Goal: Task Accomplishment & Management: Use online tool/utility

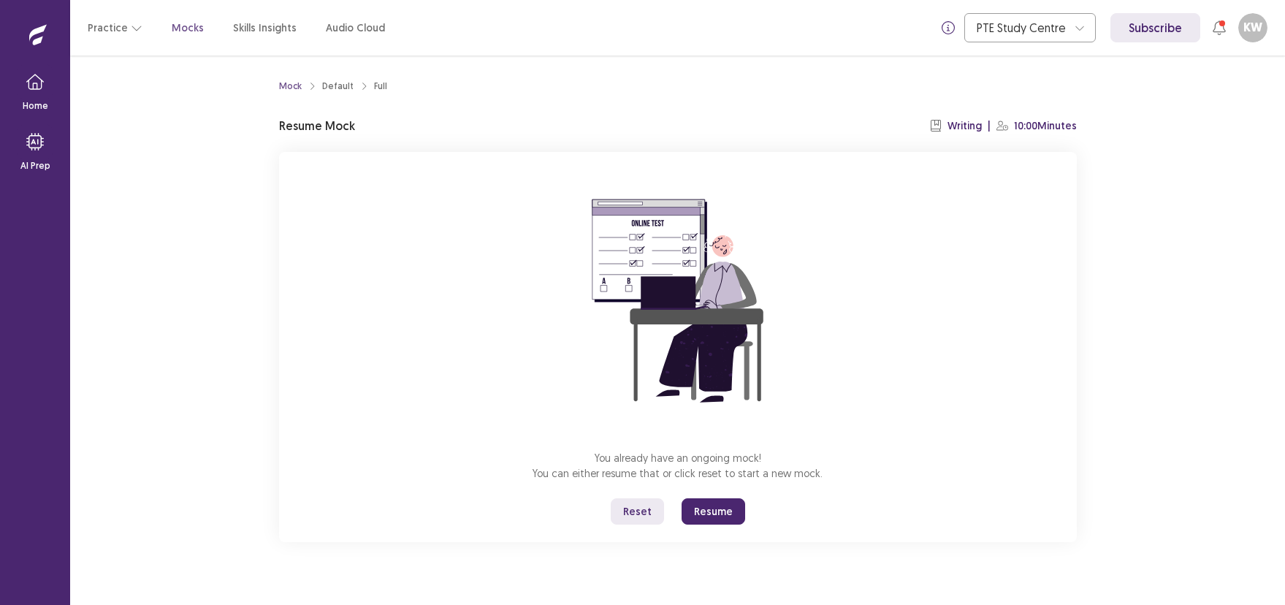
click at [702, 508] on button "Resume" at bounding box center [714, 511] width 64 height 26
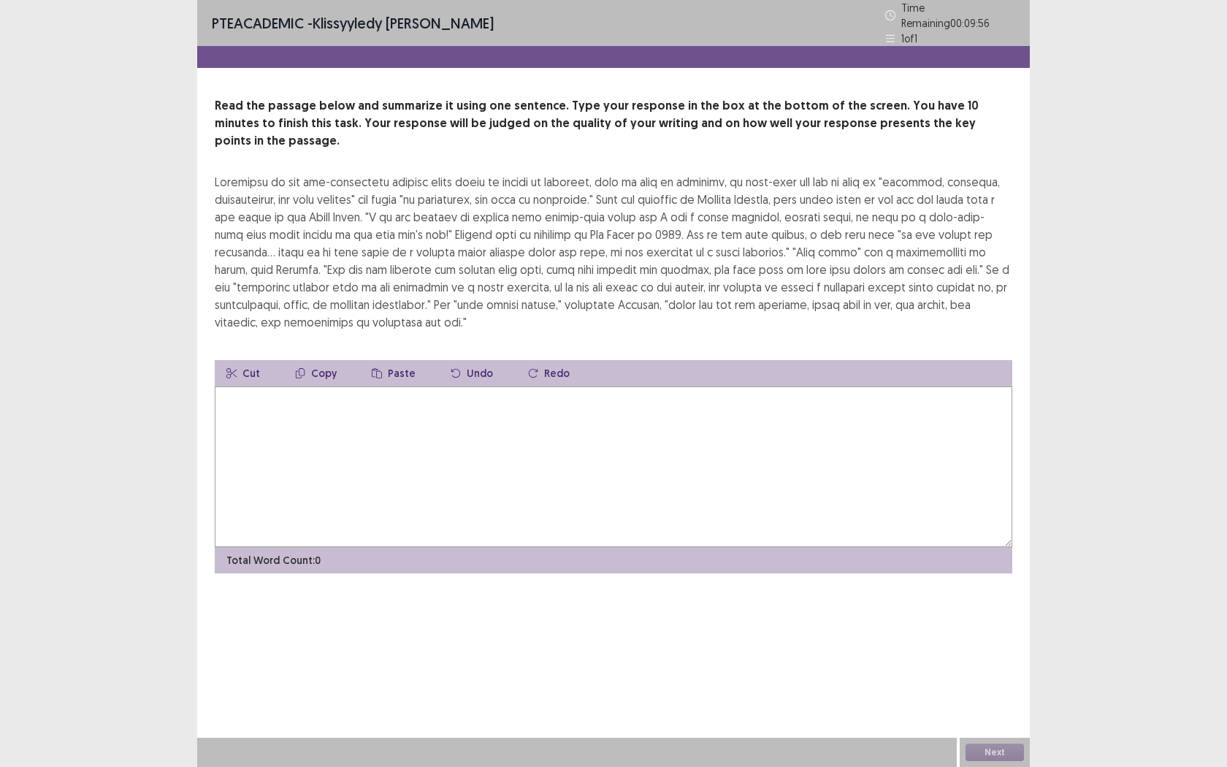
click at [552, 438] on textarea at bounding box center [614, 466] width 798 height 161
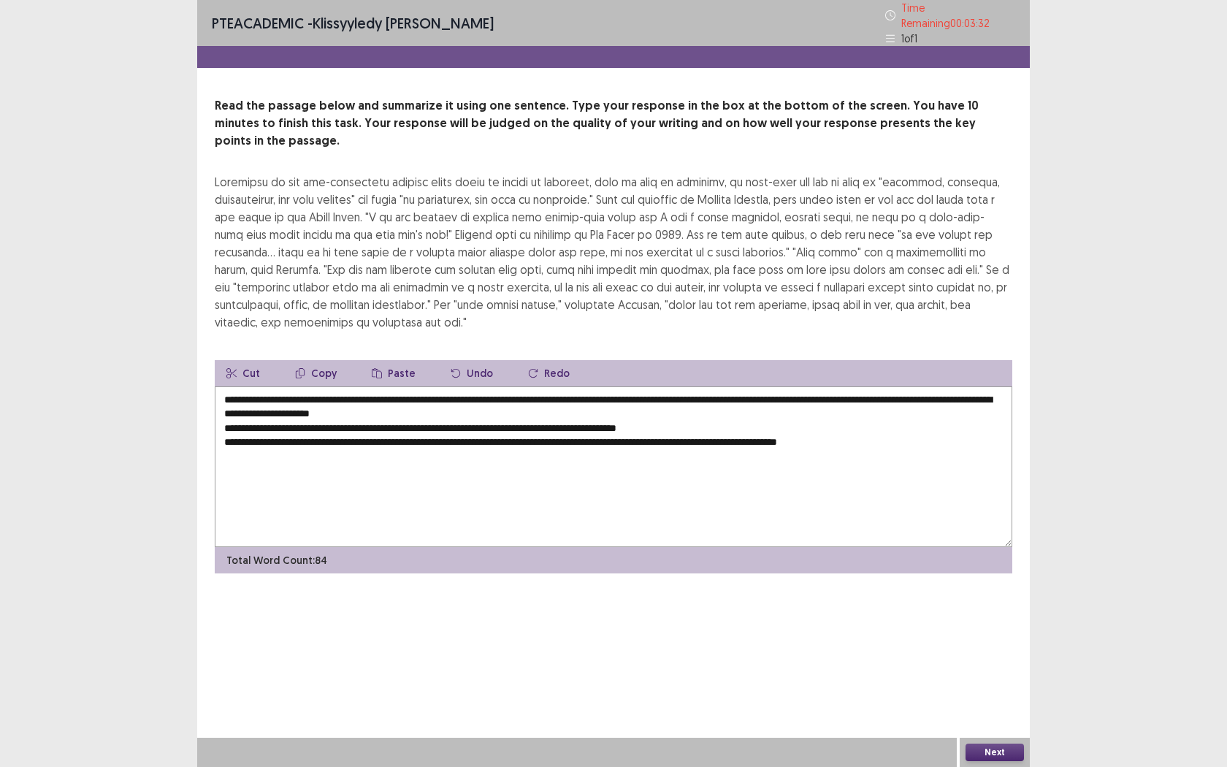
click at [671, 386] on textarea "**********" at bounding box center [614, 466] width 798 height 161
click at [225, 404] on textarea "**********" at bounding box center [614, 466] width 798 height 161
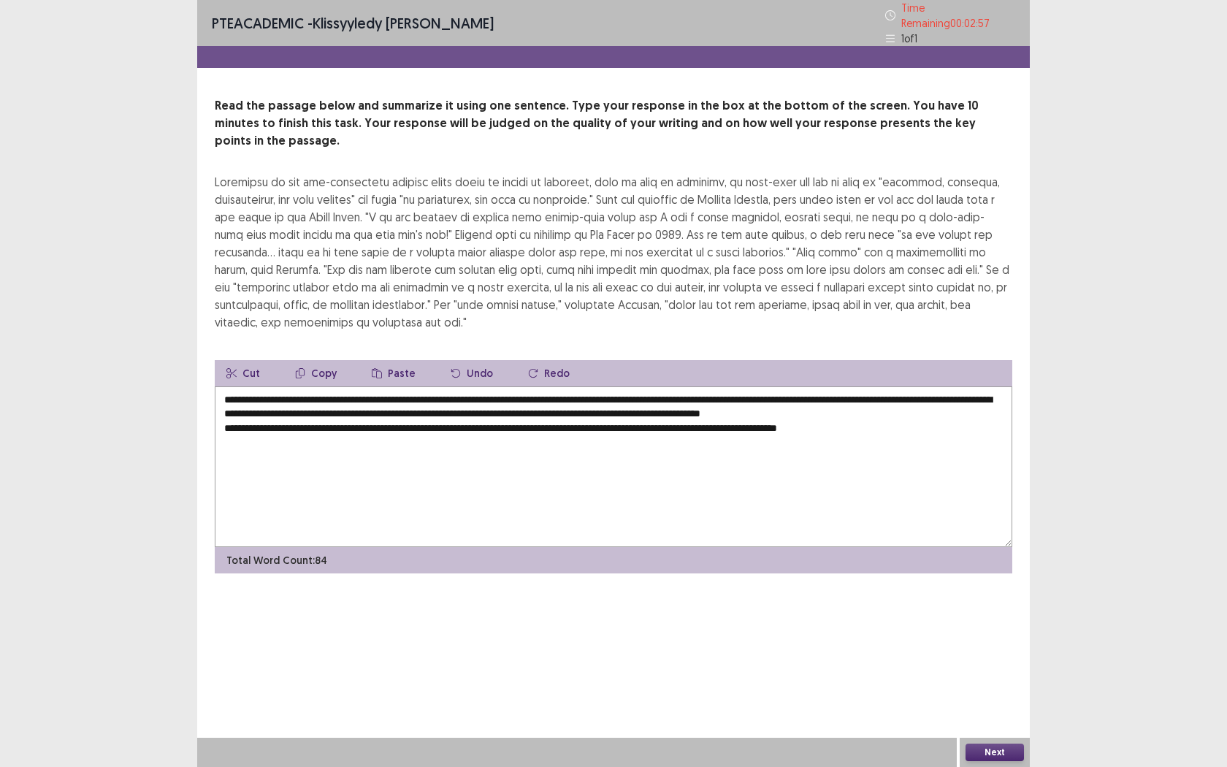
drag, startPoint x: 321, startPoint y: 403, endPoint x: 329, endPoint y: 404, distance: 7.3
click at [322, 403] on textarea "**********" at bounding box center [614, 466] width 798 height 161
click at [511, 389] on textarea "**********" at bounding box center [614, 466] width 798 height 161
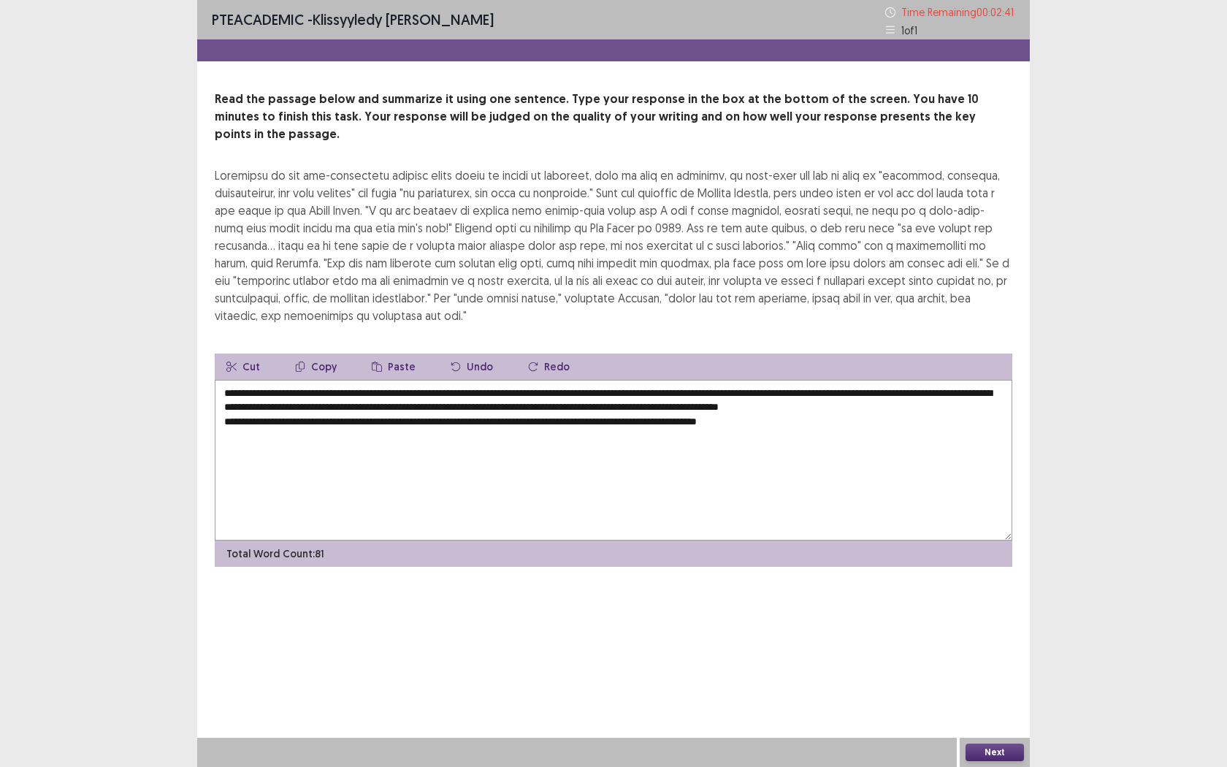
click at [228, 416] on textarea "**********" at bounding box center [614, 460] width 798 height 161
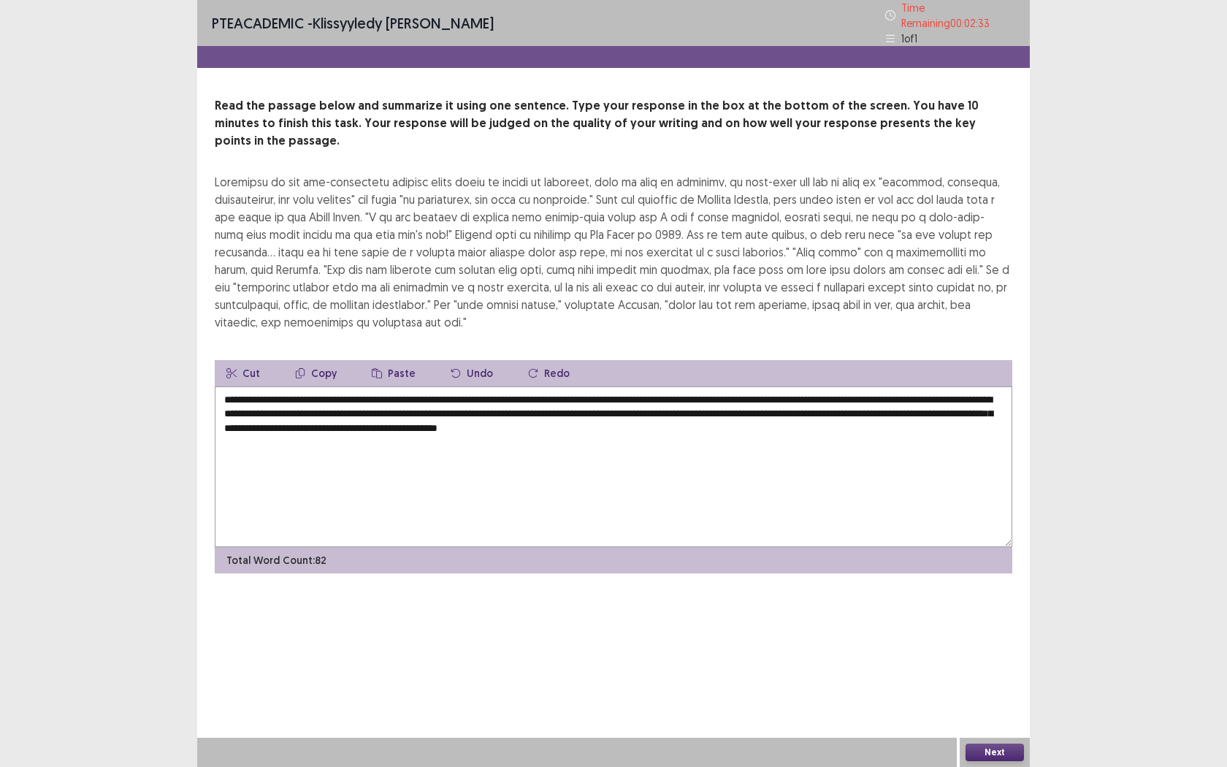
click at [870, 407] on textarea "**********" at bounding box center [614, 466] width 798 height 161
drag, startPoint x: 690, startPoint y: 405, endPoint x: 863, endPoint y: 408, distance: 173.9
click at [863, 408] on textarea "**********" at bounding box center [614, 466] width 798 height 161
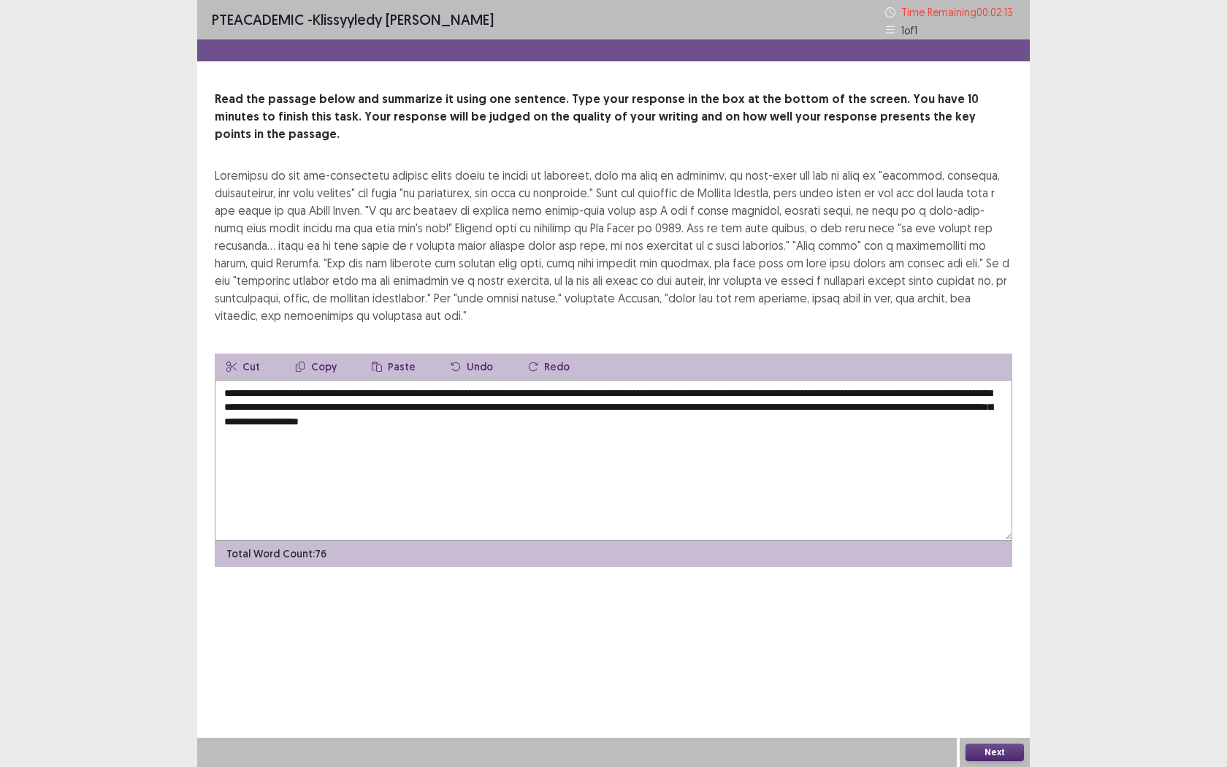
drag, startPoint x: 416, startPoint y: 390, endPoint x: 503, endPoint y: 393, distance: 87.0
click at [503, 393] on textarea "**********" at bounding box center [614, 460] width 798 height 161
click at [508, 392] on textarea "**********" at bounding box center [614, 460] width 798 height 161
click at [437, 388] on textarea "**********" at bounding box center [614, 460] width 798 height 161
type textarea "**********"
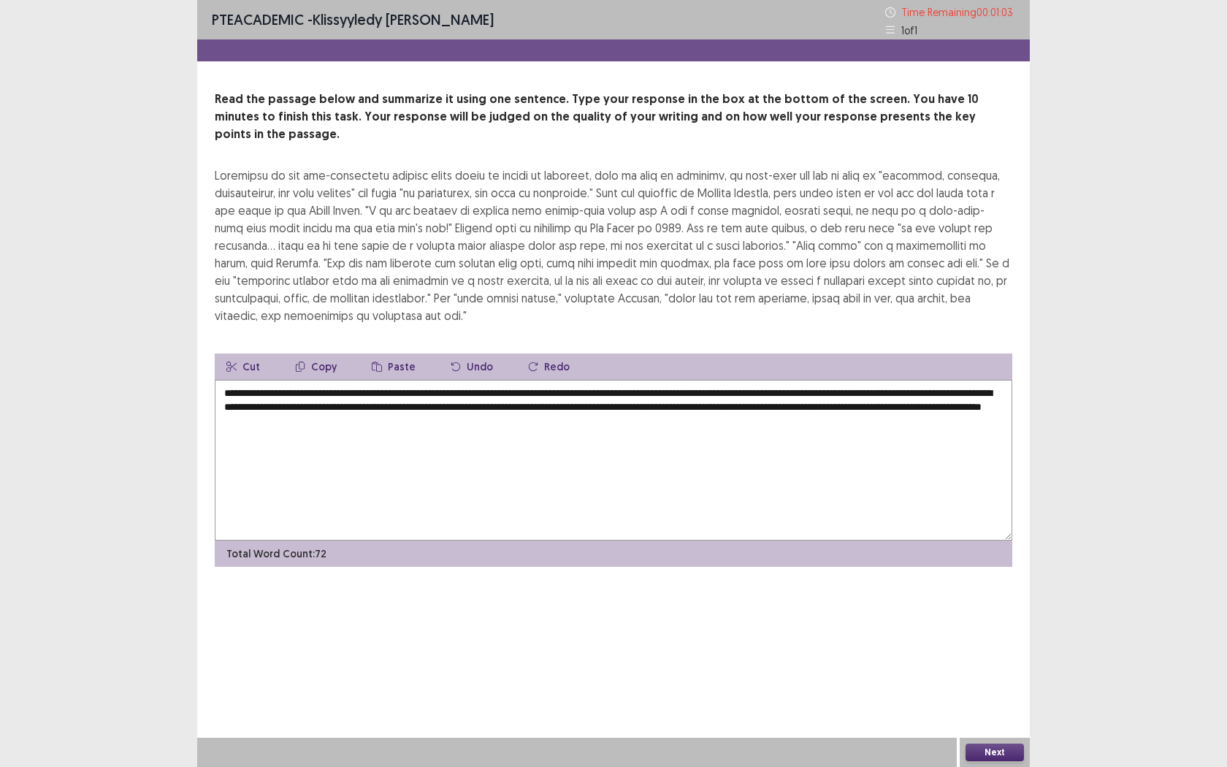
click at [990, 604] on button "Next" at bounding box center [995, 753] width 58 height 18
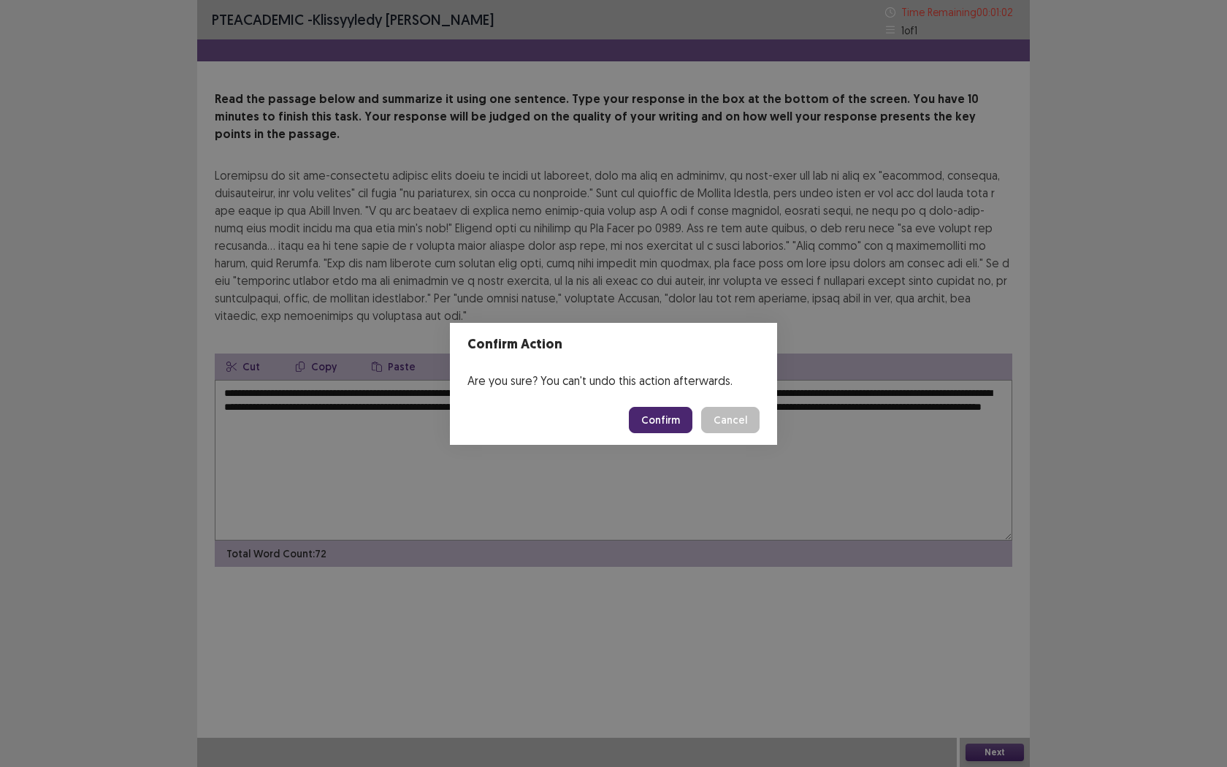
click at [671, 415] on button "Confirm" at bounding box center [661, 420] width 64 height 26
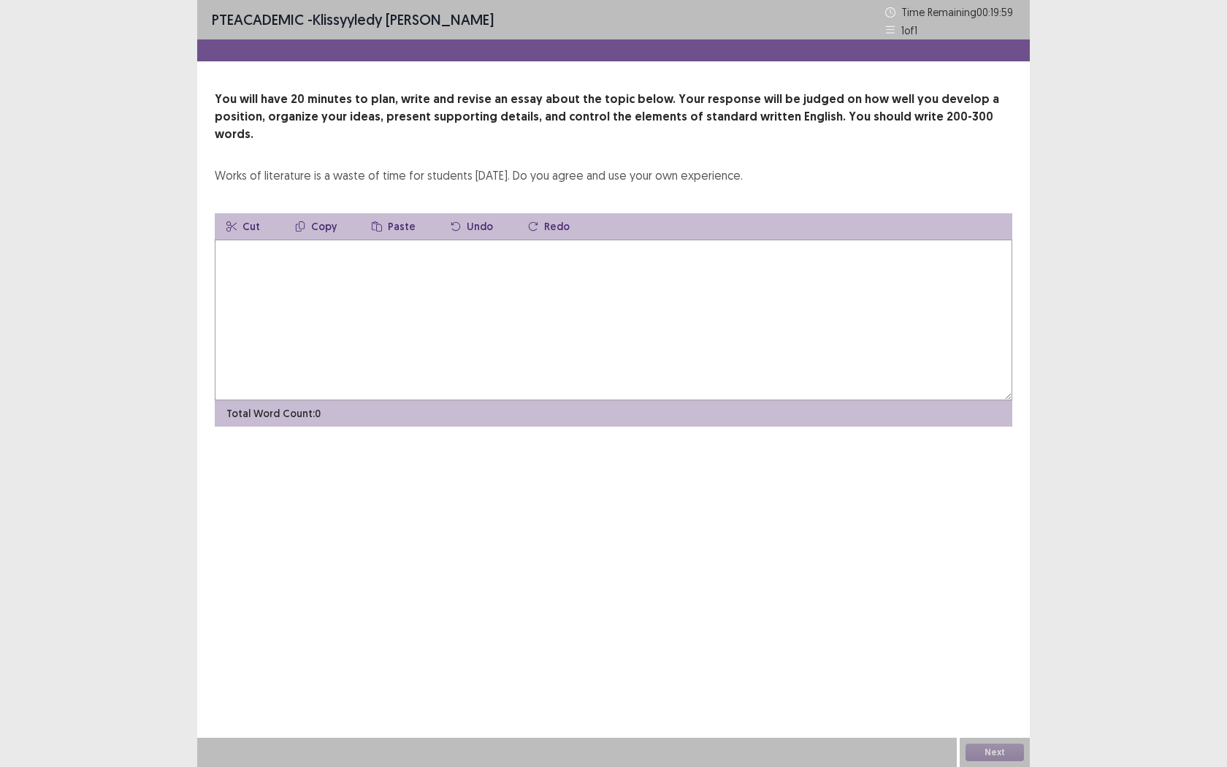
drag, startPoint x: 556, startPoint y: 340, endPoint x: 577, endPoint y: 332, distance: 22.7
click at [556, 340] on textarea at bounding box center [614, 320] width 798 height 161
click at [755, 297] on textarea at bounding box center [614, 320] width 798 height 161
click at [784, 296] on textarea at bounding box center [614, 320] width 798 height 161
type textarea "*"
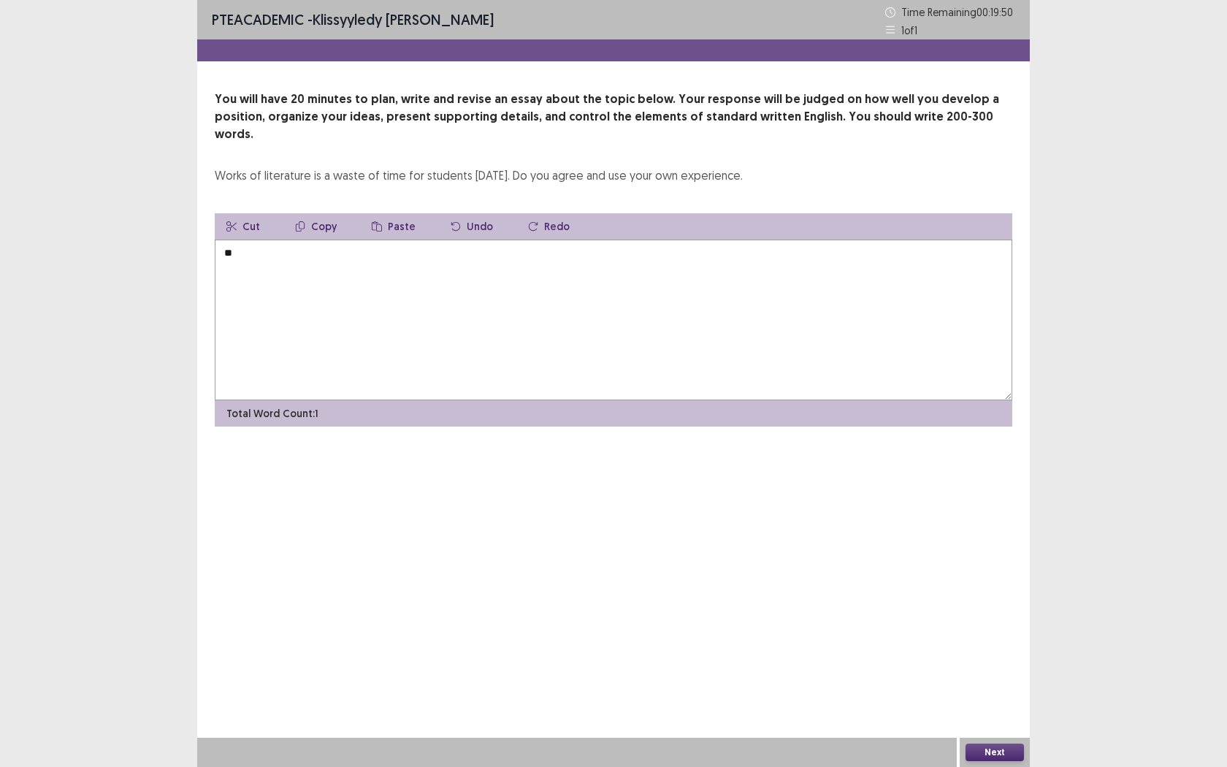
type textarea "*"
click at [559, 240] on textarea "**********" at bounding box center [614, 320] width 798 height 161
click at [664, 243] on textarea "**********" at bounding box center [614, 320] width 798 height 161
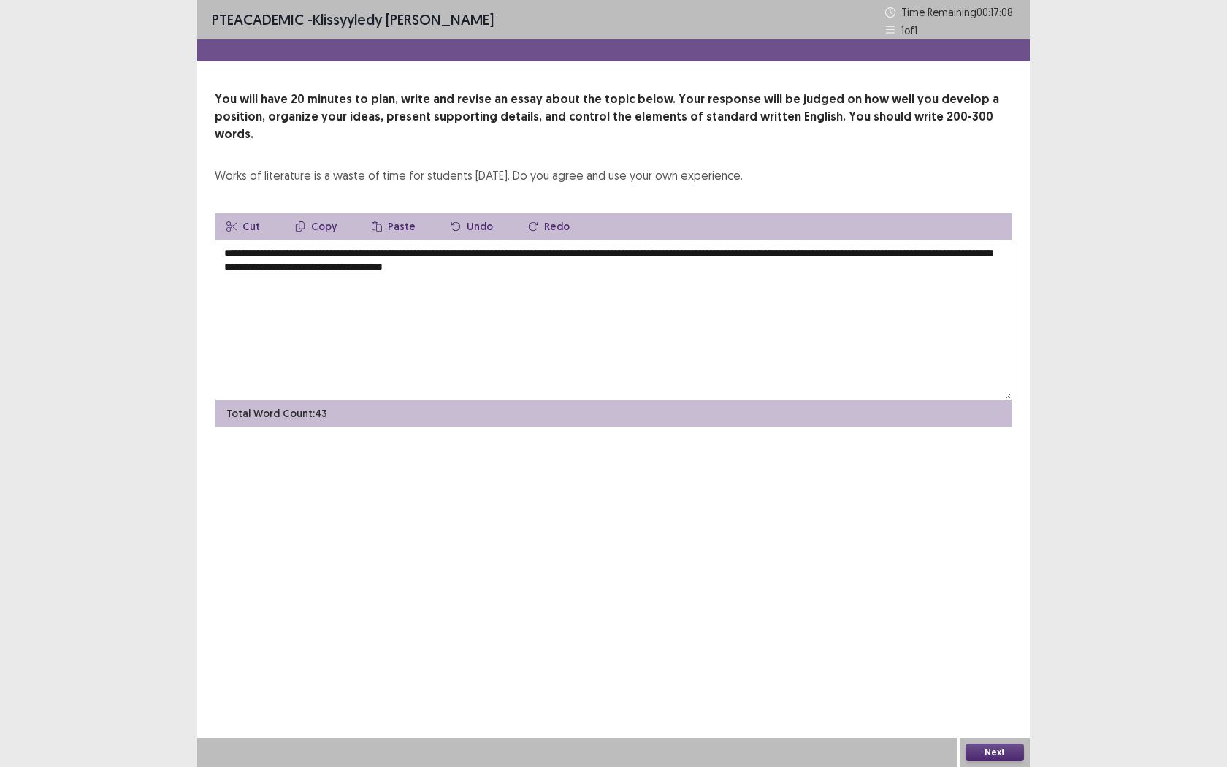
click at [512, 251] on textarea "**********" at bounding box center [614, 320] width 798 height 161
click at [642, 251] on textarea "**********" at bounding box center [614, 320] width 798 height 161
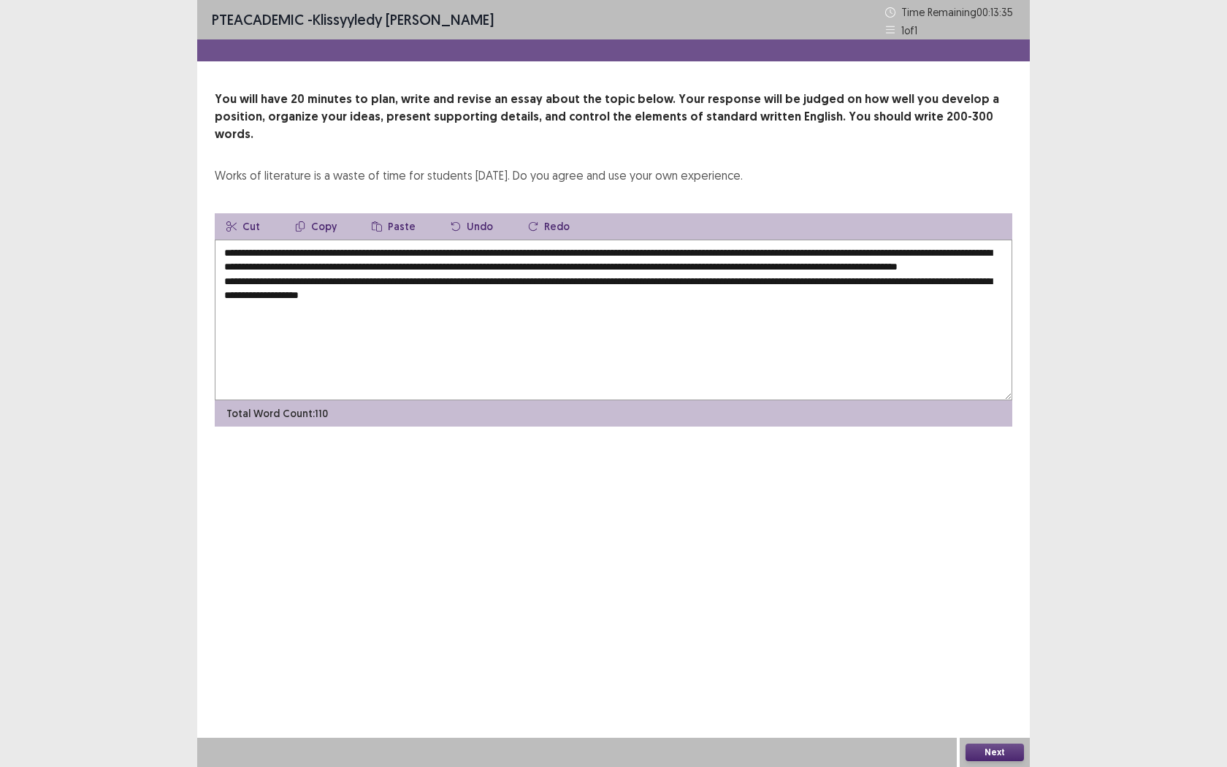
click at [364, 291] on textarea "**********" at bounding box center [614, 320] width 798 height 161
click at [450, 291] on textarea "**********" at bounding box center [614, 320] width 798 height 161
click at [527, 289] on textarea "**********" at bounding box center [614, 320] width 798 height 161
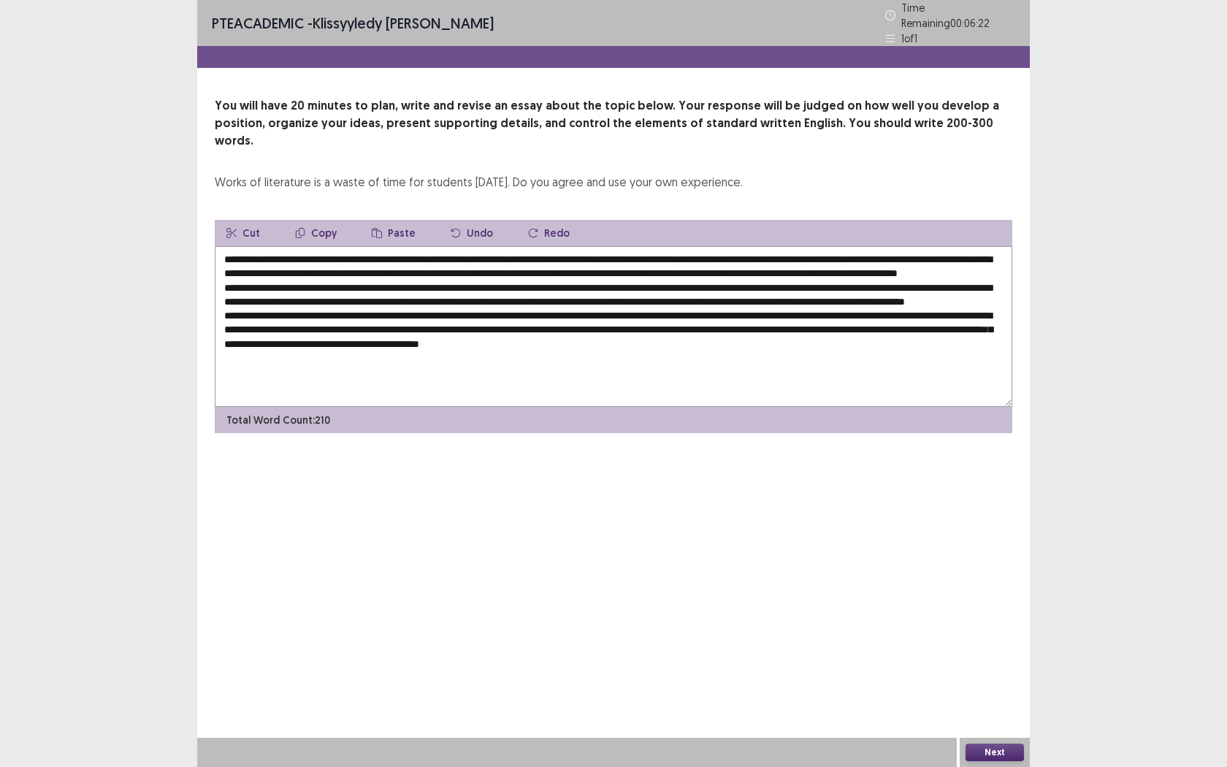
click at [738, 342] on textarea at bounding box center [614, 326] width 798 height 161
click at [831, 357] on textarea at bounding box center [614, 326] width 798 height 161
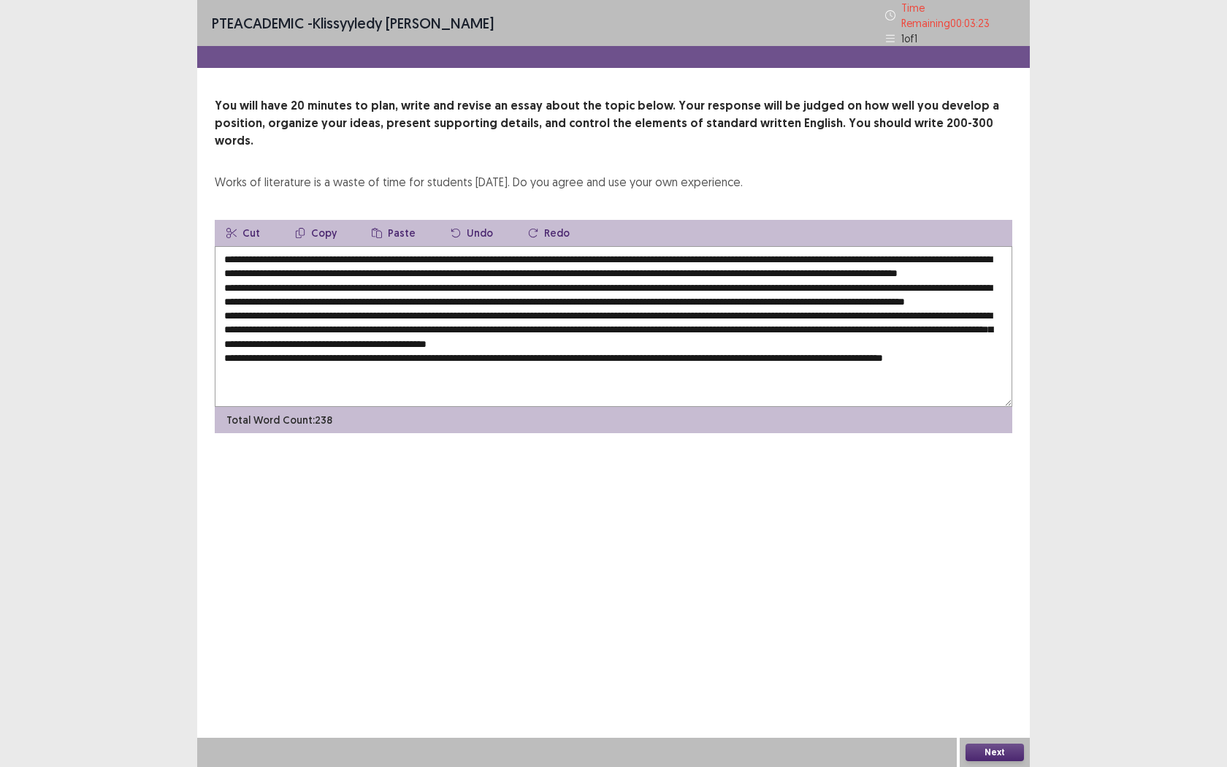
click at [392, 250] on textarea at bounding box center [614, 326] width 798 height 161
click at [396, 250] on textarea at bounding box center [614, 326] width 798 height 161
click at [643, 277] on textarea at bounding box center [614, 326] width 798 height 161
click at [338, 293] on textarea at bounding box center [614, 326] width 798 height 161
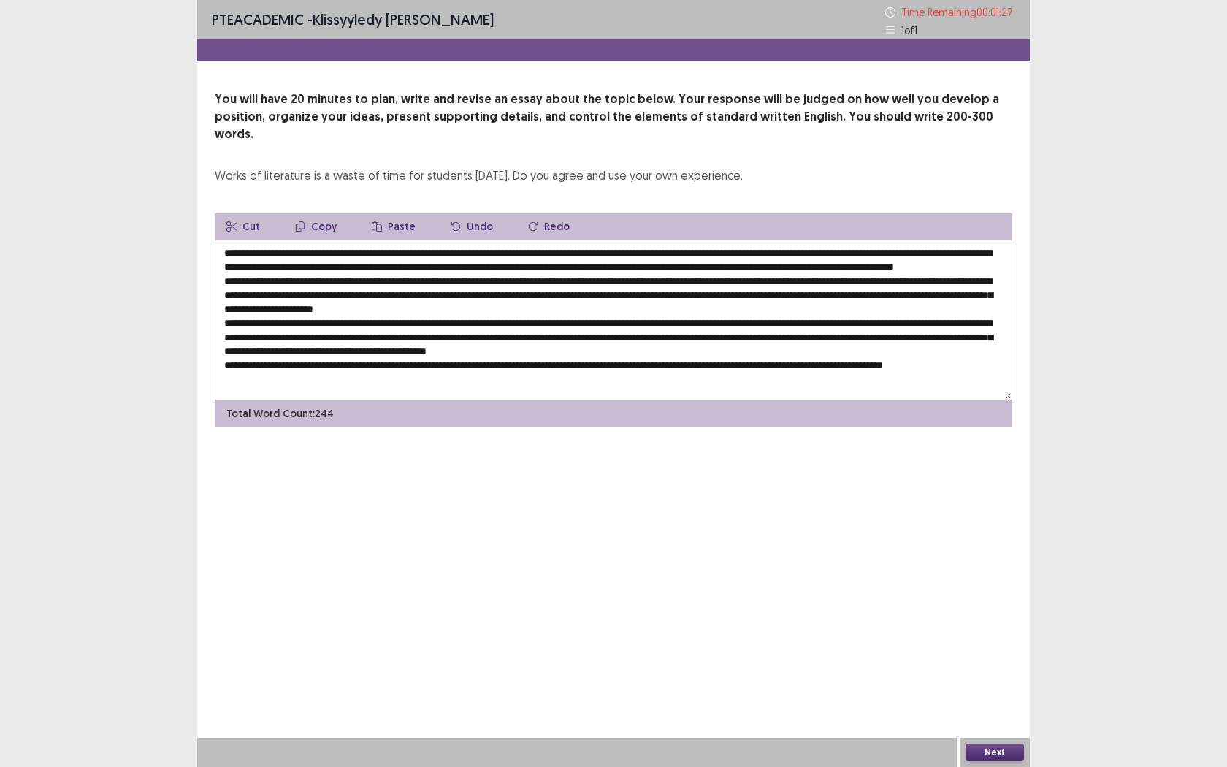
click at [787, 310] on textarea at bounding box center [614, 320] width 798 height 161
click at [744, 291] on textarea at bounding box center [614, 320] width 798 height 161
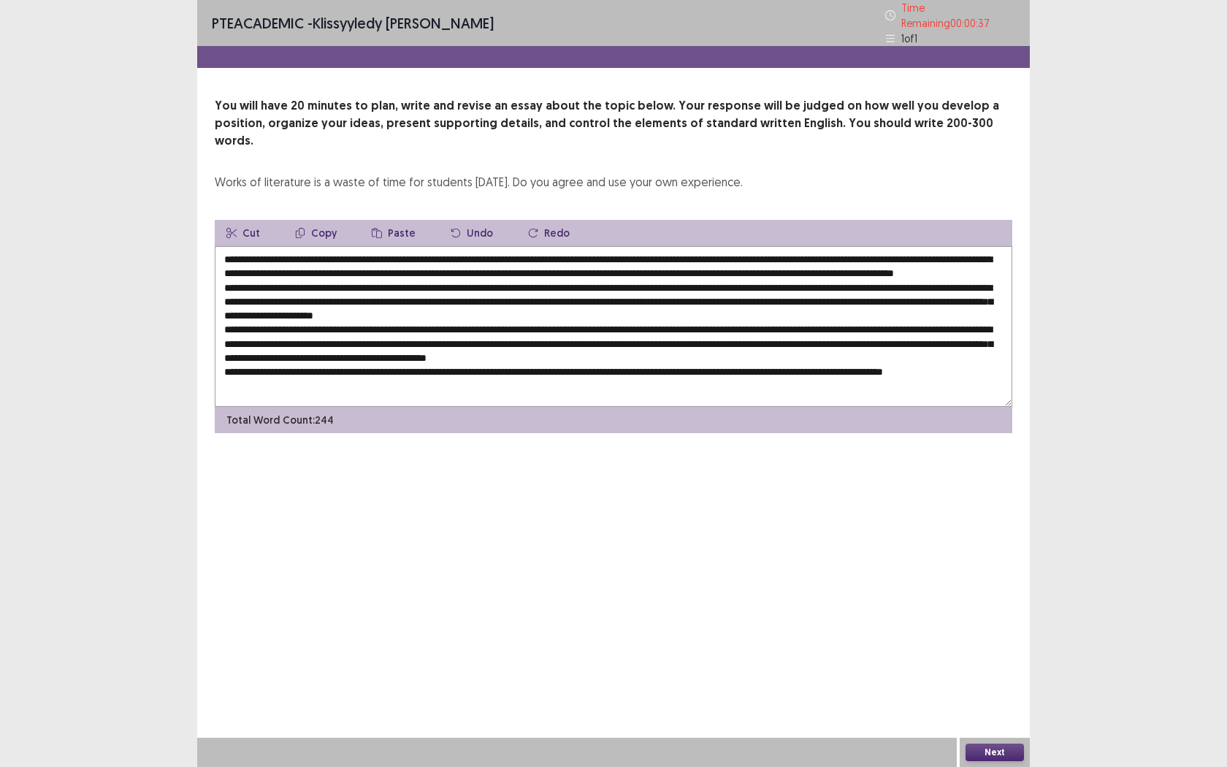
click at [397, 246] on textarea at bounding box center [614, 326] width 798 height 161
click at [739, 246] on textarea at bounding box center [614, 326] width 798 height 161
click at [738, 246] on textarea at bounding box center [614, 326] width 798 height 161
type textarea "**********"
click at [995, 604] on button "Next" at bounding box center [995, 753] width 58 height 18
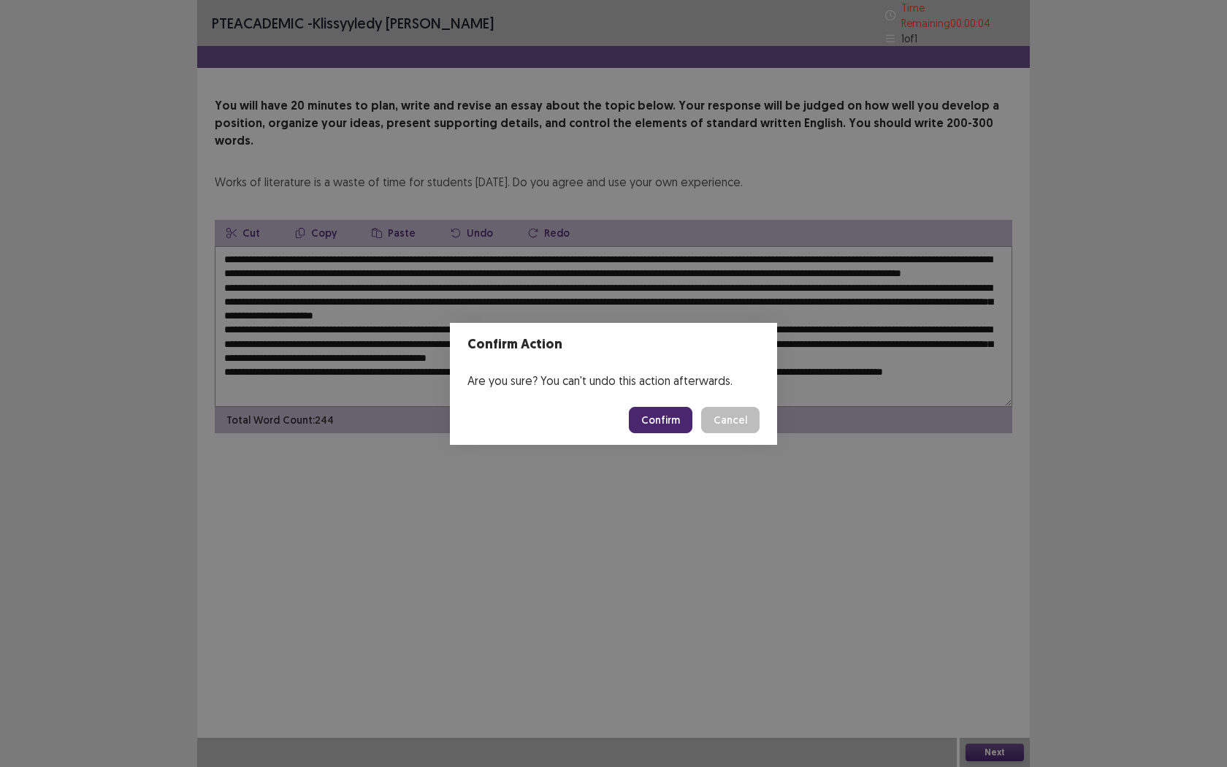
click at [668, 416] on button "Confirm" at bounding box center [661, 420] width 64 height 26
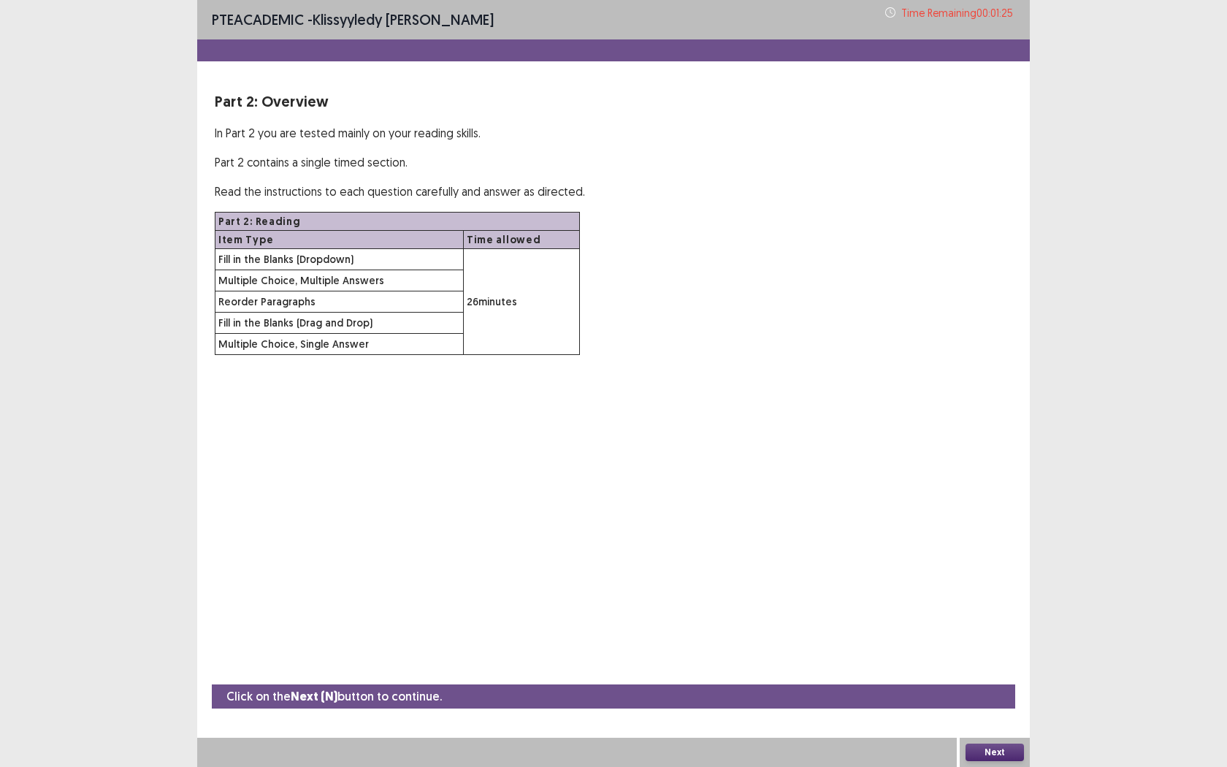
click at [1009, 604] on button "Next" at bounding box center [995, 753] width 58 height 18
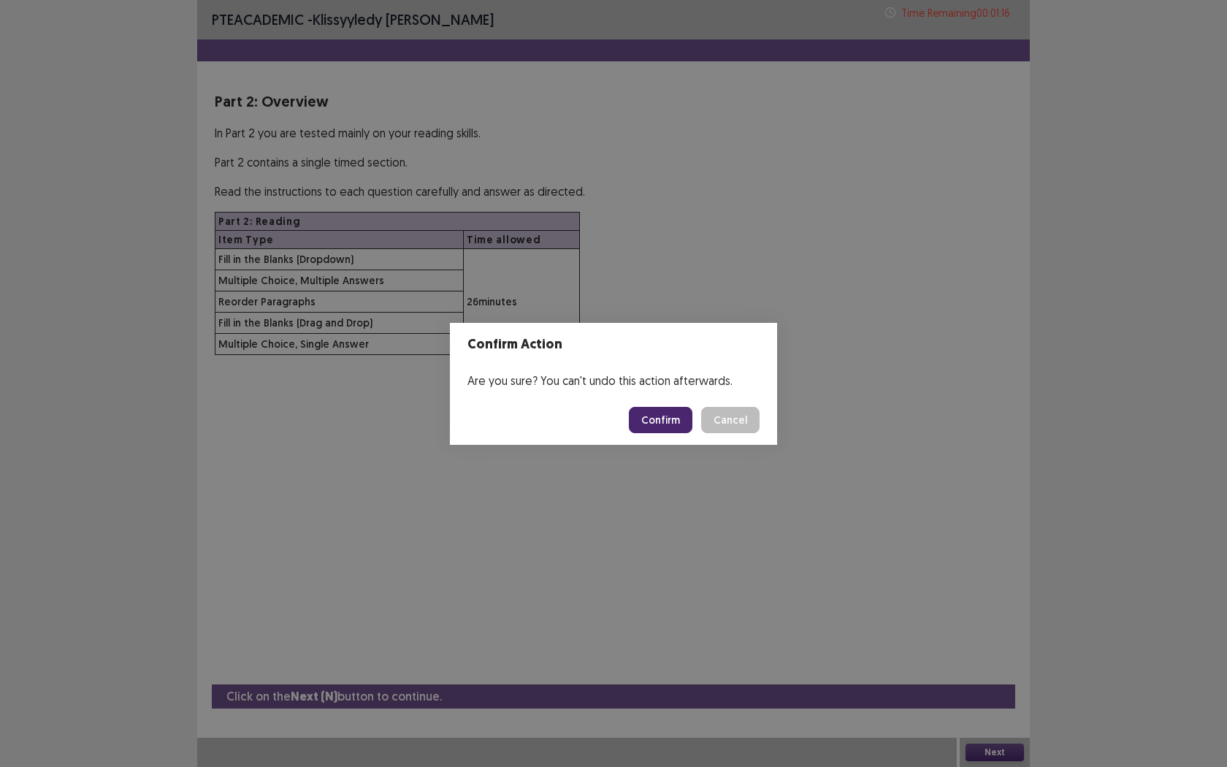
click at [654, 424] on button "Confirm" at bounding box center [661, 420] width 64 height 26
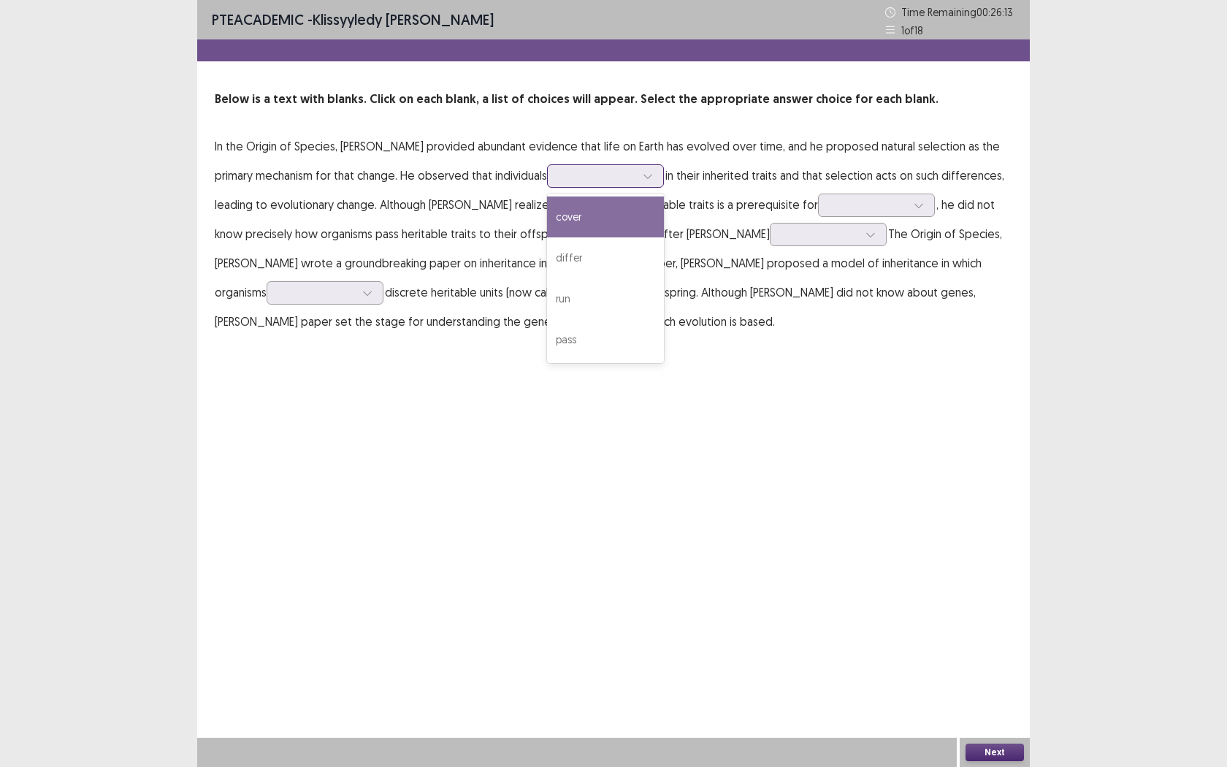
click at [592, 174] on div at bounding box center [598, 176] width 76 height 14
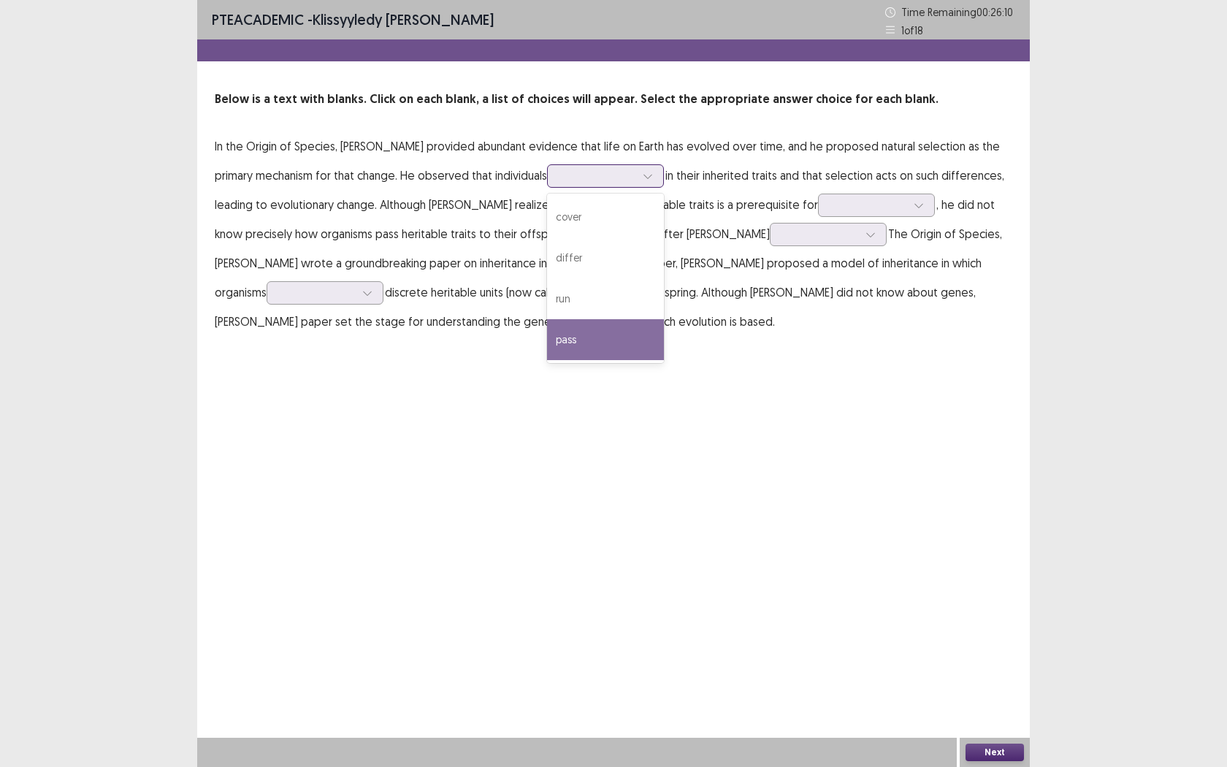
click at [585, 348] on div "pass" at bounding box center [605, 339] width 117 height 41
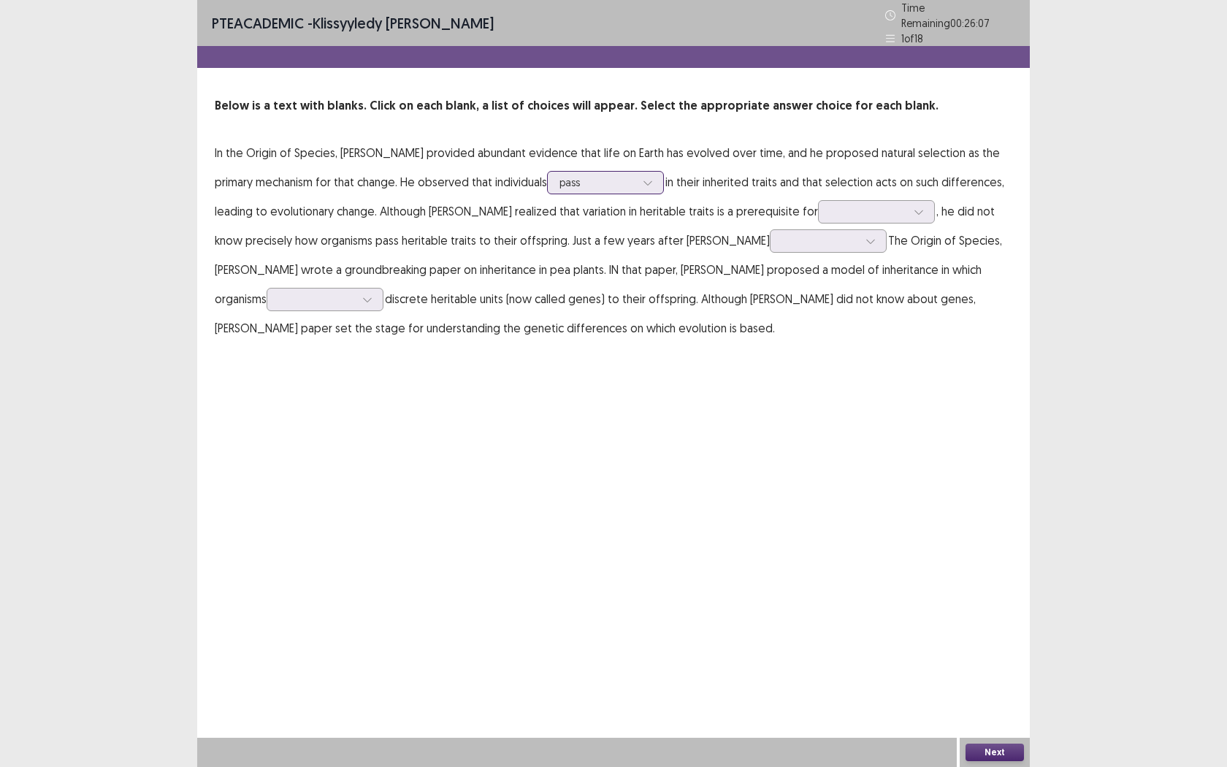
click at [637, 180] on div at bounding box center [648, 183] width 22 height 22
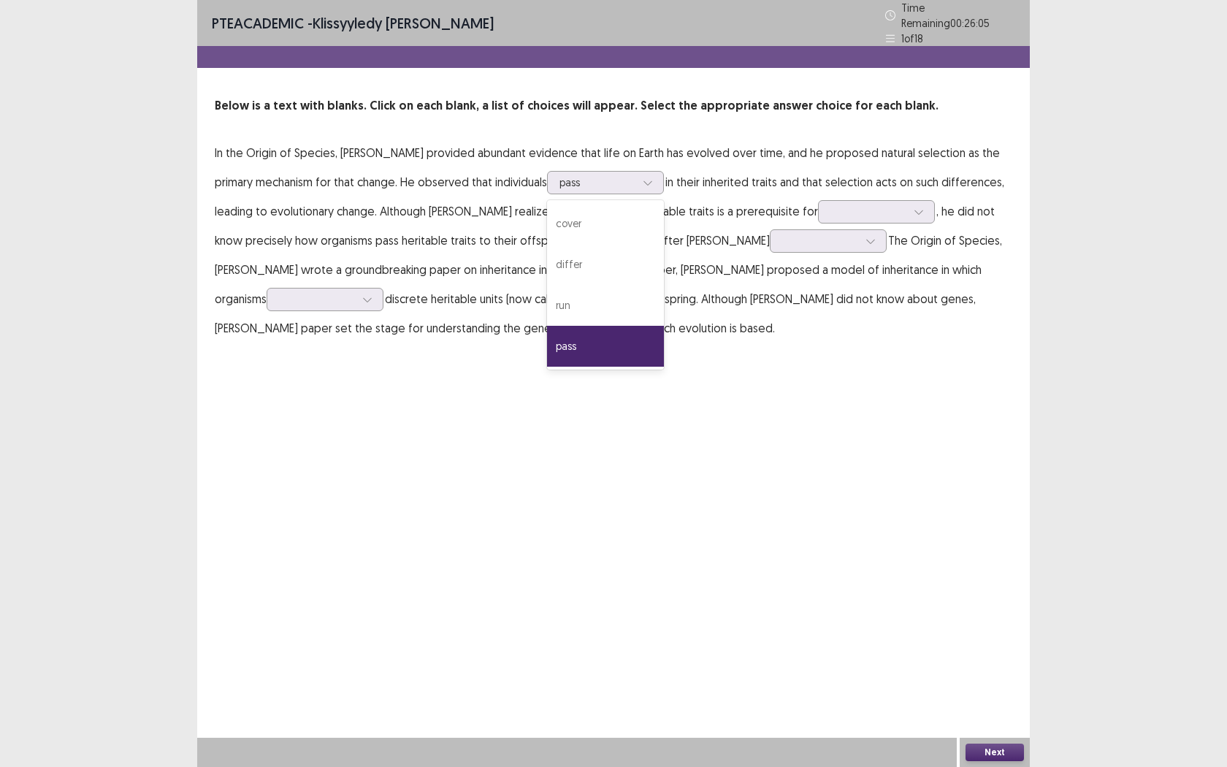
click at [745, 353] on div "PTE academic - Klissyyledy [PERSON_NAME] Time Remaining 00 : 26 : 05 1 of 18 Be…" at bounding box center [613, 186] width 833 height 372
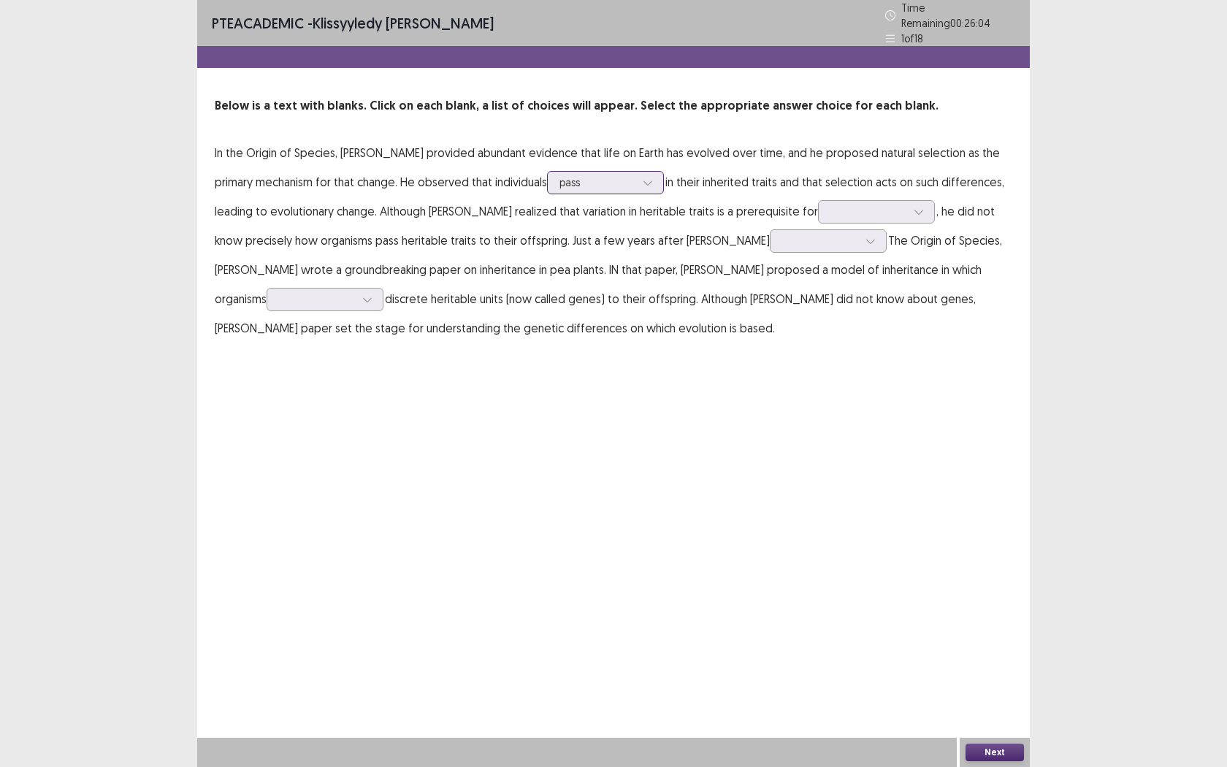
click at [583, 175] on div at bounding box center [598, 182] width 76 height 14
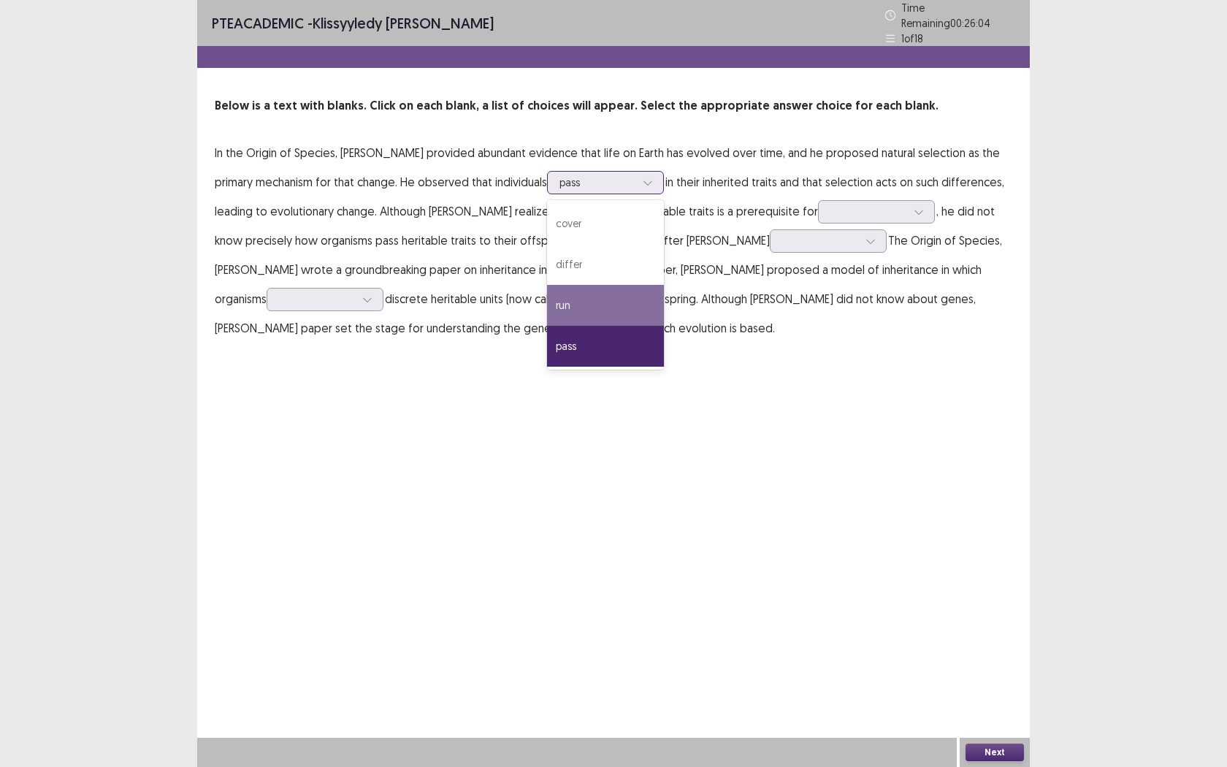
click at [547, 299] on div "run" at bounding box center [605, 305] width 117 height 41
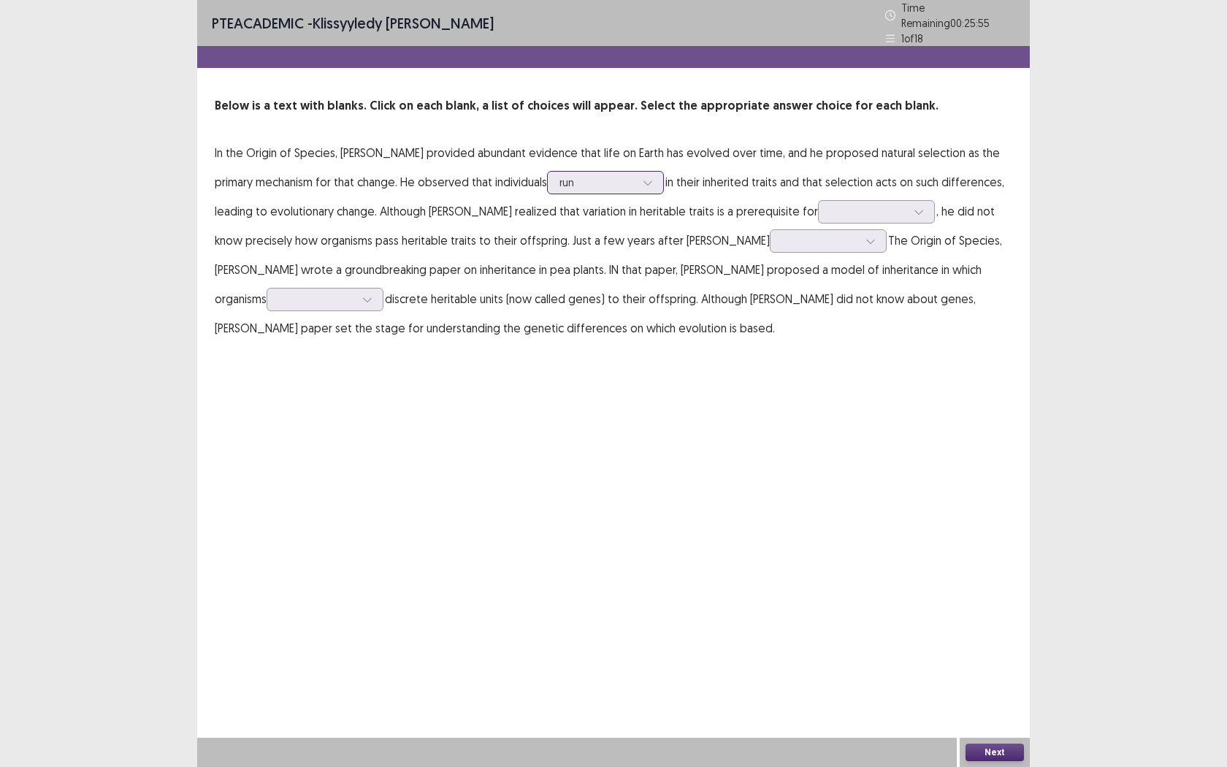
click at [560, 177] on div at bounding box center [598, 182] width 76 height 14
click at [804, 398] on div "PTE academic - Klissyyledy [PERSON_NAME] Time Remaining 00 : 25 : 54 1 of 18 Be…" at bounding box center [613, 383] width 833 height 767
click at [831, 212] on div at bounding box center [869, 212] width 76 height 14
click at [818, 286] on div "identity" at bounding box center [876, 293] width 117 height 41
click at [781, 243] on div at bounding box center [820, 240] width 79 height 17
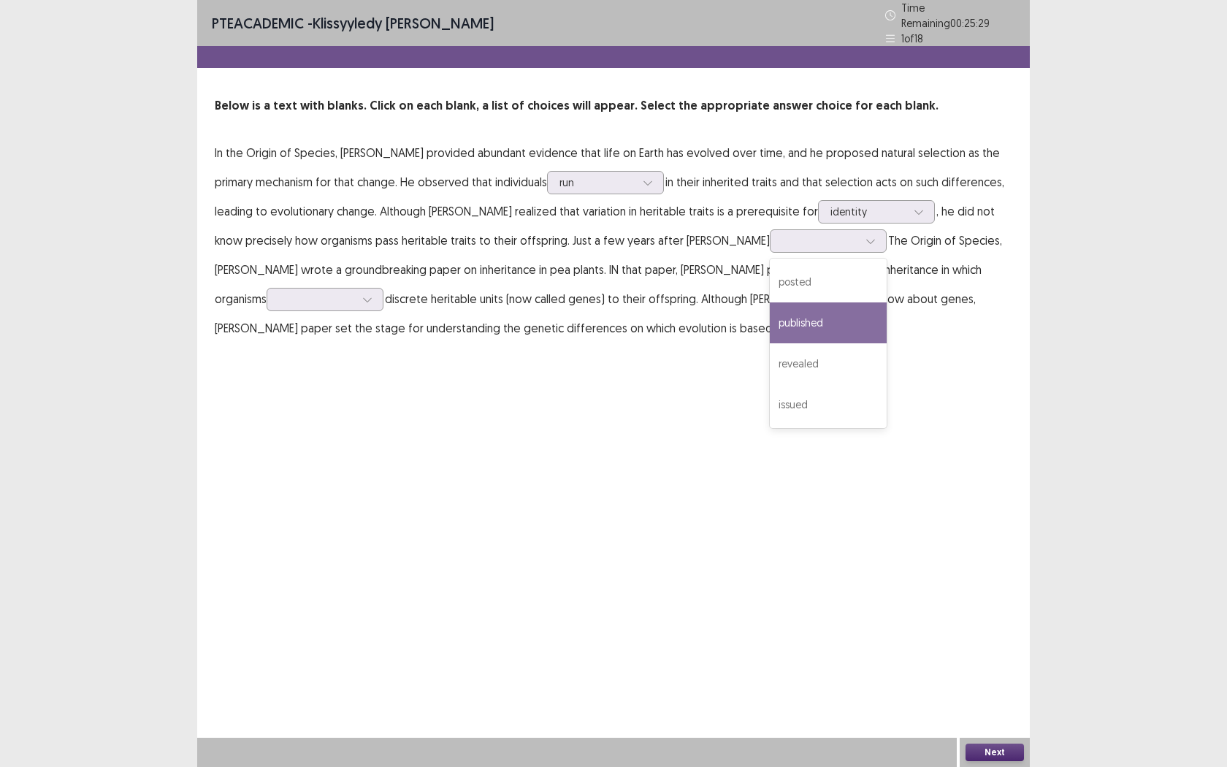
click at [860, 346] on div "PTE academic - Klissyyledy [PERSON_NAME] Time Remaining 00 : 25 : 29 1 of 18 Be…" at bounding box center [613, 186] width 833 height 372
click at [782, 234] on div at bounding box center [820, 241] width 76 height 14
drag, startPoint x: 687, startPoint y: 316, endPoint x: 691, endPoint y: 308, distance: 8.2
click at [770, 316] on div "published" at bounding box center [828, 322] width 117 height 41
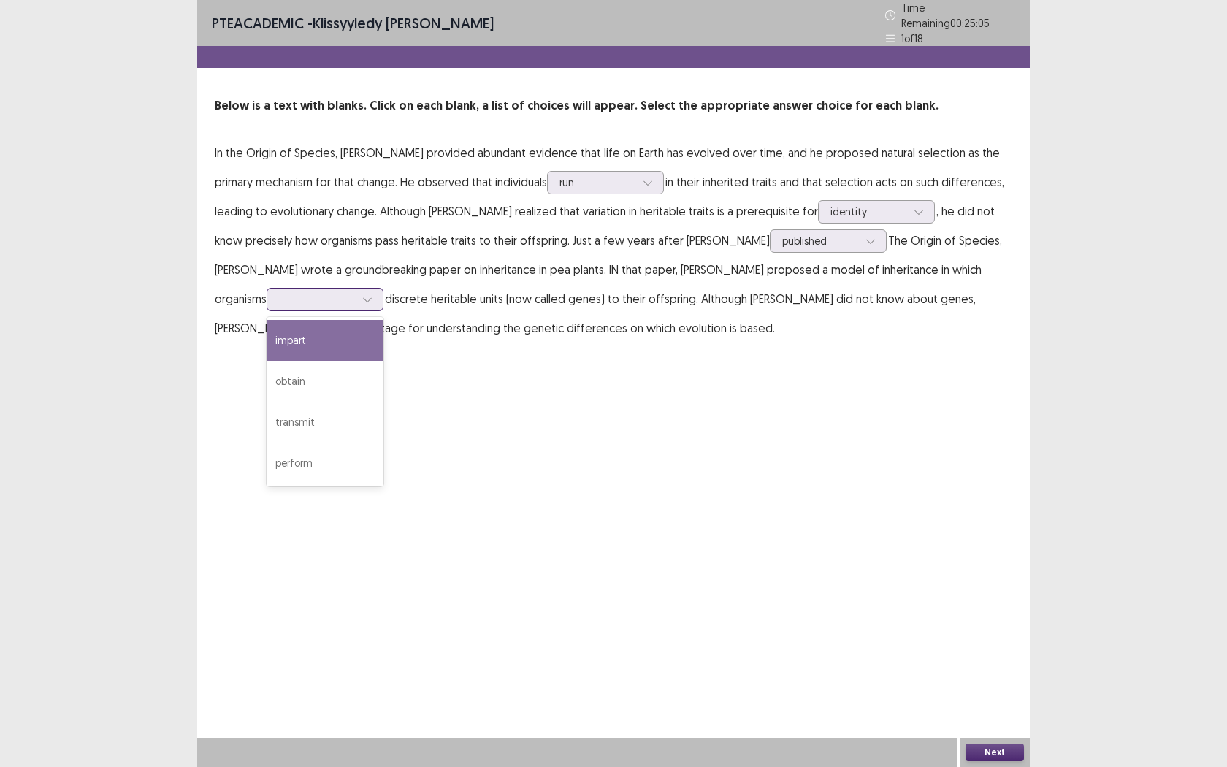
click at [356, 291] on div at bounding box center [317, 299] width 79 height 17
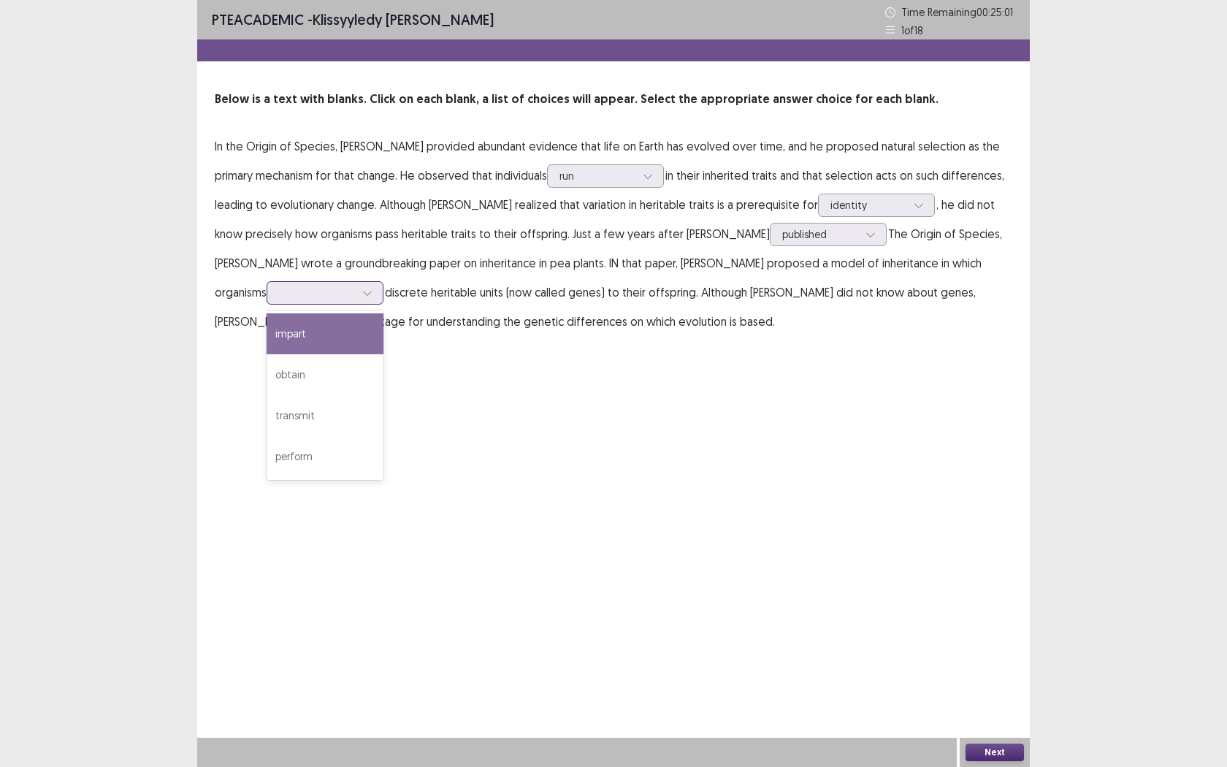
click at [383, 313] on div "impart" at bounding box center [325, 333] width 117 height 41
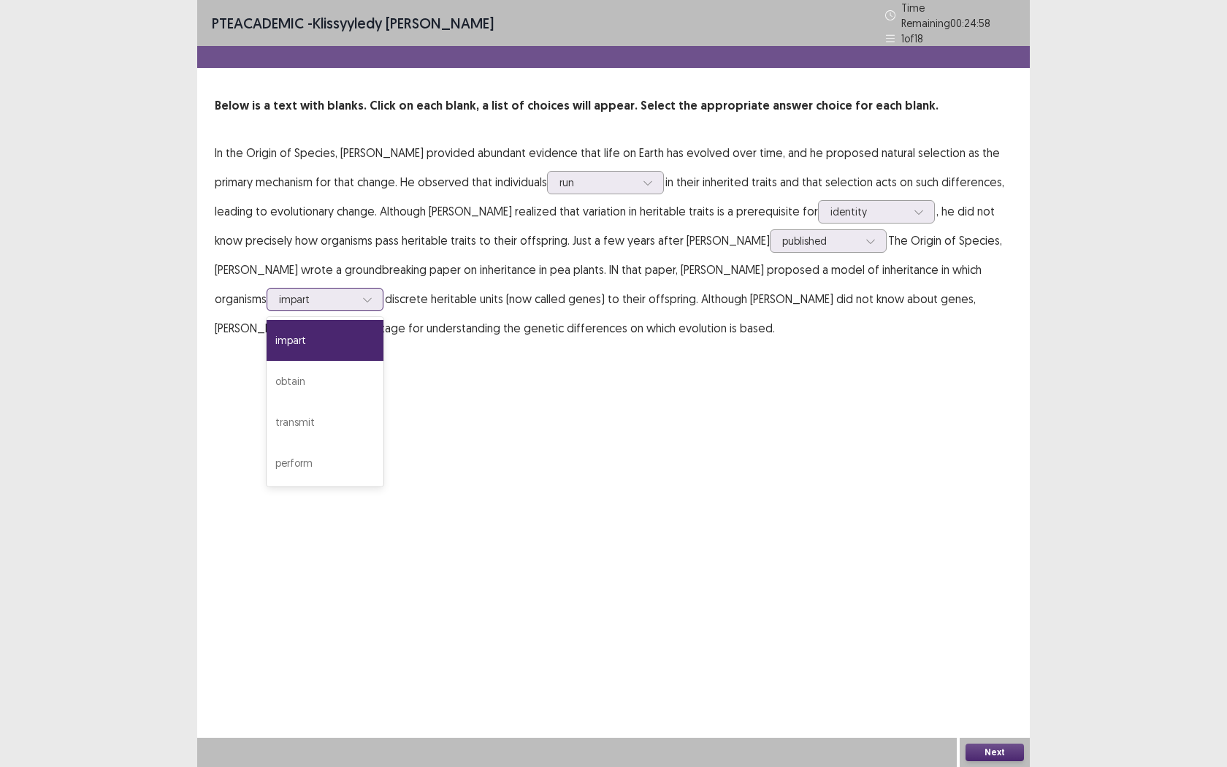
click at [355, 292] on div at bounding box center [317, 299] width 76 height 14
click at [383, 361] on div "obtain" at bounding box center [325, 381] width 117 height 41
click at [355, 292] on div at bounding box center [317, 299] width 76 height 14
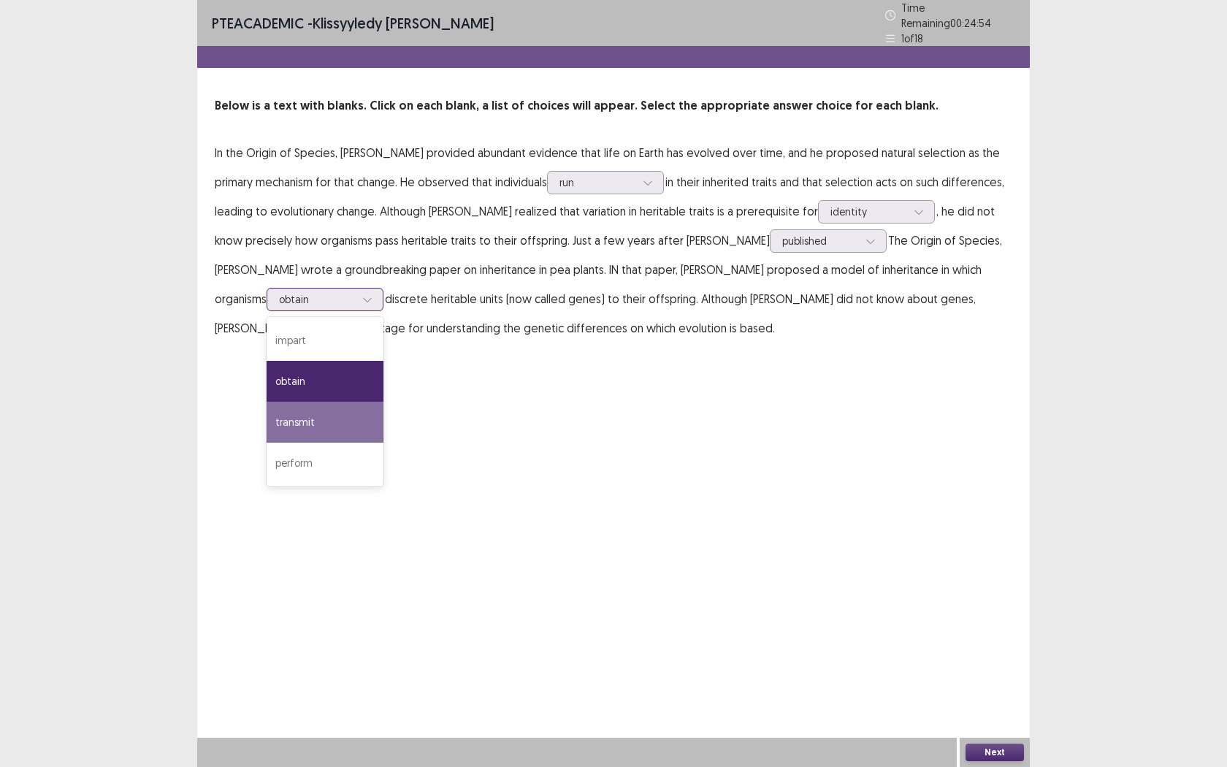
click at [383, 402] on div "transmit" at bounding box center [325, 422] width 117 height 41
click at [355, 292] on div at bounding box center [317, 299] width 76 height 14
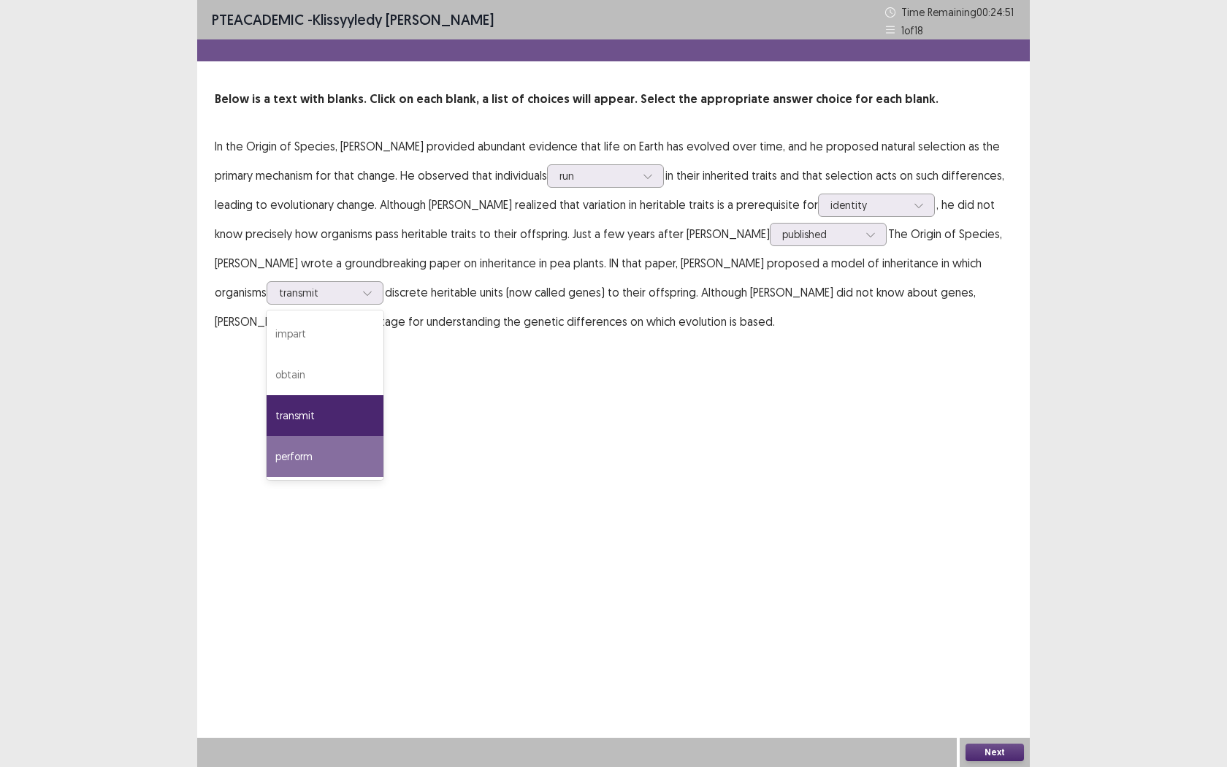
drag, startPoint x: 728, startPoint y: 438, endPoint x: 729, endPoint y: 420, distance: 18.3
click at [728, 438] on div "PTE academic - Klissyyledy [PERSON_NAME] Time Remaining 00 : 24 : 51 1 of 18 Be…" at bounding box center [613, 383] width 833 height 767
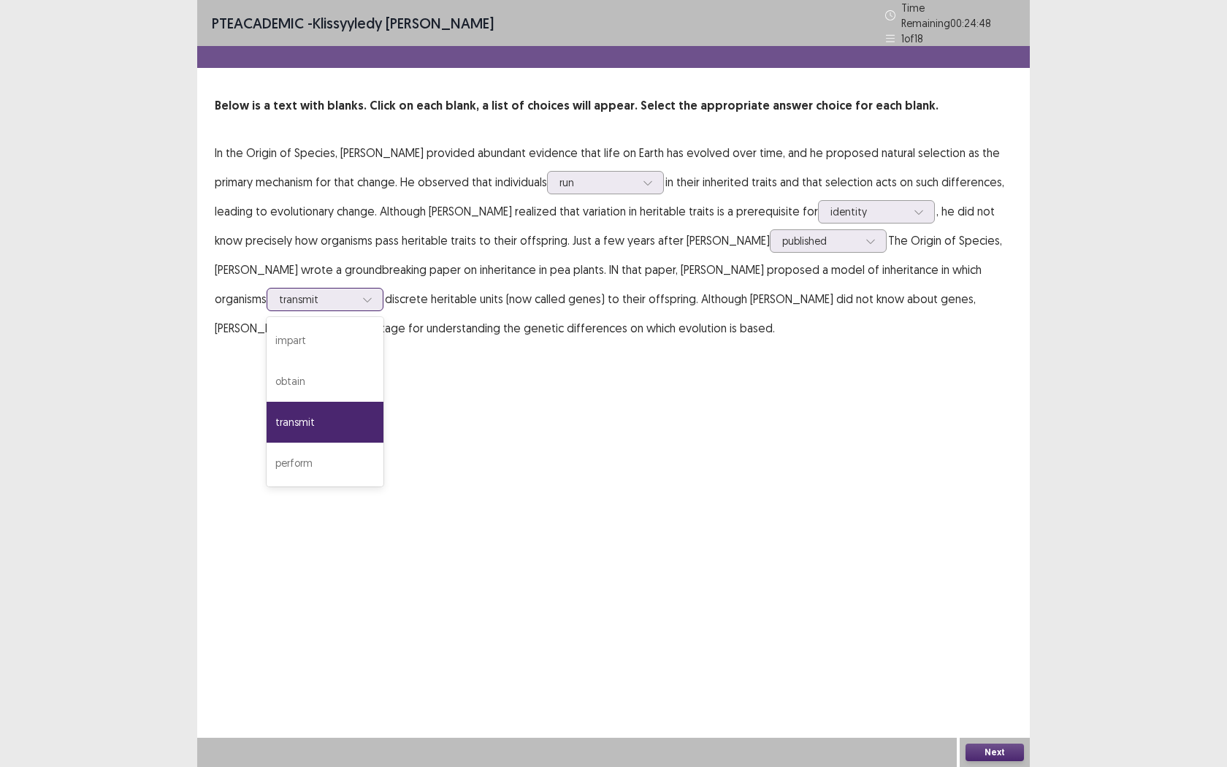
click at [355, 292] on div at bounding box center [317, 299] width 76 height 14
click at [383, 361] on div "obtain" at bounding box center [325, 381] width 117 height 41
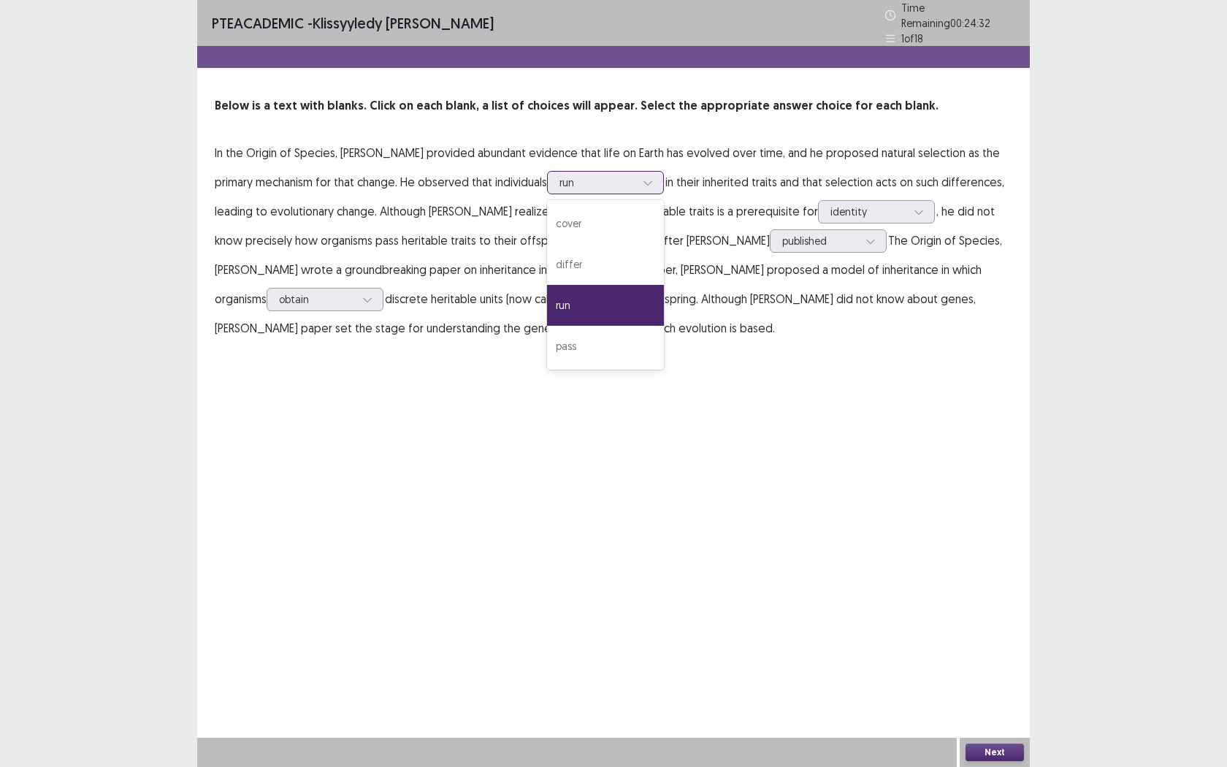
click at [560, 180] on div at bounding box center [598, 182] width 76 height 14
click at [549, 375] on div "PTE academic - Klissyyledy [PERSON_NAME] Time Remaining 00 : 24 : 27 1 of 18 Be…" at bounding box center [613, 383] width 833 height 767
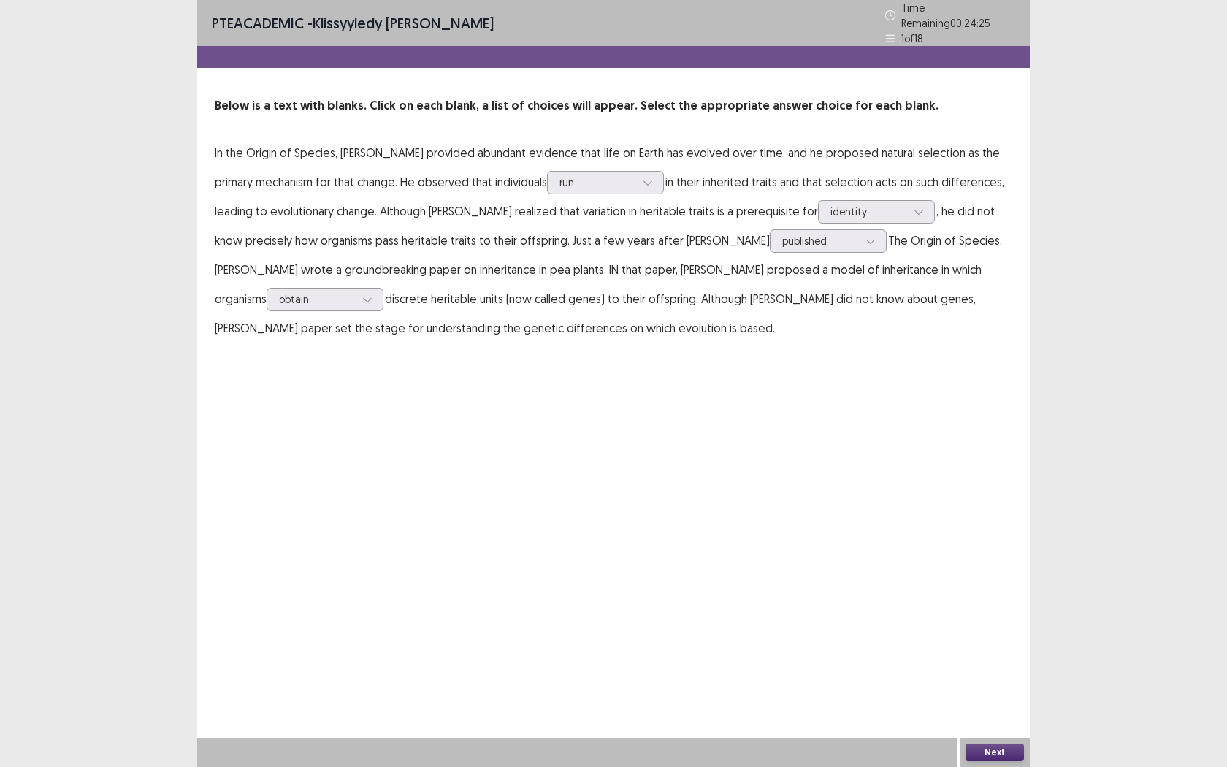
click at [978, 604] on button "Next" at bounding box center [995, 753] width 58 height 18
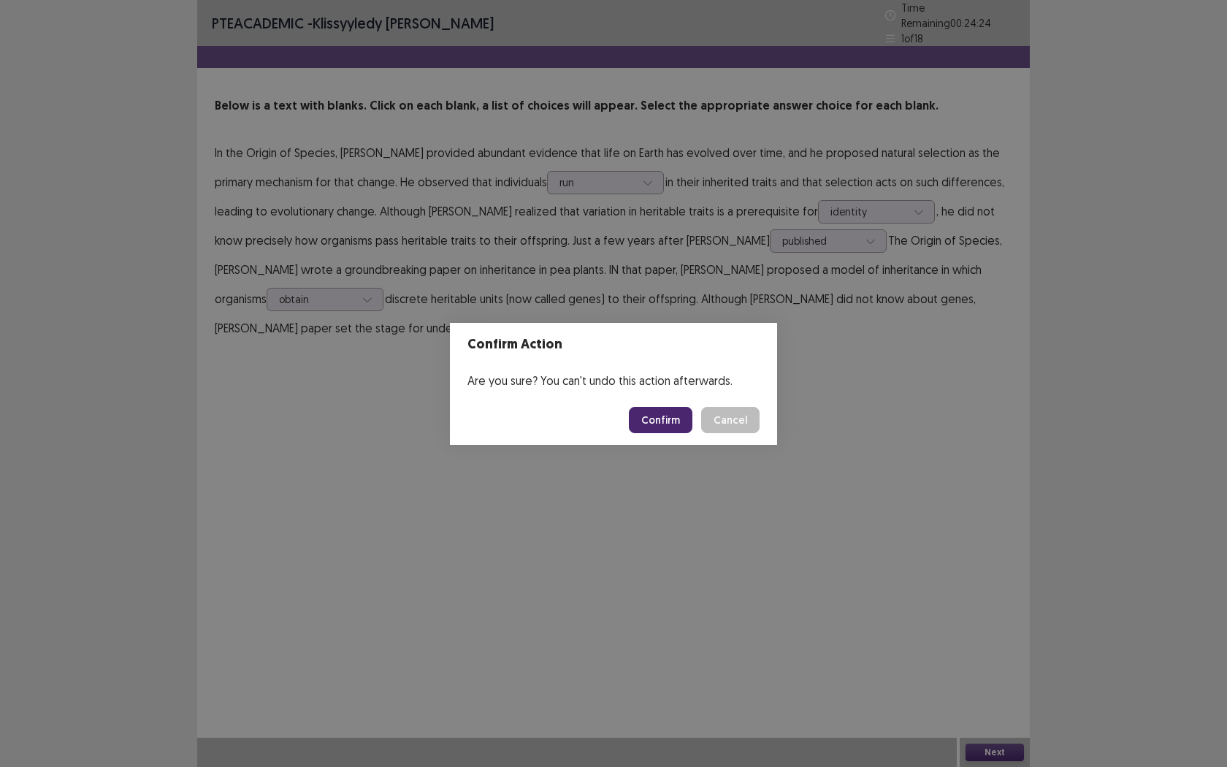
click at [671, 424] on button "Confirm" at bounding box center [661, 420] width 64 height 26
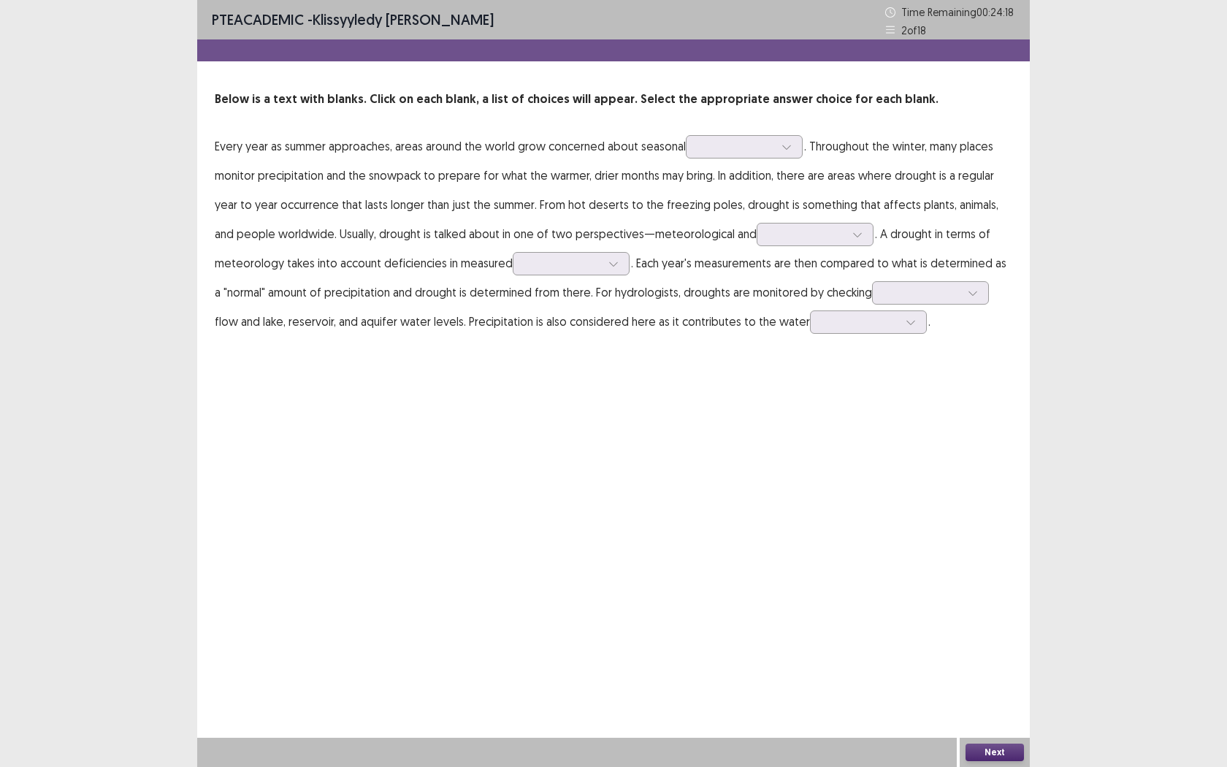
drag, startPoint x: 214, startPoint y: 144, endPoint x: 392, endPoint y: 148, distance: 177.5
click at [383, 146] on div "Below is a text with blanks. Click on each blank, a list of choices will appear…" at bounding box center [613, 213] width 833 height 245
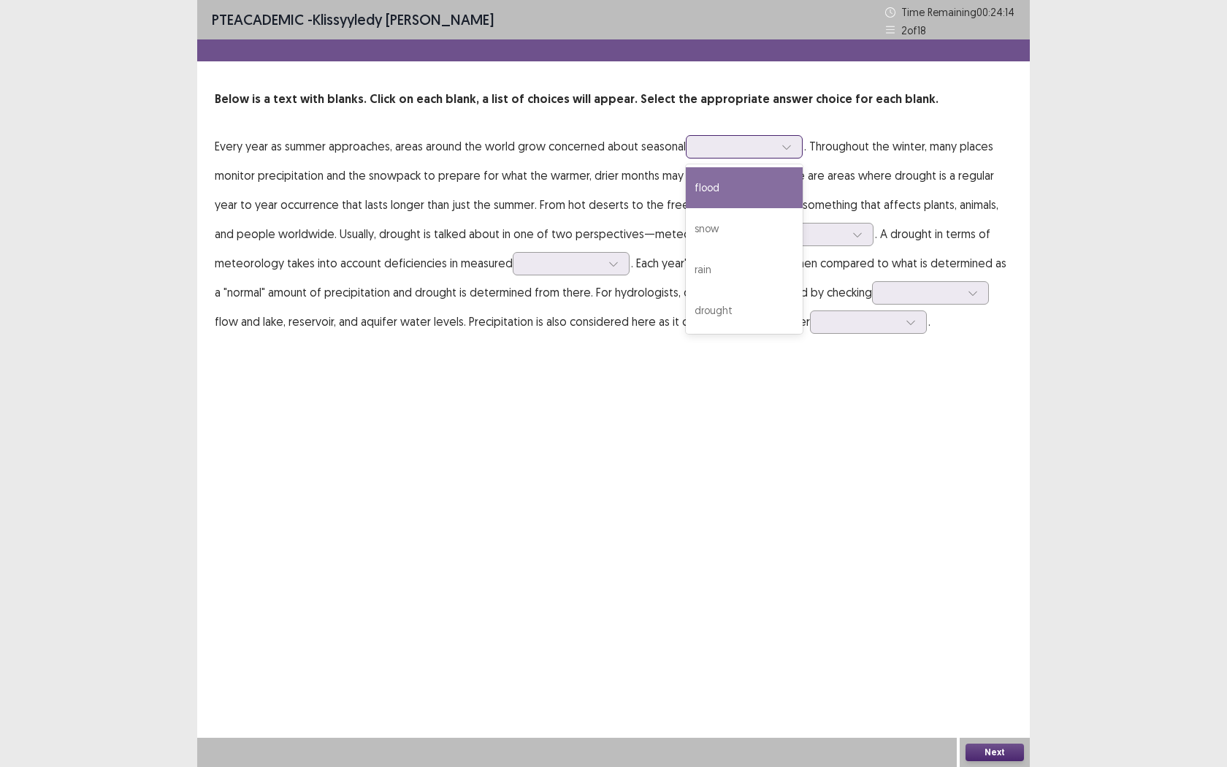
click at [770, 150] on div at bounding box center [736, 147] width 76 height 14
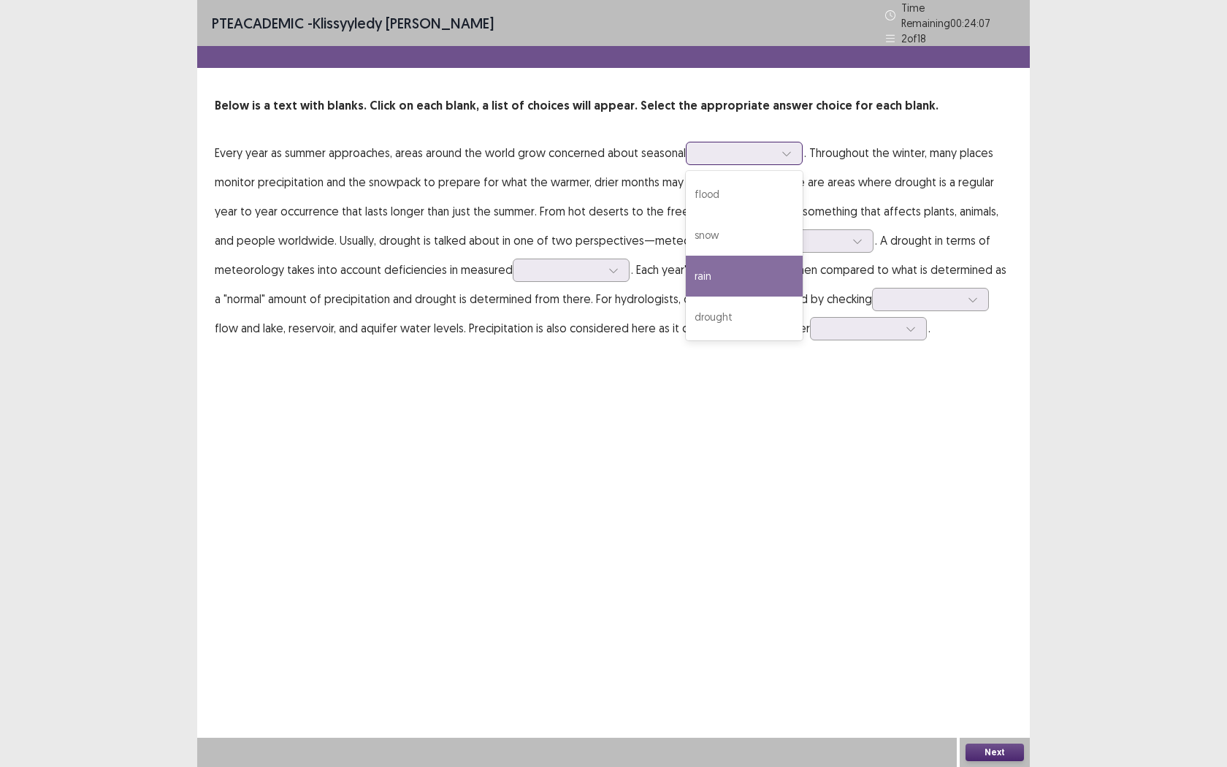
click at [744, 272] on div "rain" at bounding box center [744, 276] width 117 height 41
click at [730, 150] on div at bounding box center [736, 153] width 76 height 14
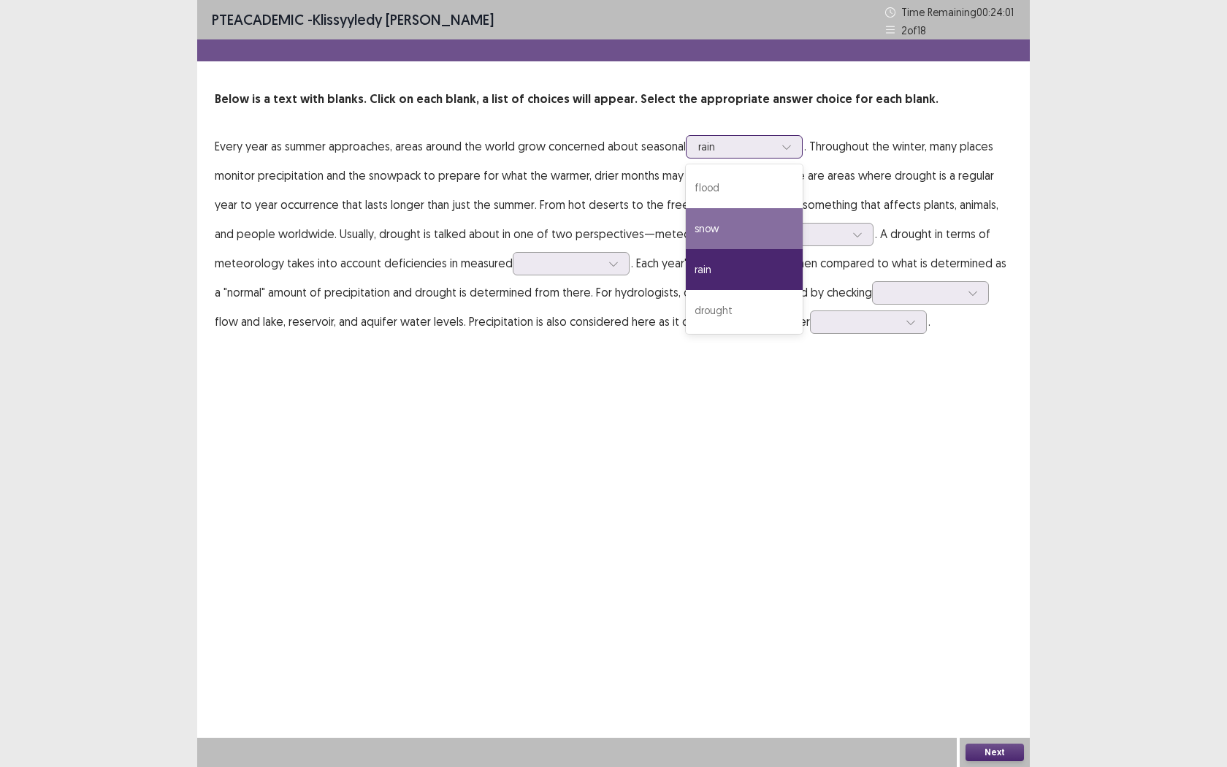
click at [722, 232] on div "snow" at bounding box center [744, 228] width 117 height 41
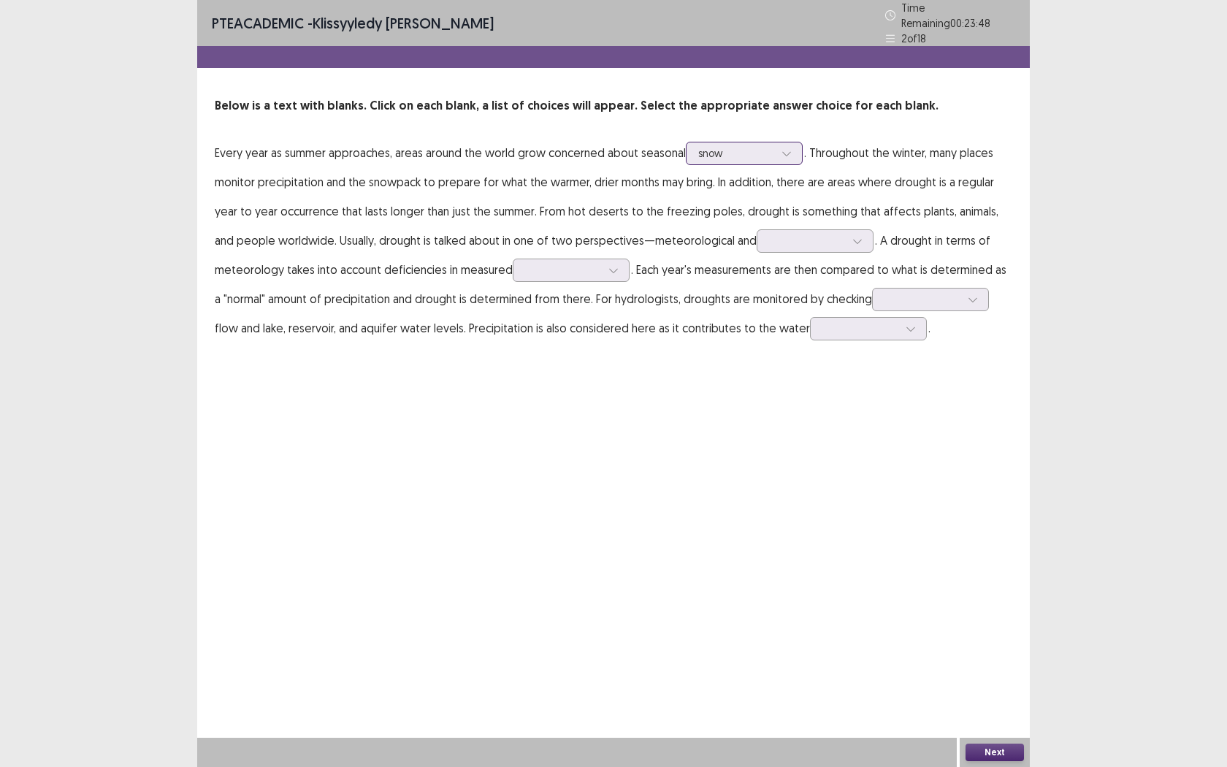
click at [765, 147] on div at bounding box center [736, 153] width 76 height 14
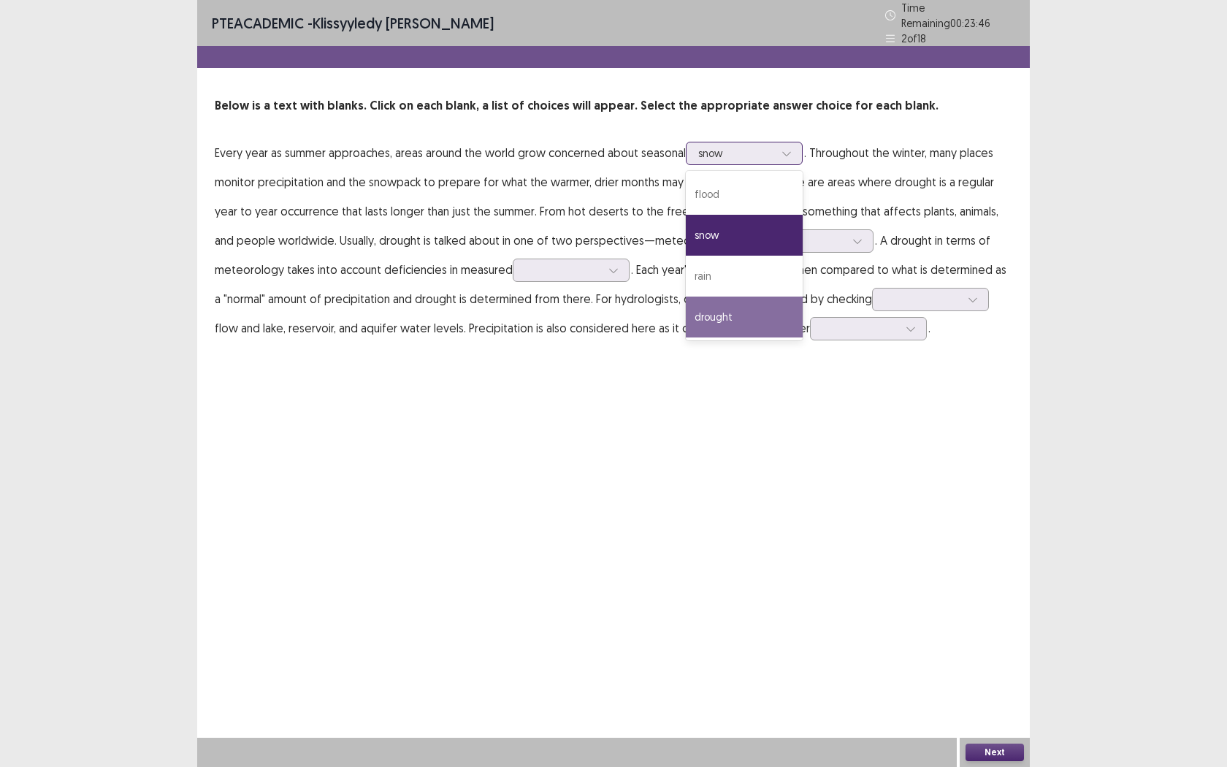
click at [771, 311] on div "drought" at bounding box center [744, 317] width 117 height 41
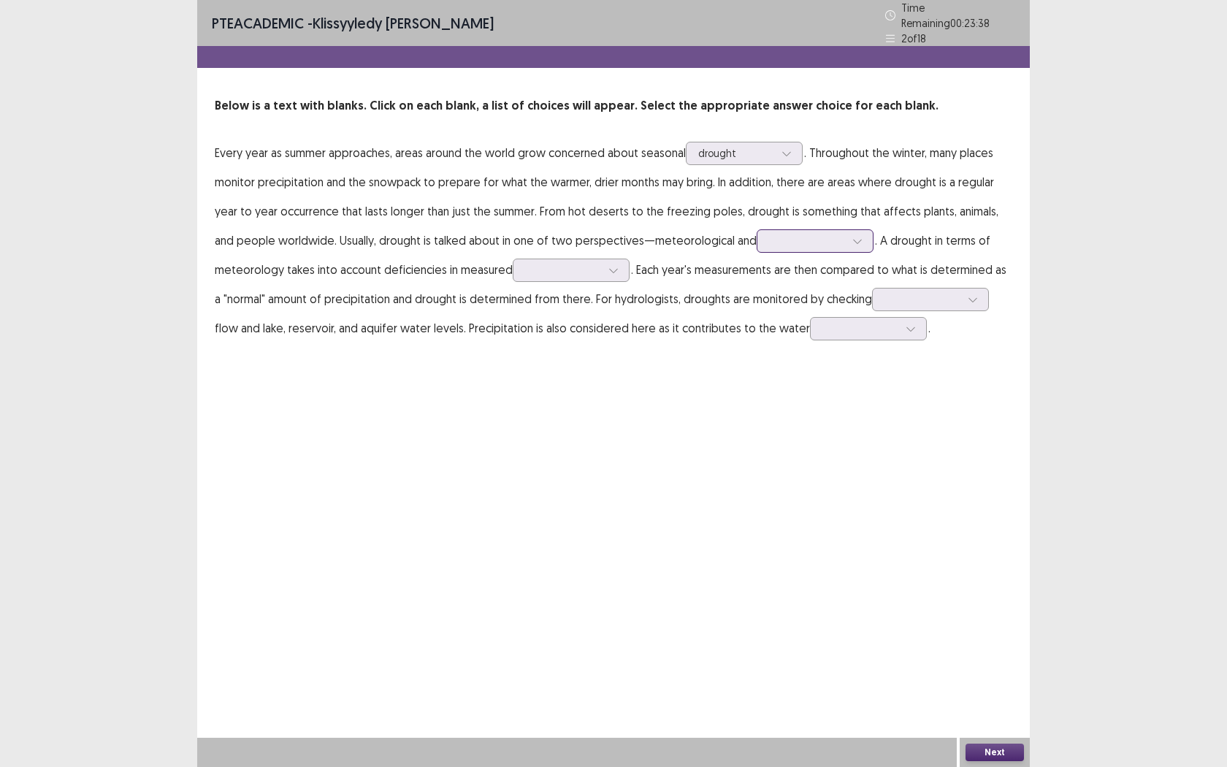
click at [769, 242] on div at bounding box center [807, 241] width 76 height 14
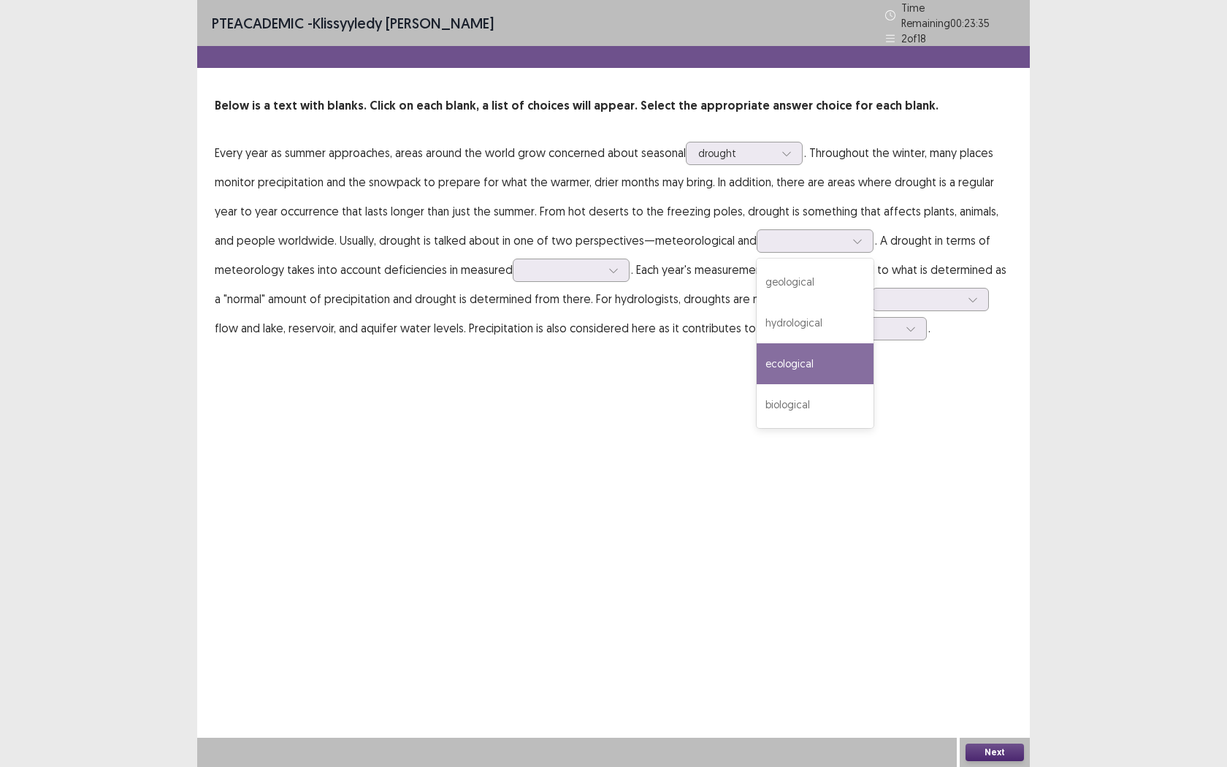
click at [874, 370] on div "PTE academic - Klissyyledy [PERSON_NAME] Time Remaining 00 : 23 : 35 2 of 18 Be…" at bounding box center [613, 383] width 833 height 767
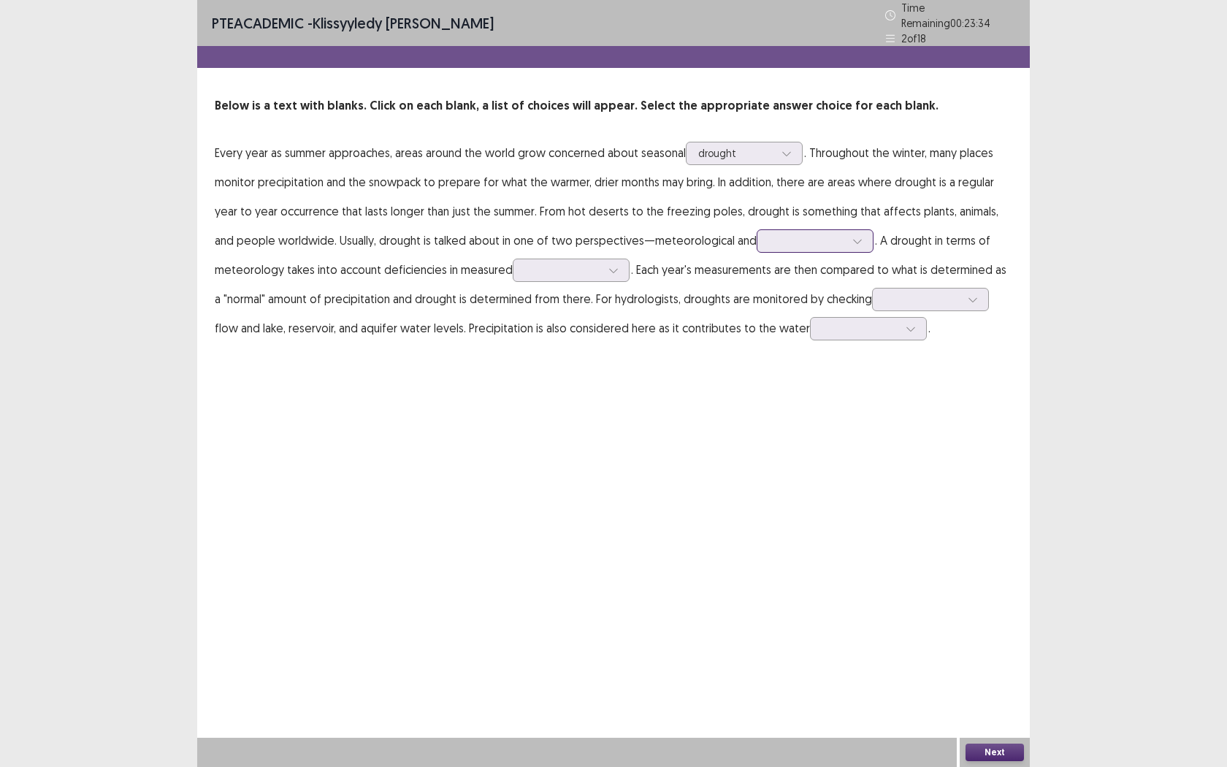
click at [810, 242] on div at bounding box center [807, 240] width 79 height 17
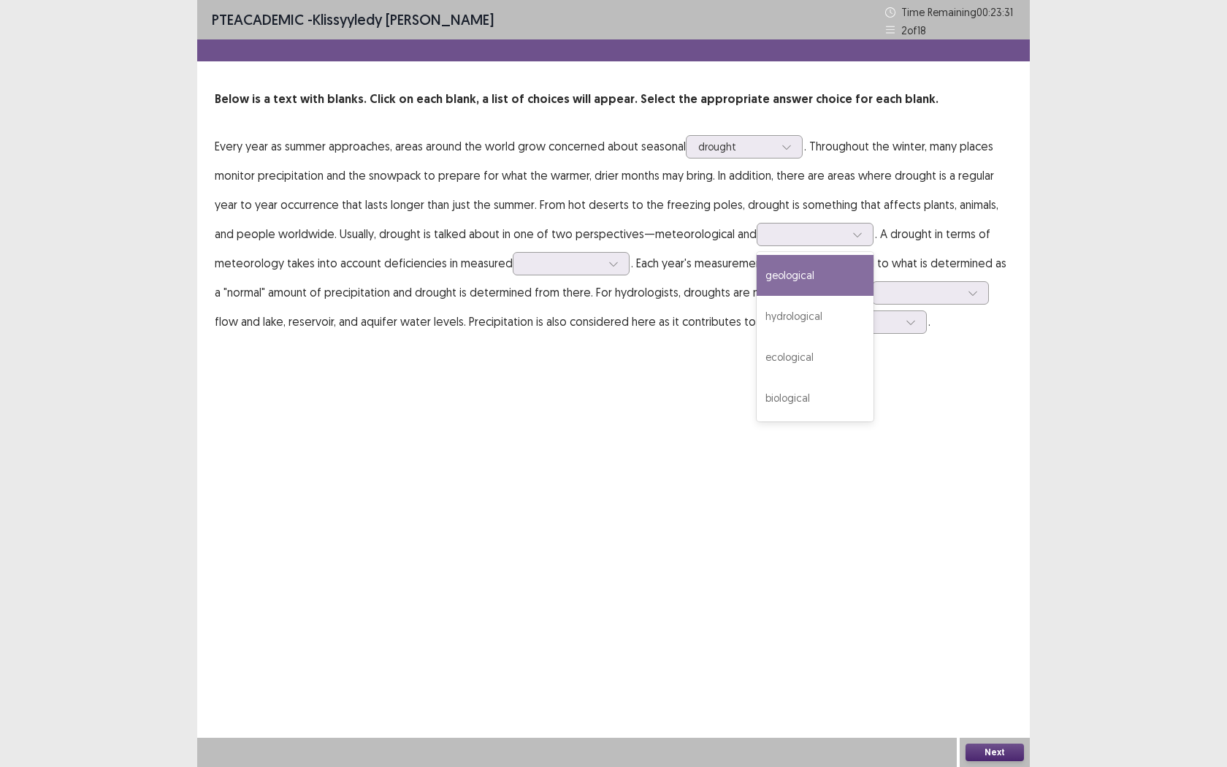
click at [928, 412] on div "PTE academic - Klissyyledy [PERSON_NAME] Time Remaining 00 : 23 : 31 2 of 18 Be…" at bounding box center [613, 383] width 833 height 767
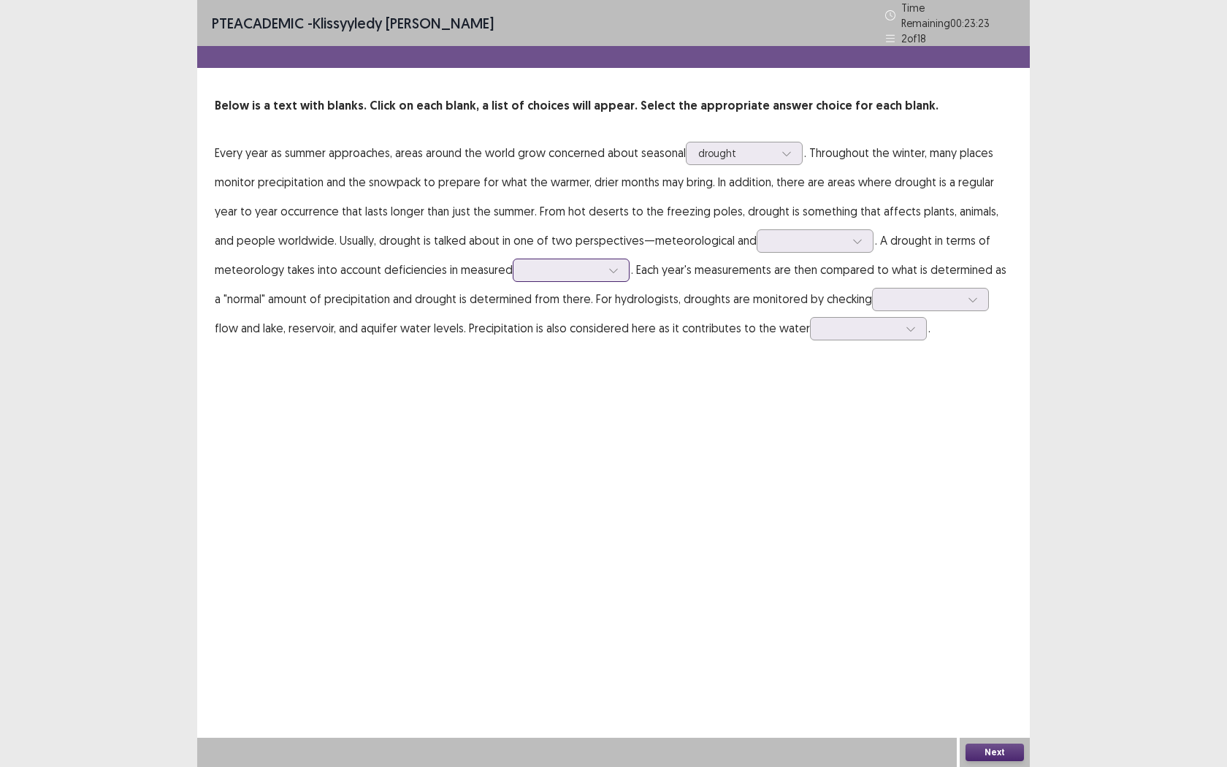
click at [534, 267] on div at bounding box center [563, 270] width 76 height 14
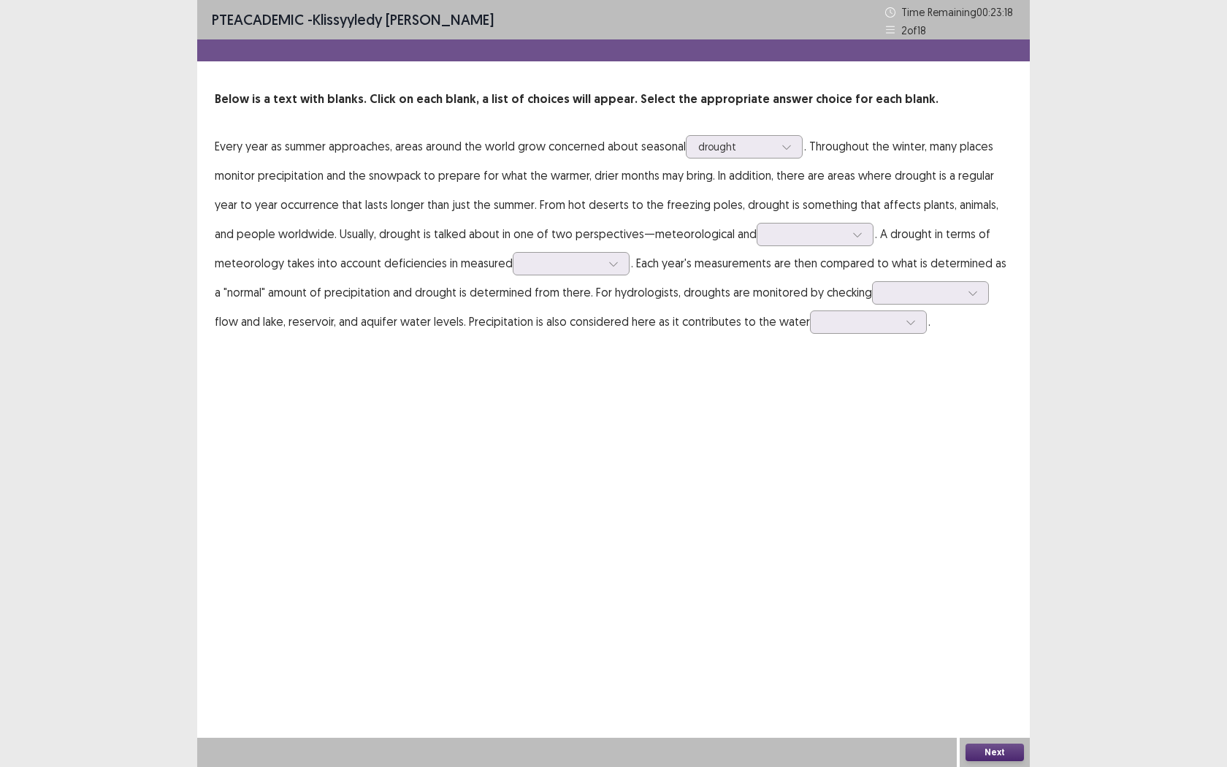
drag, startPoint x: 733, startPoint y: 443, endPoint x: 731, endPoint y: 415, distance: 27.8
click at [734, 442] on div "PTE academic - Klissyyledy [PERSON_NAME] Time Remaining 00 : 23 : 18 2 of 18 Be…" at bounding box center [613, 383] width 833 height 767
click at [770, 240] on div at bounding box center [807, 234] width 76 height 14
click at [792, 324] on div "hydrological" at bounding box center [815, 316] width 117 height 41
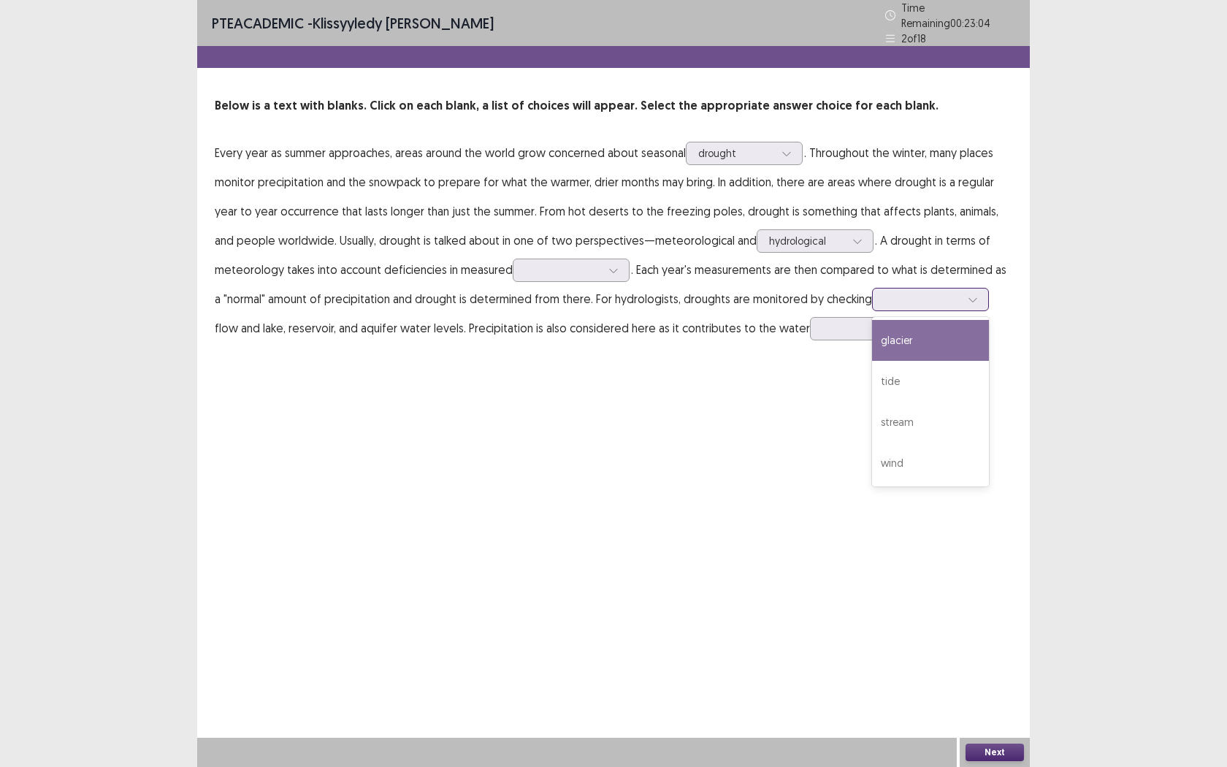
click at [897, 299] on div at bounding box center [923, 299] width 76 height 14
drag, startPoint x: 770, startPoint y: 403, endPoint x: 755, endPoint y: 394, distance: 17.4
click at [771, 403] on div "PTE academic - Klissyyledy [PERSON_NAME] Time Remaining 00 : 22 : 52 2 of 18 Be…" at bounding box center [613, 383] width 833 height 767
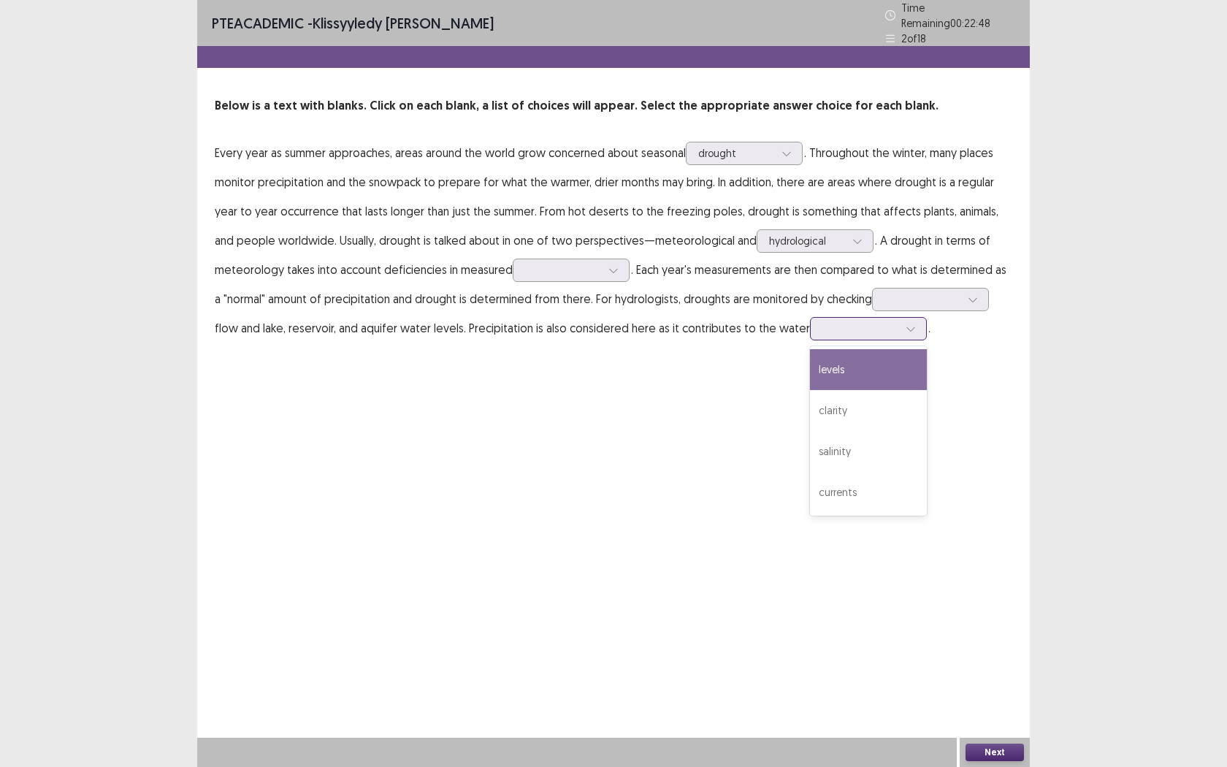
click at [822, 324] on div at bounding box center [860, 328] width 76 height 14
click at [820, 359] on div "levels" at bounding box center [868, 369] width 117 height 41
click at [549, 263] on div at bounding box center [563, 270] width 76 height 14
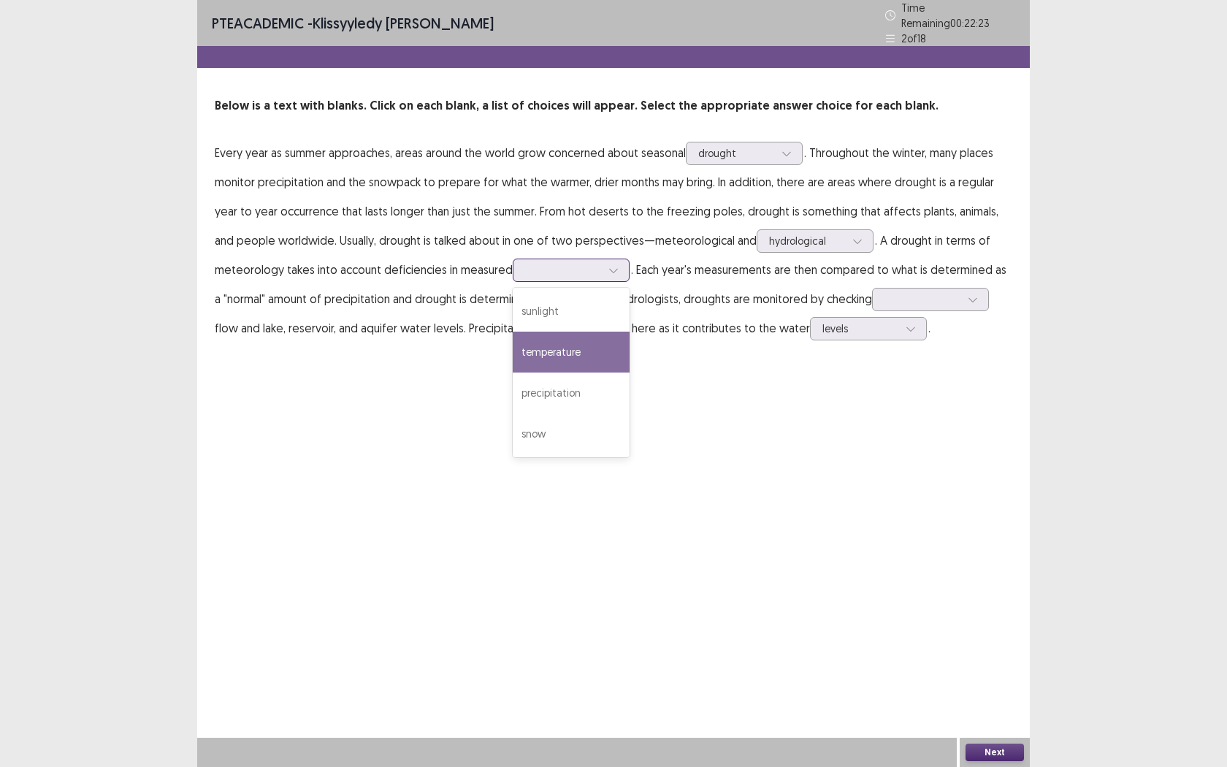
click at [585, 344] on div "temperature" at bounding box center [571, 352] width 117 height 41
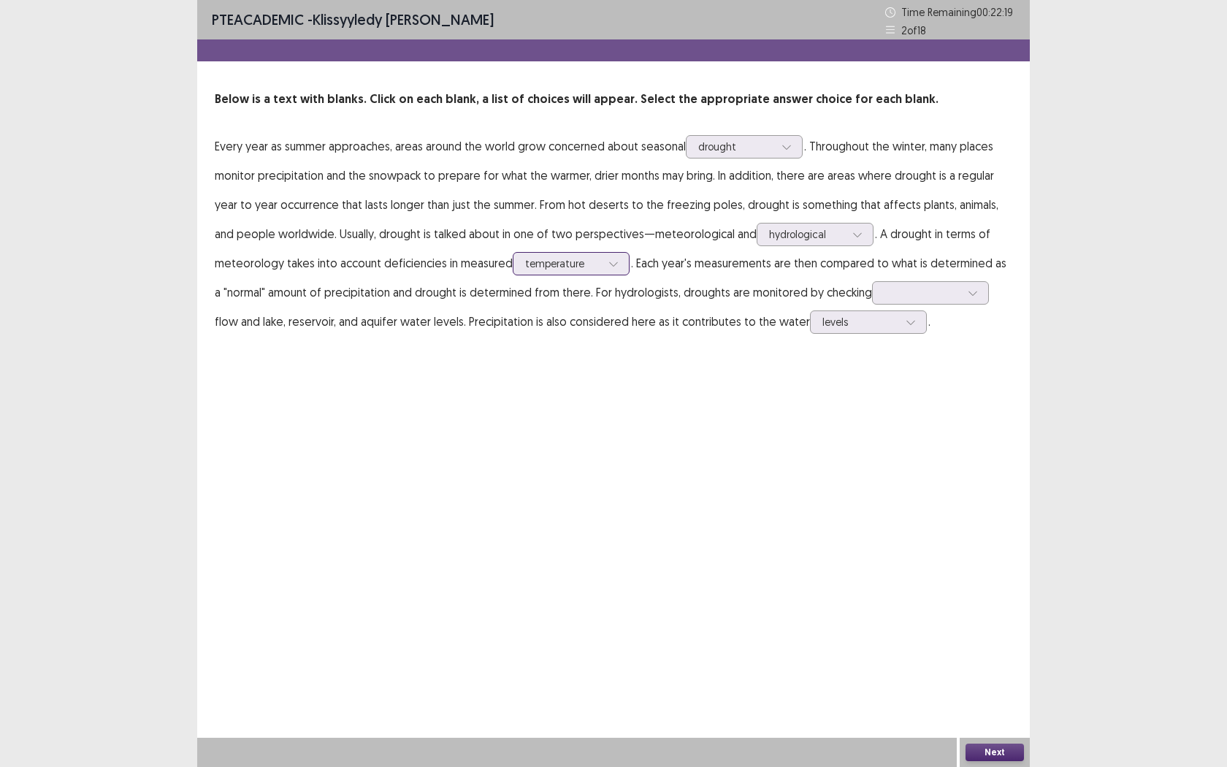
click at [619, 267] on div at bounding box center [614, 264] width 22 height 22
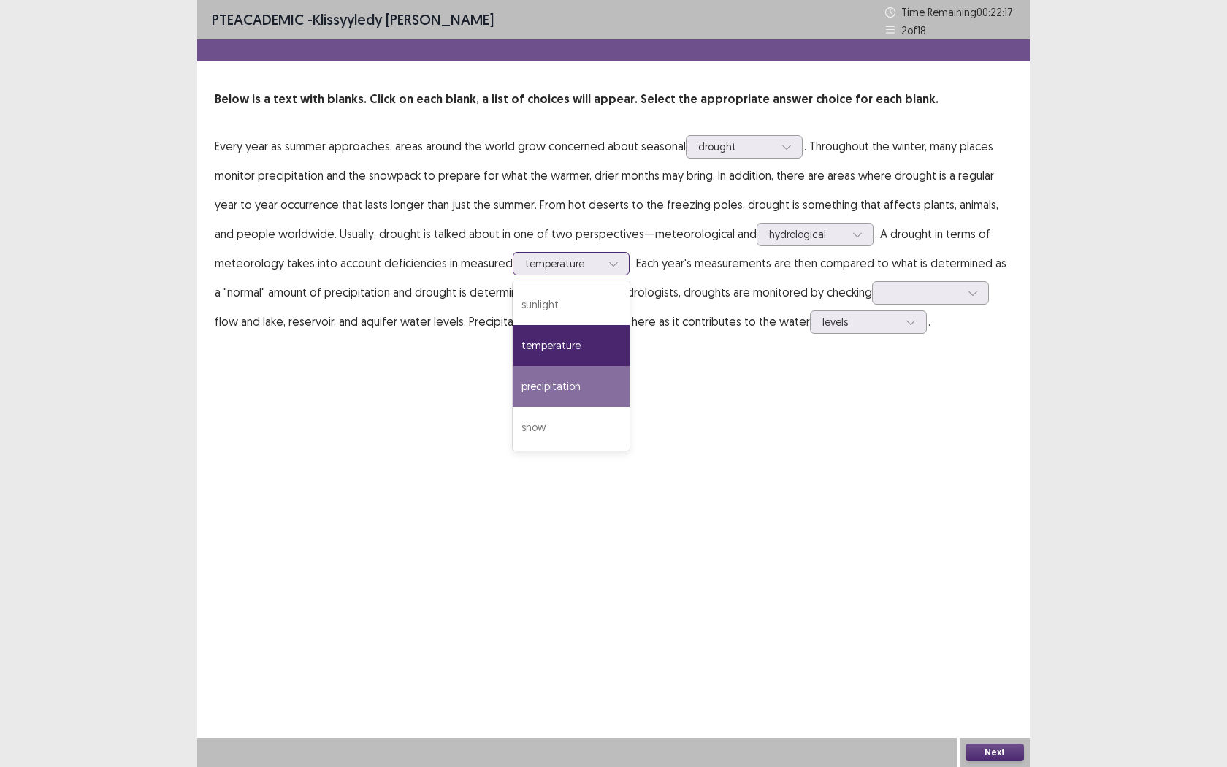
click at [543, 389] on div "precipitation" at bounding box center [571, 386] width 117 height 41
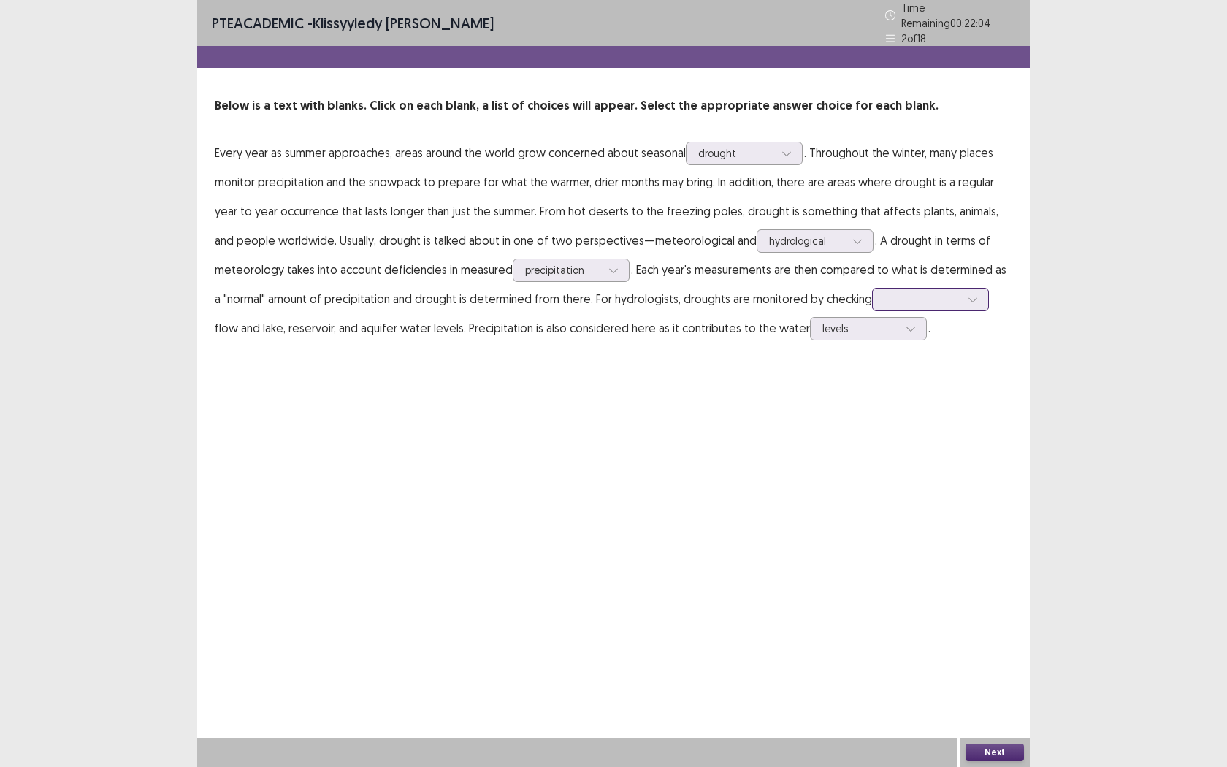
click at [891, 294] on div at bounding box center [923, 299] width 76 height 14
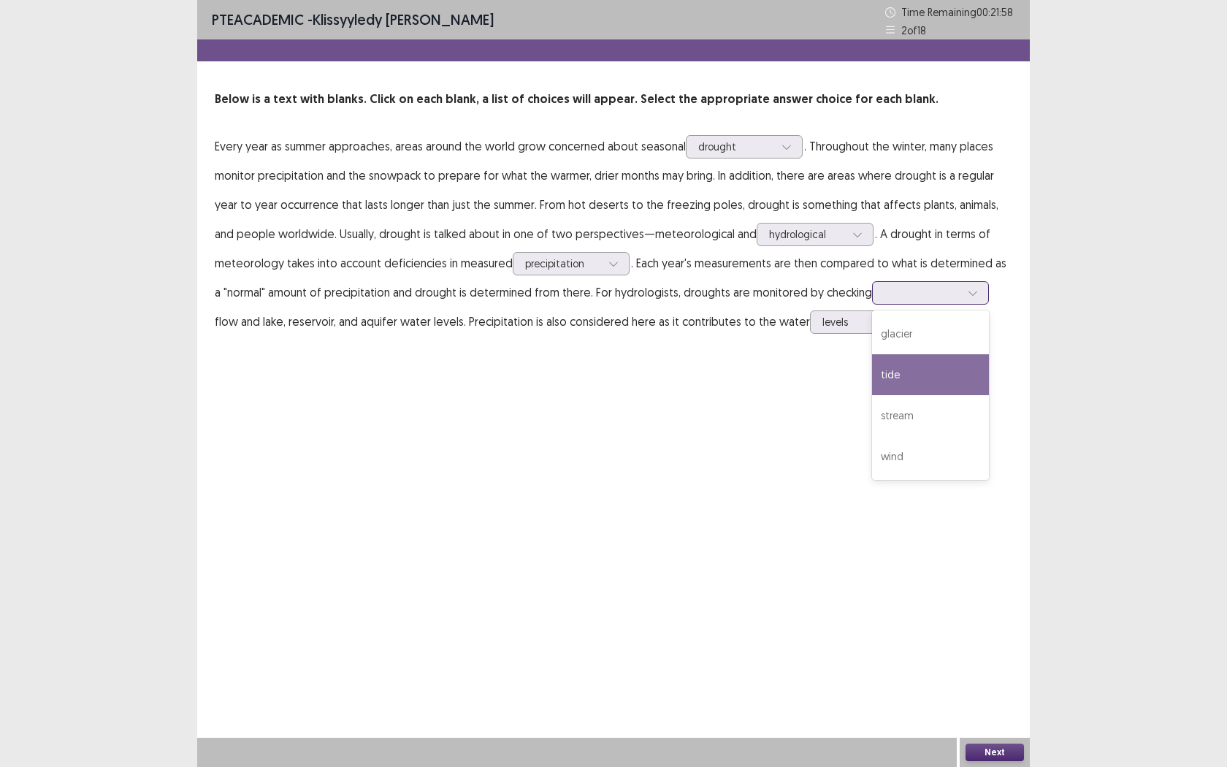
click at [882, 371] on div "tide" at bounding box center [930, 374] width 117 height 41
click at [970, 288] on div at bounding box center [973, 293] width 22 height 22
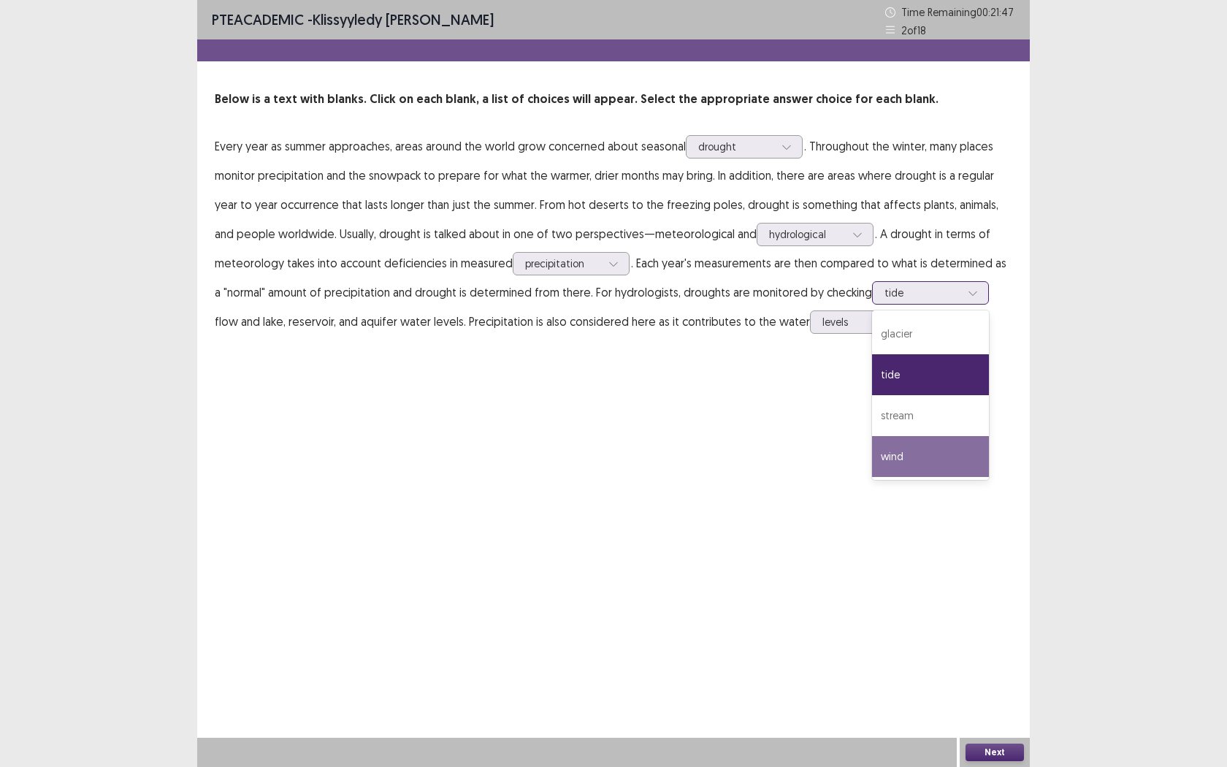
click at [915, 462] on div "wind" at bounding box center [930, 456] width 117 height 41
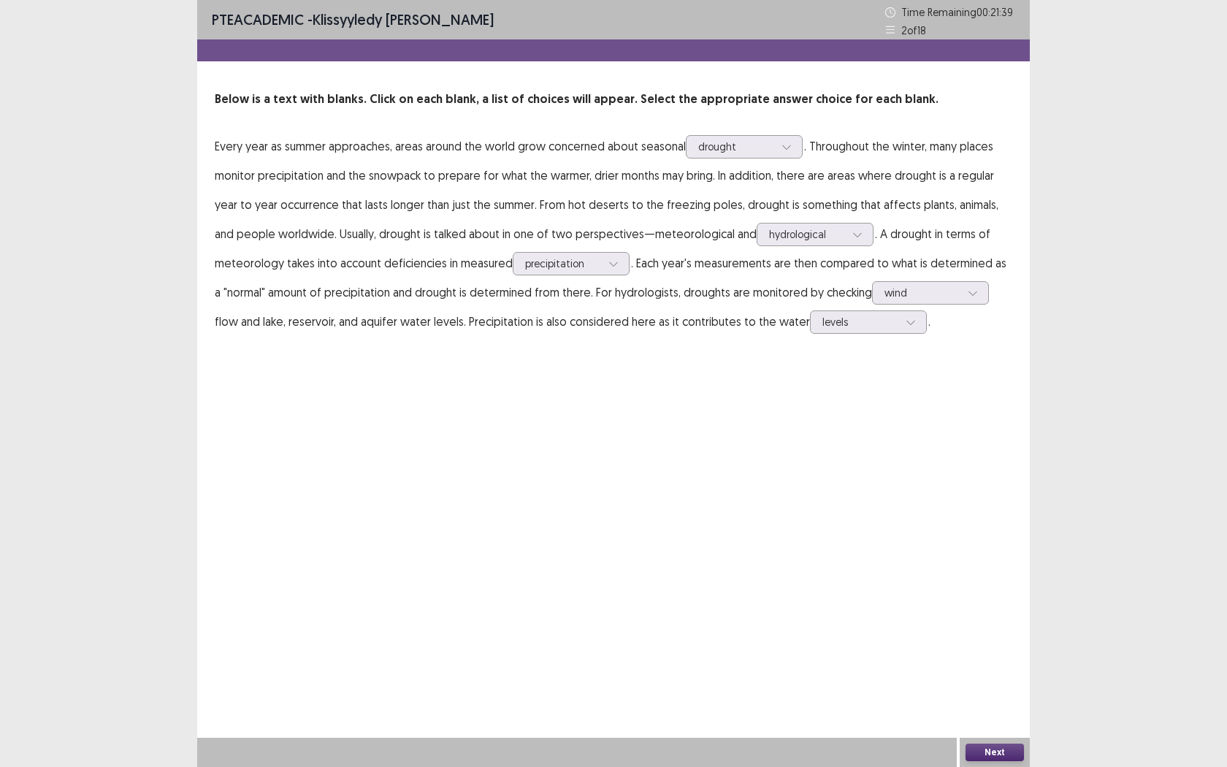
click at [990, 604] on button "Next" at bounding box center [995, 753] width 58 height 18
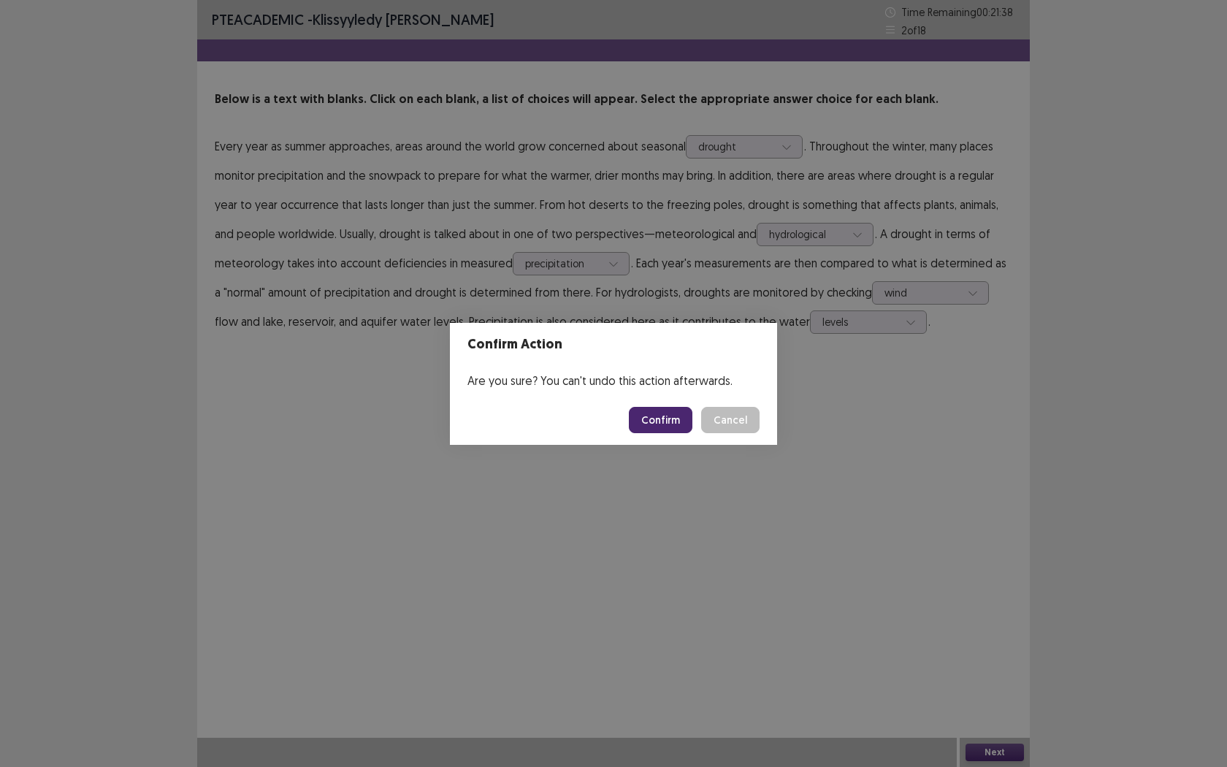
click at [653, 419] on button "Confirm" at bounding box center [661, 420] width 64 height 26
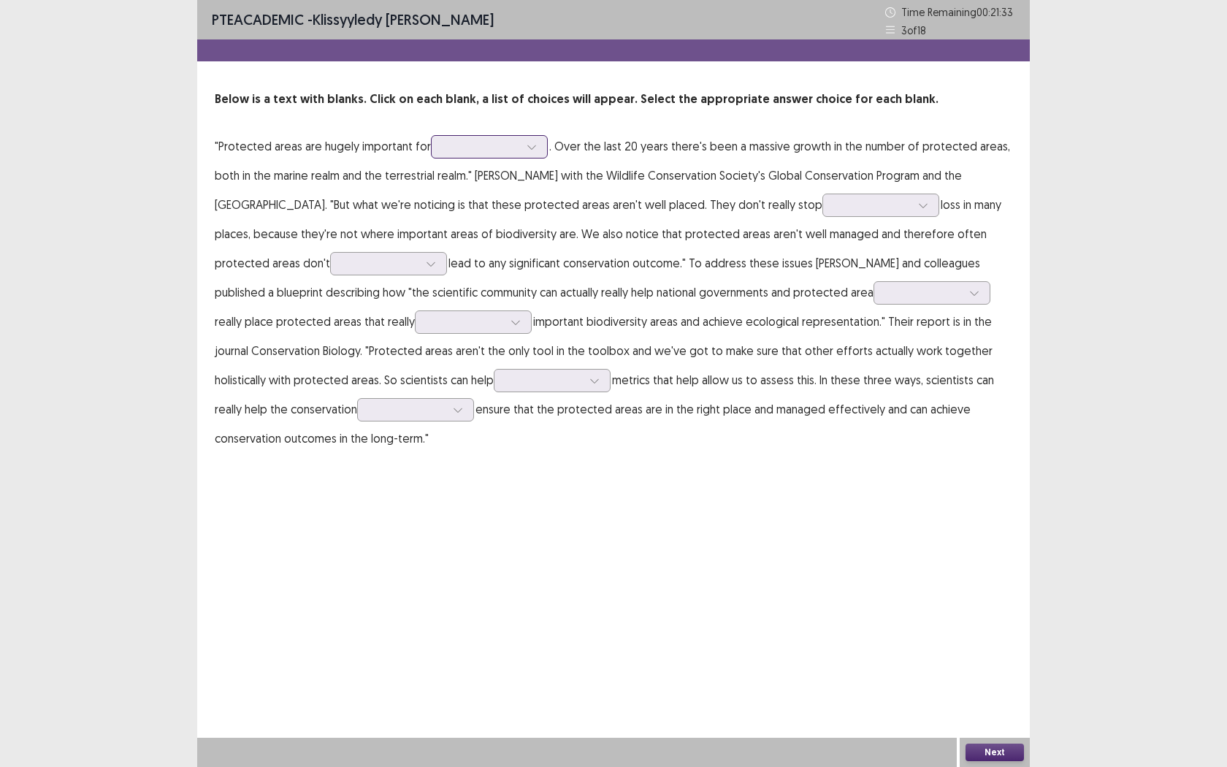
click at [485, 151] on div at bounding box center [481, 147] width 76 height 14
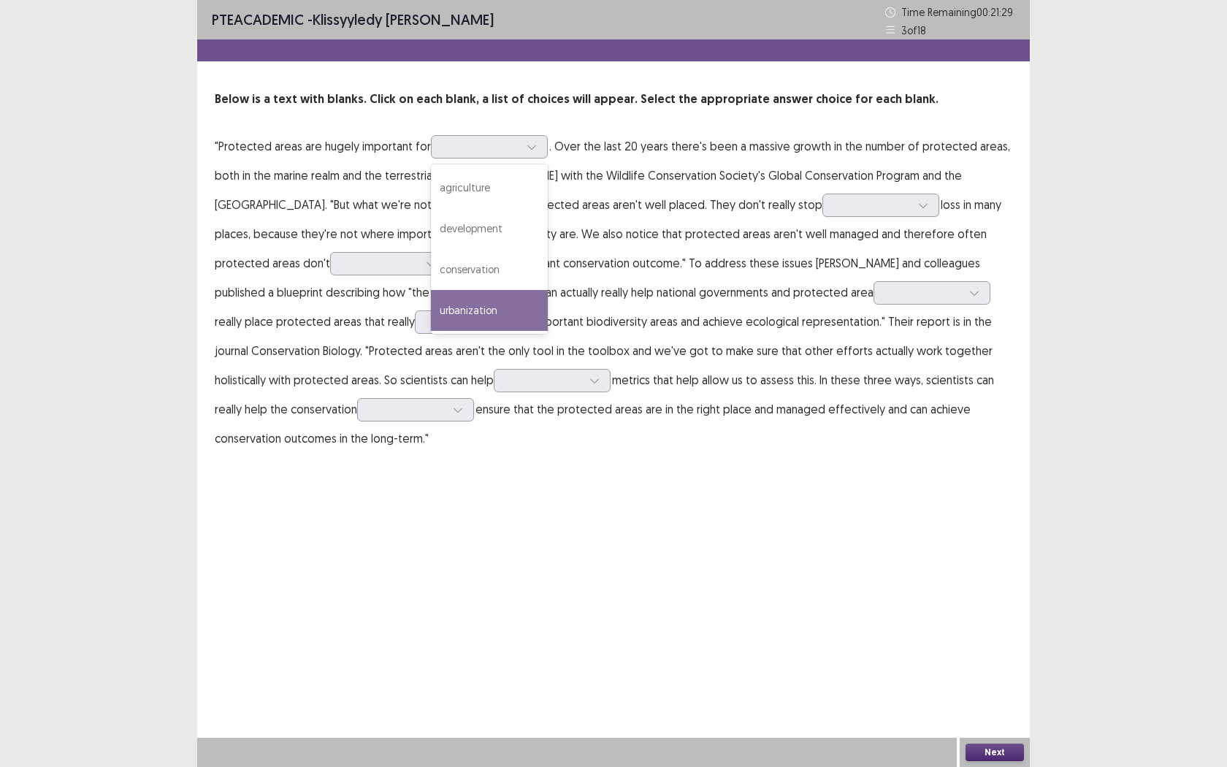
click at [684, 408] on p ""Protected areas are hugely important for urbanization, 4 of 4. 4 results avail…" at bounding box center [614, 291] width 798 height 321
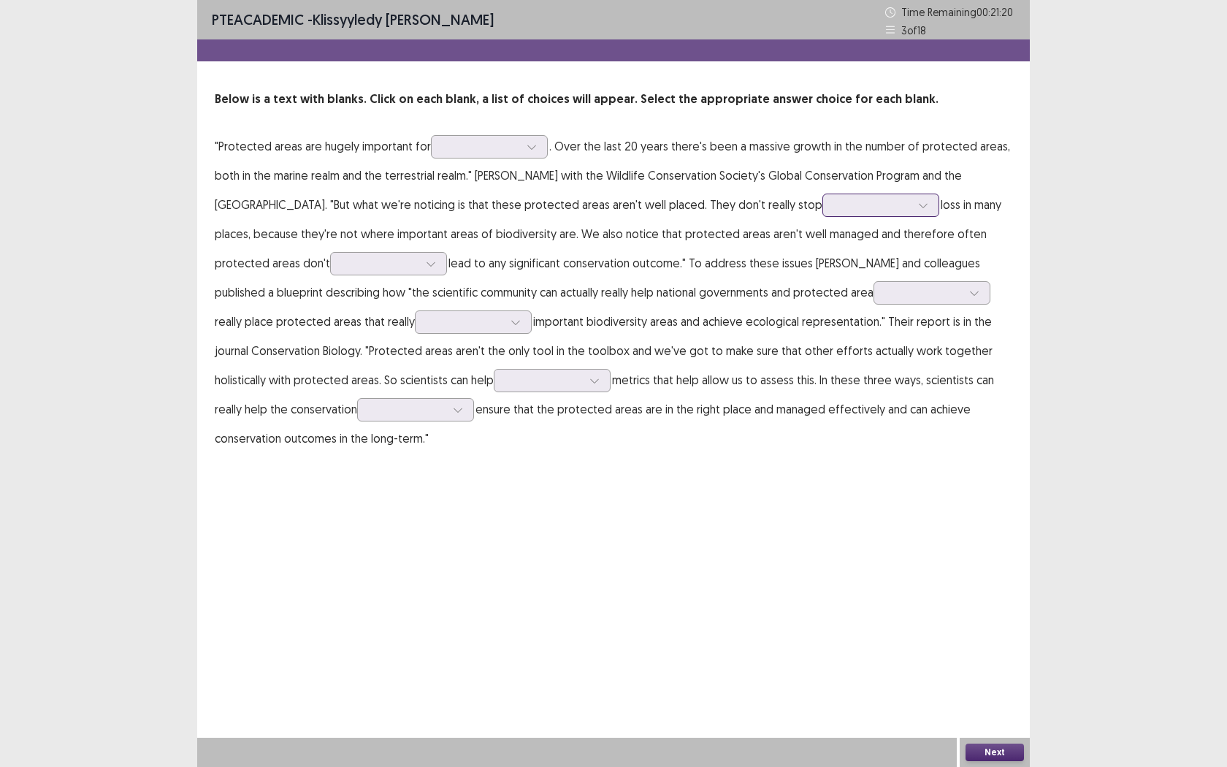
click at [840, 208] on div at bounding box center [873, 205] width 76 height 14
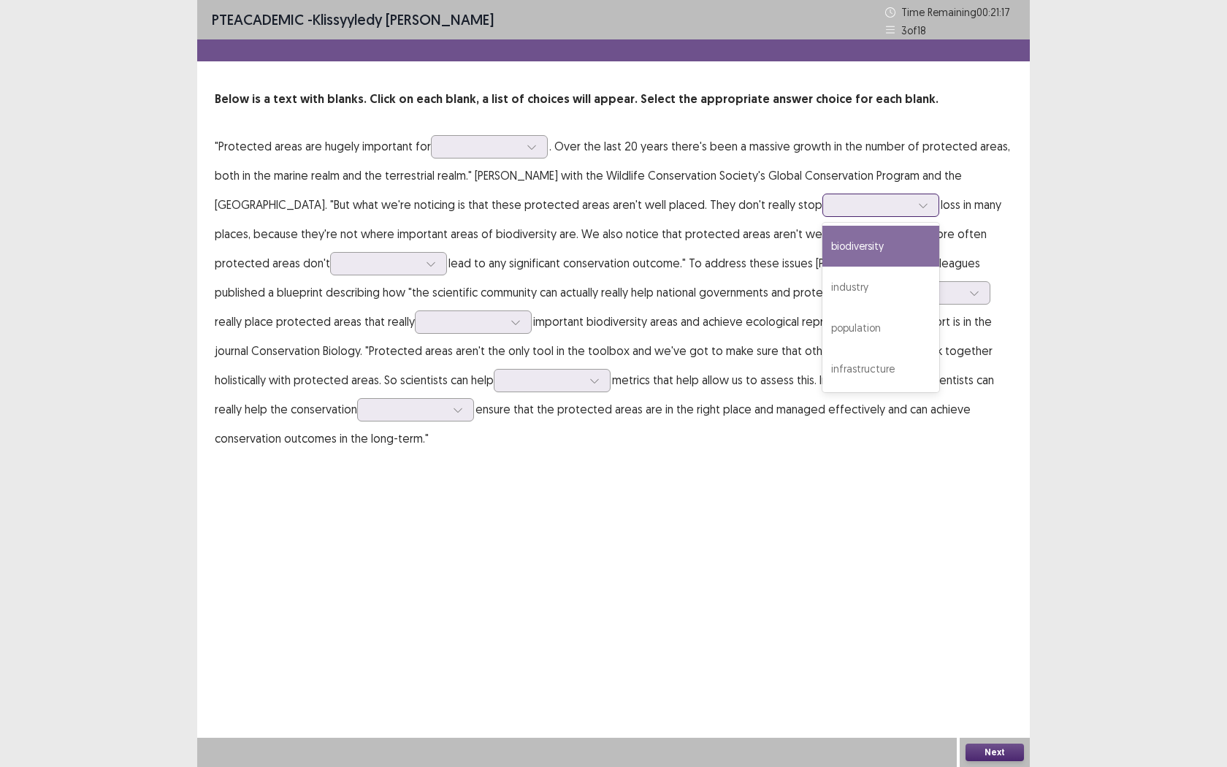
drag, startPoint x: 806, startPoint y: 251, endPoint x: 821, endPoint y: 243, distance: 17.0
click at [822, 252] on div "biodiversity" at bounding box center [880, 246] width 117 height 41
click at [835, 202] on div at bounding box center [873, 205] width 76 height 14
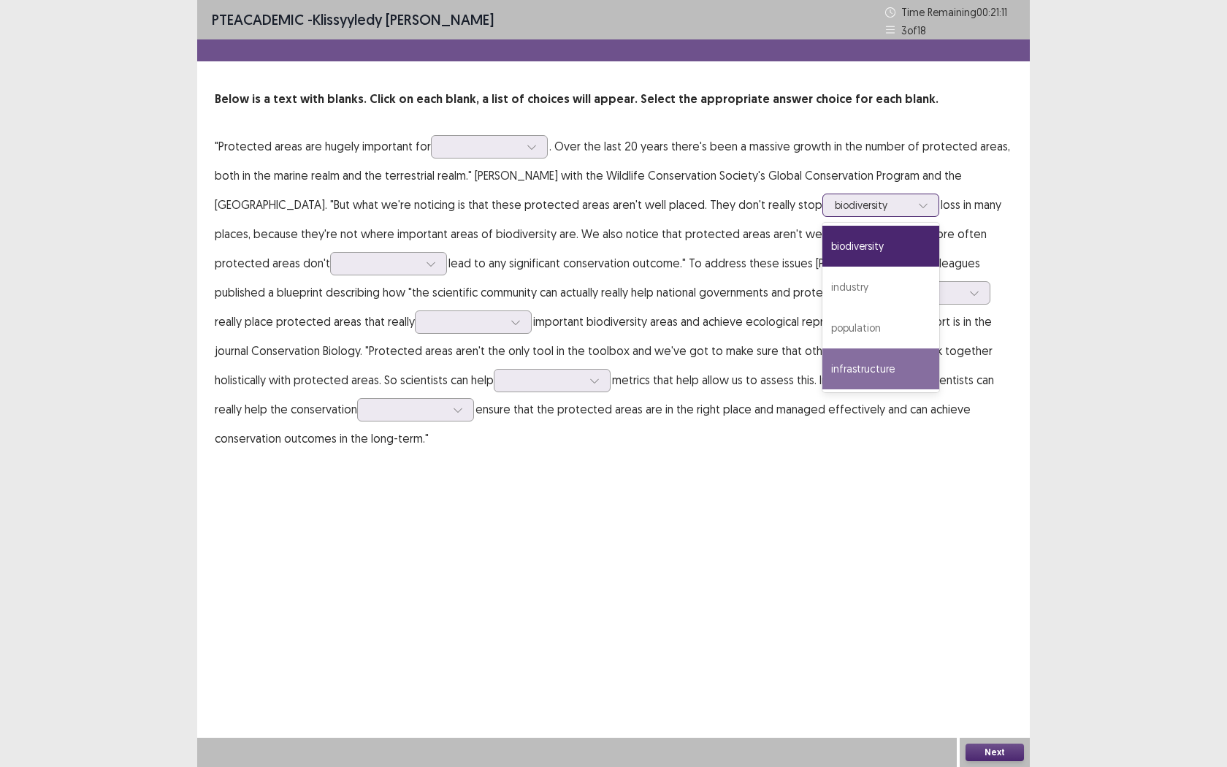
click at [833, 375] on div "infrastructure" at bounding box center [880, 368] width 117 height 41
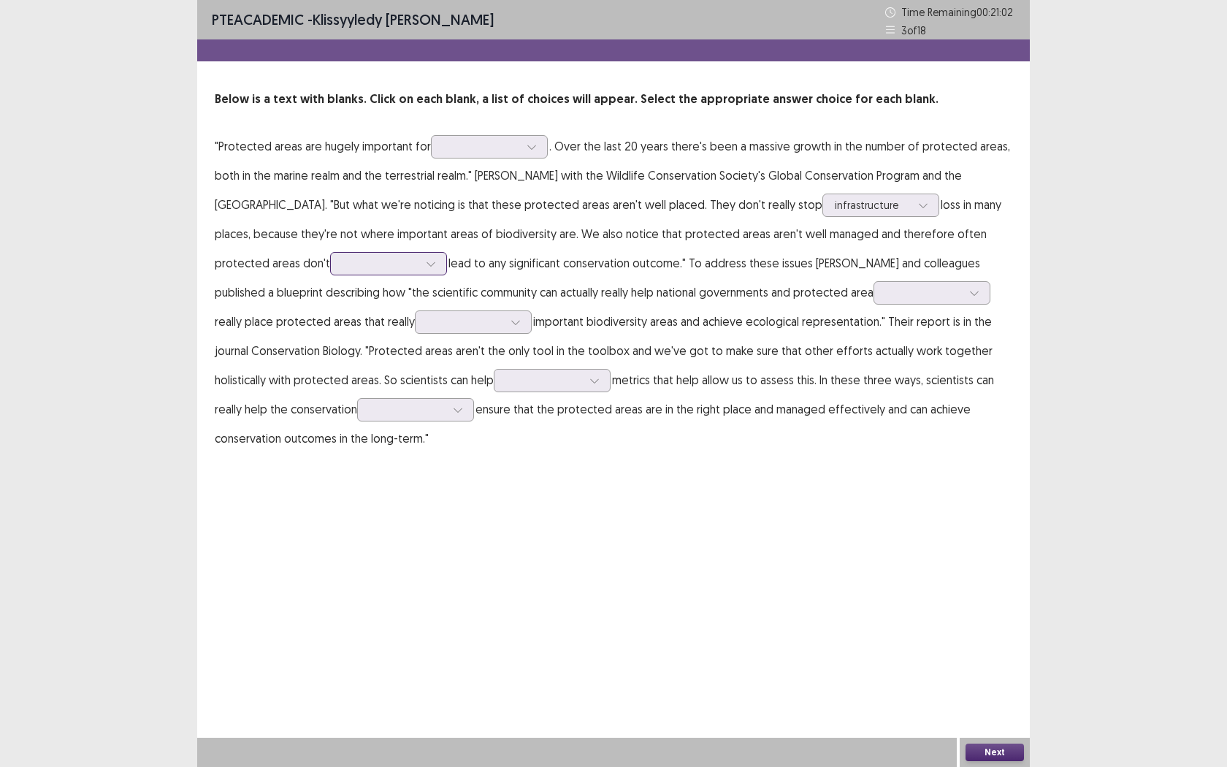
click at [341, 266] on div at bounding box center [380, 263] width 79 height 17
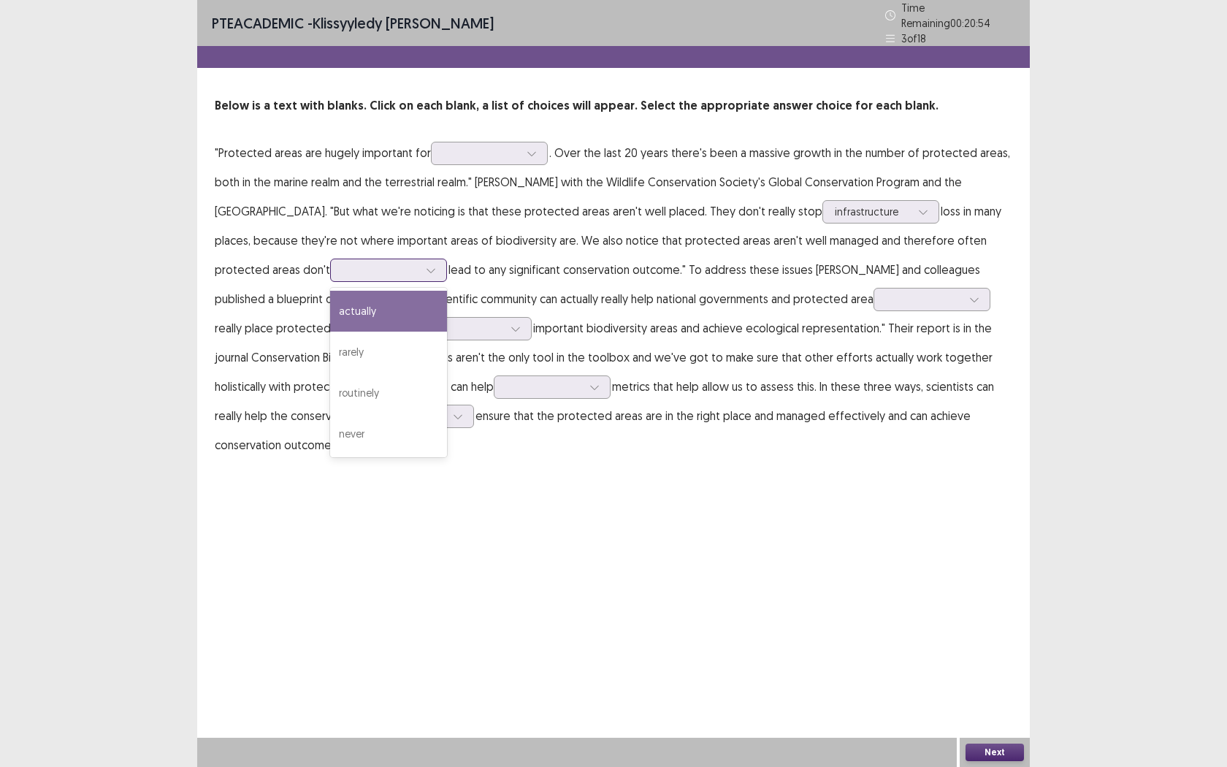
click at [330, 307] on div "actually" at bounding box center [388, 311] width 117 height 41
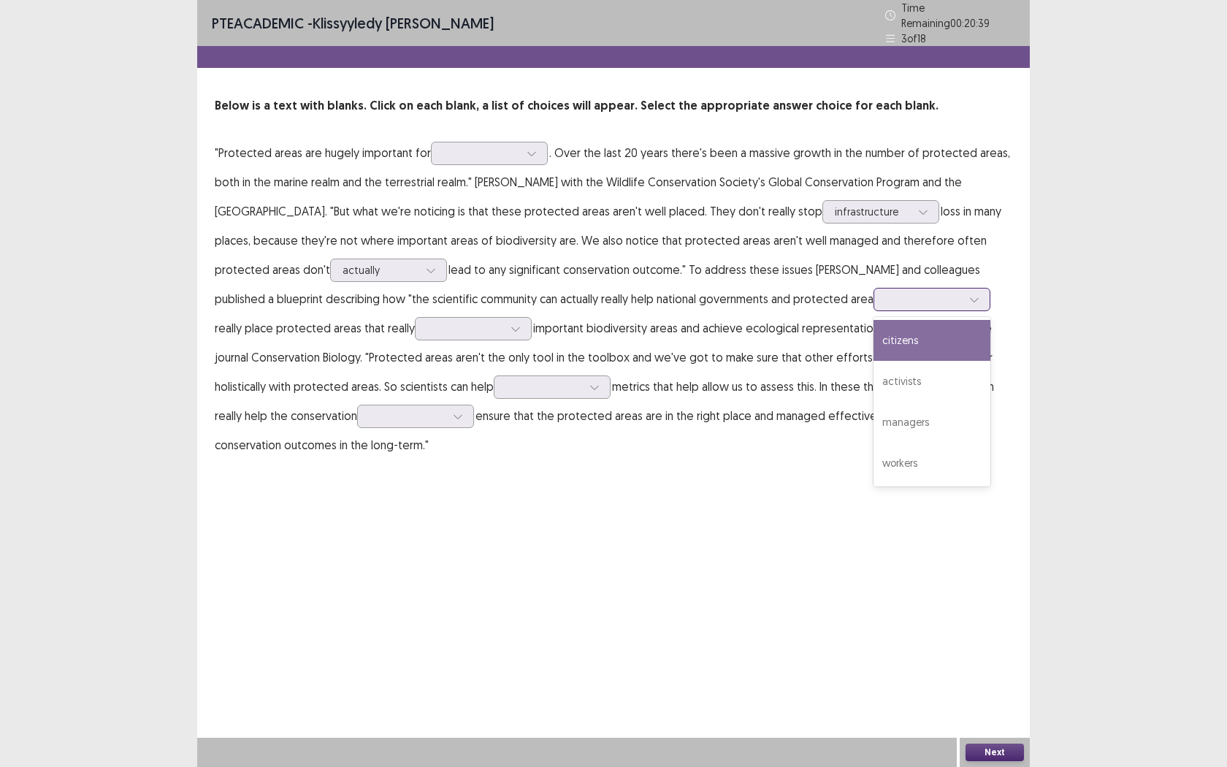
click at [886, 295] on div at bounding box center [924, 299] width 76 height 14
click at [874, 342] on div "citizens" at bounding box center [932, 340] width 117 height 41
click at [886, 298] on div at bounding box center [924, 299] width 76 height 14
click at [983, 303] on p ""Protected areas are hugely important for . Over the last 20 years there's been…" at bounding box center [614, 298] width 798 height 321
click at [427, 329] on div at bounding box center [465, 328] width 76 height 14
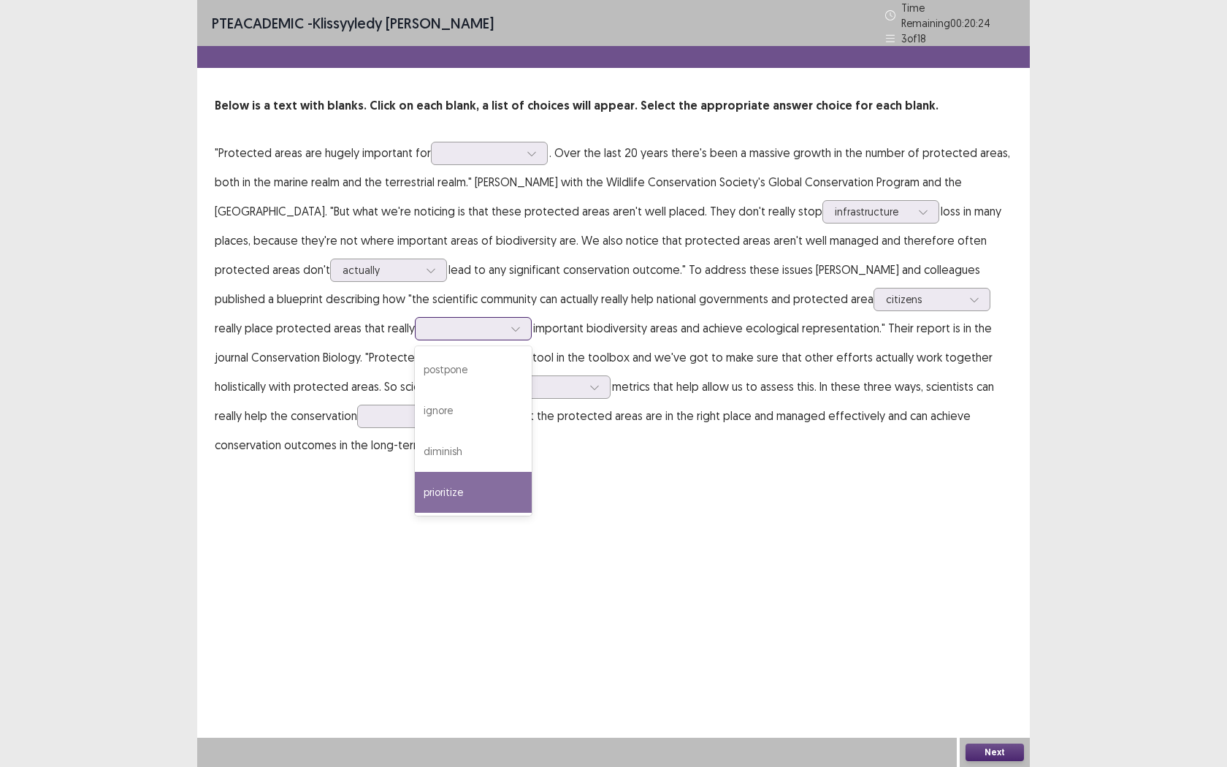
click at [415, 482] on div "prioritize" at bounding box center [473, 492] width 117 height 41
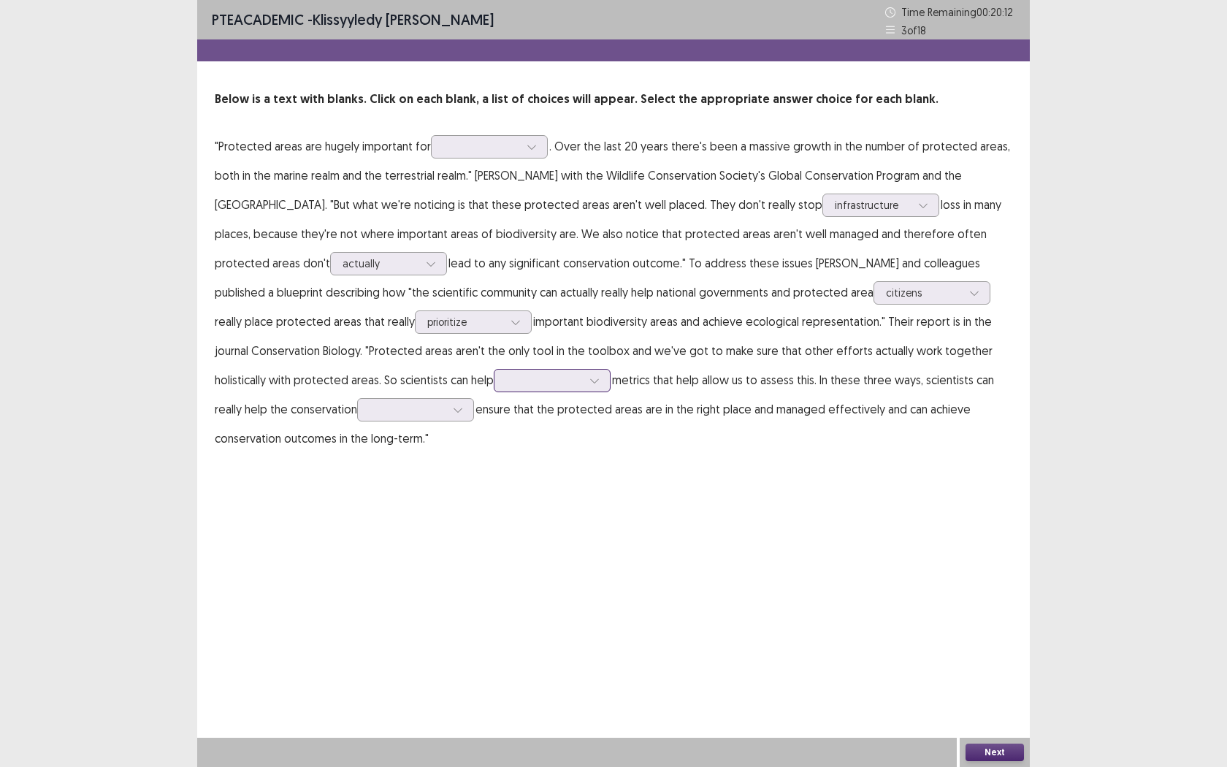
click at [506, 381] on div at bounding box center [544, 380] width 76 height 14
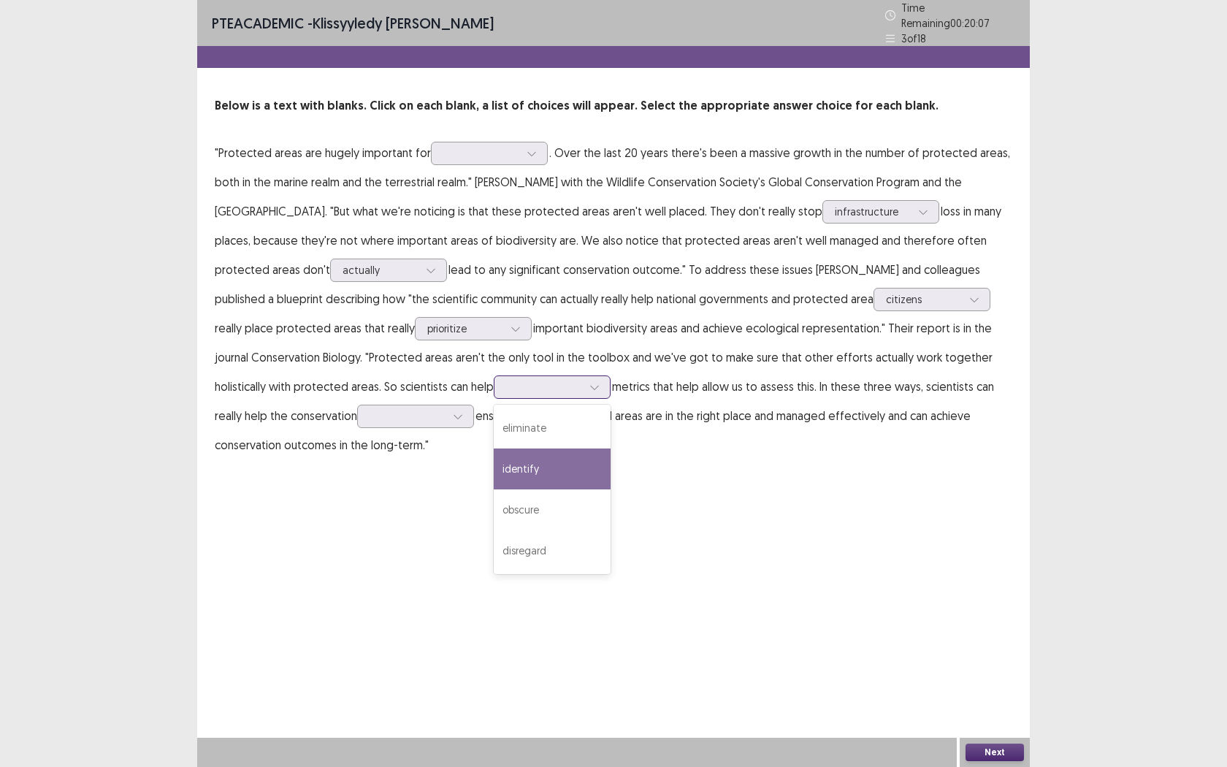
click at [494, 469] on div "identify" at bounding box center [552, 468] width 117 height 41
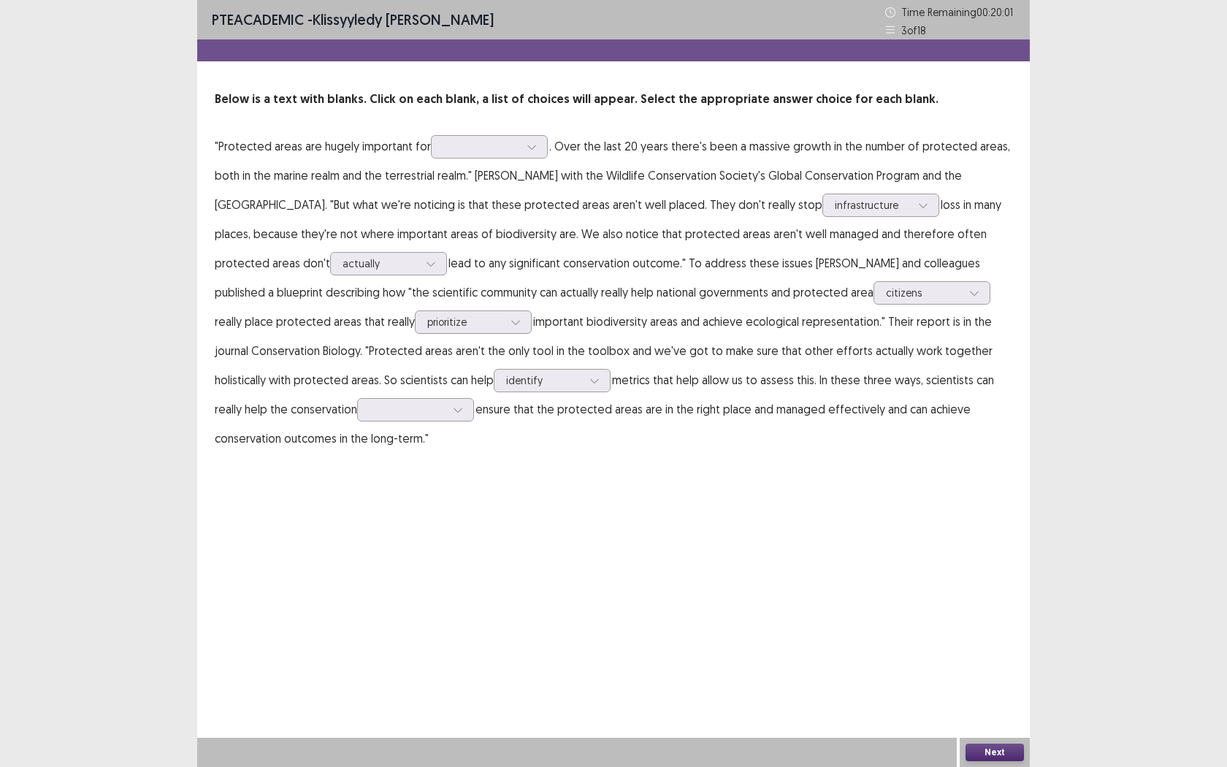
click at [310, 425] on p ""Protected areas are hugely important for . Over the last 20 years there's been…" at bounding box center [614, 291] width 798 height 321
click at [447, 419] on div at bounding box center [458, 410] width 22 height 22
click at [427, 420] on p ""Protected areas are hugely important for . Over the last 20 years there's been…" at bounding box center [614, 291] width 798 height 321
click at [370, 402] on div at bounding box center [408, 409] width 76 height 14
click at [357, 448] on div "industry" at bounding box center [415, 450] width 117 height 41
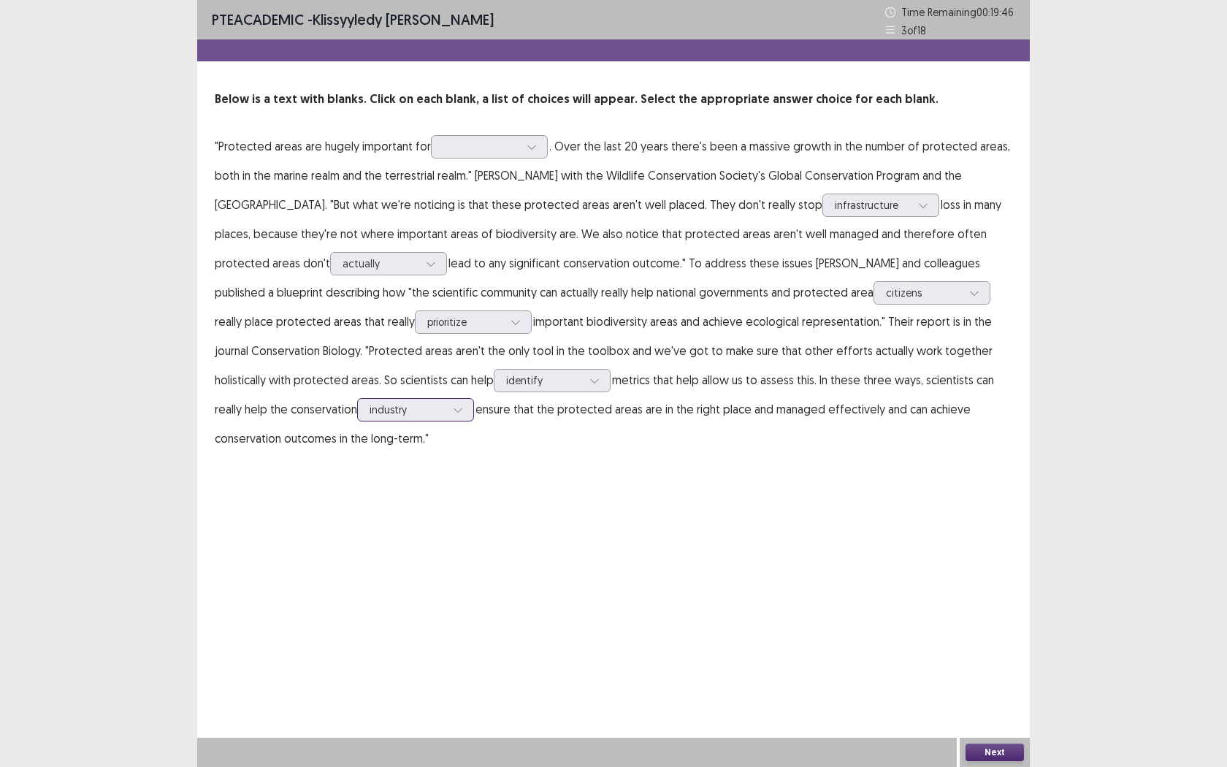
click at [447, 411] on div at bounding box center [458, 410] width 22 height 22
click at [587, 510] on div "PTE academic - Klissyyledy [PERSON_NAME] Time Remaining 00 : 19 : 43 3 of 18 Be…" at bounding box center [613, 383] width 833 height 767
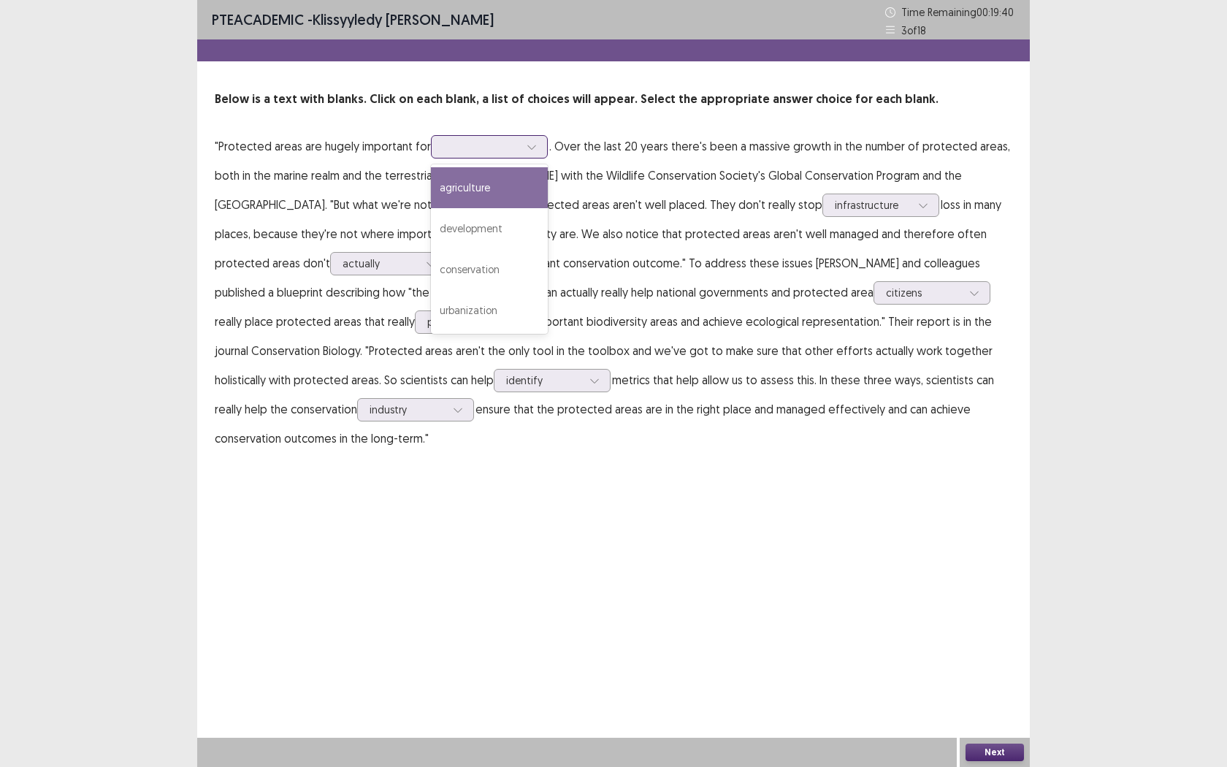
click at [473, 156] on div at bounding box center [489, 146] width 117 height 23
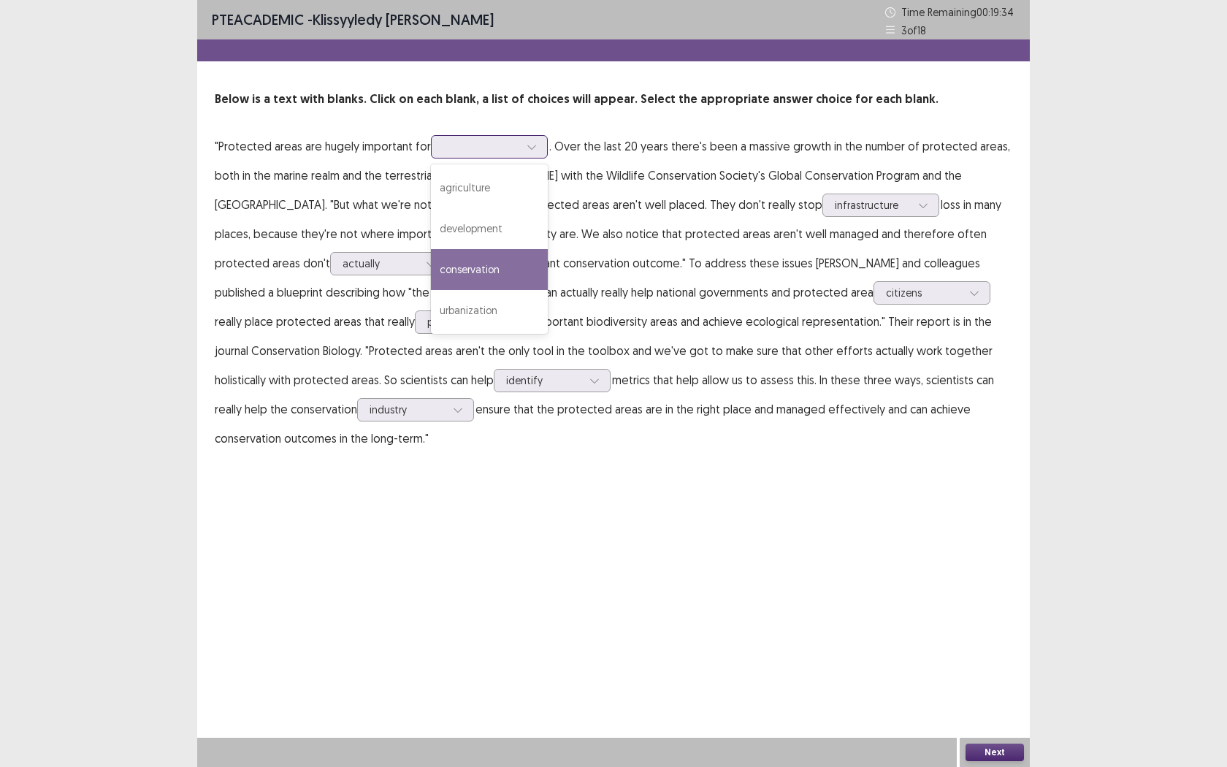
click at [506, 276] on div "conservation" at bounding box center [489, 269] width 117 height 41
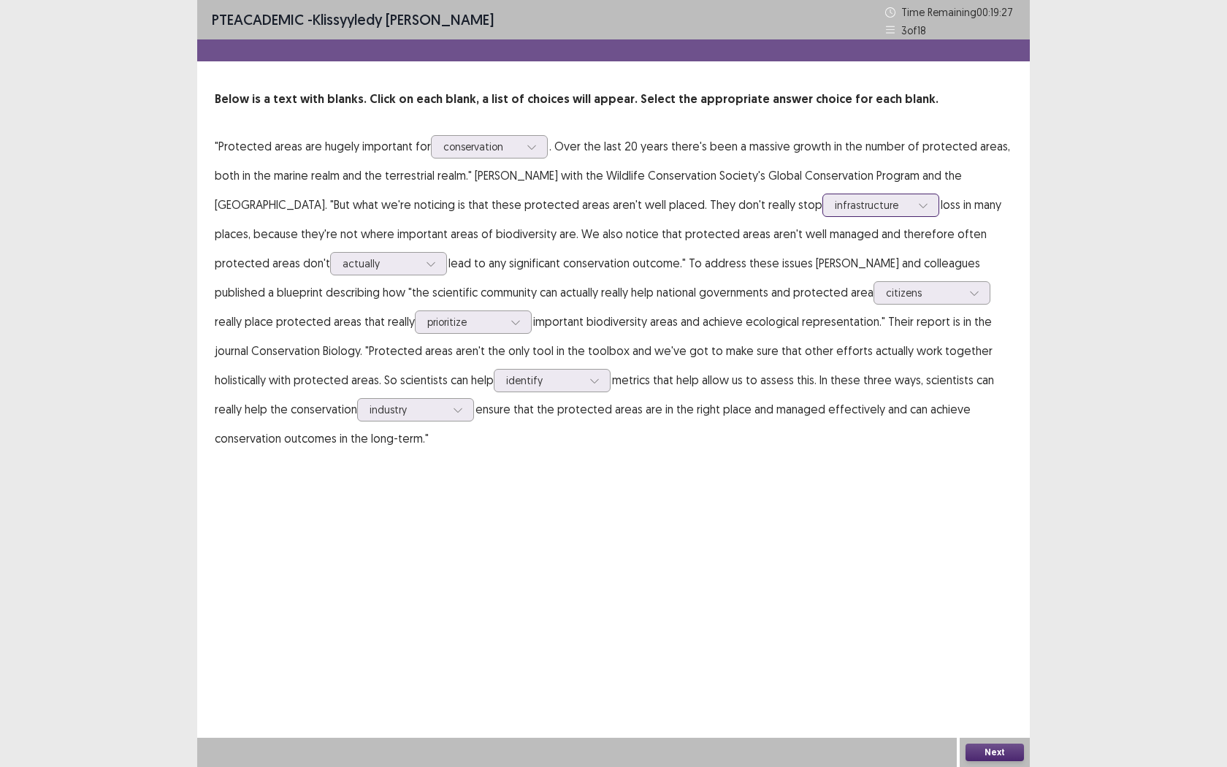
click at [835, 211] on div at bounding box center [873, 205] width 76 height 14
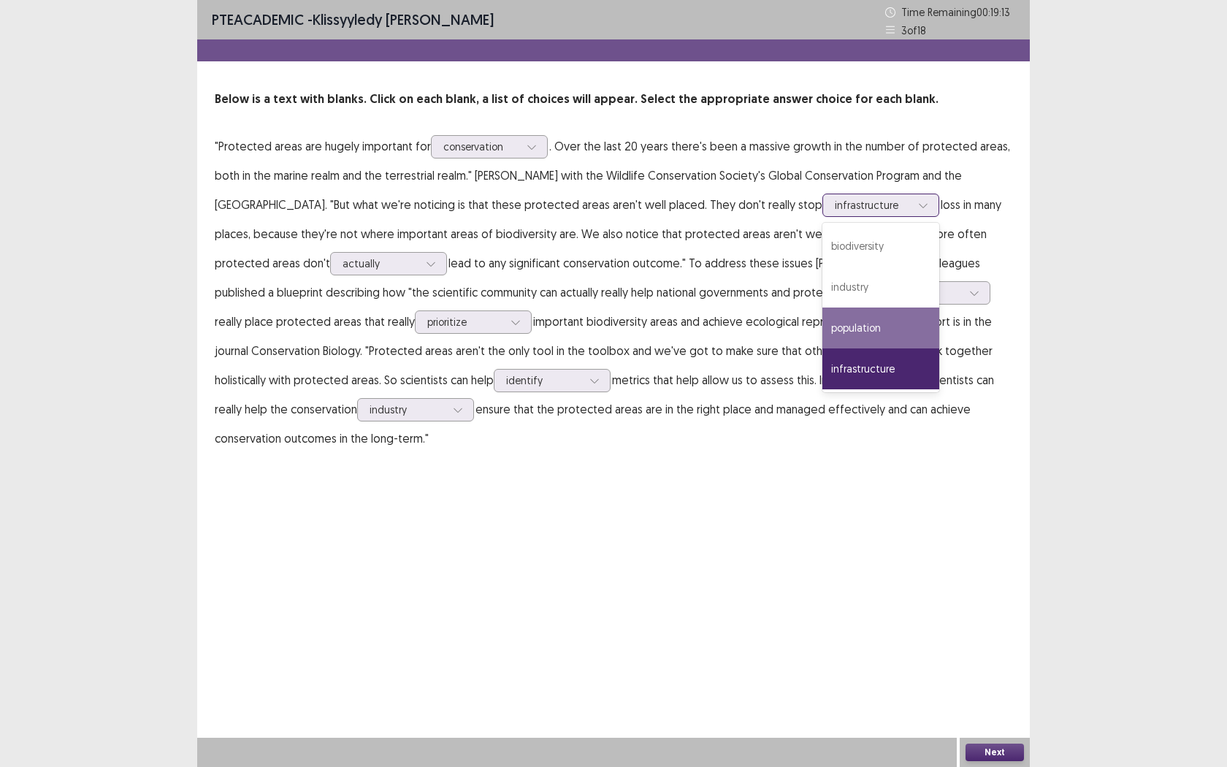
click at [840, 335] on div "population" at bounding box center [880, 328] width 117 height 41
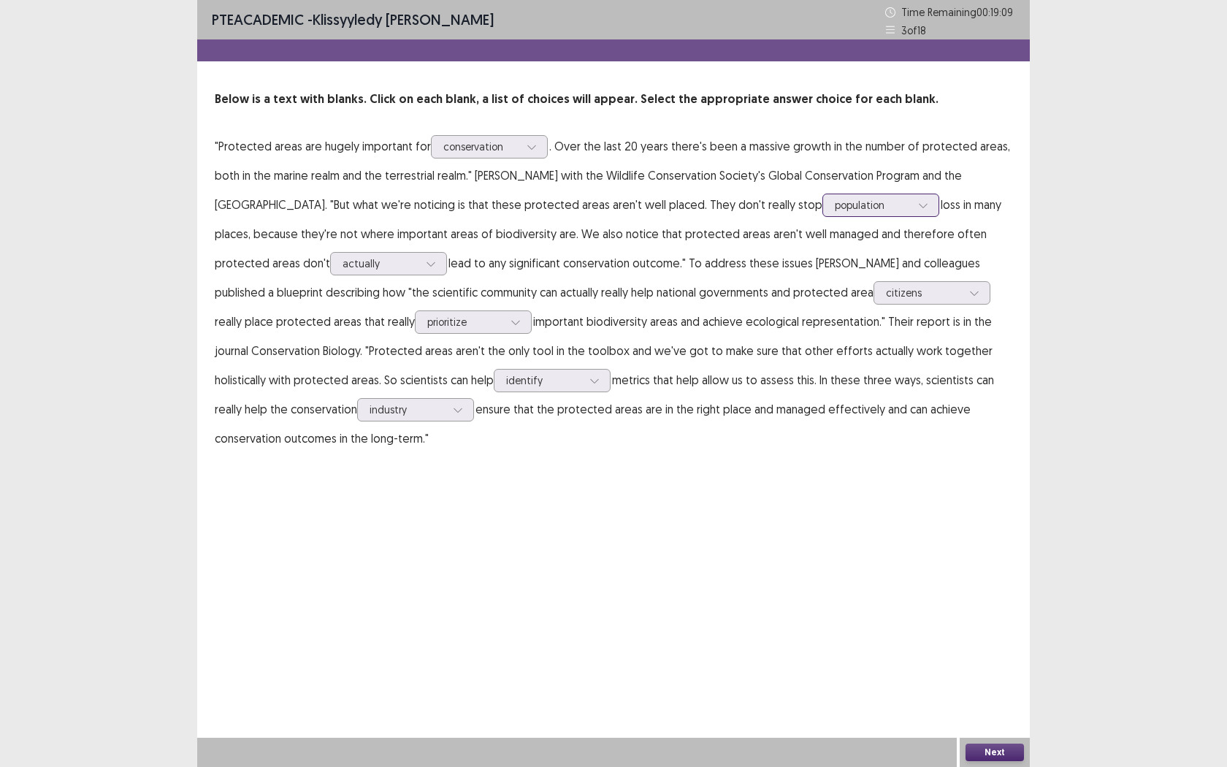
click at [835, 207] on div at bounding box center [873, 205] width 76 height 14
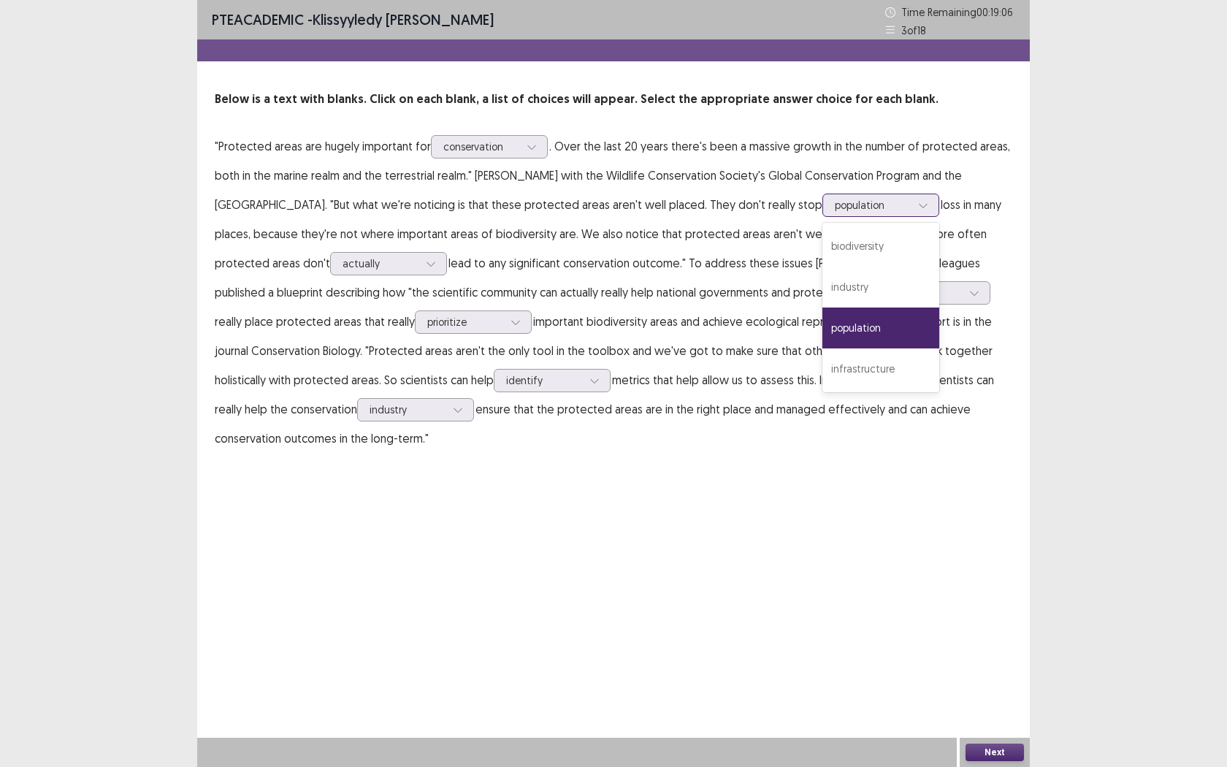
click at [850, 323] on div "population" at bounding box center [880, 328] width 117 height 41
click at [835, 211] on div at bounding box center [873, 205] width 76 height 14
click at [833, 366] on div "infrastructure" at bounding box center [880, 368] width 117 height 41
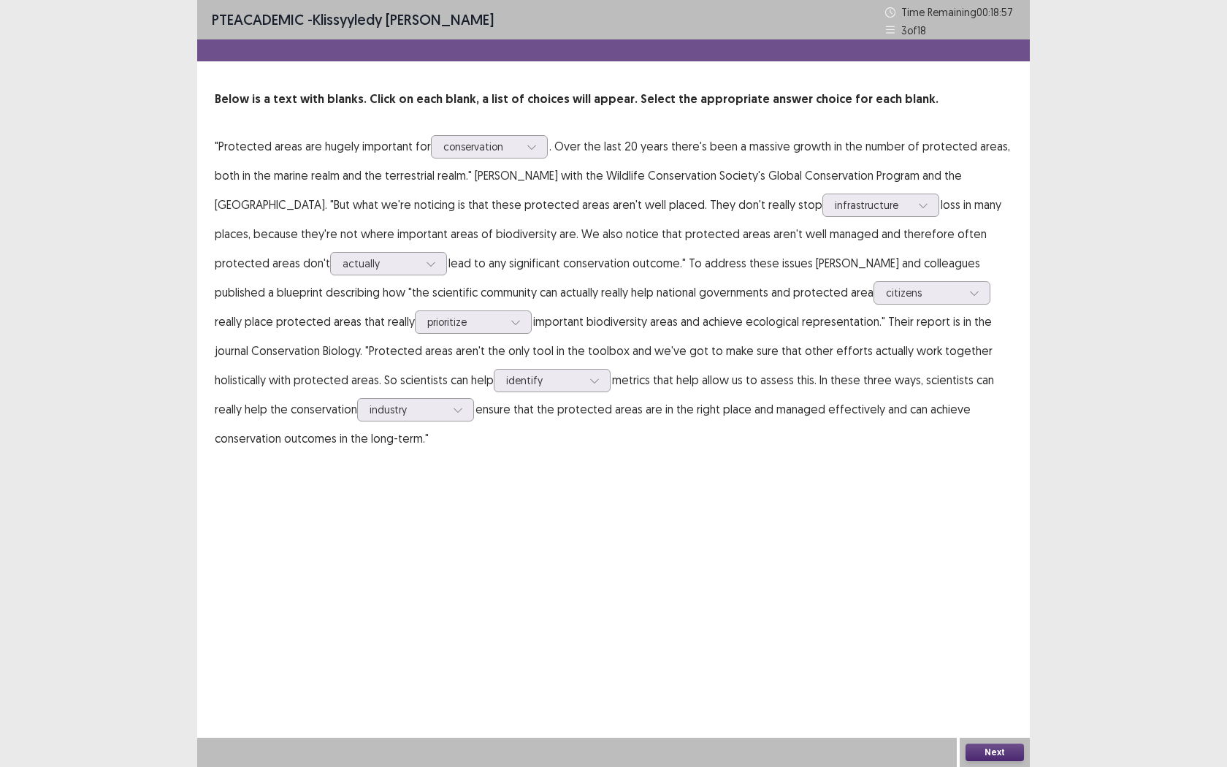
click at [980, 604] on button "Next" at bounding box center [995, 753] width 58 height 18
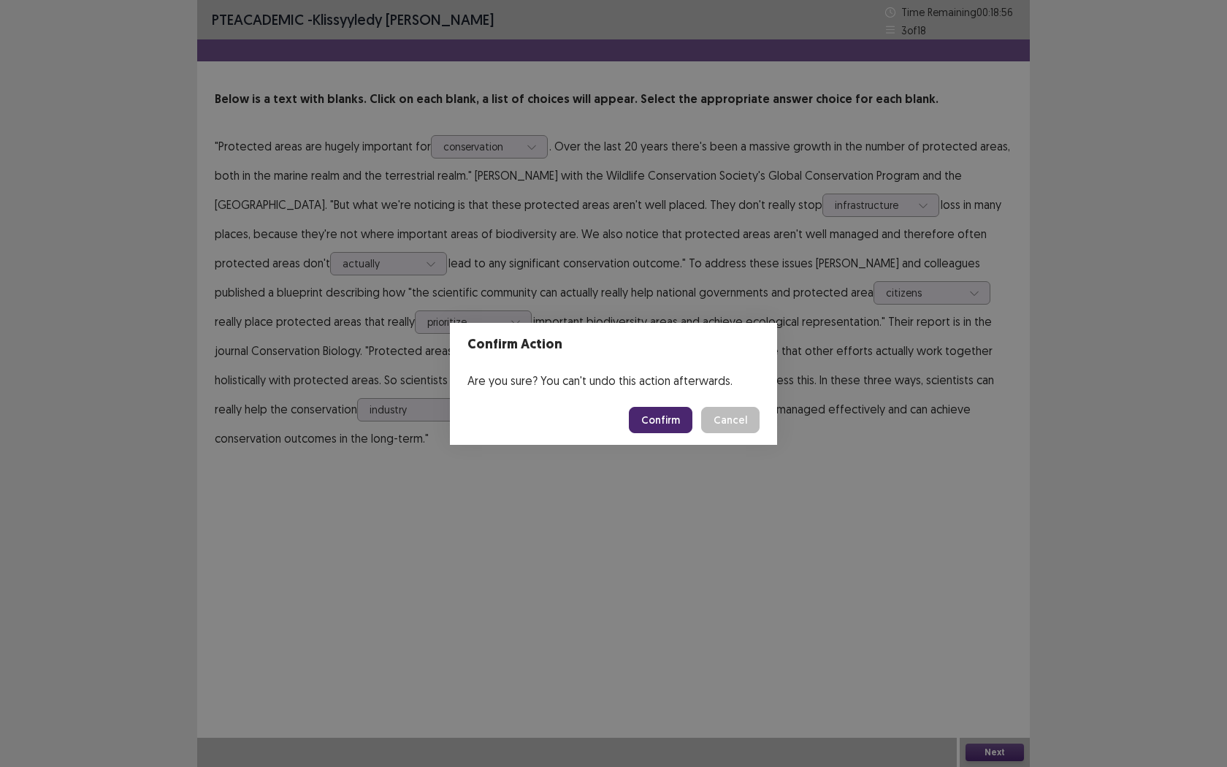
click at [672, 421] on button "Confirm" at bounding box center [661, 420] width 64 height 26
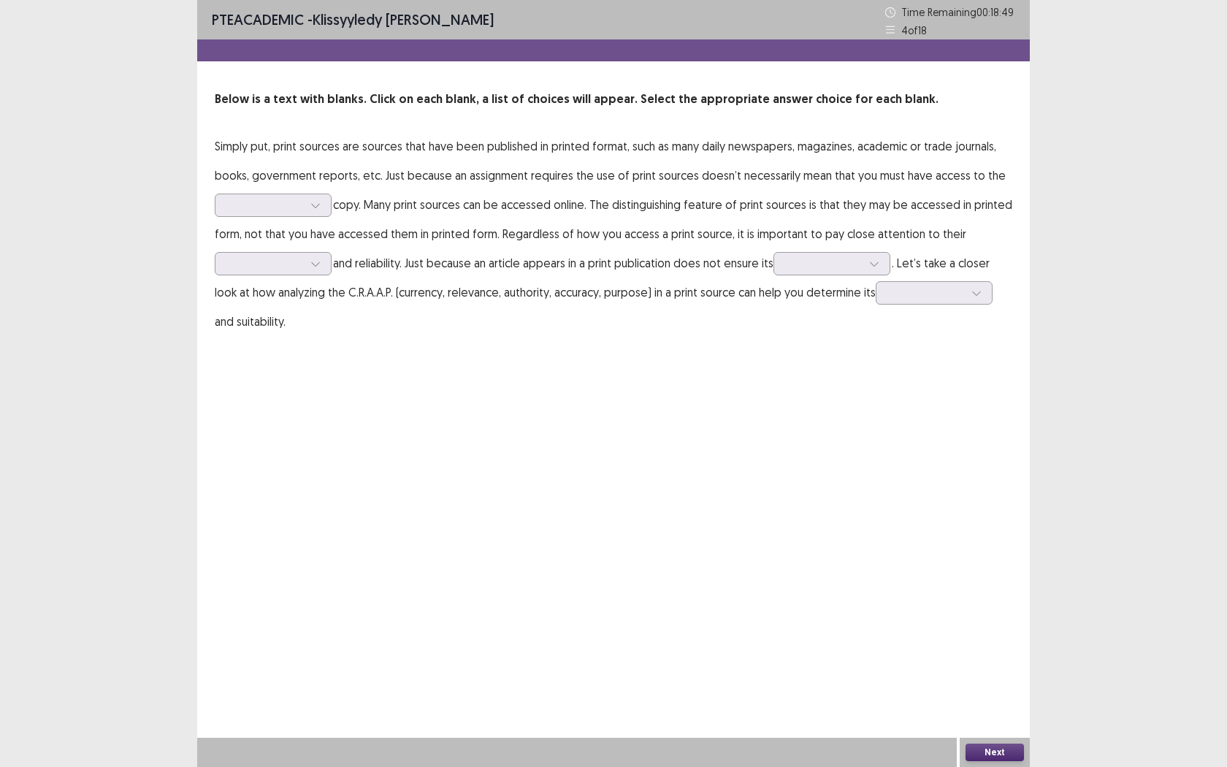
drag, startPoint x: 282, startPoint y: 143, endPoint x: 714, endPoint y: 143, distance: 431.7
click at [714, 143] on p "Simply put, print sources are sources that have been published in printed forma…" at bounding box center [614, 233] width 798 height 205
drag, startPoint x: 750, startPoint y: 152, endPoint x: 758, endPoint y: 152, distance: 8.0
click at [761, 153] on p "Simply put, print sources are sources that have been published in printed forma…" at bounding box center [614, 233] width 798 height 205
click at [281, 207] on div at bounding box center [265, 205] width 76 height 14
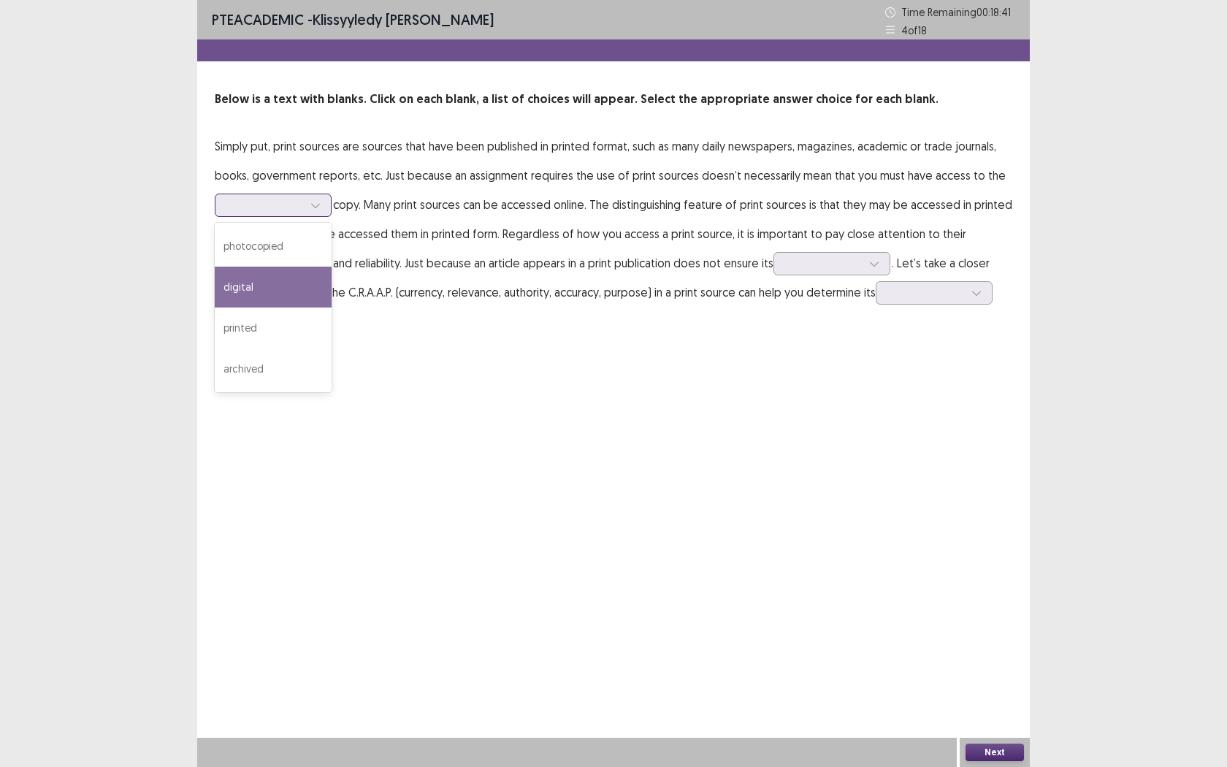
click at [280, 297] on div "digital" at bounding box center [273, 287] width 117 height 41
click at [316, 267] on icon at bounding box center [315, 264] width 10 height 10
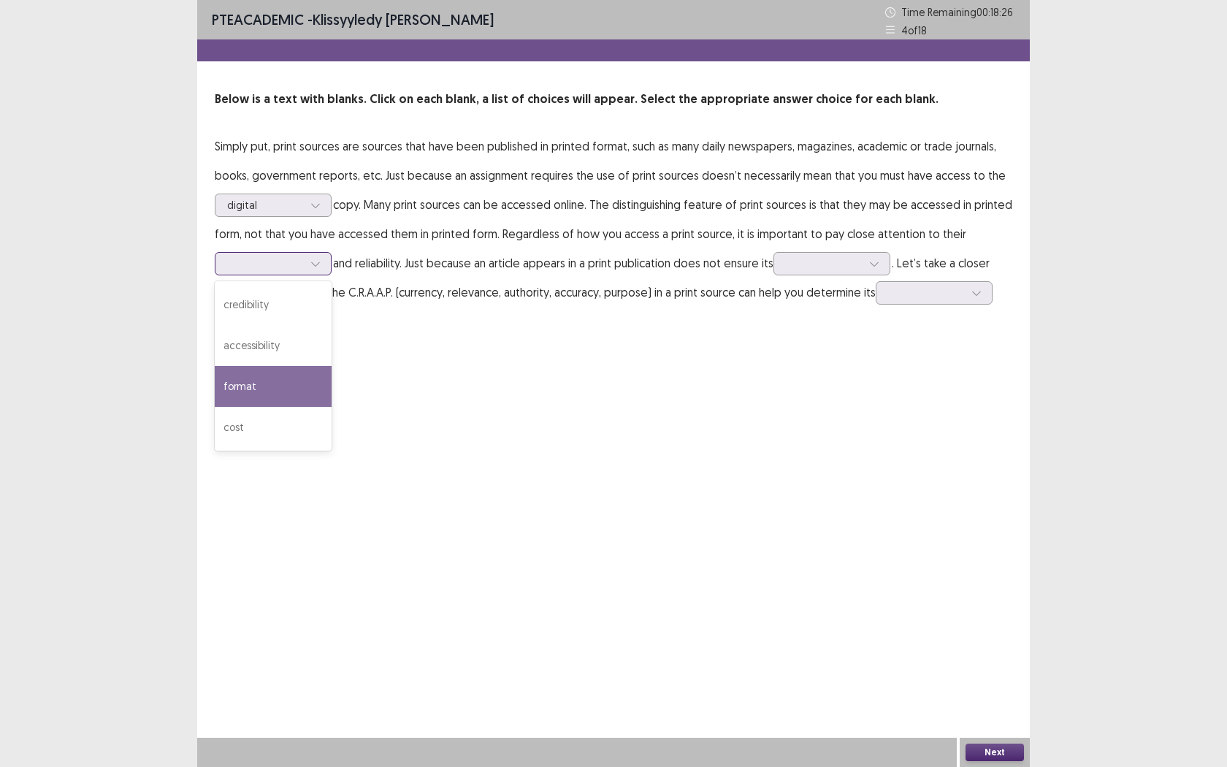
click at [297, 378] on div "format" at bounding box center [273, 386] width 117 height 41
click at [822, 267] on div at bounding box center [824, 263] width 76 height 14
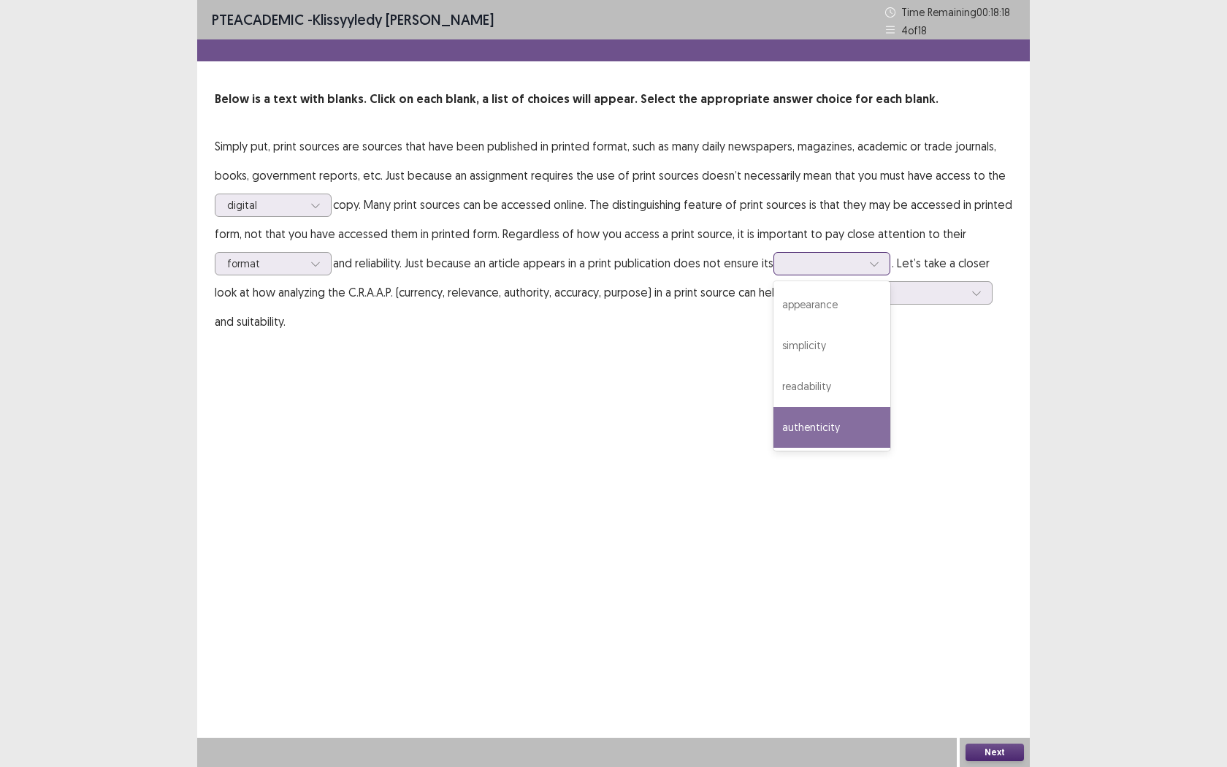
click at [851, 428] on div "authenticity" at bounding box center [832, 427] width 117 height 41
click at [815, 262] on div at bounding box center [824, 263] width 76 height 14
drag, startPoint x: 394, startPoint y: 383, endPoint x: 332, endPoint y: 384, distance: 61.4
click at [332, 384] on div "PTE academic - Klissyyledy [PERSON_NAME] Time Remaining 00 : 18 : 14 4 of 18 Be…" at bounding box center [613, 383] width 833 height 767
click at [909, 297] on div at bounding box center [926, 293] width 76 height 14
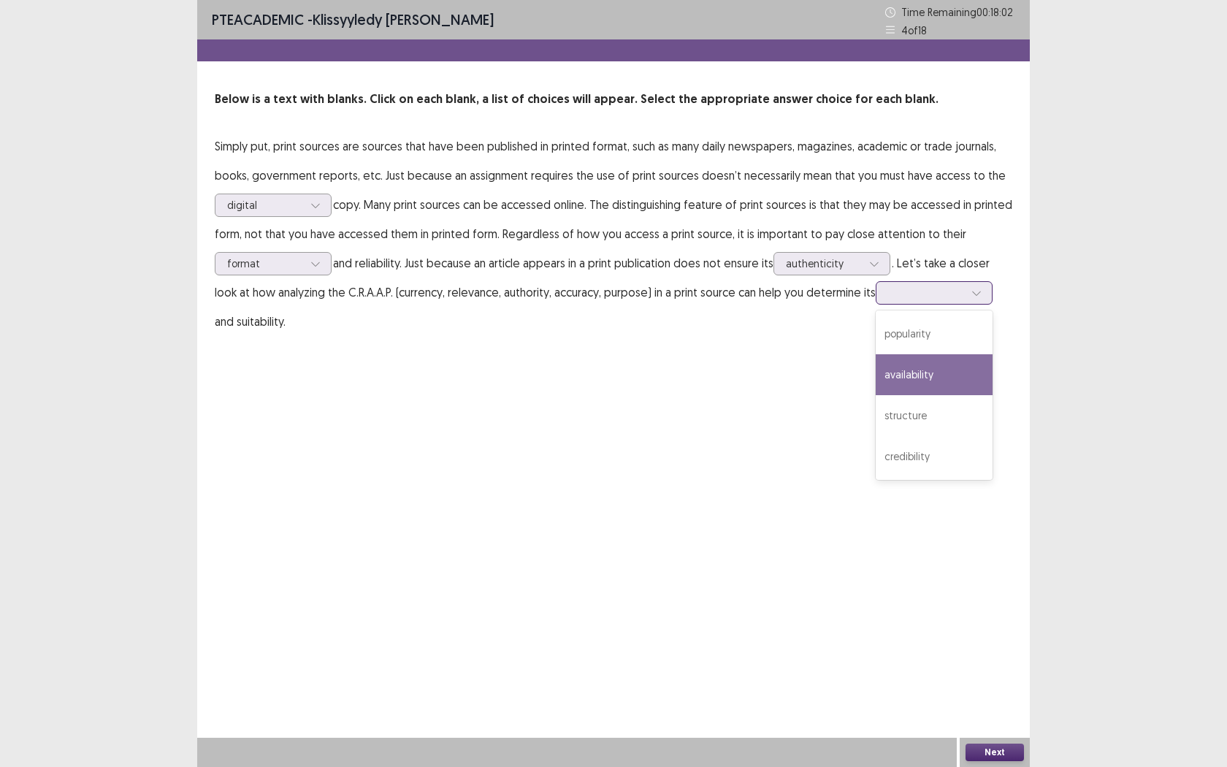
click at [942, 388] on div "availability" at bounding box center [934, 374] width 117 height 41
click at [934, 291] on div at bounding box center [926, 293] width 76 height 14
click at [780, 391] on div "PTE academic - Klissyyledy [PERSON_NAME] Time Remaining 00 : 17 : 59 4 of 18 Be…" at bounding box center [613, 383] width 833 height 767
click at [913, 294] on div at bounding box center [926, 293] width 76 height 14
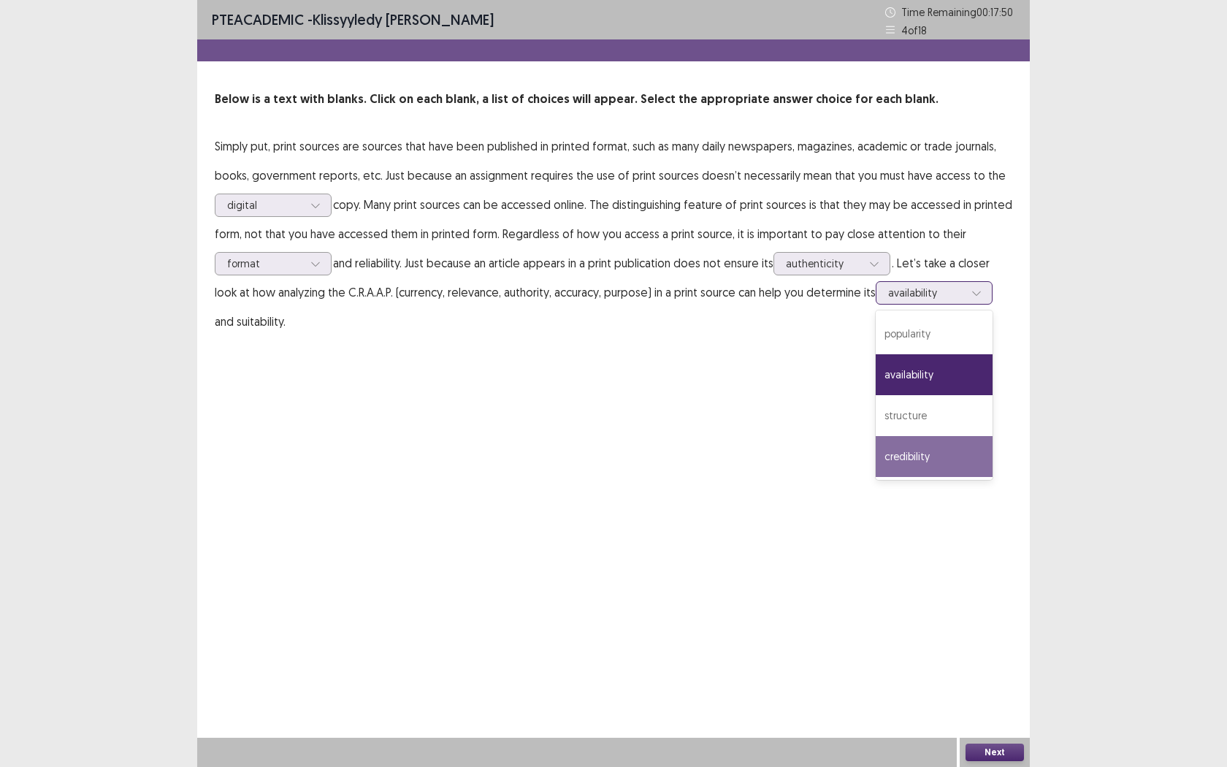
click at [961, 451] on div "credibility" at bounding box center [934, 456] width 117 height 41
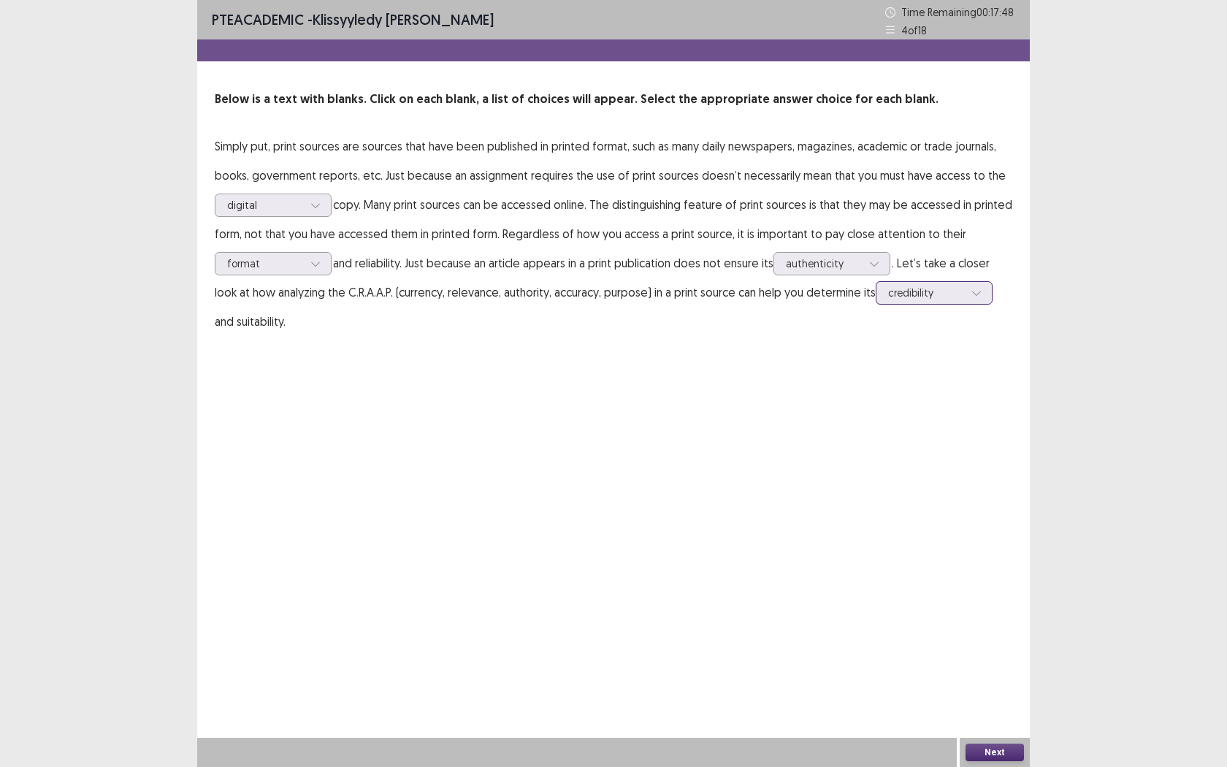
click at [915, 304] on p "Simply put, print sources are sources that have been published in printed forma…" at bounding box center [614, 233] width 798 height 205
click at [916, 299] on div at bounding box center [926, 293] width 76 height 14
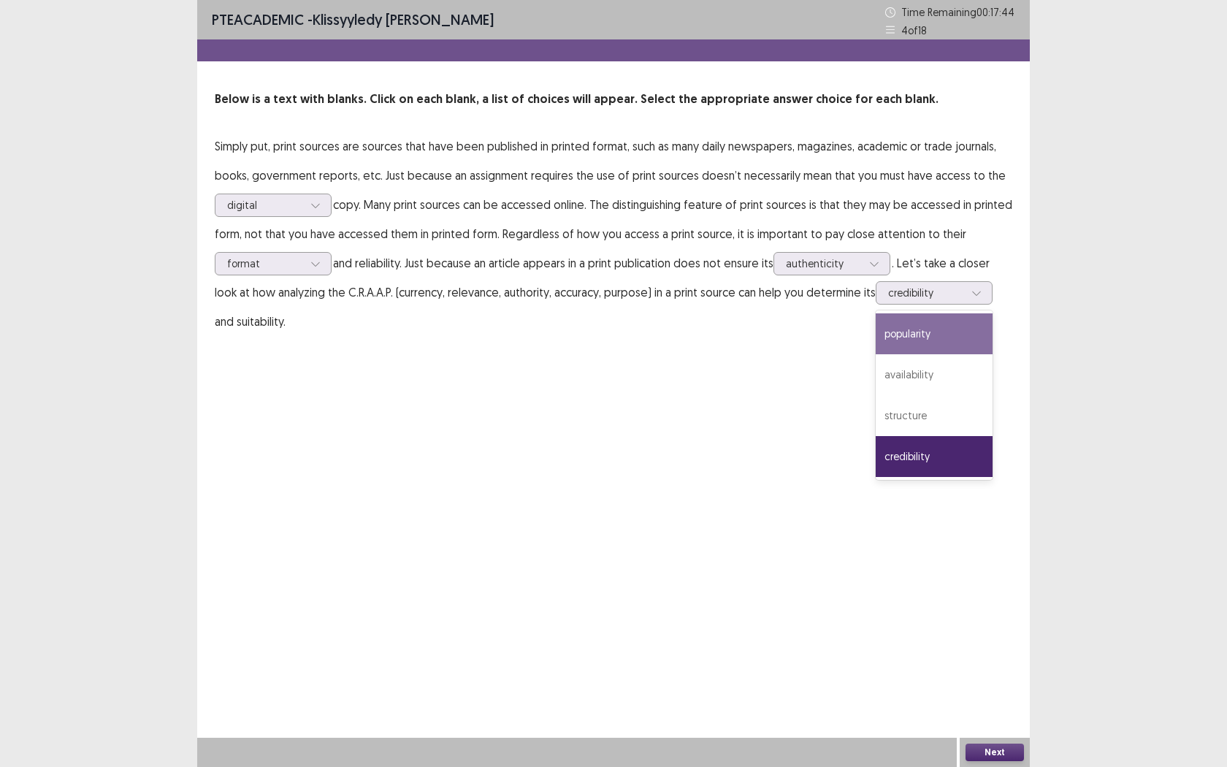
click at [925, 604] on div "PTE academic - Klissyyledy [PERSON_NAME] Time Remaining 00 : 17 : 44 4 of 18 Be…" at bounding box center [613, 383] width 833 height 767
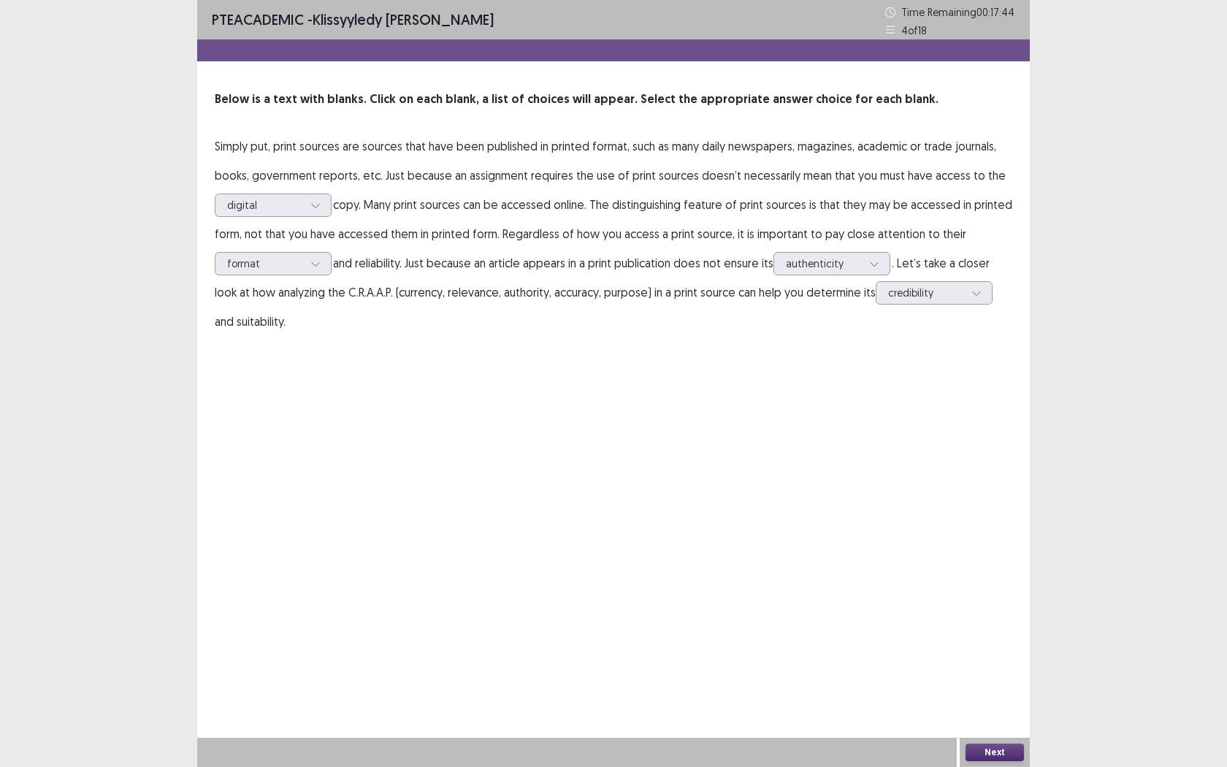
click at [973, 604] on button "Next" at bounding box center [995, 753] width 58 height 18
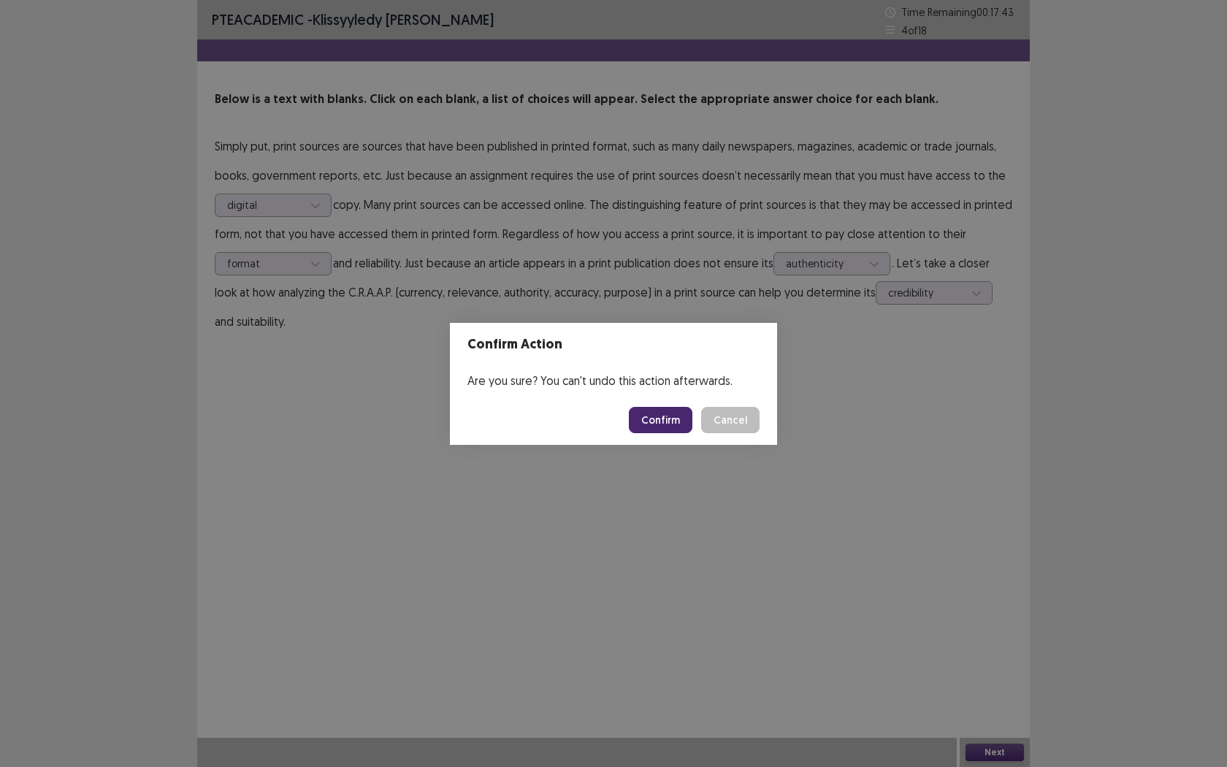
click at [676, 426] on button "Confirm" at bounding box center [661, 420] width 64 height 26
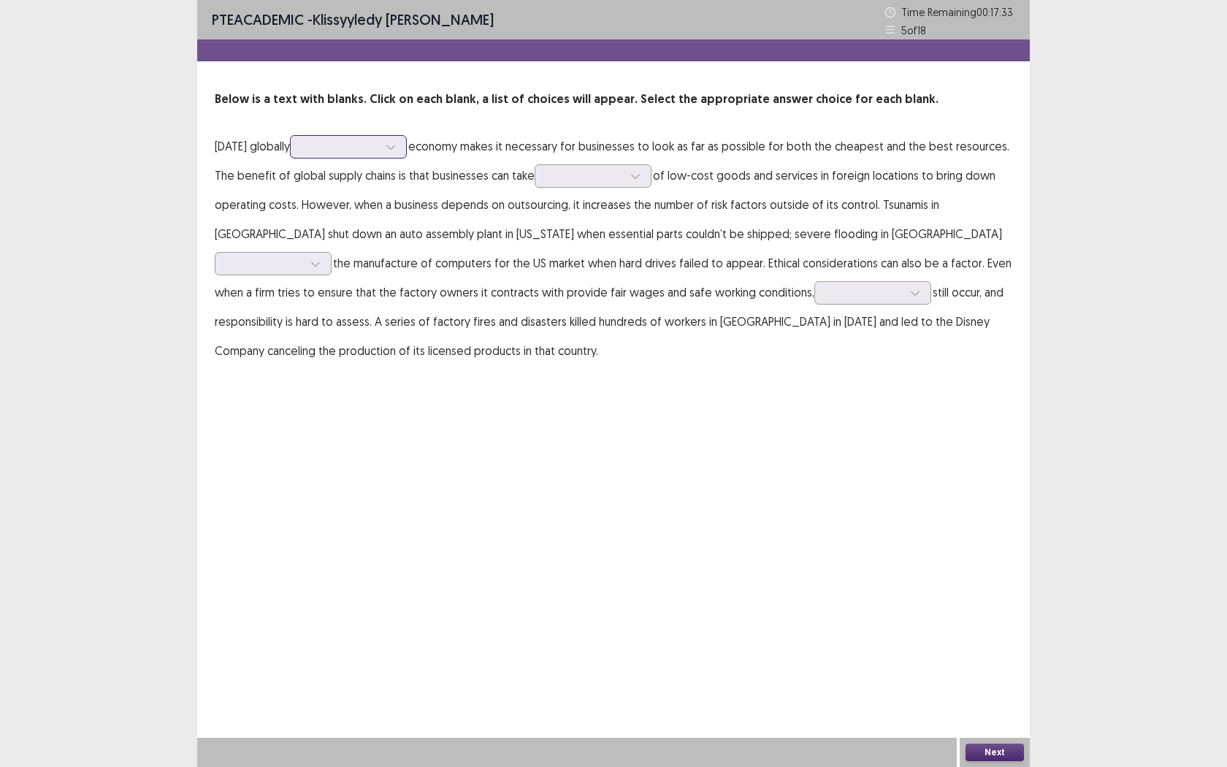
click at [338, 155] on div at bounding box center [340, 146] width 79 height 17
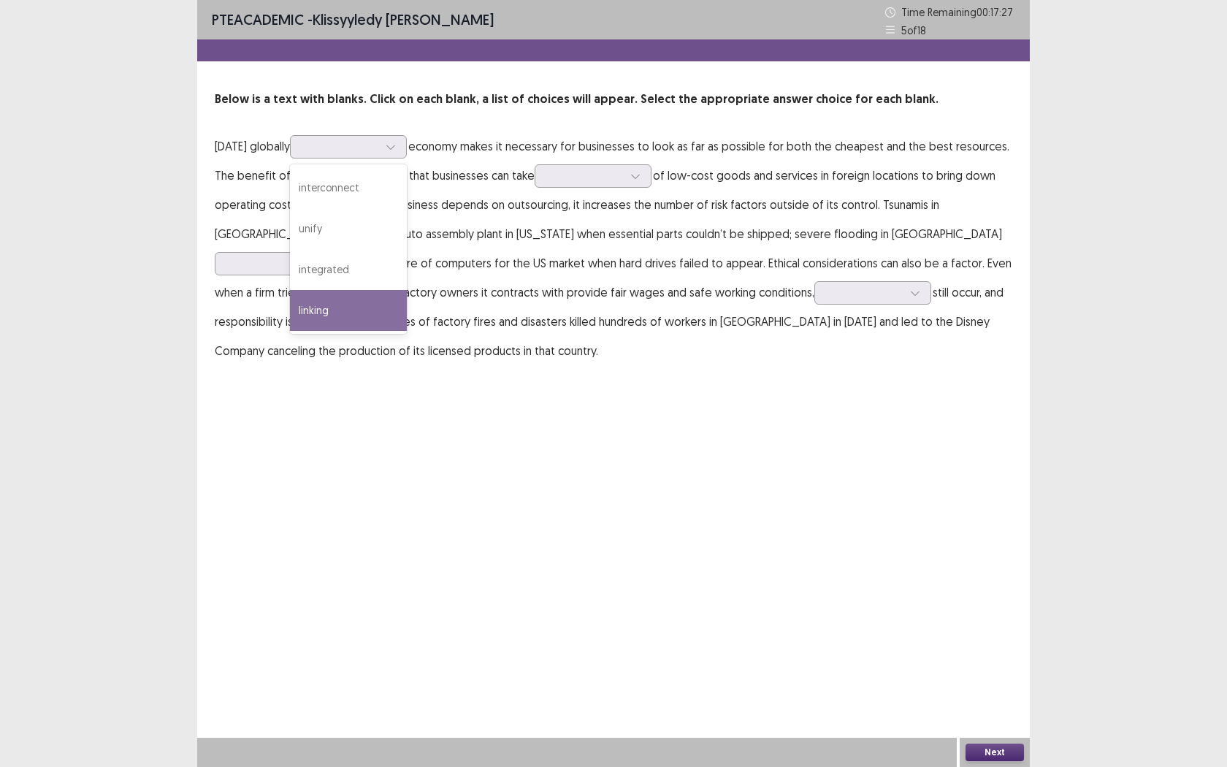
click at [565, 333] on p "[DATE] globally linking, 4 of 4. 4 results available. Use Up and Down to choose…" at bounding box center [614, 248] width 798 height 234
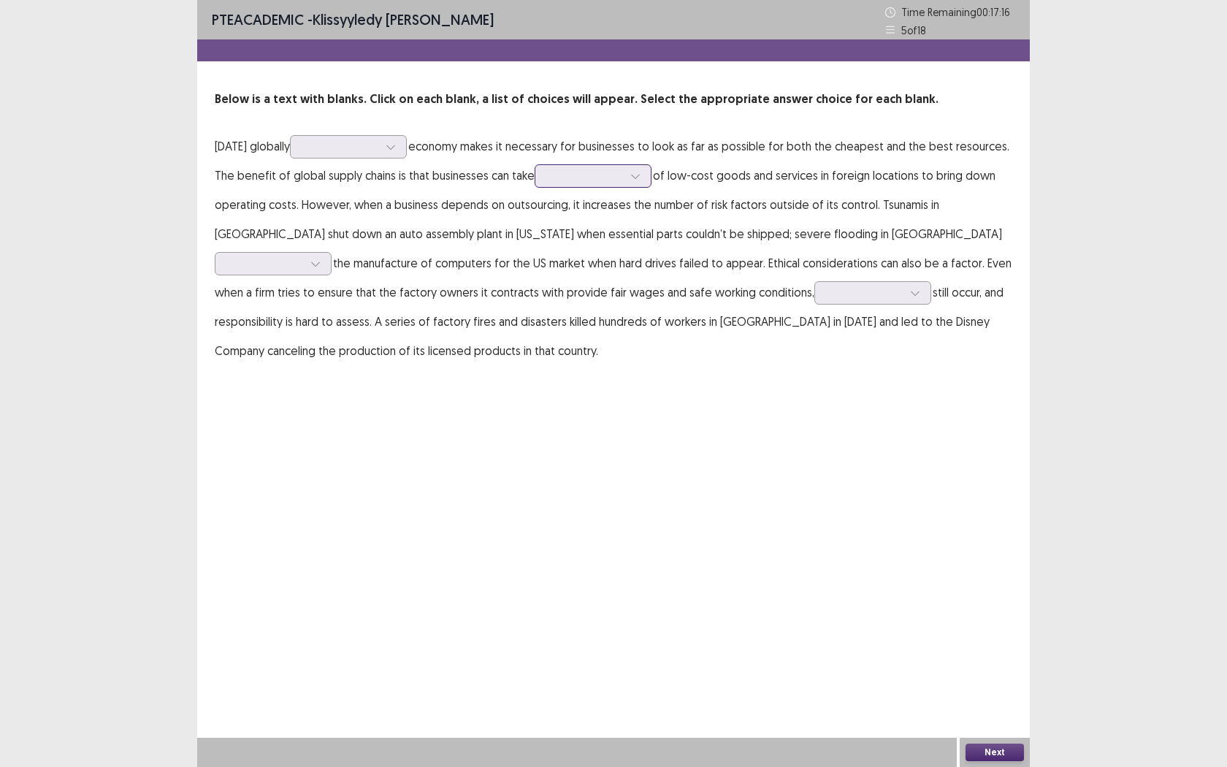
click at [608, 178] on div at bounding box center [585, 176] width 76 height 14
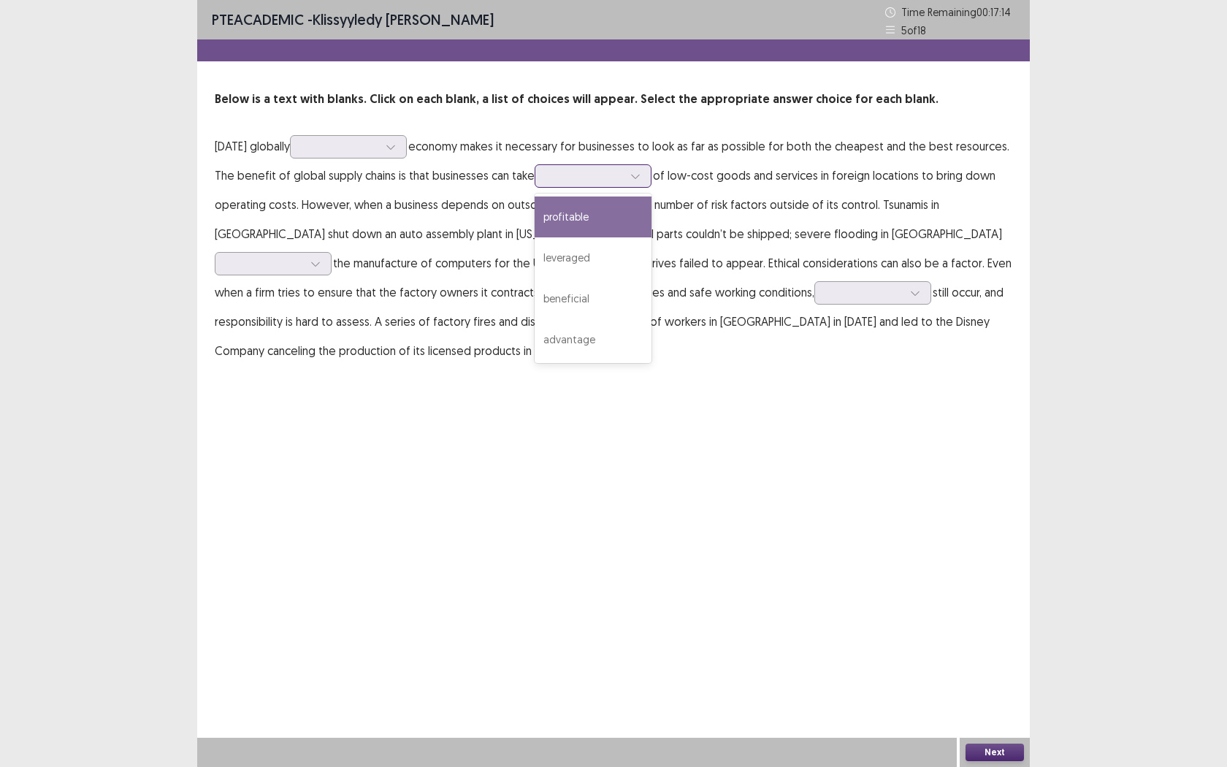
click at [609, 224] on div "profitable" at bounding box center [593, 216] width 117 height 41
click at [614, 180] on div at bounding box center [585, 176] width 76 height 14
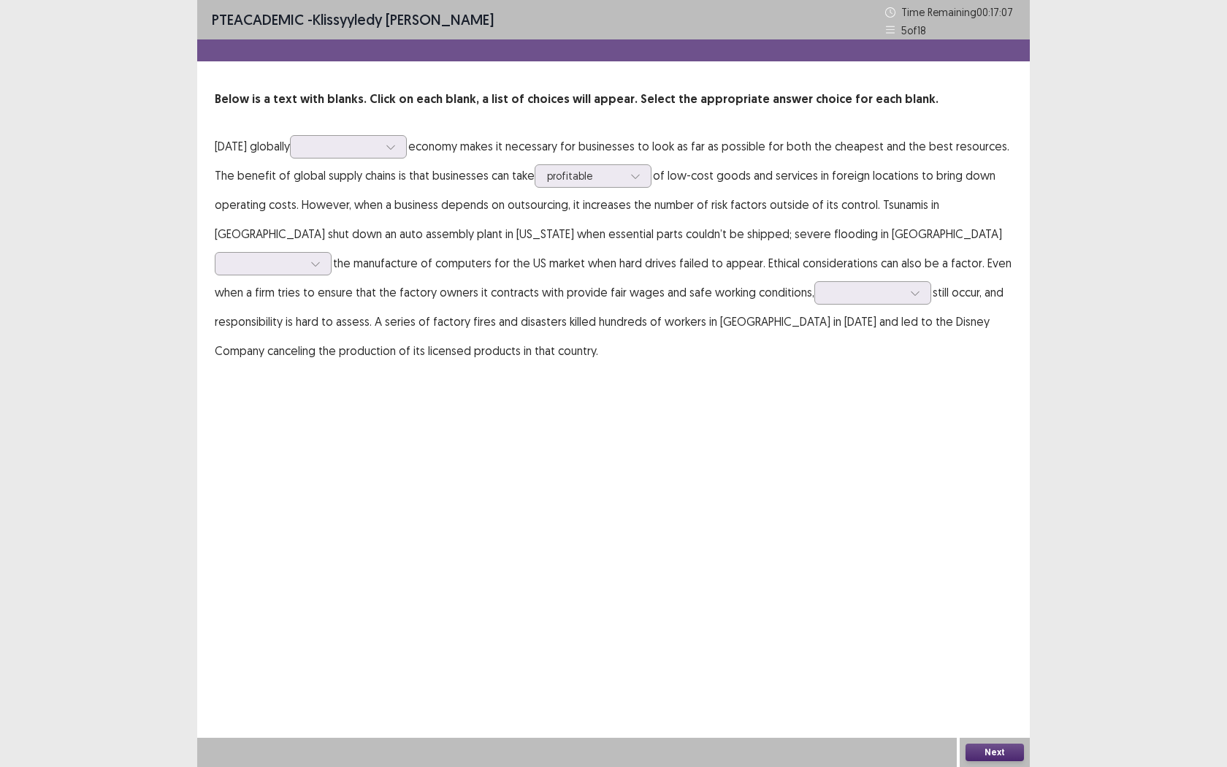
click at [855, 400] on div "PTE academic - Klissyyledy [PERSON_NAME] Time Remaining 00 : 17 : 07 5 of 18 Be…" at bounding box center [613, 383] width 833 height 767
click at [622, 172] on div "profitable" at bounding box center [585, 176] width 79 height 22
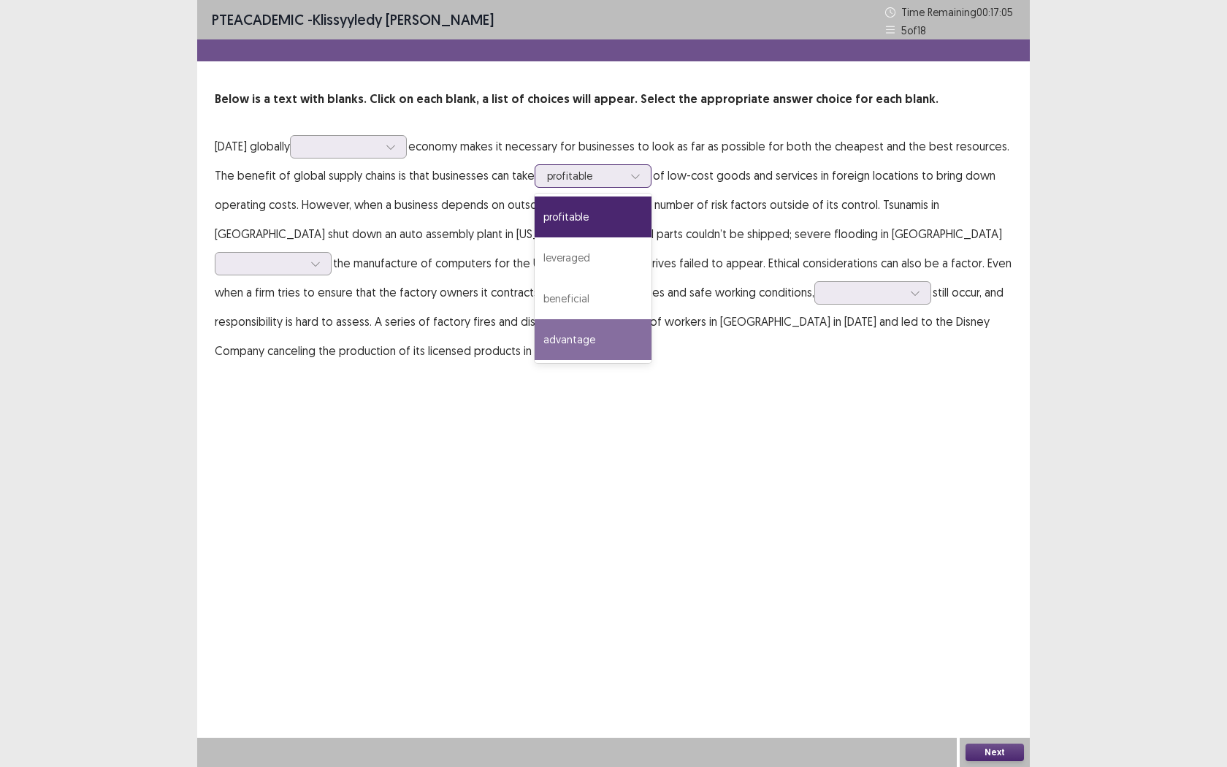
click at [604, 346] on div "advantage" at bounding box center [593, 339] width 117 height 41
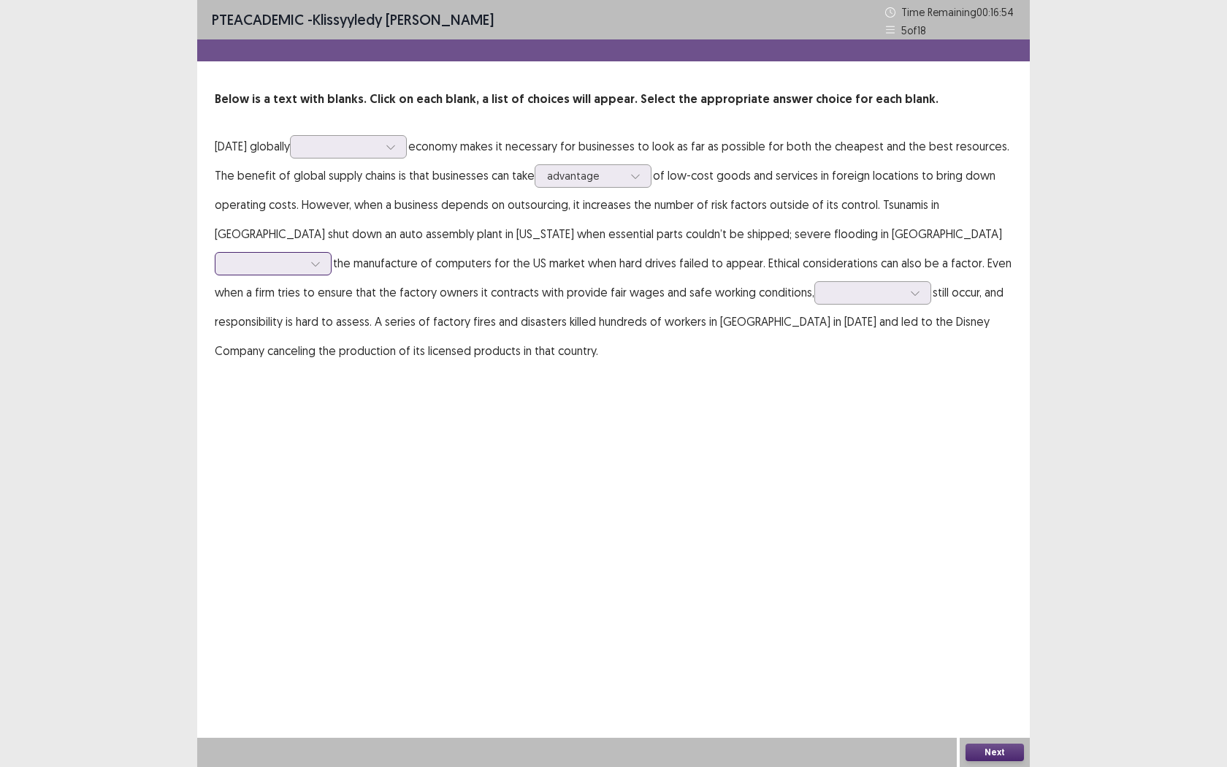
click at [303, 256] on div at bounding box center [265, 263] width 76 height 14
click at [929, 416] on div "PTE academic - Klissyyledy [PERSON_NAME] Time Remaining 00 : 16 : 52 5 of 18 Be…" at bounding box center [613, 383] width 833 height 767
click at [303, 256] on div at bounding box center [265, 263] width 76 height 14
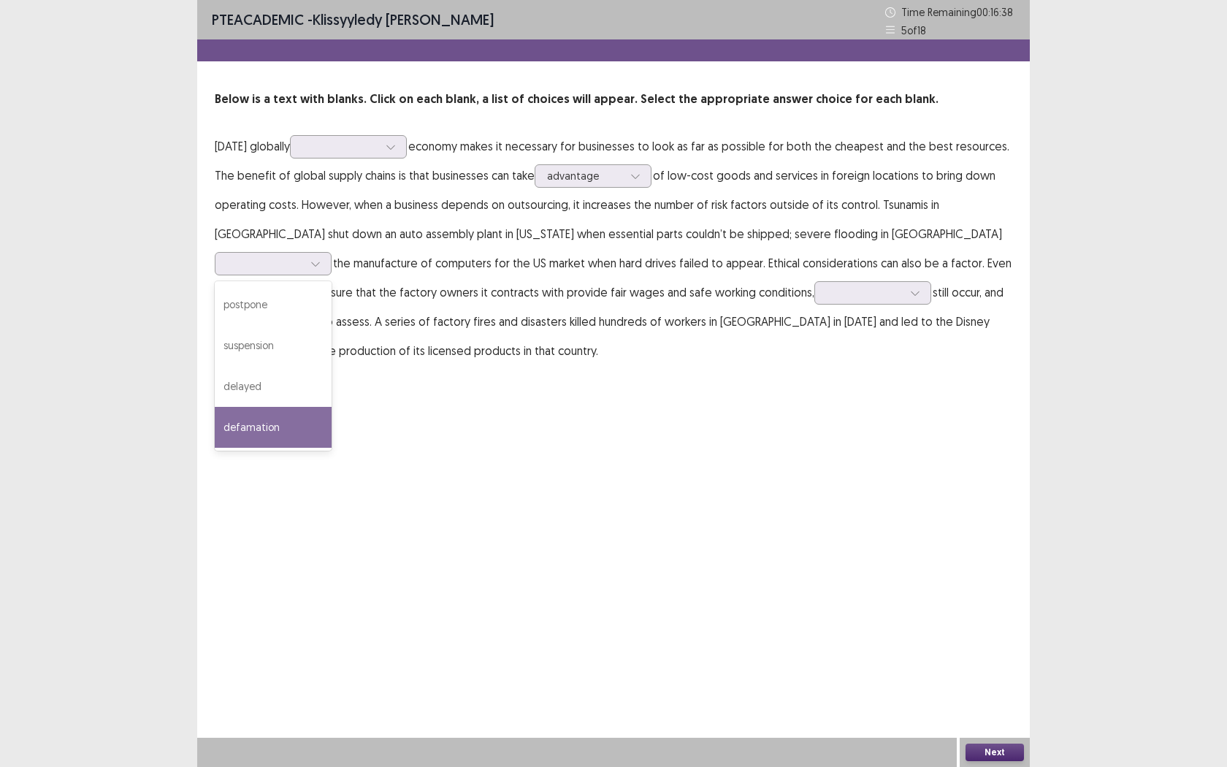
click at [908, 381] on div "PTE academic - Klissyyledy [PERSON_NAME] Time Remaining 00 : 16 : 38 5 of 18 Be…" at bounding box center [613, 197] width 833 height 394
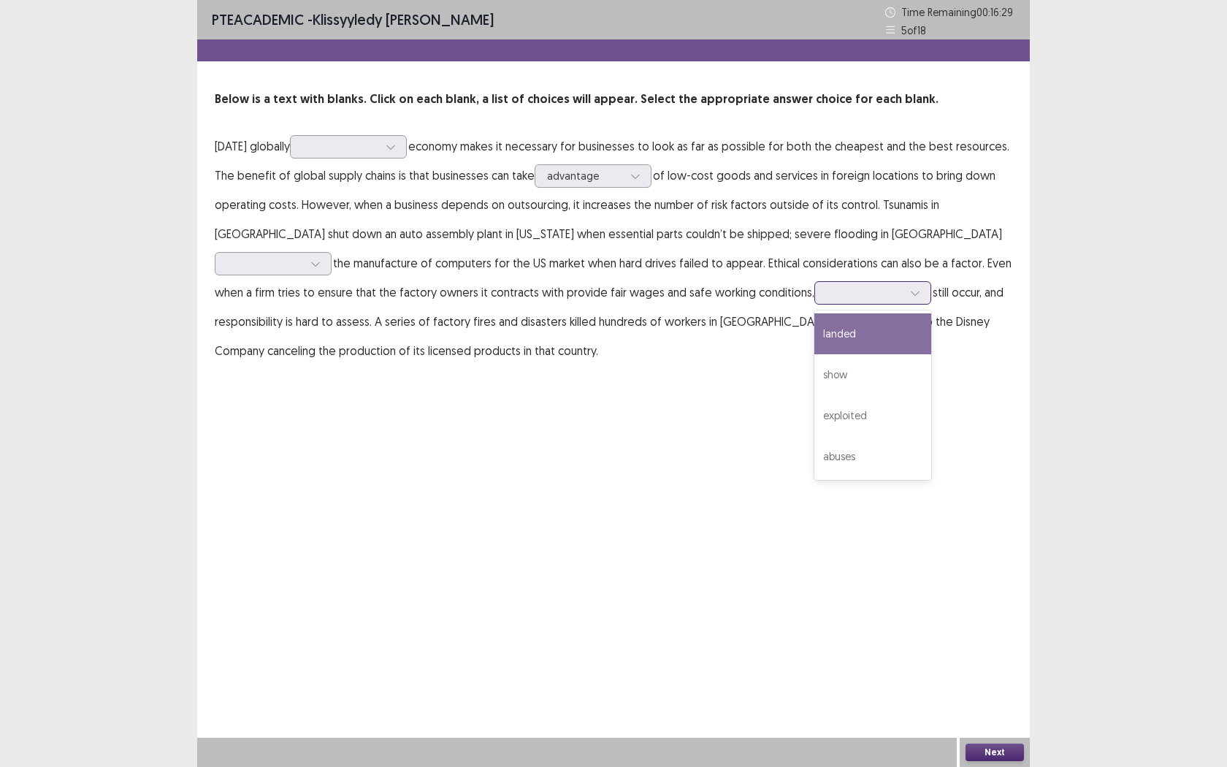
click at [827, 296] on div at bounding box center [865, 293] width 76 height 14
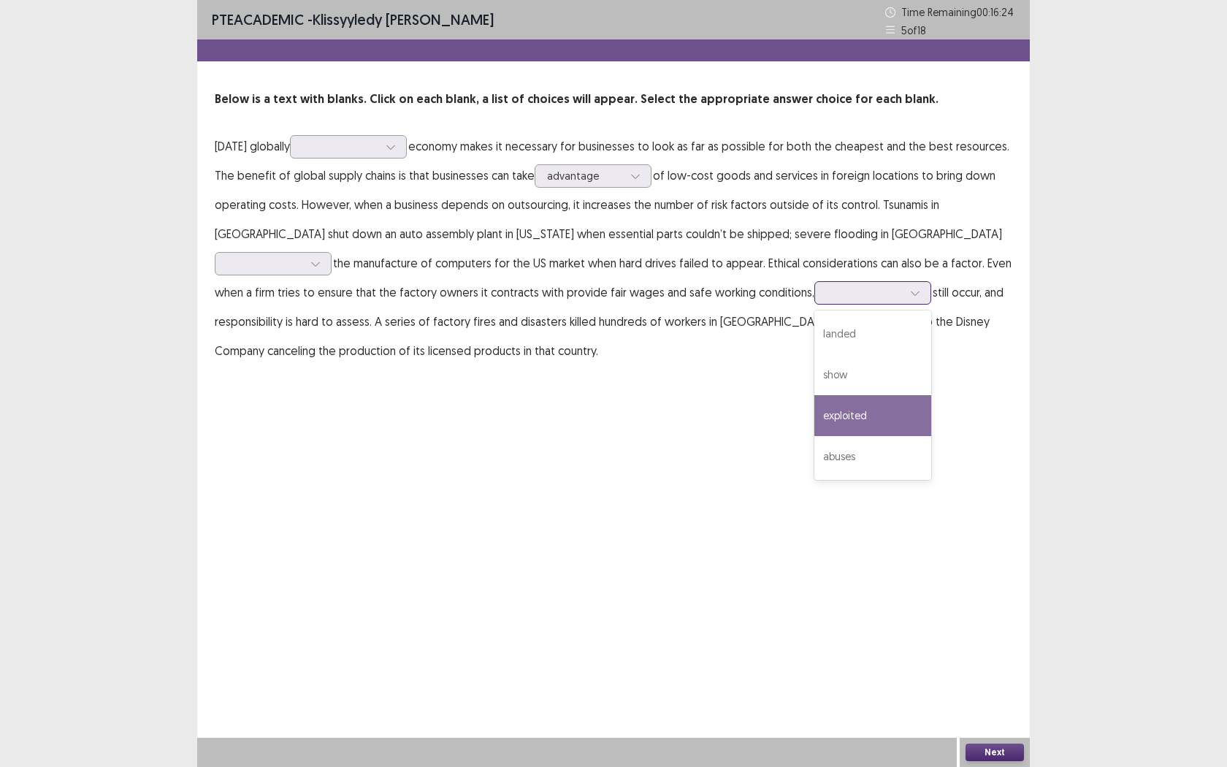
click at [814, 421] on div "exploited" at bounding box center [872, 415] width 117 height 41
click at [827, 301] on div "exploited" at bounding box center [865, 293] width 76 height 22
click at [824, 405] on div "PTE academic - Klissyyledy [PERSON_NAME] Time Remaining 00 : 16 : 21 5 of 18 Be…" at bounding box center [613, 383] width 833 height 767
click at [303, 256] on div at bounding box center [265, 263] width 76 height 14
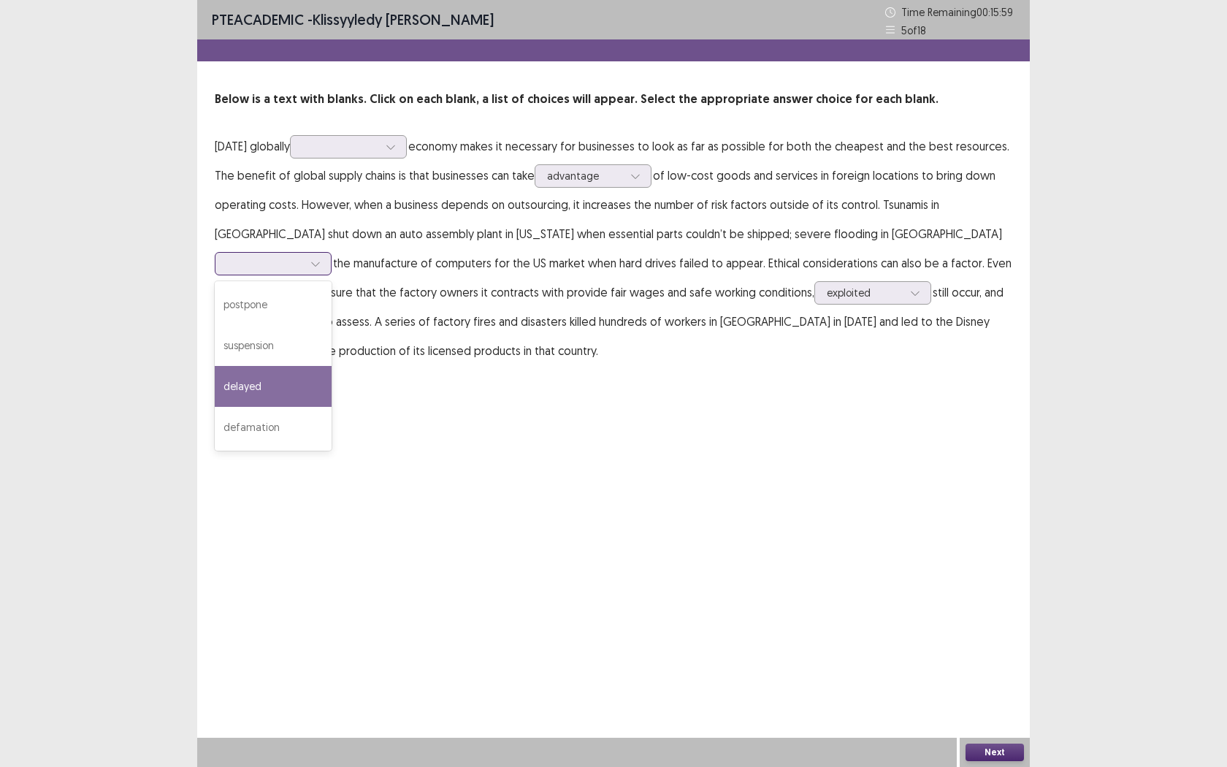
click at [332, 366] on div "delayed" at bounding box center [273, 386] width 117 height 41
click at [303, 256] on div at bounding box center [265, 263] width 76 height 14
click at [1029, 402] on div "PTE academic - Klissyyledy [PERSON_NAME] Time Remaining 00 : 15 : 45 5 of 18 Be…" at bounding box center [613, 383] width 833 height 767
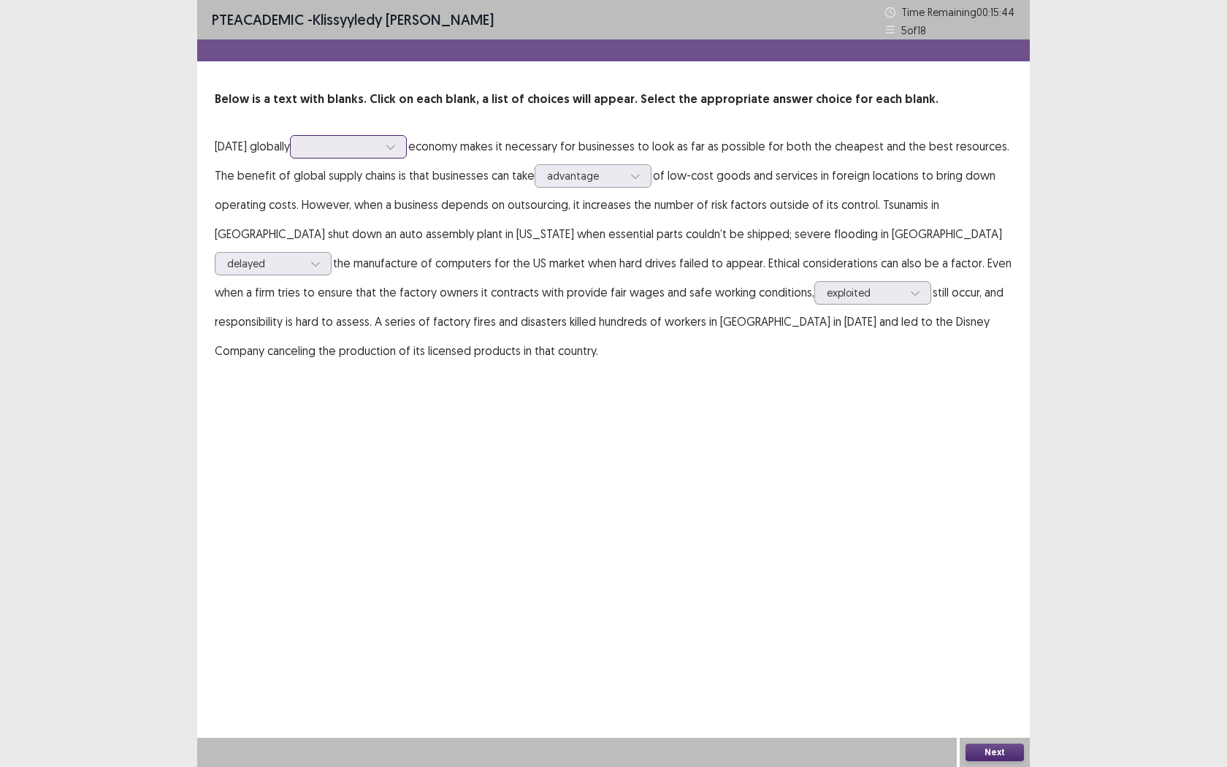
click at [374, 153] on div at bounding box center [340, 147] width 76 height 14
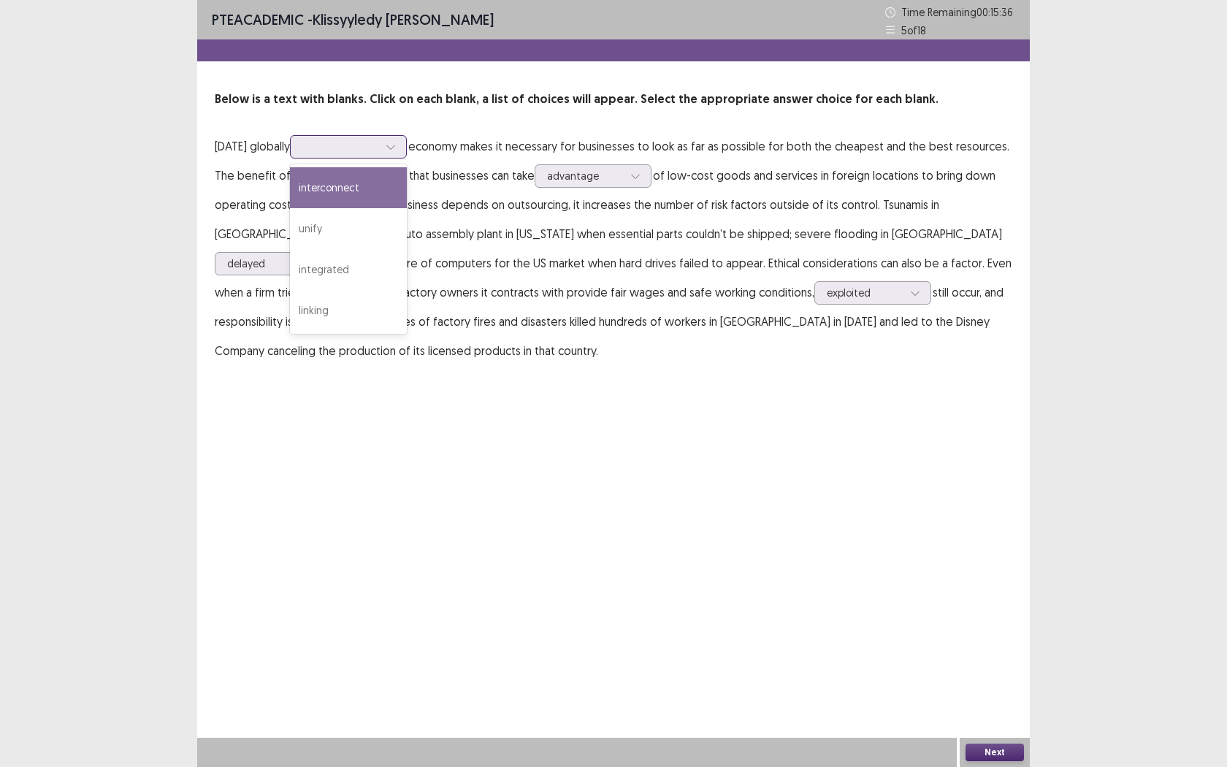
click at [378, 186] on div "interconnect" at bounding box center [348, 187] width 117 height 41
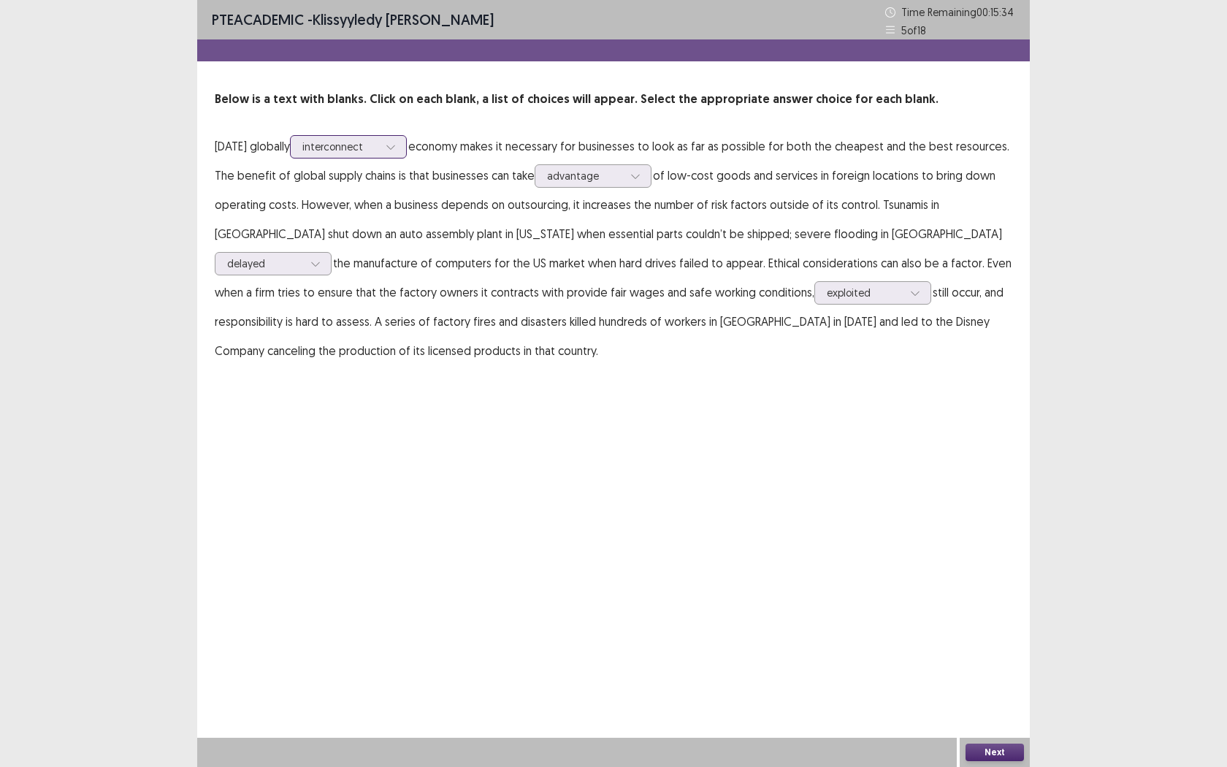
click at [326, 147] on div at bounding box center [340, 147] width 76 height 14
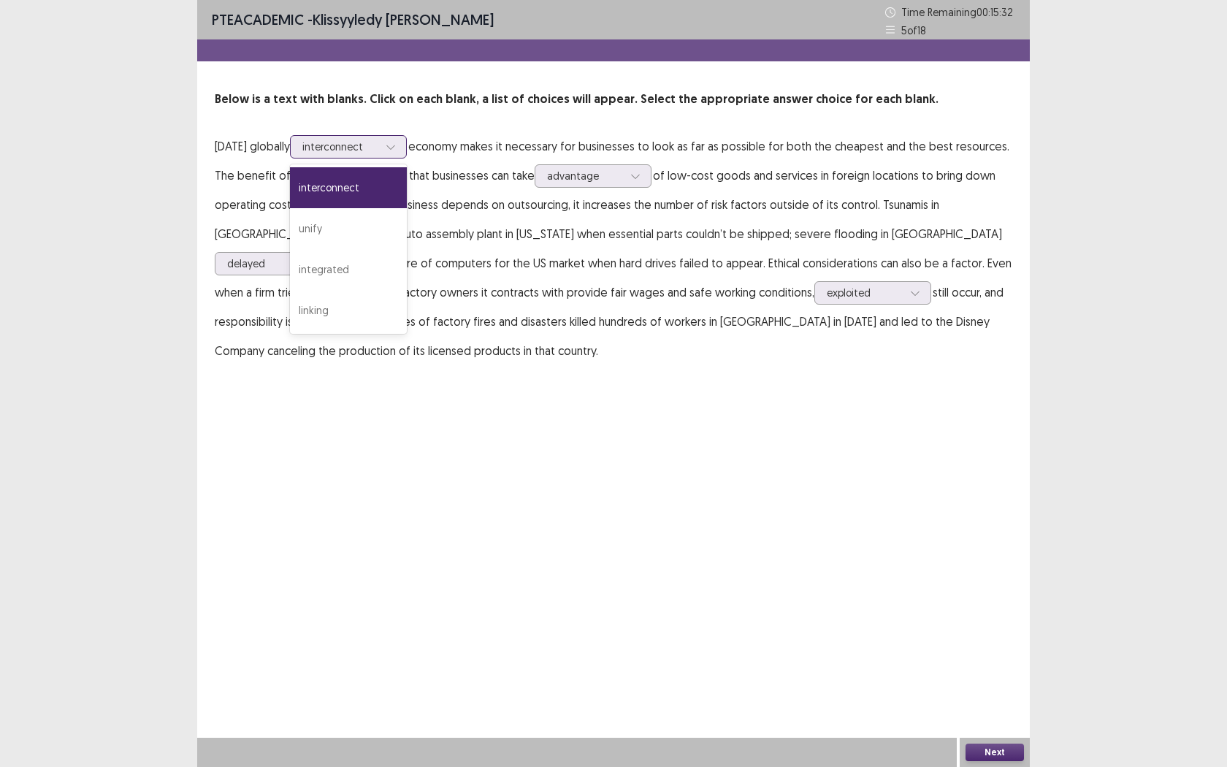
click at [365, 190] on div "interconnect" at bounding box center [348, 187] width 117 height 41
click at [356, 150] on div at bounding box center [340, 147] width 76 height 14
click at [364, 272] on div "integrated" at bounding box center [348, 269] width 117 height 41
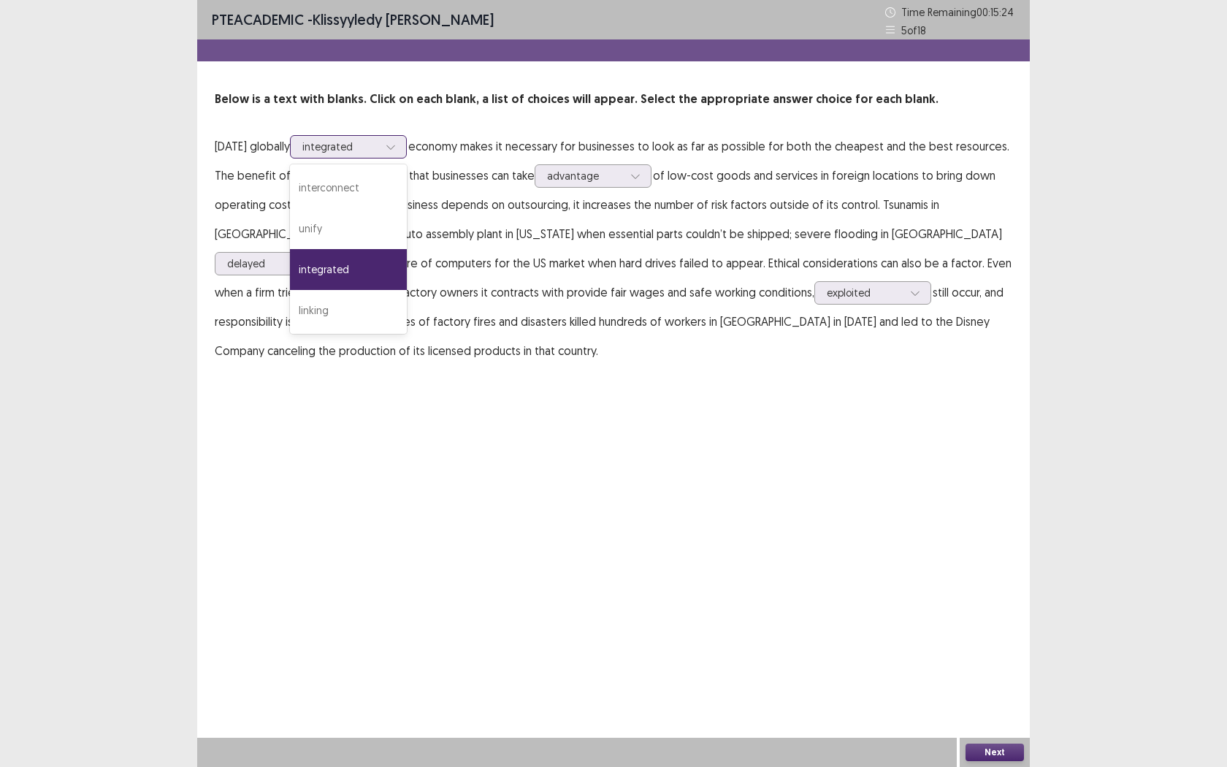
click at [378, 150] on div at bounding box center [340, 147] width 76 height 14
click at [503, 455] on div "PTE academic - Klissyyledy [PERSON_NAME] Time Remaining 00 : 15 : 21 5 of 18 Be…" at bounding box center [613, 383] width 833 height 767
click at [378, 150] on div at bounding box center [340, 147] width 76 height 14
click at [370, 316] on div "linking" at bounding box center [348, 310] width 117 height 41
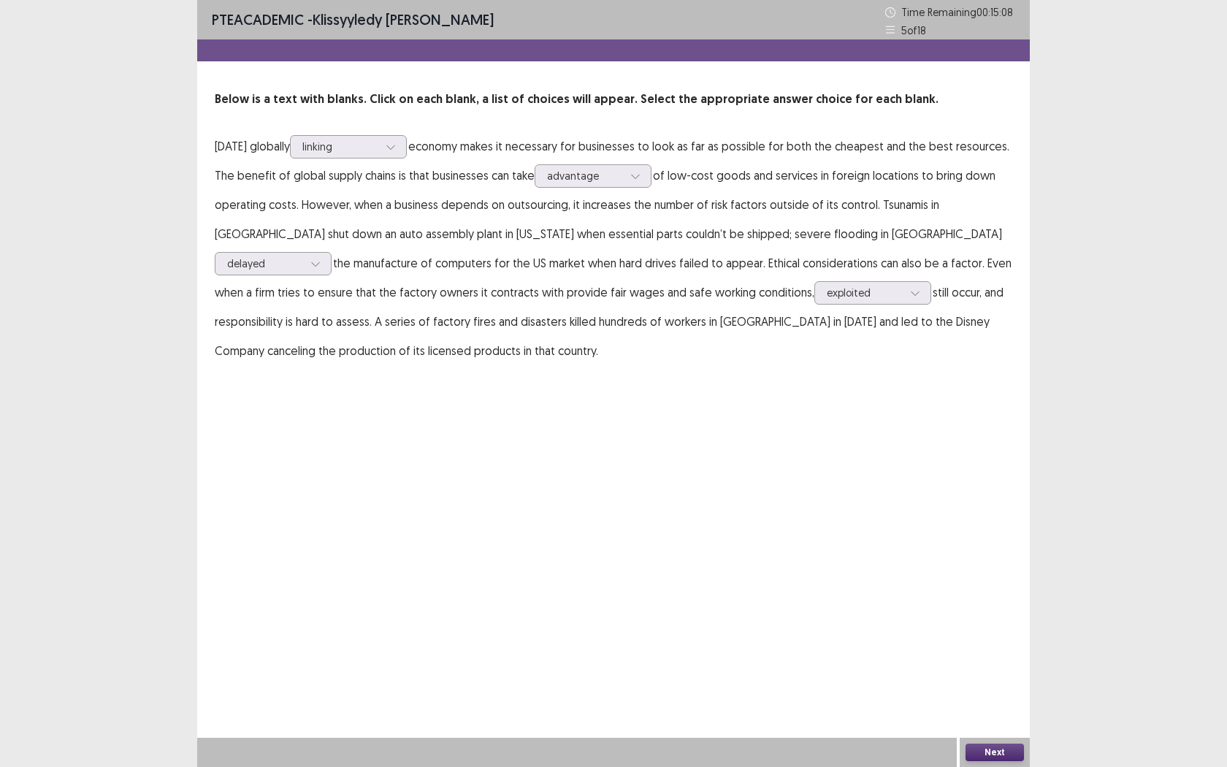
click at [1015, 604] on button "Next" at bounding box center [995, 753] width 58 height 18
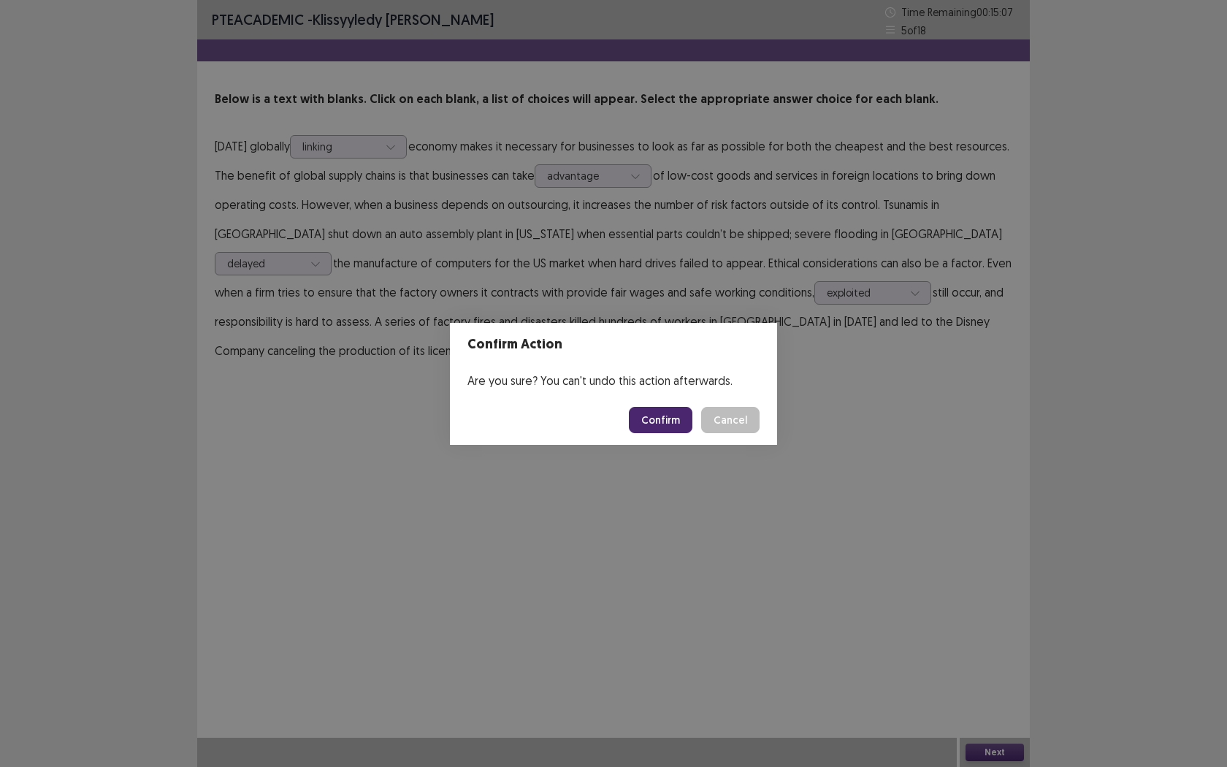
click at [678, 415] on button "Confirm" at bounding box center [661, 420] width 64 height 26
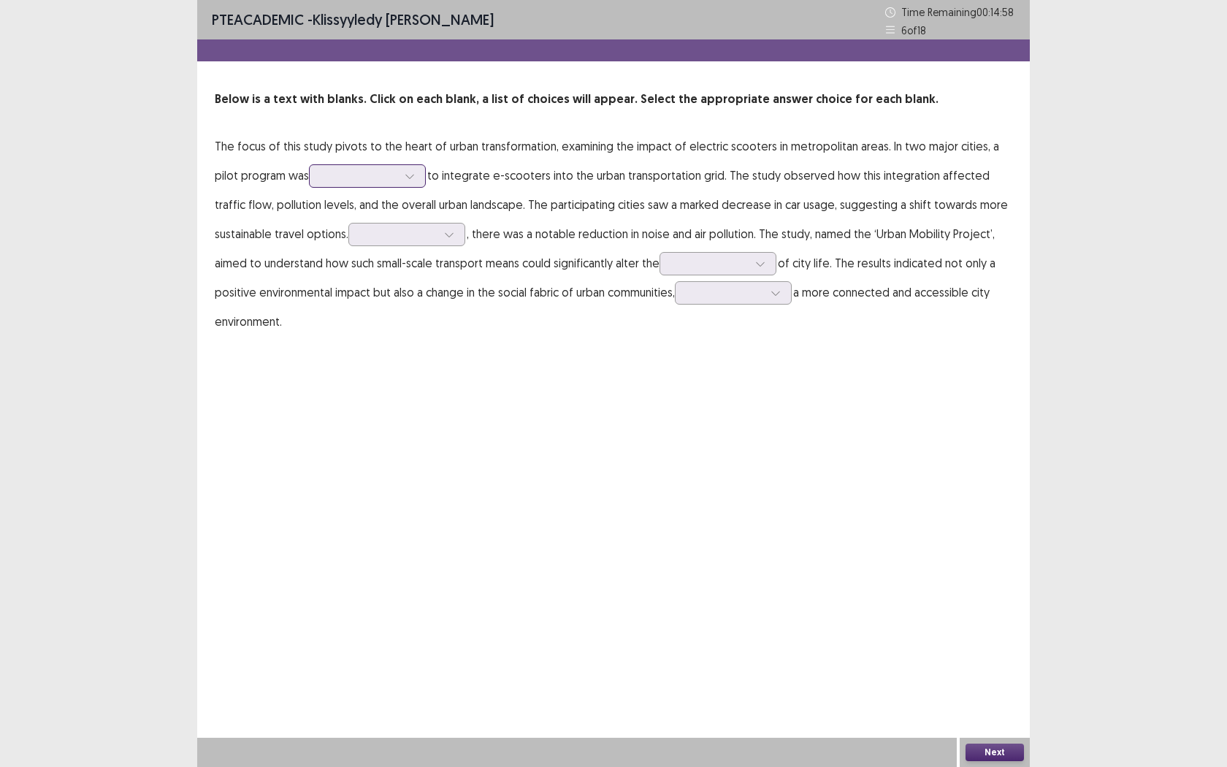
click at [367, 186] on div at bounding box center [367, 175] width 117 height 23
click at [362, 252] on div "introduced" at bounding box center [367, 257] width 117 height 41
click at [392, 237] on div at bounding box center [399, 234] width 76 height 14
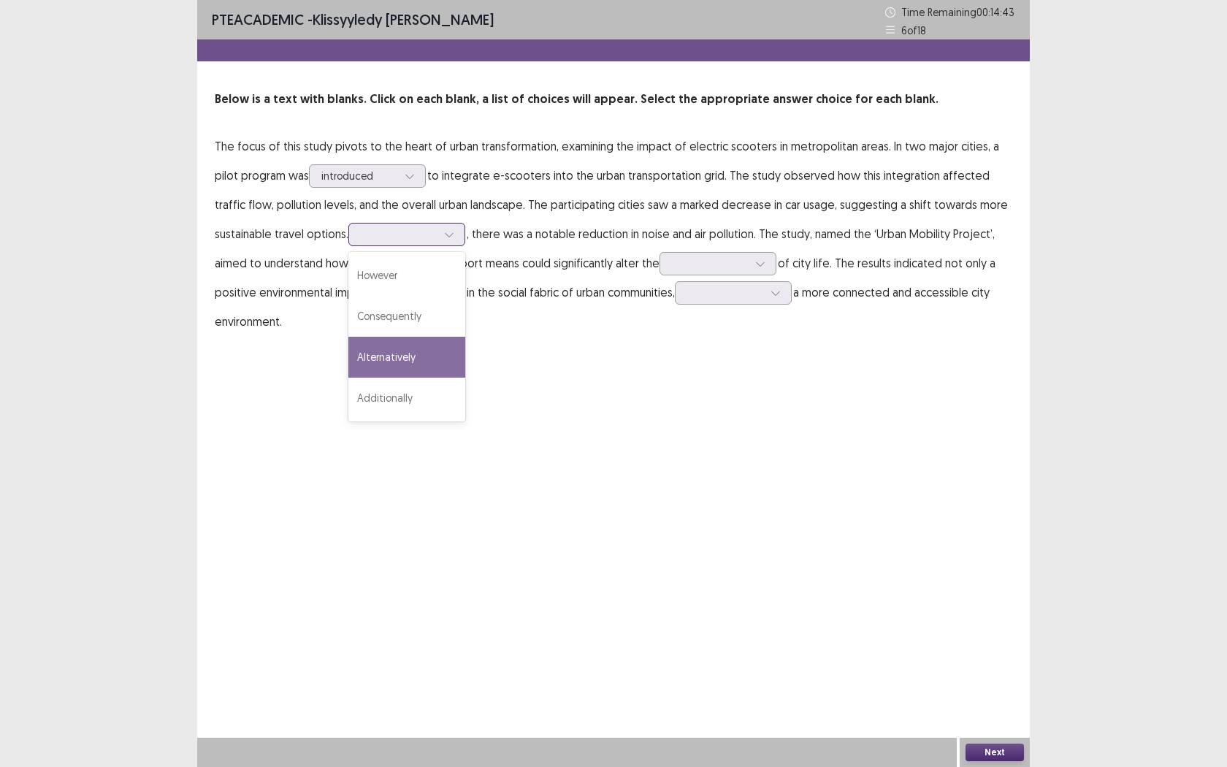
click at [415, 364] on div "Alternatively" at bounding box center [406, 357] width 117 height 41
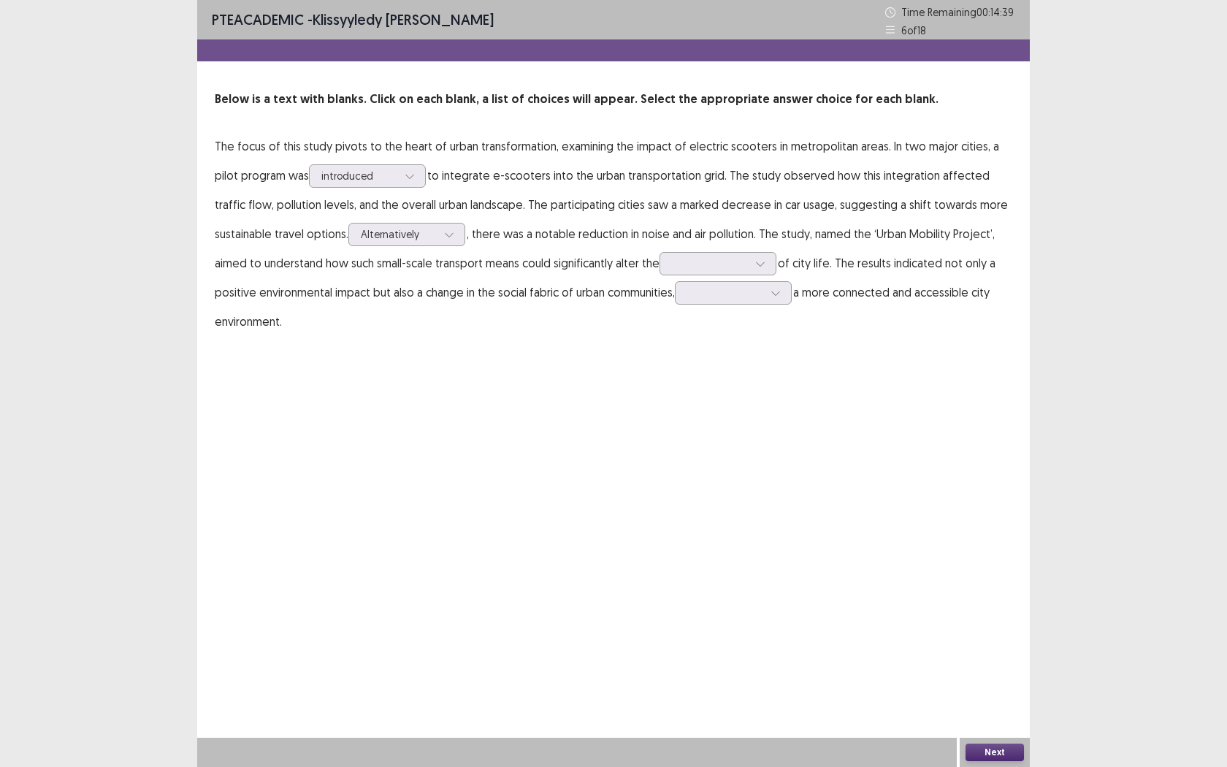
click at [469, 232] on p "The focus of this study pivots to the heart of urban transformation, examining …" at bounding box center [614, 233] width 798 height 205
click at [432, 231] on div at bounding box center [399, 234] width 76 height 14
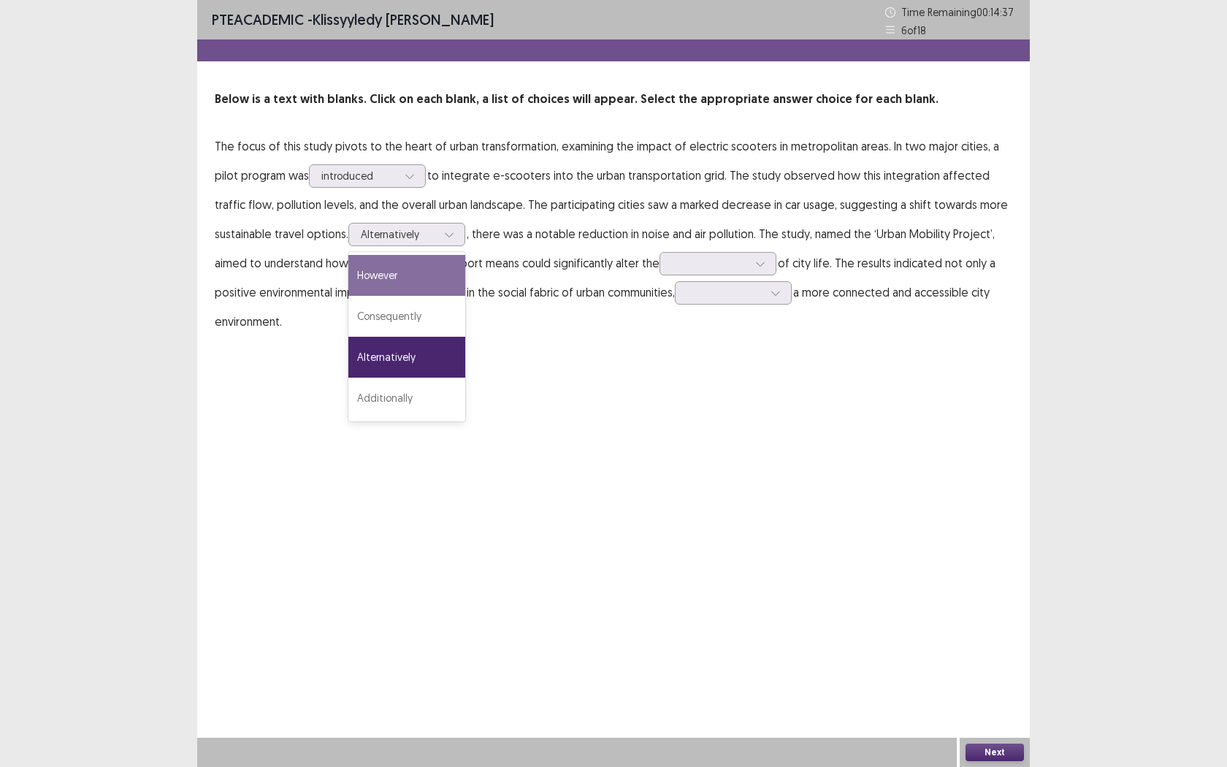
click at [725, 395] on div "PTE academic - Klissyyledy [PERSON_NAME] Time Remaining 00 : 14 : 37 6 of 18 Be…" at bounding box center [613, 383] width 833 height 767
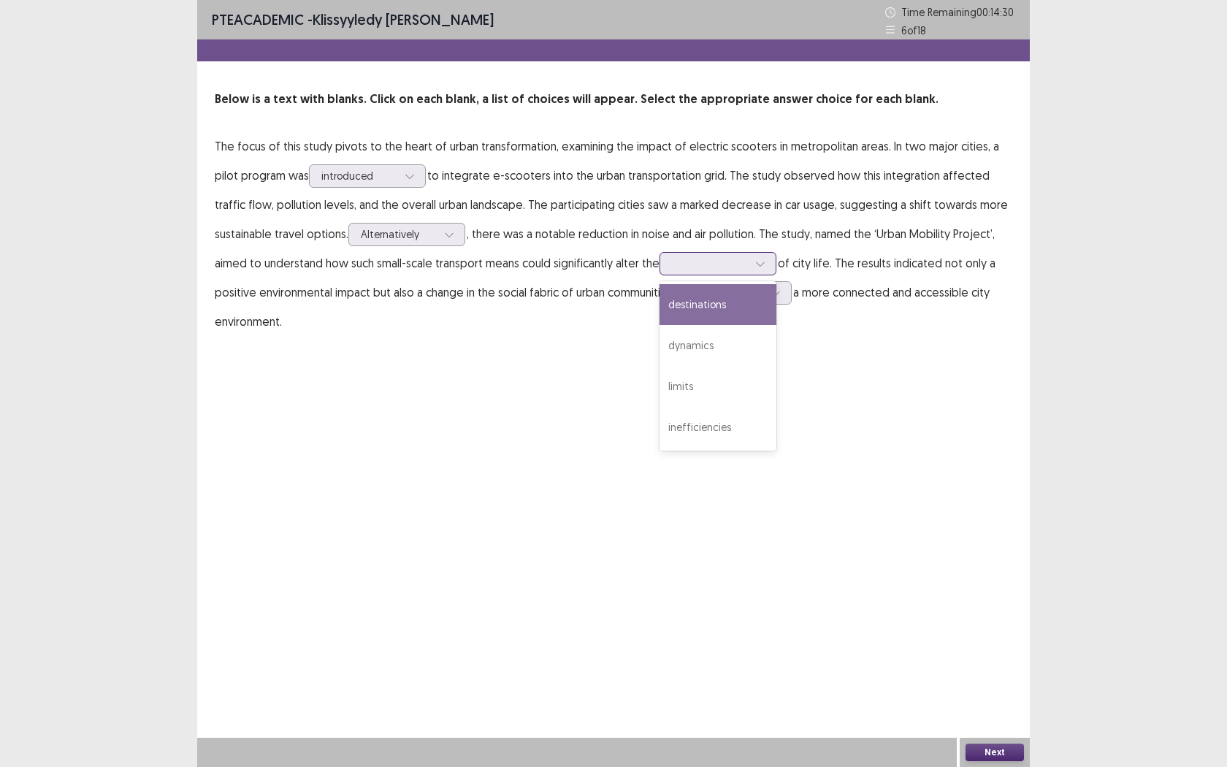
click at [698, 268] on div at bounding box center [710, 263] width 76 height 14
click at [753, 356] on div "dynamics" at bounding box center [718, 345] width 117 height 41
click at [703, 263] on div at bounding box center [710, 263] width 76 height 14
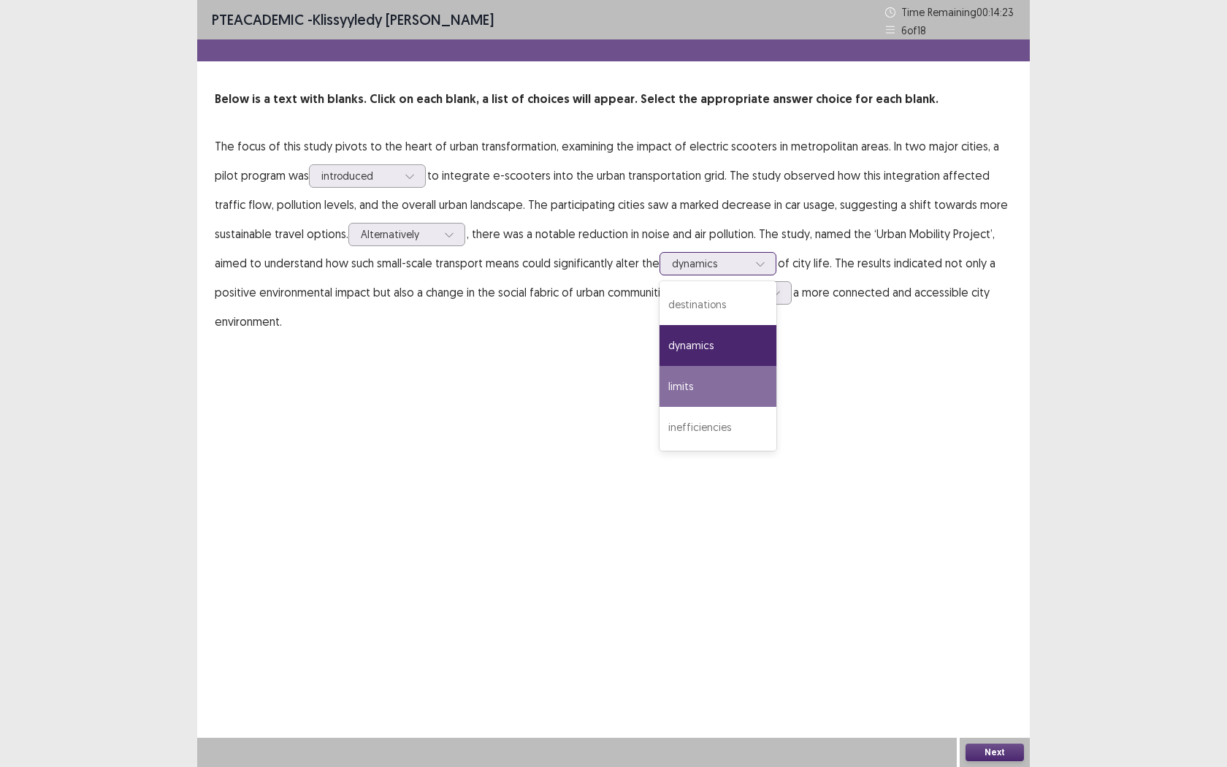
click at [720, 384] on div "limits" at bounding box center [718, 386] width 117 height 41
click at [741, 269] on div at bounding box center [710, 263] width 76 height 14
click at [843, 459] on div "PTE academic - Klissyyledy [PERSON_NAME] Time Remaining 00 : 14 : 21 6 of 18 Be…" at bounding box center [613, 383] width 833 height 767
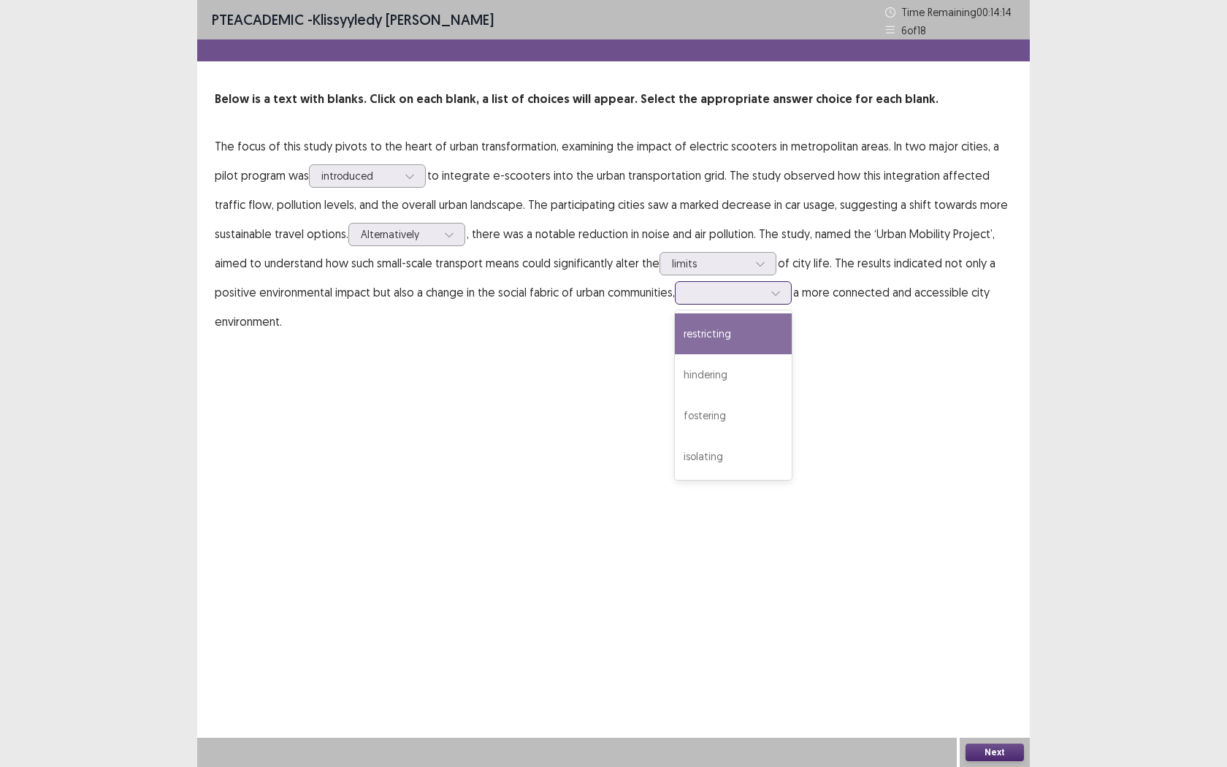
click at [752, 297] on div at bounding box center [725, 293] width 76 height 14
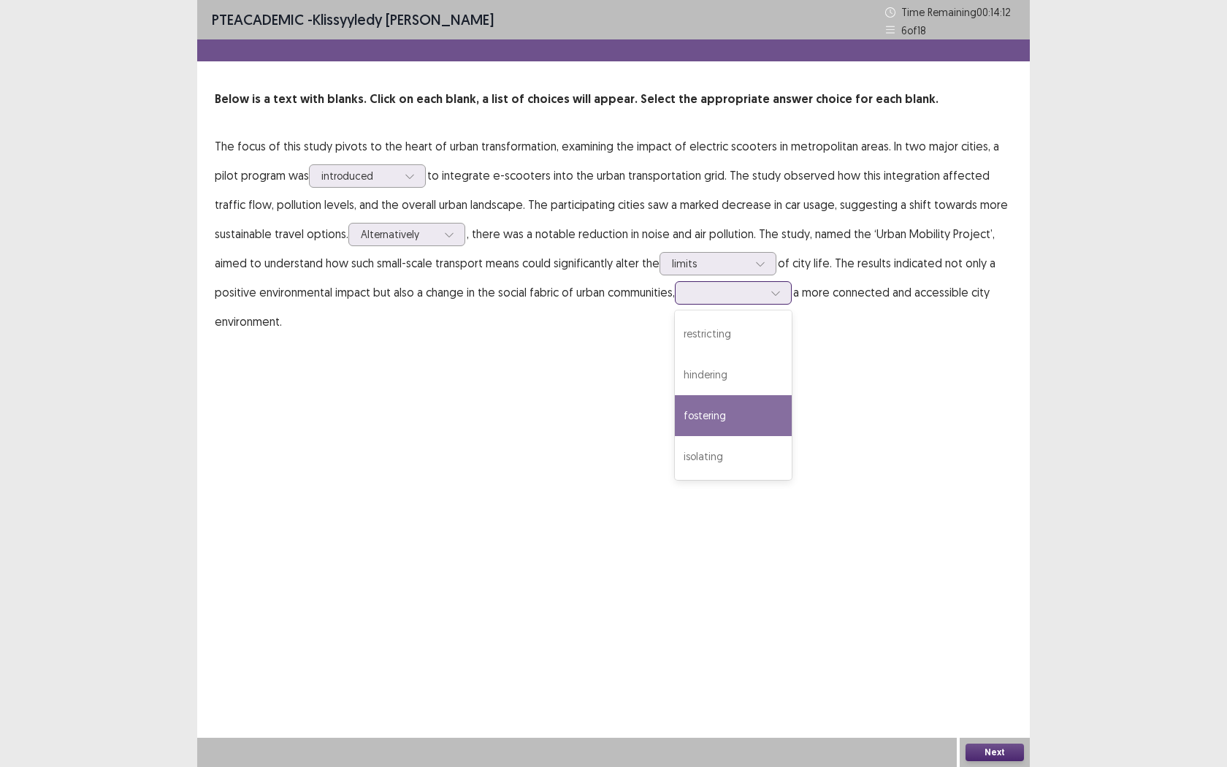
click at [757, 405] on div "fostering" at bounding box center [733, 415] width 117 height 41
click at [759, 302] on div "fostering" at bounding box center [725, 293] width 76 height 22
click at [898, 378] on div "PTE academic - Klissyyledy [PERSON_NAME] Time Remaining 00 : 14 : 08 6 of 18 Be…" at bounding box center [613, 383] width 833 height 767
click at [741, 259] on div at bounding box center [710, 263] width 76 height 14
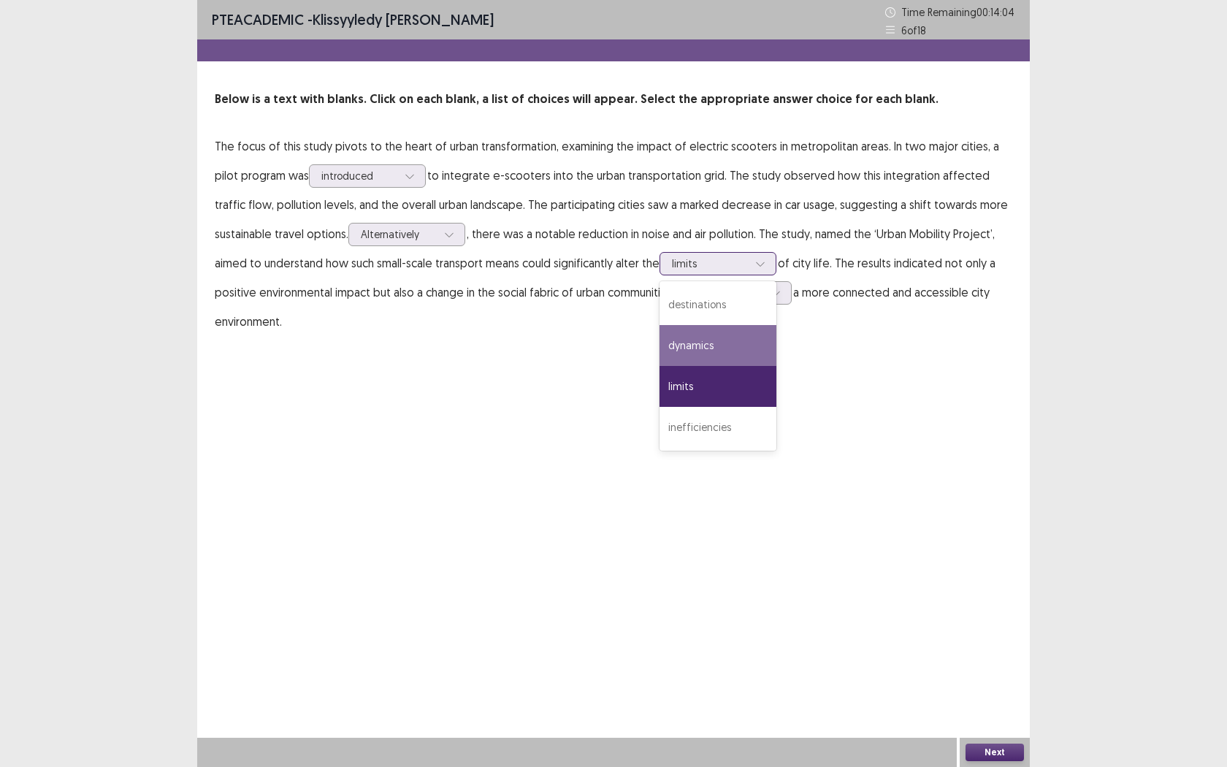
click at [737, 348] on div "dynamics" at bounding box center [718, 345] width 117 height 41
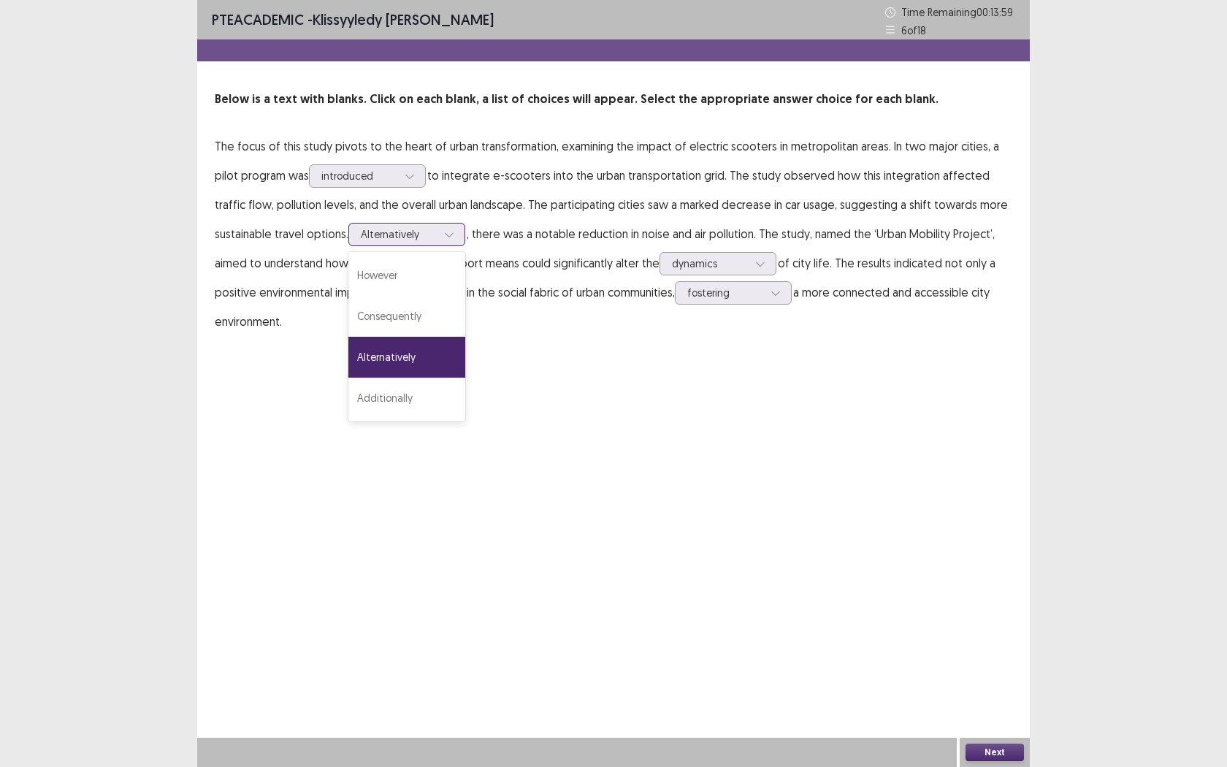
click at [431, 241] on div at bounding box center [399, 234] width 76 height 14
click at [434, 399] on div "Additionally" at bounding box center [406, 398] width 117 height 41
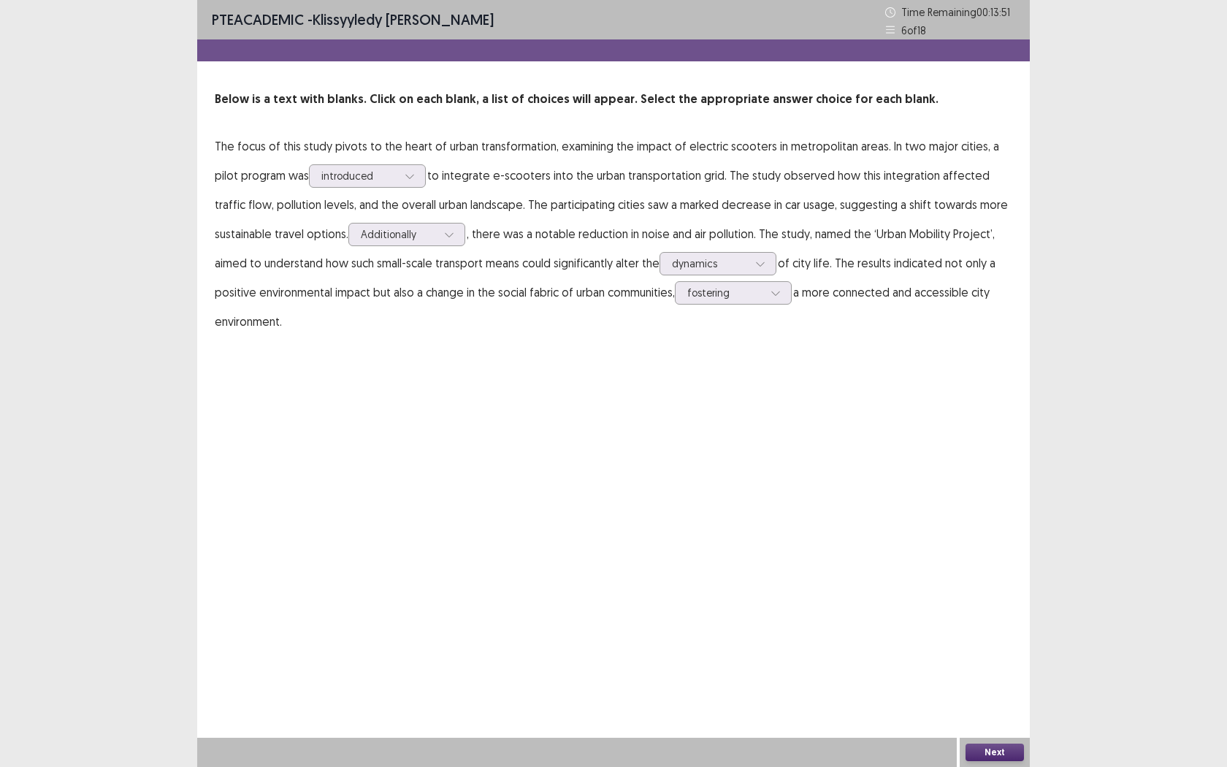
click at [977, 604] on button "Next" at bounding box center [995, 753] width 58 height 18
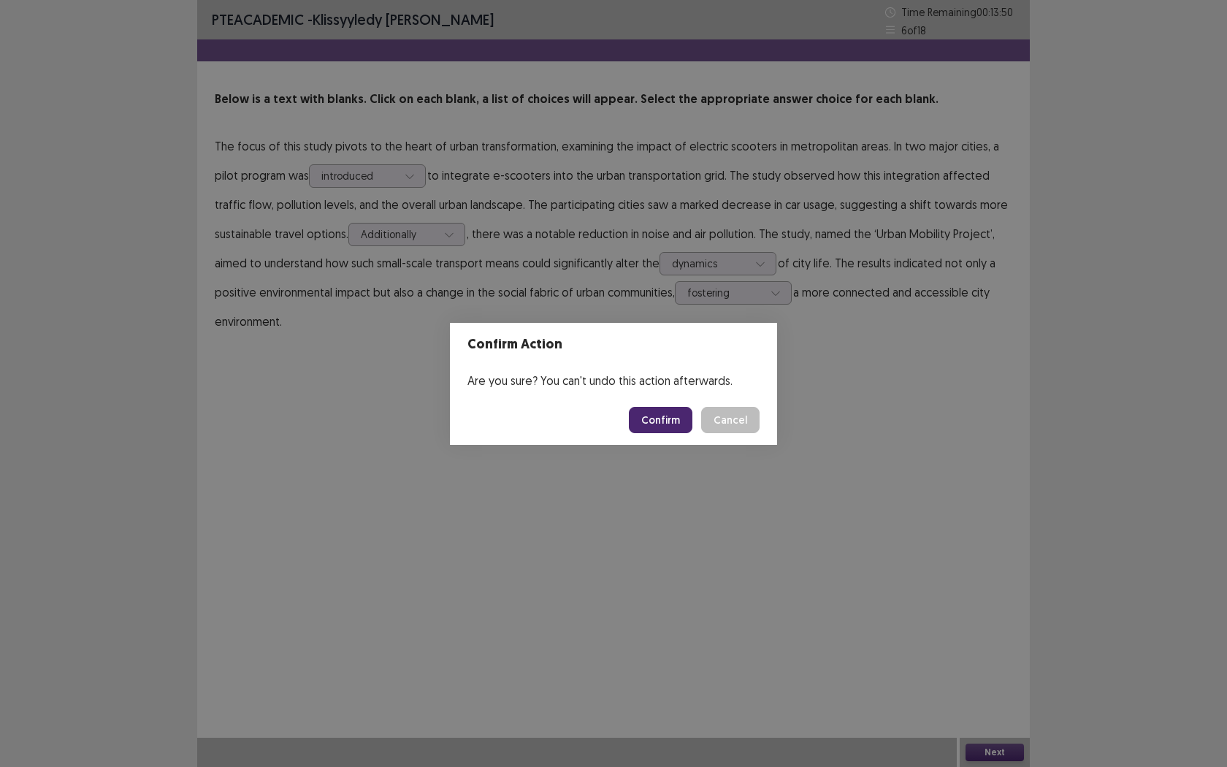
click at [654, 419] on button "Confirm" at bounding box center [661, 420] width 64 height 26
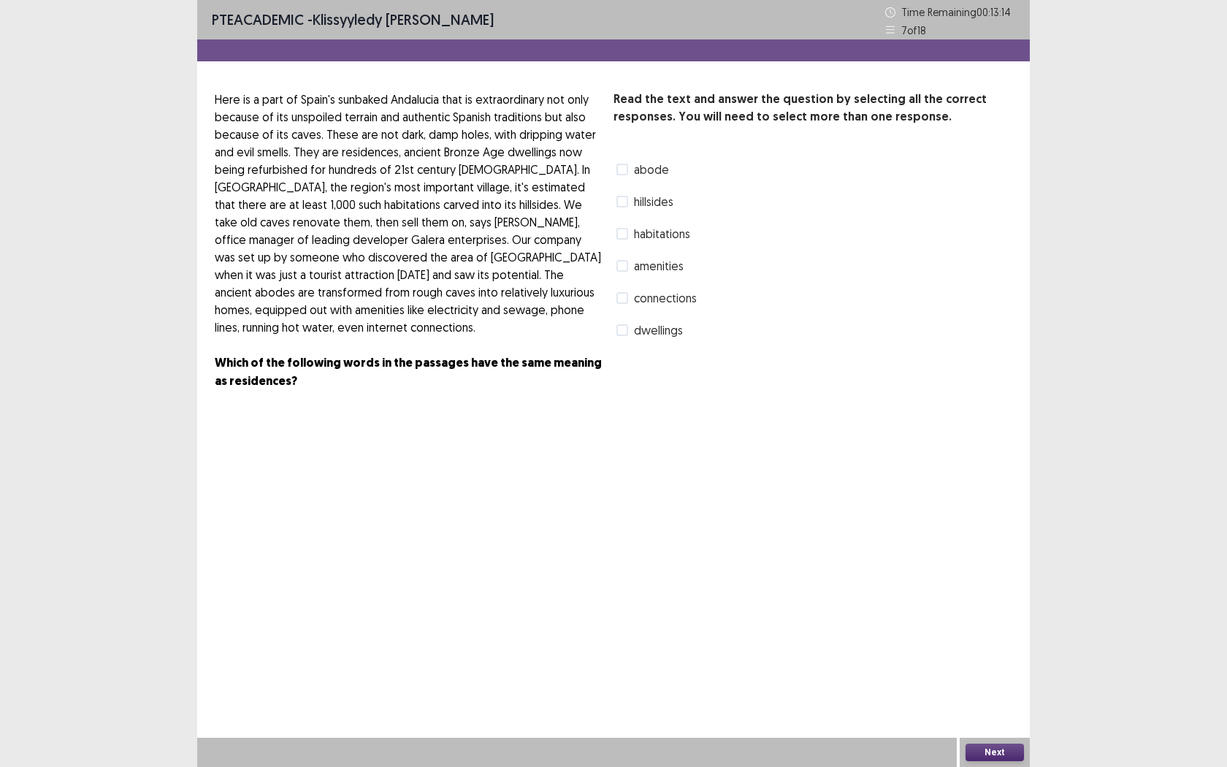
click at [624, 169] on span at bounding box center [623, 170] width 12 height 12
click at [1015, 604] on button "Next" at bounding box center [995, 753] width 58 height 18
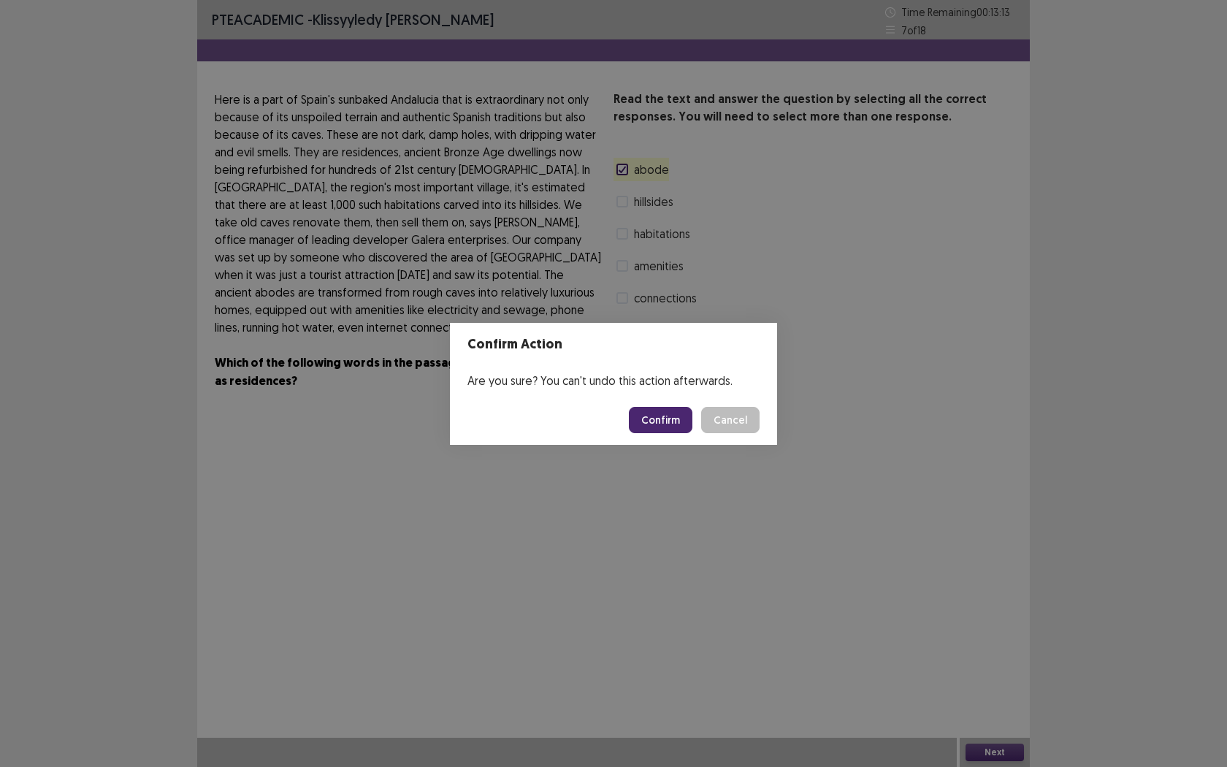
click at [672, 397] on footer "Confirm Cancel" at bounding box center [613, 420] width 327 height 50
click at [675, 424] on button "Confirm" at bounding box center [661, 420] width 64 height 26
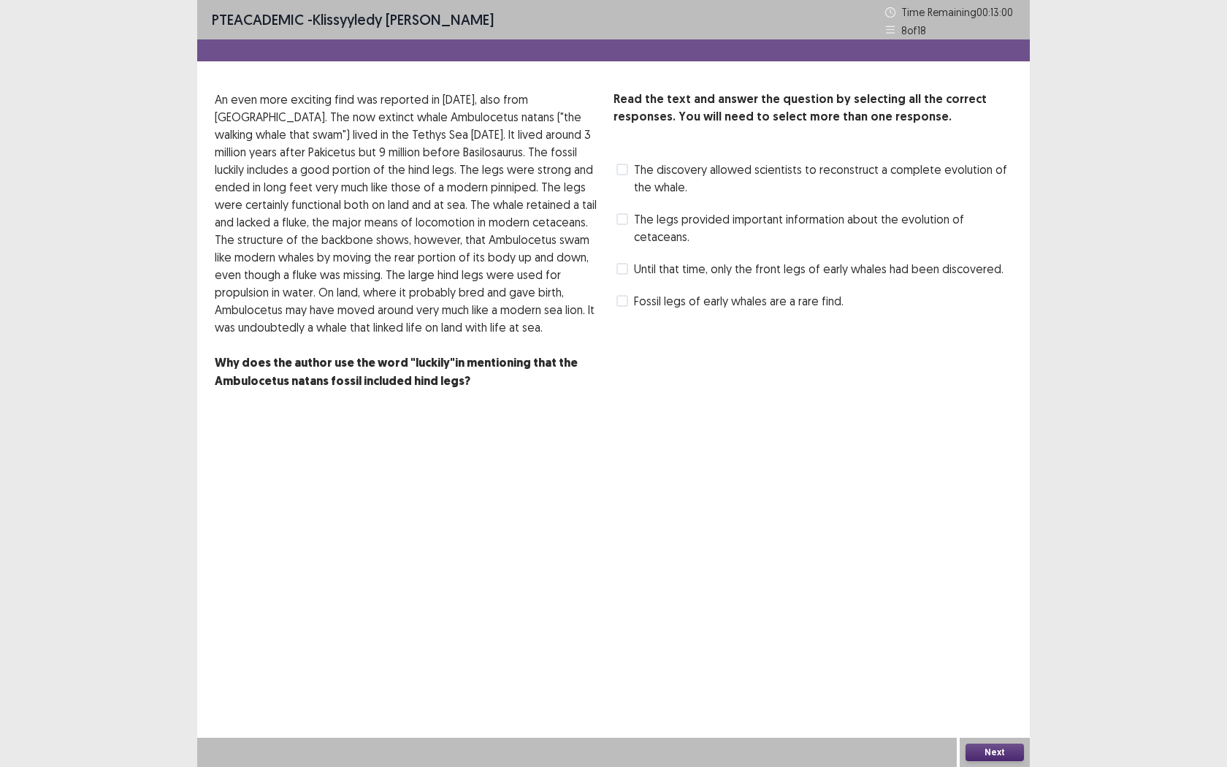
drag, startPoint x: 463, startPoint y: 149, endPoint x: 555, endPoint y: 150, distance: 92.0
click at [555, 150] on p "An even more exciting find was reported in [DATE], also from [GEOGRAPHIC_DATA].…" at bounding box center [408, 213] width 387 height 245
click at [630, 224] on label "The legs provided important information about the evolution of cetaceans." at bounding box center [815, 227] width 396 height 35
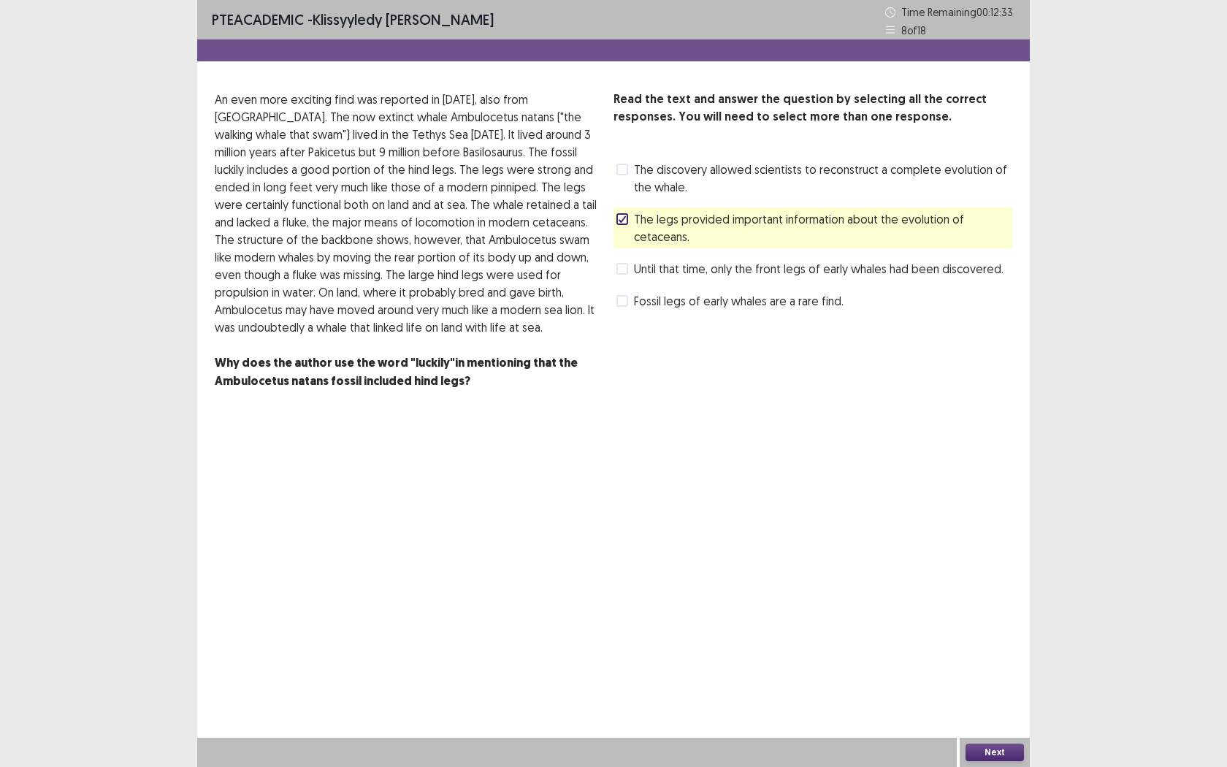
click at [980, 604] on button "Next" at bounding box center [995, 753] width 58 height 18
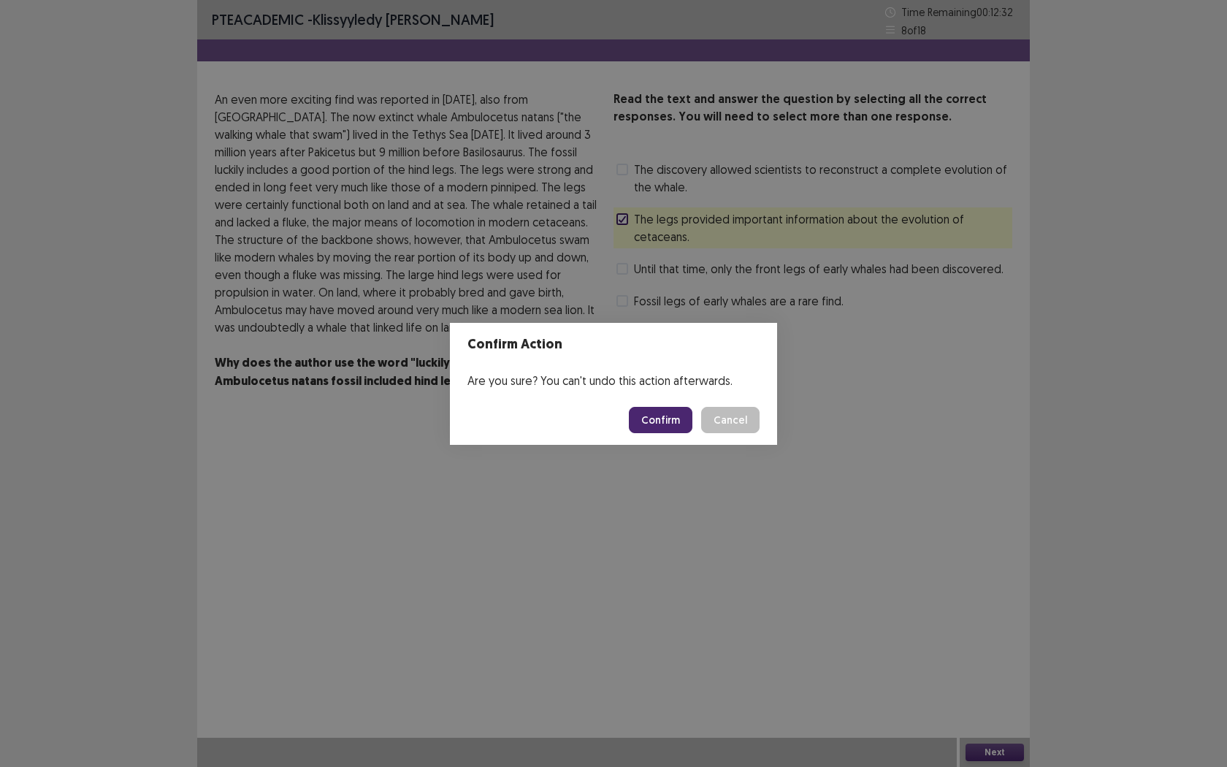
click at [656, 419] on button "Confirm" at bounding box center [661, 420] width 64 height 26
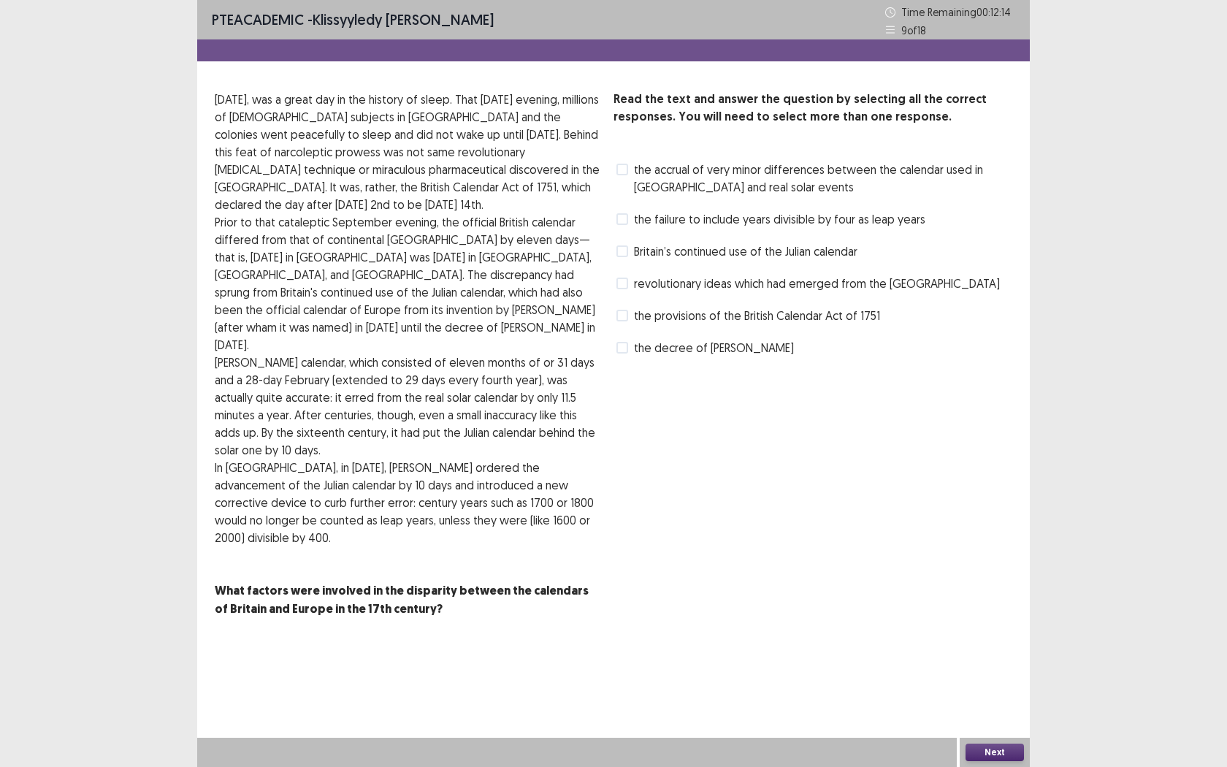
click at [631, 253] on label "Britain’s continued use of the Julian calendar" at bounding box center [737, 252] width 241 height 18
click at [990, 604] on button "Next" at bounding box center [995, 753] width 58 height 18
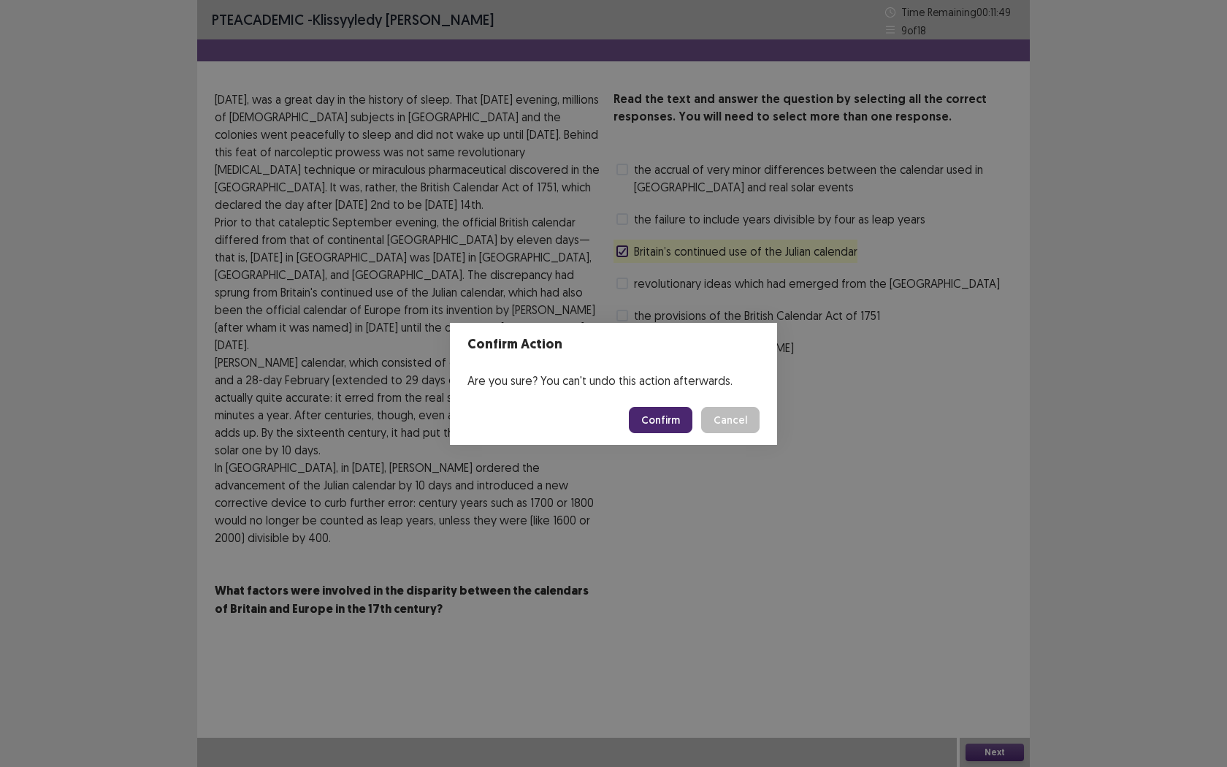
click at [672, 407] on button "Confirm" at bounding box center [661, 420] width 64 height 26
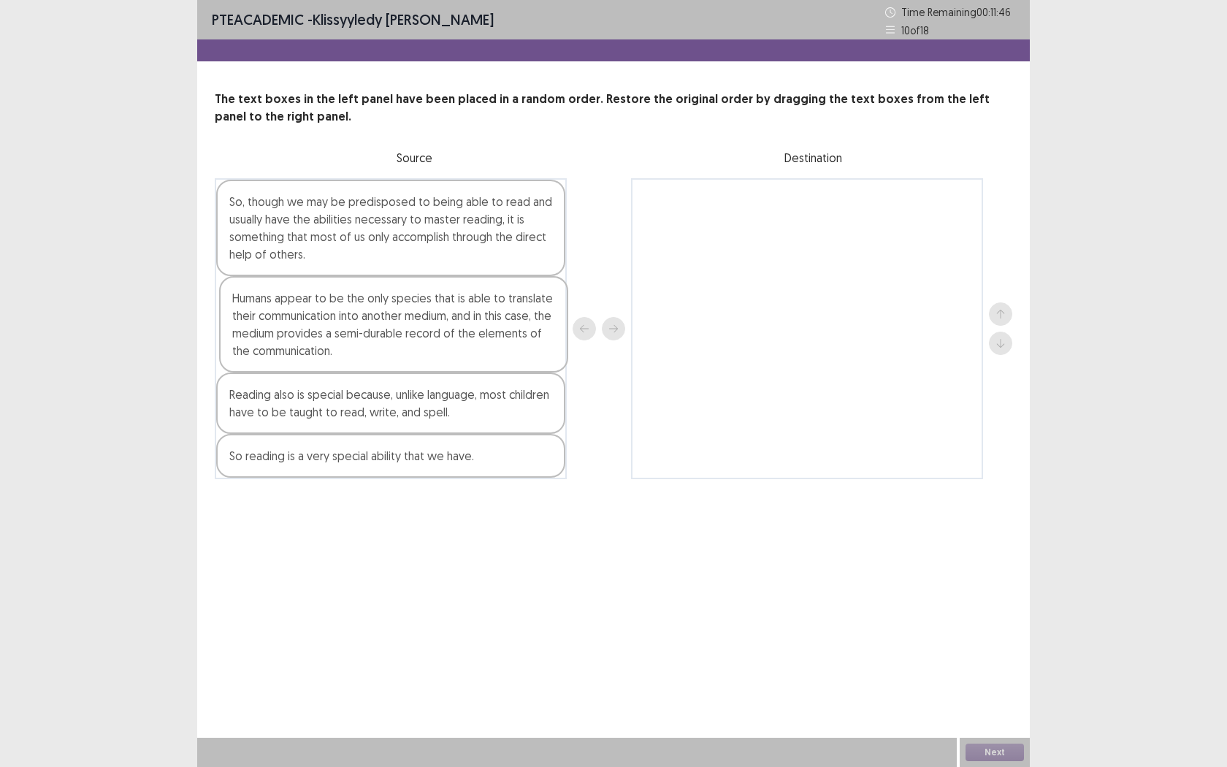
click at [426, 325] on div "So, though we may be predisposed to being able to read and usually have the abi…" at bounding box center [391, 328] width 352 height 301
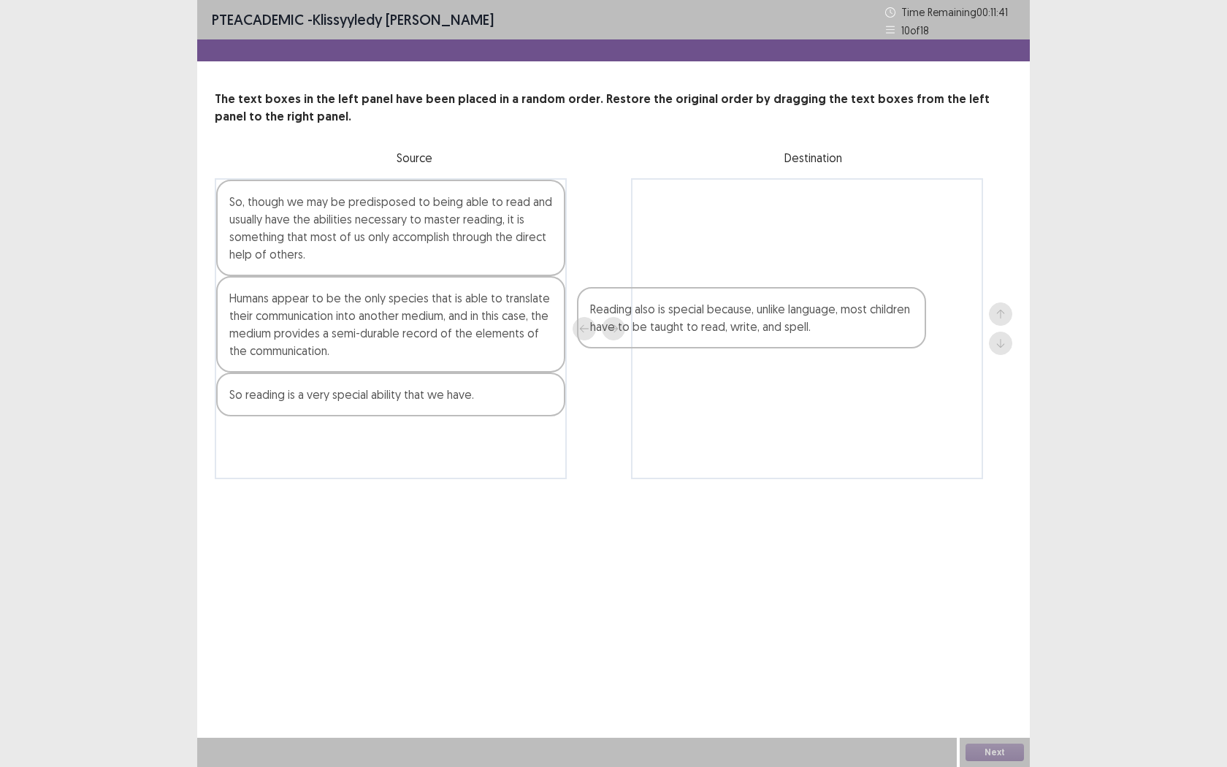
drag, startPoint x: 344, startPoint y: 400, endPoint x: 771, endPoint y: 278, distance: 444.4
click at [771, 278] on div "So, though we may be predisposed to being able to read and usually have the abi…" at bounding box center [614, 328] width 798 height 301
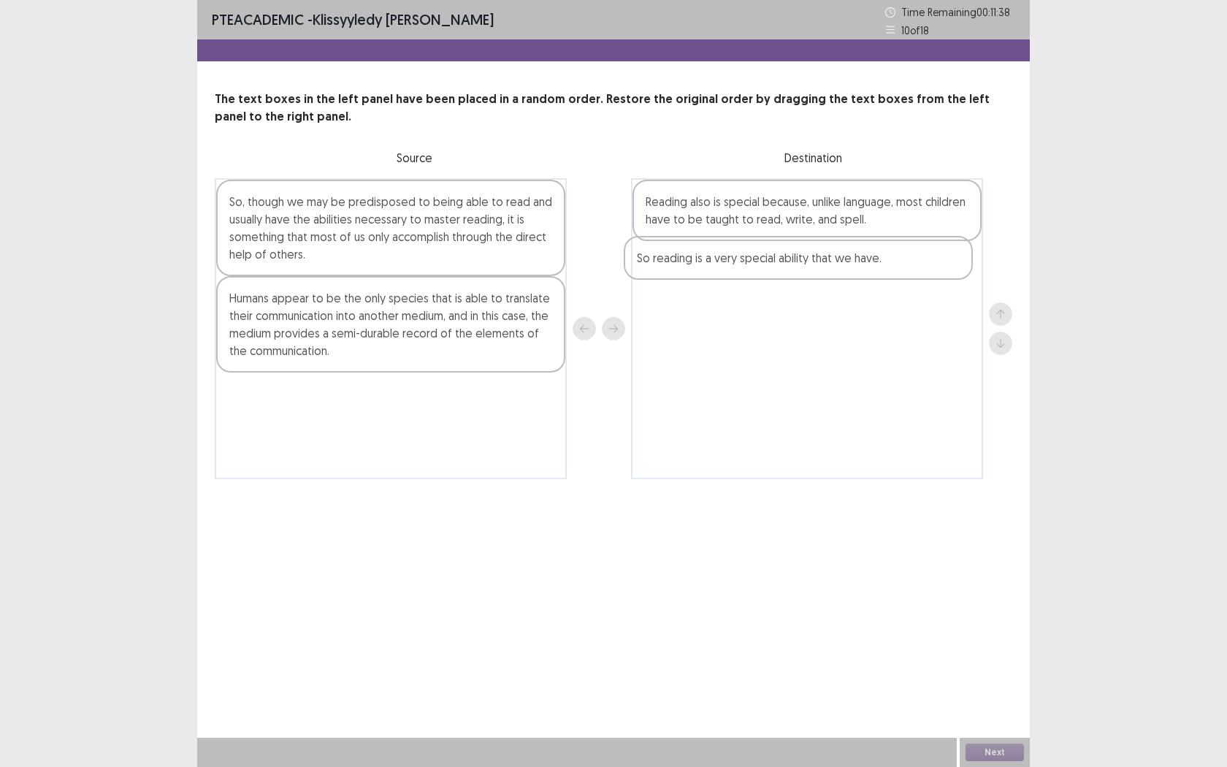
drag, startPoint x: 372, startPoint y: 400, endPoint x: 798, endPoint y: 258, distance: 449.0
click at [795, 259] on div "So, though we may be predisposed to being able to read and usually have the abi…" at bounding box center [614, 328] width 798 height 301
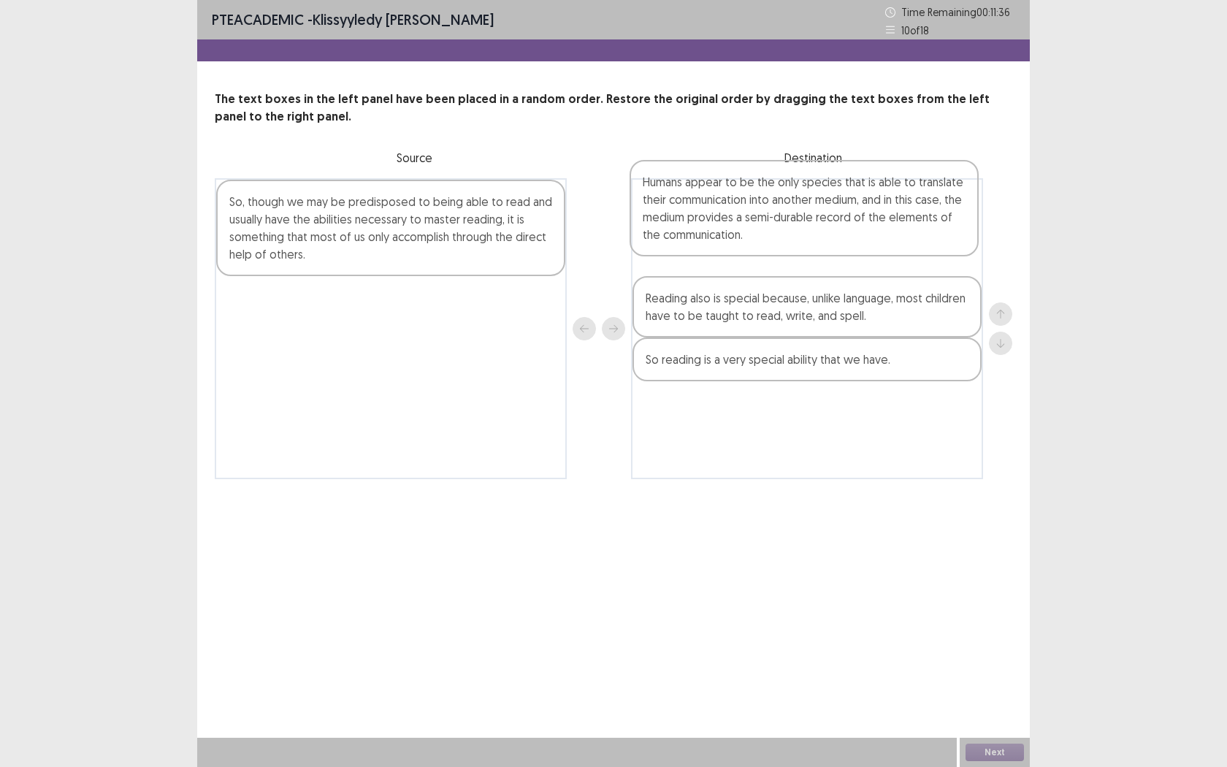
drag, startPoint x: 384, startPoint y: 336, endPoint x: 846, endPoint y: 216, distance: 476.9
click at [839, 216] on div "So, though we may be predisposed to being able to read and usually have the abi…" at bounding box center [614, 328] width 798 height 301
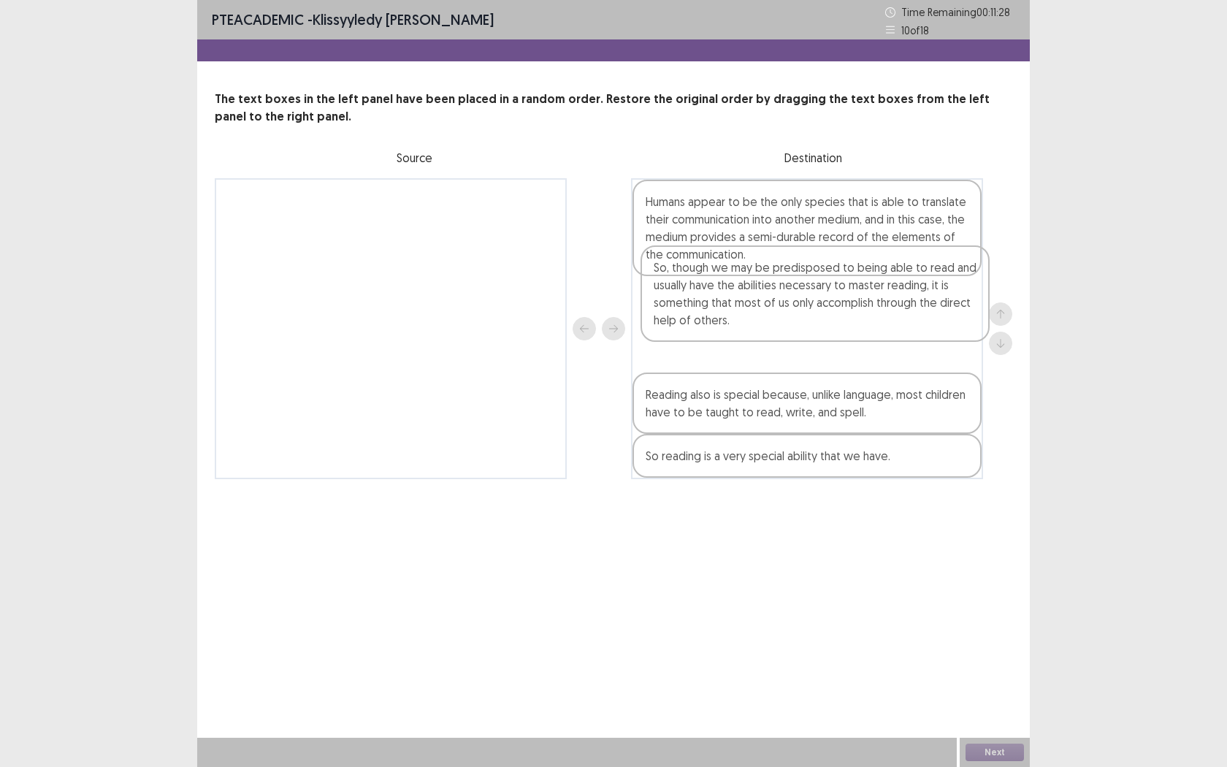
drag, startPoint x: 444, startPoint y: 235, endPoint x: 923, endPoint y: 331, distance: 488.6
click at [923, 331] on div "So, though we may be predisposed to being able to read and usually have the abi…" at bounding box center [614, 328] width 798 height 301
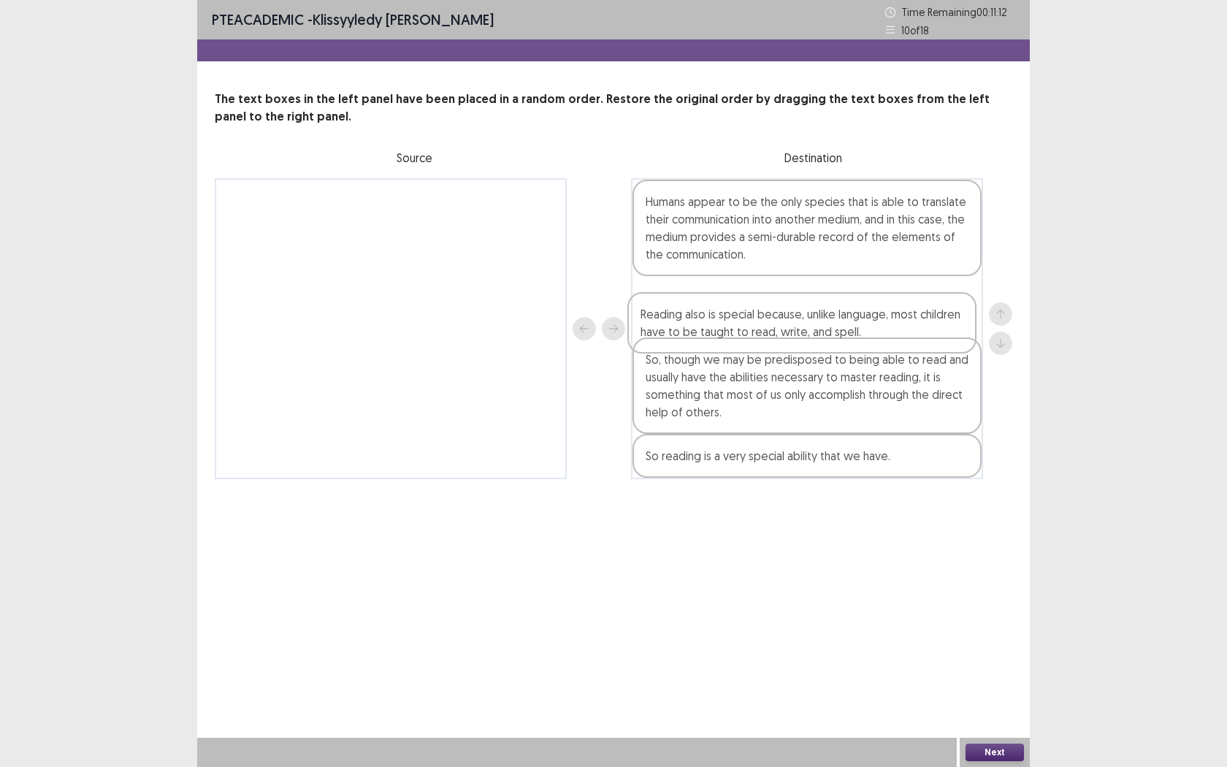
drag, startPoint x: 811, startPoint y: 424, endPoint x: 803, endPoint y: 324, distance: 100.3
click at [804, 325] on div "Humans appear to be the only species that is able to translate their communicat…" at bounding box center [807, 328] width 352 height 301
click at [1015, 604] on div "Next" at bounding box center [995, 752] width 70 height 29
click at [1001, 604] on button "Next" at bounding box center [995, 753] width 58 height 18
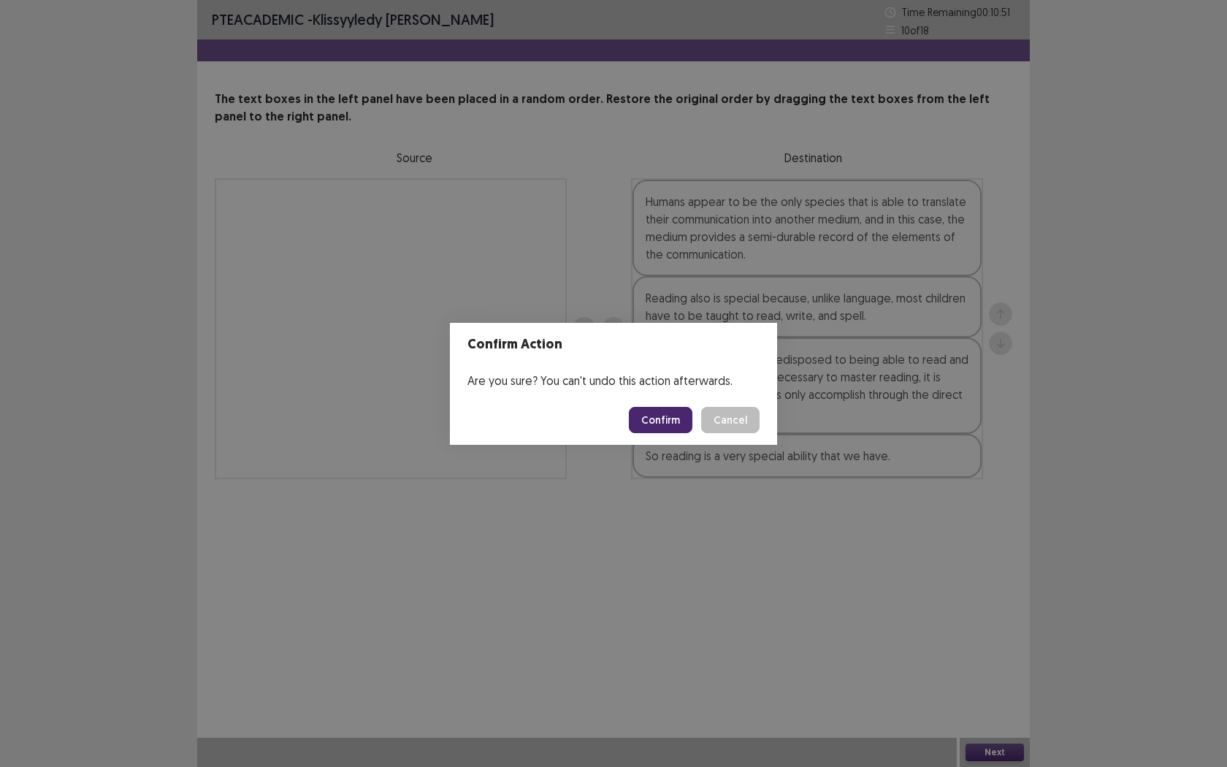
click at [651, 423] on button "Confirm" at bounding box center [661, 420] width 64 height 26
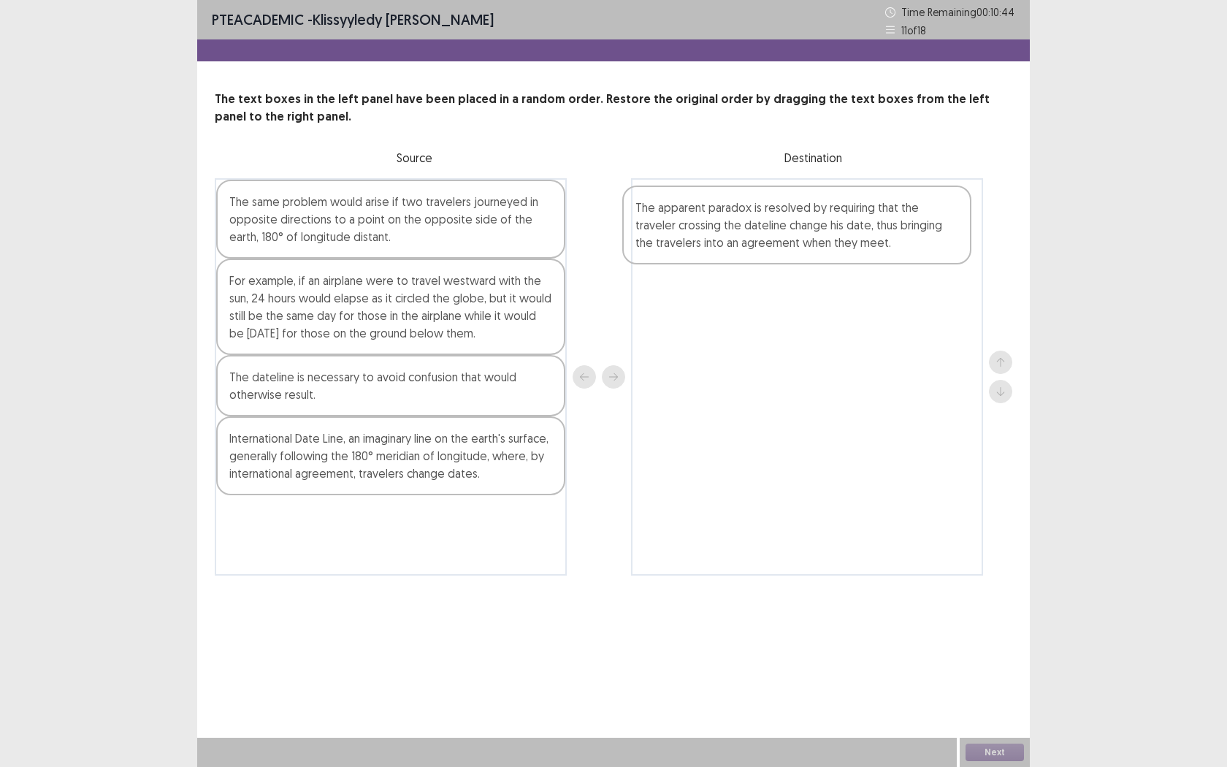
drag, startPoint x: 317, startPoint y: 469, endPoint x: 717, endPoint y: 224, distance: 468.9
click at [719, 228] on div "The same problem would arise if two travelers journeyed in opposite directions …" at bounding box center [614, 376] width 798 height 397
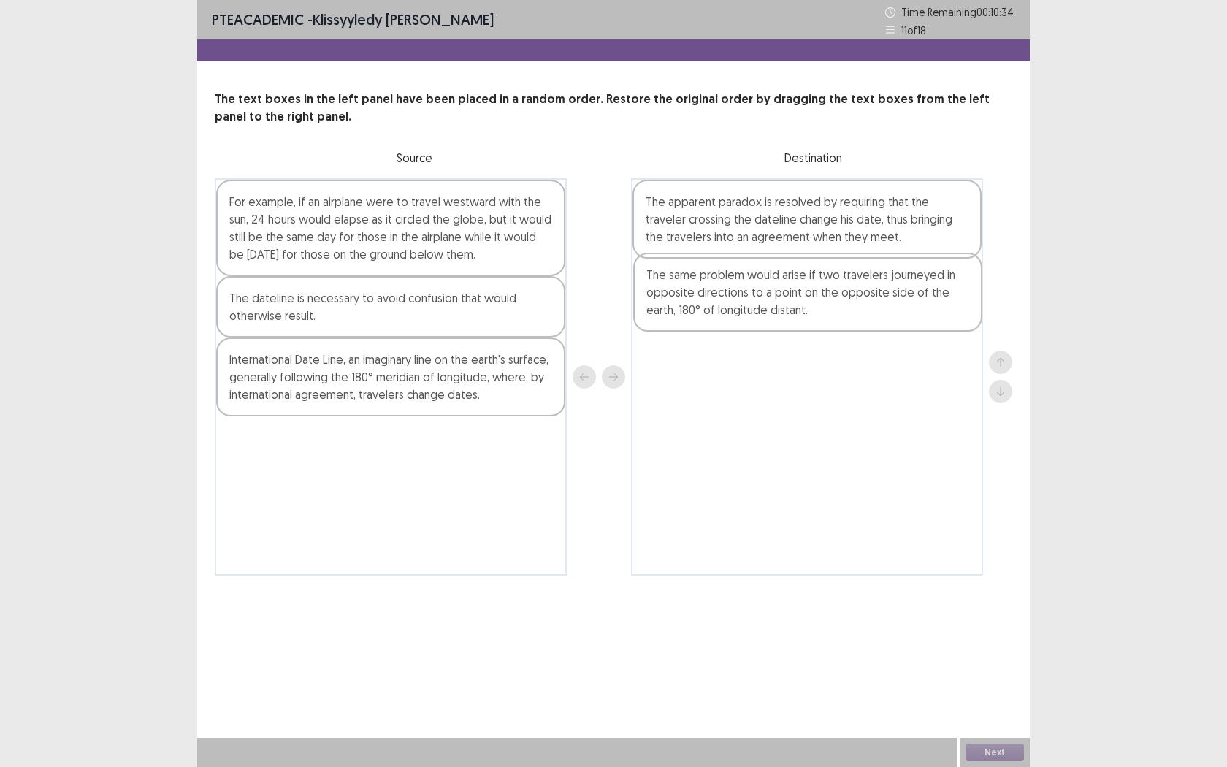
drag, startPoint x: 442, startPoint y: 245, endPoint x: 866, endPoint y: 316, distance: 430.4
click at [866, 316] on div "The same problem would arise if two travelers journeyed in opposite directions …" at bounding box center [614, 376] width 798 height 397
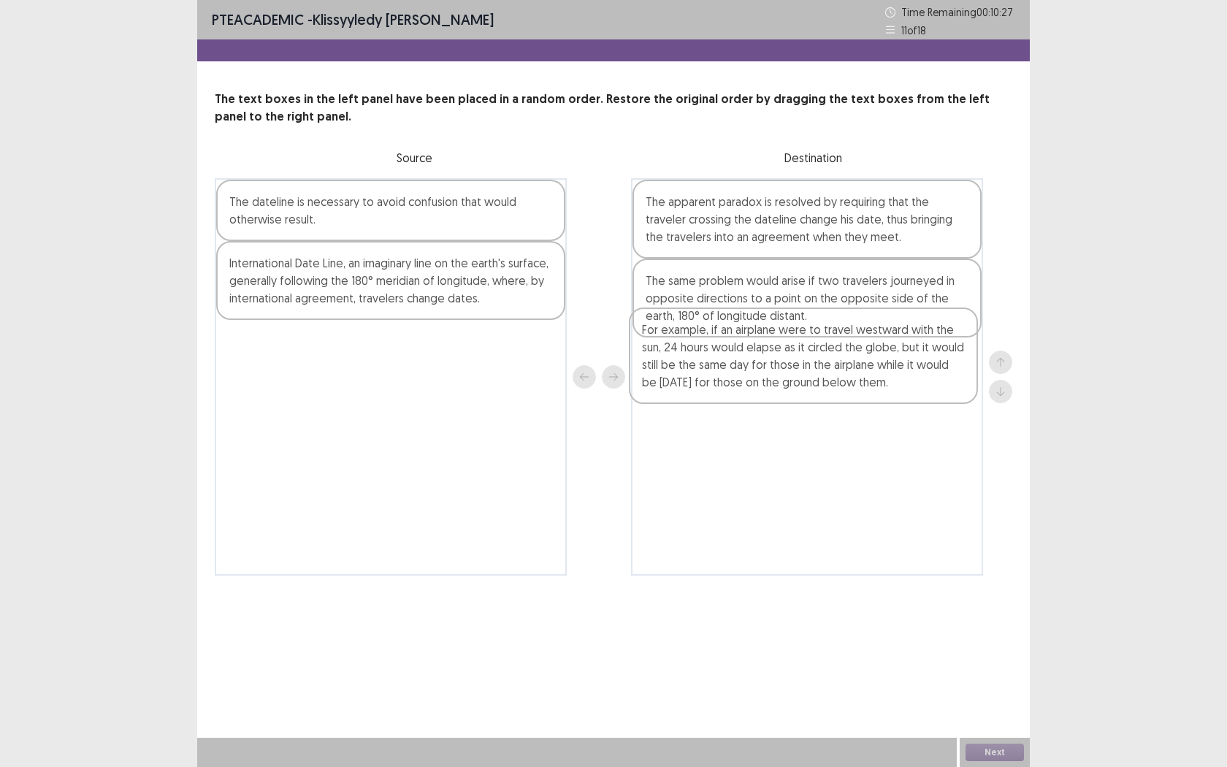
drag, startPoint x: 462, startPoint y: 245, endPoint x: 877, endPoint y: 356, distance: 429.5
click at [876, 361] on div "For example, if an airplane were to travel westward with the sun, 24 hours woul…" at bounding box center [614, 376] width 798 height 397
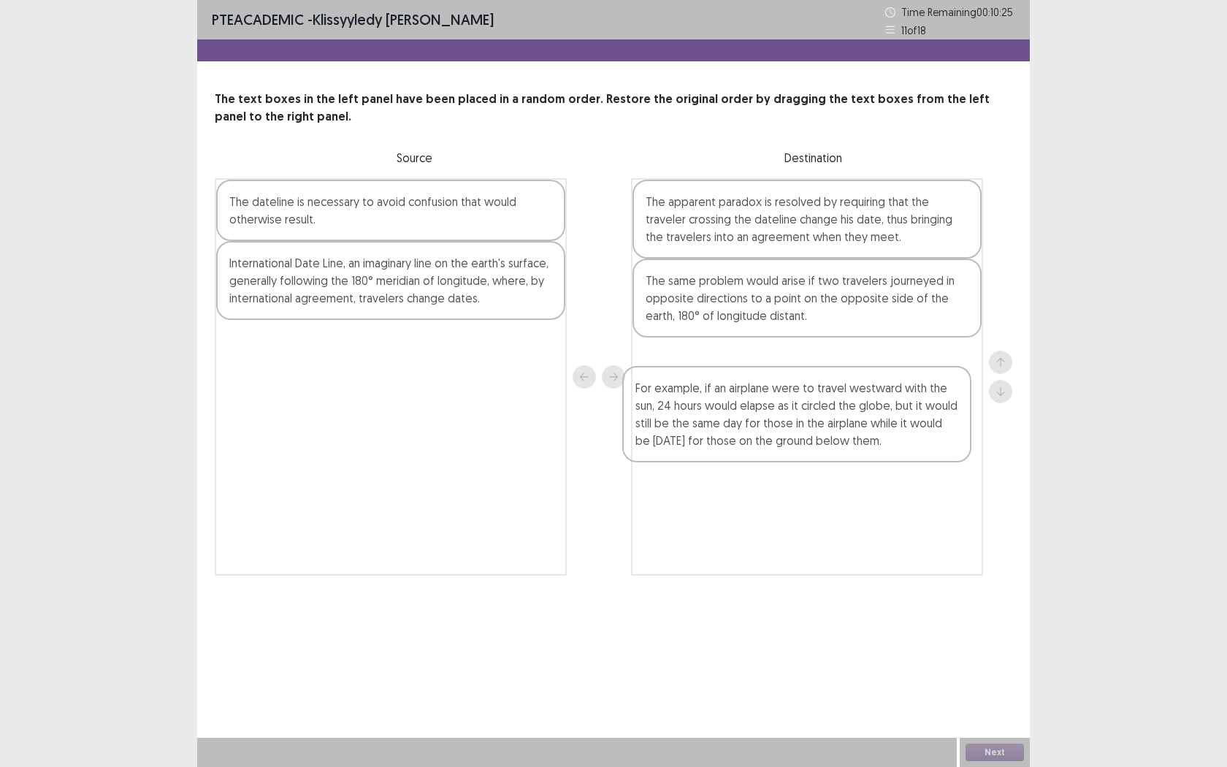
drag, startPoint x: 815, startPoint y: 308, endPoint x: 820, endPoint y: 413, distance: 105.3
click at [809, 421] on div "The apparent paradox is resolved by requiring that the traveler crossing the da…" at bounding box center [807, 376] width 352 height 397
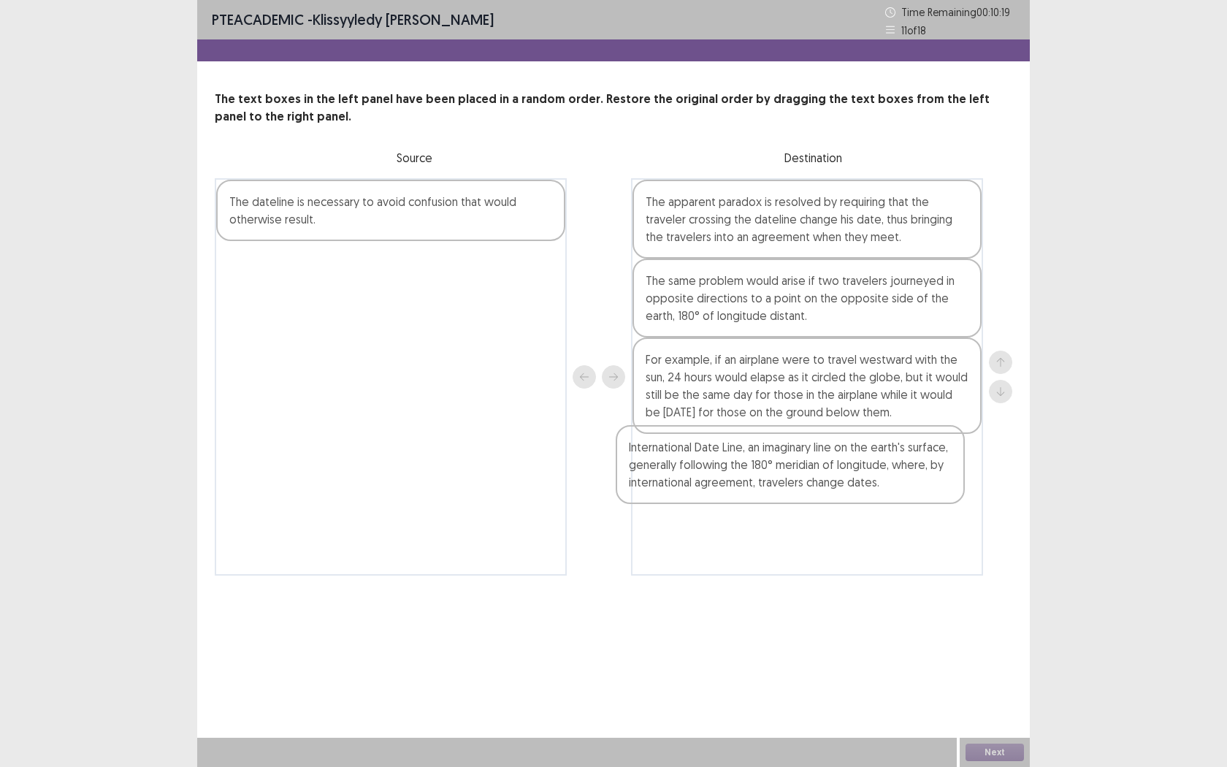
drag, startPoint x: 453, startPoint y: 291, endPoint x: 860, endPoint y: 476, distance: 447.8
click at [860, 477] on div "The dateline is necessary to avoid confusion that would otherwise result. Inter…" at bounding box center [614, 376] width 798 height 397
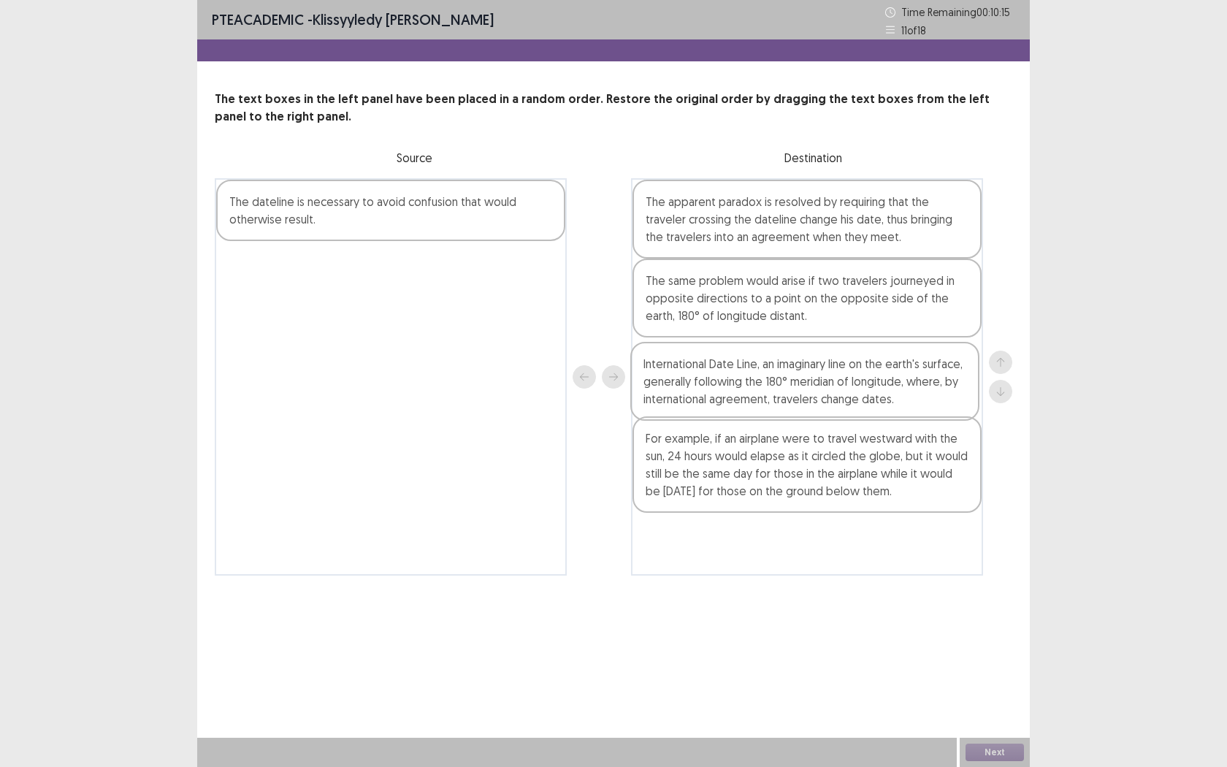
drag, startPoint x: 869, startPoint y: 481, endPoint x: 871, endPoint y: 401, distance: 80.4
click at [869, 397] on div "The apparent paradox is resolved by requiring that the traveler crossing the da…" at bounding box center [807, 376] width 352 height 397
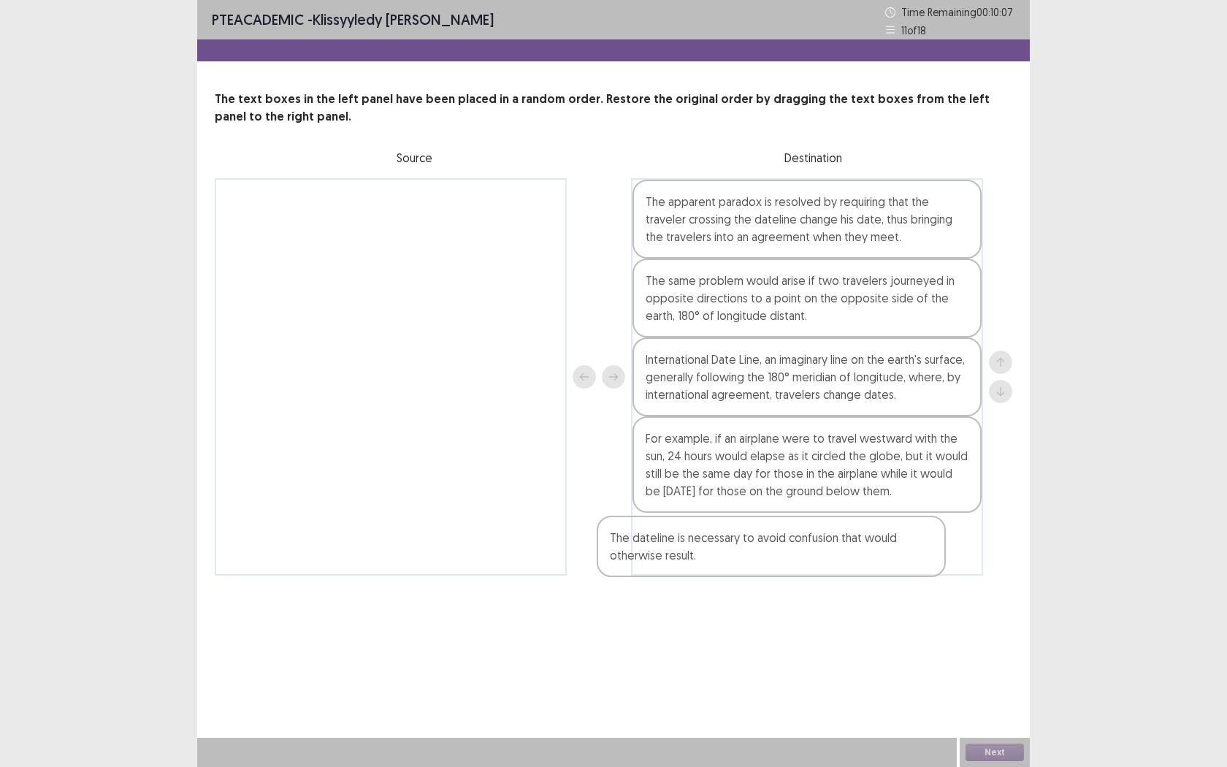
drag, startPoint x: 438, startPoint y: 220, endPoint x: 886, endPoint y: 577, distance: 573.4
click at [888, 581] on div "PTE academic - Klissyyledy [PERSON_NAME] Time Remaining 00 : 10 : 07 11 of 18 T…" at bounding box center [613, 302] width 833 height 605
click at [985, 604] on button "Next" at bounding box center [995, 753] width 58 height 18
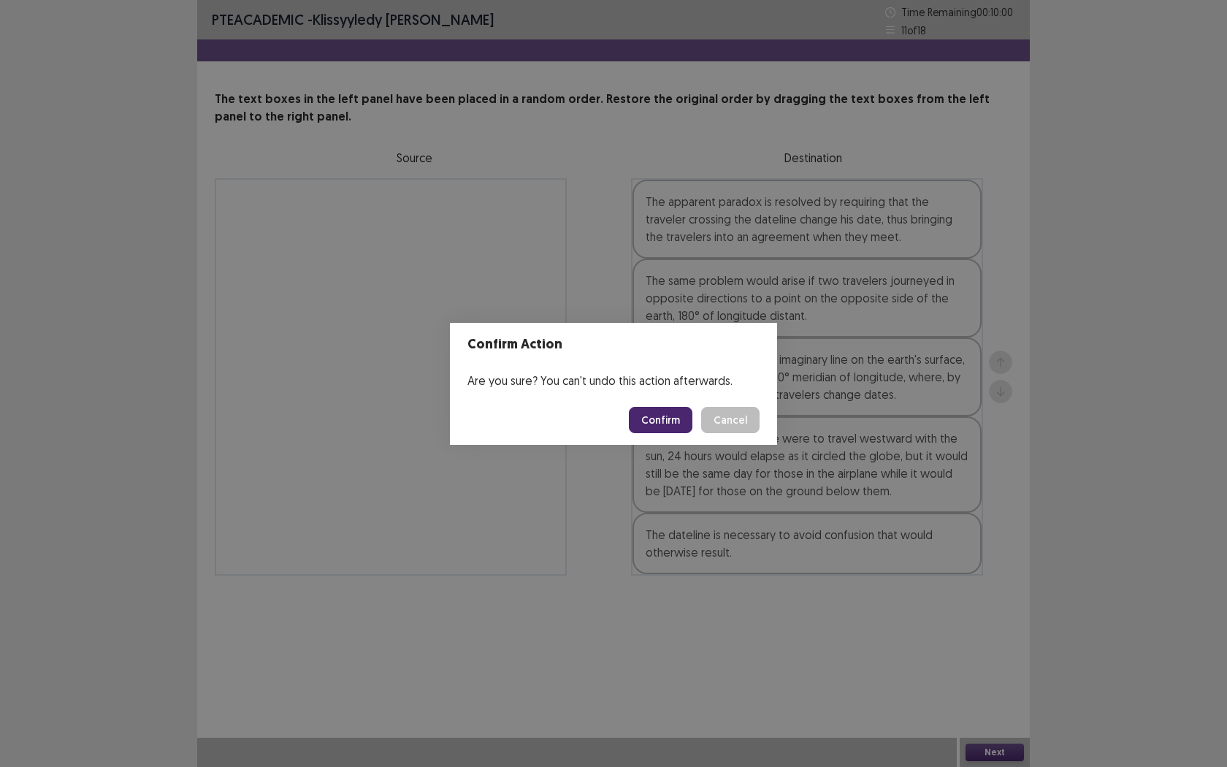
click at [668, 430] on button "Confirm" at bounding box center [661, 420] width 64 height 26
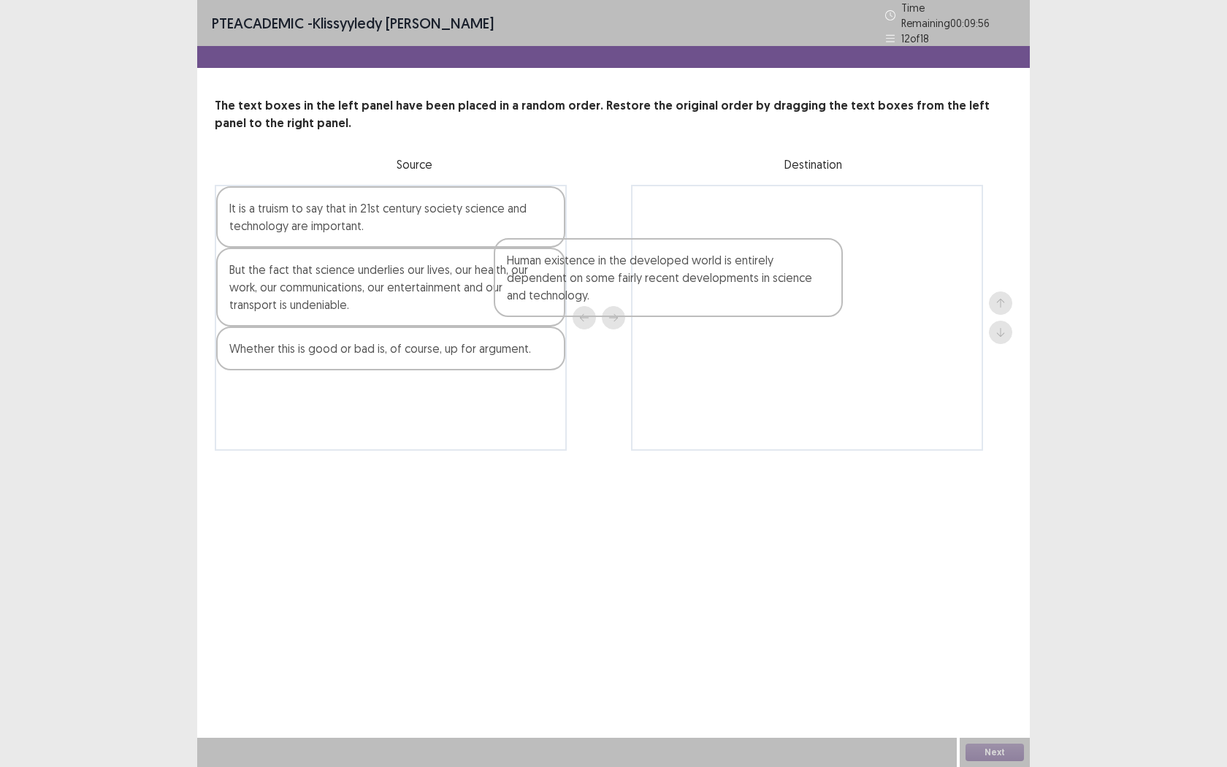
drag, startPoint x: 456, startPoint y: 421, endPoint x: 757, endPoint y: 263, distance: 340.4
click at [753, 269] on div "It is a truism to say that in 21st century society science and technology are i…" at bounding box center [614, 318] width 798 height 266
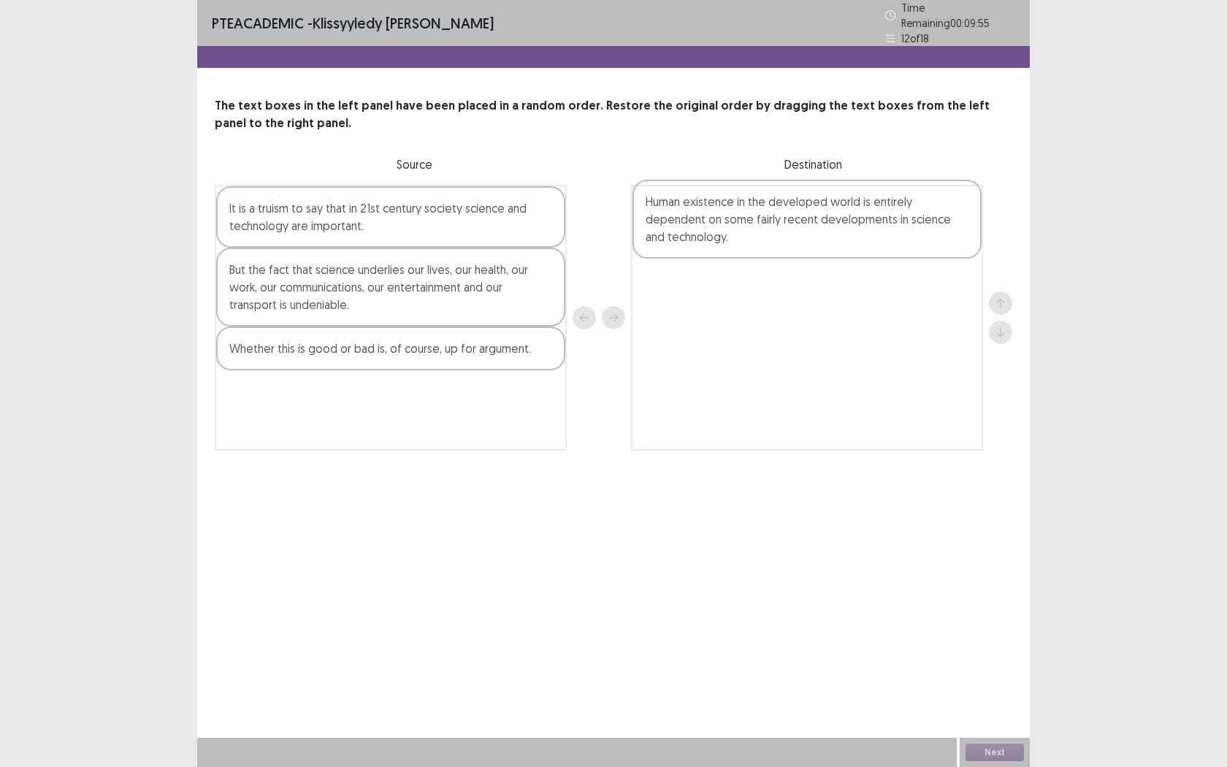
click at [791, 253] on div at bounding box center [807, 318] width 352 height 266
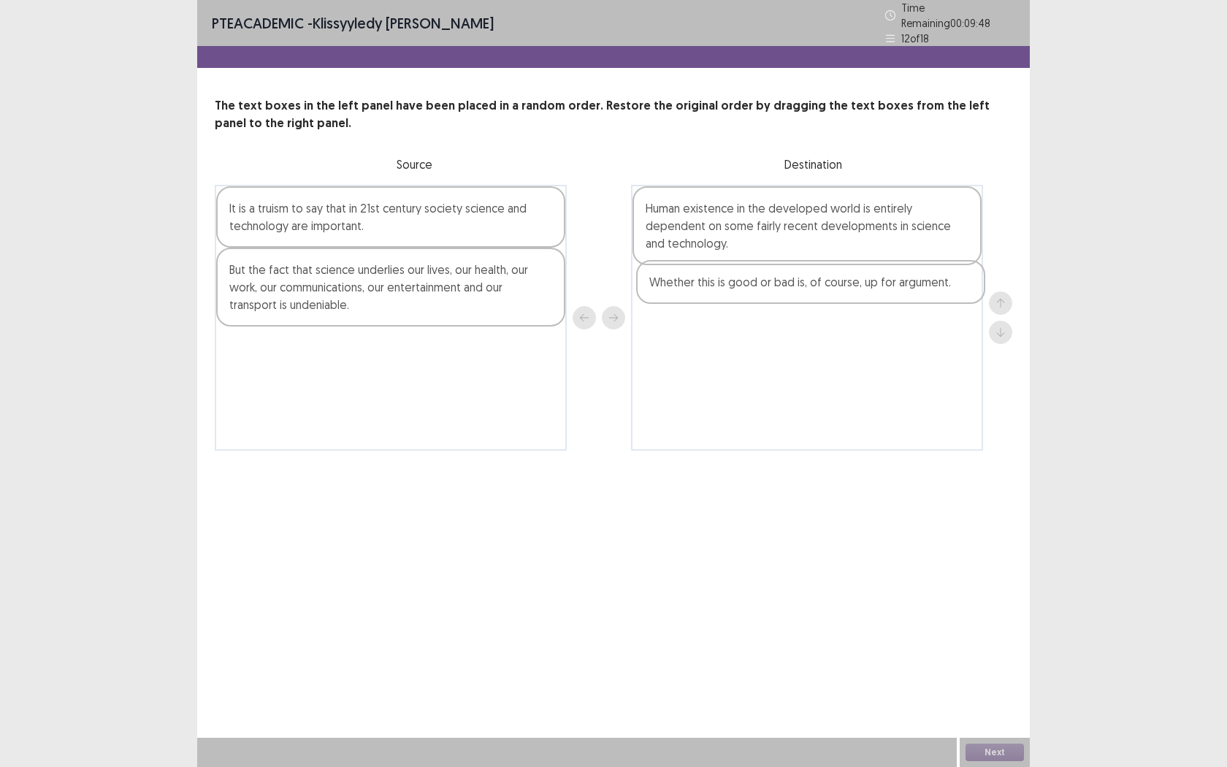
drag, startPoint x: 476, startPoint y: 339, endPoint x: 906, endPoint y: 280, distance: 433.6
click at [906, 280] on div "It is a truism to say that in 21st century society science and technology are i…" at bounding box center [614, 318] width 798 height 266
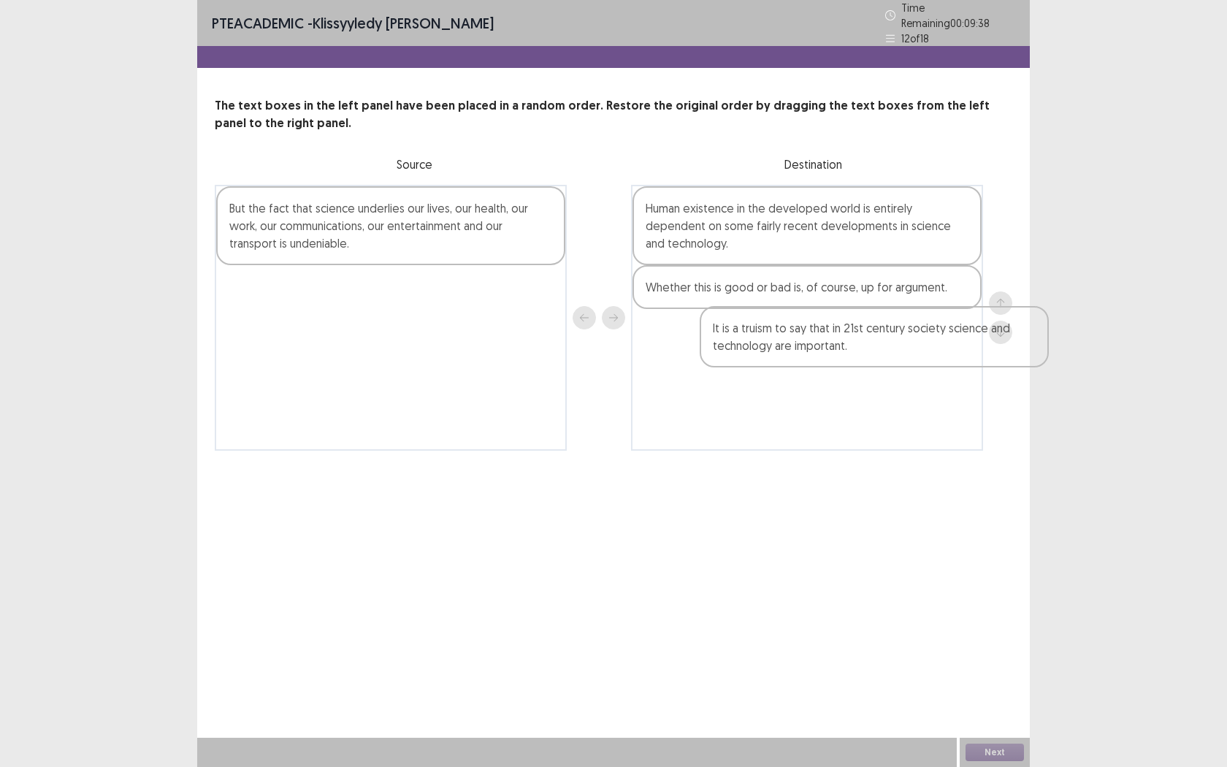
drag, startPoint x: 433, startPoint y: 224, endPoint x: 922, endPoint y: 376, distance: 511.7
click at [922, 376] on div "It is a truism to say that in 21st century society science and technology are i…" at bounding box center [614, 318] width 798 height 266
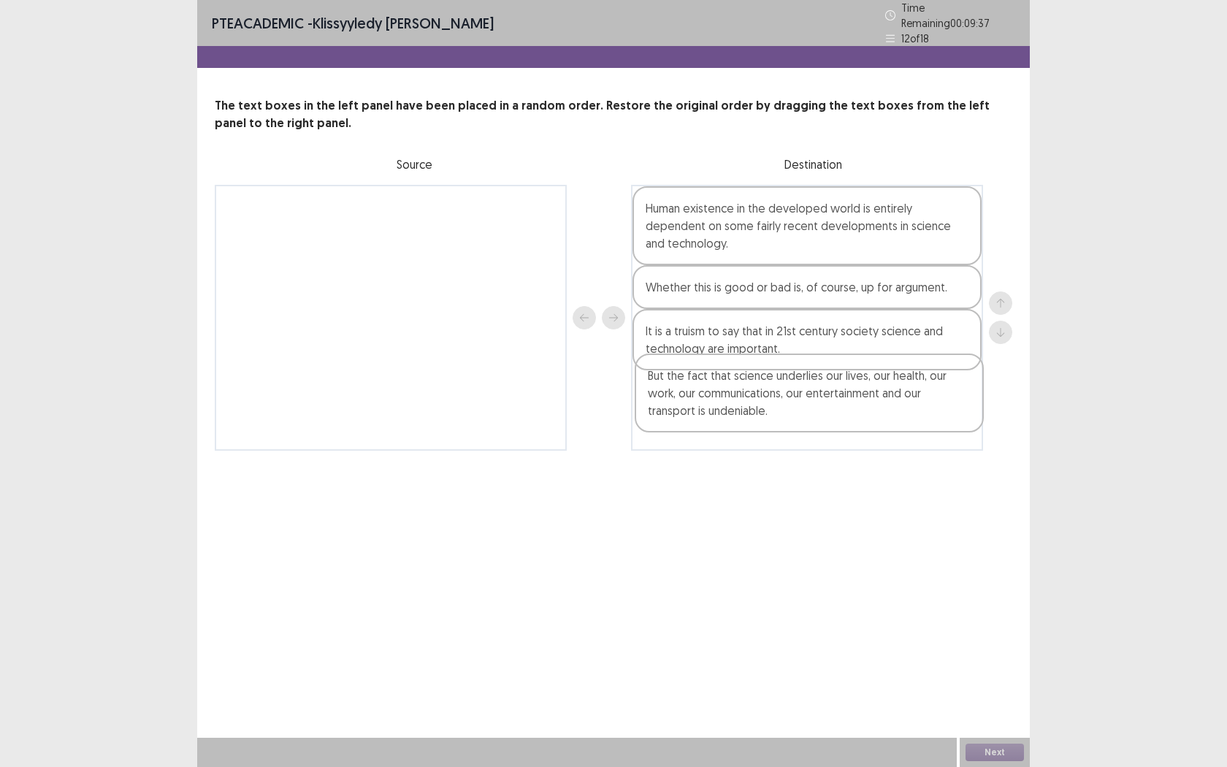
drag, startPoint x: 404, startPoint y: 207, endPoint x: 813, endPoint y: 361, distance: 437.1
click at [812, 369] on div "But the fact that science underlies our lives, our health, our work, our commun…" at bounding box center [614, 318] width 798 height 266
click at [834, 417] on div "Human existence in the developed world is entirely dependent on some fairly rec…" at bounding box center [807, 318] width 352 height 266
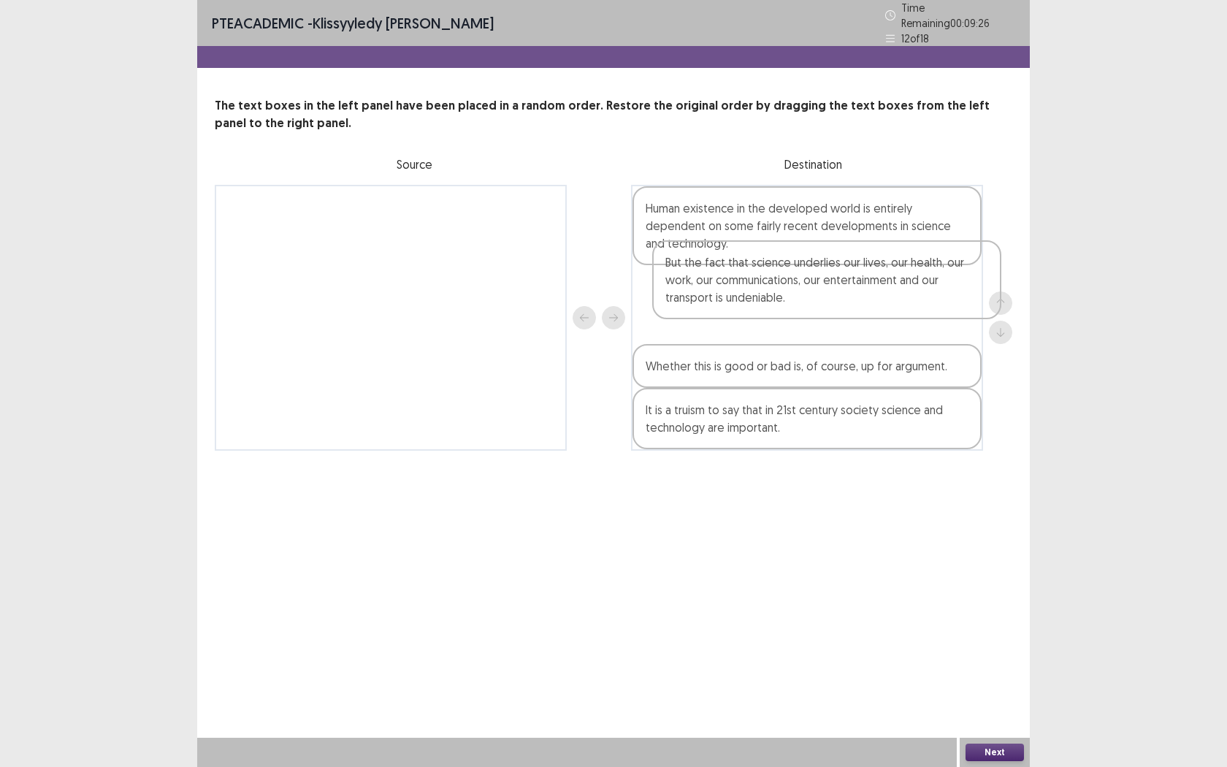
drag, startPoint x: 833, startPoint y: 413, endPoint x: 847, endPoint y: 294, distance: 119.9
click at [850, 290] on div "Human existence in the developed world is entirely dependent on some fairly rec…" at bounding box center [807, 318] width 352 height 266
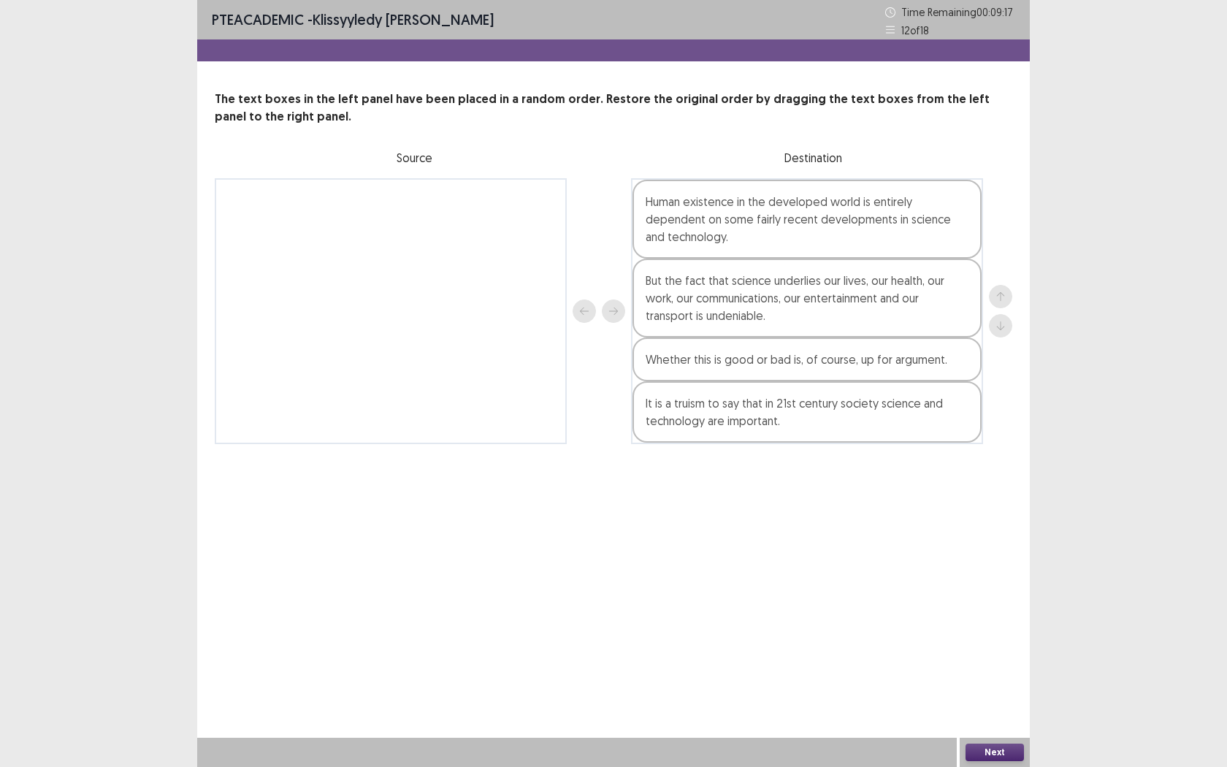
click at [966, 604] on button "Next" at bounding box center [995, 753] width 58 height 18
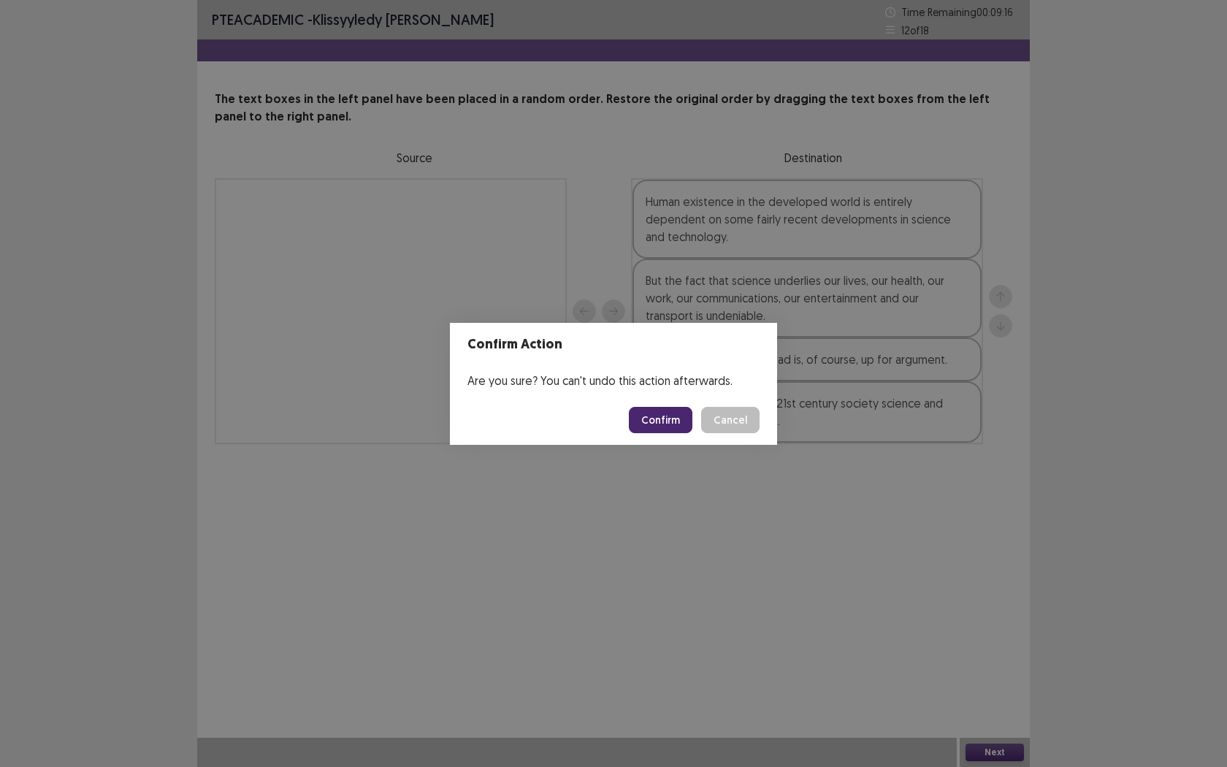
click at [672, 422] on button "Confirm" at bounding box center [661, 420] width 64 height 26
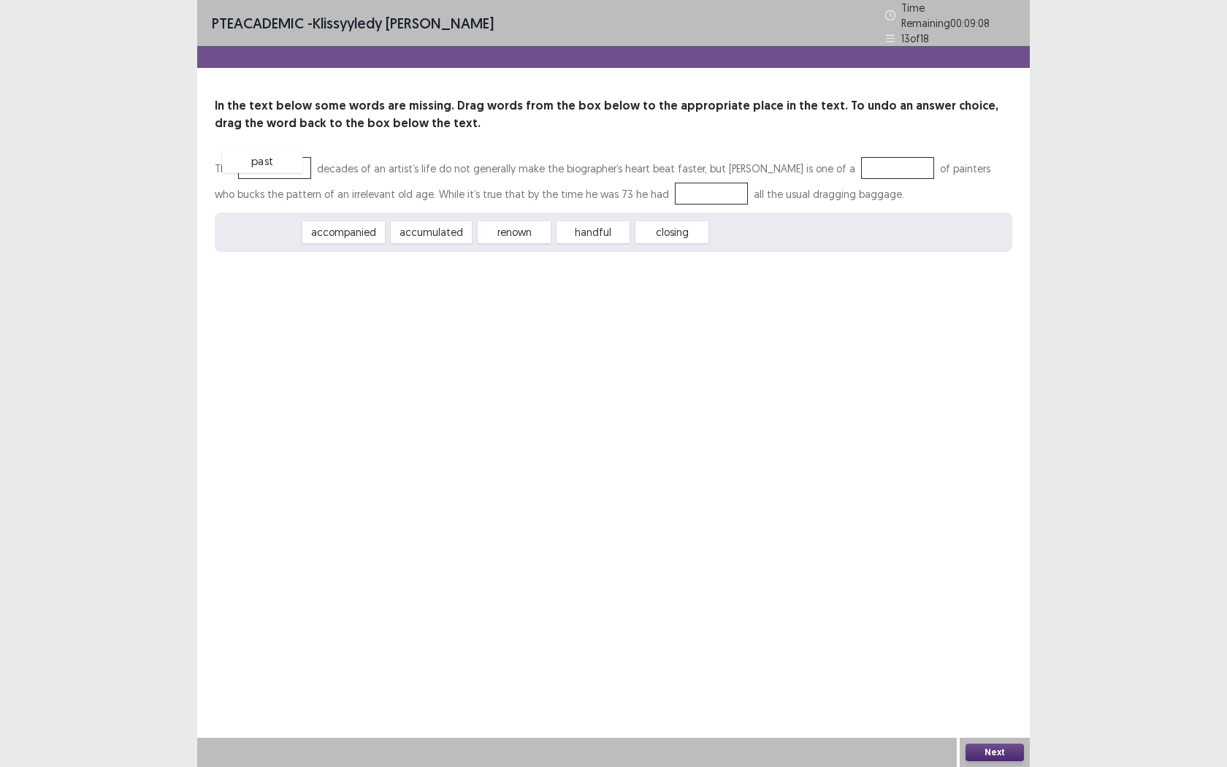
drag, startPoint x: 274, startPoint y: 224, endPoint x: 276, endPoint y: 153, distance: 71.6
drag, startPoint x: 434, startPoint y: 229, endPoint x: 878, endPoint y: 160, distance: 449.5
drag, startPoint x: 364, startPoint y: 227, endPoint x: 613, endPoint y: 274, distance: 253.4
click at [627, 235] on div "accumulated" at bounding box center [667, 223] width 89 height 24
drag, startPoint x: 377, startPoint y: 227, endPoint x: 683, endPoint y: 188, distance: 308.5
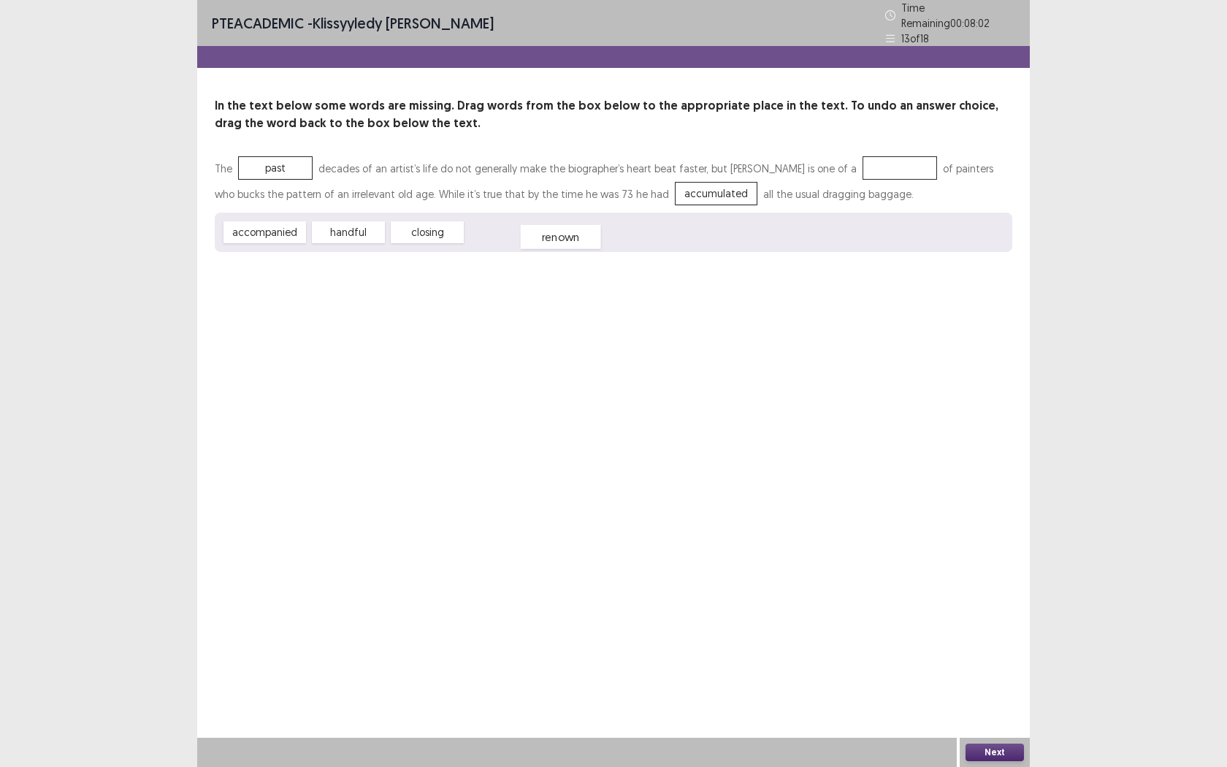
drag, startPoint x: 868, startPoint y: 168, endPoint x: 462, endPoint y: 237, distance: 412.0
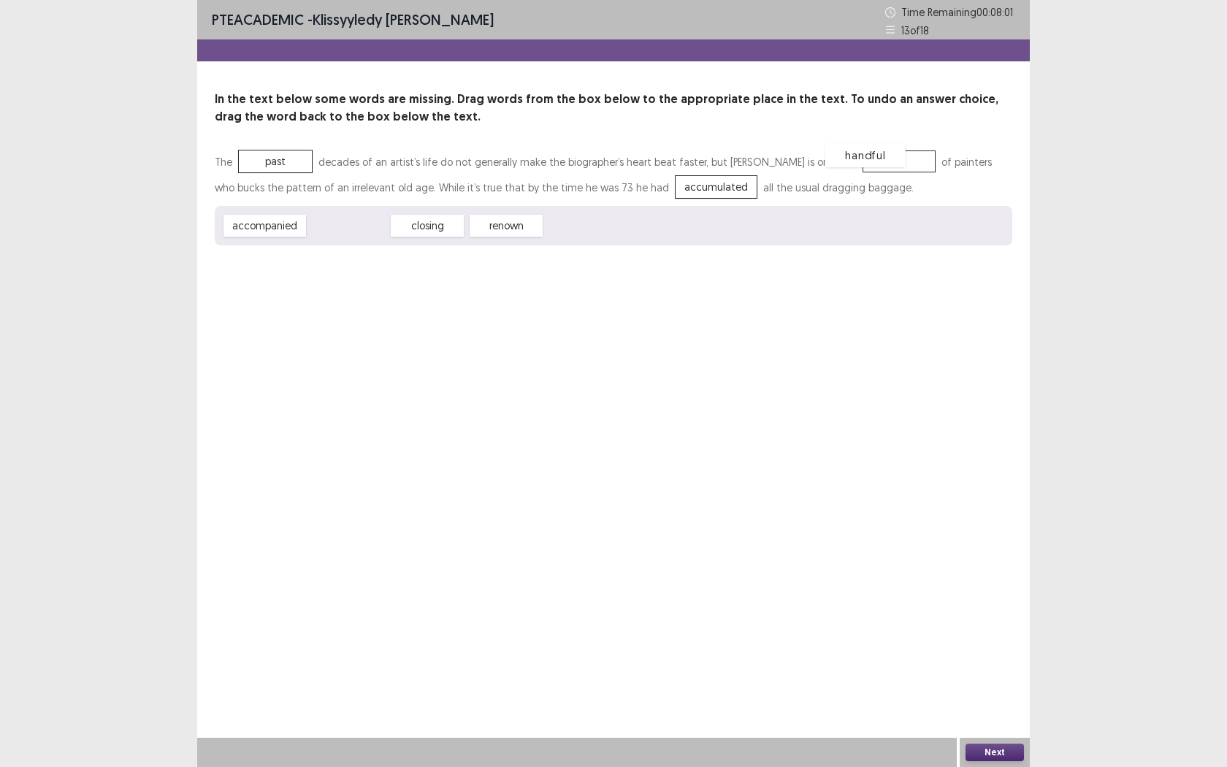
drag, startPoint x: 366, startPoint y: 229, endPoint x: 881, endPoint y: 159, distance: 519.6
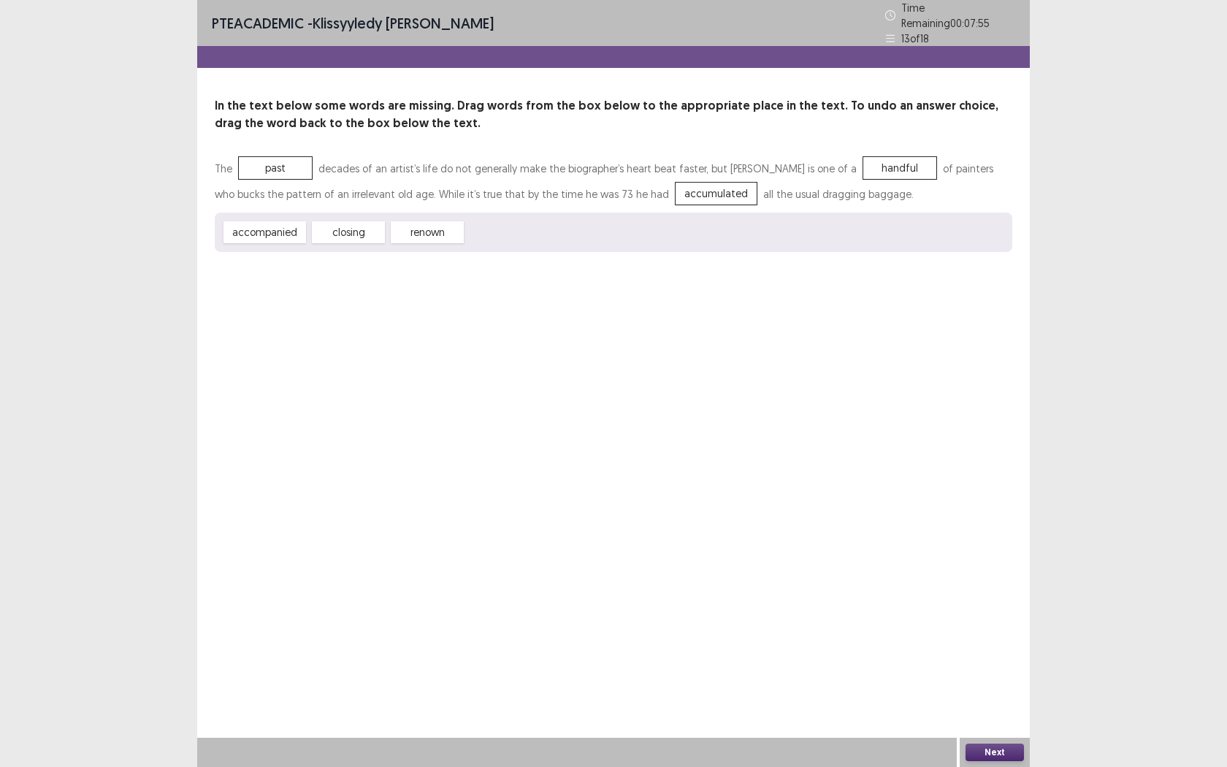
click at [974, 604] on button "Next" at bounding box center [995, 753] width 58 height 18
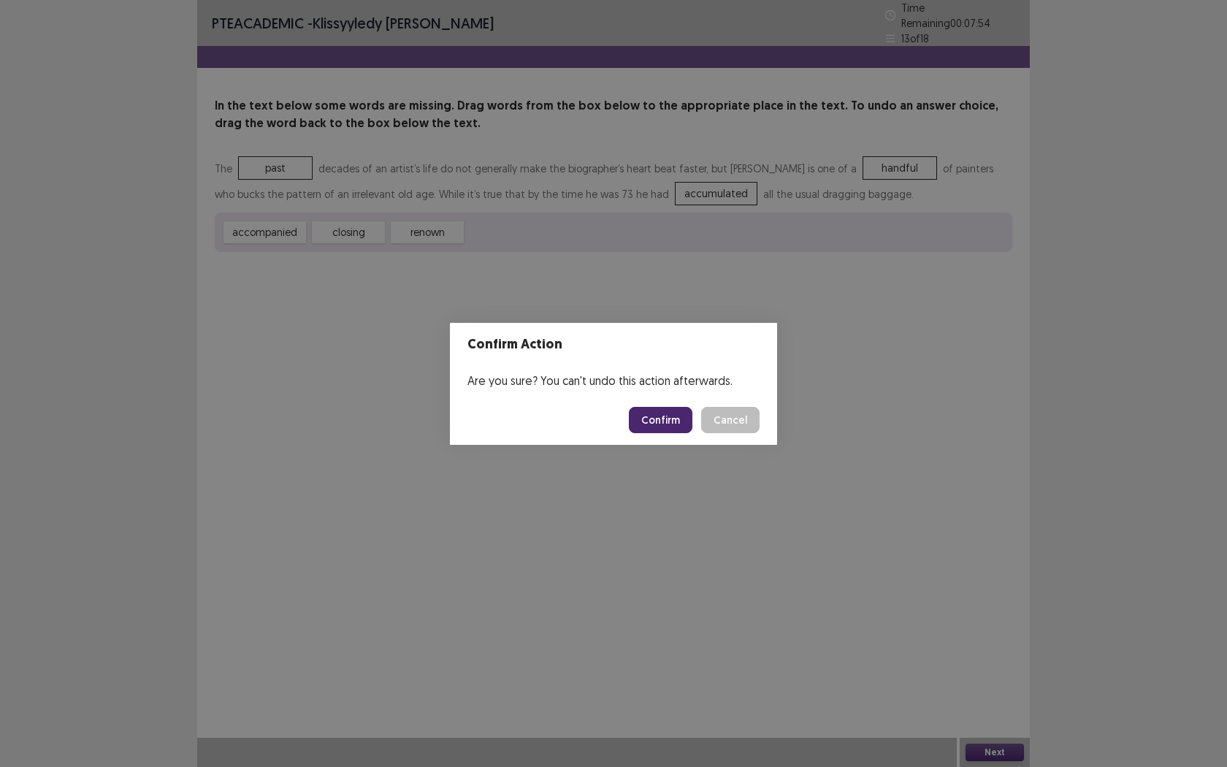
click at [668, 424] on button "Confirm" at bounding box center [661, 420] width 64 height 26
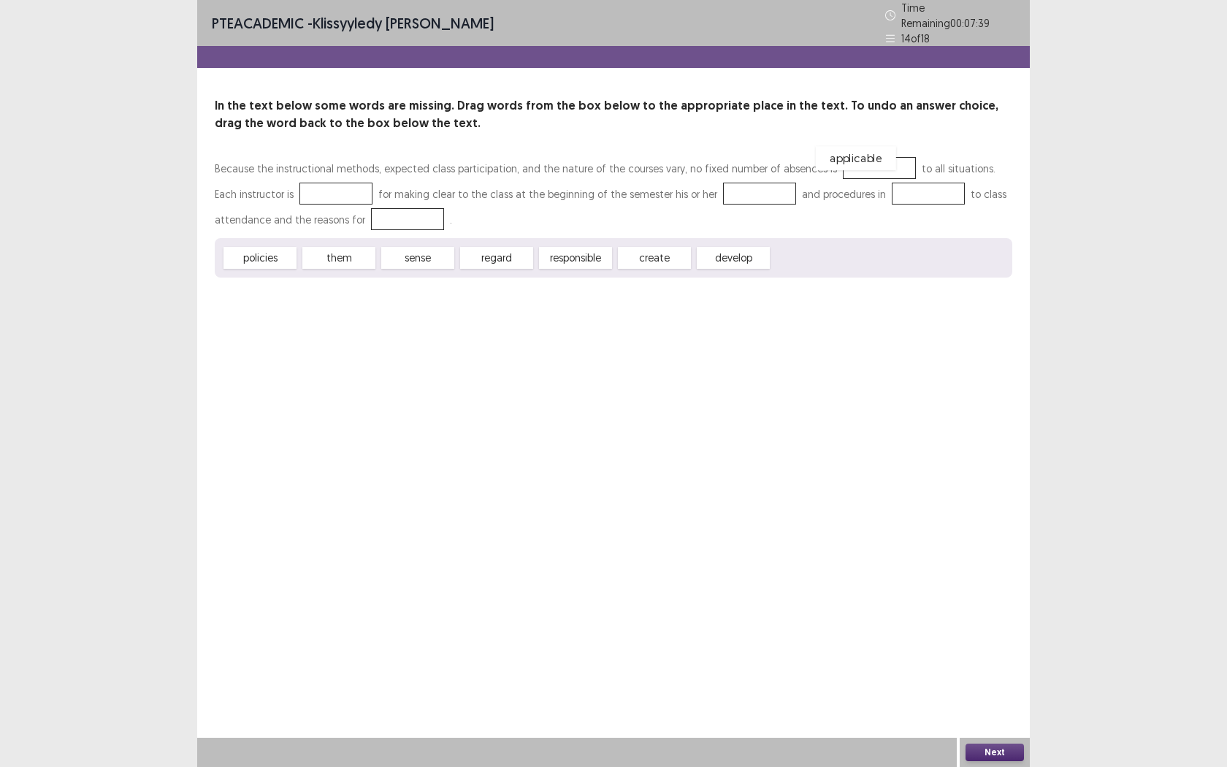
drag, startPoint x: 802, startPoint y: 253, endPoint x: 846, endPoint y: 153, distance: 108.6
drag, startPoint x: 555, startPoint y: 254, endPoint x: 305, endPoint y: 193, distance: 257.2
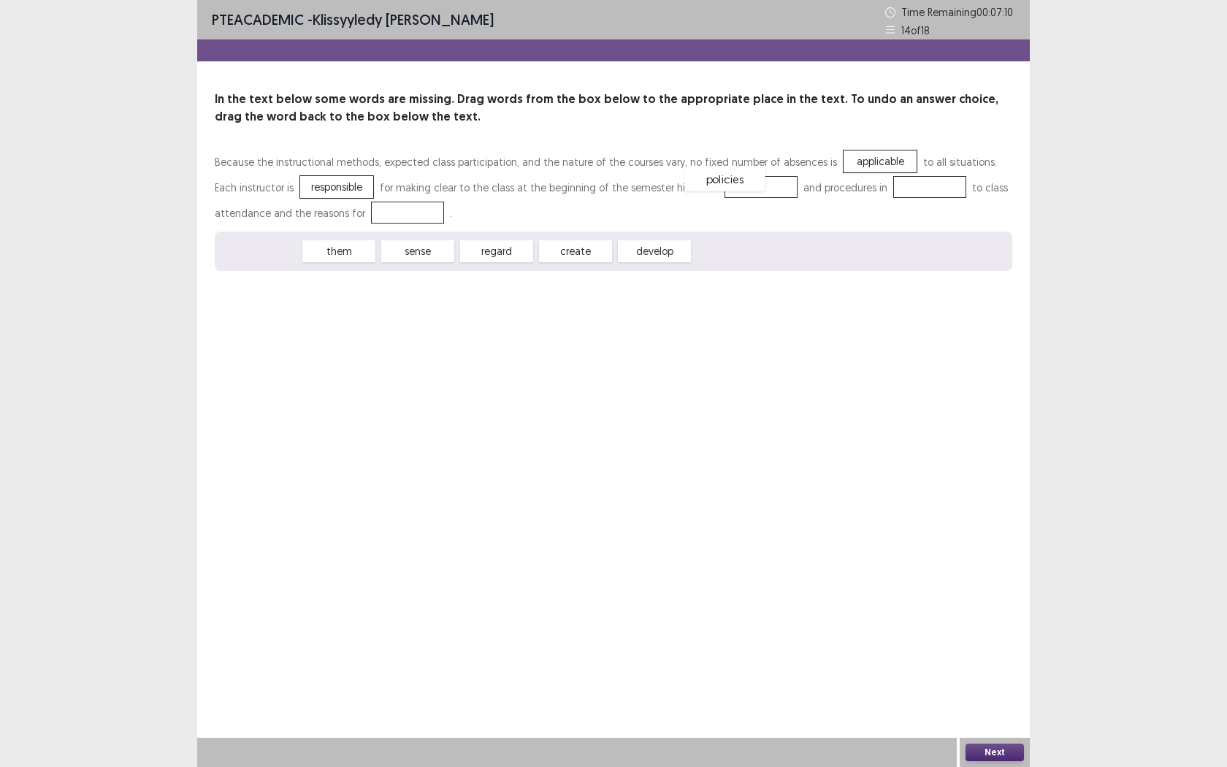
drag, startPoint x: 261, startPoint y: 256, endPoint x: 725, endPoint y: 189, distance: 469.4
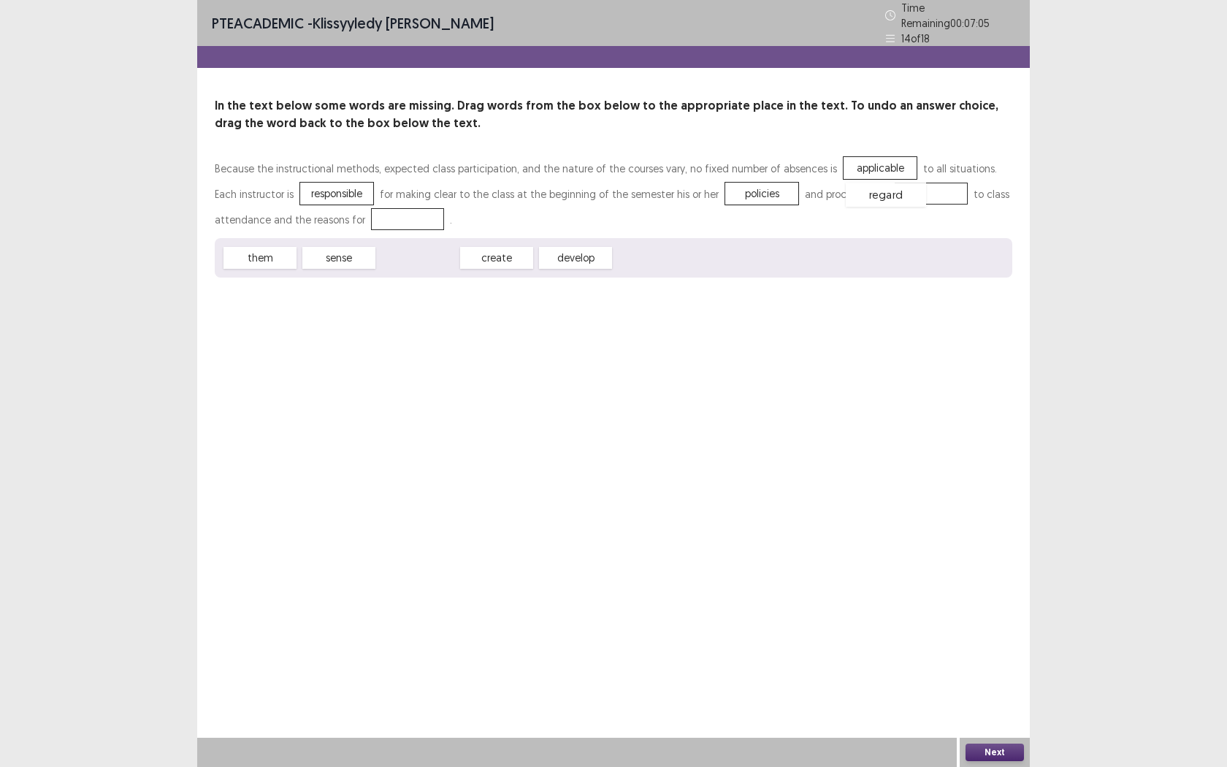
drag, startPoint x: 423, startPoint y: 255, endPoint x: 894, endPoint y: 191, distance: 475.5
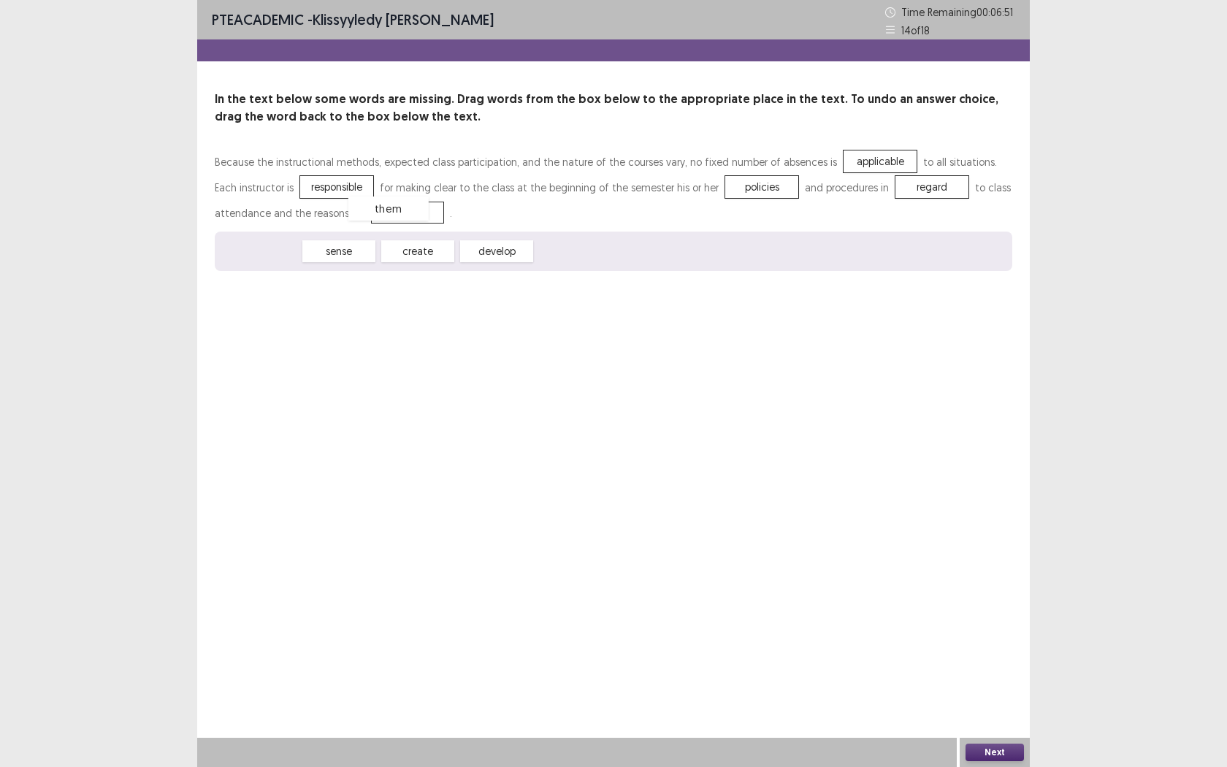
drag, startPoint x: 261, startPoint y: 253, endPoint x: 394, endPoint y: 218, distance: 138.4
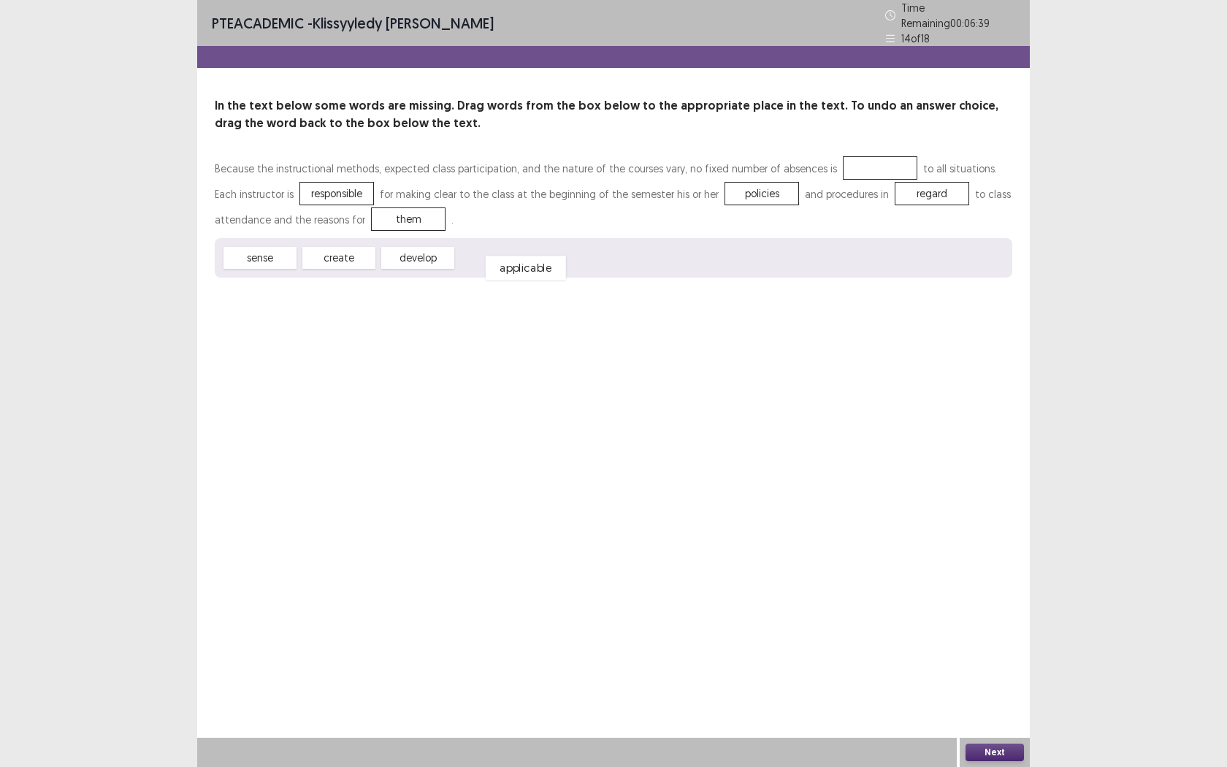
drag, startPoint x: 843, startPoint y: 166, endPoint x: 488, endPoint y: 269, distance: 369.6
drag, startPoint x: 429, startPoint y: 250, endPoint x: 853, endPoint y: 150, distance: 435.9
click at [999, 604] on button "Next" at bounding box center [995, 753] width 58 height 18
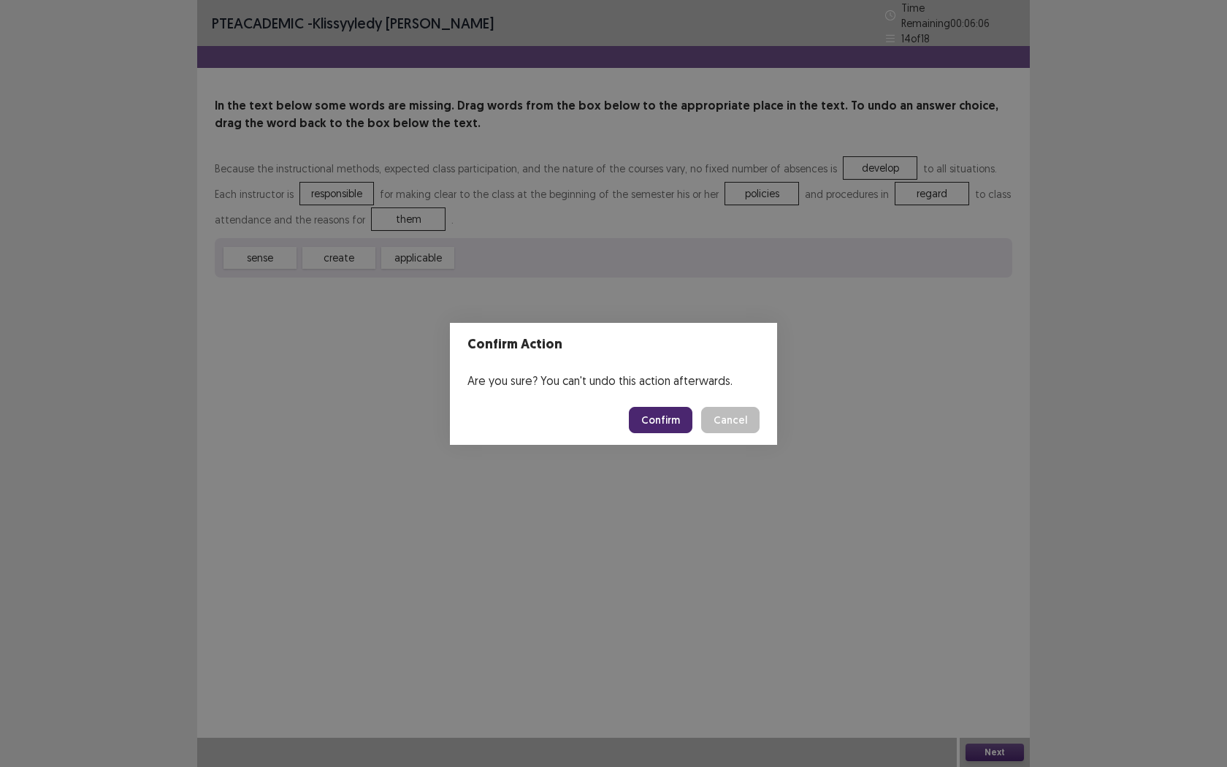
click at [649, 402] on footer "Confirm Cancel" at bounding box center [613, 420] width 327 height 50
click at [657, 417] on button "Confirm" at bounding box center [661, 420] width 64 height 26
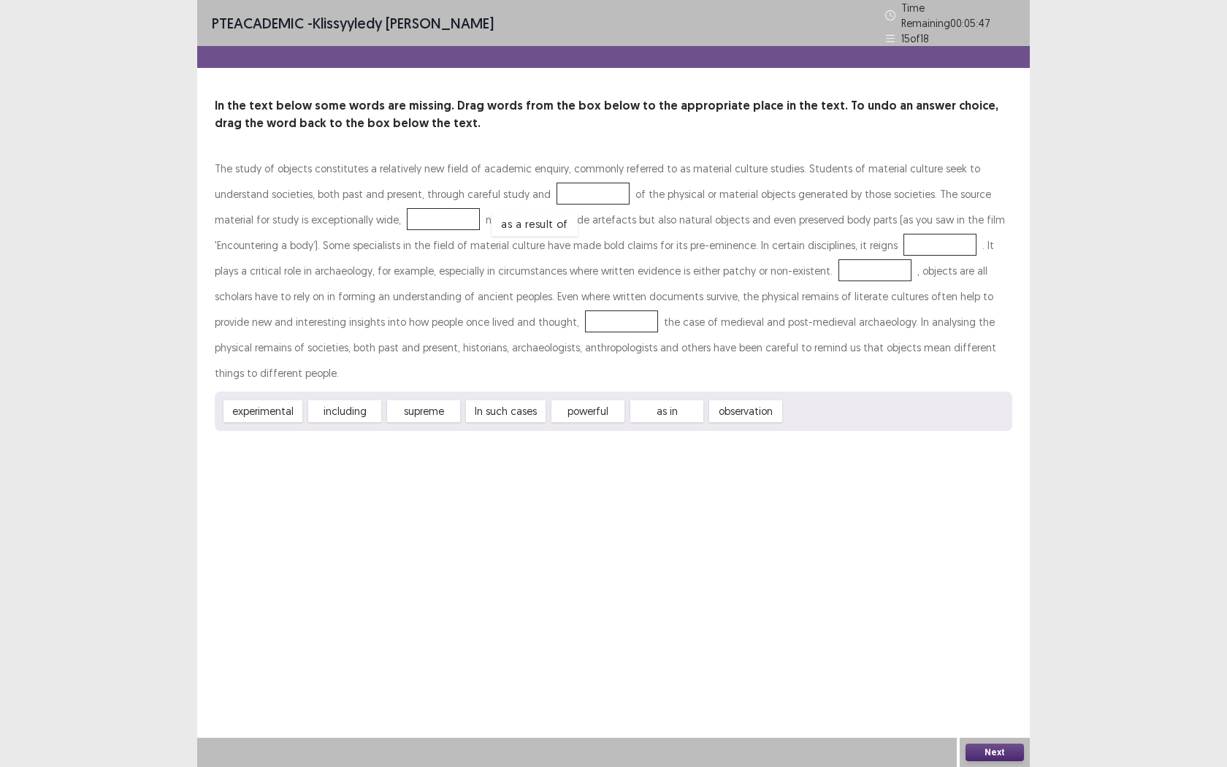
drag, startPoint x: 838, startPoint y: 381, endPoint x: 551, endPoint y: 194, distance: 342.0
drag, startPoint x: 444, startPoint y: 380, endPoint x: 460, endPoint y: 345, distance: 38.6
click at [460, 313] on div "supreme" at bounding box center [445, 301] width 80 height 24
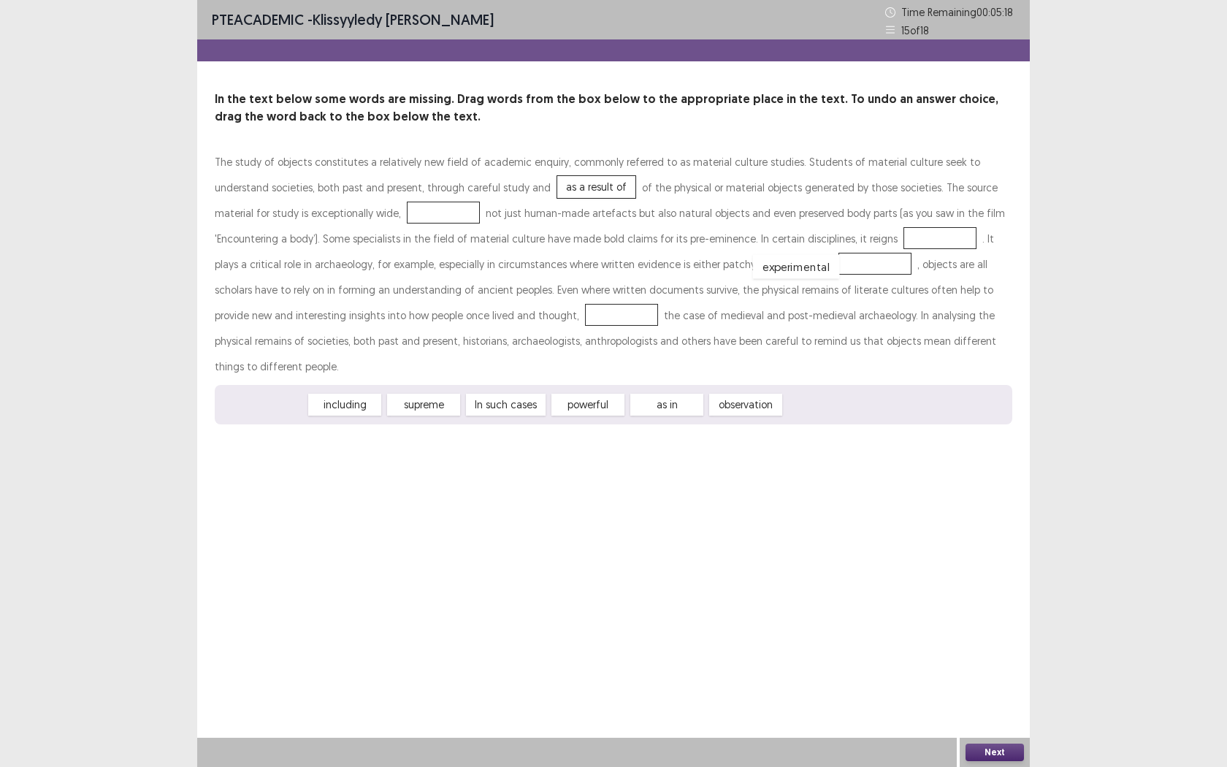
drag, startPoint x: 278, startPoint y: 372, endPoint x: 807, endPoint y: 240, distance: 545.1
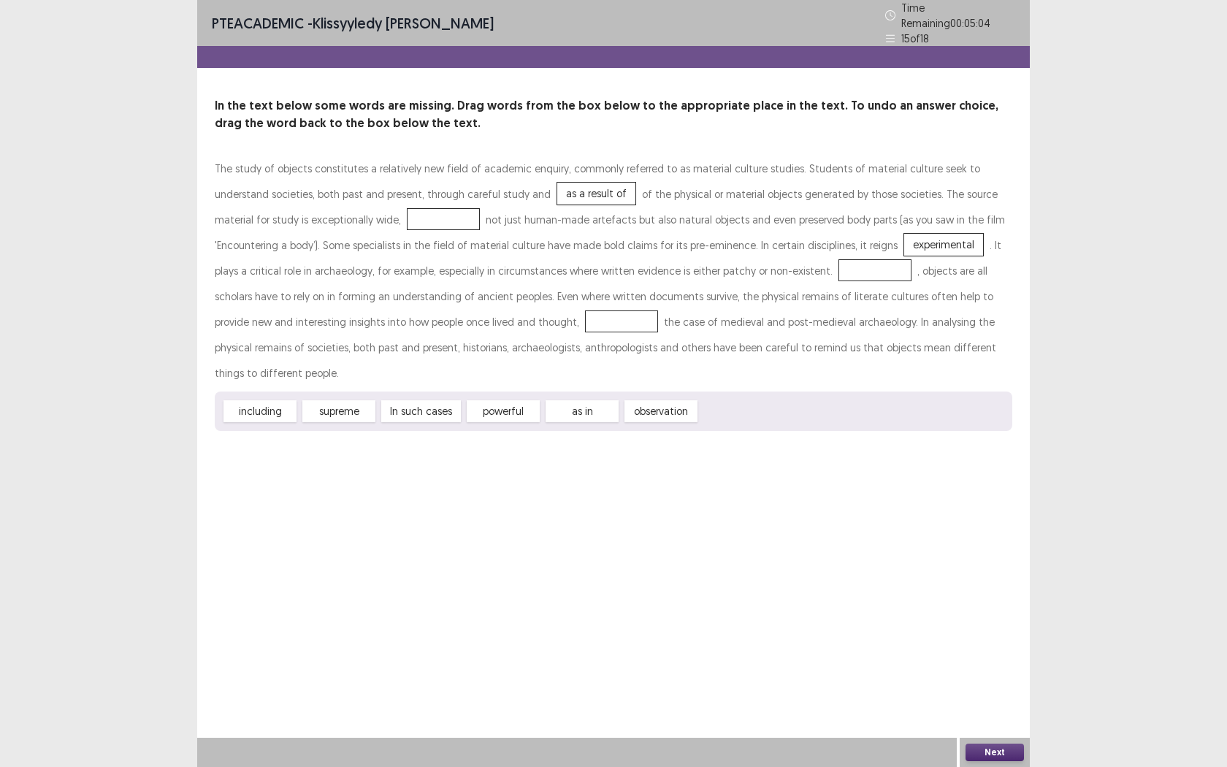
drag, startPoint x: 411, startPoint y: 391, endPoint x: 419, endPoint y: 386, distance: 8.9
click at [419, 392] on div "including supreme In such cases powerful as in observation" at bounding box center [614, 411] width 798 height 39
drag, startPoint x: 416, startPoint y: 383, endPoint x: 752, endPoint y: 258, distance: 357.8
drag, startPoint x: 269, startPoint y: 377, endPoint x: 463, endPoint y: 319, distance: 202.7
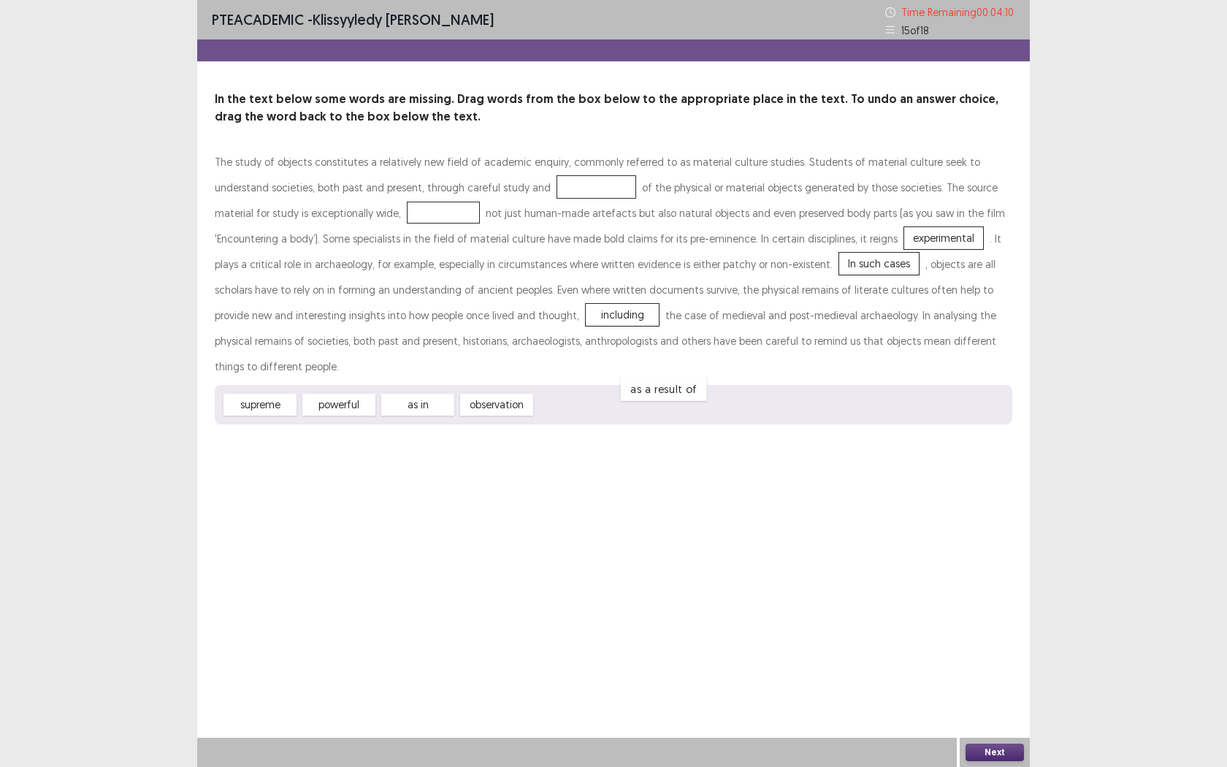
drag, startPoint x: 531, startPoint y: 186, endPoint x: 606, endPoint y: 376, distance: 204.7
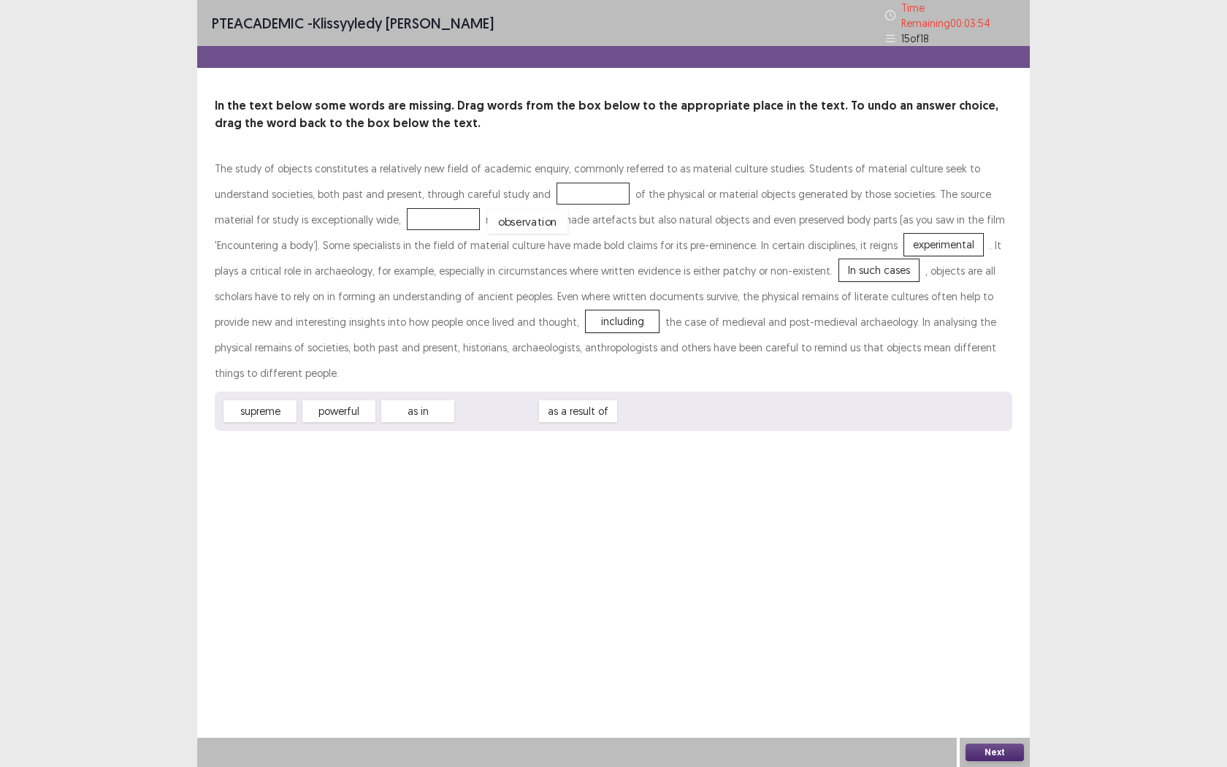
drag, startPoint x: 528, startPoint y: 378, endPoint x: 560, endPoint y: 188, distance: 192.5
drag, startPoint x: 486, startPoint y: 383, endPoint x: 351, endPoint y: 210, distance: 219.0
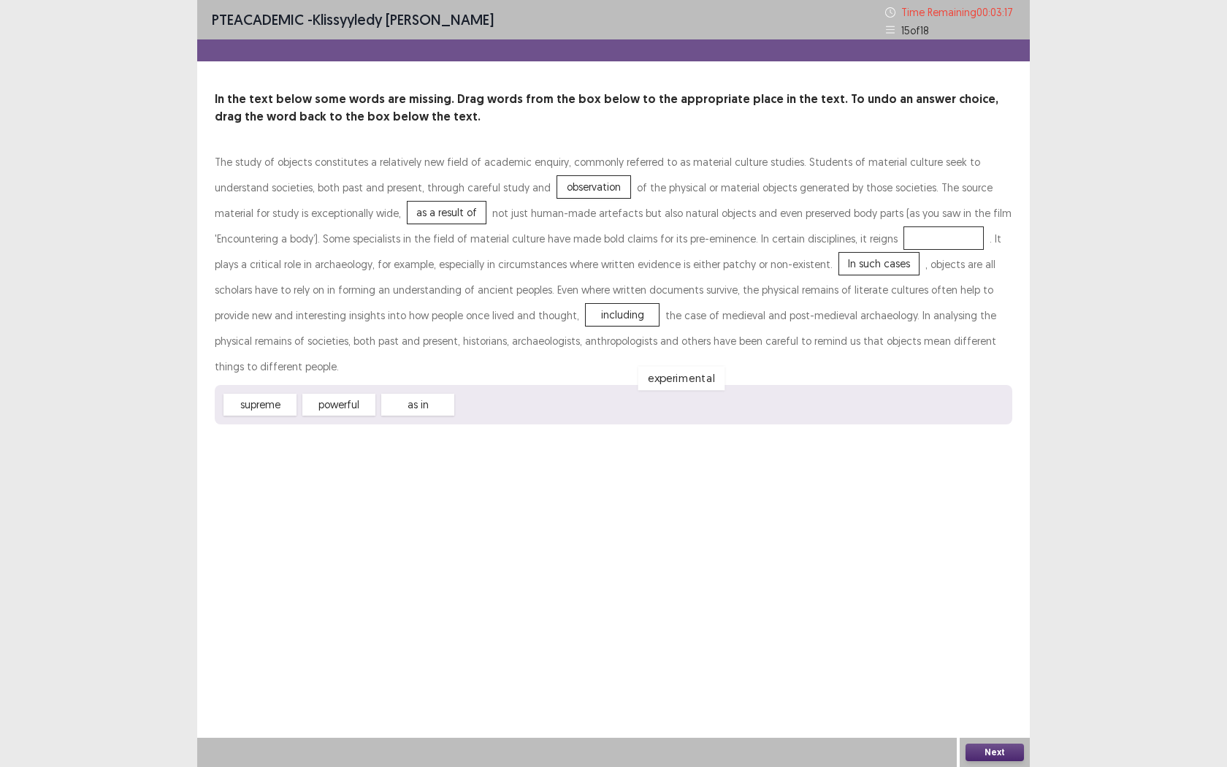
drag, startPoint x: 817, startPoint y: 240, endPoint x: 554, endPoint y: 381, distance: 297.4
drag, startPoint x: 324, startPoint y: 384, endPoint x: 847, endPoint y: 251, distance: 539.1
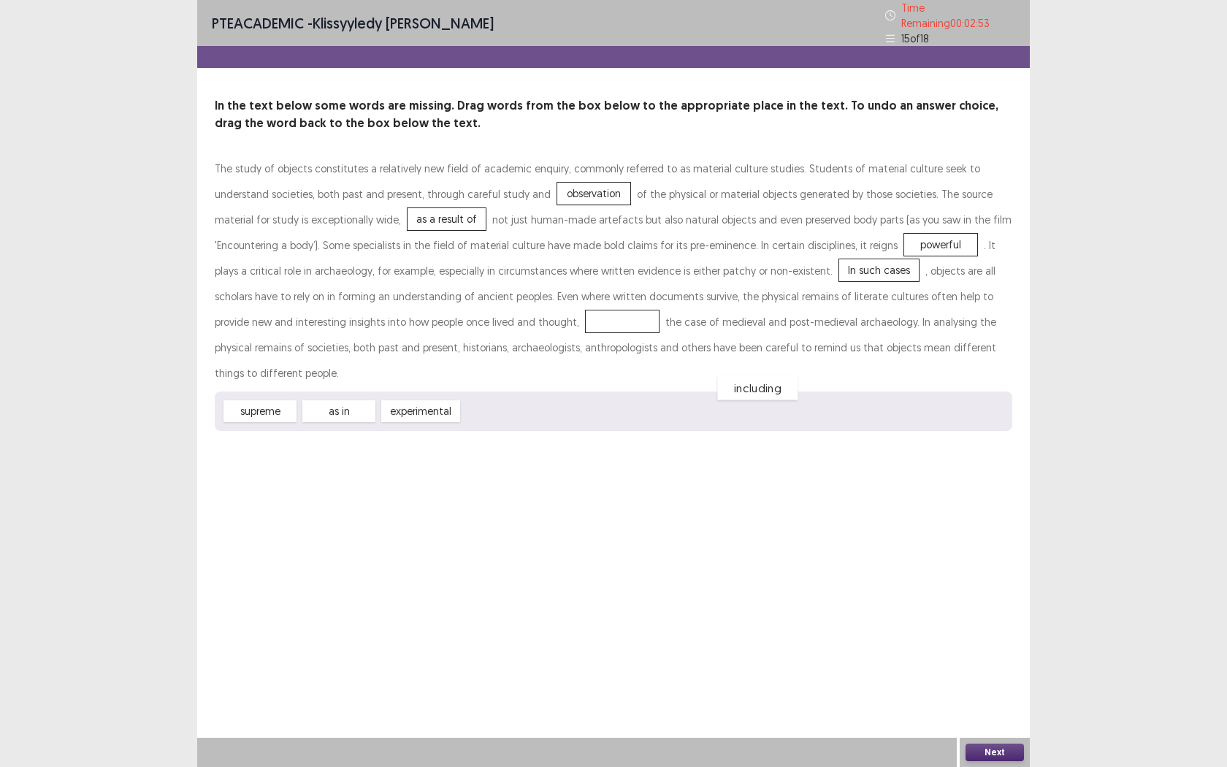
drag, startPoint x: 416, startPoint y: 318, endPoint x: 551, endPoint y: 385, distance: 150.6
drag, startPoint x: 497, startPoint y: 383, endPoint x: 398, endPoint y: 318, distance: 119.1
click at [965, 604] on div "Next" at bounding box center [995, 752] width 70 height 29
click at [1008, 604] on button "Next" at bounding box center [995, 753] width 58 height 18
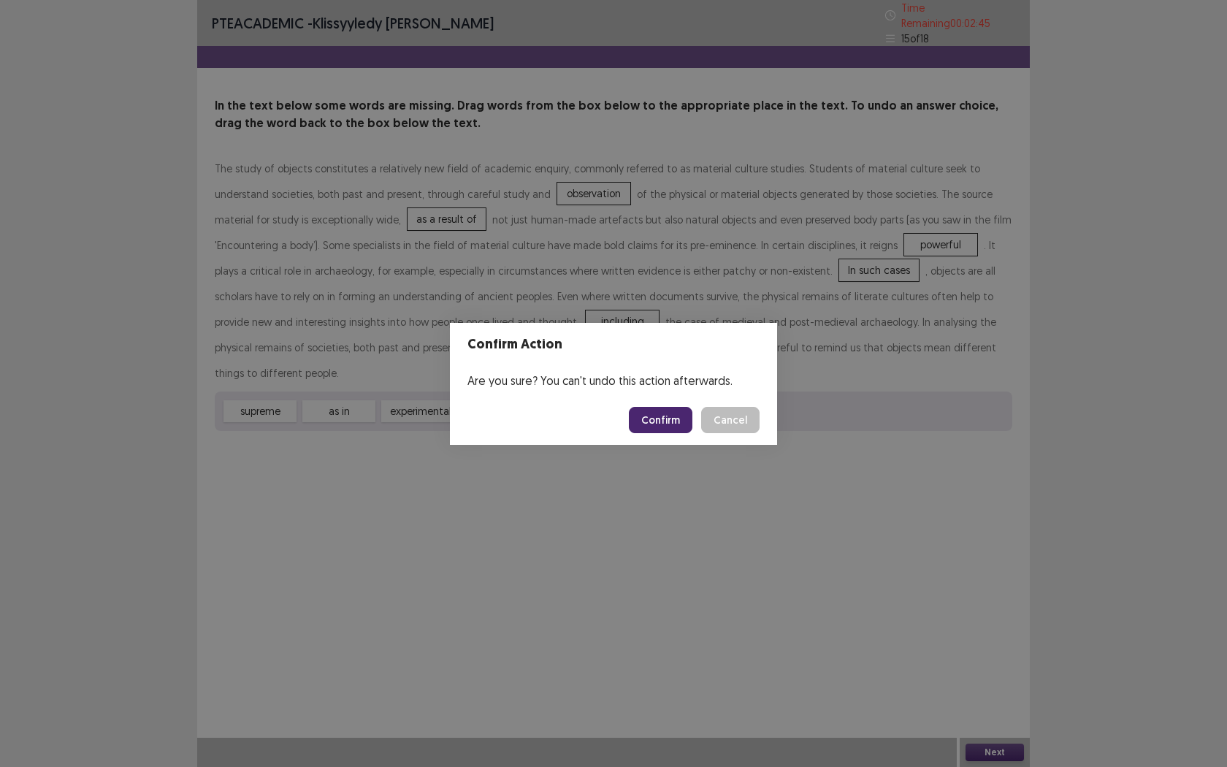
click at [666, 430] on button "Confirm" at bounding box center [661, 420] width 64 height 26
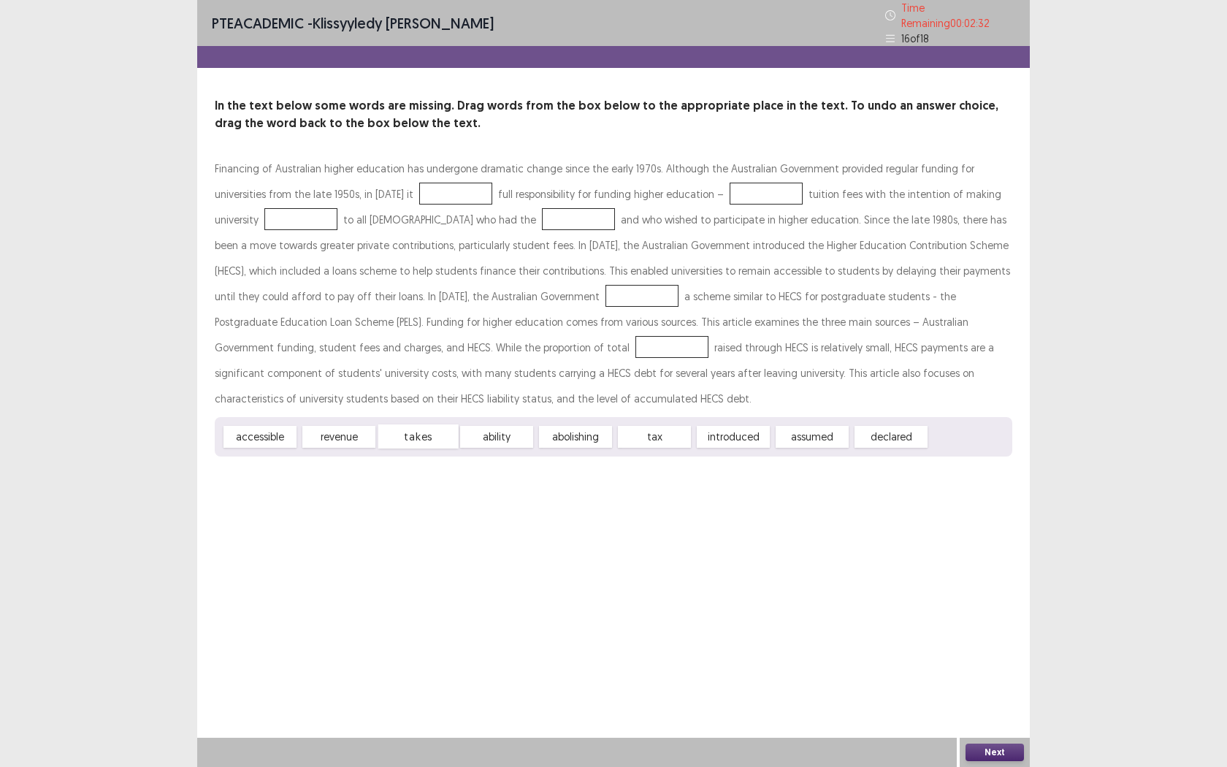
drag, startPoint x: 427, startPoint y: 429, endPoint x: 405, endPoint y: 289, distance: 141.3
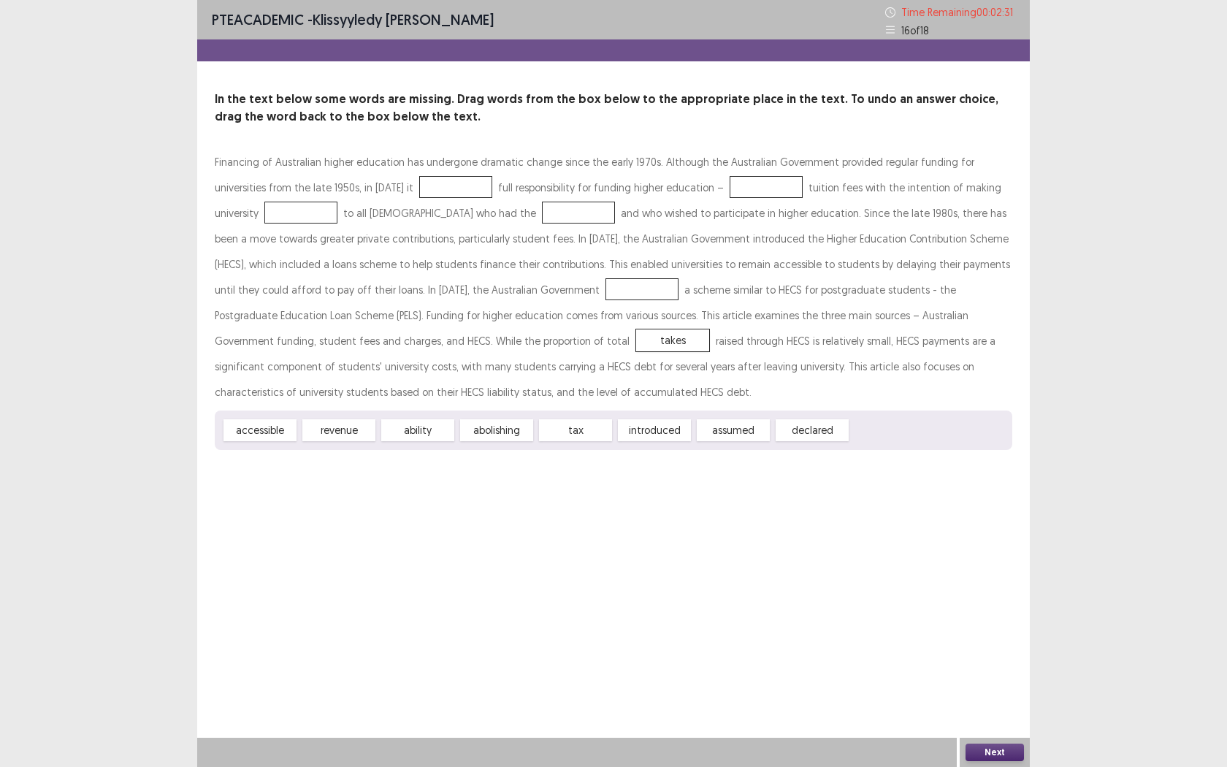
drag, startPoint x: 384, startPoint y: 213, endPoint x: 377, endPoint y: 236, distance: 24.5
click at [381, 203] on div "Financing of Australian higher education has undergone dramatic change since th…" at bounding box center [614, 277] width 798 height 256
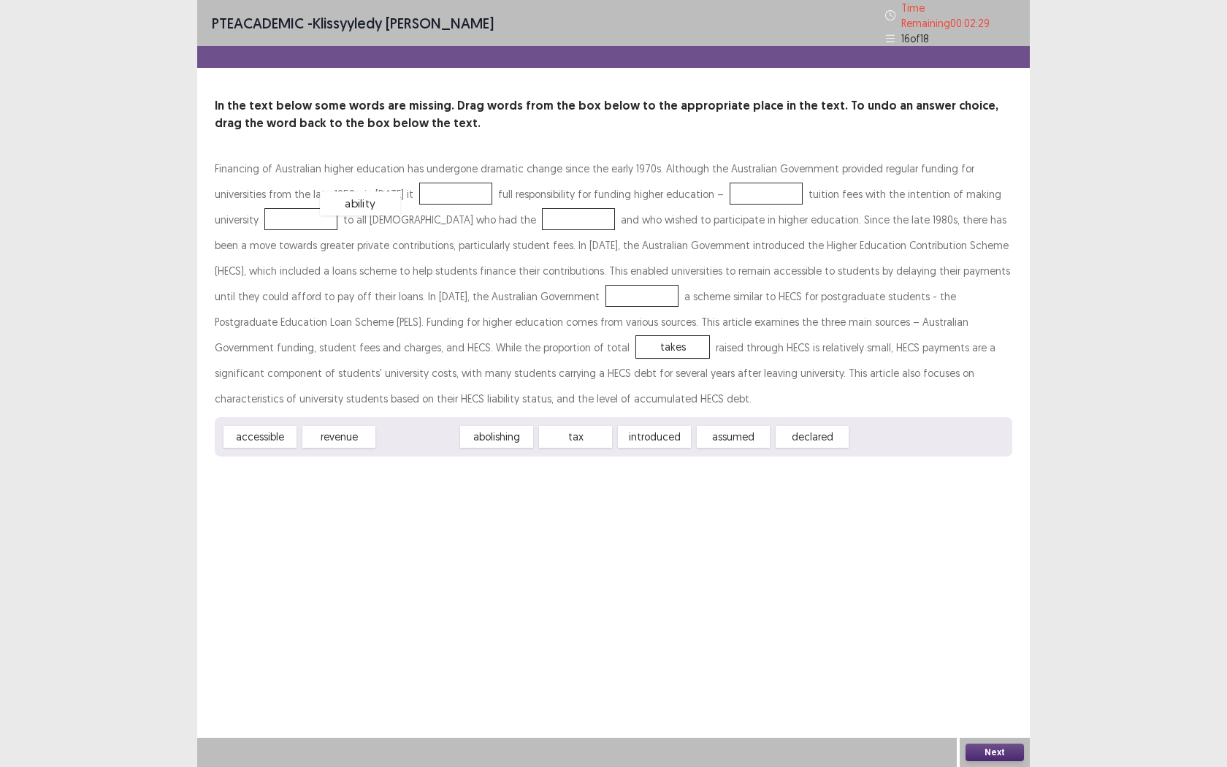
drag, startPoint x: 434, startPoint y: 427, endPoint x: 377, endPoint y: 193, distance: 240.6
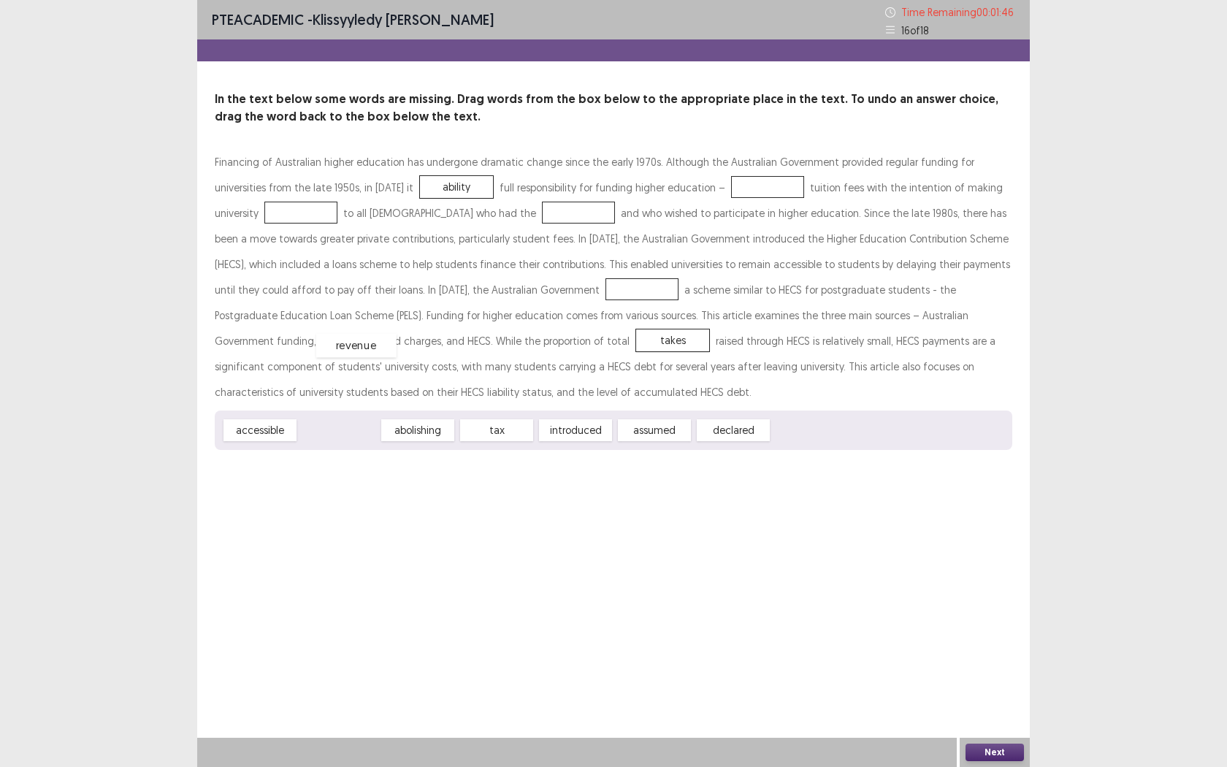
drag, startPoint x: 337, startPoint y: 421, endPoint x: 354, endPoint y: 340, distance: 83.4
drag, startPoint x: 381, startPoint y: 188, endPoint x: 711, endPoint y: 519, distance: 467.4
click at [697, 503] on div "PTE academic - Klissyyledy [PERSON_NAME] Time Remaining 00 : 01 : 39 16 of 18 I…" at bounding box center [613, 383] width 833 height 767
drag, startPoint x: 589, startPoint y: 424, endPoint x: 393, endPoint y: 191, distance: 305.4
drag, startPoint x: 587, startPoint y: 430, endPoint x: 676, endPoint y: 188, distance: 257.0
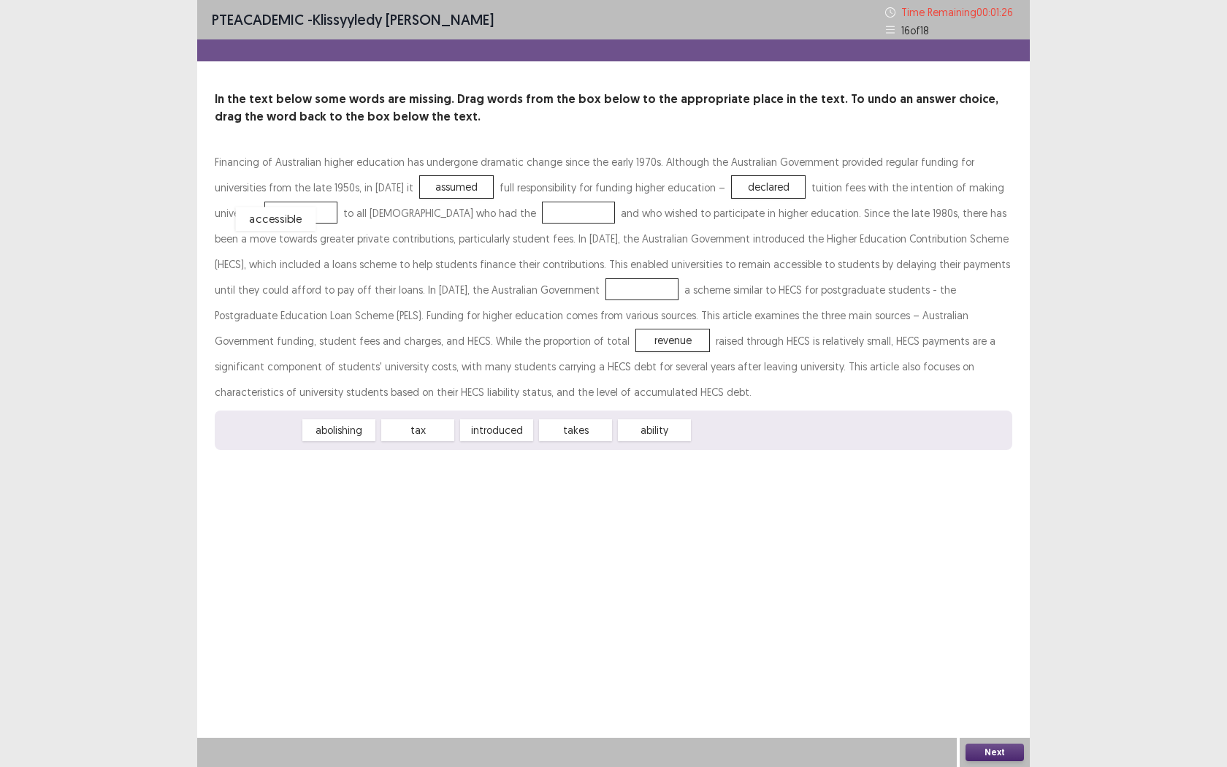
drag, startPoint x: 241, startPoint y: 424, endPoint x: 253, endPoint y: 205, distance: 220.2
drag, startPoint x: 364, startPoint y: 184, endPoint x: 453, endPoint y: 441, distance: 271.9
drag, startPoint x: 422, startPoint y: 427, endPoint x: 372, endPoint y: 183, distance: 248.4
drag, startPoint x: 501, startPoint y: 432, endPoint x: 480, endPoint y: 215, distance: 218.7
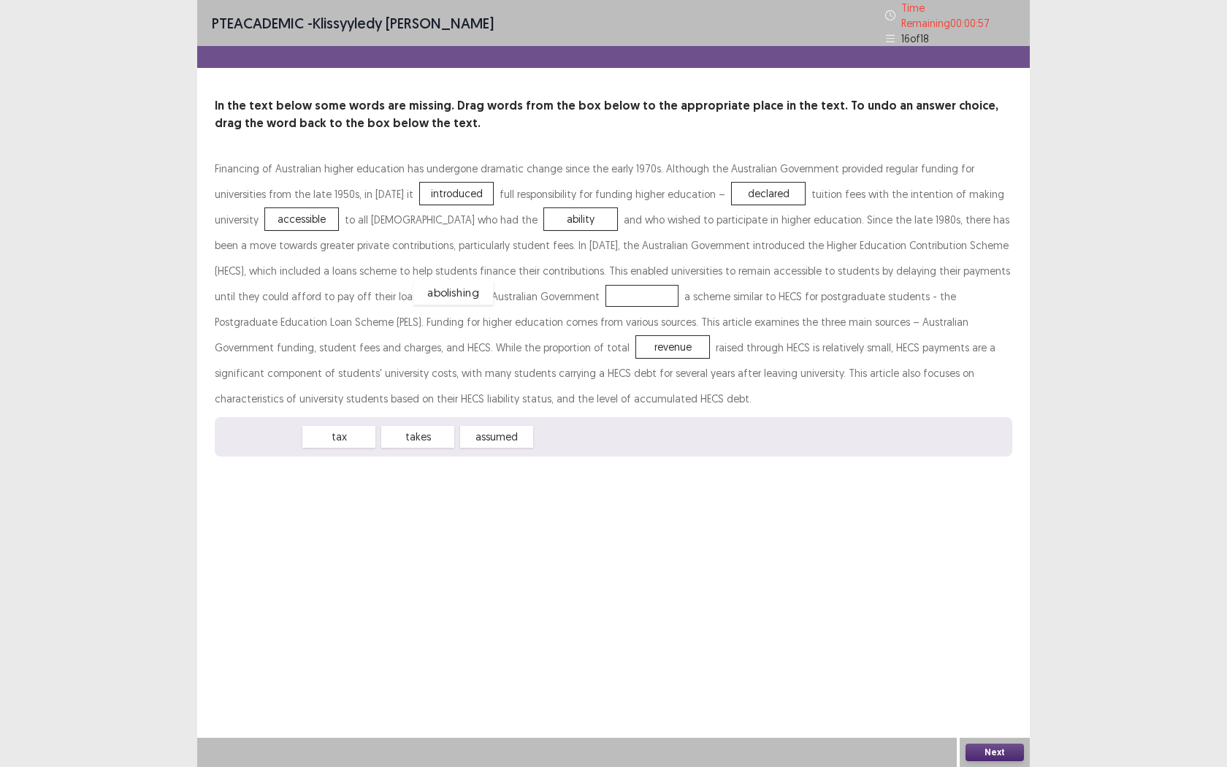
drag, startPoint x: 288, startPoint y: 432, endPoint x: 481, endPoint y: 294, distance: 237.2
drag, startPoint x: 389, startPoint y: 184, endPoint x: 411, endPoint y: 419, distance: 235.4
click at [551, 467] on div "introduced" at bounding box center [591, 468] width 80 height 24
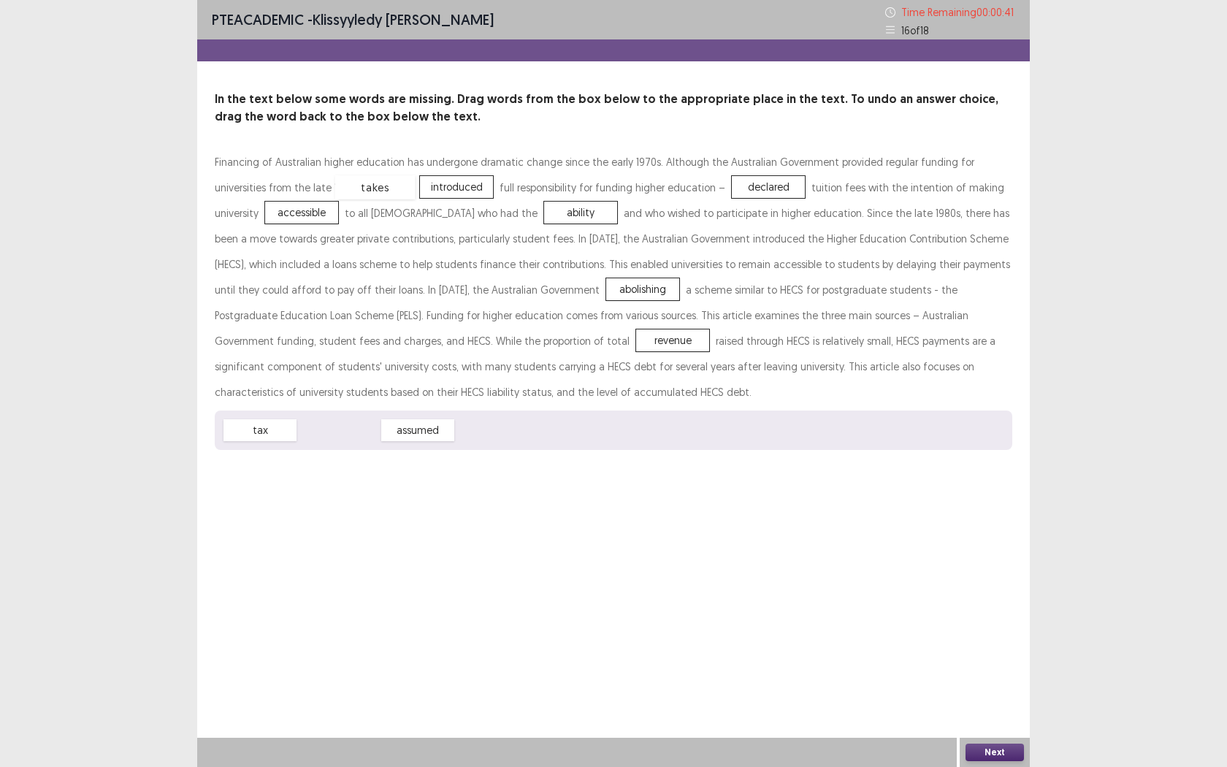
drag, startPoint x: 340, startPoint y: 426, endPoint x: 377, endPoint y: 183, distance: 245.2
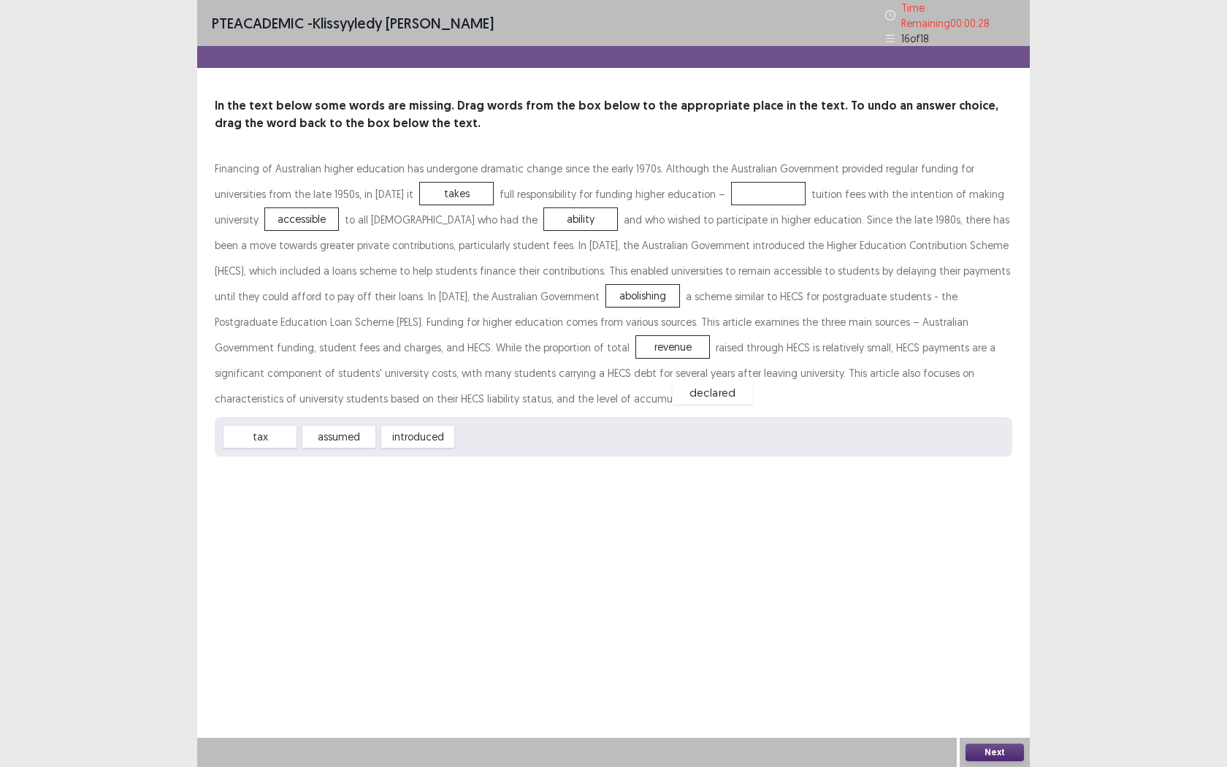
drag, startPoint x: 679, startPoint y: 192, endPoint x: 608, endPoint y: 450, distance: 267.4
drag, startPoint x: 430, startPoint y: 426, endPoint x: 564, endPoint y: 443, distance: 135.5
click at [573, 399] on div "introduced" at bounding box center [583, 387] width 80 height 24
drag, startPoint x: 444, startPoint y: 286, endPoint x: 646, endPoint y: 184, distance: 226.7
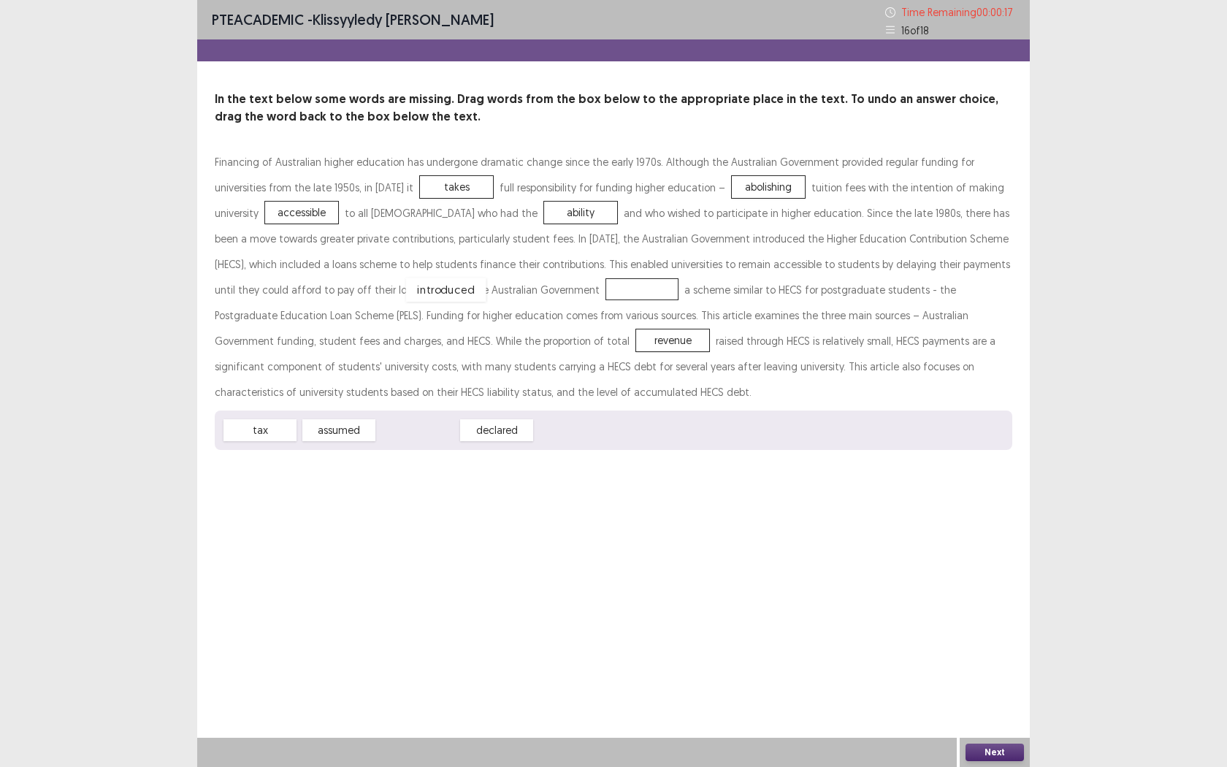
drag, startPoint x: 419, startPoint y: 435, endPoint x: 447, endPoint y: 295, distance: 143.0
click at [988, 604] on button "Next" at bounding box center [995, 753] width 58 height 18
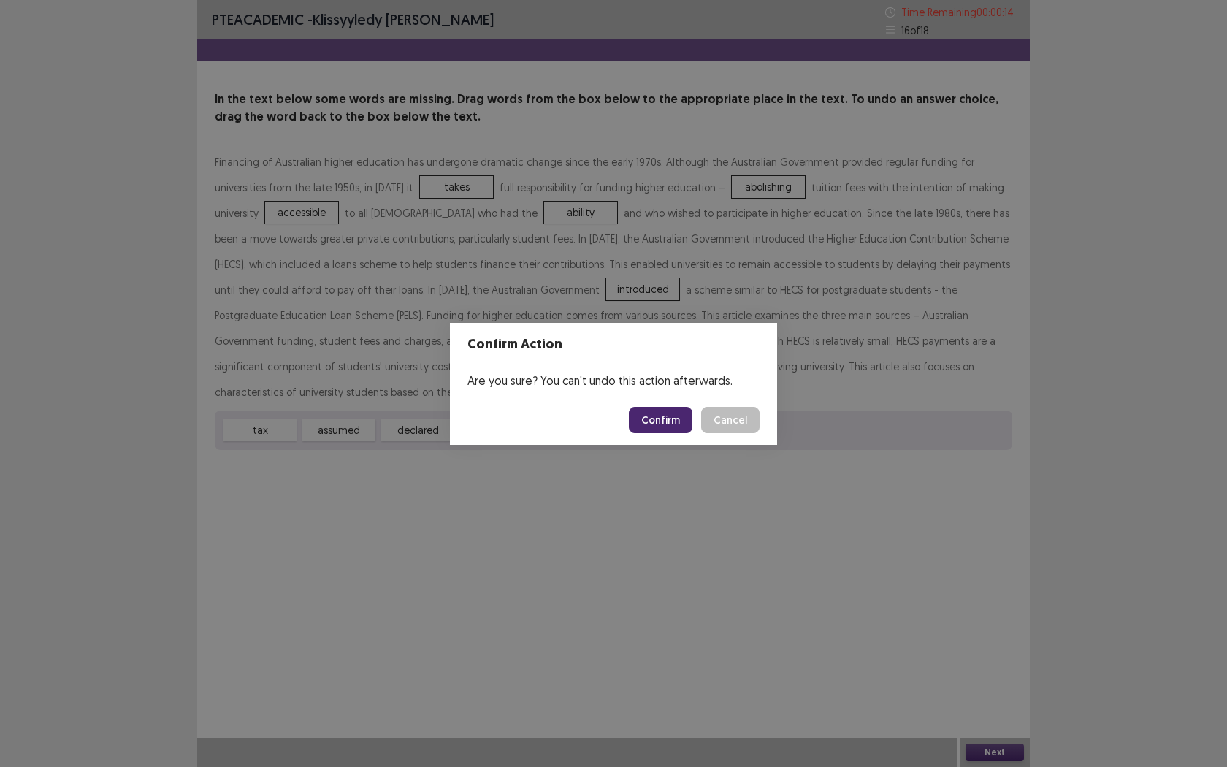
click at [636, 424] on button "Confirm" at bounding box center [661, 420] width 64 height 26
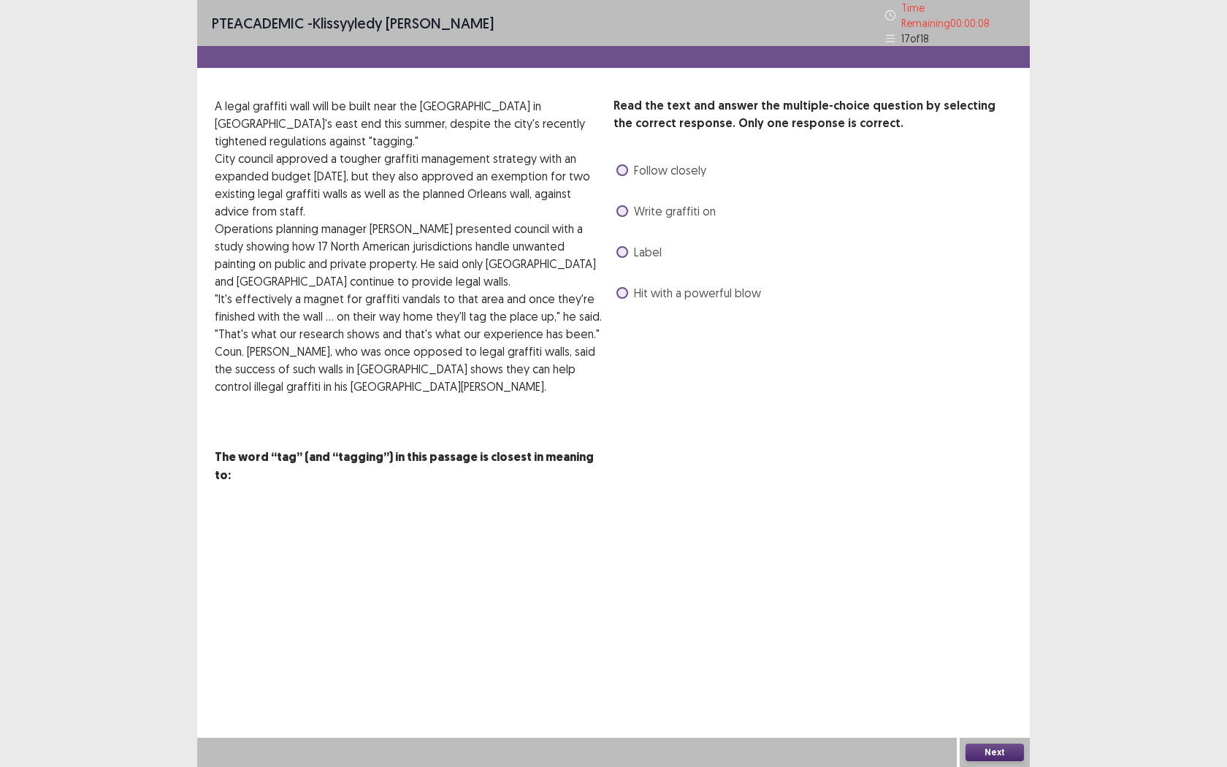
click at [622, 247] on span at bounding box center [623, 252] width 12 height 12
click at [993, 604] on button "Next" at bounding box center [995, 753] width 58 height 18
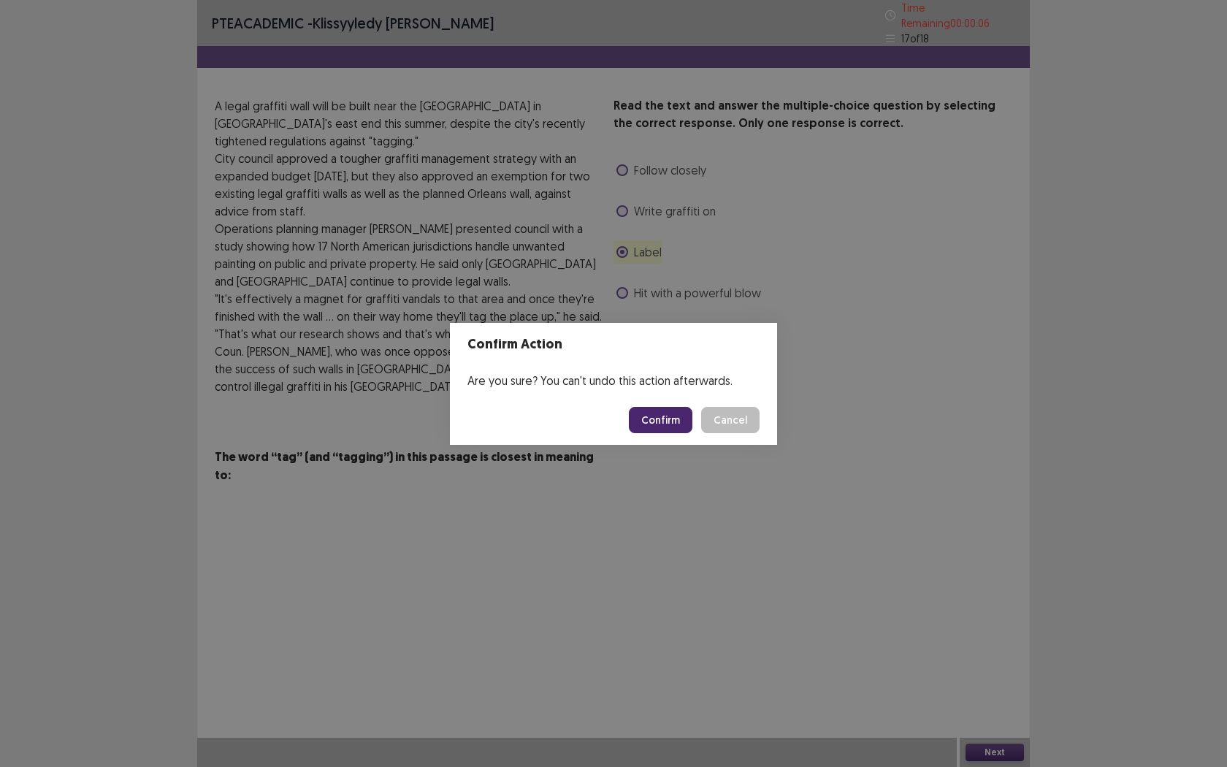
click at [673, 415] on button "Confirm" at bounding box center [661, 420] width 64 height 26
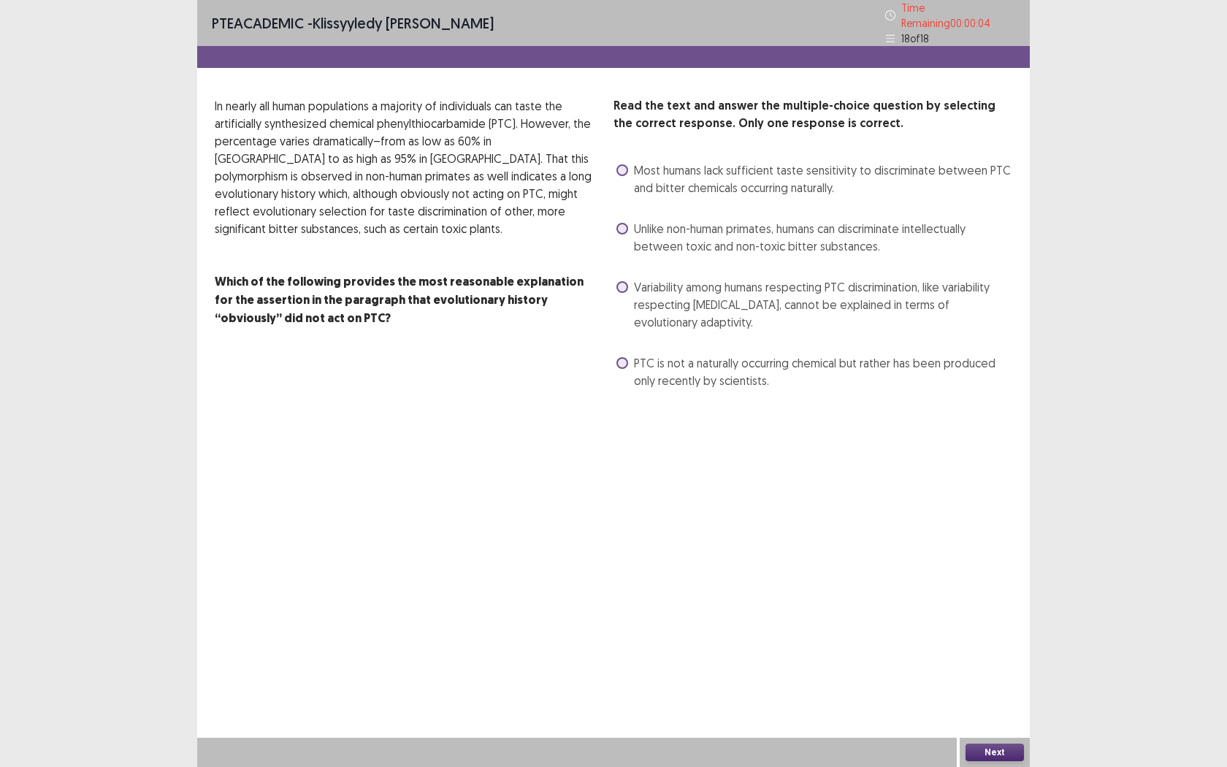
click at [622, 357] on span at bounding box center [623, 363] width 12 height 12
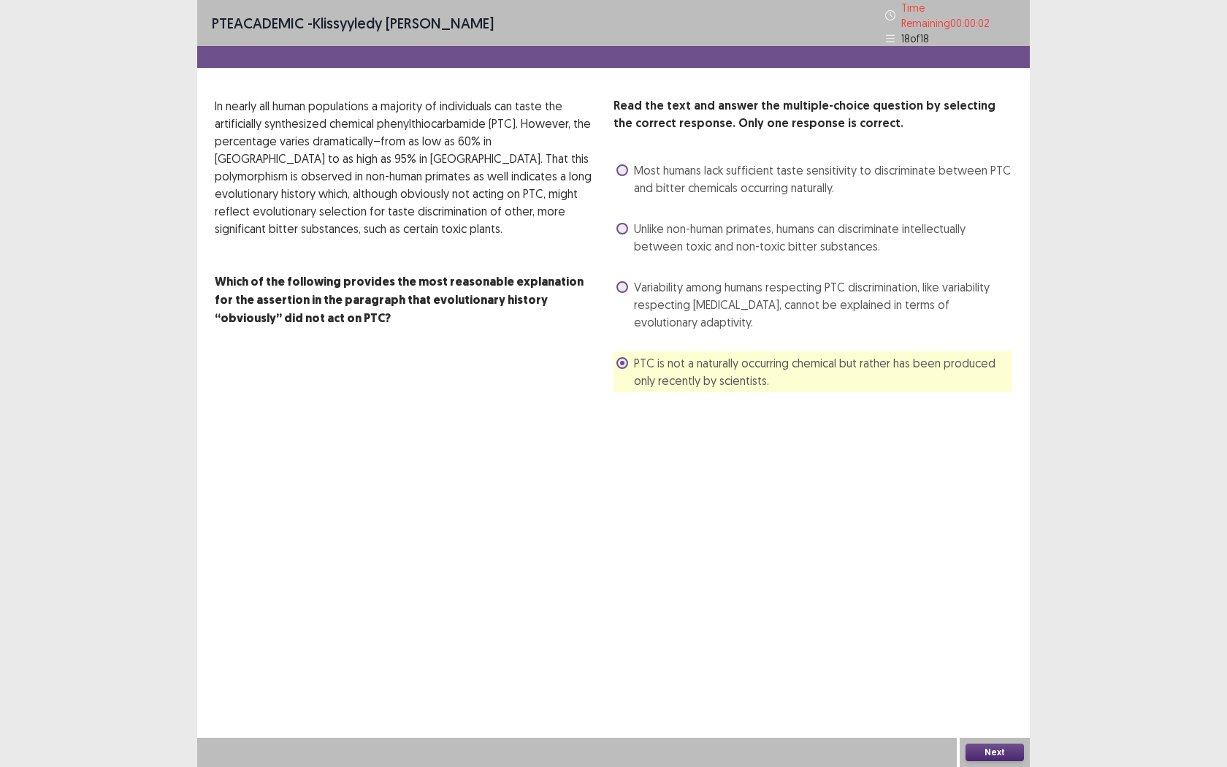
click at [635, 281] on span "Variability among humans respecting PTC discrimination, like variability respec…" at bounding box center [823, 304] width 378 height 53
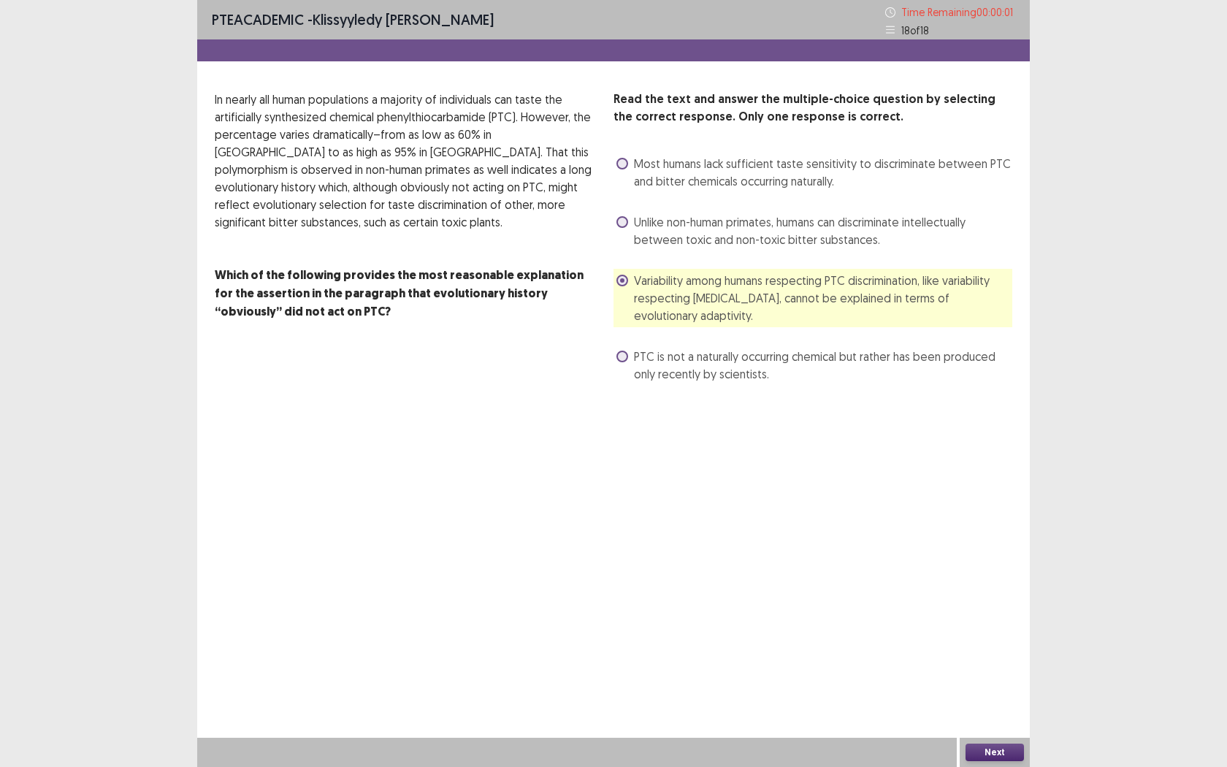
click at [1007, 604] on button "Next" at bounding box center [995, 753] width 58 height 18
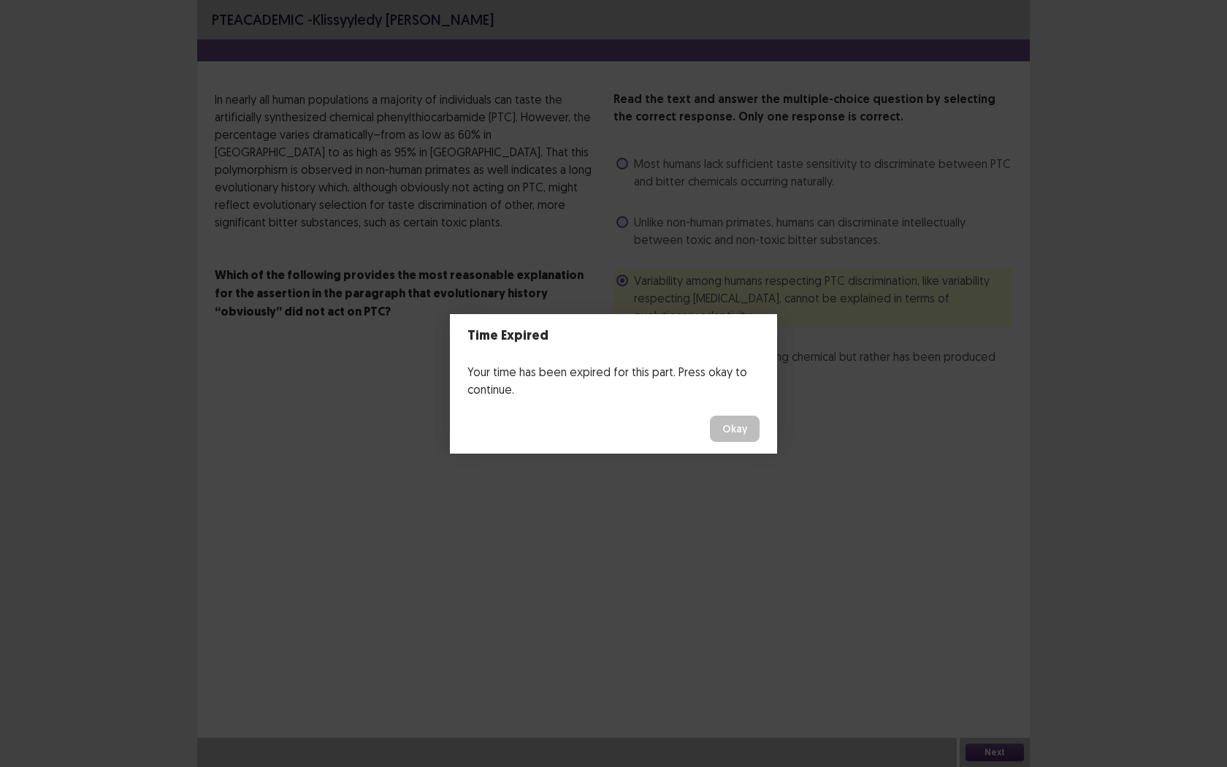
click at [728, 429] on button "Okay" at bounding box center [735, 429] width 50 height 26
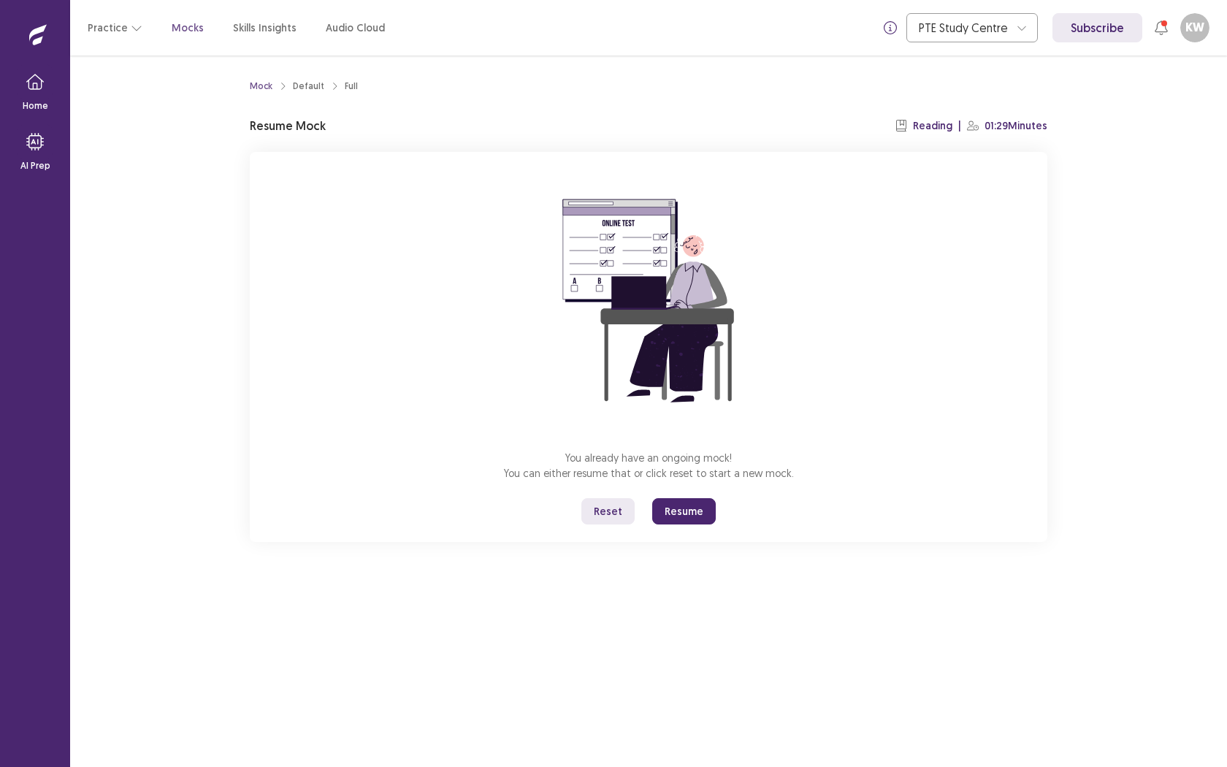
click at [700, 507] on button "Resume" at bounding box center [684, 511] width 64 height 26
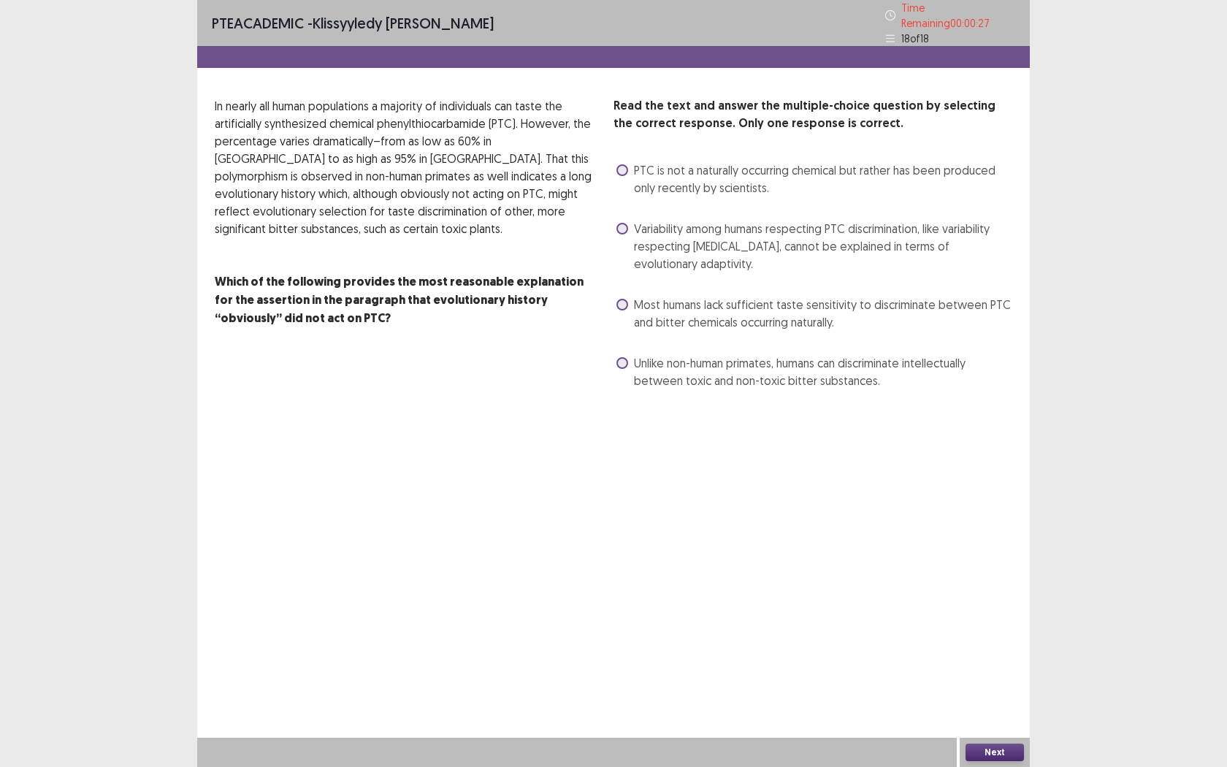
click at [994, 604] on button "Next" at bounding box center [995, 753] width 58 height 18
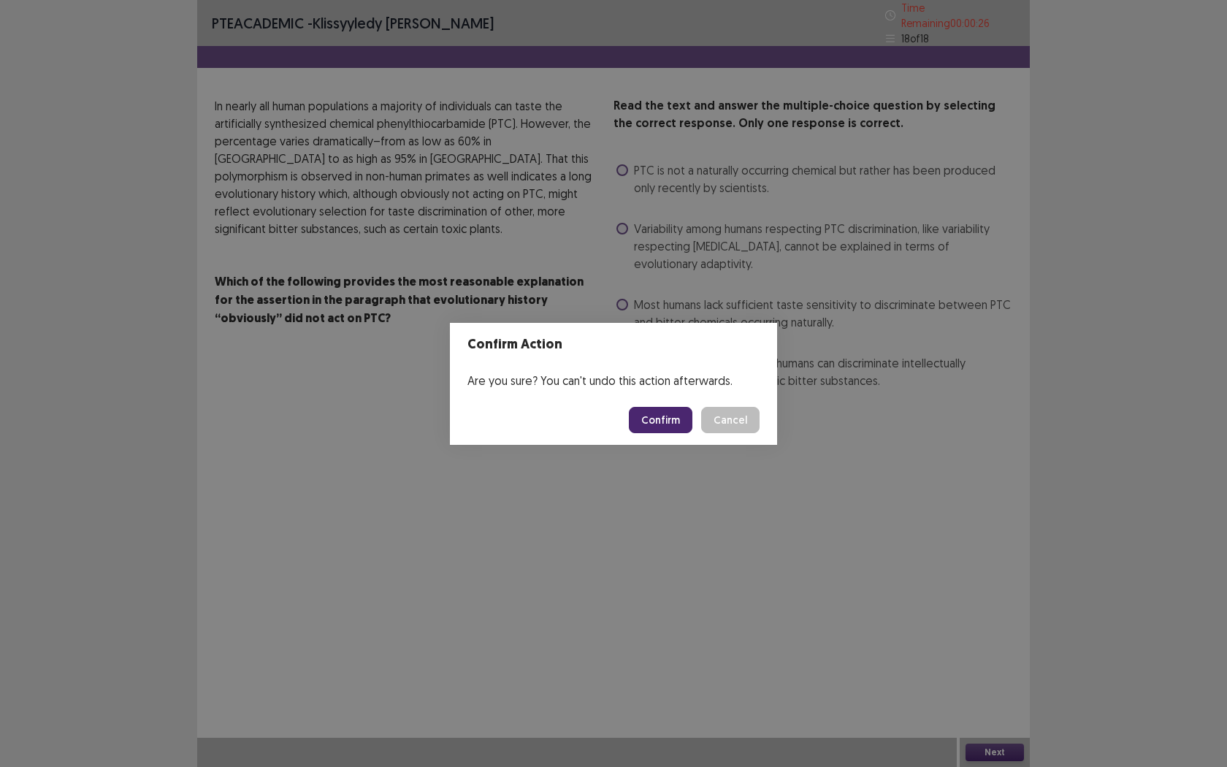
click at [657, 483] on div "Confirm Action Are you sure? You can't undo this action afterwards. Confirm Can…" at bounding box center [613, 383] width 1227 height 767
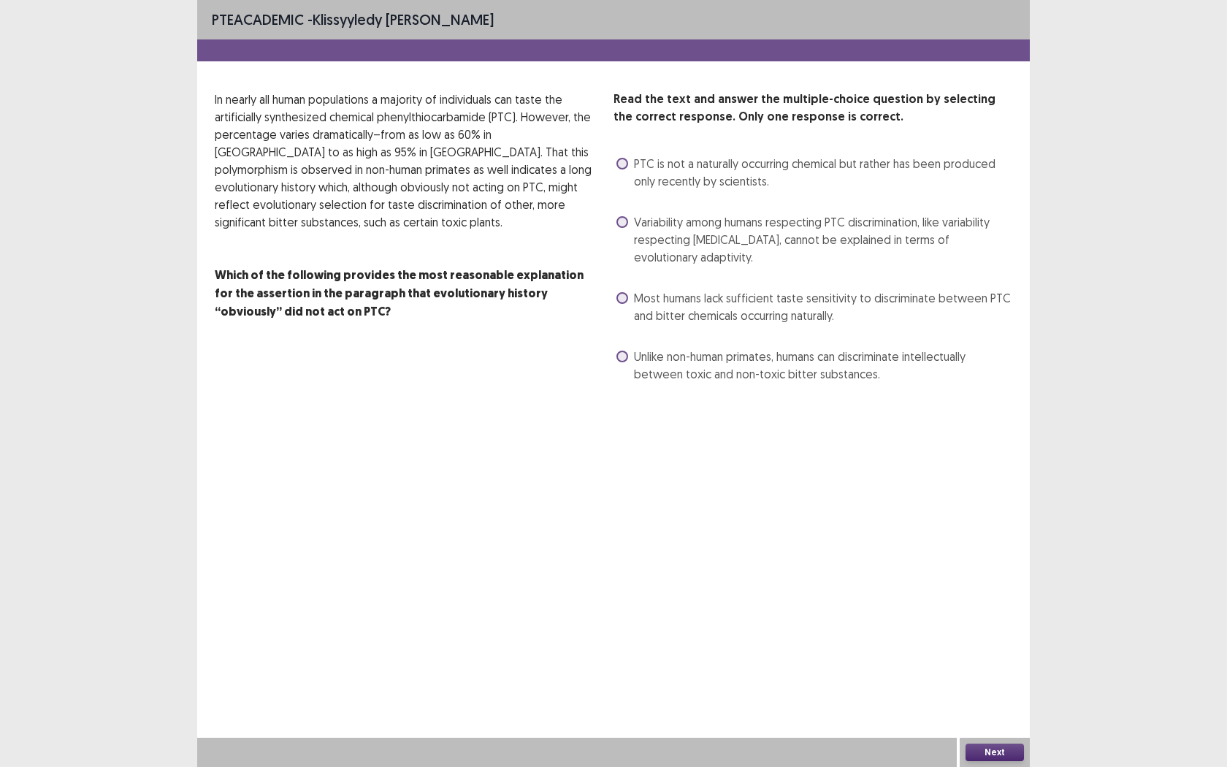
click at [618, 159] on div "Time Expired Your time has been expired for this part. Press okay to continue. …" at bounding box center [613, 383] width 1227 height 767
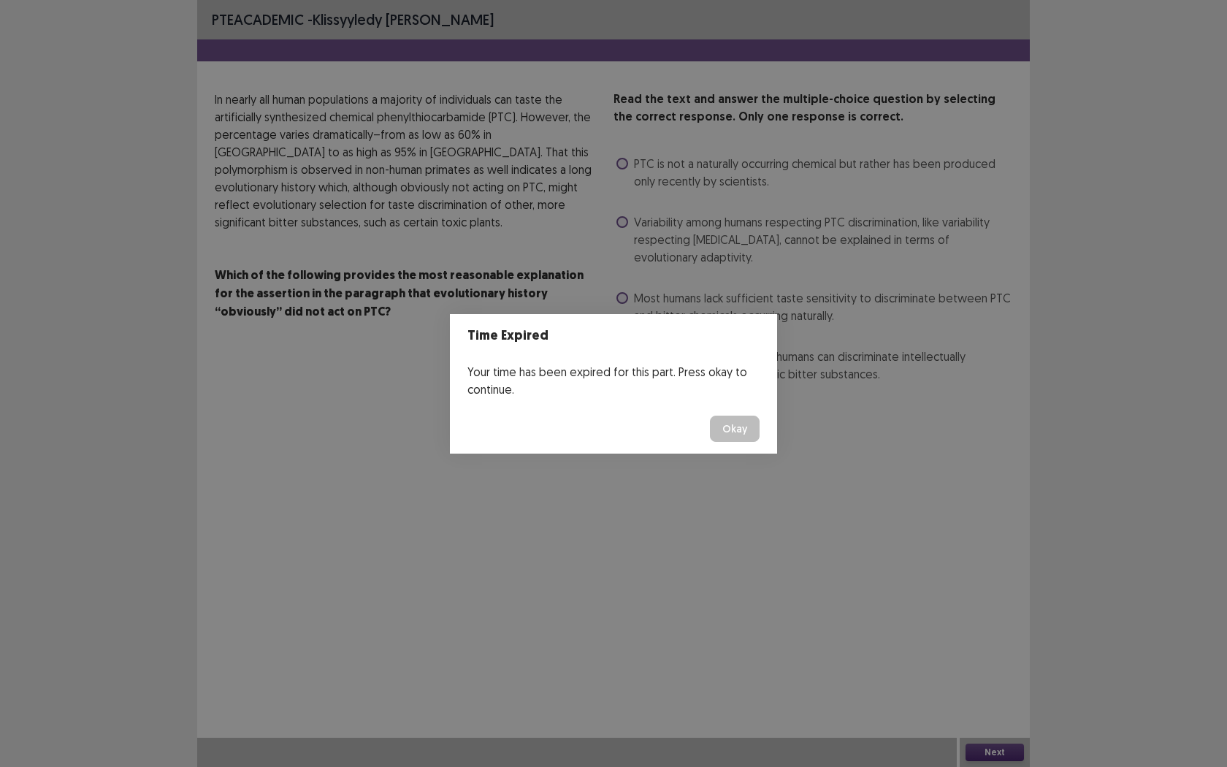
click at [714, 433] on button "Okay" at bounding box center [735, 429] width 50 height 26
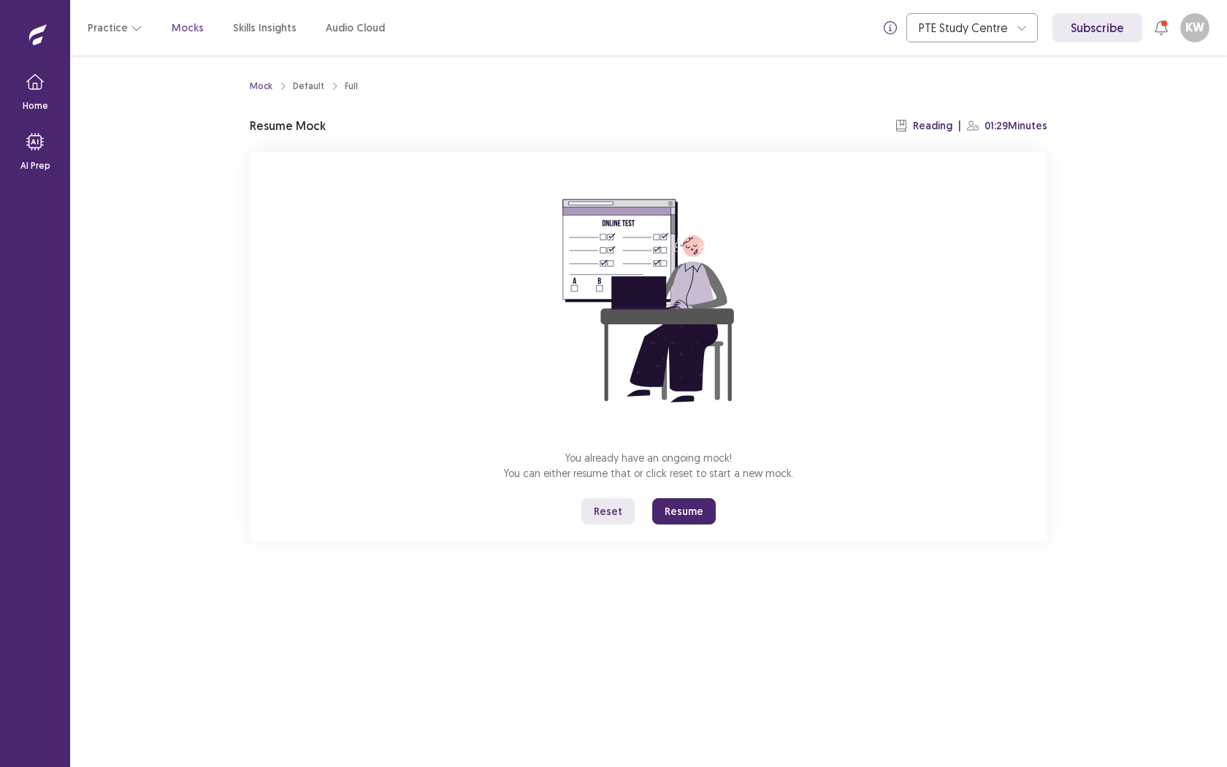
click at [695, 514] on button "Resume" at bounding box center [684, 511] width 64 height 26
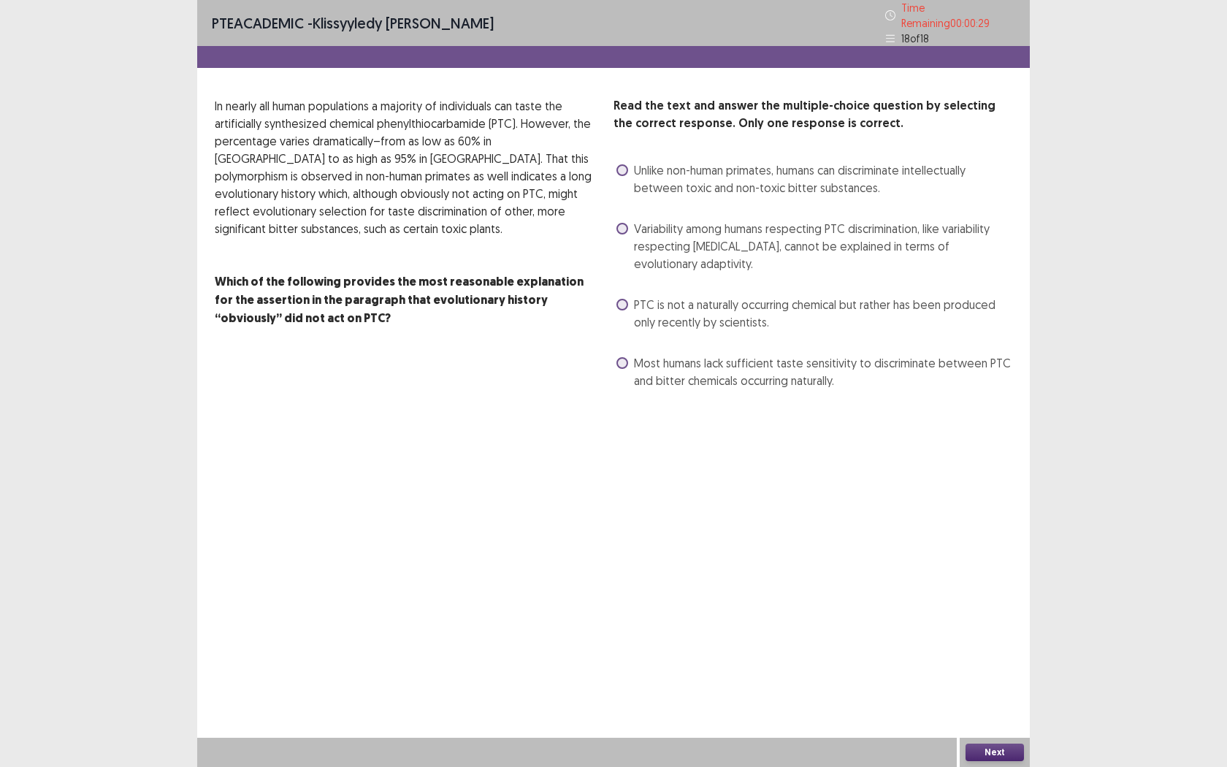
click at [634, 296] on span "PTC is not a naturally occurring chemical but rather has been produced only rec…" at bounding box center [823, 313] width 378 height 35
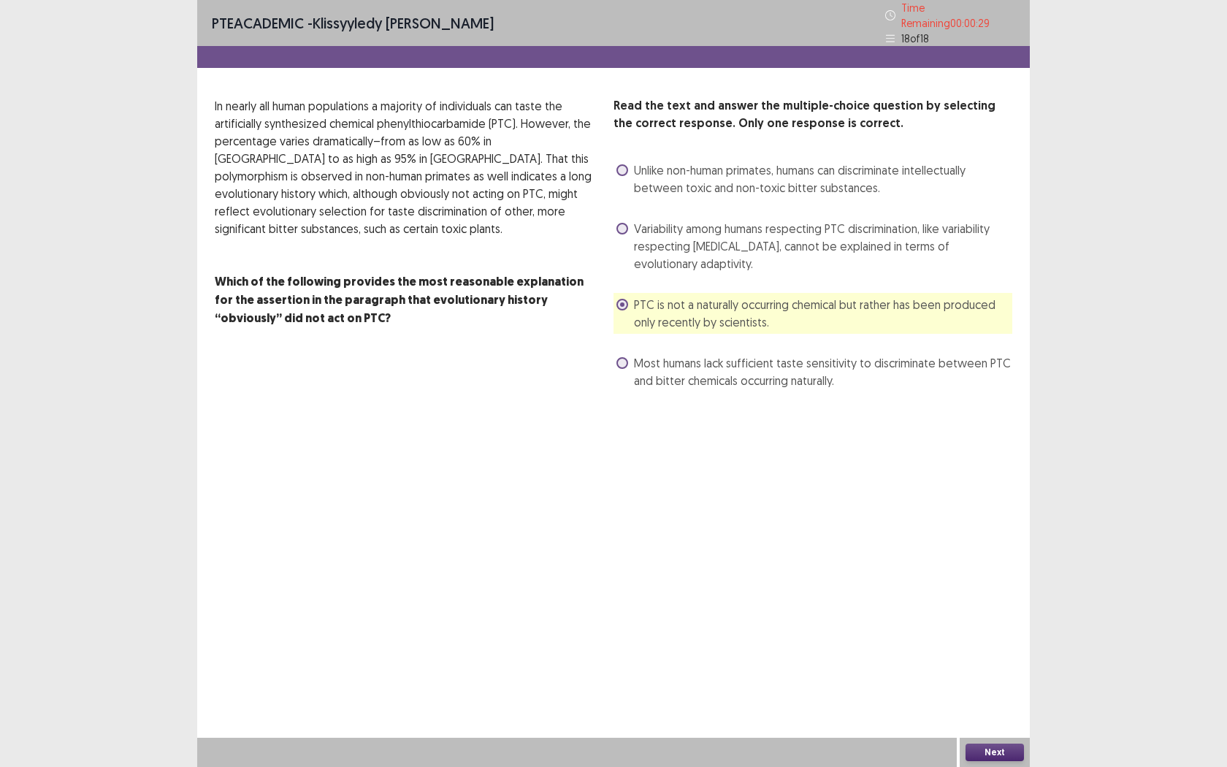
click at [630, 234] on label "Variability among humans respecting PTC discrimination, like variability respec…" at bounding box center [815, 246] width 396 height 53
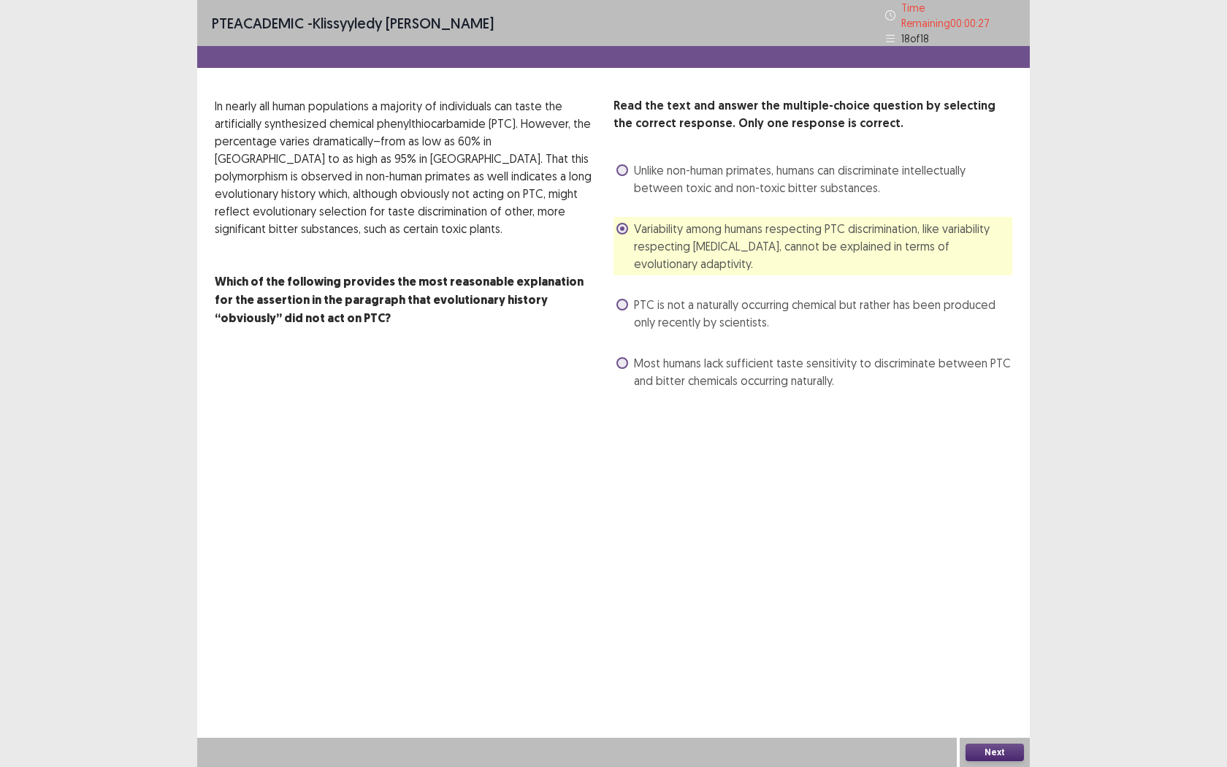
click at [992, 604] on button "Next" at bounding box center [995, 753] width 58 height 18
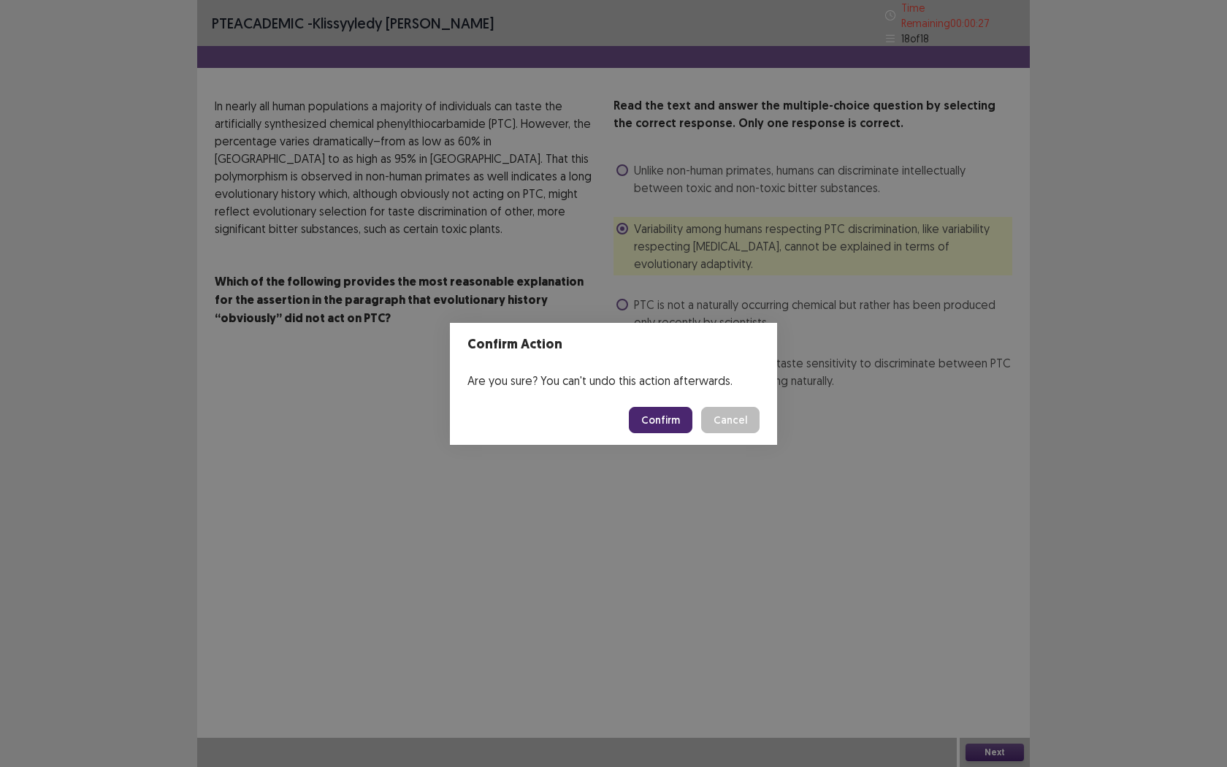
click at [649, 420] on button "Confirm" at bounding box center [661, 420] width 64 height 26
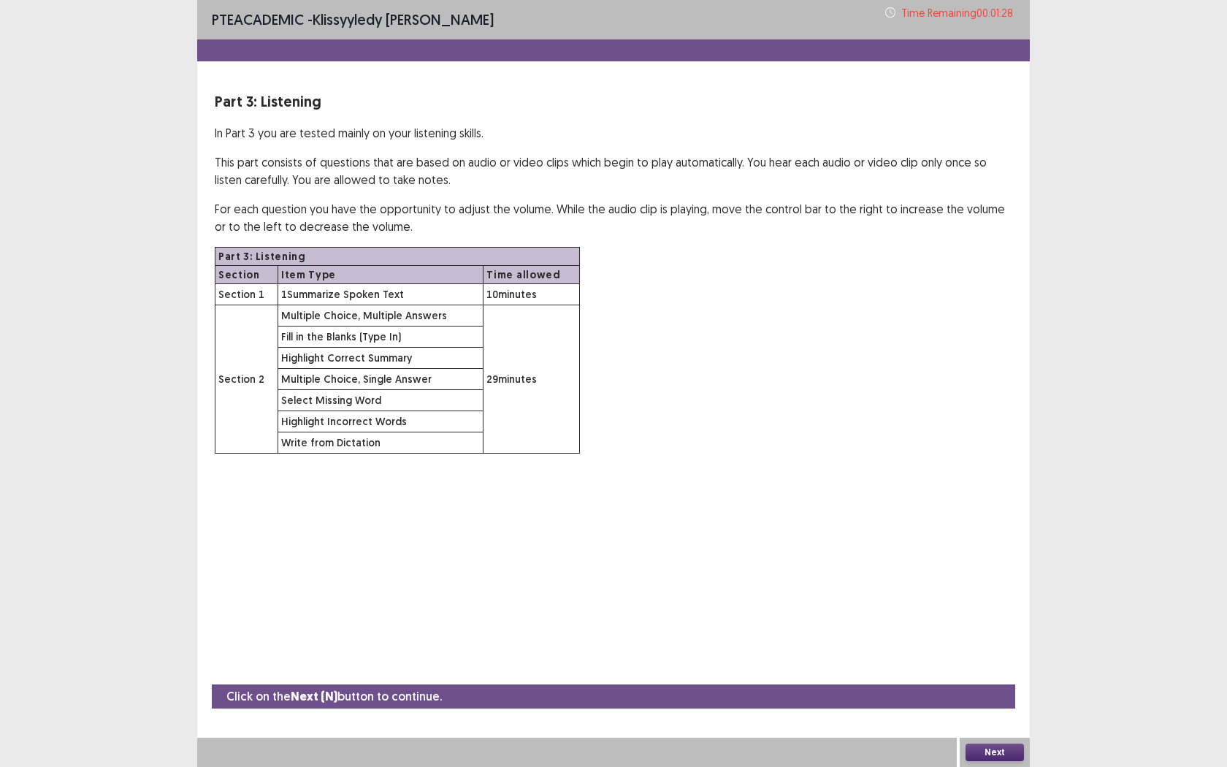
click at [983, 604] on div "Next" at bounding box center [995, 752] width 70 height 29
click at [984, 604] on button "Next" at bounding box center [995, 753] width 58 height 18
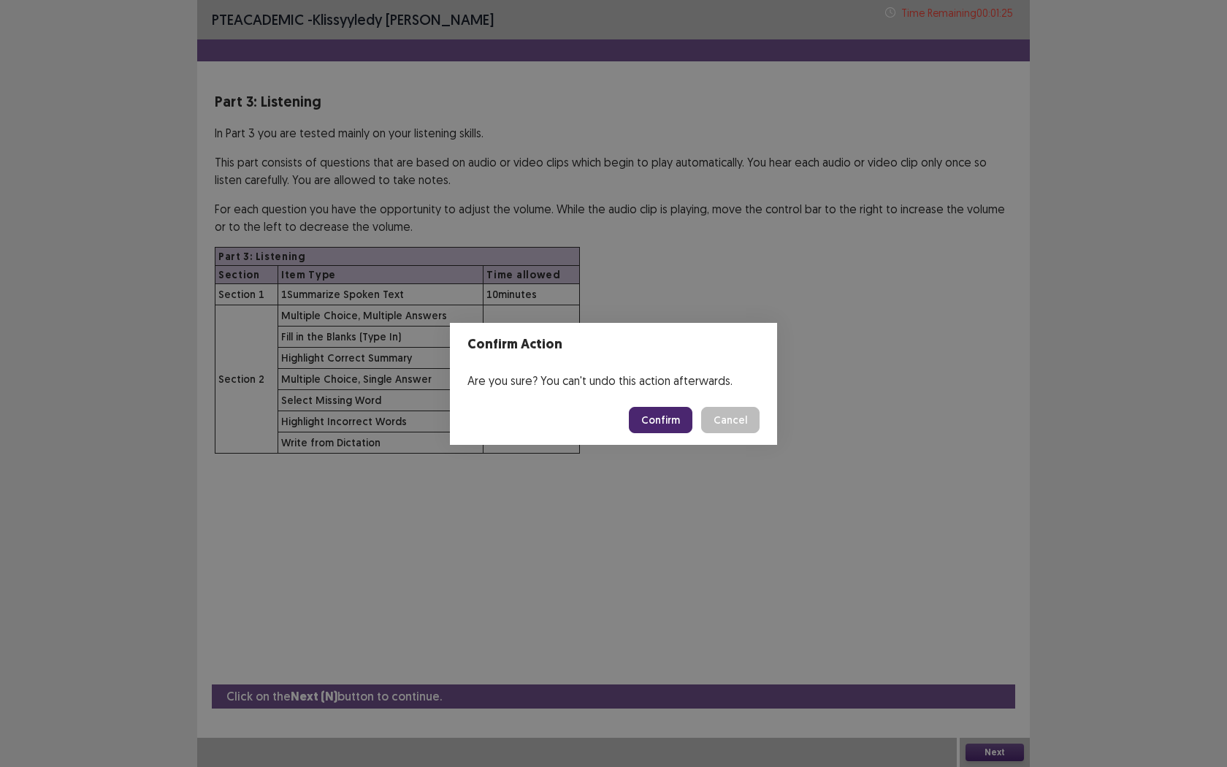
click at [663, 421] on button "Confirm" at bounding box center [661, 420] width 64 height 26
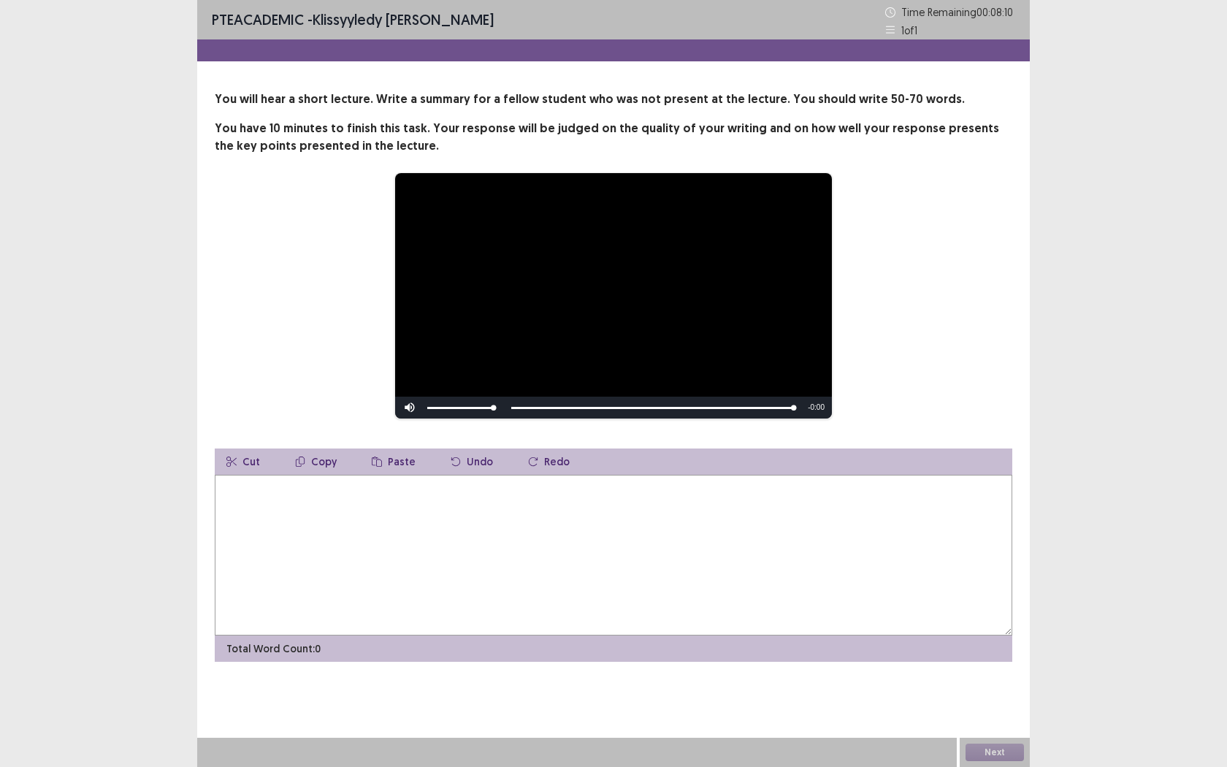
click at [521, 560] on textarea at bounding box center [614, 555] width 798 height 161
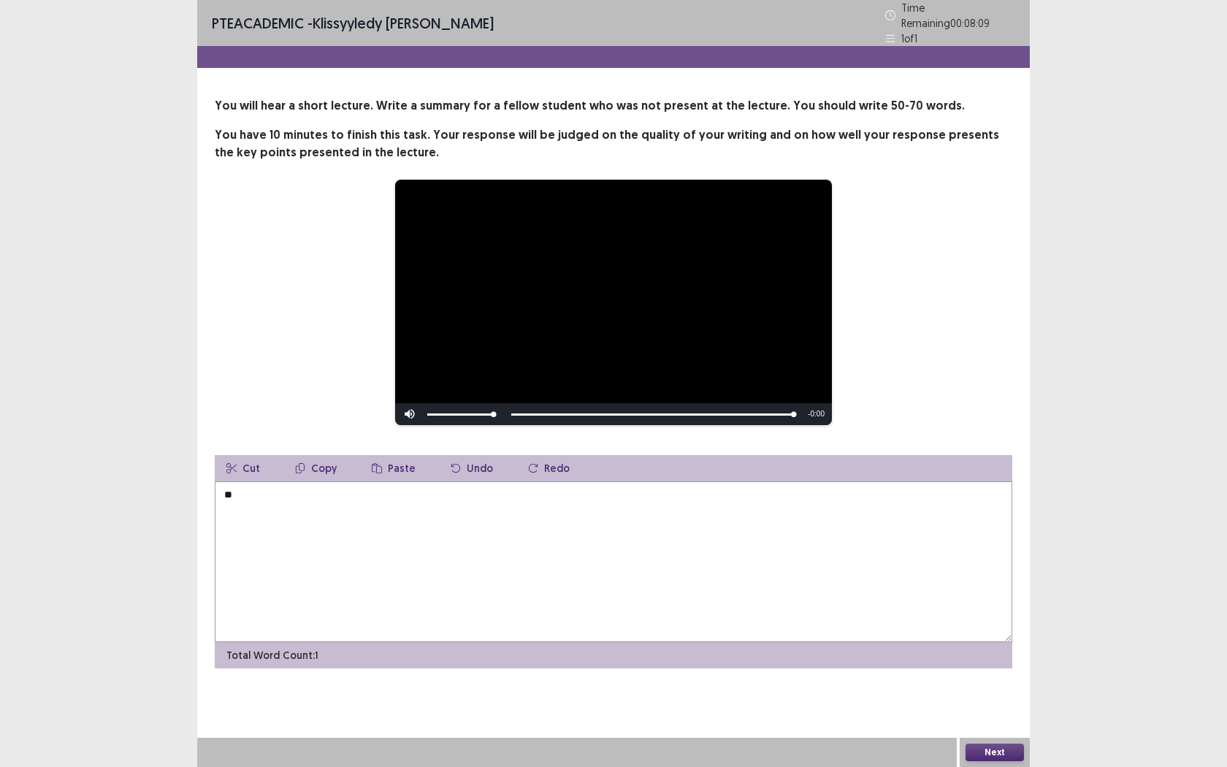
type textarea "*"
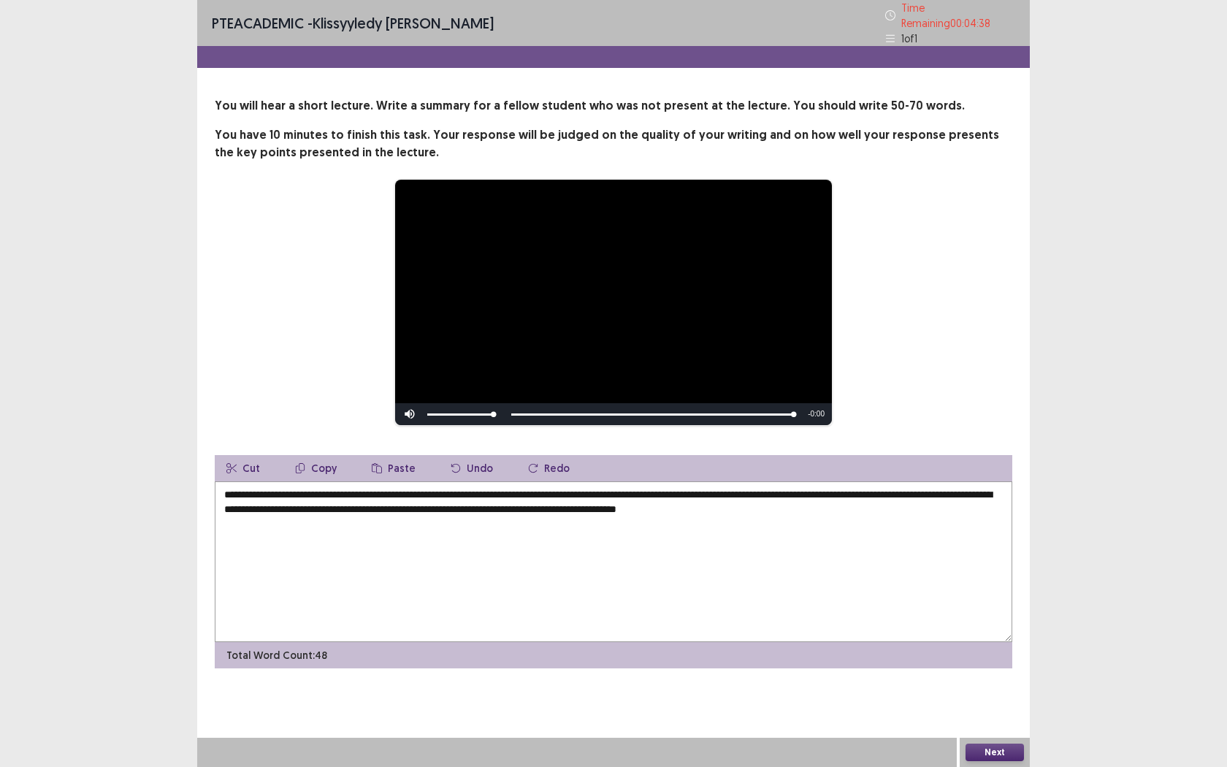
click at [524, 560] on textarea "**********" at bounding box center [614, 561] width 798 height 161
click at [457, 489] on textarea "**********" at bounding box center [614, 561] width 798 height 161
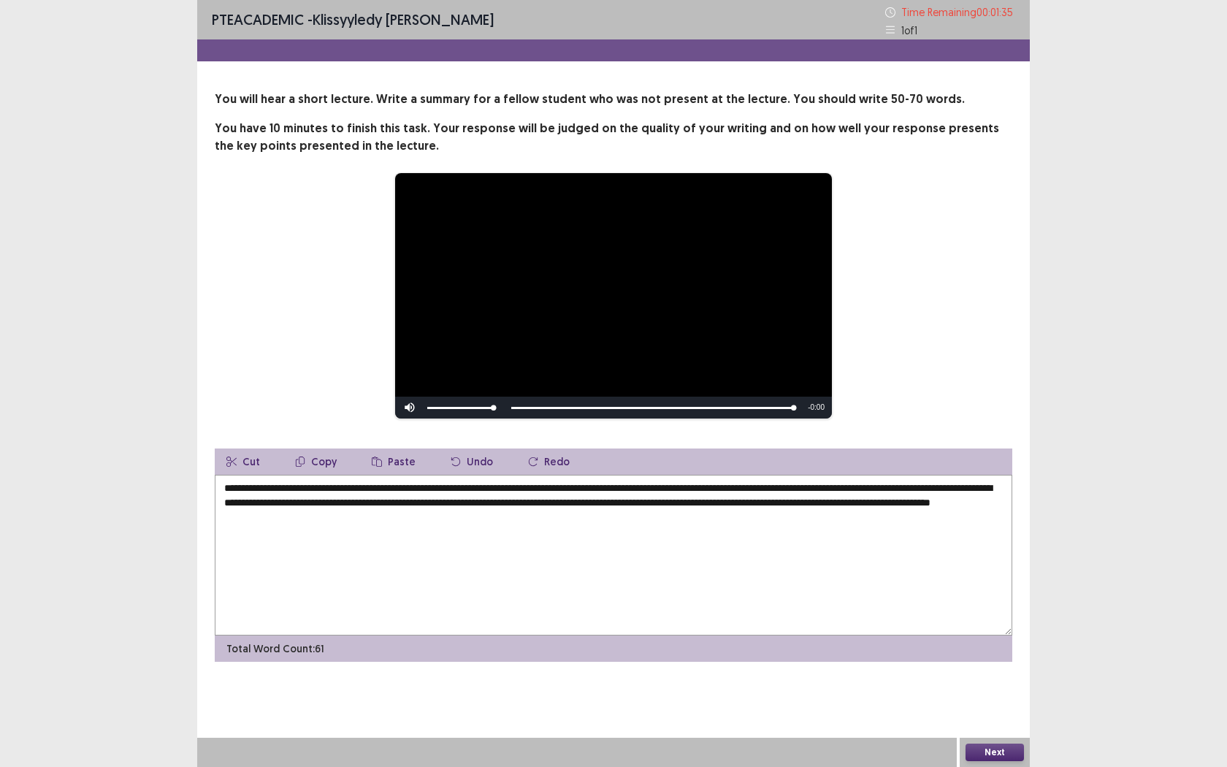
type textarea "**********"
click at [973, 604] on button "Next" at bounding box center [995, 753] width 58 height 18
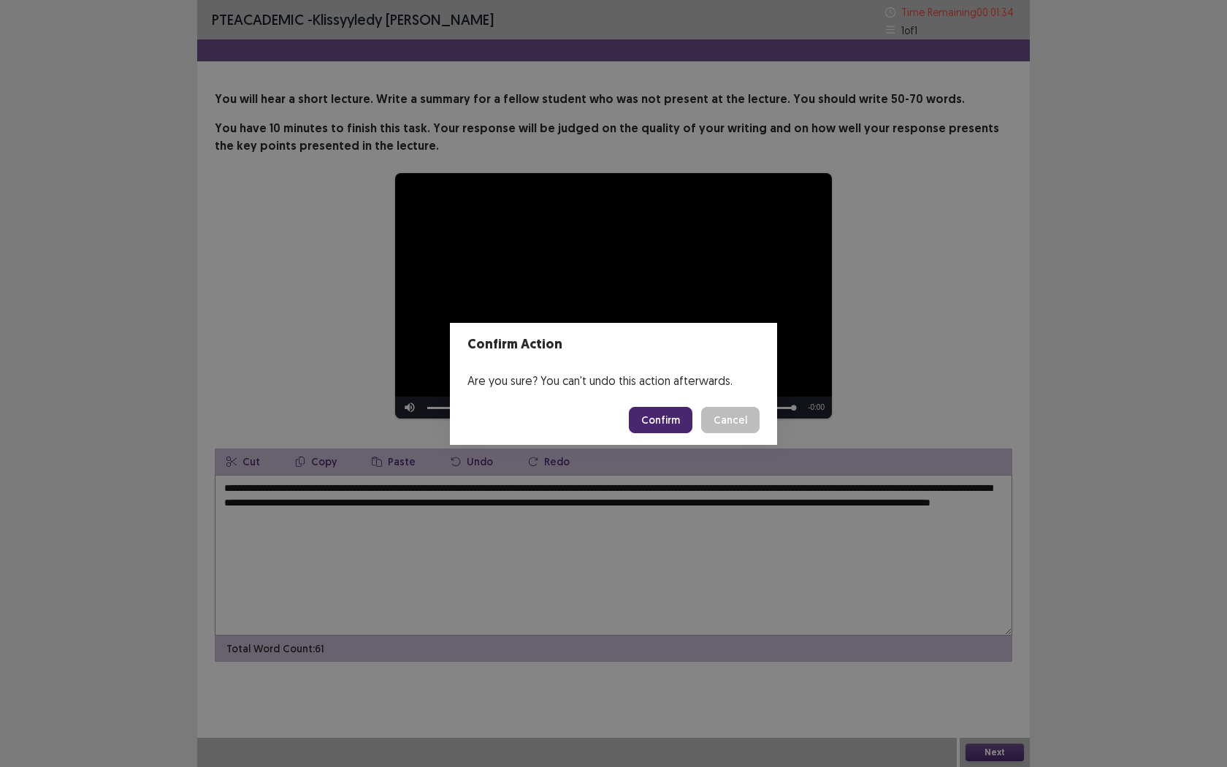
click at [665, 414] on button "Confirm" at bounding box center [661, 420] width 64 height 26
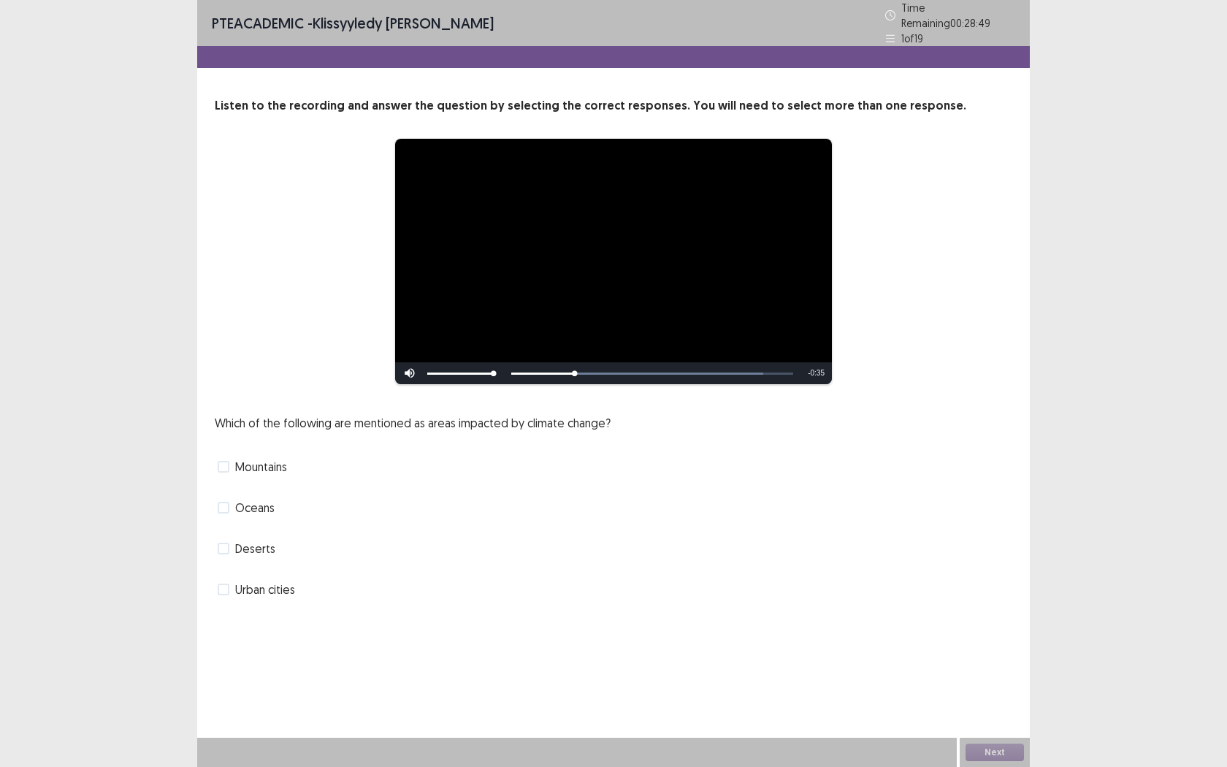
click at [256, 414] on p "Which of the following are mentioned as areas impacted by climate change?" at bounding box center [413, 423] width 396 height 18
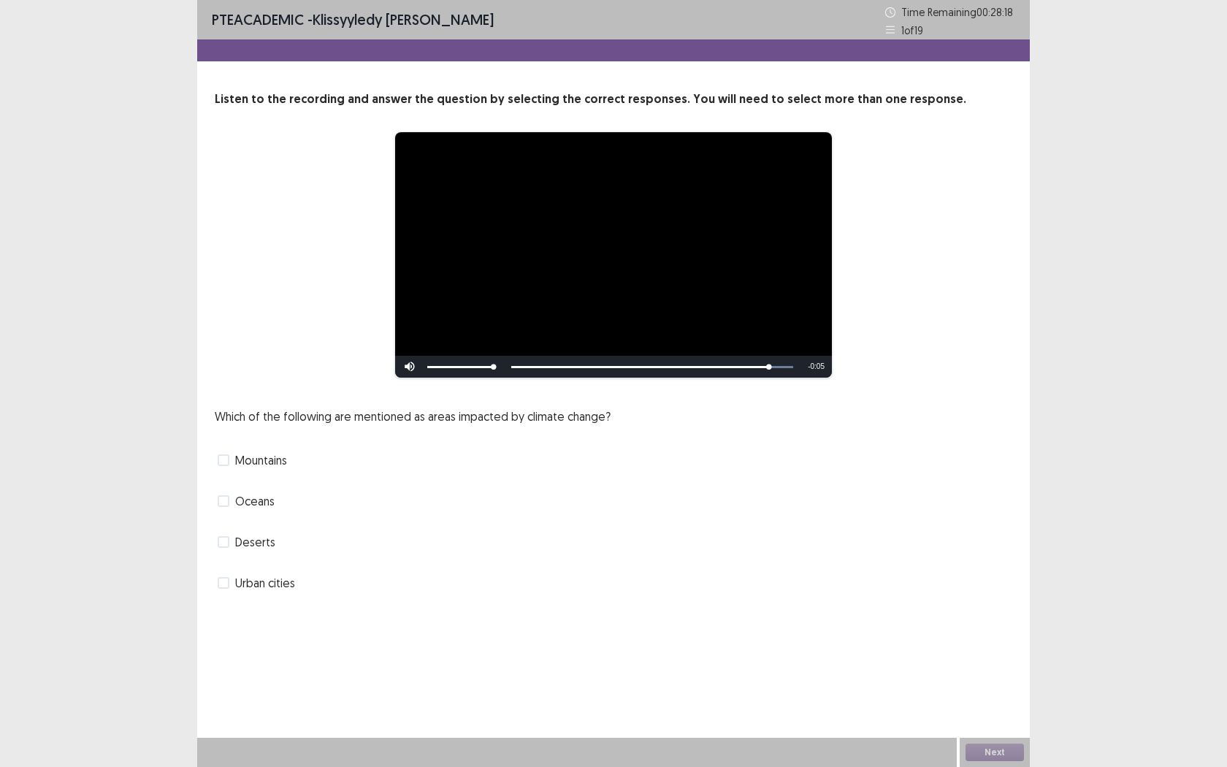
click at [227, 495] on label "Oceans" at bounding box center [246, 501] width 57 height 18
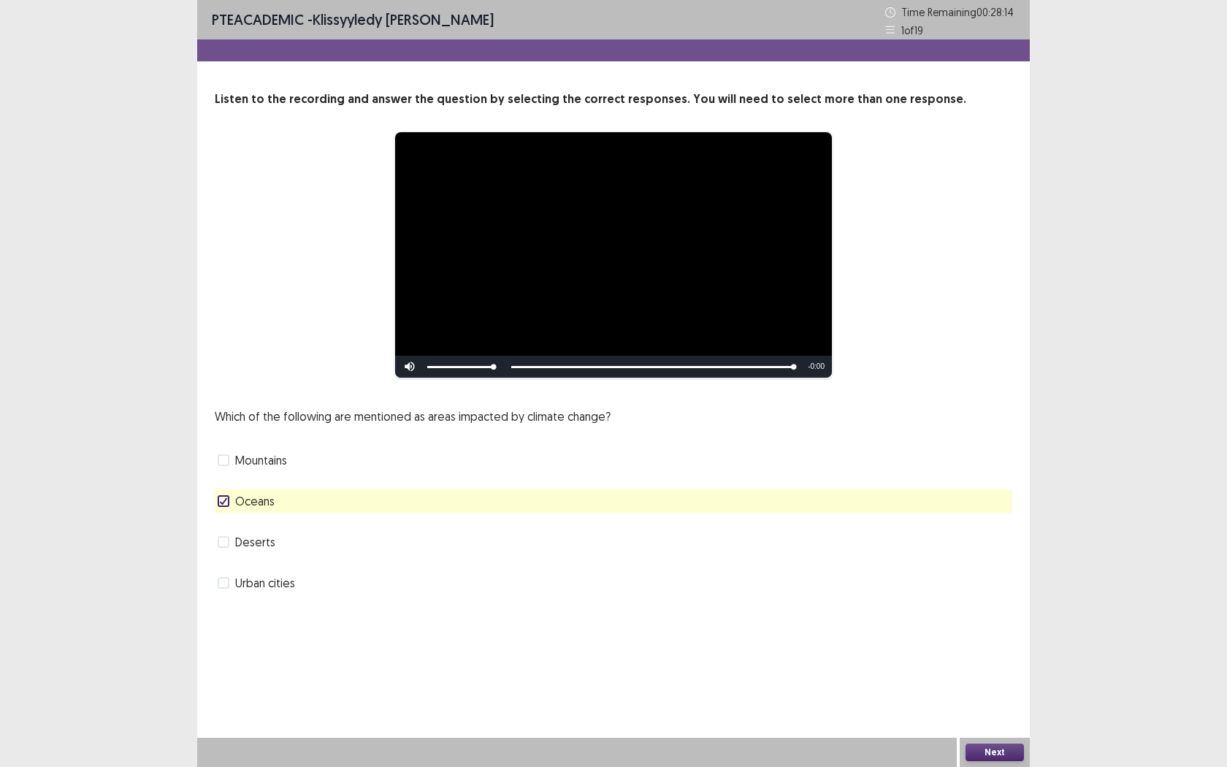
click at [224, 464] on span at bounding box center [224, 460] width 12 height 12
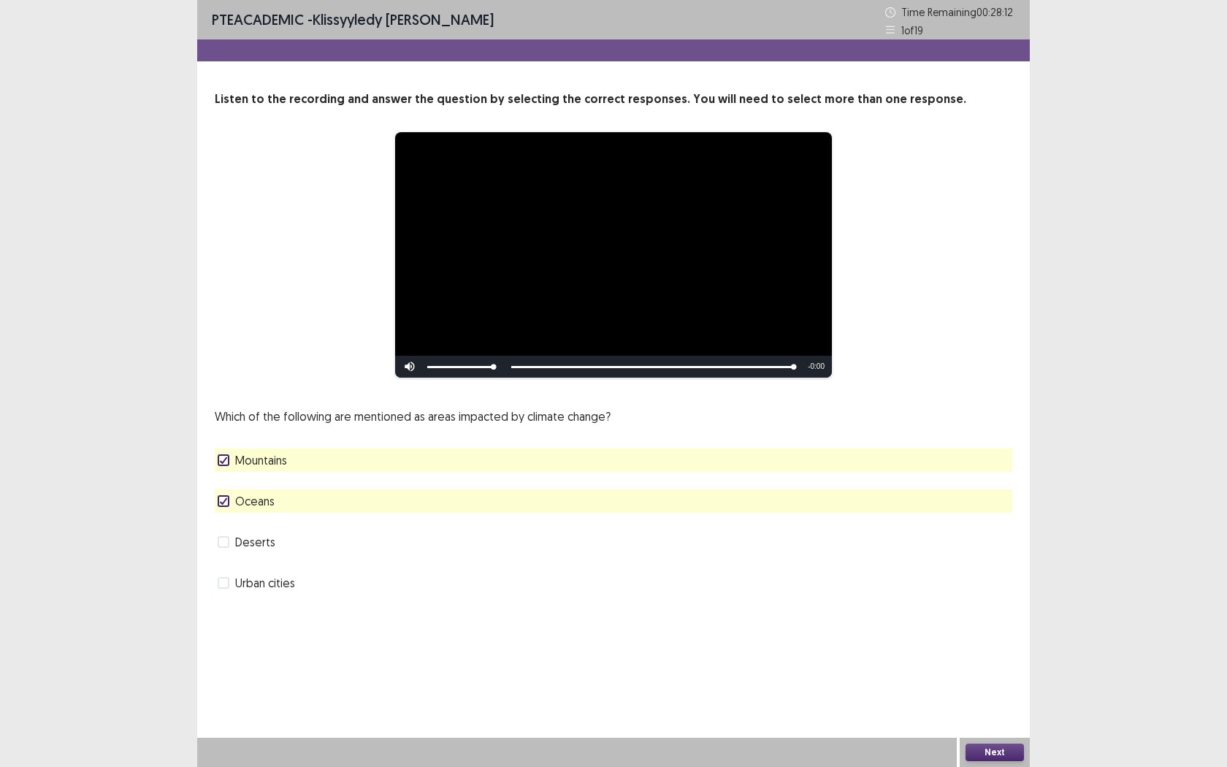
click at [986, 604] on button "Next" at bounding box center [995, 753] width 58 height 18
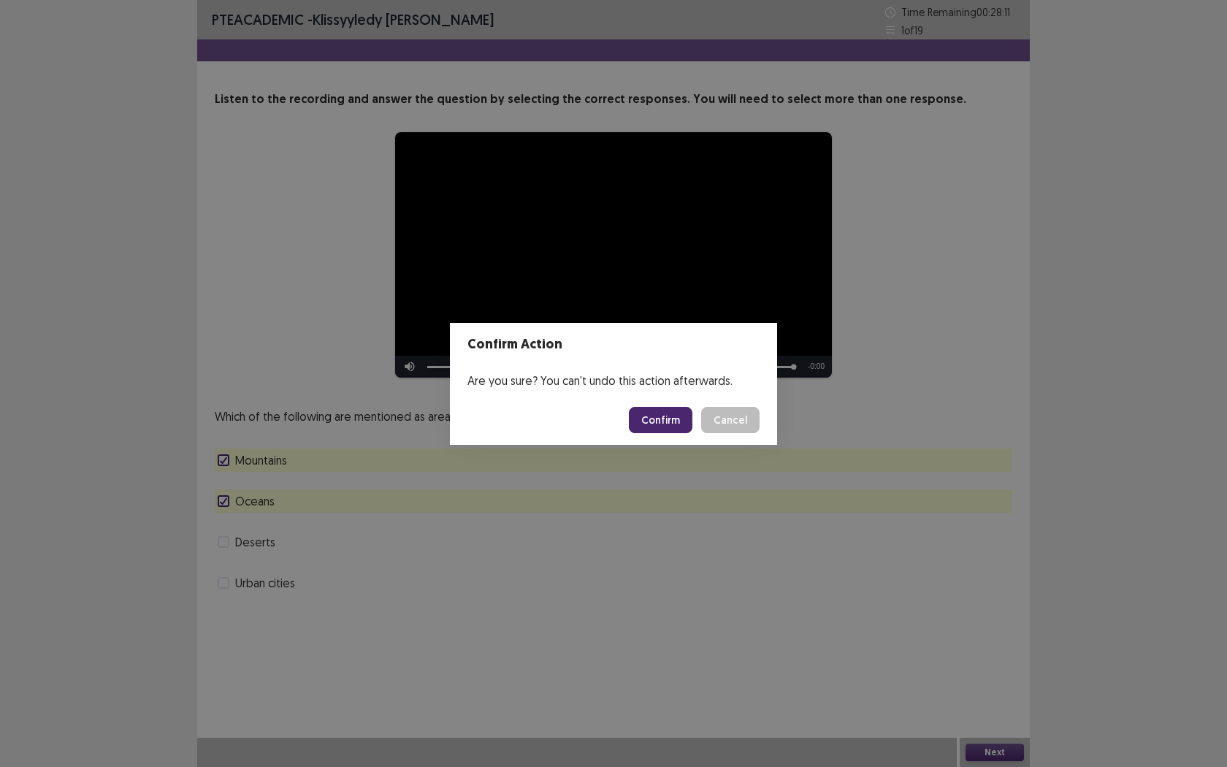
click at [662, 421] on button "Confirm" at bounding box center [661, 420] width 64 height 26
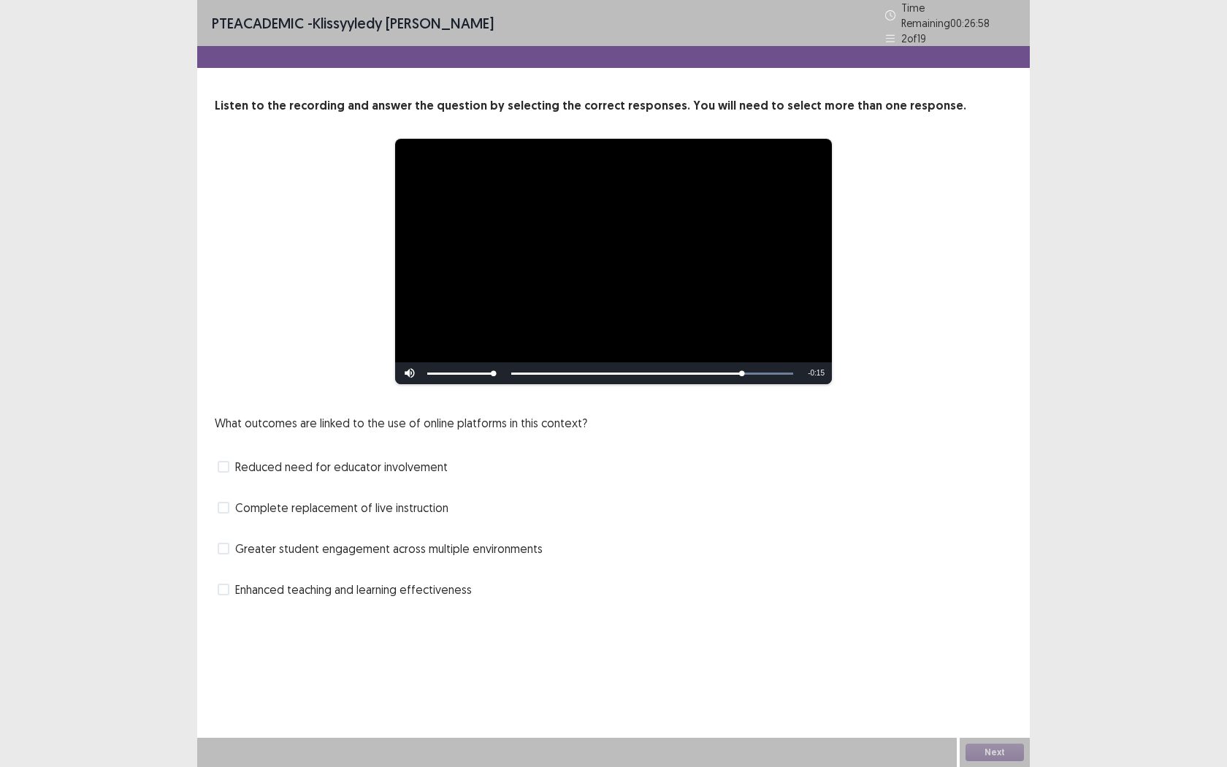
click at [229, 543] on label "Greater student engagement across multiple environments" at bounding box center [380, 549] width 325 height 18
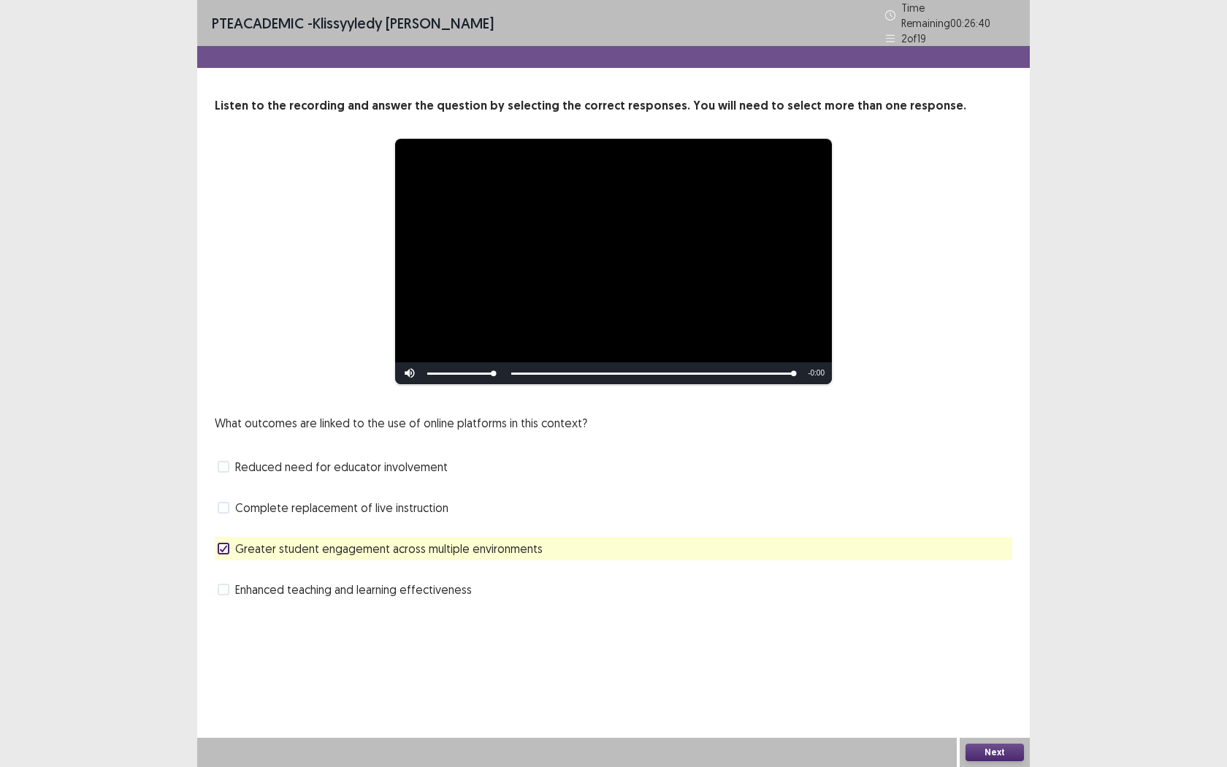
click at [990, 604] on button "Next" at bounding box center [995, 753] width 58 height 18
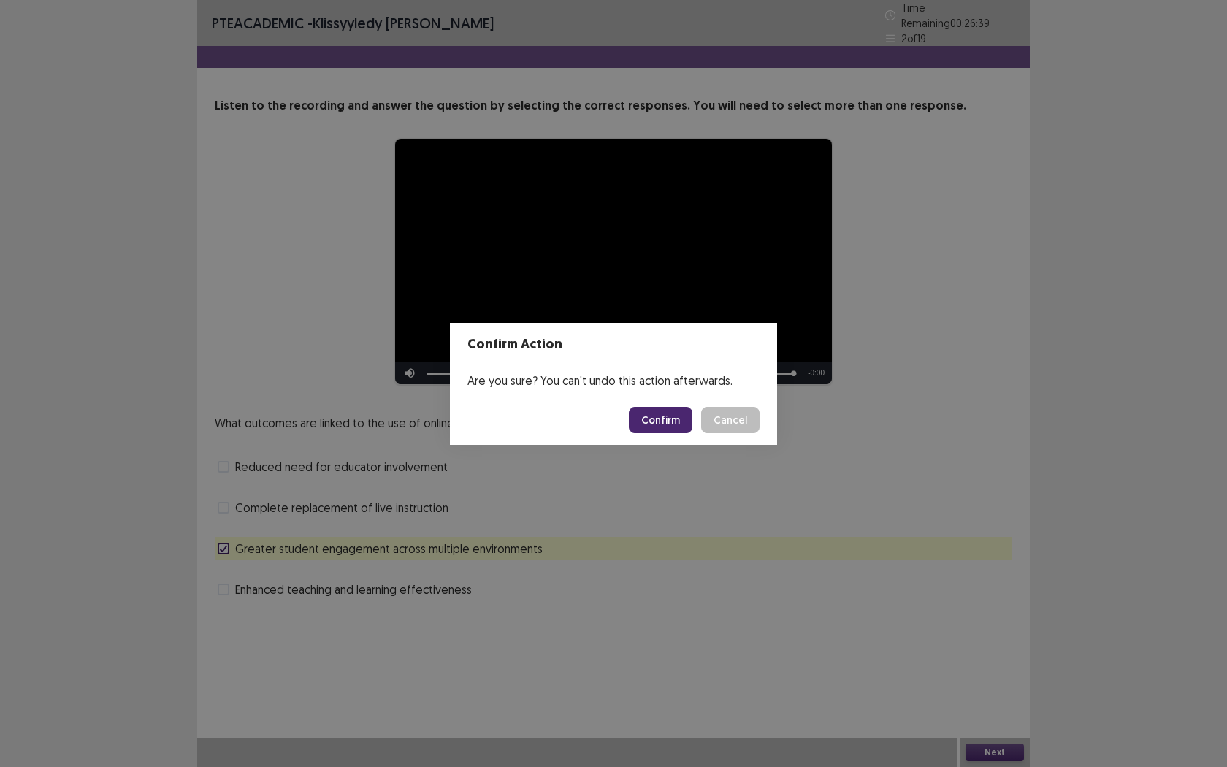
click at [648, 419] on button "Confirm" at bounding box center [661, 420] width 64 height 26
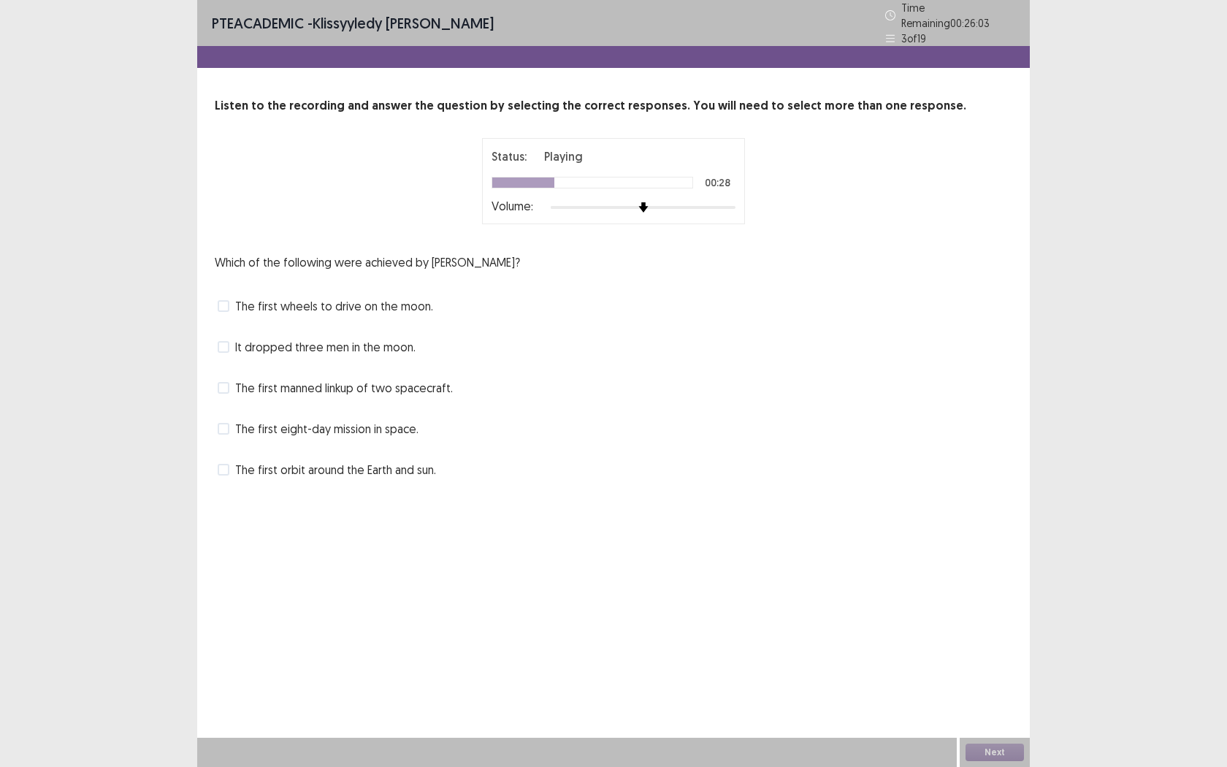
click at [228, 464] on span at bounding box center [224, 470] width 12 height 12
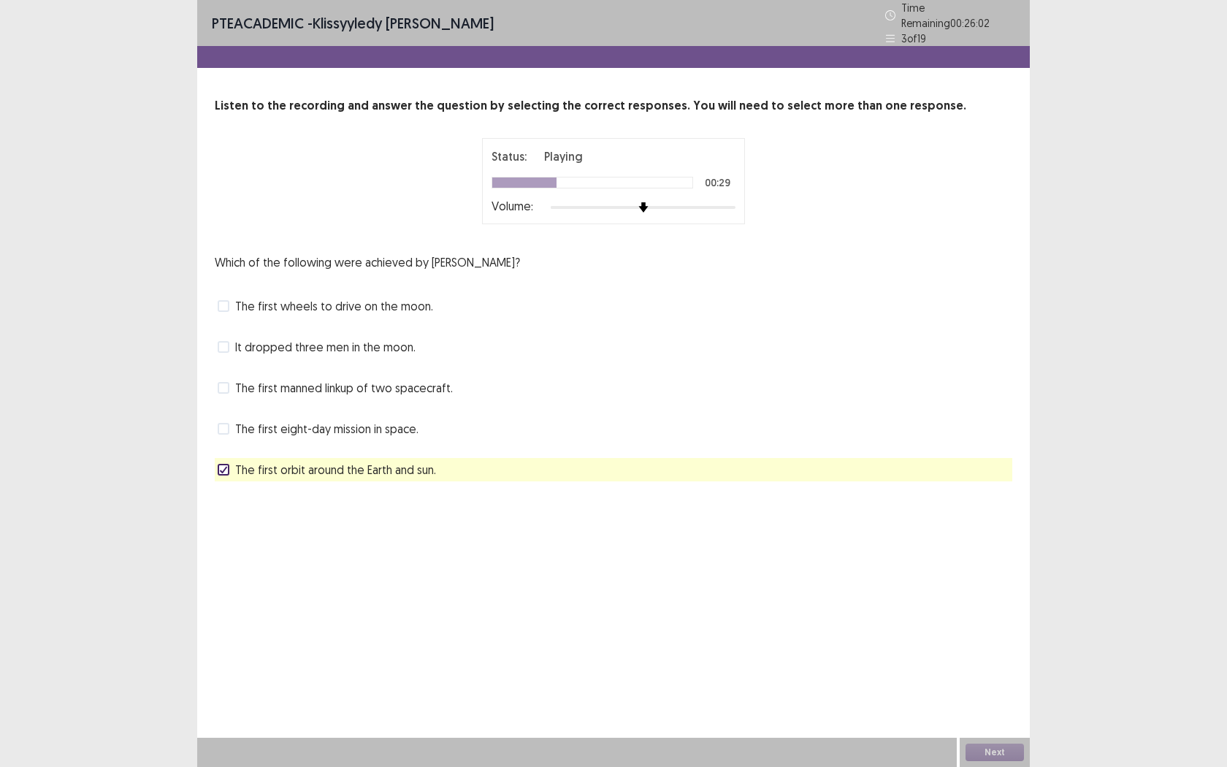
click at [234, 462] on label "The first orbit around the Earth and sun." at bounding box center [327, 470] width 218 height 18
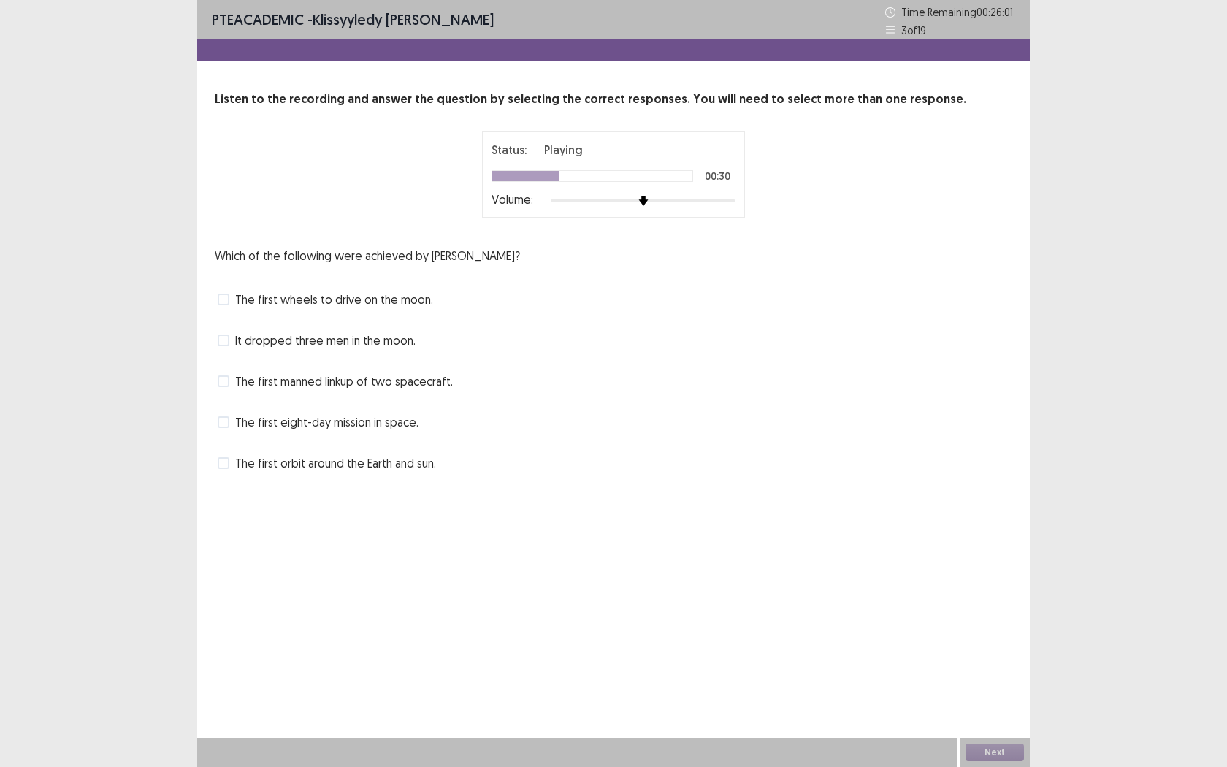
click at [234, 462] on label "The first orbit around the Earth and sun." at bounding box center [327, 463] width 218 height 18
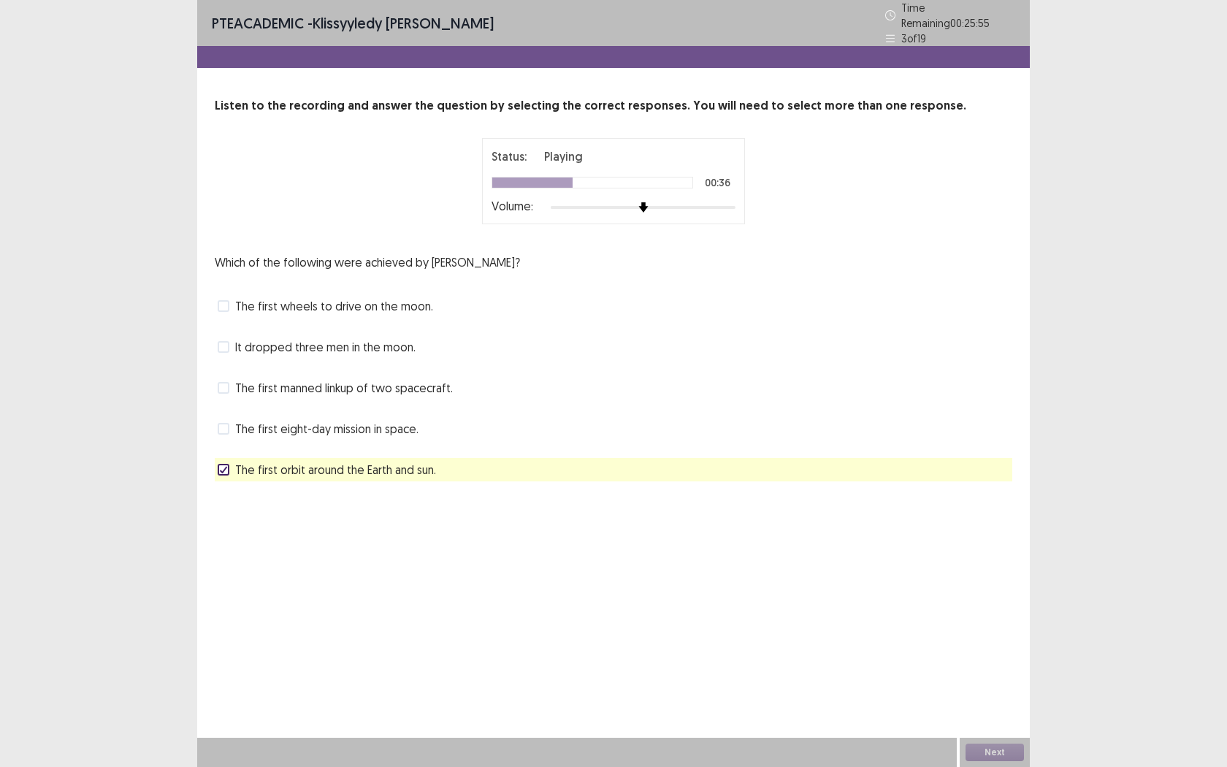
click at [224, 467] on div at bounding box center [223, 469] width 9 height 9
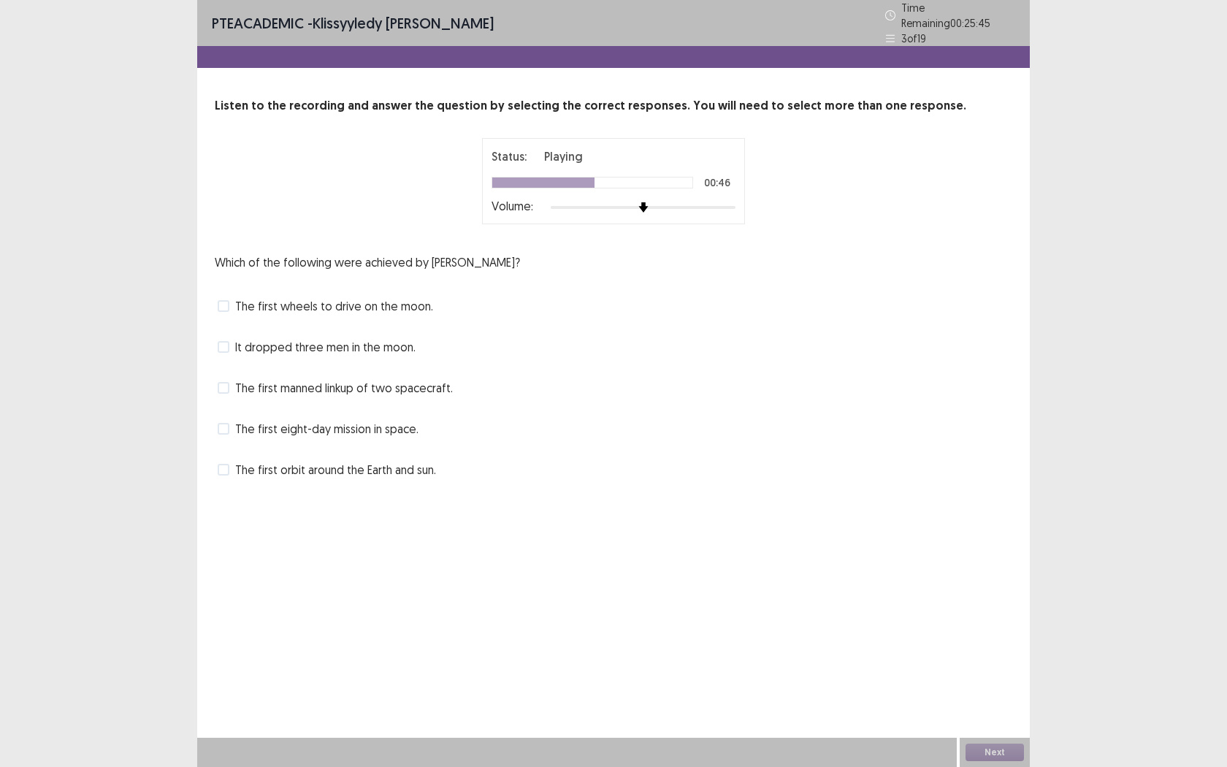
click at [226, 301] on span at bounding box center [224, 306] width 12 height 12
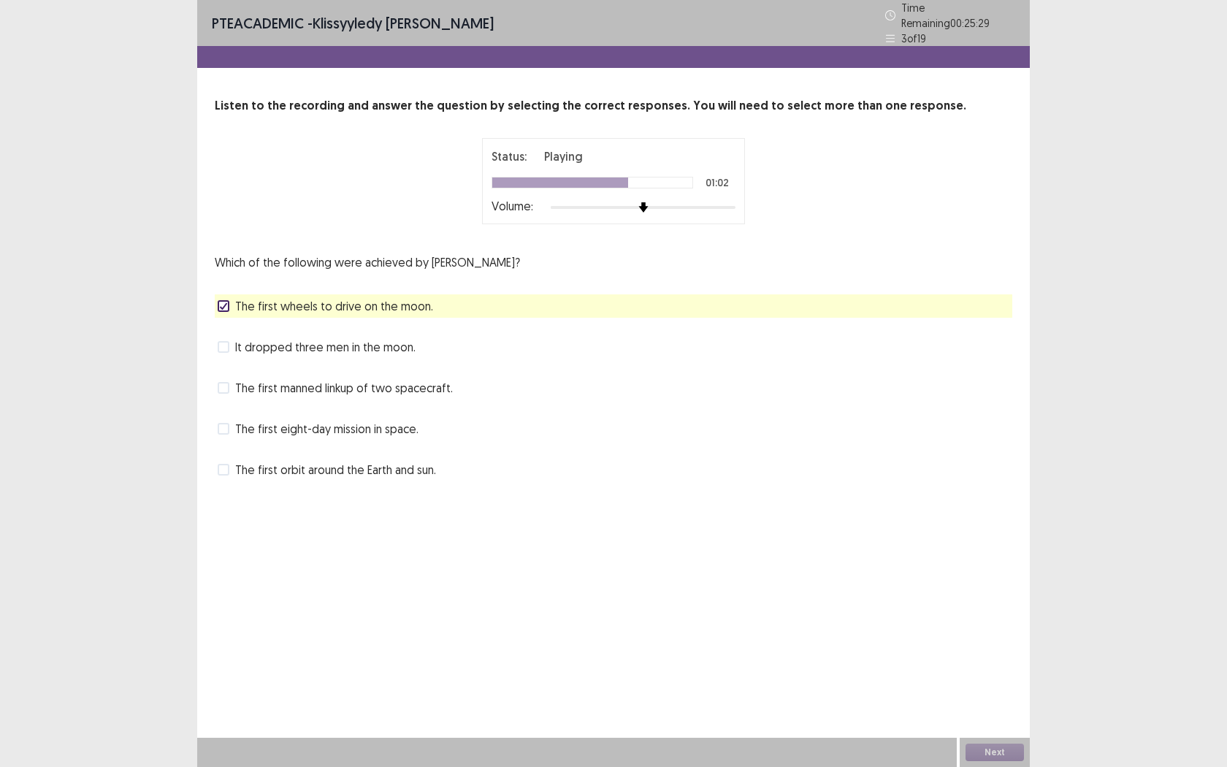
click at [235, 425] on label "The first eight-day mission in space." at bounding box center [318, 429] width 201 height 18
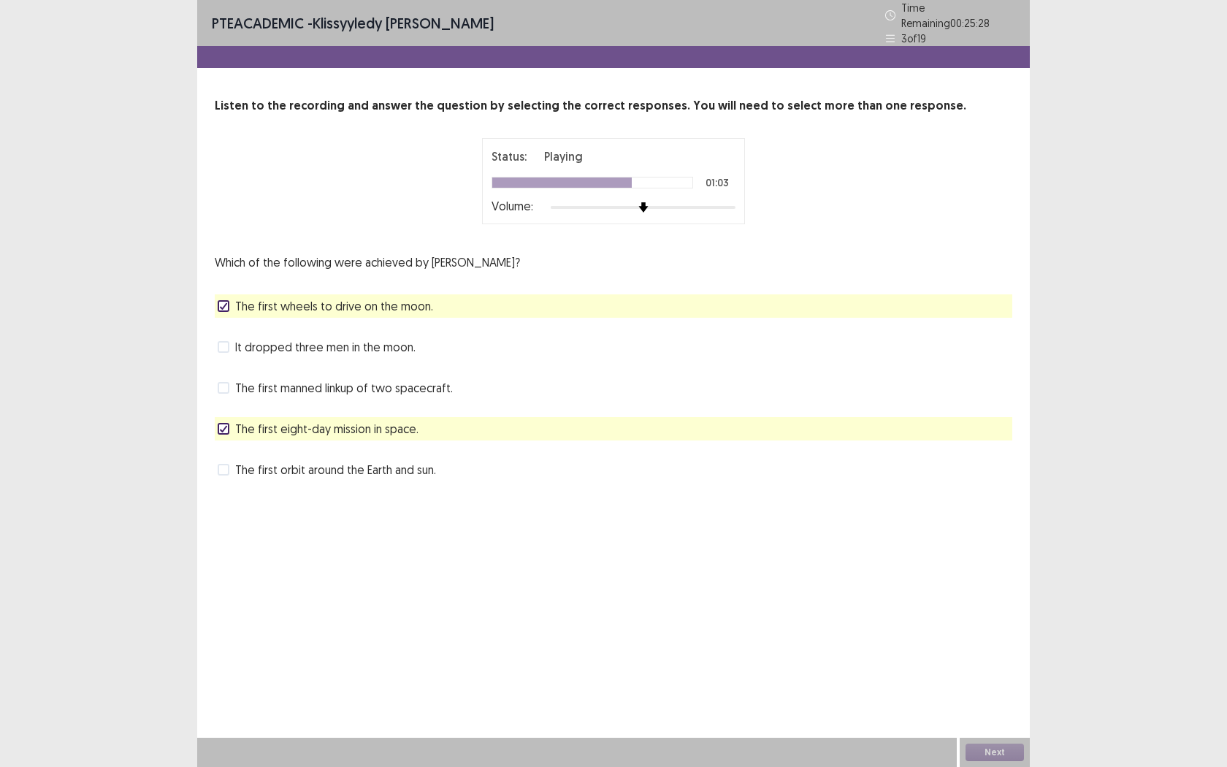
click at [228, 300] on span at bounding box center [224, 306] width 12 height 12
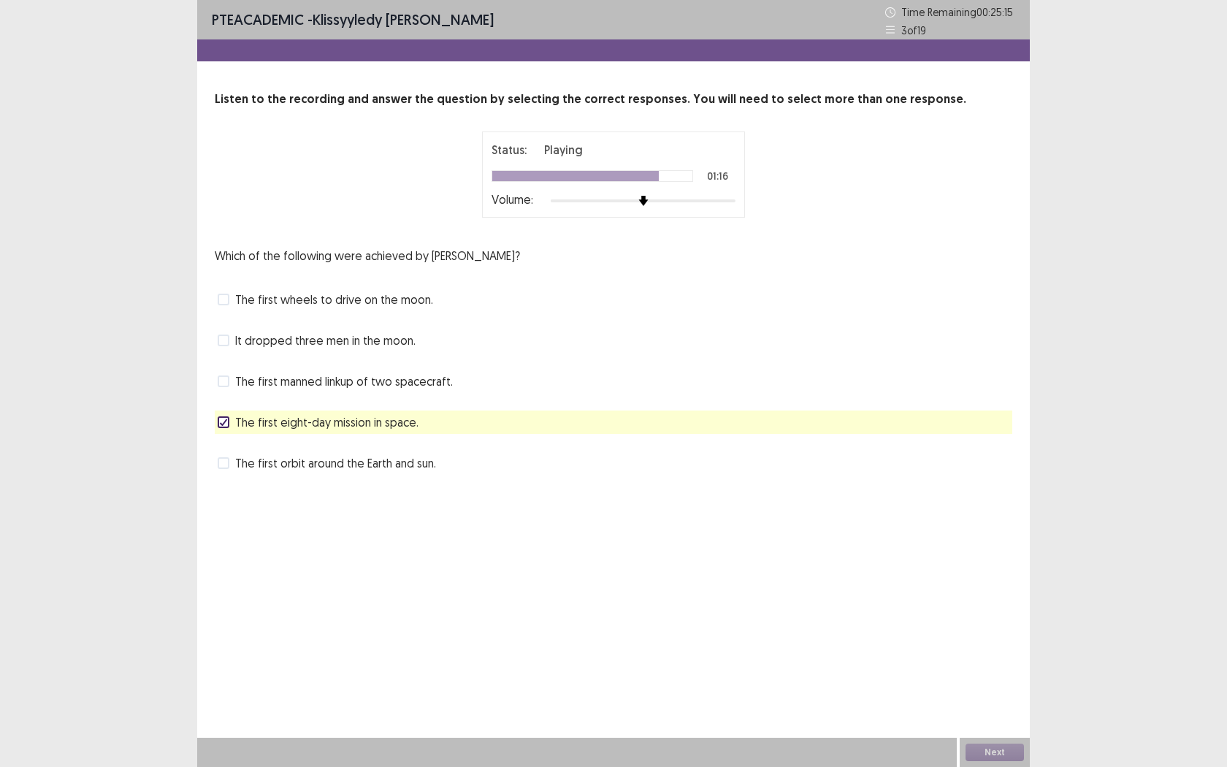
click at [232, 379] on label "The first manned linkup of two spacecraft." at bounding box center [335, 382] width 235 height 18
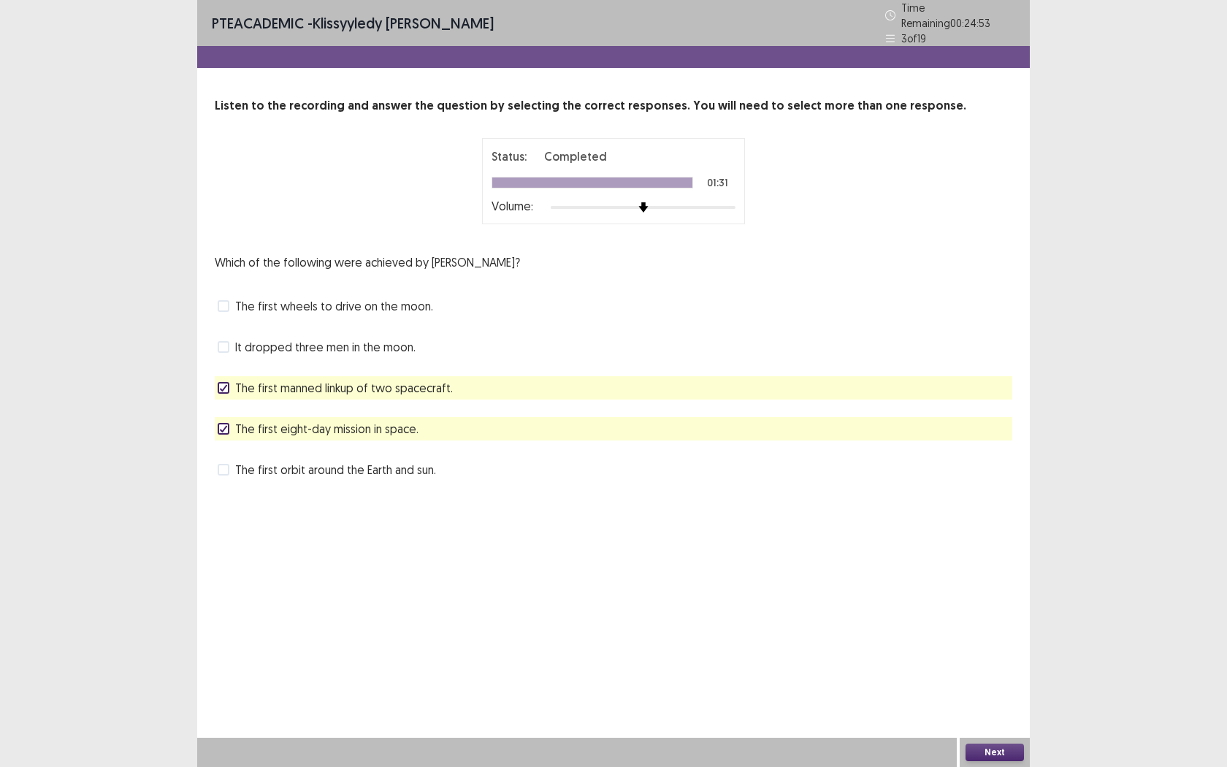
click at [986, 604] on button "Next" at bounding box center [995, 753] width 58 height 18
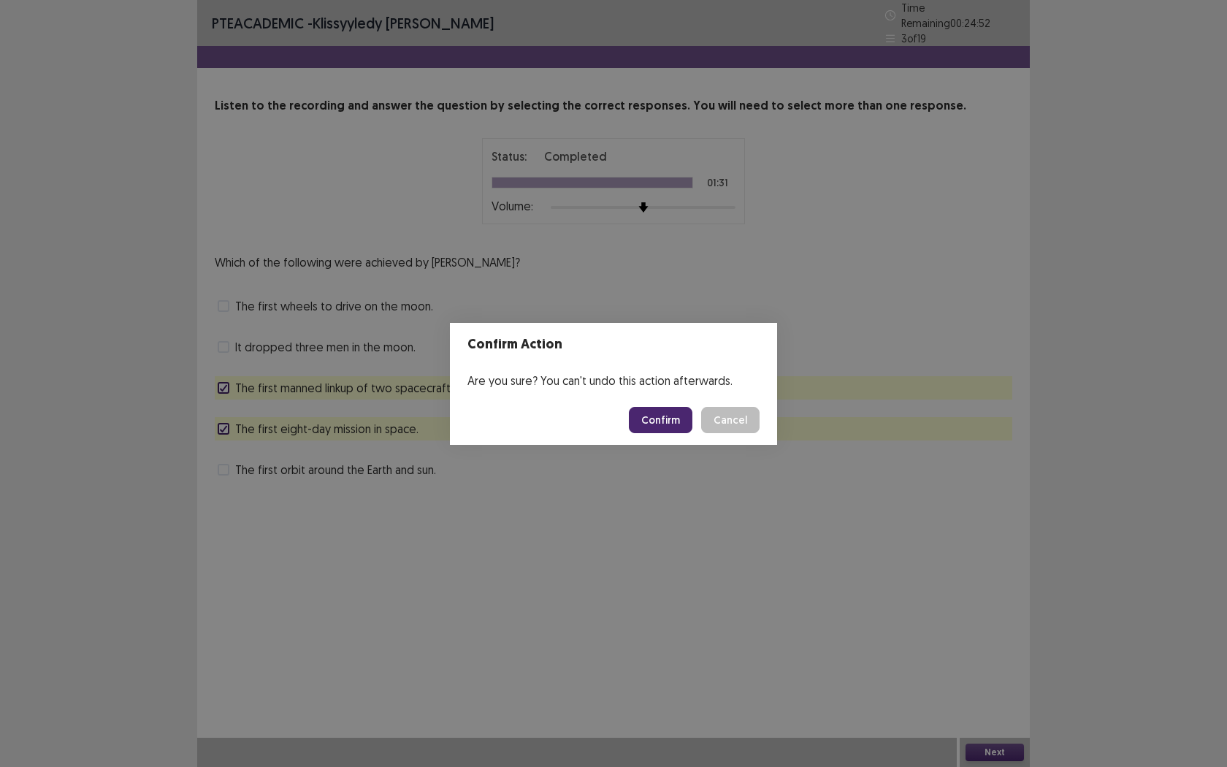
click at [683, 428] on button "Confirm" at bounding box center [661, 420] width 64 height 26
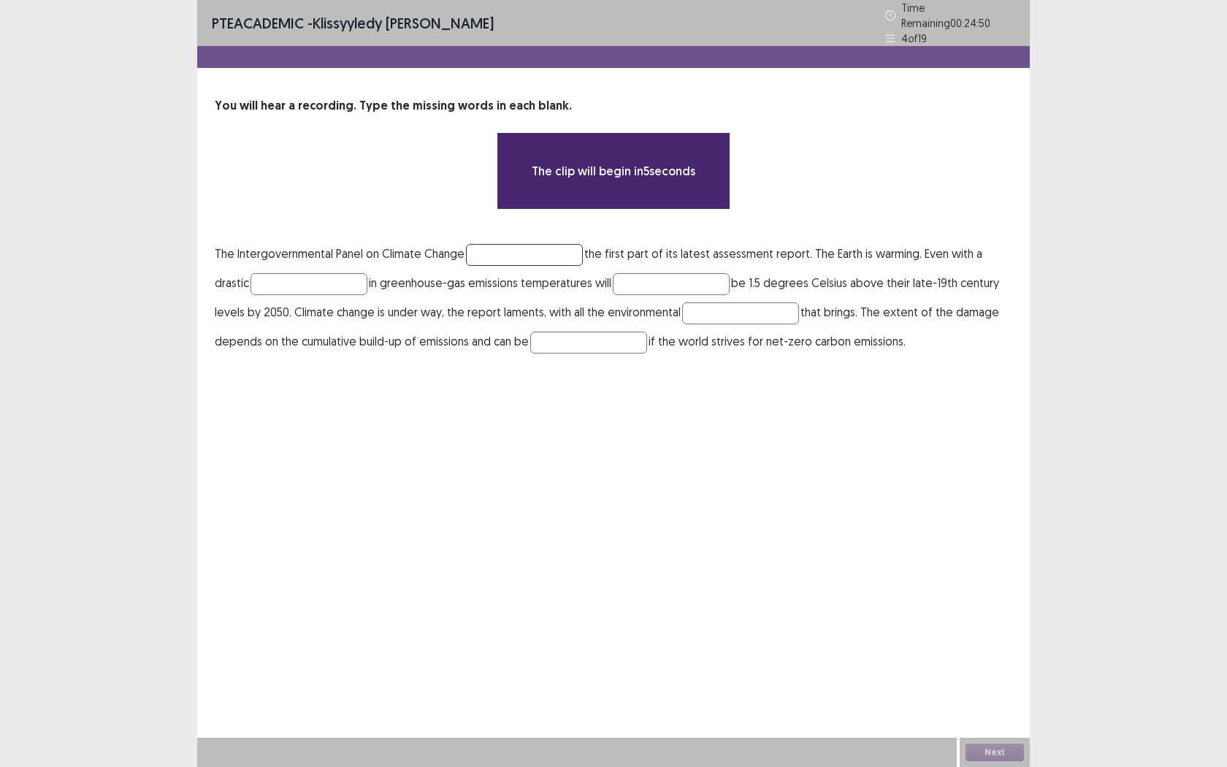
click at [498, 258] on input "text" at bounding box center [524, 255] width 117 height 22
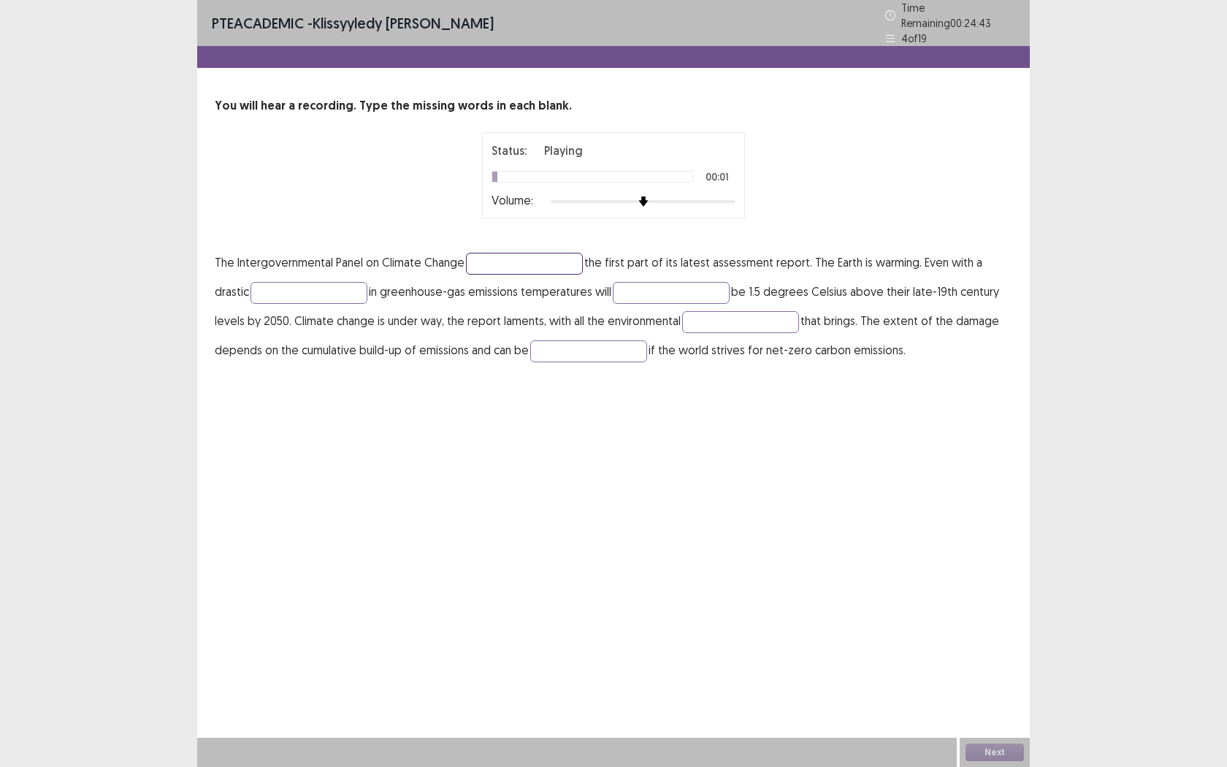
drag, startPoint x: 506, startPoint y: 256, endPoint x: 524, endPoint y: 262, distance: 19.2
click at [506, 256] on input "text" at bounding box center [524, 264] width 117 height 22
type input "*********"
click at [283, 286] on input "text" at bounding box center [309, 293] width 117 height 22
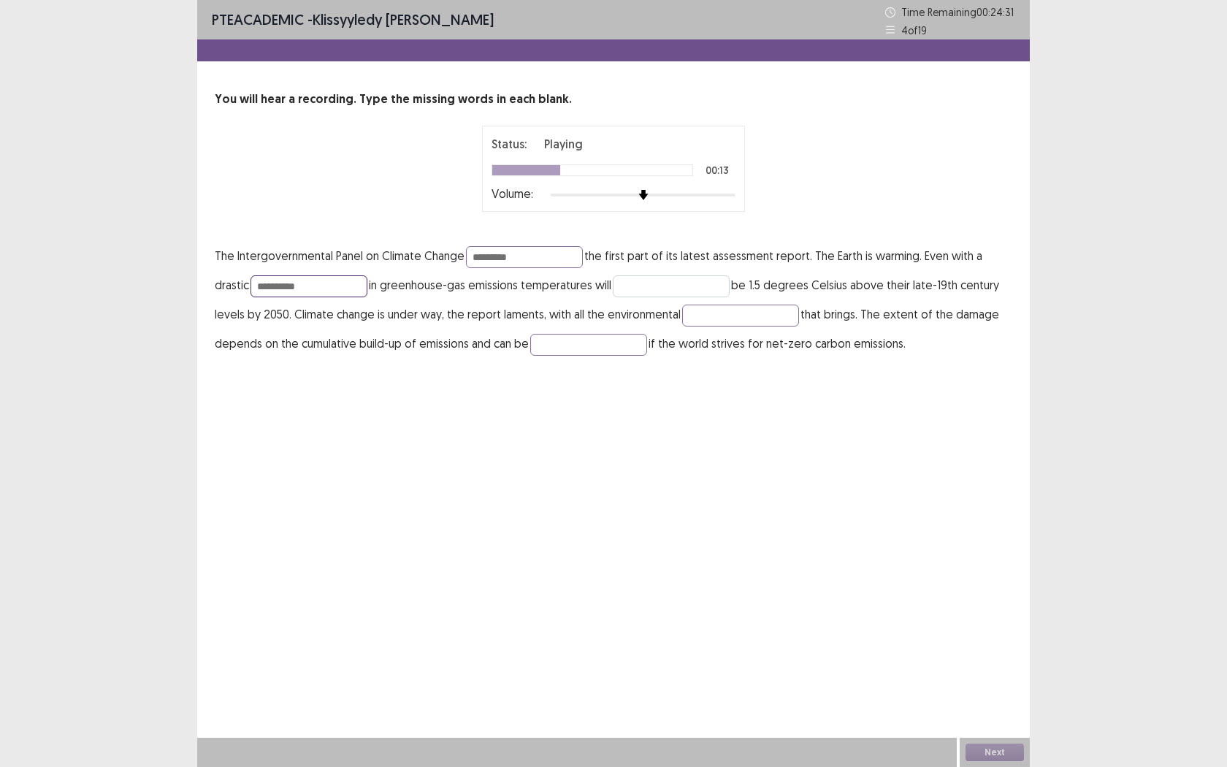
type input "**********"
click at [679, 275] on input "text" at bounding box center [671, 286] width 117 height 22
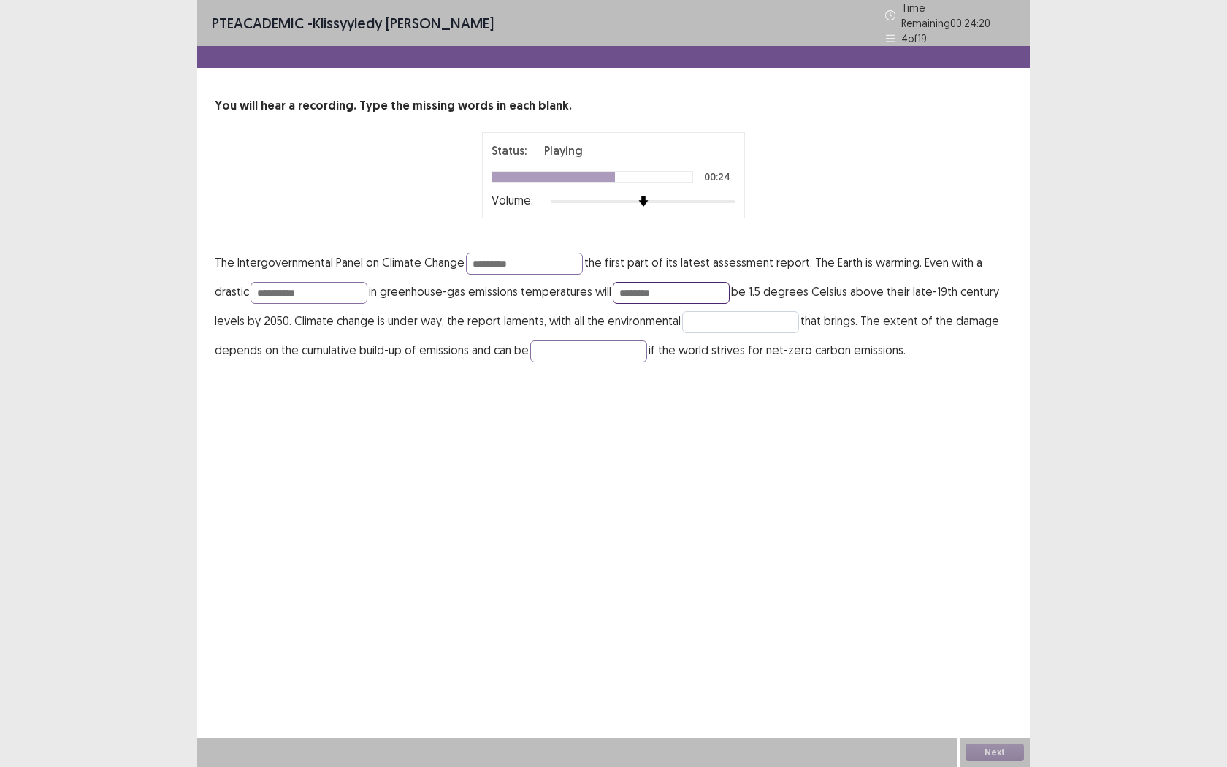
type input "********"
click at [734, 315] on input "text" at bounding box center [740, 322] width 117 height 22
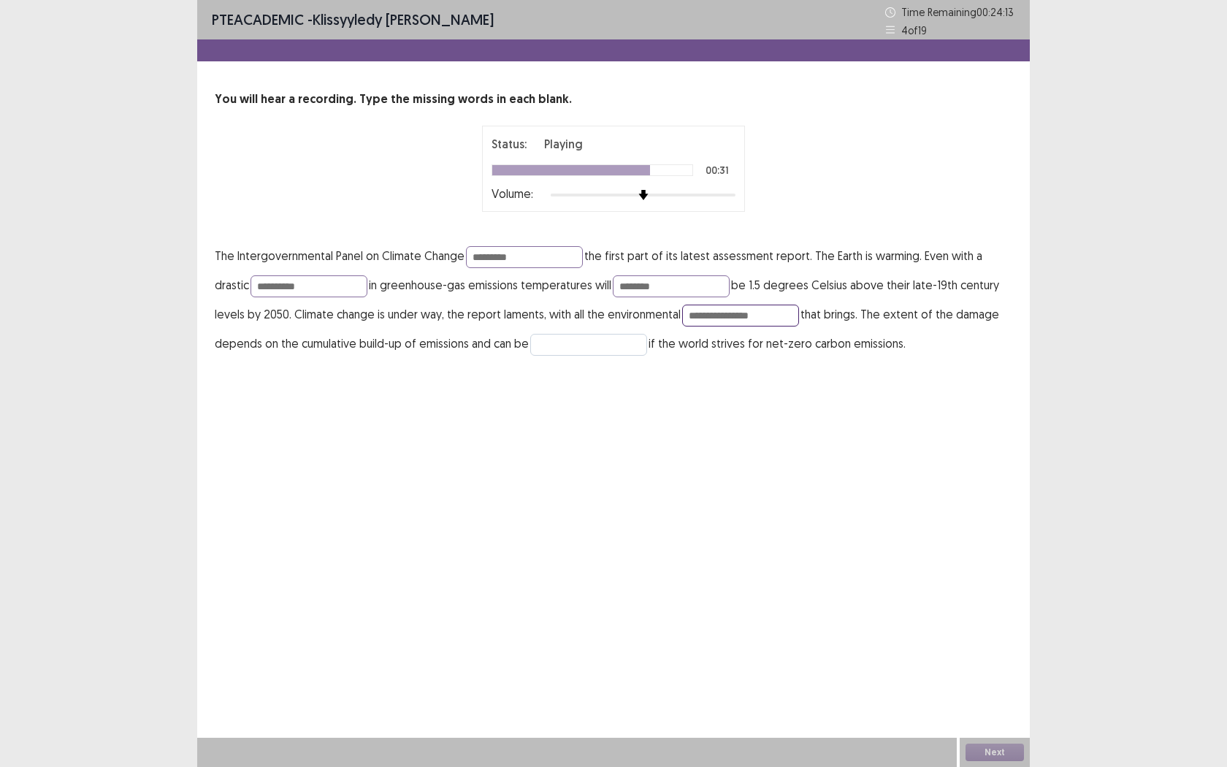
type input "**********"
click at [573, 345] on input "text" at bounding box center [588, 345] width 117 height 22
click at [612, 348] on input "text" at bounding box center [588, 345] width 117 height 22
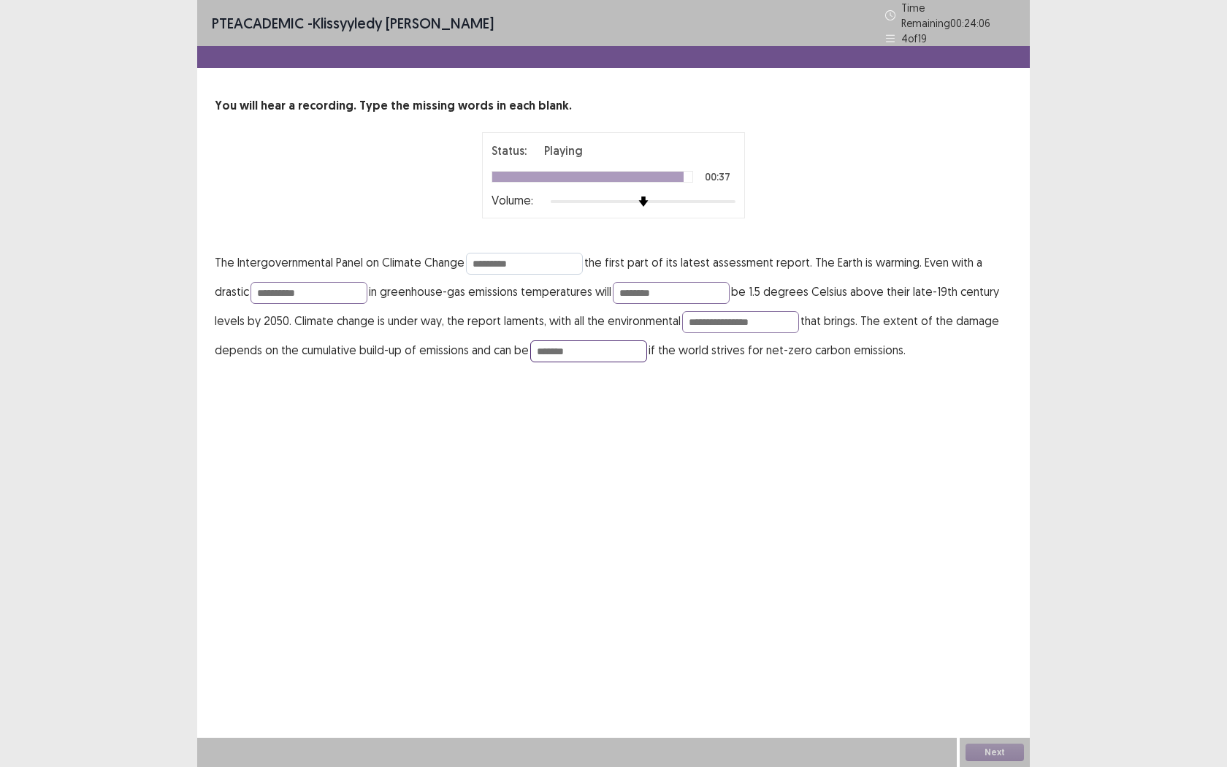
type input "*******"
click at [534, 257] on input "*********" at bounding box center [524, 264] width 117 height 22
type input "********"
click at [353, 284] on input "**********" at bounding box center [309, 293] width 117 height 22
click at [728, 289] on input "********" at bounding box center [671, 293] width 117 height 22
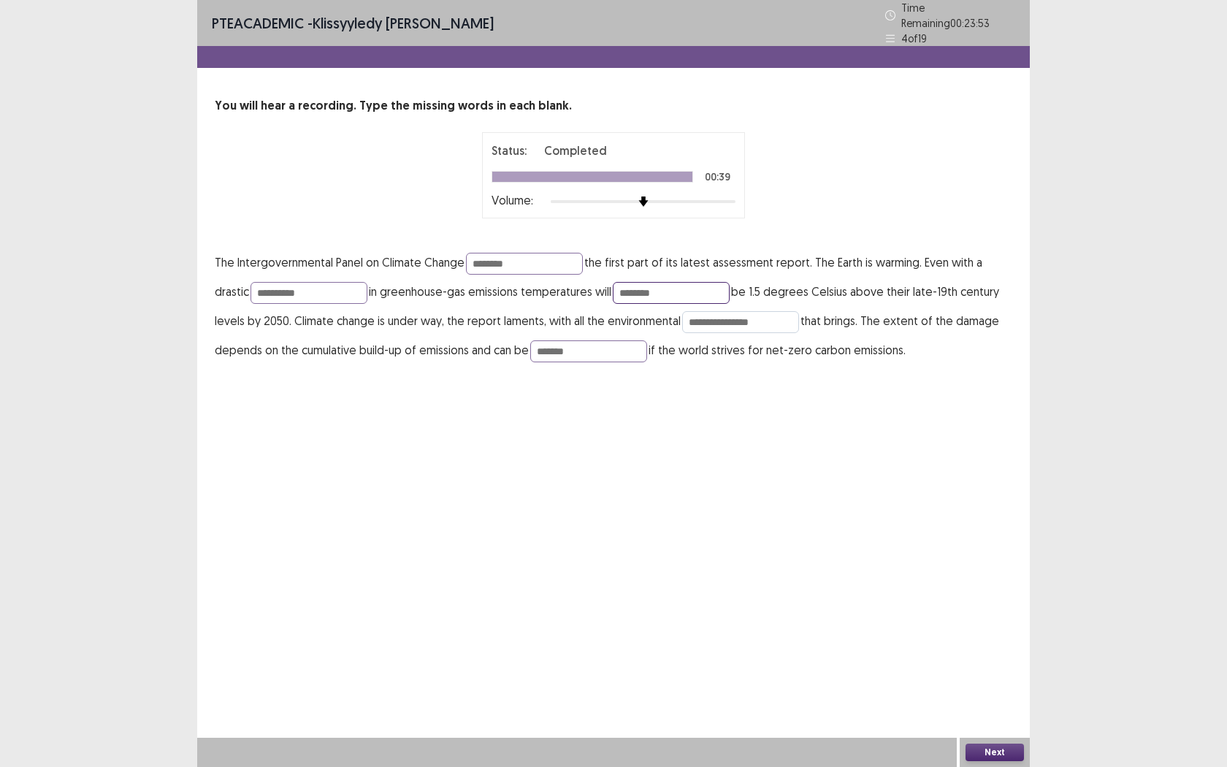
type input "********"
click at [785, 321] on input "**********" at bounding box center [740, 322] width 117 height 22
click at [695, 316] on input "**********" at bounding box center [740, 322] width 117 height 22
type input "**********"
click at [1000, 604] on button "Next" at bounding box center [995, 753] width 58 height 18
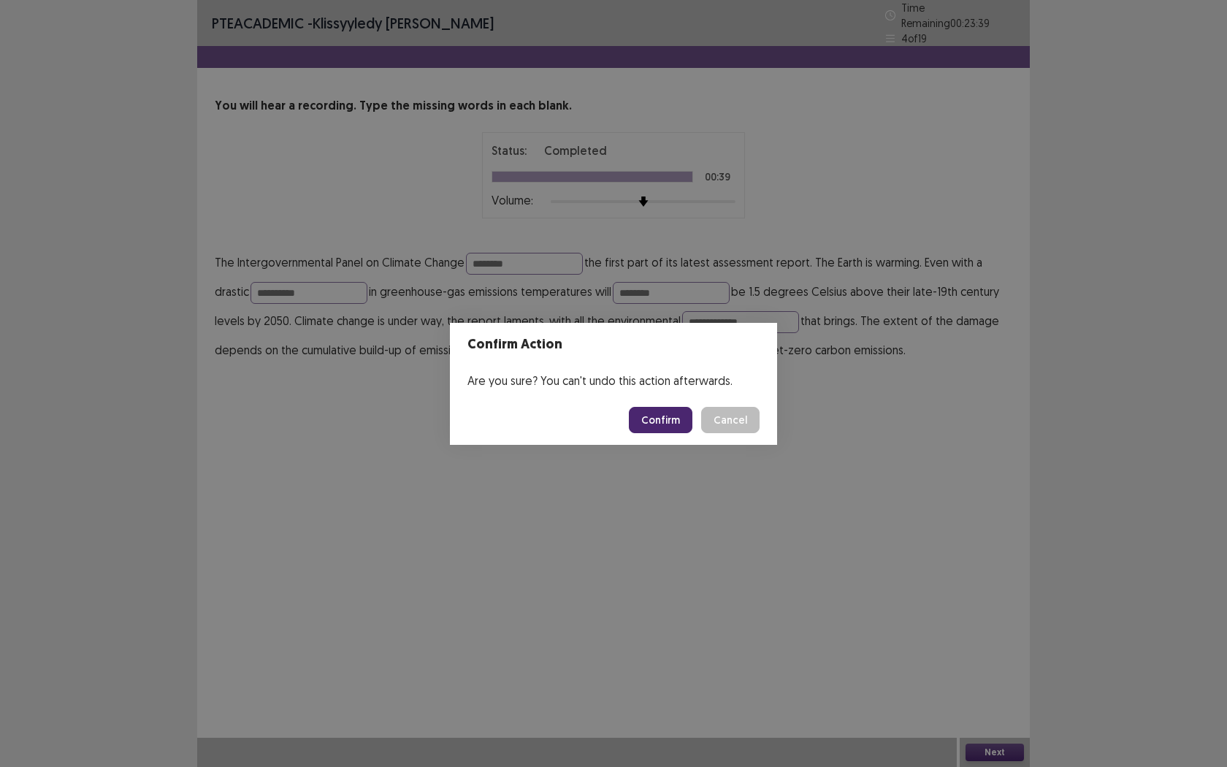
click at [666, 420] on button "Confirm" at bounding box center [661, 420] width 64 height 26
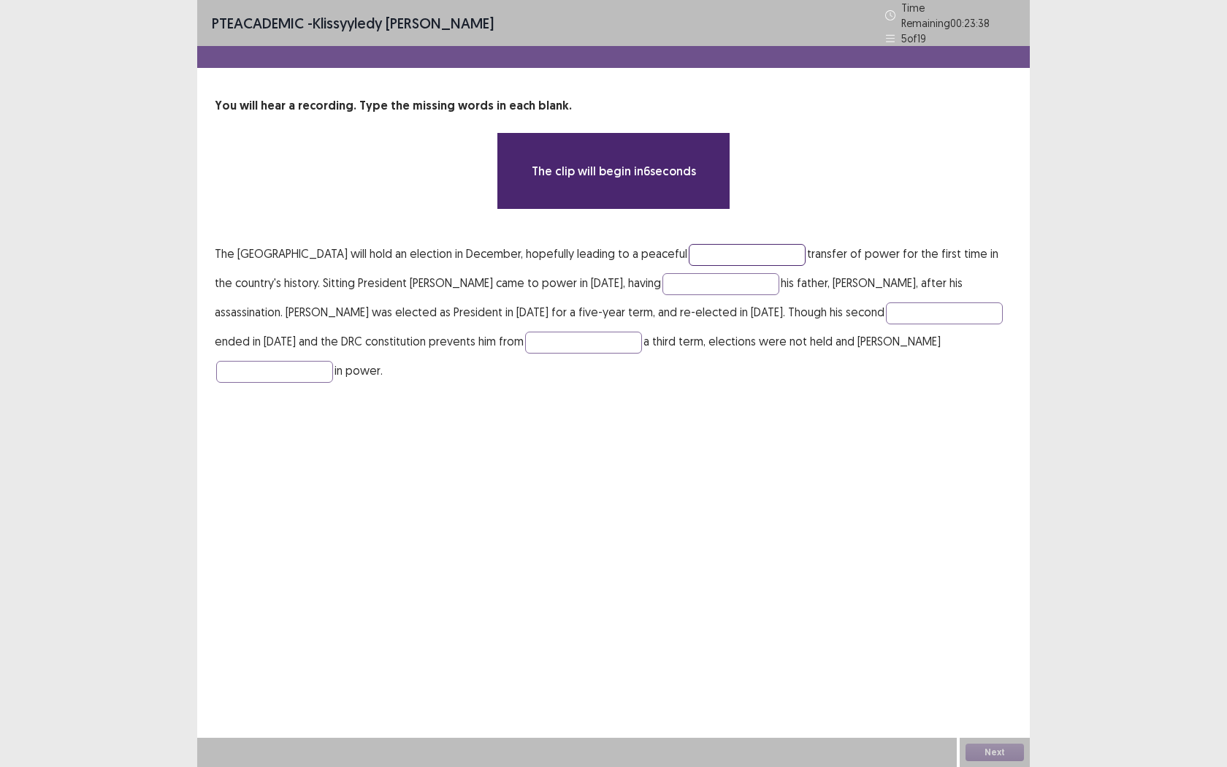
click at [804, 248] on input "text" at bounding box center [747, 255] width 117 height 22
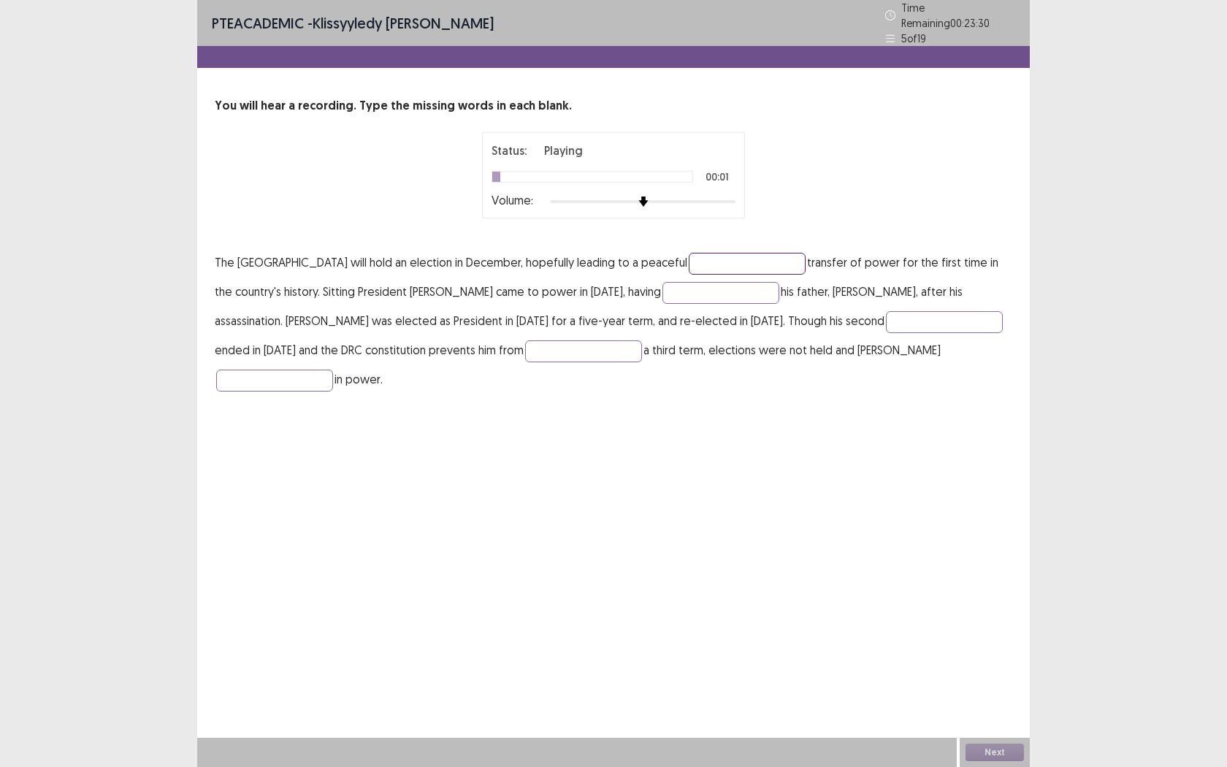
click at [795, 256] on input "text" at bounding box center [747, 264] width 117 height 22
click at [806, 258] on input "text" at bounding box center [747, 264] width 117 height 22
type input "**********"
click at [730, 282] on input "text" at bounding box center [721, 293] width 117 height 22
type input "********"
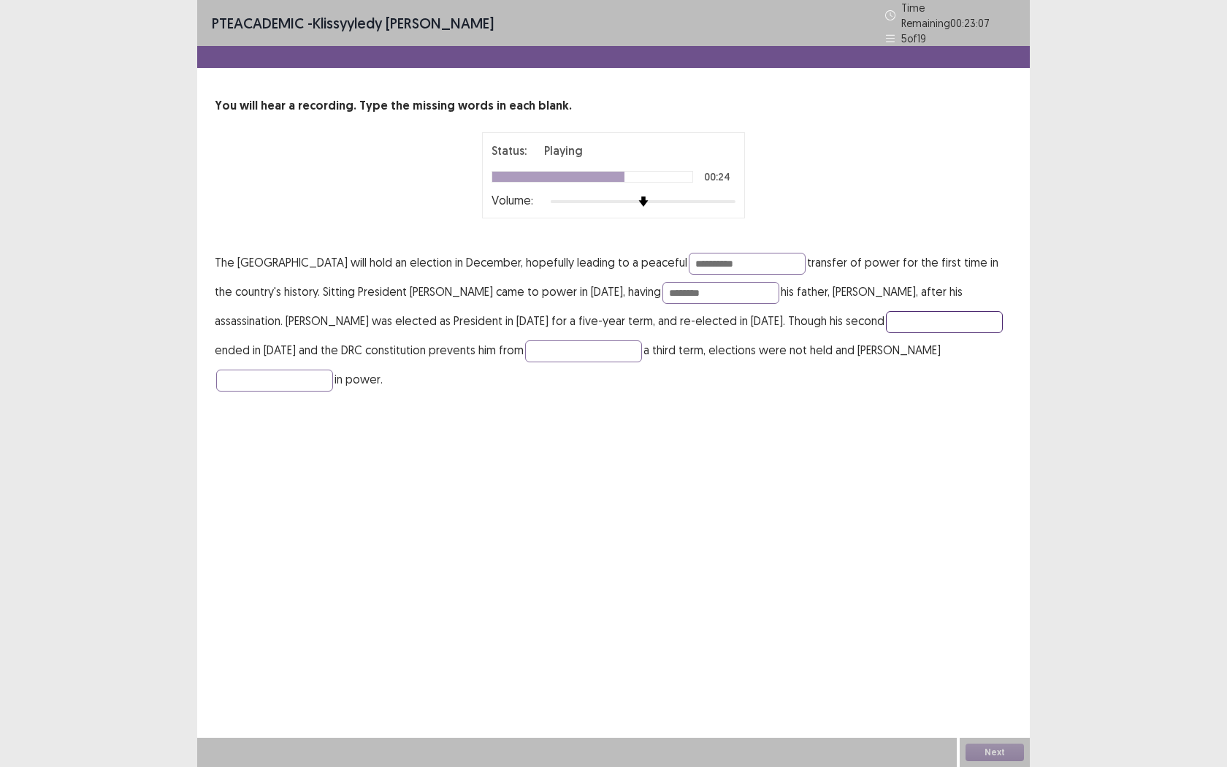
click at [909, 316] on input "text" at bounding box center [944, 322] width 117 height 22
type input "****"
click at [551, 343] on input "text" at bounding box center [583, 351] width 117 height 22
type input "*******"
click at [333, 370] on input "text" at bounding box center [274, 381] width 117 height 22
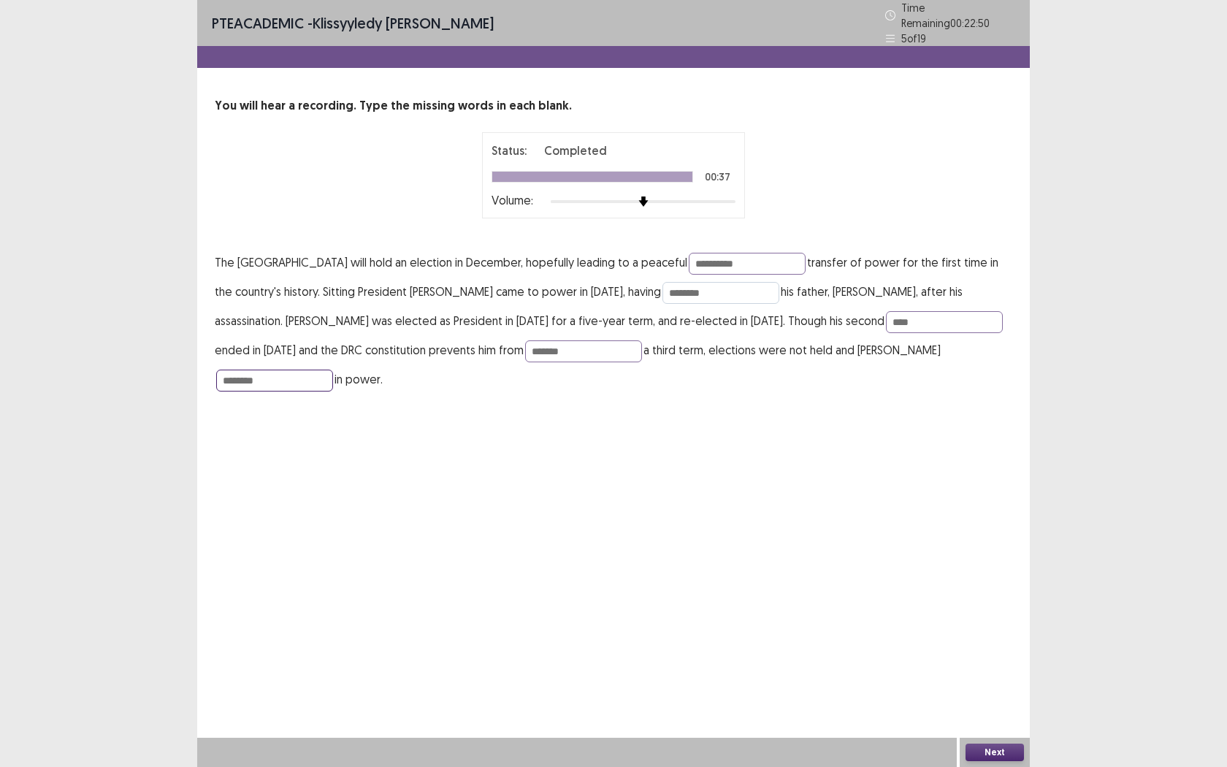
type input "********"
click at [757, 282] on input "********" at bounding box center [721, 293] width 117 height 22
click at [720, 290] on input "*********" at bounding box center [721, 293] width 117 height 22
click at [733, 284] on input "*********" at bounding box center [721, 293] width 117 height 22
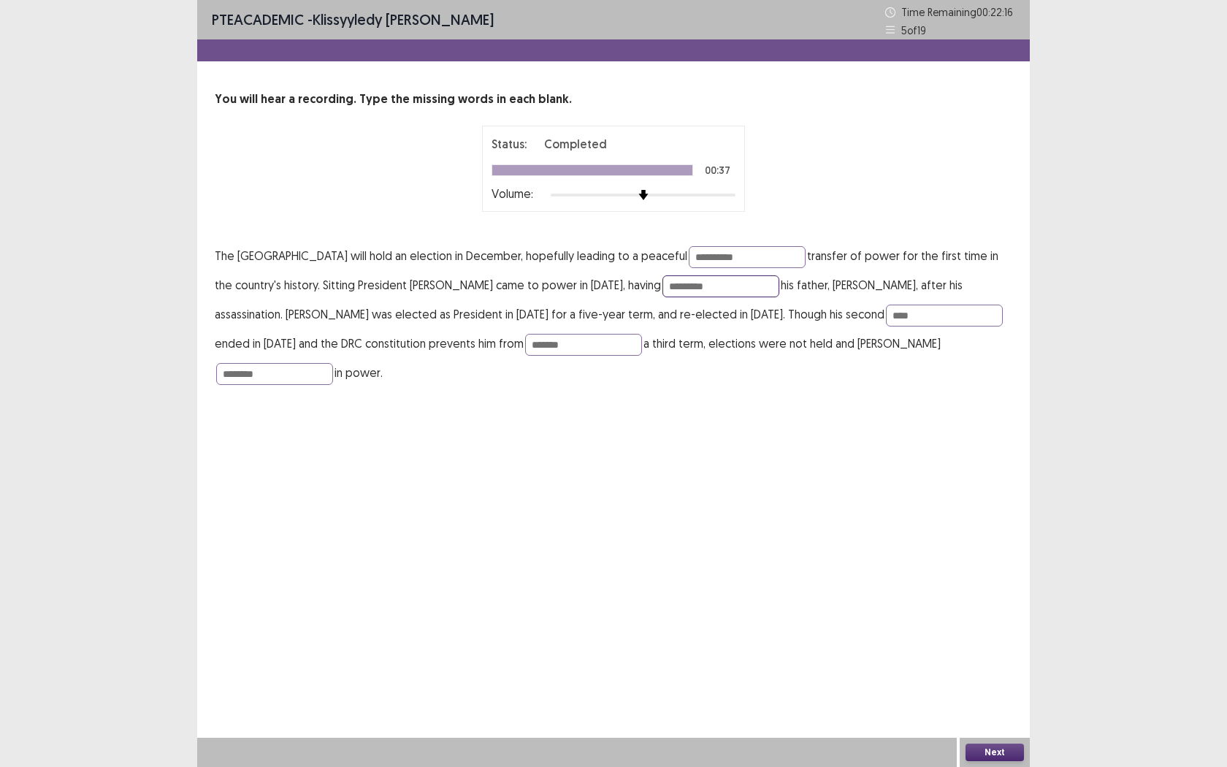
click at [779, 289] on input "*********" at bounding box center [721, 286] width 117 height 22
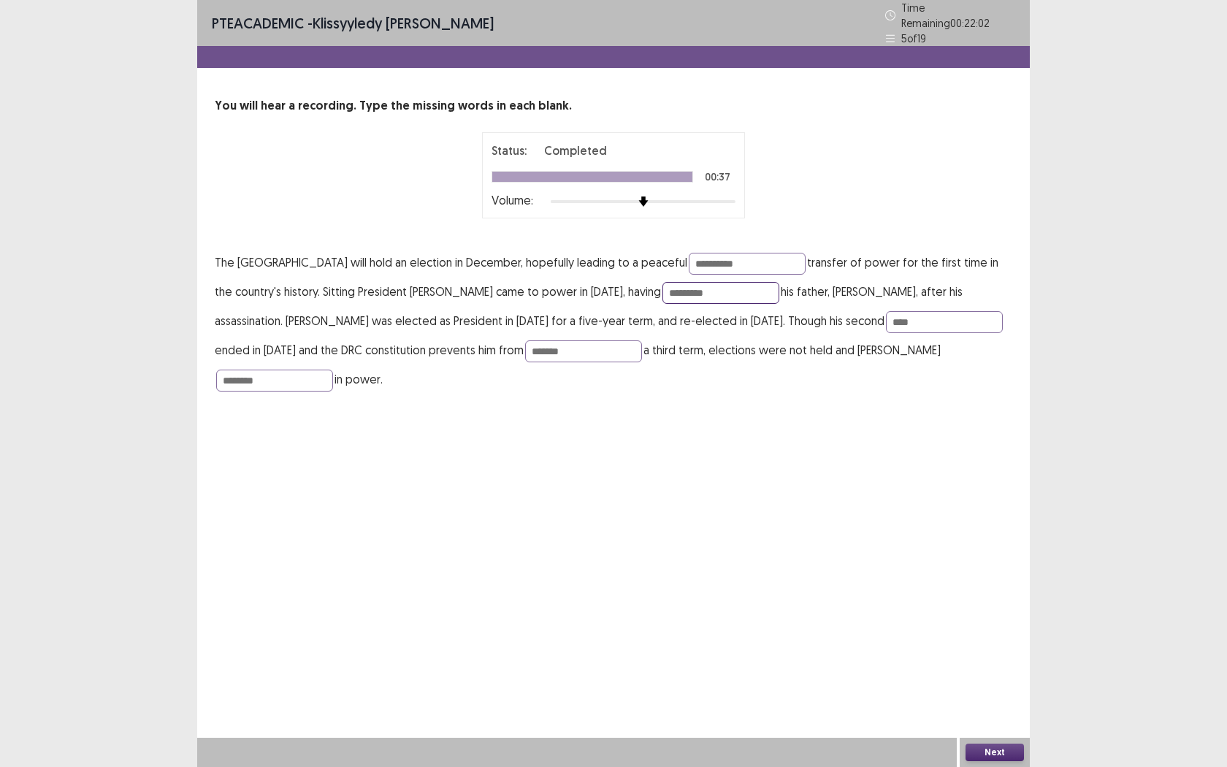
type input "*********"
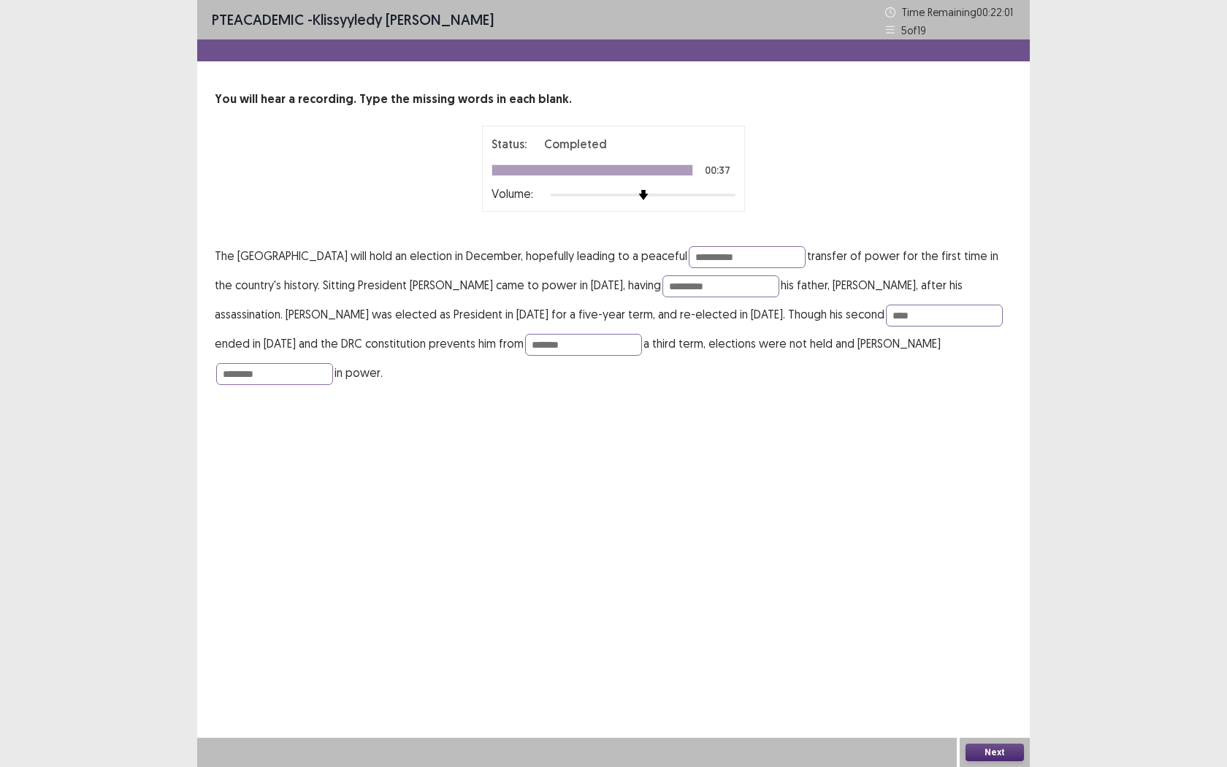
click at [999, 604] on button "Next" at bounding box center [995, 753] width 58 height 18
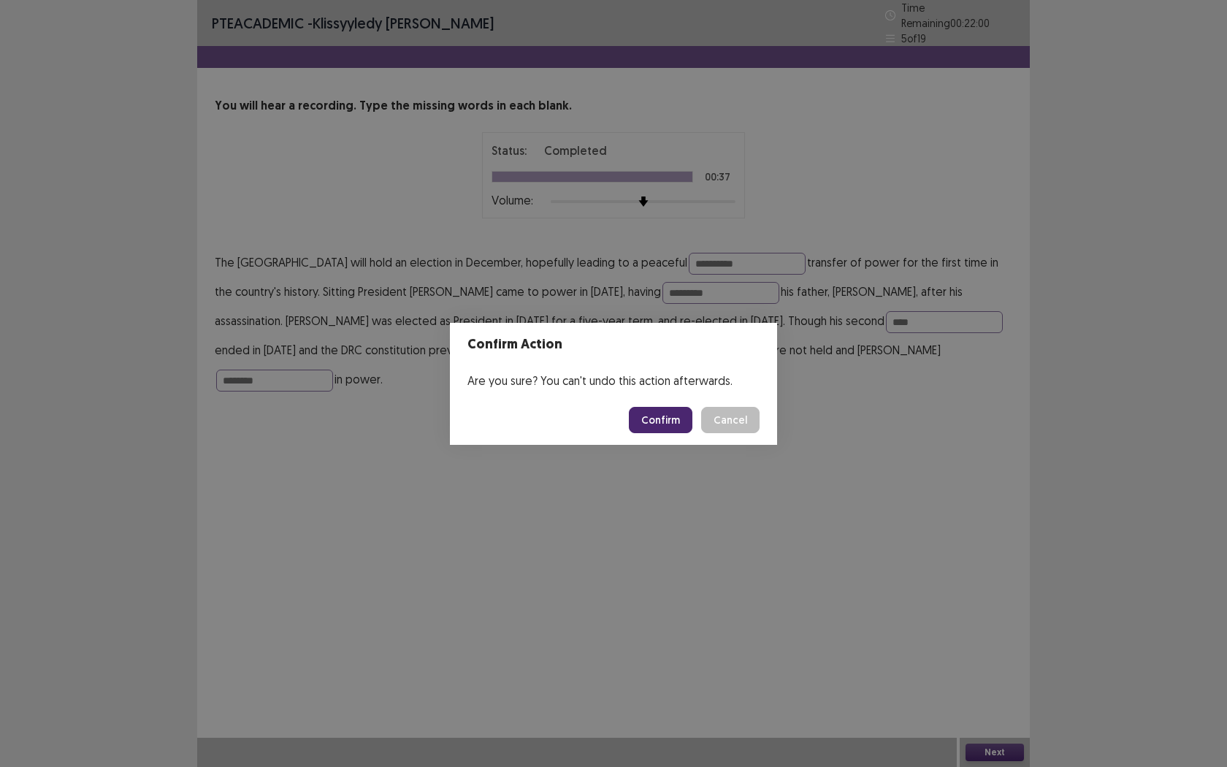
click at [669, 425] on button "Confirm" at bounding box center [661, 420] width 64 height 26
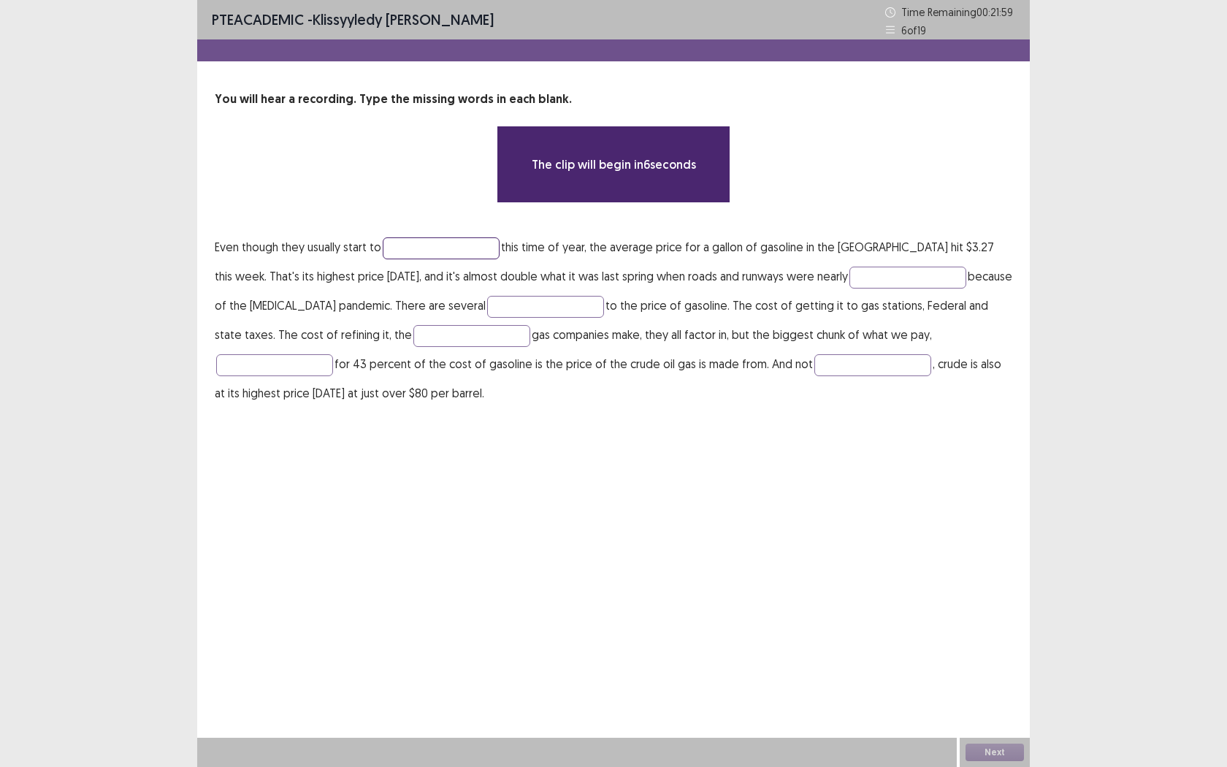
click at [478, 251] on input "text" at bounding box center [441, 248] width 117 height 22
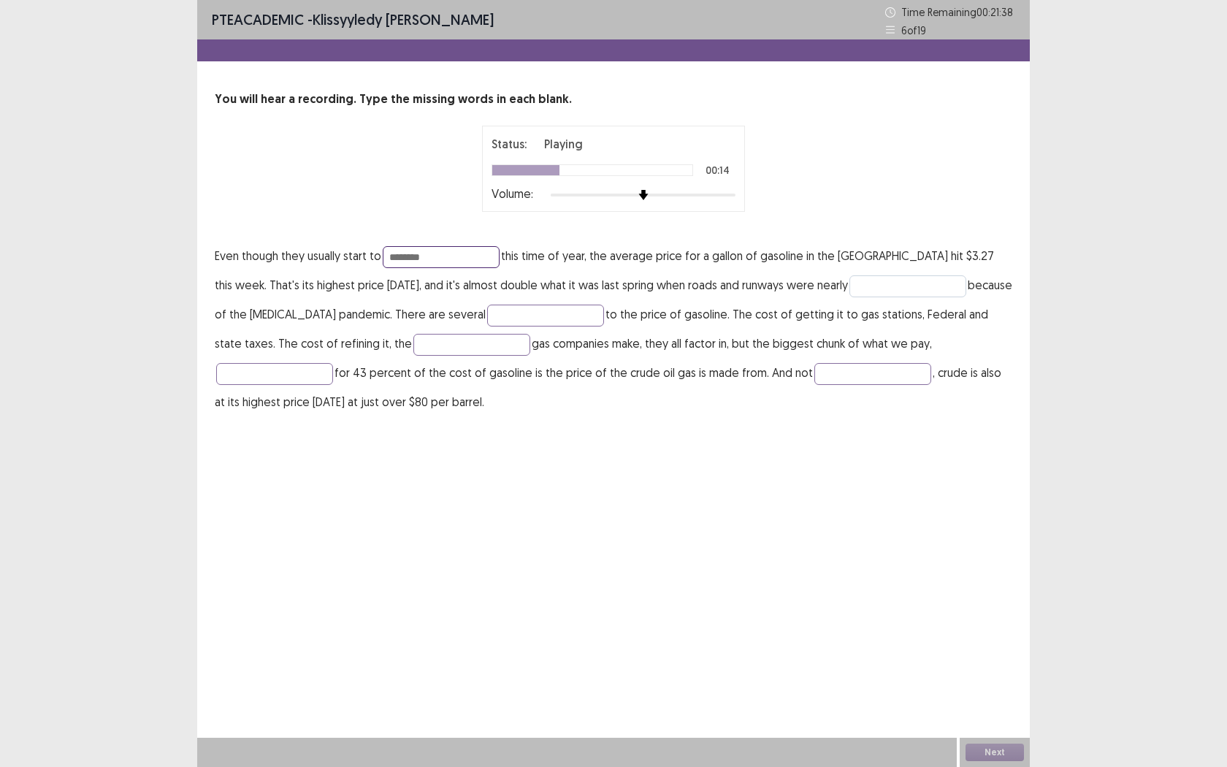
type input "********"
click at [877, 286] on input "text" at bounding box center [908, 286] width 117 height 22
type input "*****"
click at [487, 311] on input "text" at bounding box center [545, 316] width 117 height 22
type input "**********"
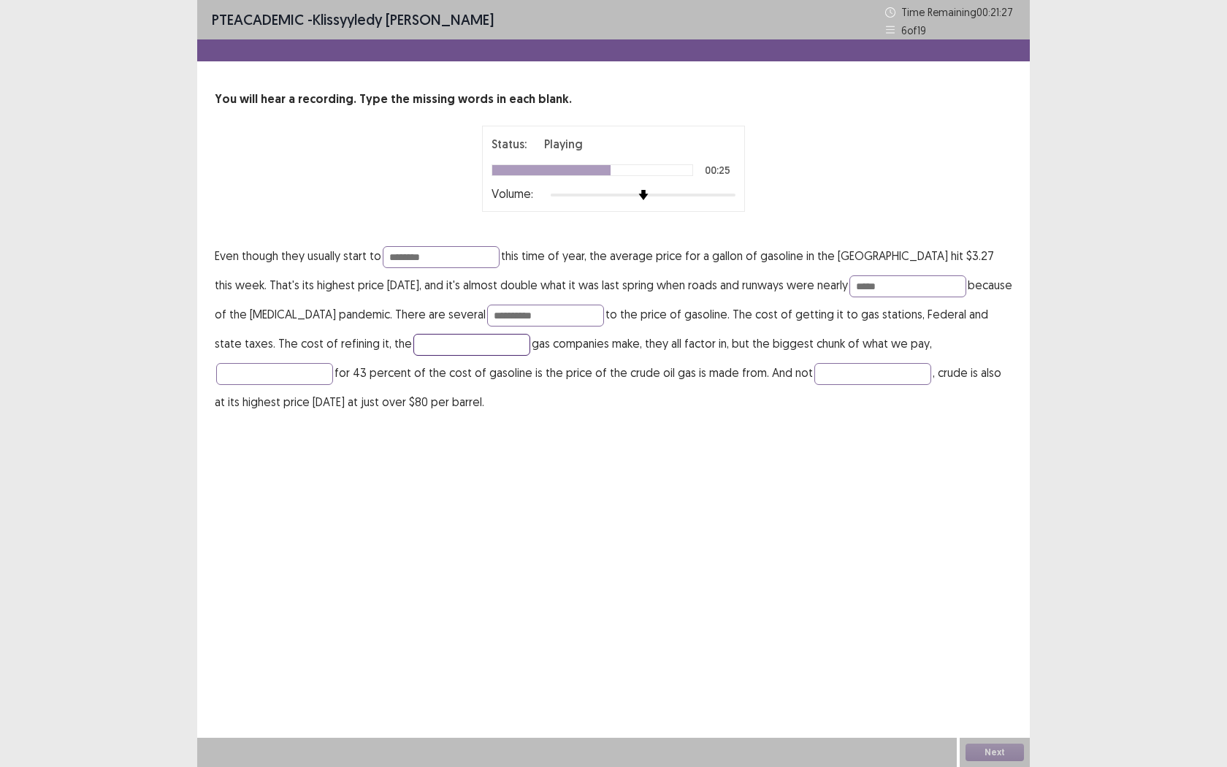
click at [413, 348] on input "text" at bounding box center [471, 345] width 117 height 22
type input "*******"
click at [333, 363] on input "text" at bounding box center [274, 374] width 117 height 22
type input "**********"
click at [814, 375] on input "text" at bounding box center [872, 374] width 117 height 22
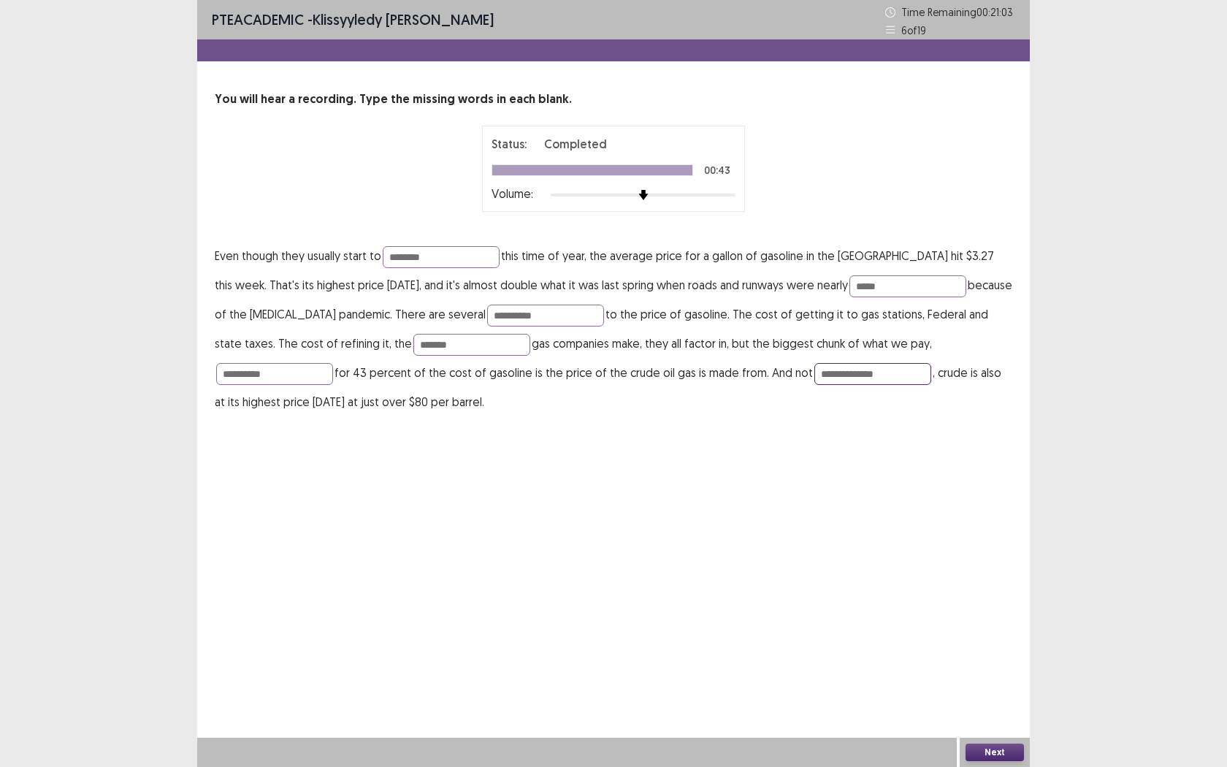
drag, startPoint x: 676, startPoint y: 375, endPoint x: 725, endPoint y: 377, distance: 49.0
click at [814, 375] on input "**********" at bounding box center [872, 374] width 117 height 22
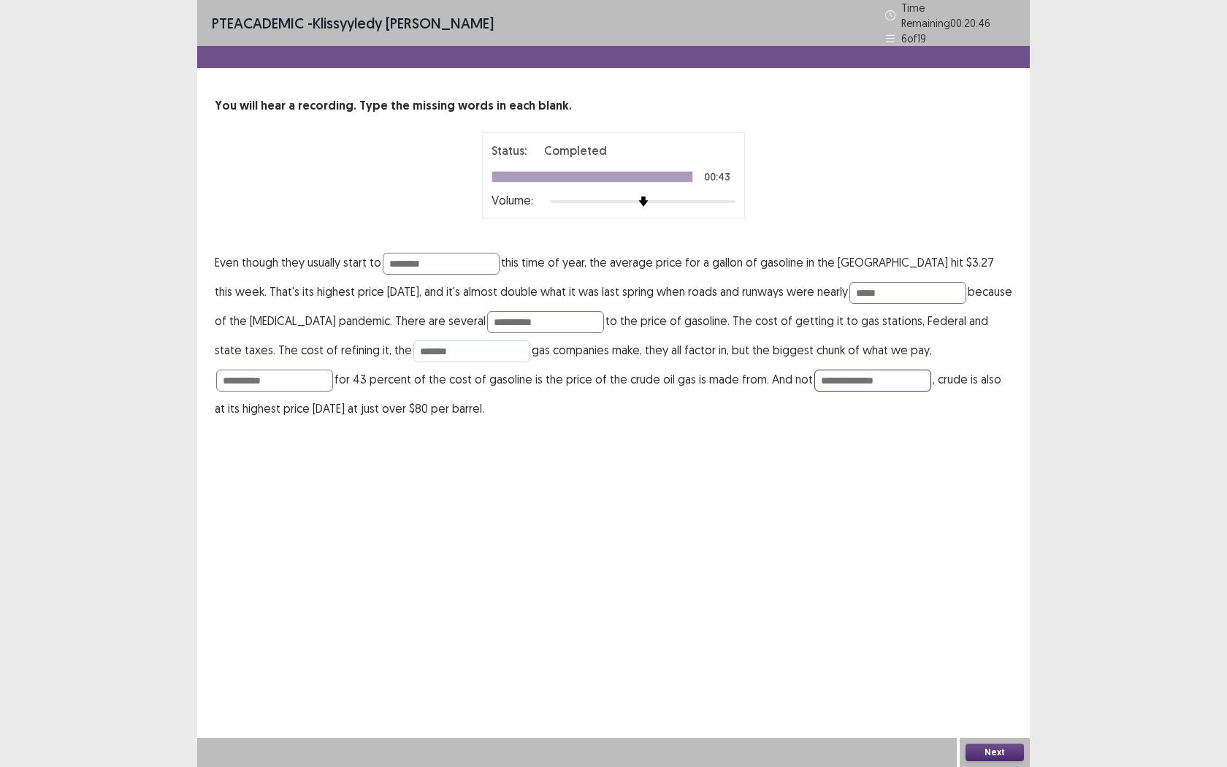
type input "**********"
click at [413, 346] on input "*******" at bounding box center [471, 351] width 117 height 22
type input "*******"
drag, startPoint x: 965, startPoint y: 742, endPoint x: 983, endPoint y: 745, distance: 18.5
click at [965, 604] on div "Next" at bounding box center [995, 752] width 70 height 29
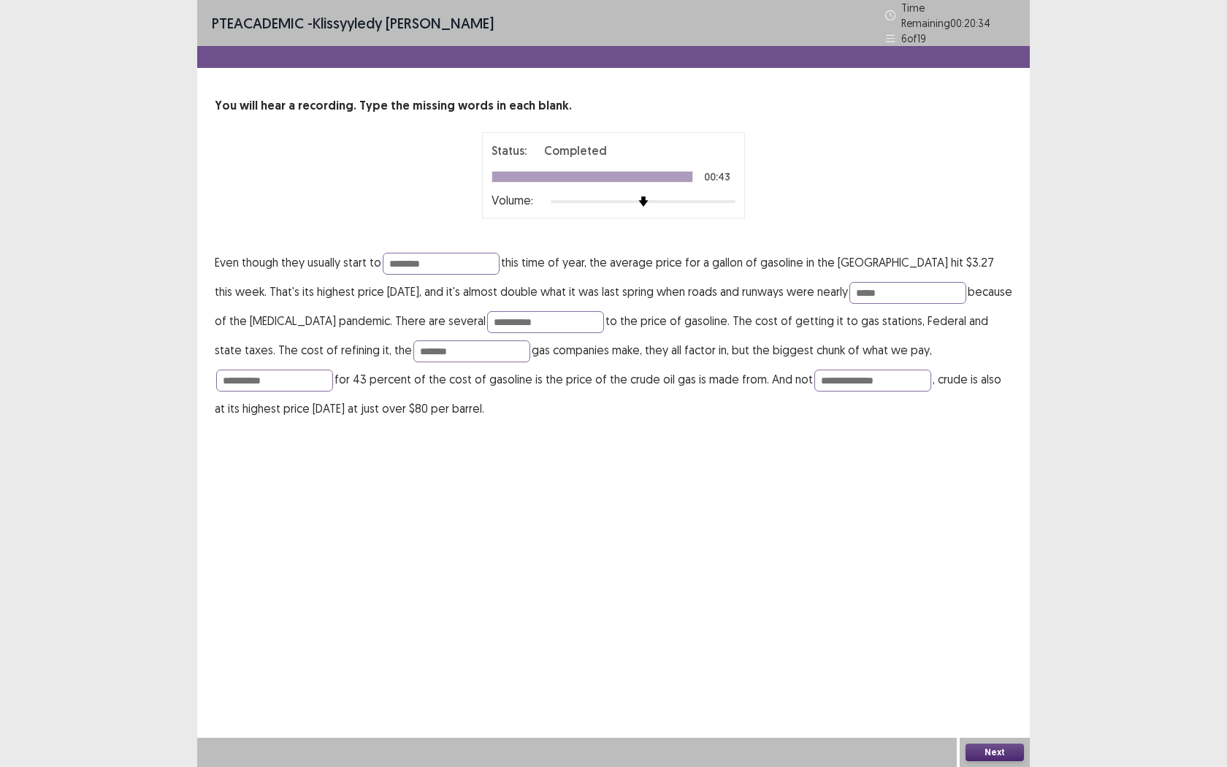
click at [995, 604] on button "Next" at bounding box center [995, 753] width 58 height 18
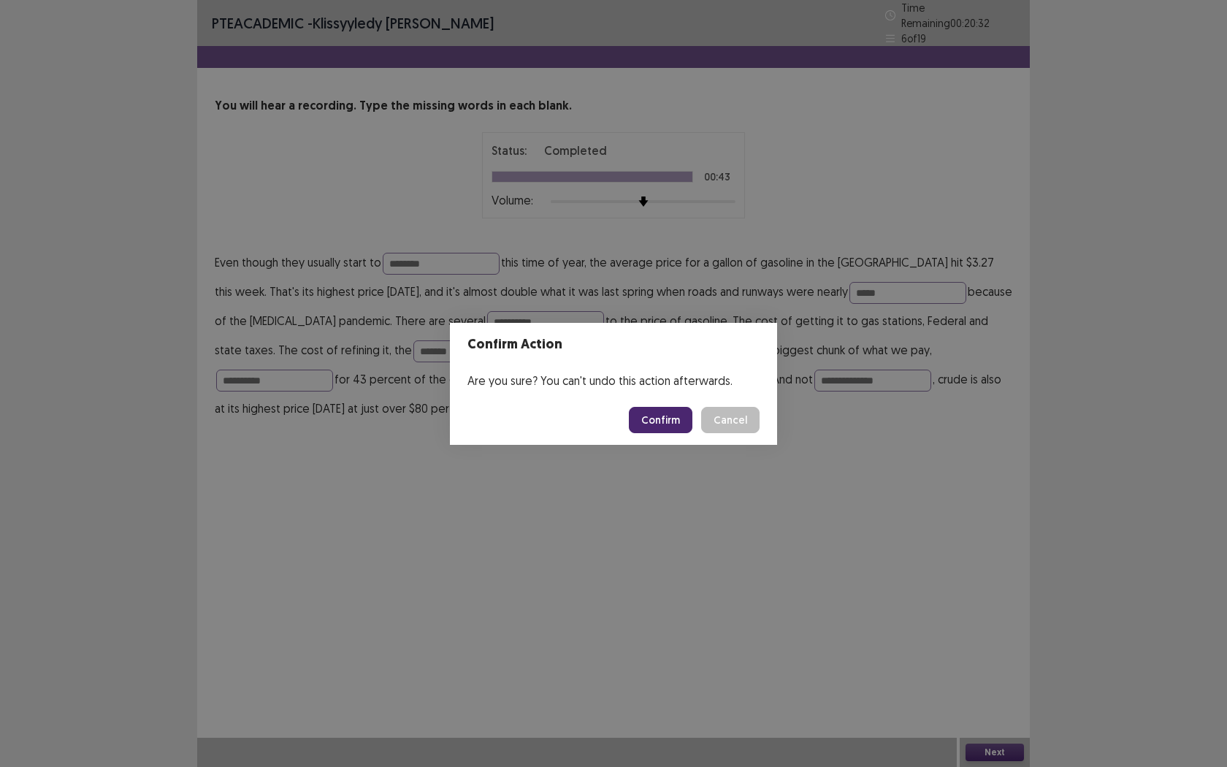
click at [661, 424] on button "Confirm" at bounding box center [661, 420] width 64 height 26
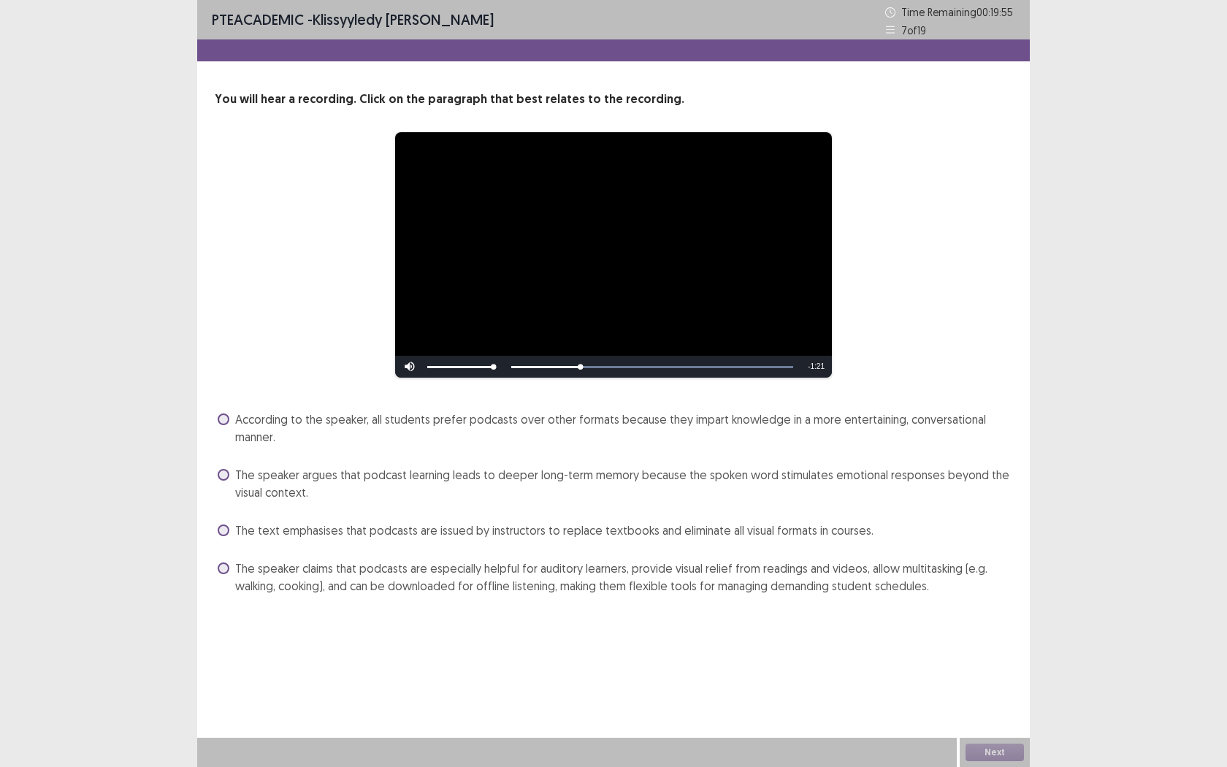
click at [222, 565] on span at bounding box center [224, 568] width 12 height 12
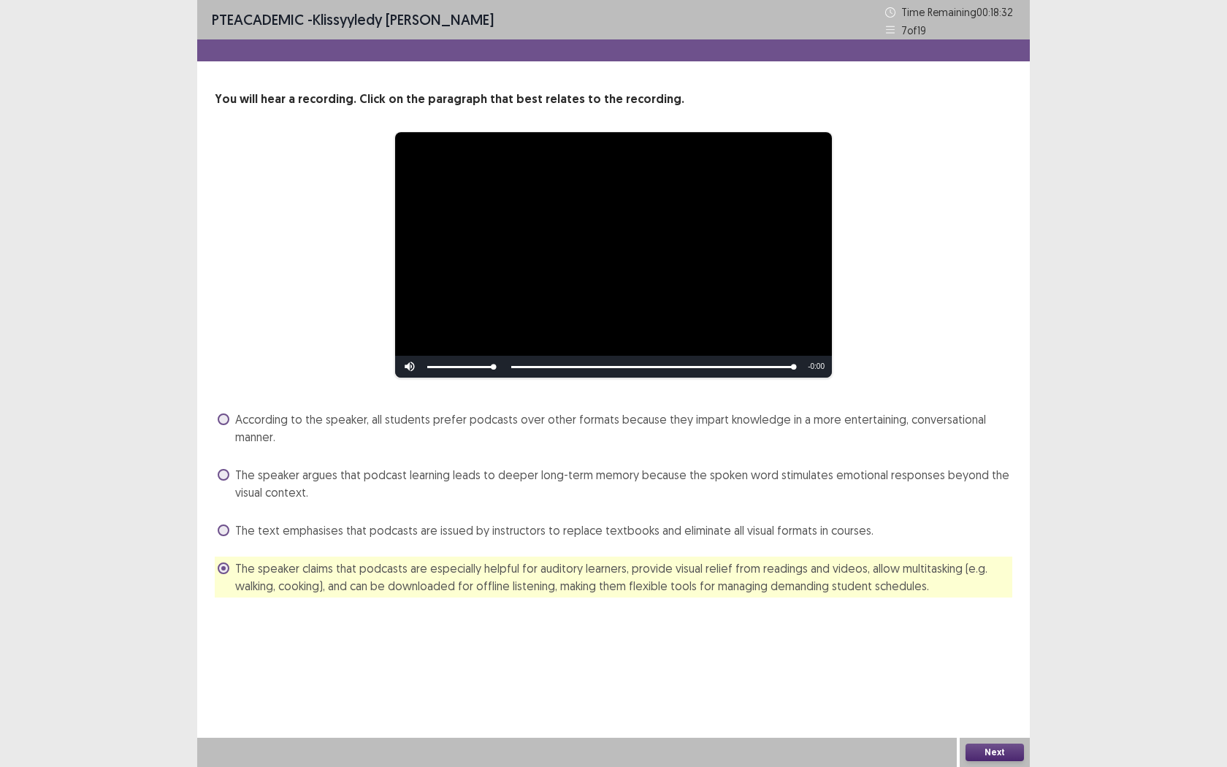
click at [991, 604] on button "Next" at bounding box center [995, 753] width 58 height 18
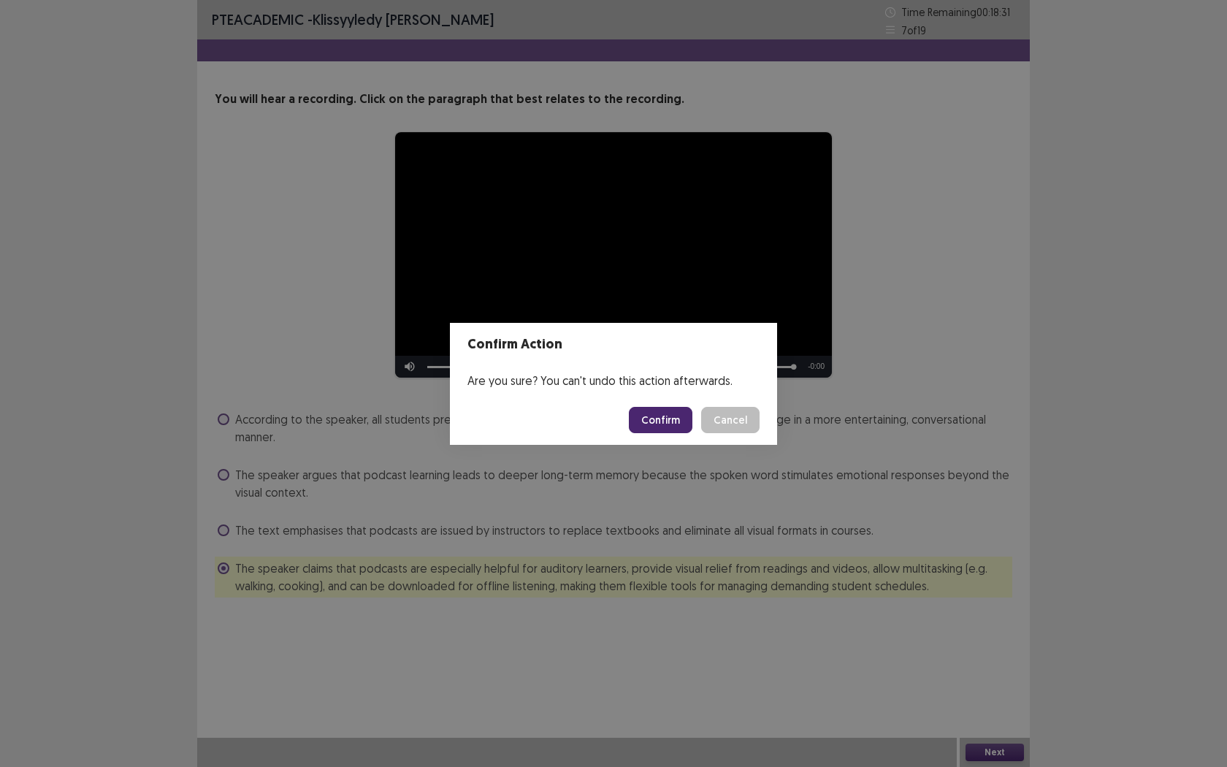
click at [664, 424] on button "Confirm" at bounding box center [661, 420] width 64 height 26
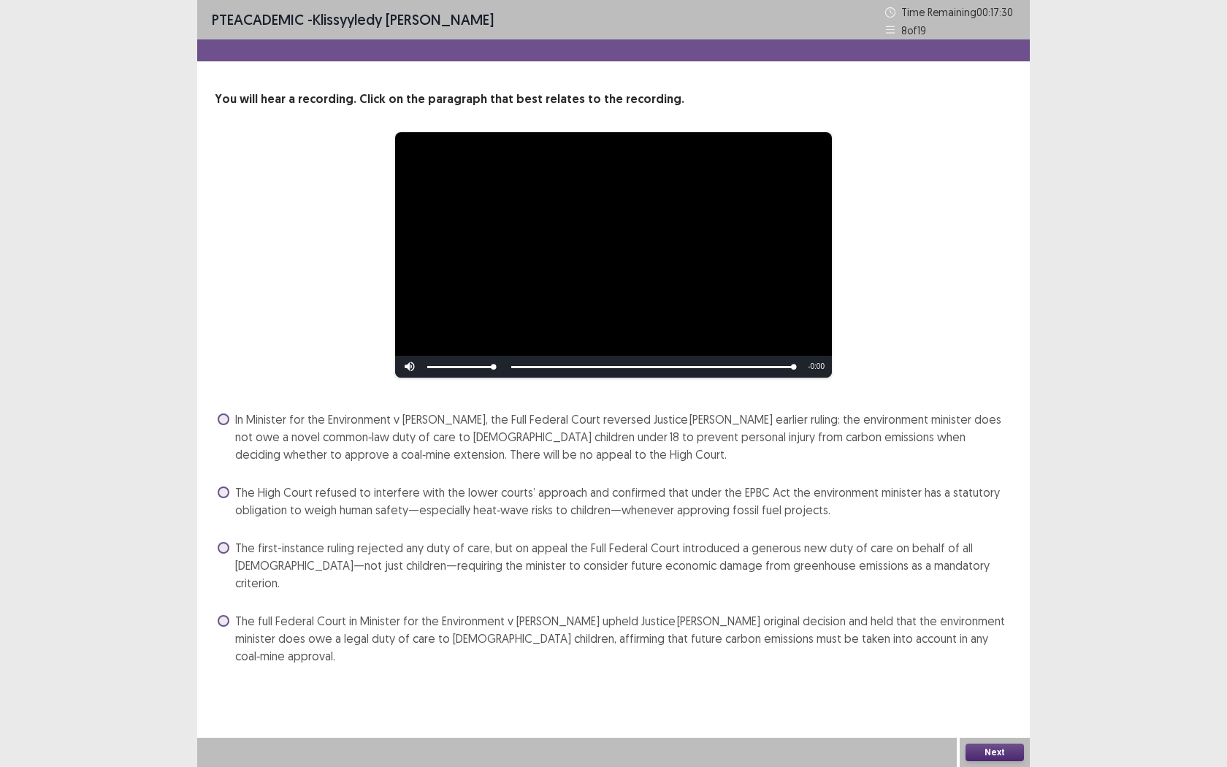
click at [227, 417] on span at bounding box center [224, 419] width 12 height 12
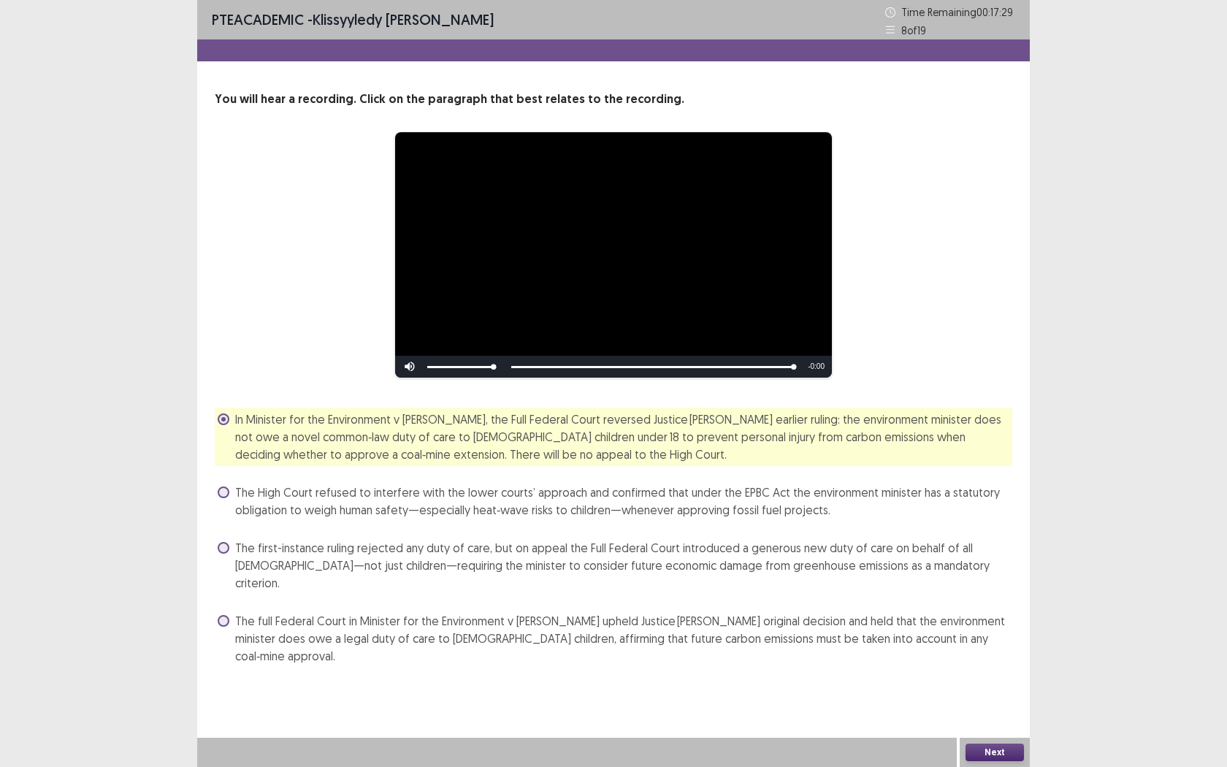
click at [1009, 604] on div "Next" at bounding box center [995, 752] width 70 height 29
click at [999, 604] on button "Next" at bounding box center [995, 753] width 58 height 18
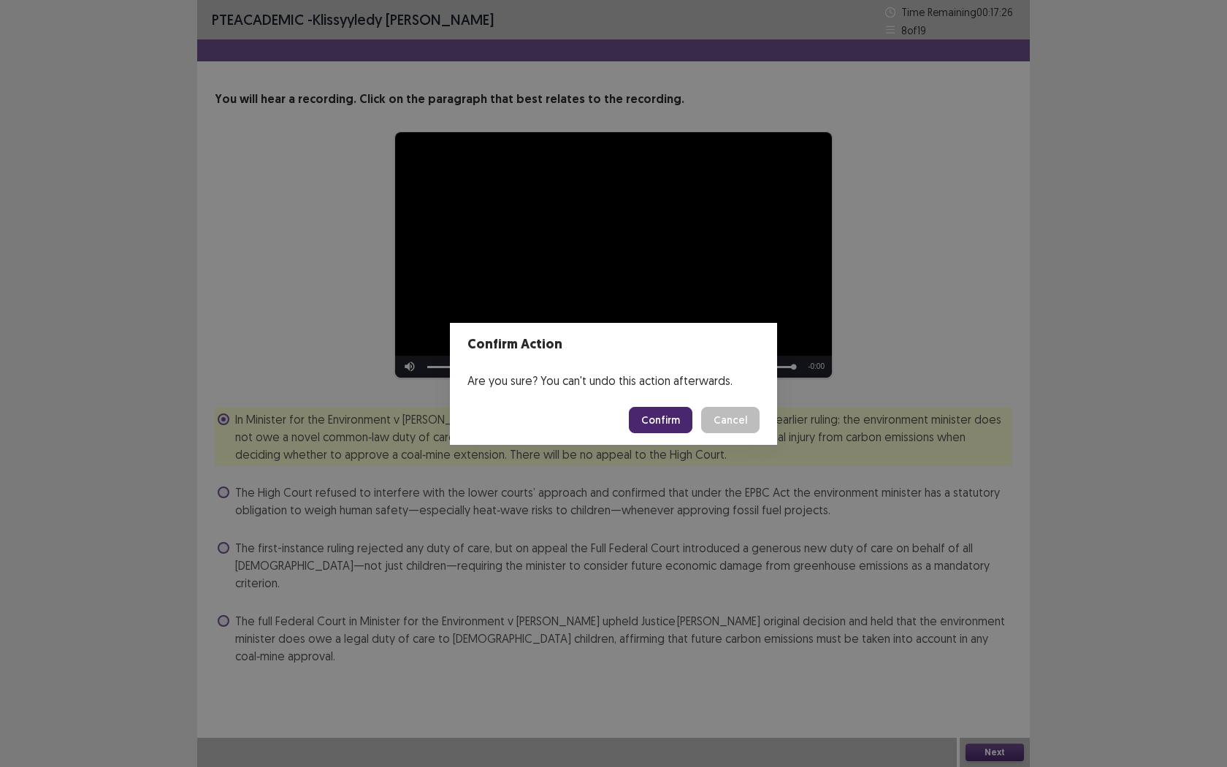
click at [668, 422] on button "Confirm" at bounding box center [661, 420] width 64 height 26
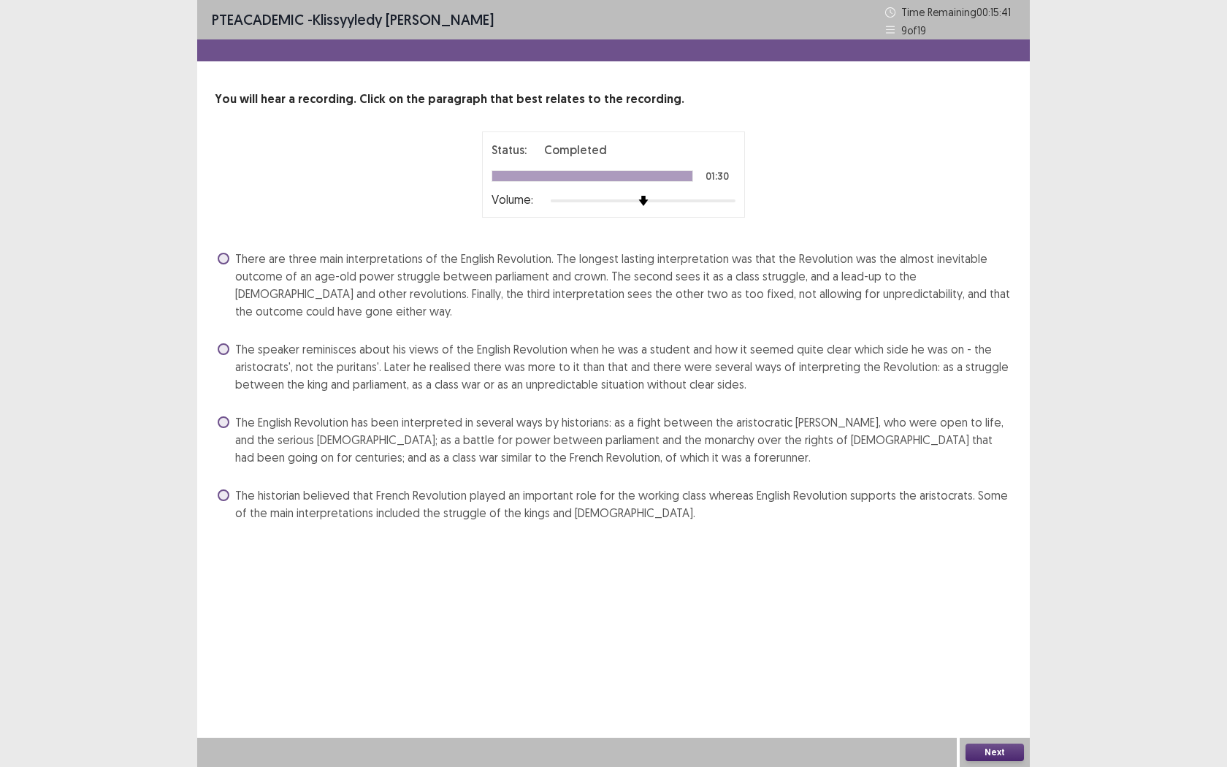
click at [233, 424] on label "The English Revolution has been interpreted in several ways by historians: as a…" at bounding box center [615, 439] width 795 height 53
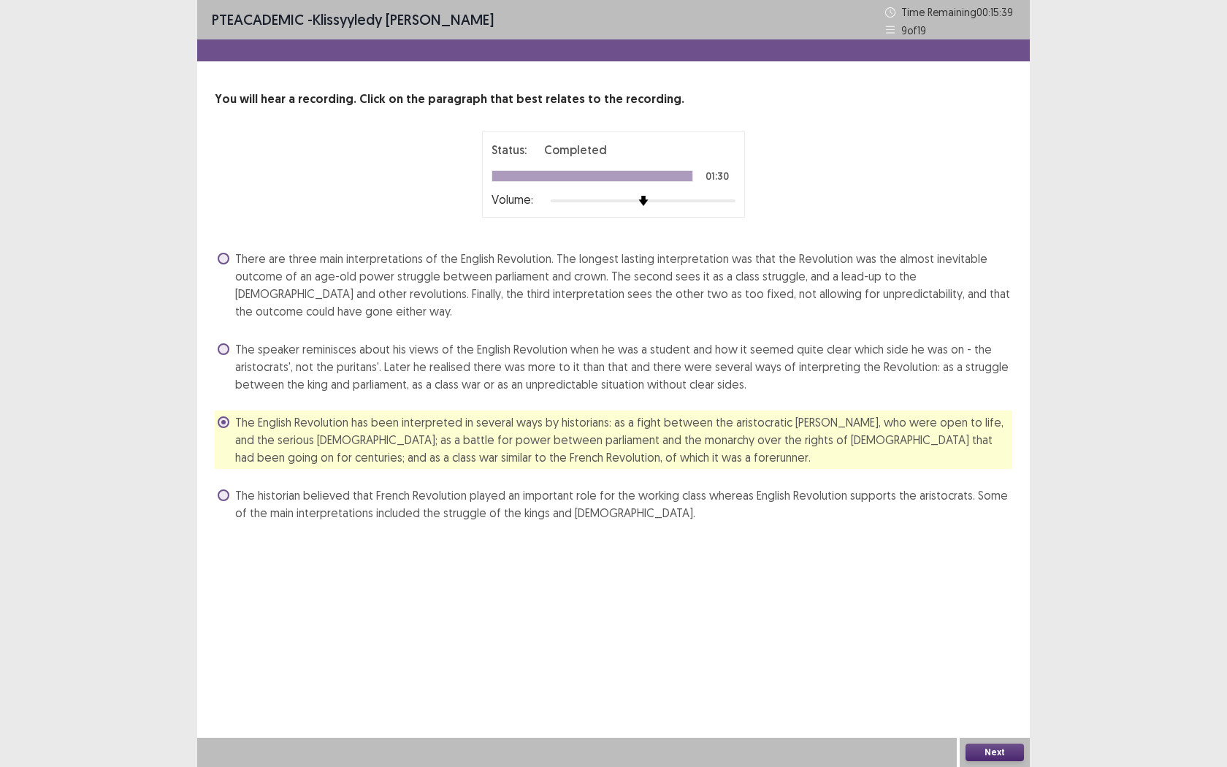
click at [982, 604] on button "Next" at bounding box center [995, 753] width 58 height 18
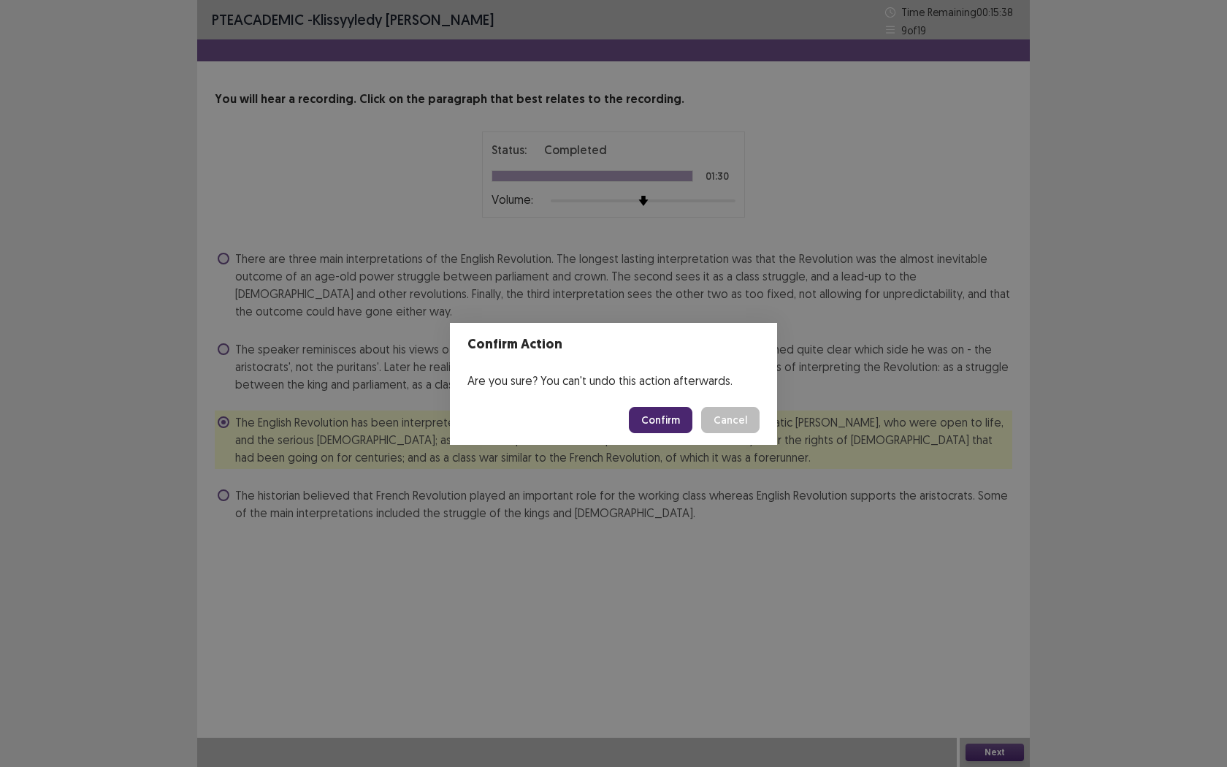
click at [655, 420] on button "Confirm" at bounding box center [661, 420] width 64 height 26
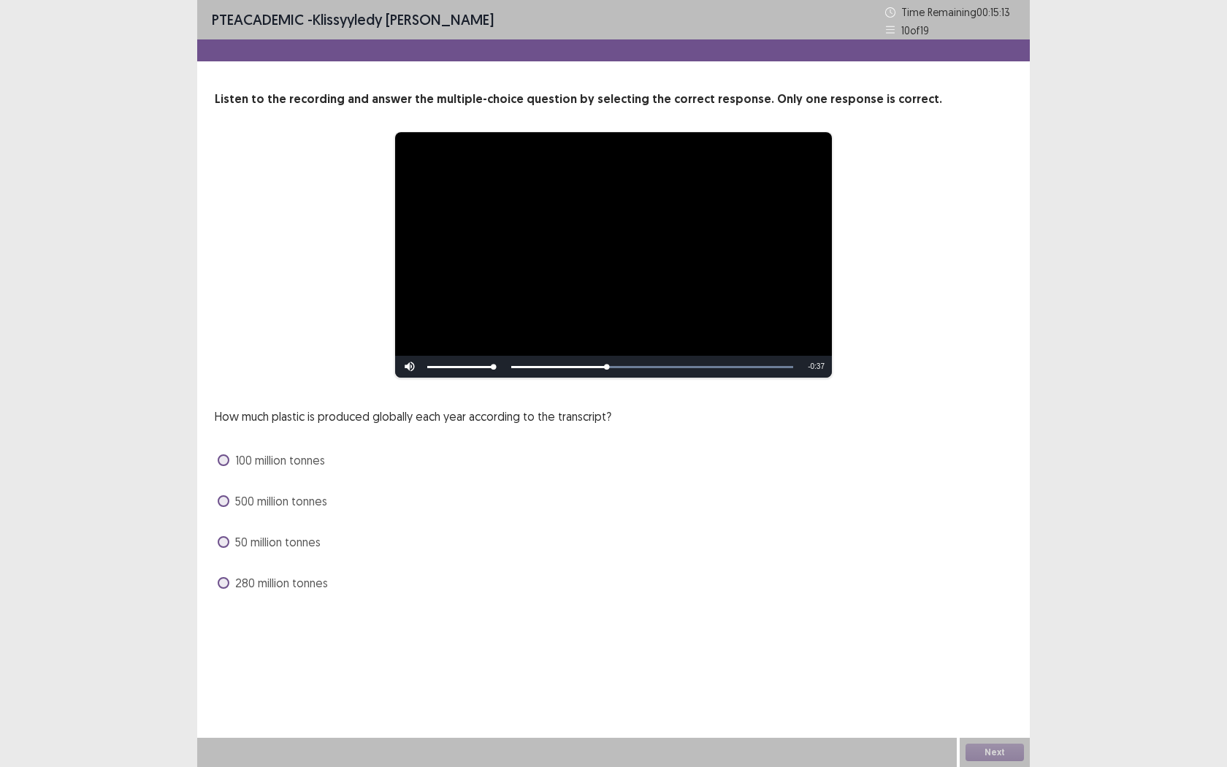
click at [220, 587] on span at bounding box center [224, 583] width 12 height 12
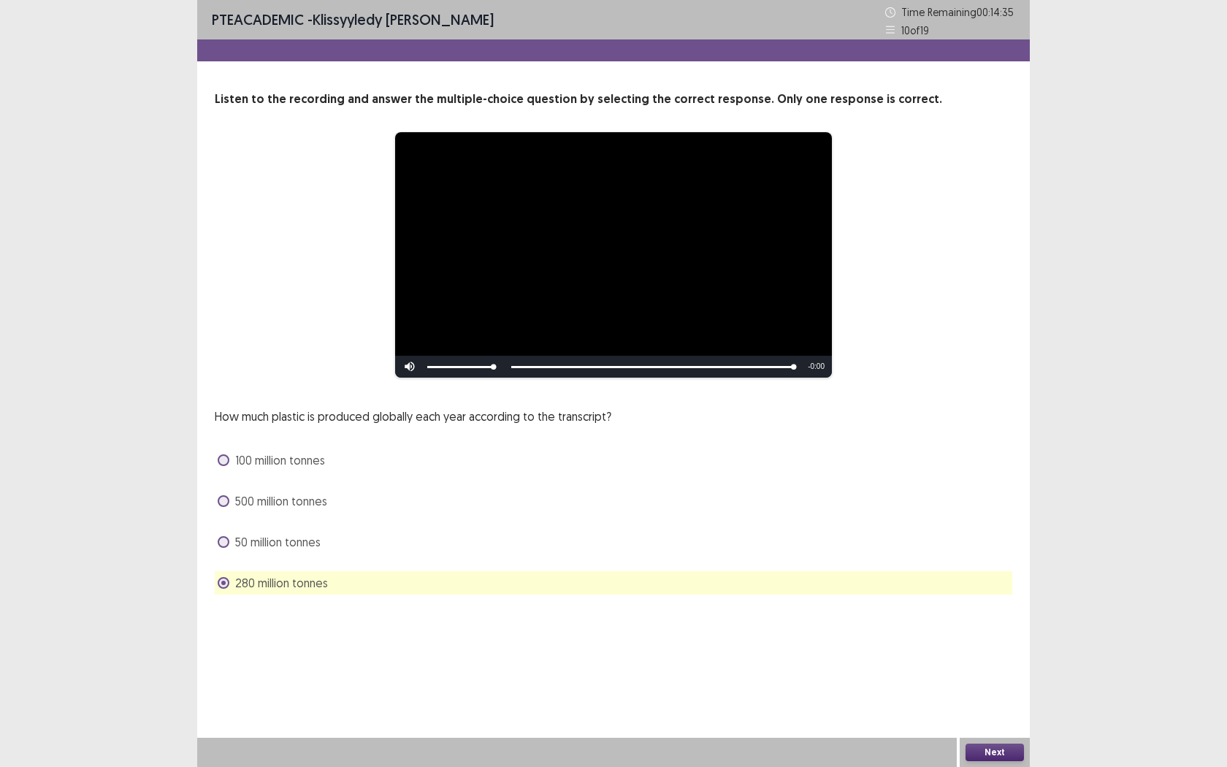
click at [990, 604] on button "Next" at bounding box center [995, 753] width 58 height 18
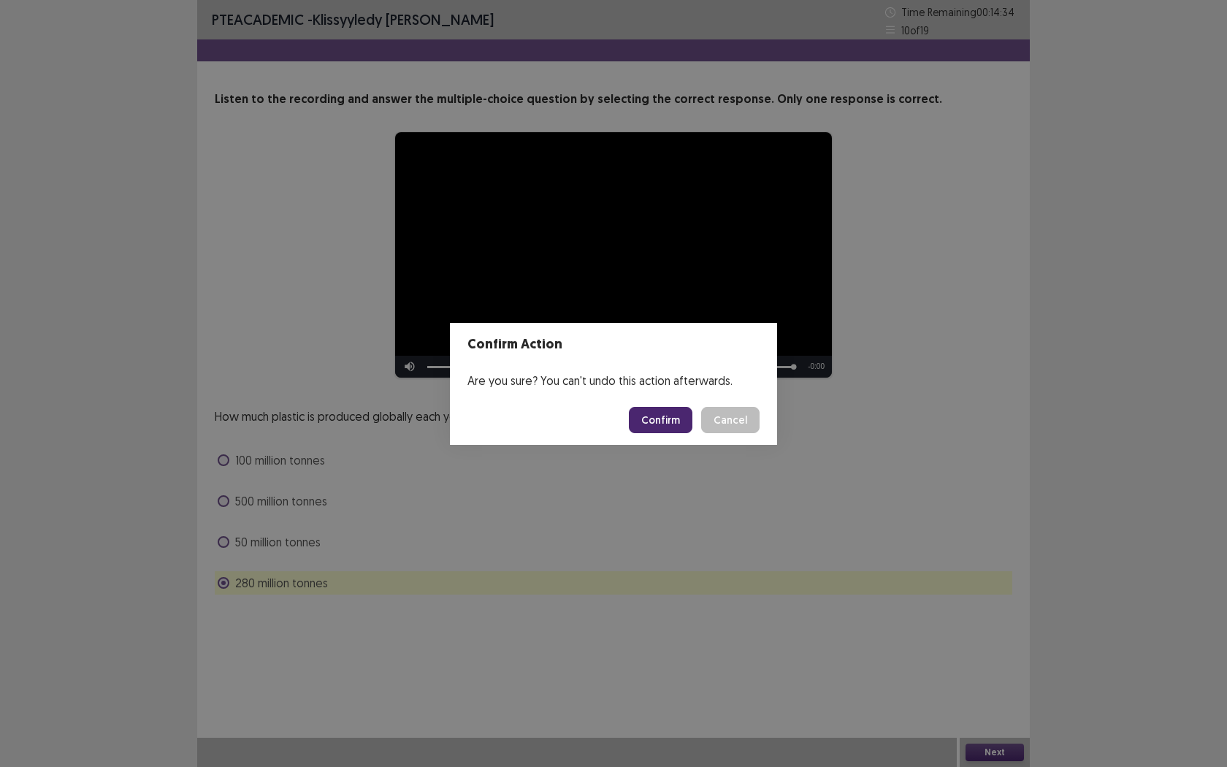
click at [664, 426] on button "Confirm" at bounding box center [661, 420] width 64 height 26
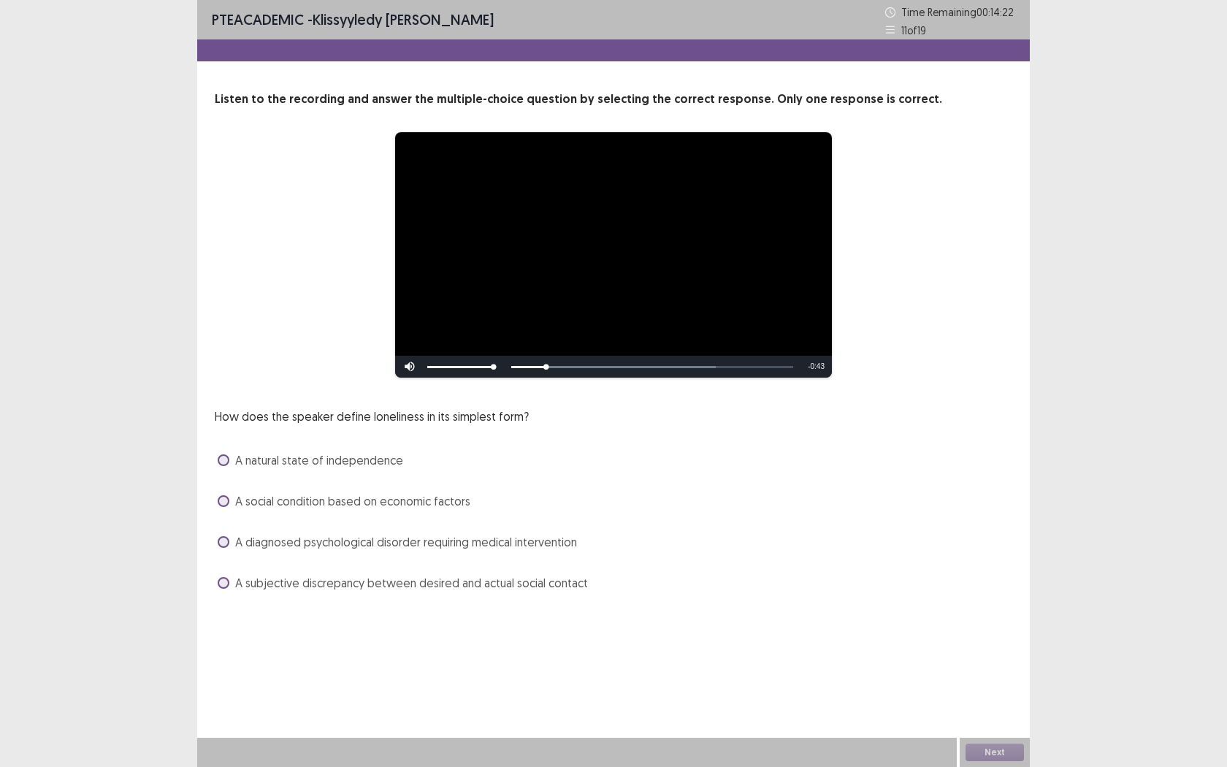
click at [533, 538] on span "A diagnosed psychological disorder requiring medical intervention" at bounding box center [406, 542] width 342 height 18
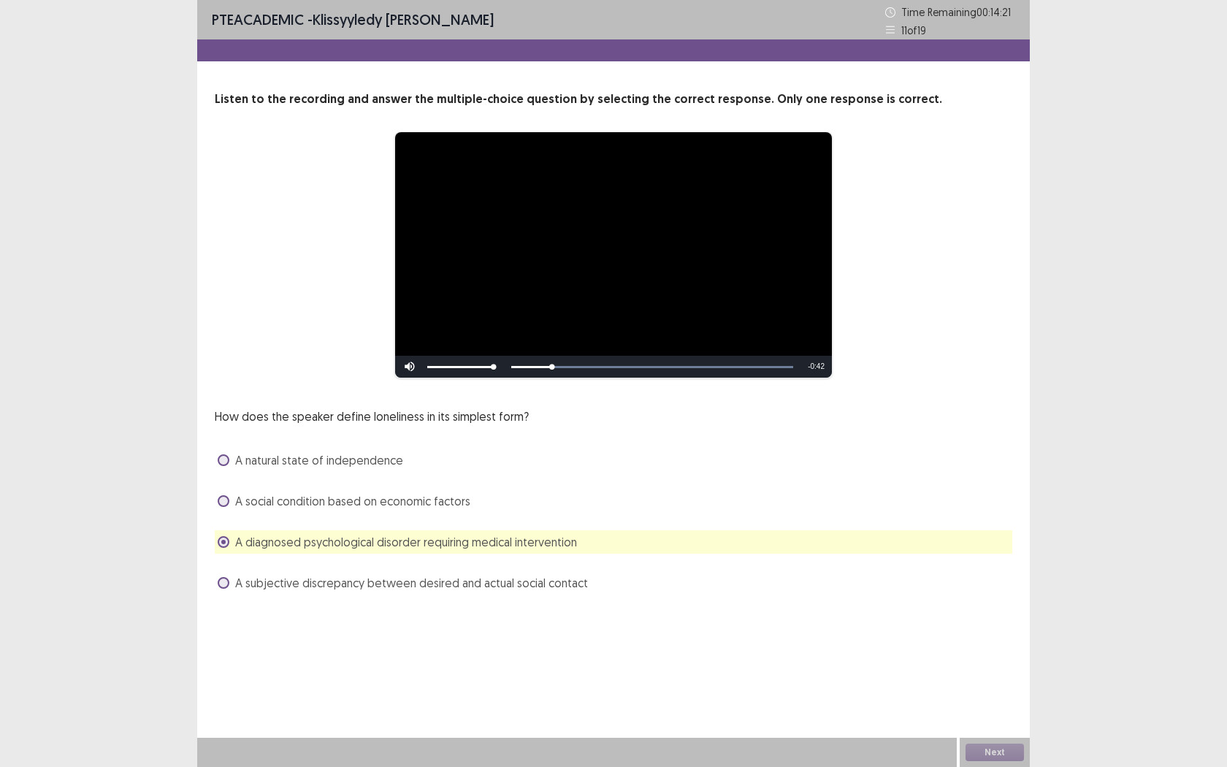
click at [671, 589] on div "A subjective discrepancy between desired and actual social contact" at bounding box center [614, 582] width 798 height 23
drag, startPoint x: 287, startPoint y: 612, endPoint x: 256, endPoint y: 603, distance: 32.8
click at [287, 604] on div "**********" at bounding box center [613, 312] width 833 height 624
click at [228, 581] on span at bounding box center [224, 583] width 12 height 12
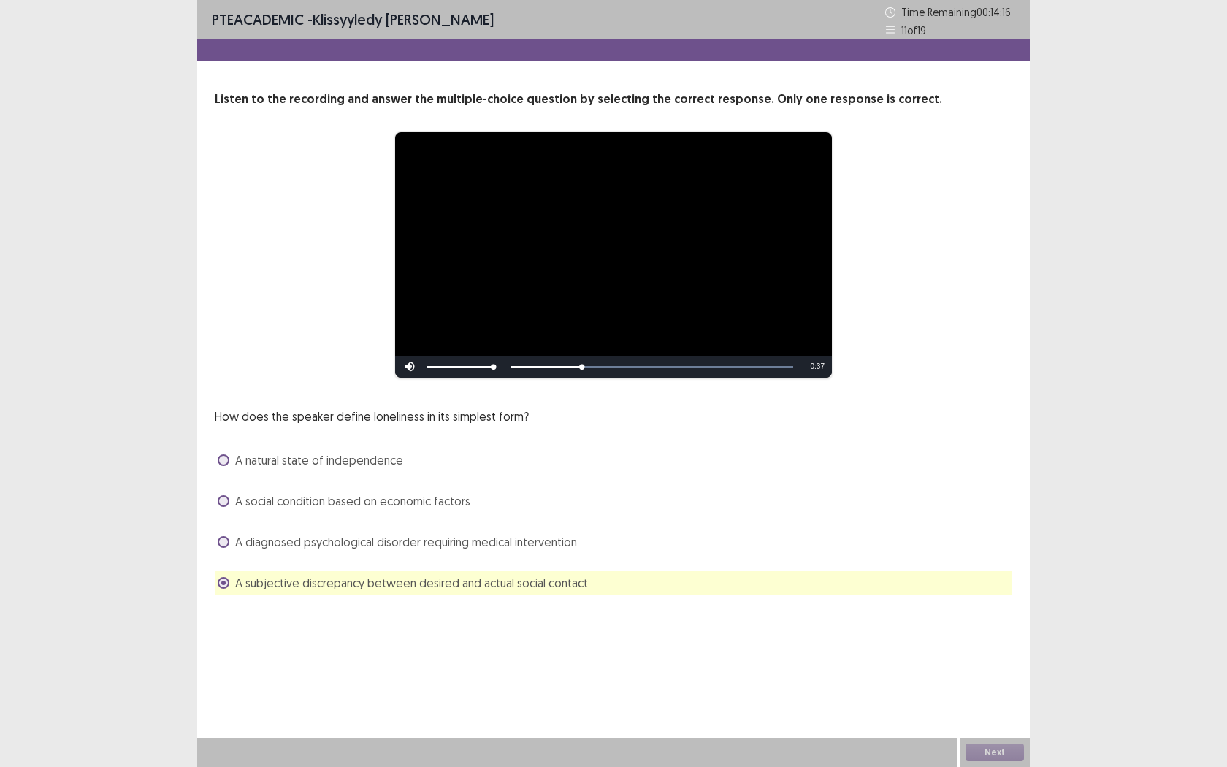
click at [230, 503] on label "A social condition based on economic factors" at bounding box center [344, 501] width 253 height 18
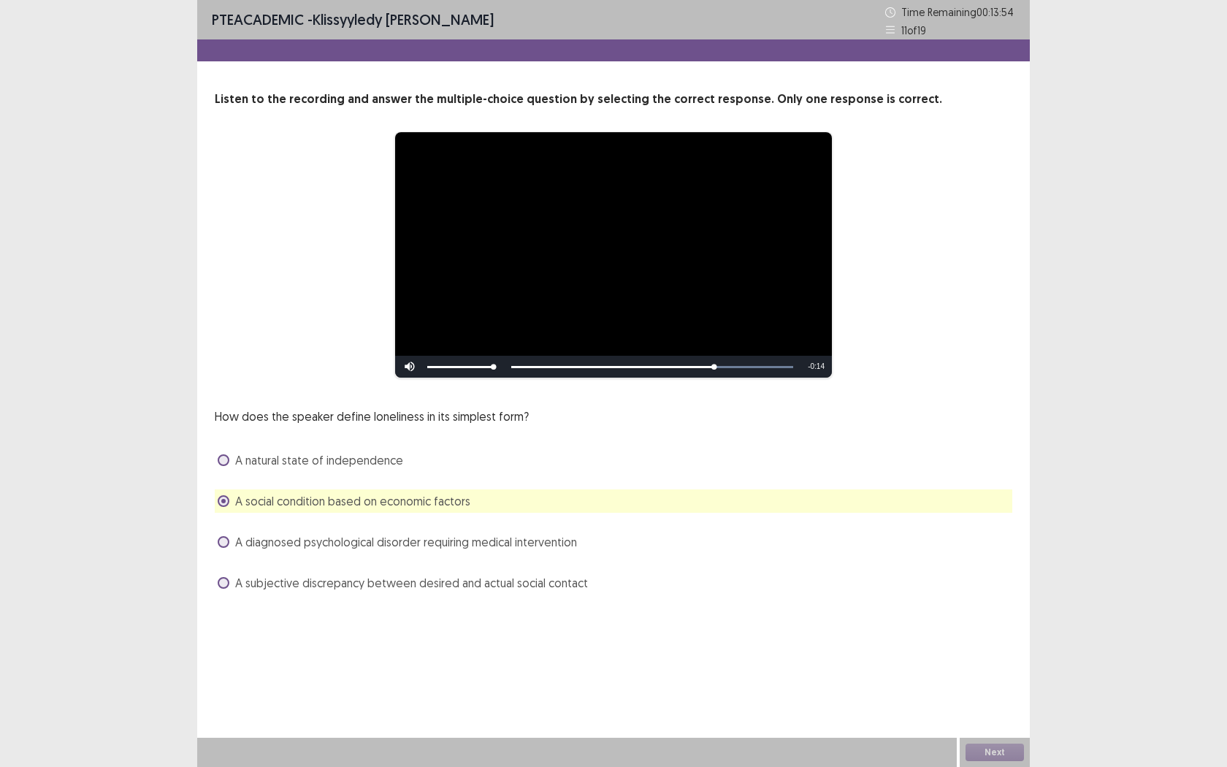
click at [230, 584] on label "A subjective discrepancy between desired and actual social contact" at bounding box center [403, 583] width 370 height 18
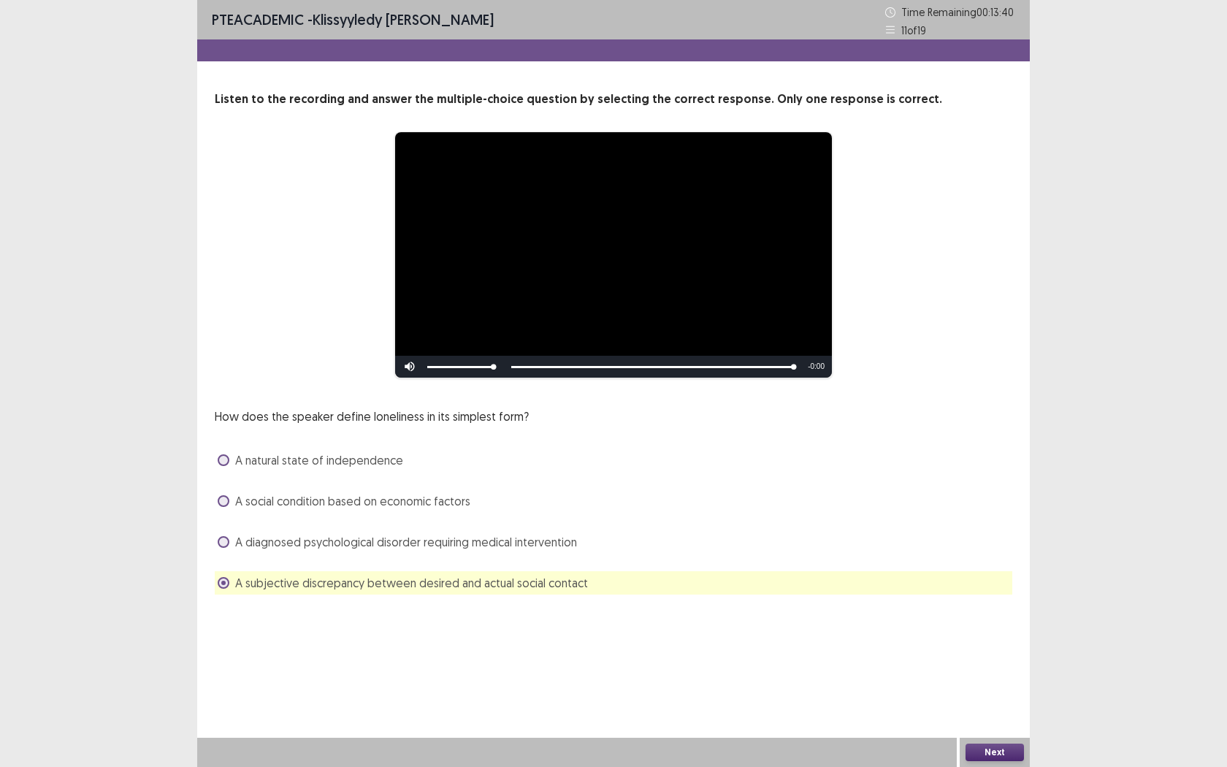
click at [989, 604] on button "Next" at bounding box center [995, 753] width 58 height 18
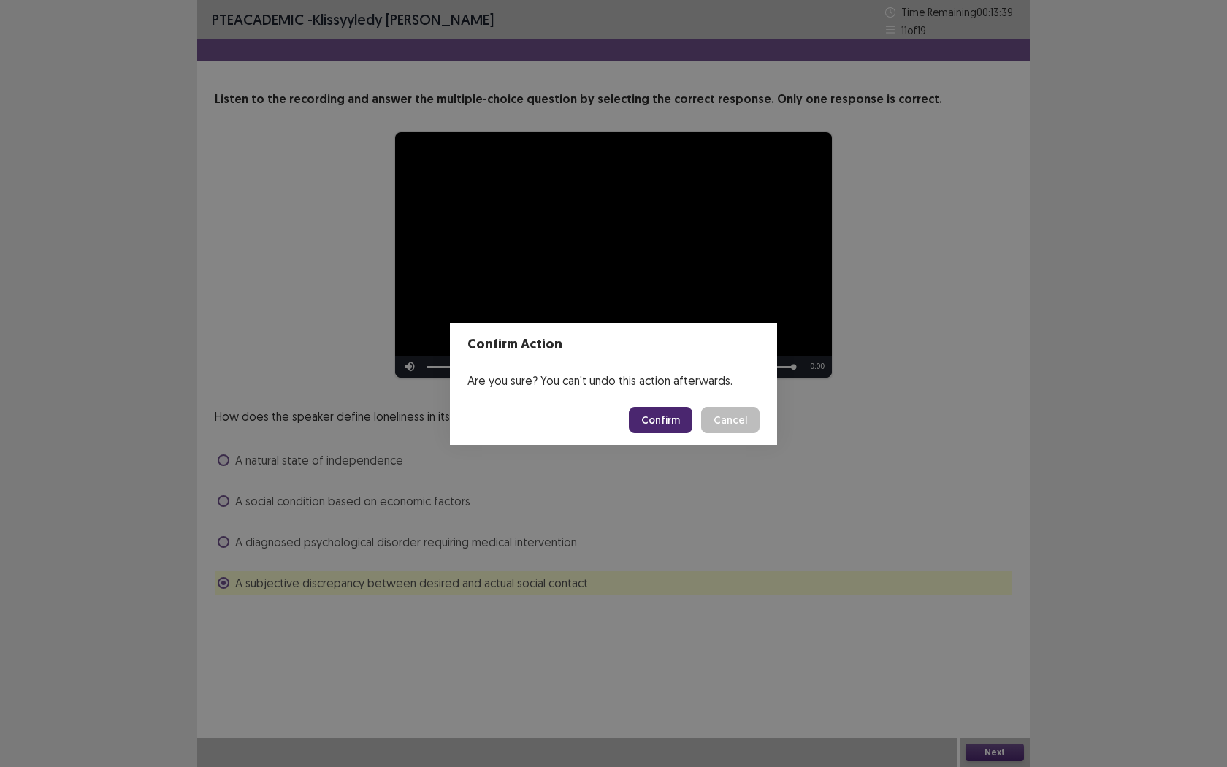
click at [664, 409] on button "Confirm" at bounding box center [661, 420] width 64 height 26
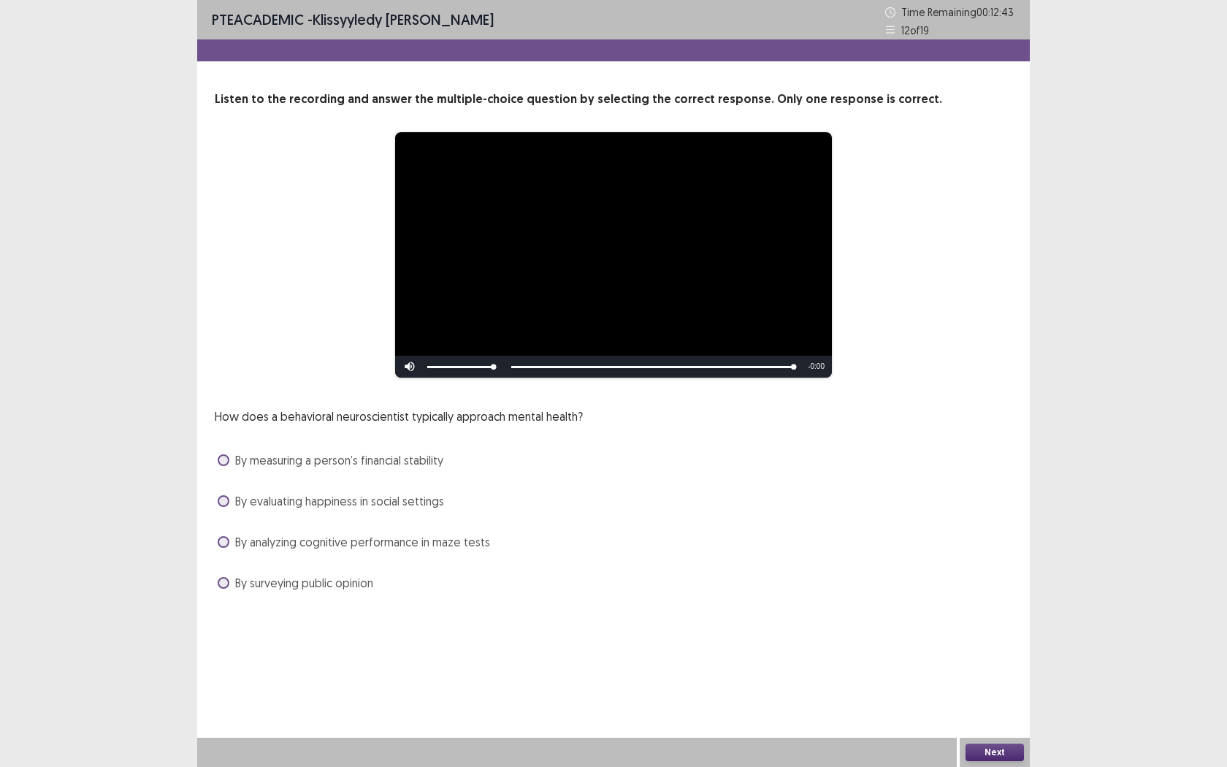
click at [223, 541] on span at bounding box center [224, 542] width 12 height 12
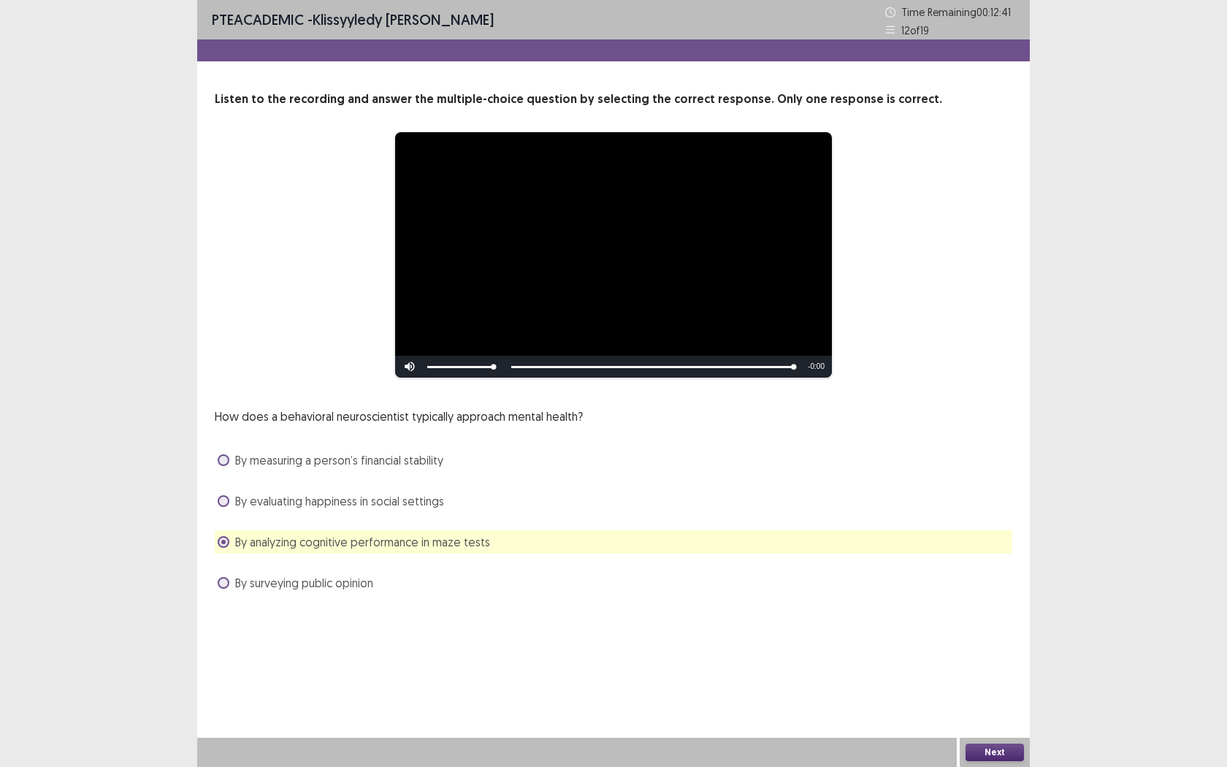
click at [231, 581] on label "By surveying public opinion" at bounding box center [296, 583] width 156 height 18
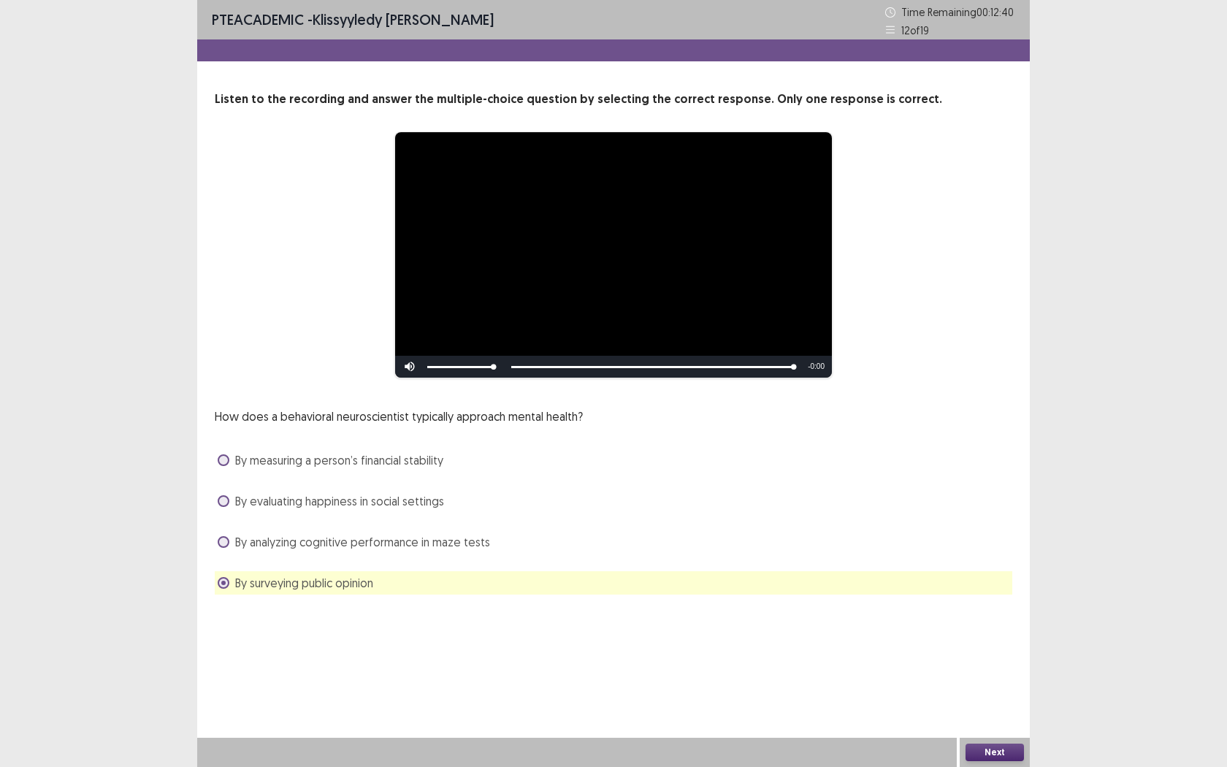
click at [224, 536] on span at bounding box center [224, 542] width 12 height 12
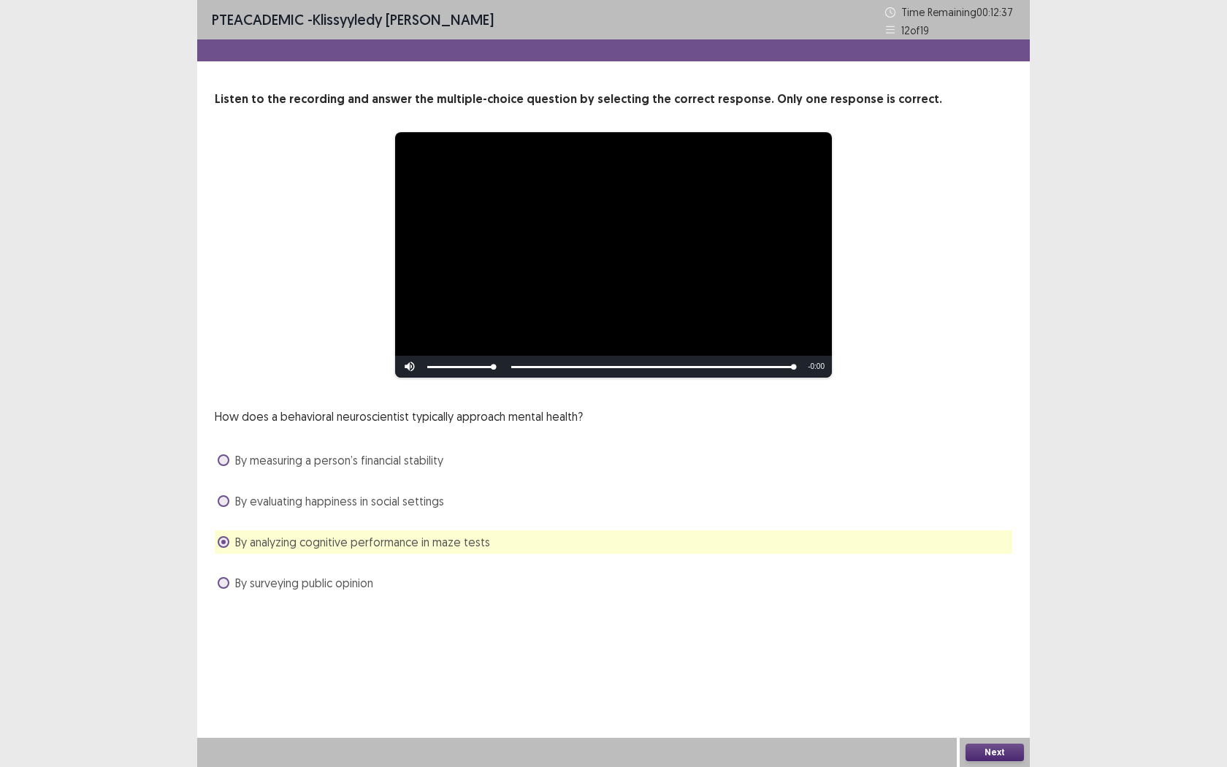
click at [982, 604] on button "Next" at bounding box center [995, 753] width 58 height 18
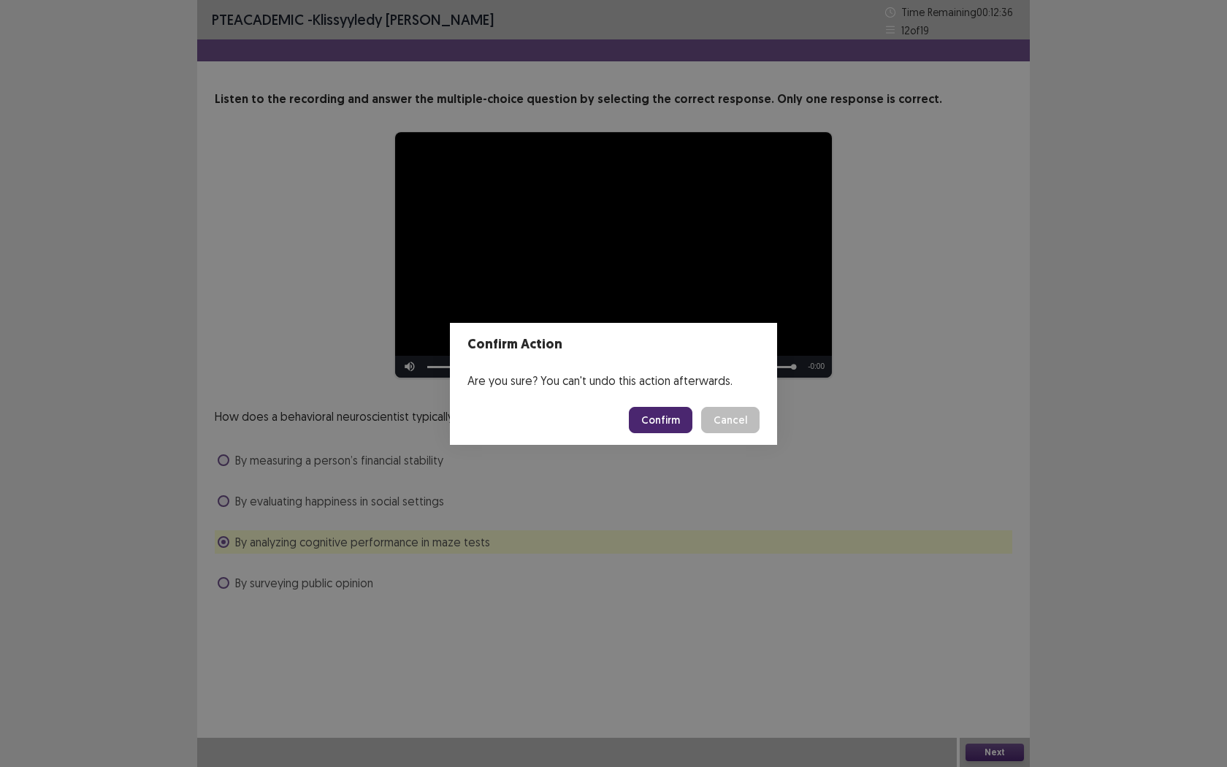
click at [660, 419] on button "Confirm" at bounding box center [661, 420] width 64 height 26
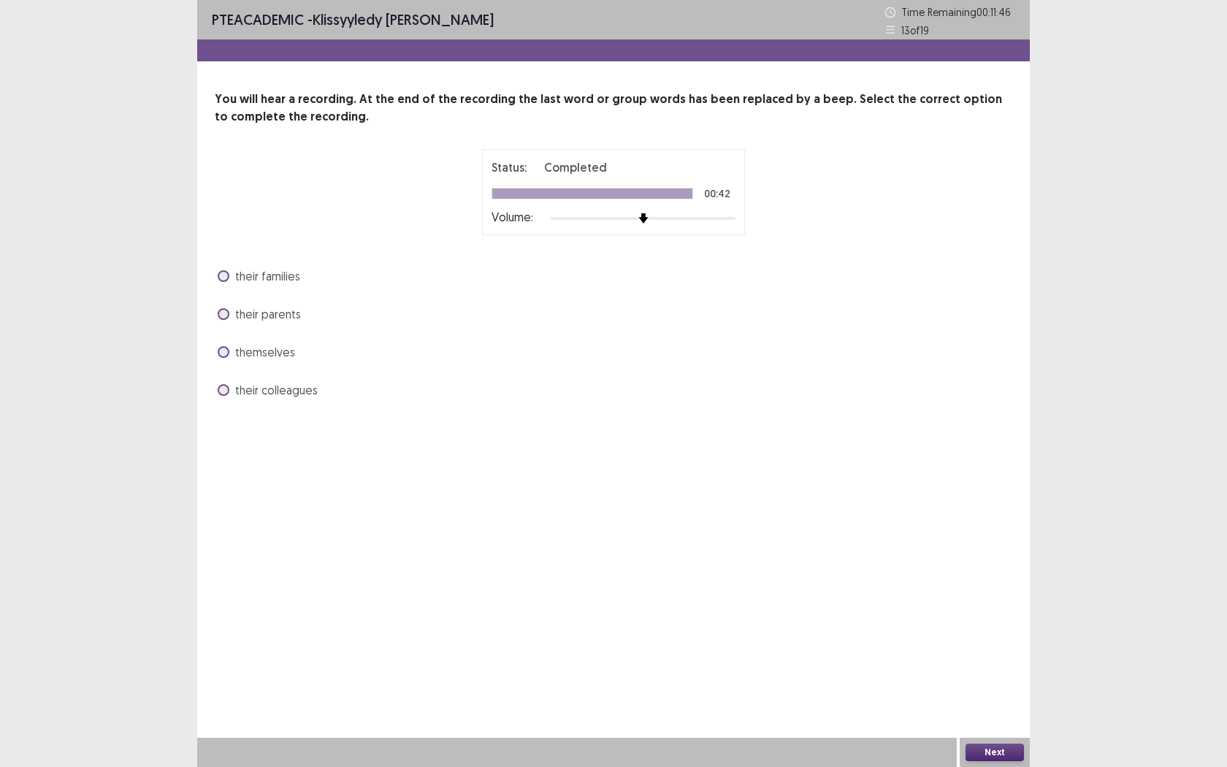
click at [226, 351] on span at bounding box center [224, 352] width 12 height 12
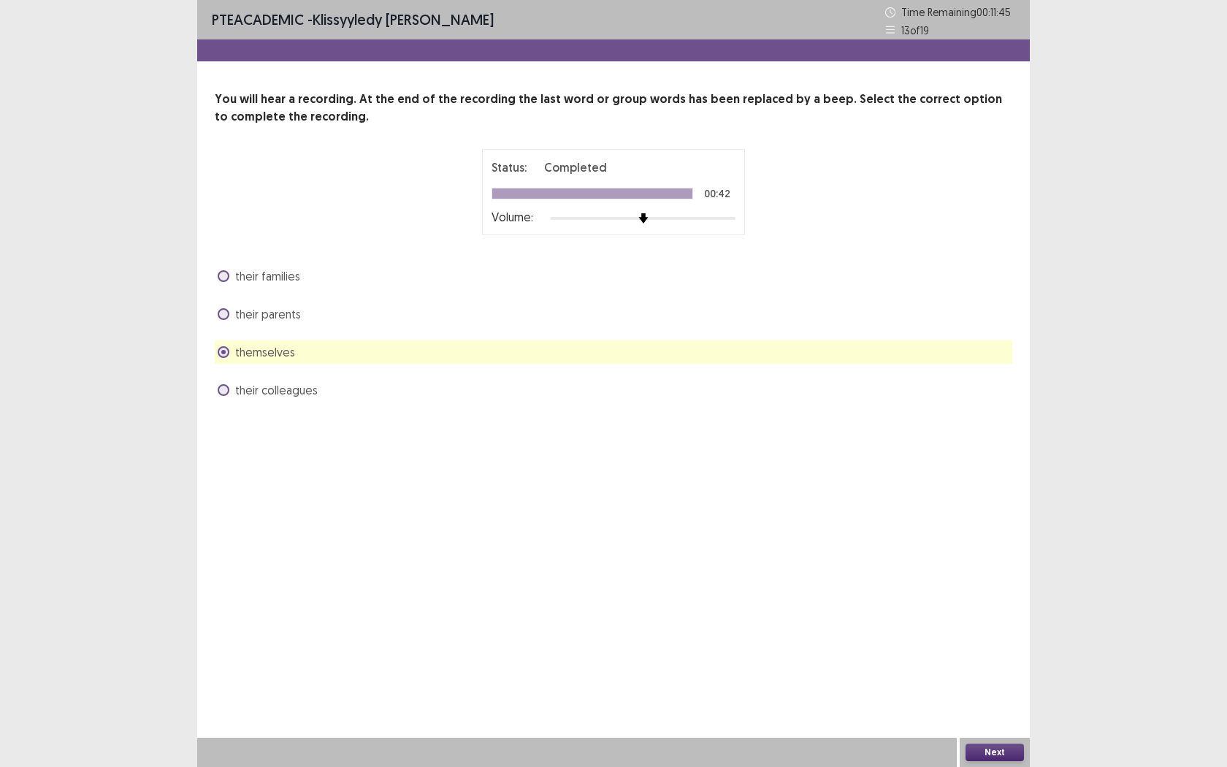
click at [1010, 604] on button "Next" at bounding box center [995, 753] width 58 height 18
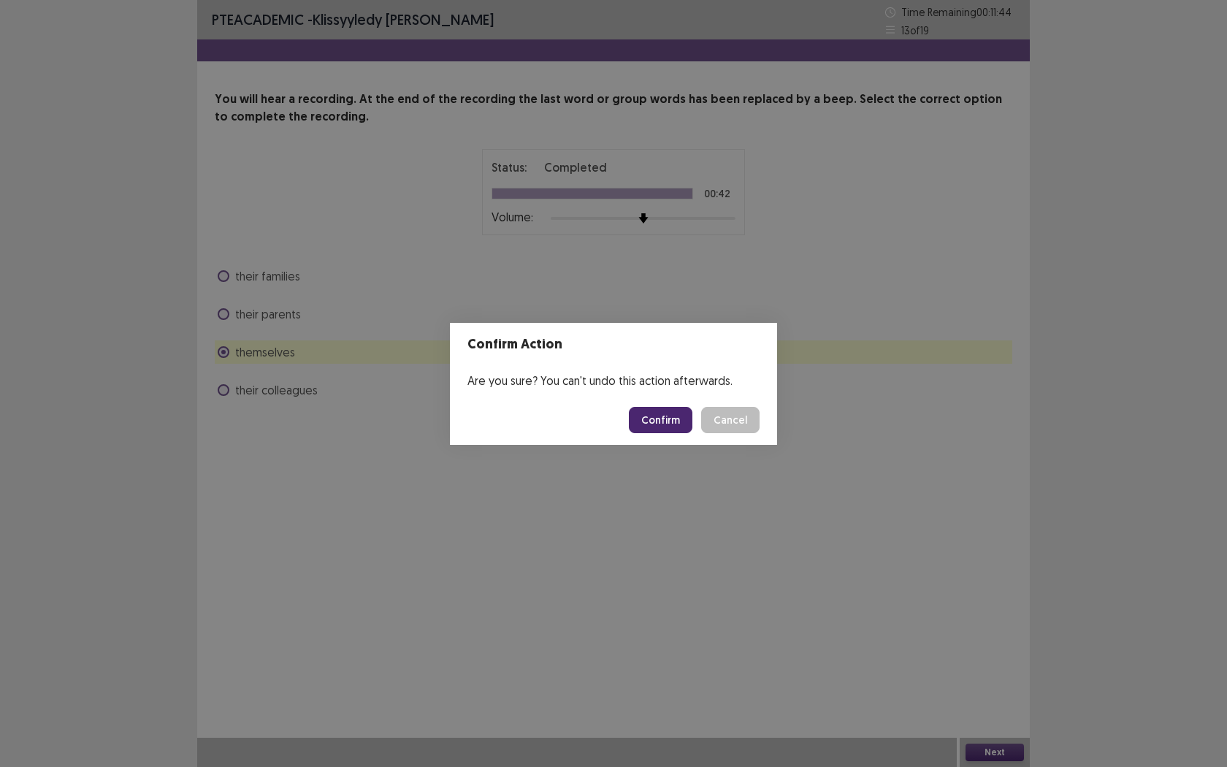
click at [646, 413] on button "Confirm" at bounding box center [661, 420] width 64 height 26
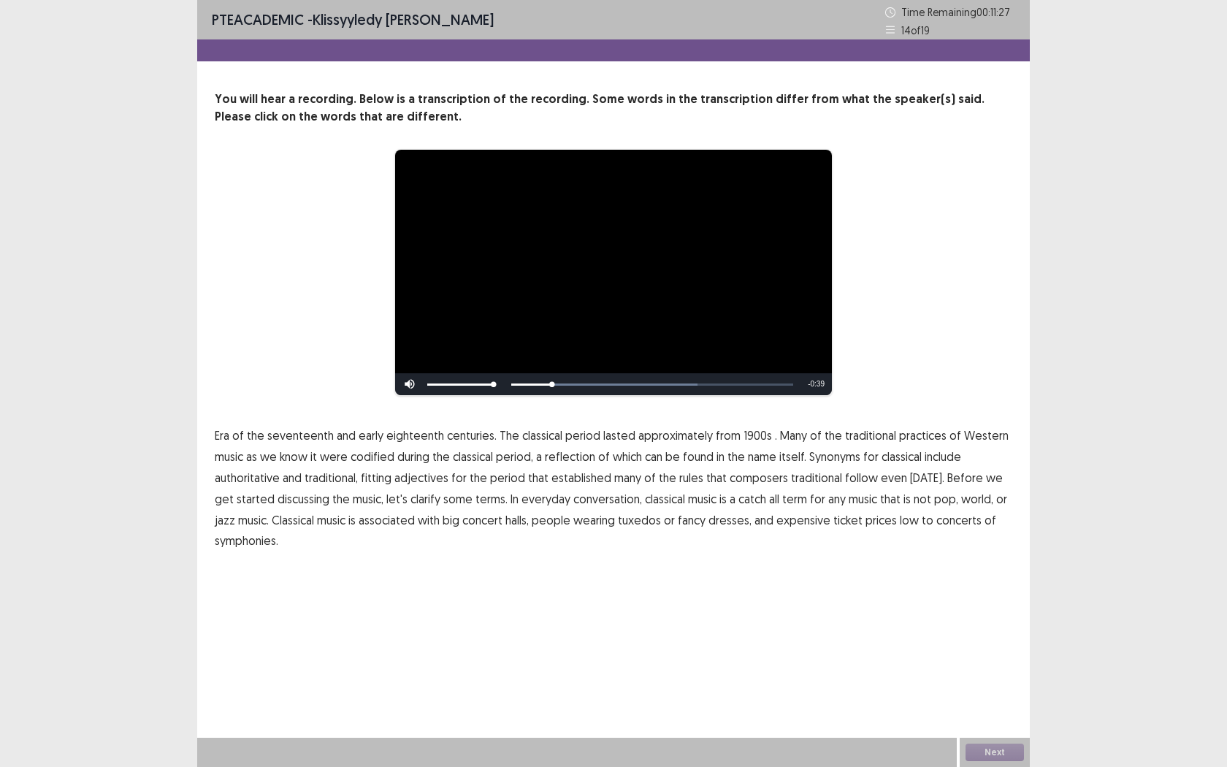
click at [753, 438] on span "1900s" at bounding box center [758, 436] width 28 height 18
click at [799, 479] on span "traditional" at bounding box center [816, 478] width 51 height 18
click at [900, 519] on span "low" at bounding box center [909, 520] width 19 height 18
drag, startPoint x: 224, startPoint y: 438, endPoint x: 242, endPoint y: 438, distance: 17.5
click at [242, 438] on p "Era of the seventeenth and early eighteenth centuries. The classical period las…" at bounding box center [614, 488] width 798 height 126
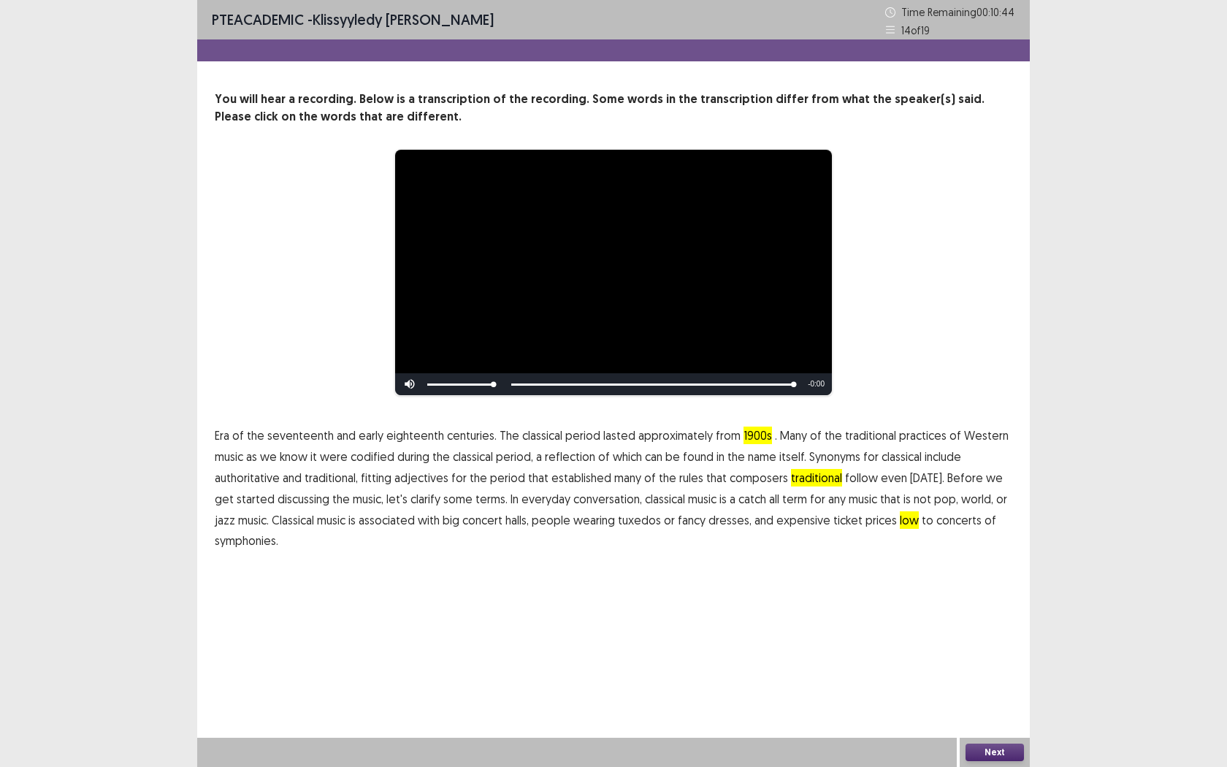
click at [231, 437] on p "Era of the seventeenth and early eighteenth centuries. The classical period las…" at bounding box center [614, 488] width 798 height 126
click at [224, 437] on span "Era" at bounding box center [222, 436] width 15 height 18
click at [275, 436] on span "seventeenth" at bounding box center [300, 436] width 66 height 18
click at [346, 435] on span "and" at bounding box center [346, 436] width 19 height 18
click at [346, 432] on span "and" at bounding box center [346, 436] width 19 height 18
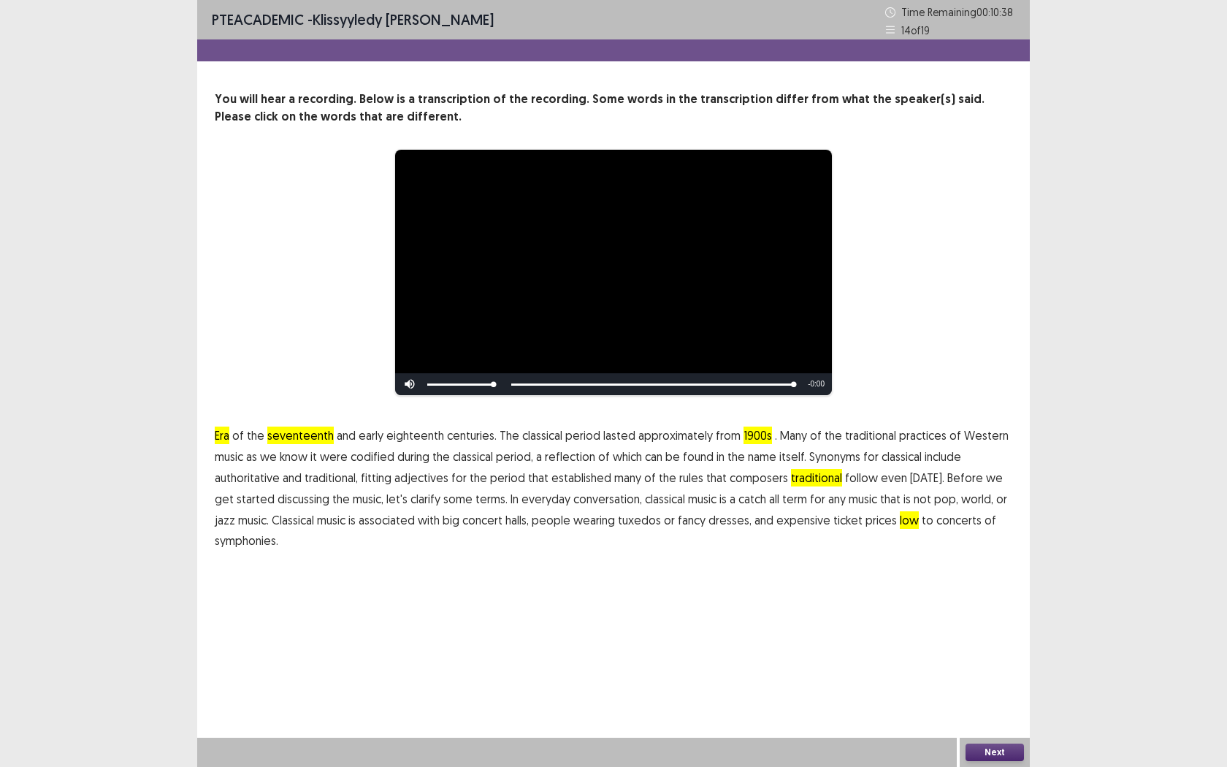
click at [280, 436] on span "seventeenth" at bounding box center [300, 436] width 66 height 18
click at [994, 604] on button "Next" at bounding box center [995, 753] width 58 height 18
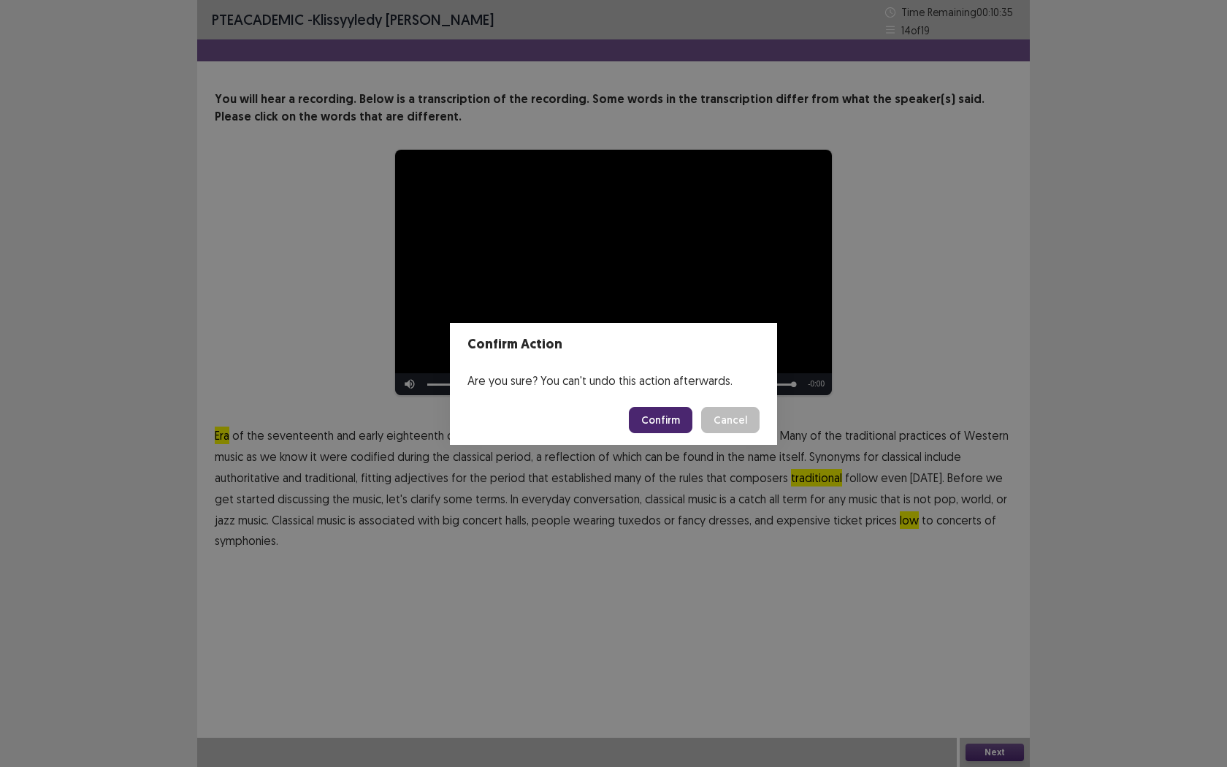
click at [653, 419] on button "Confirm" at bounding box center [661, 420] width 64 height 26
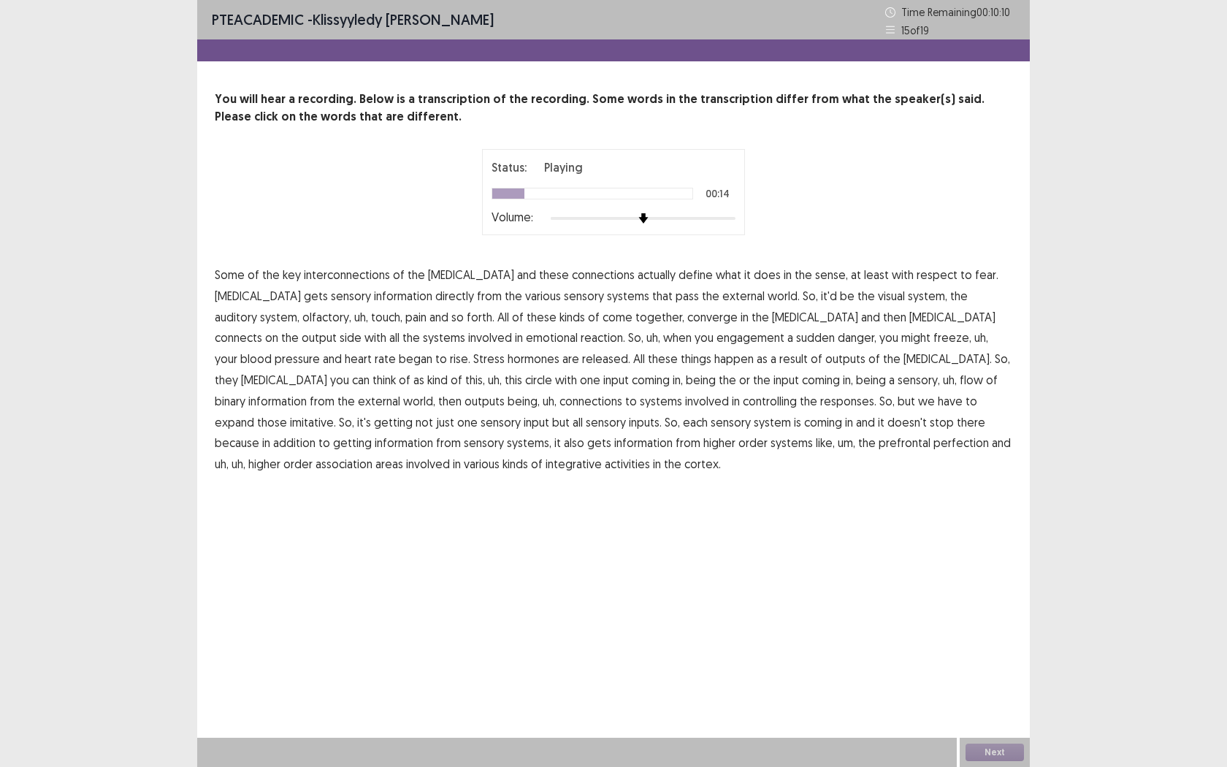
click at [602, 298] on p "Some of the key interconnections of the [MEDICAL_DATA] and these connections ac…" at bounding box center [614, 369] width 798 height 210
click at [676, 299] on span "pass" at bounding box center [687, 296] width 23 height 18
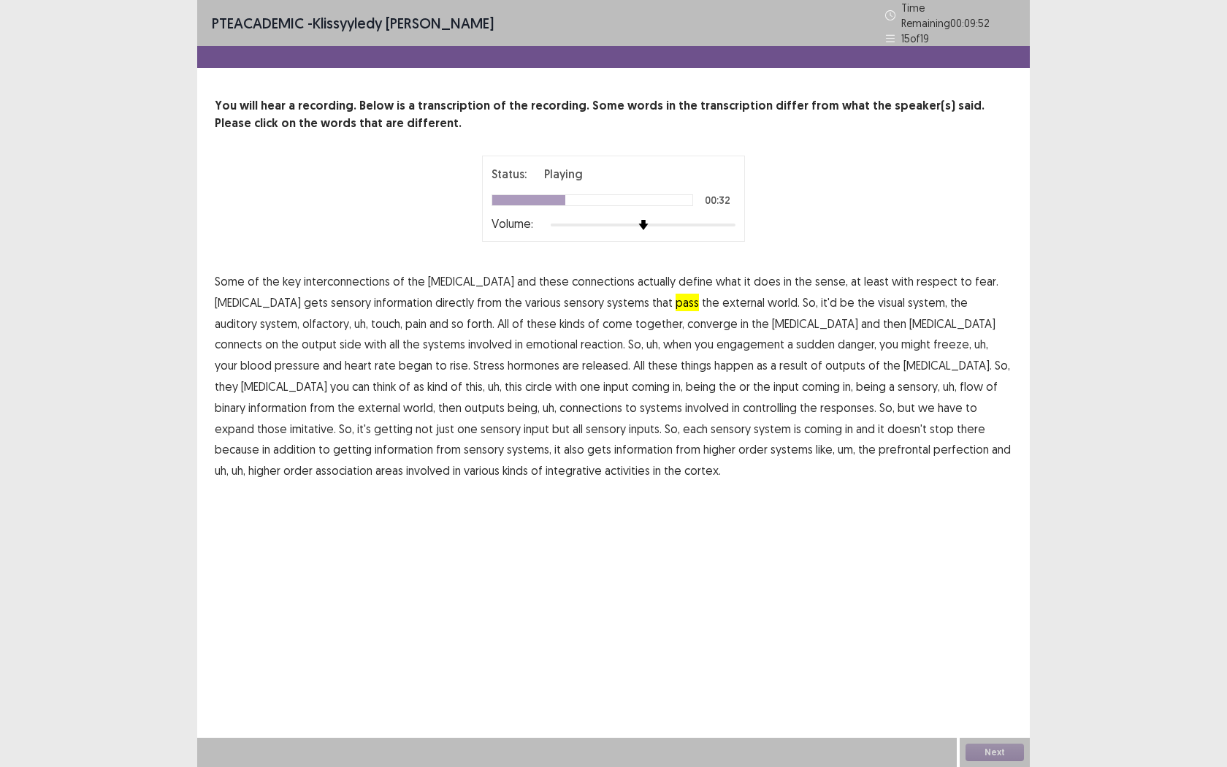
click at [581, 342] on span "reaction." at bounding box center [603, 344] width 45 height 18
click at [717, 341] on span "engagement" at bounding box center [751, 344] width 68 height 18
click at [245, 399] on span "binary" at bounding box center [230, 408] width 31 height 18
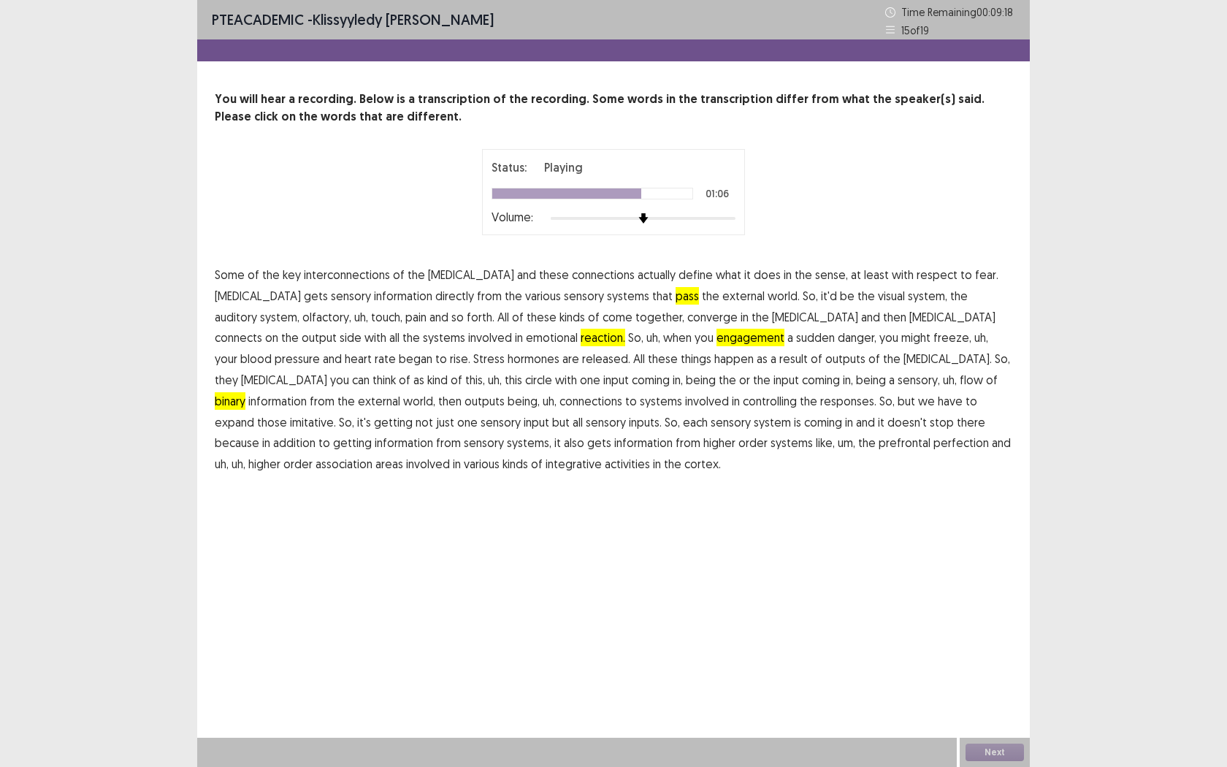
click at [336, 413] on span "imitative." at bounding box center [313, 422] width 46 height 18
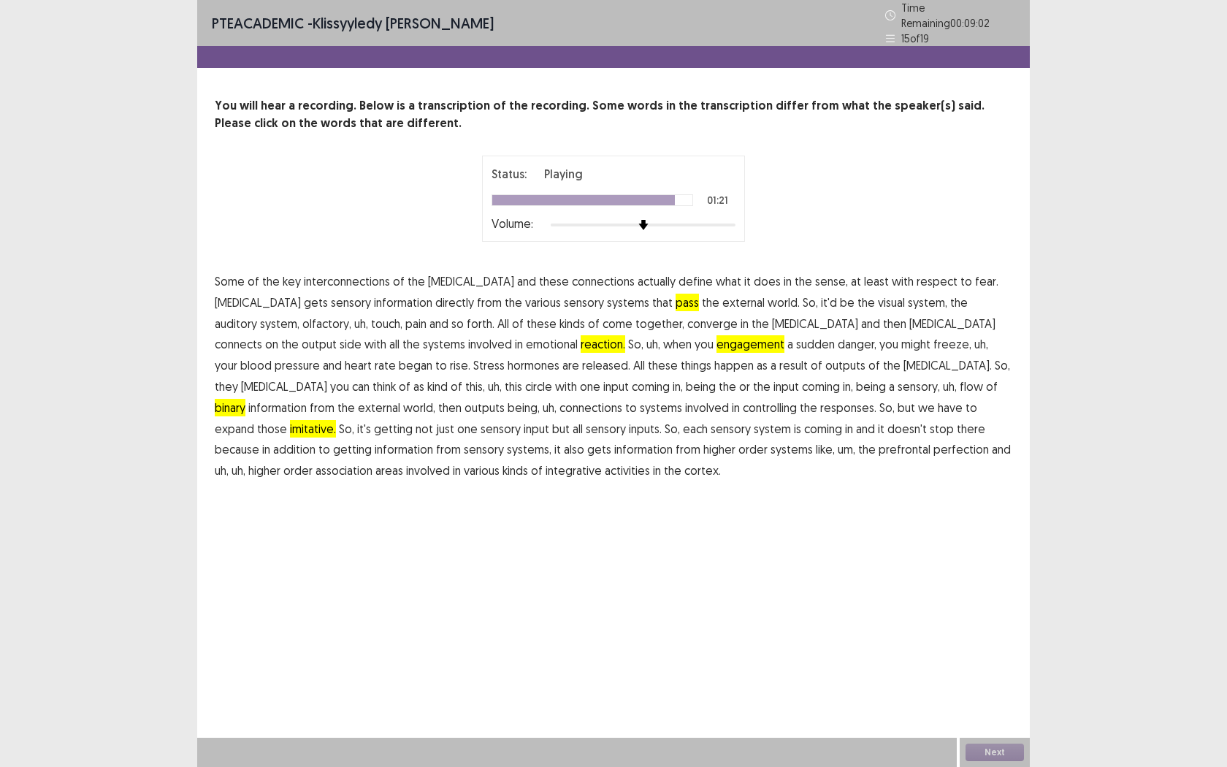
click at [934, 447] on span "perfection" at bounding box center [962, 449] width 56 height 18
click at [980, 604] on button "Next" at bounding box center [995, 753] width 58 height 18
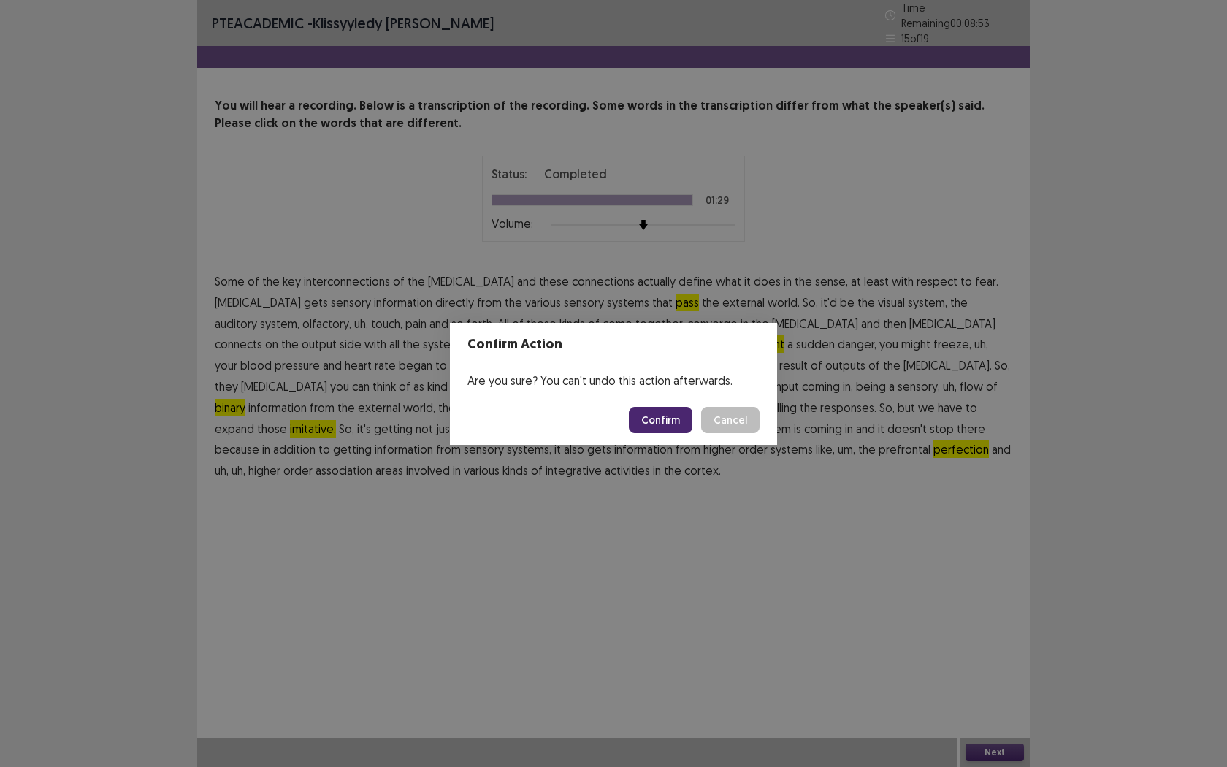
click at [657, 419] on button "Confirm" at bounding box center [661, 420] width 64 height 26
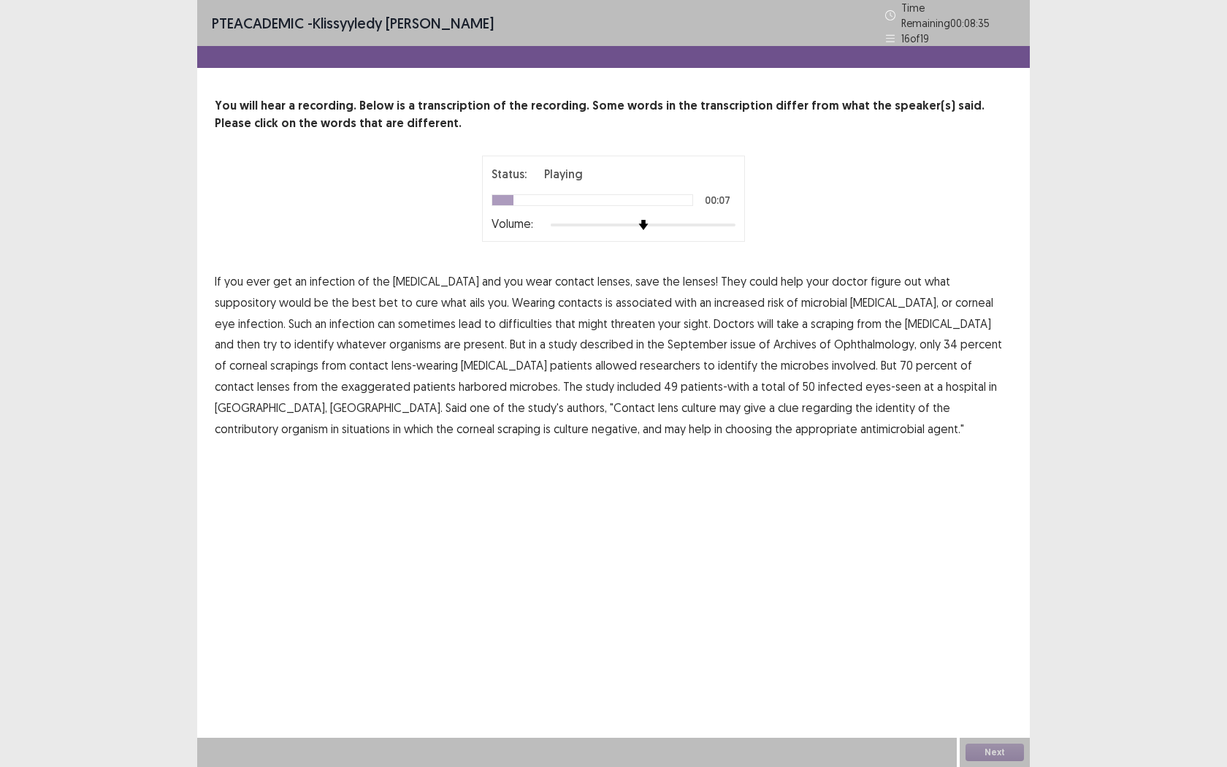
click at [276, 294] on span "suppository" at bounding box center [245, 303] width 61 height 18
click at [499, 318] on span "difficulties" at bounding box center [525, 324] width 53 height 18
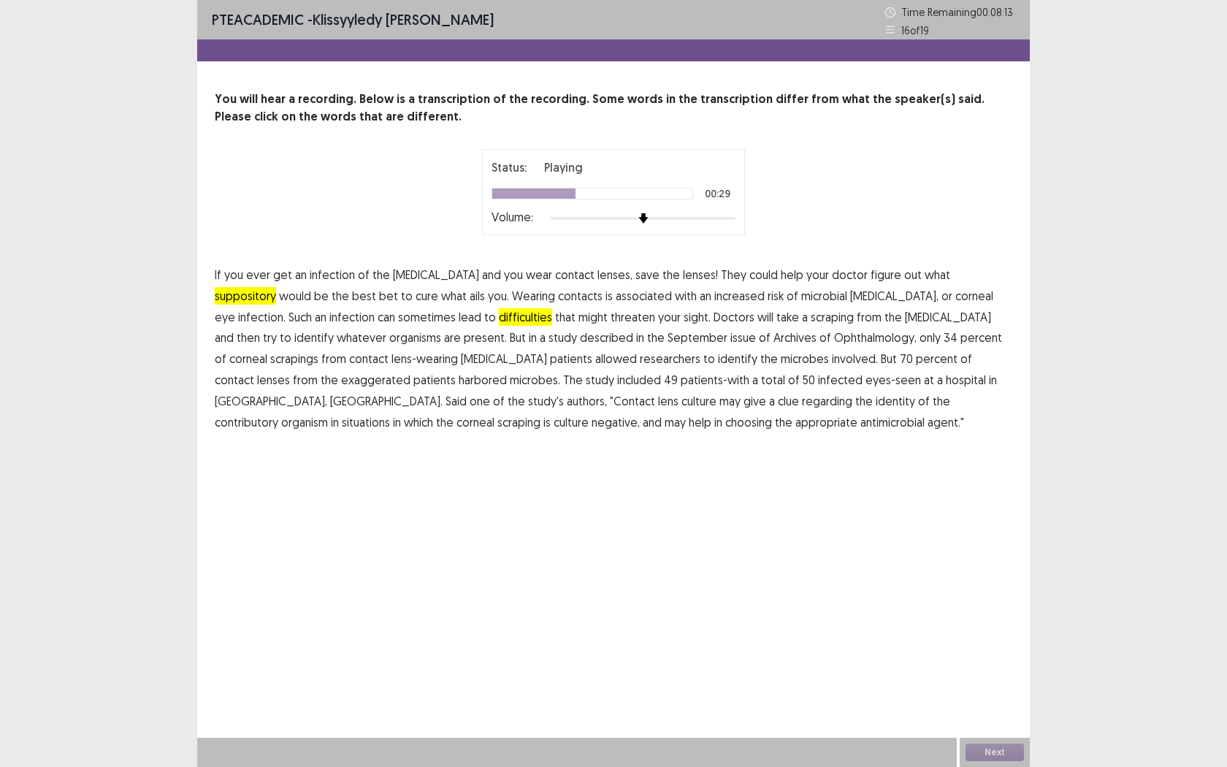
click at [580, 342] on span "described" at bounding box center [606, 338] width 53 height 18
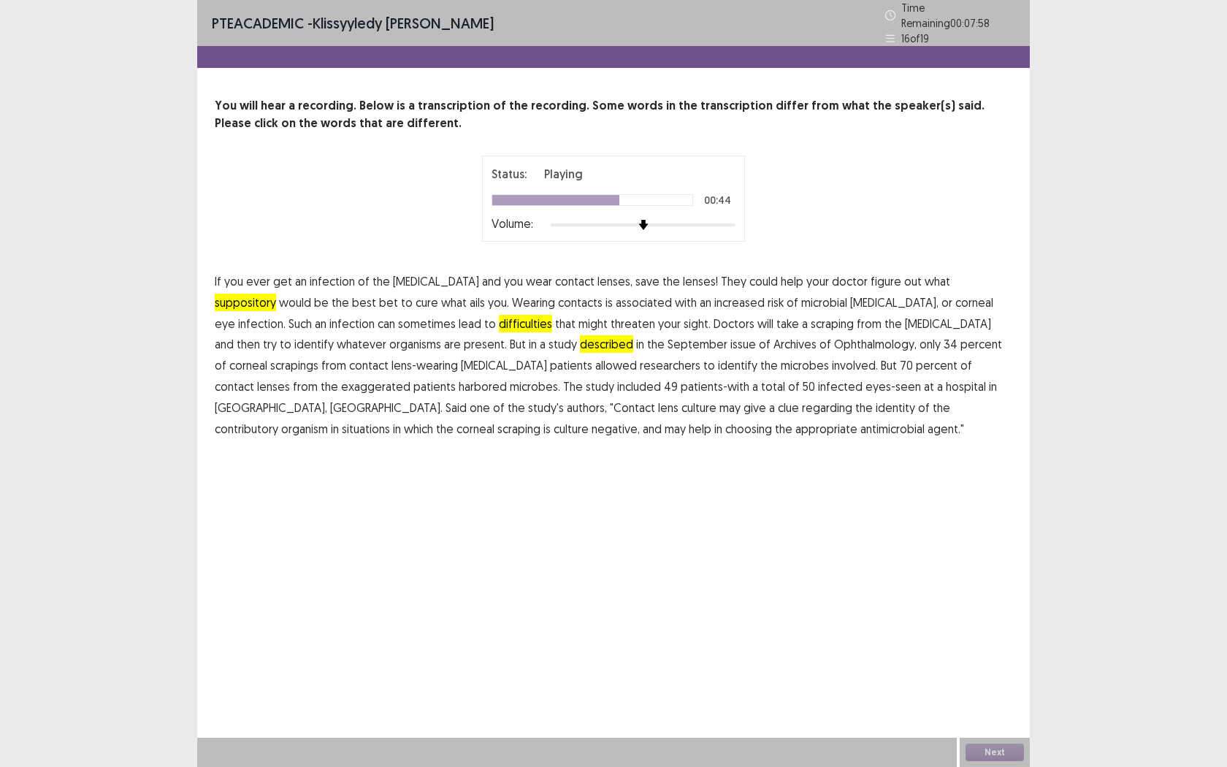
click at [411, 378] on span "exaggerated" at bounding box center [375, 387] width 69 height 18
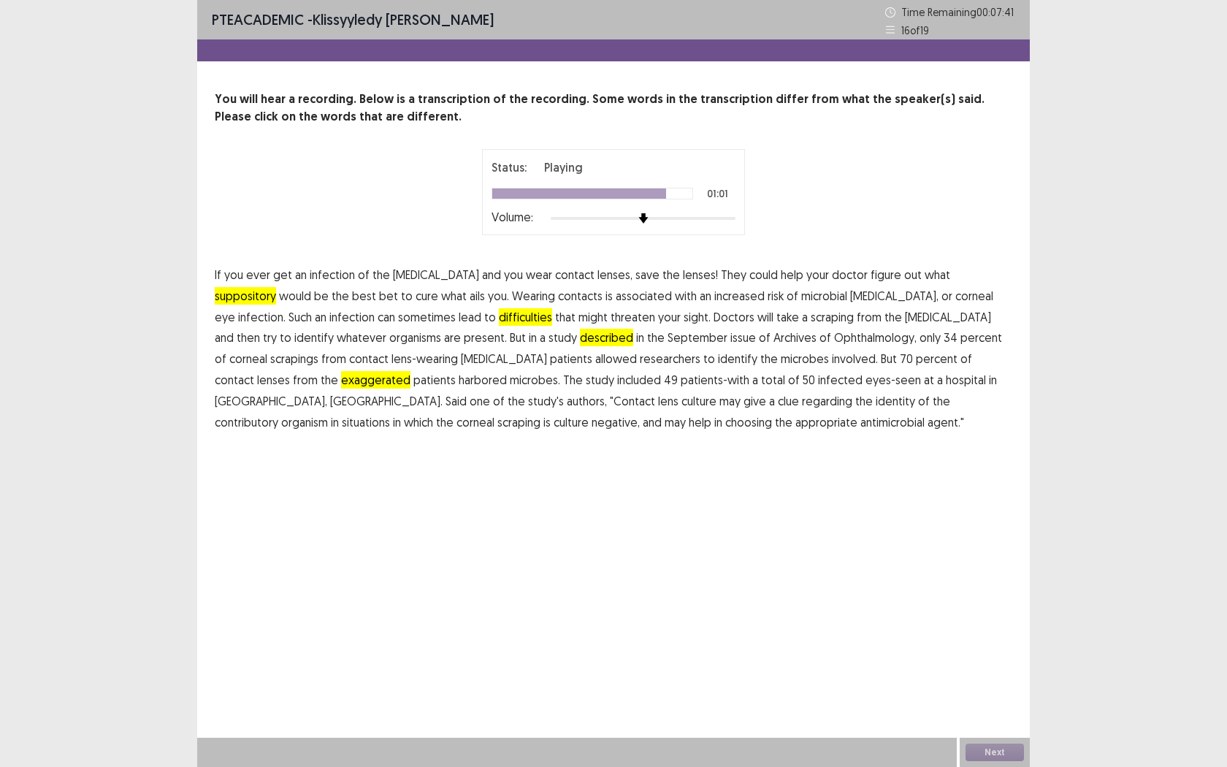
click at [278, 413] on span "contributory" at bounding box center [247, 422] width 64 height 18
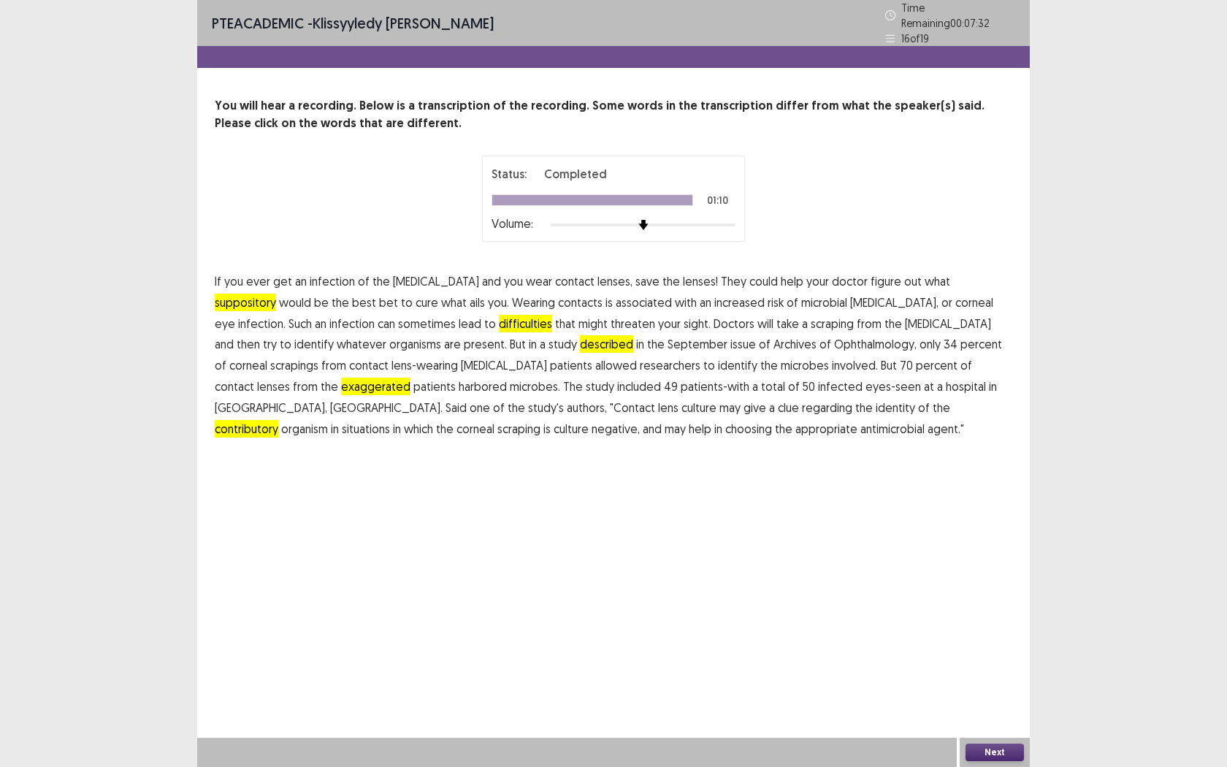
click at [1001, 604] on button "Next" at bounding box center [995, 753] width 58 height 18
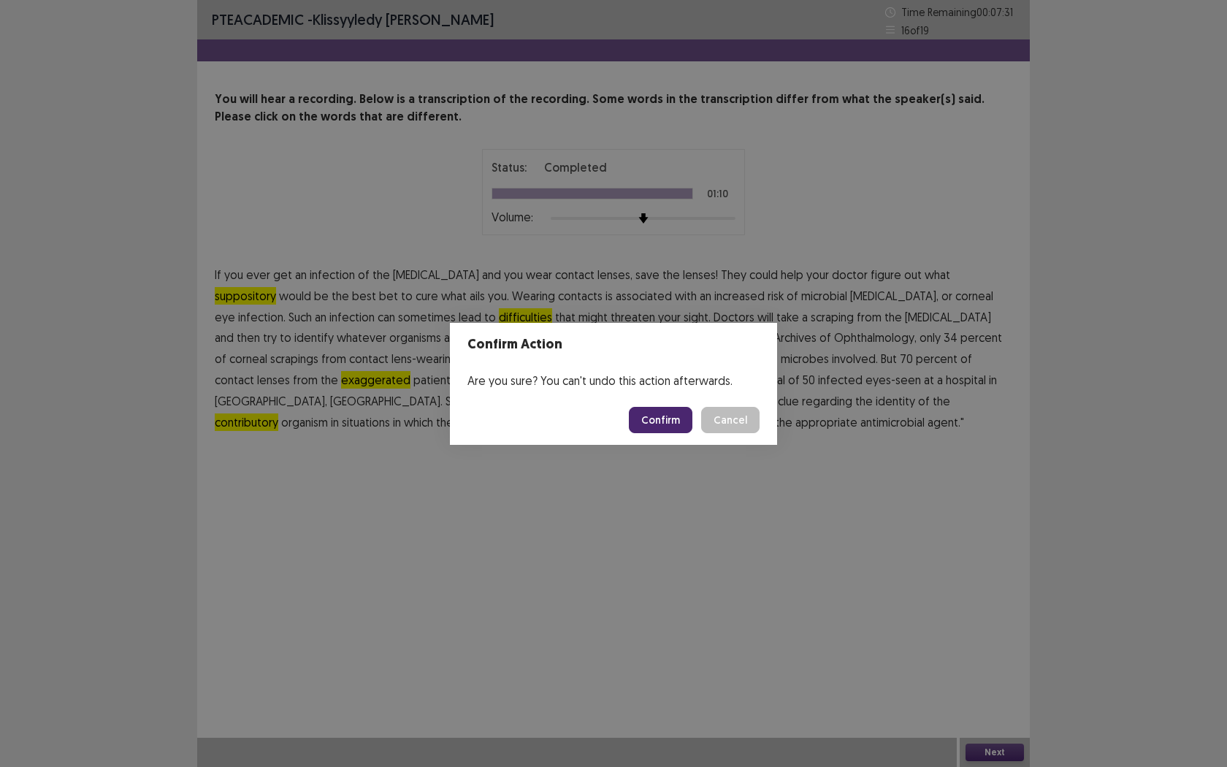
click at [642, 414] on button "Confirm" at bounding box center [661, 420] width 64 height 26
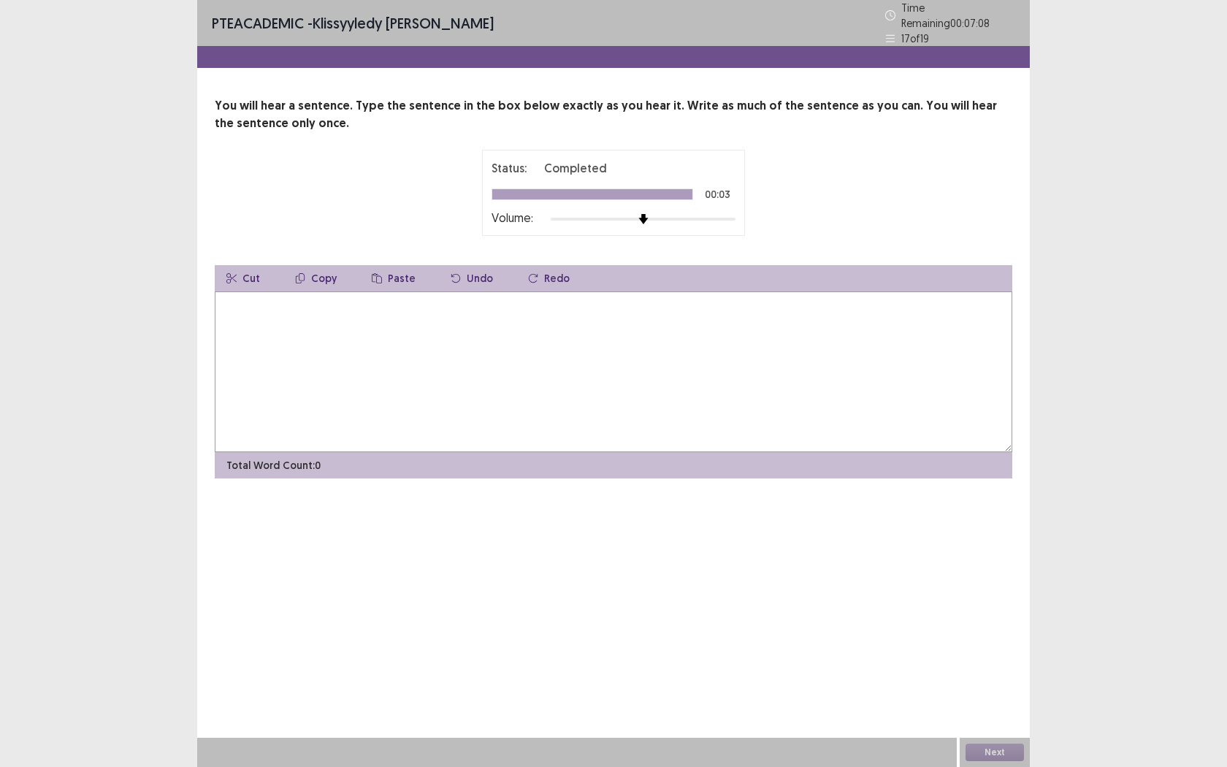
click at [400, 308] on textarea at bounding box center [614, 371] width 798 height 161
type textarea "**********"
click at [996, 604] on button "Next" at bounding box center [995, 753] width 58 height 18
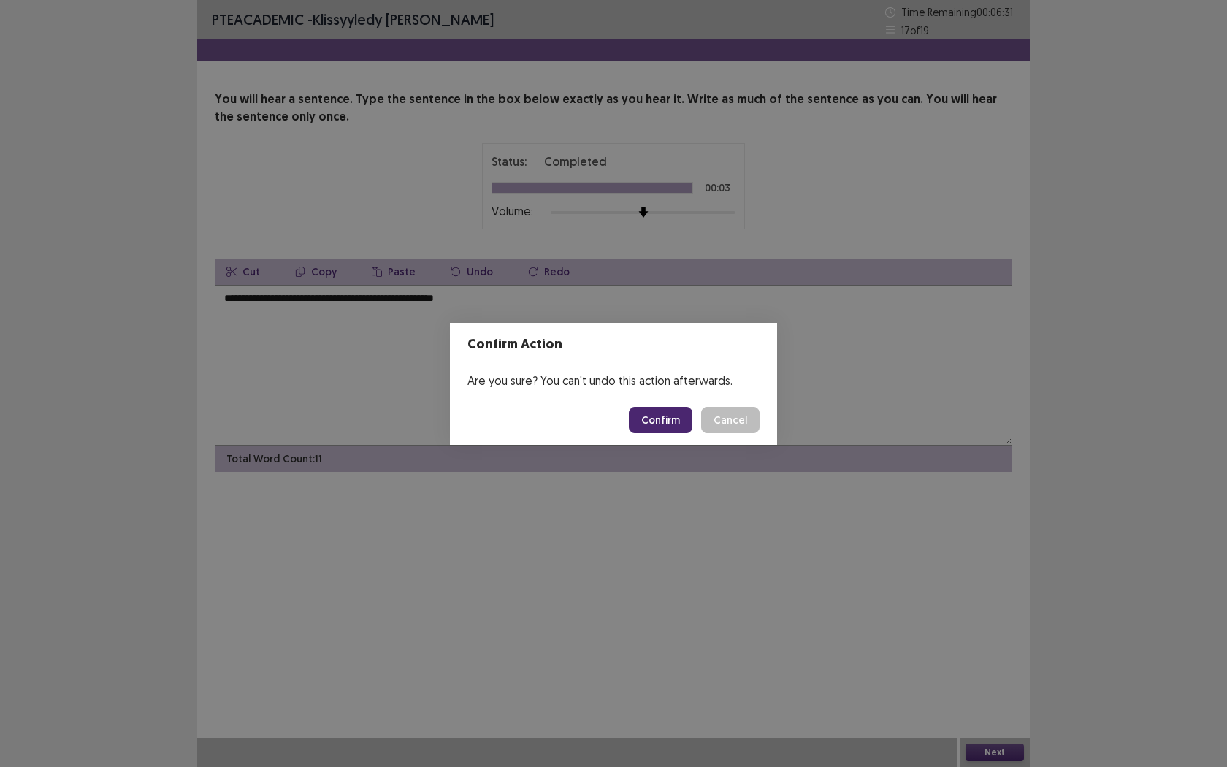
click at [660, 427] on button "Confirm" at bounding box center [661, 420] width 64 height 26
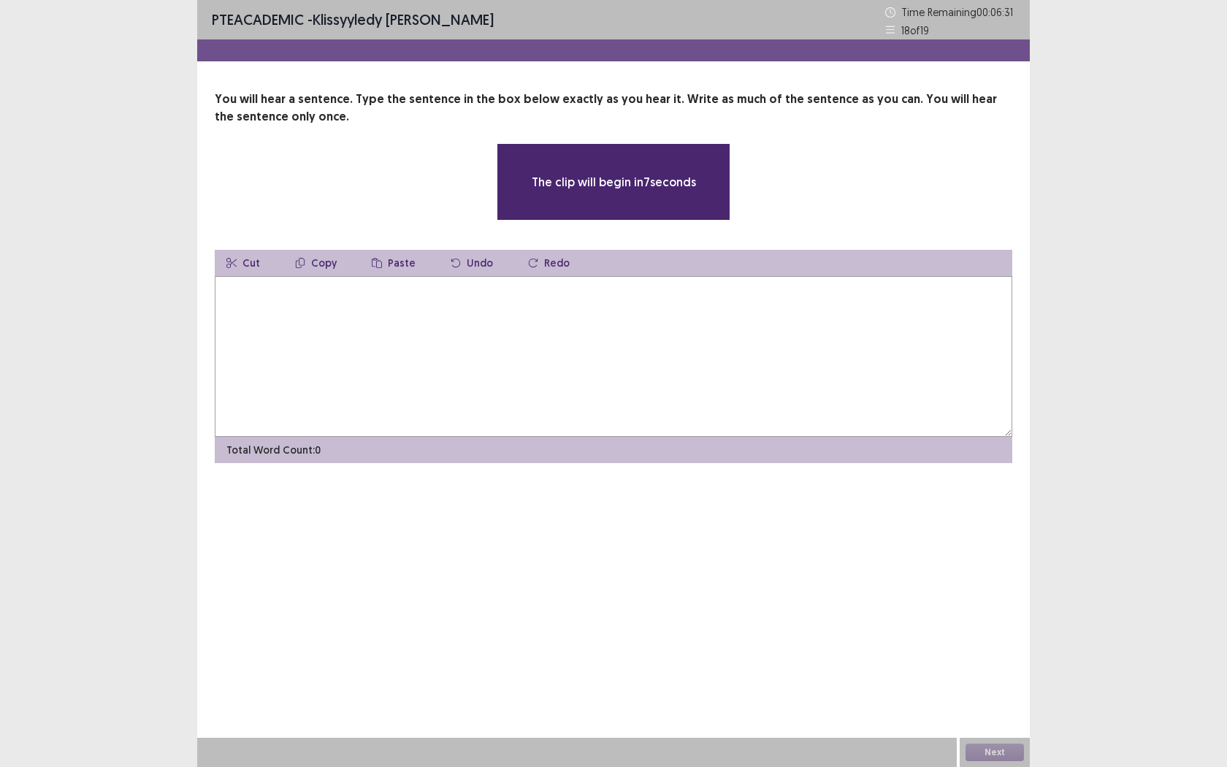
click at [359, 360] on textarea at bounding box center [614, 356] width 798 height 161
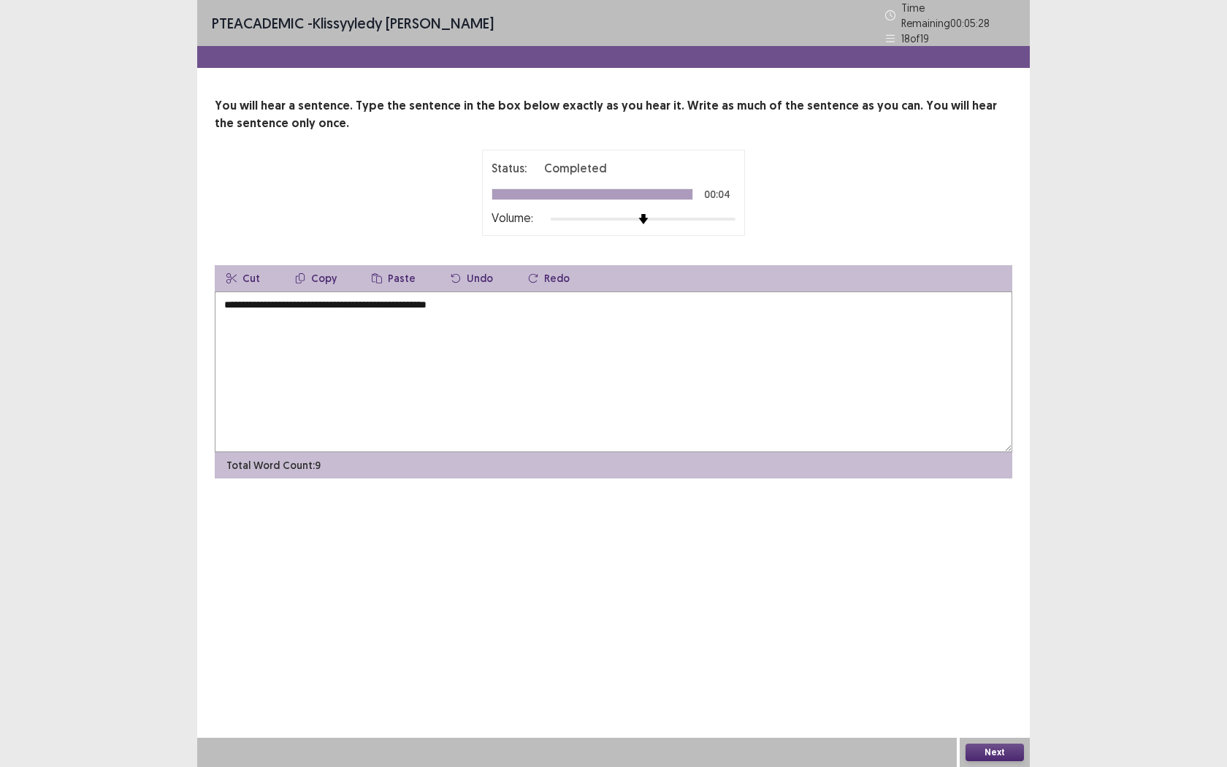
type textarea "**********"
click at [995, 604] on button "Next" at bounding box center [995, 753] width 58 height 18
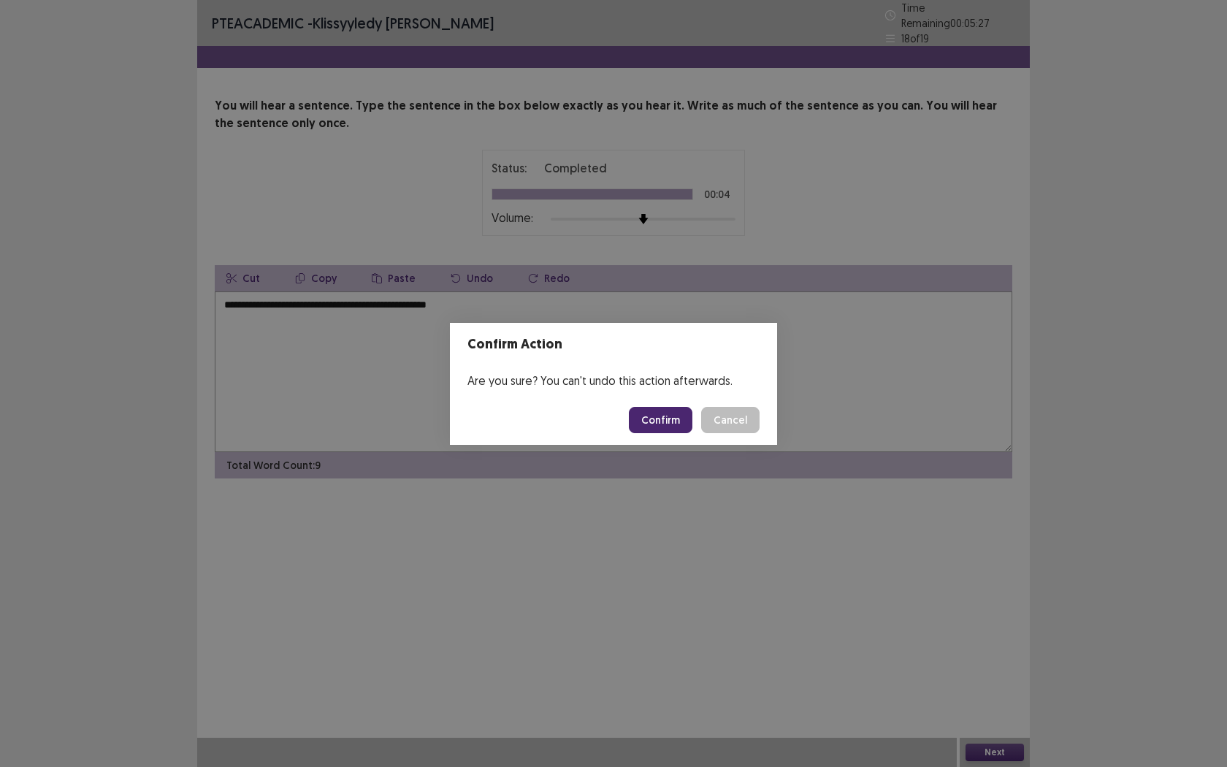
click at [682, 427] on button "Confirm" at bounding box center [661, 420] width 64 height 26
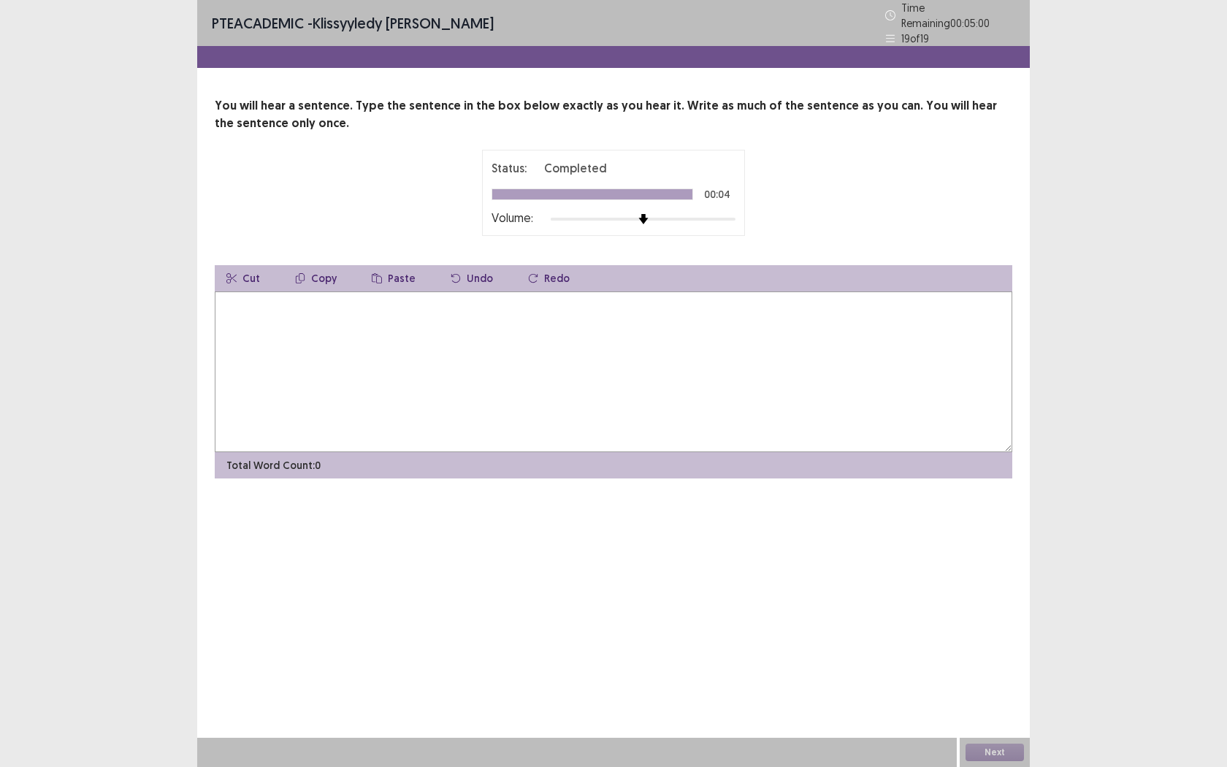
click at [467, 373] on textarea at bounding box center [614, 371] width 798 height 161
type textarea "**********"
click at [977, 604] on button "Next" at bounding box center [995, 753] width 58 height 18
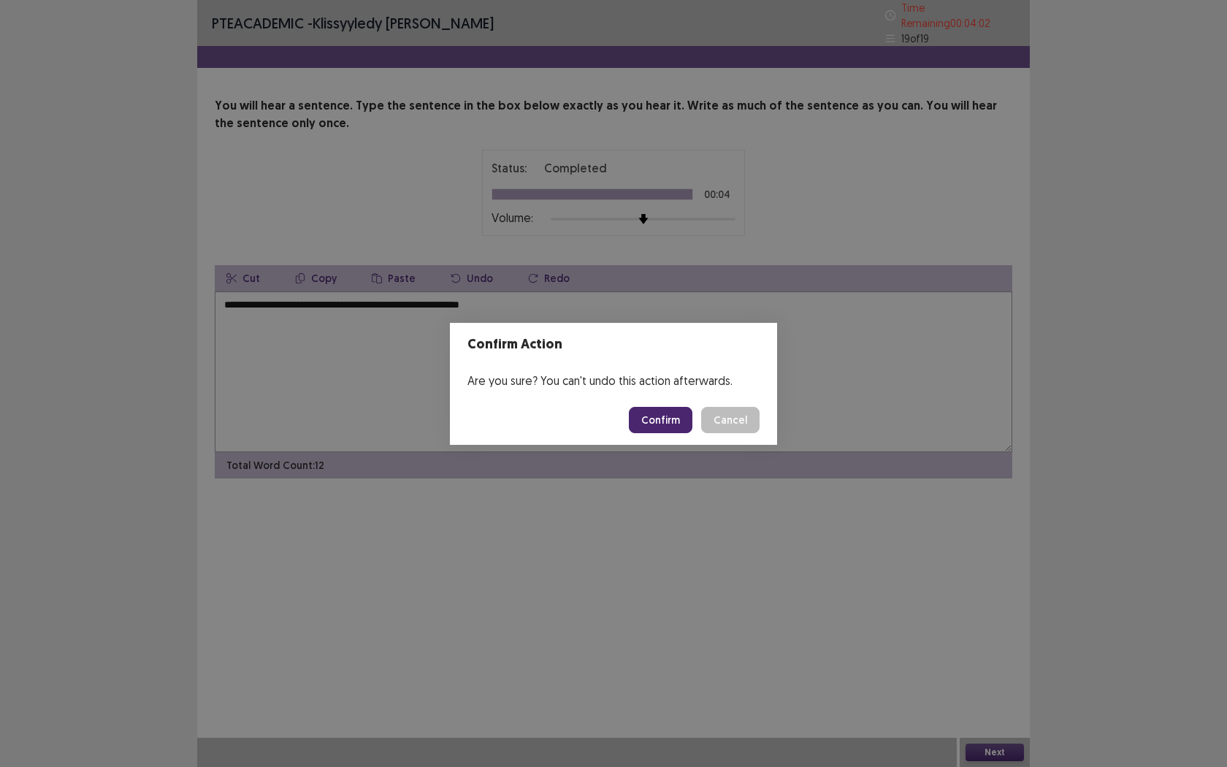
click at [676, 412] on button "Confirm" at bounding box center [661, 420] width 64 height 26
